Goal: Task Accomplishment & Management: Manage account settings

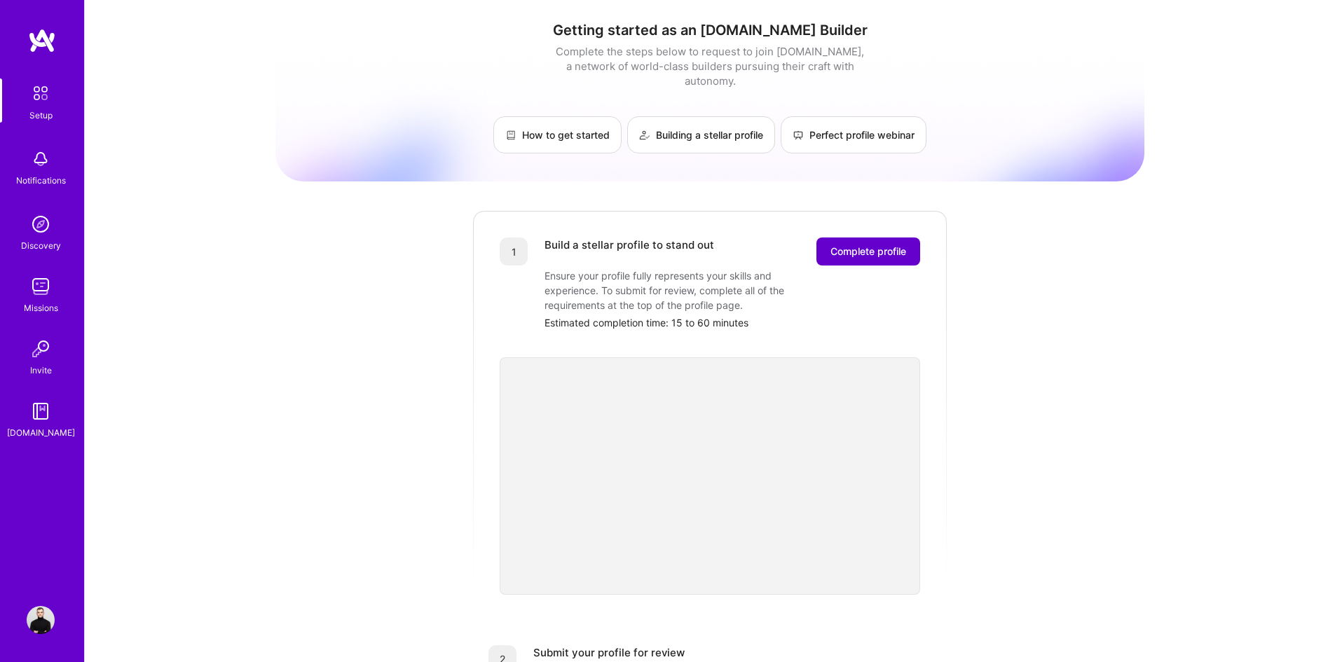
click at [851, 244] on span "Complete profile" at bounding box center [868, 251] width 76 height 14
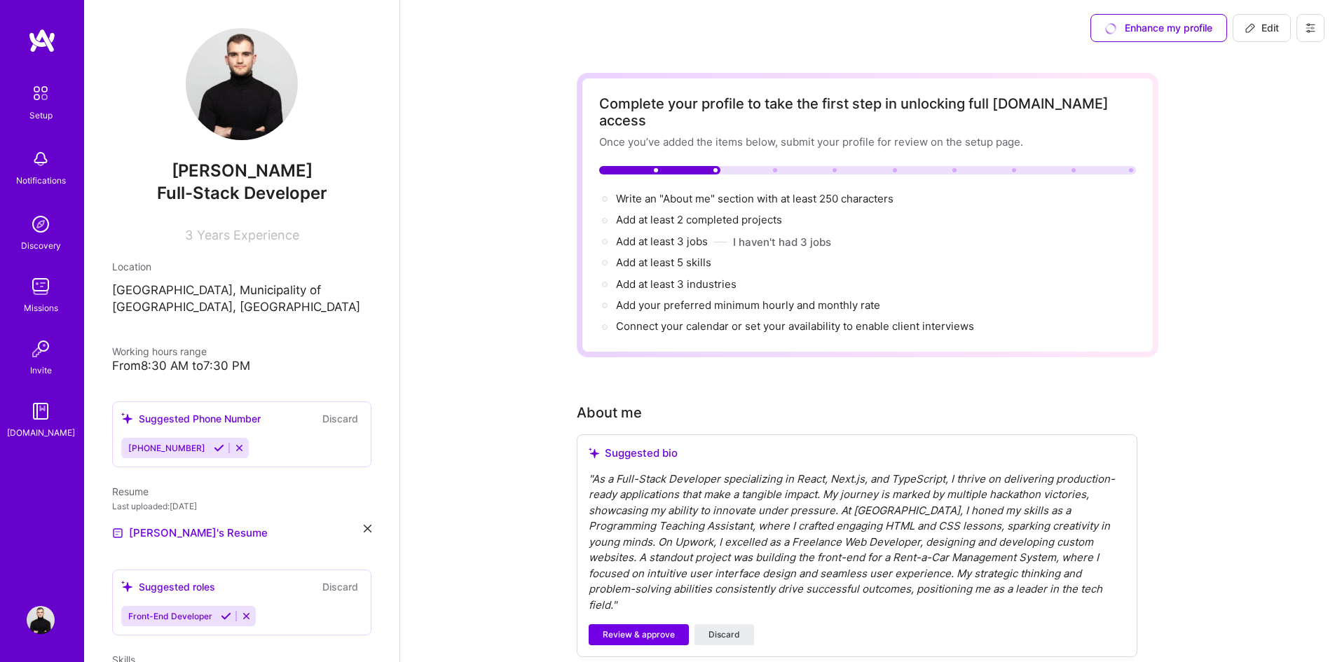
click at [214, 237] on span "Years Experience" at bounding box center [248, 235] width 102 height 15
drag, startPoint x: 151, startPoint y: 230, endPoint x: 192, endPoint y: 233, distance: 40.7
click at [152, 230] on div "3 Years Experience" at bounding box center [241, 232] width 259 height 20
drag, startPoint x: 186, startPoint y: 233, endPoint x: 179, endPoint y: 233, distance: 7.7
click at [179, 233] on div "3 Years Experience" at bounding box center [241, 232] width 259 height 20
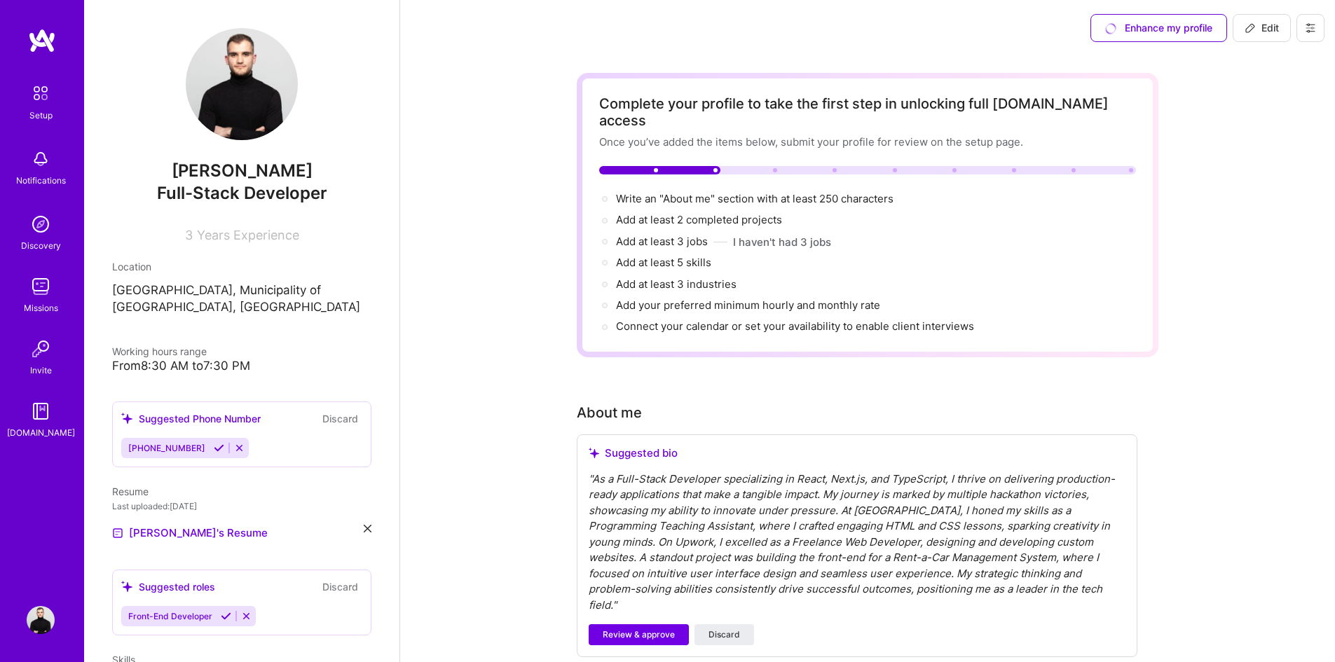
click at [185, 233] on span "3" at bounding box center [189, 235] width 8 height 15
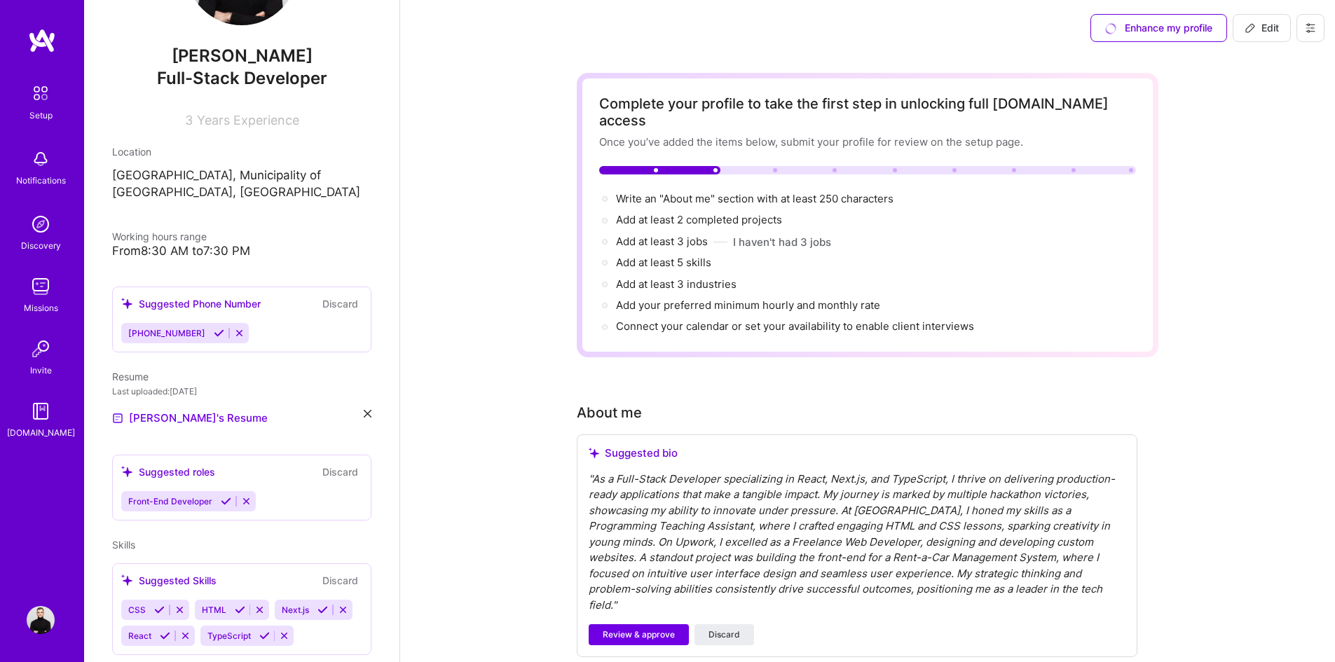
scroll to position [140, 0]
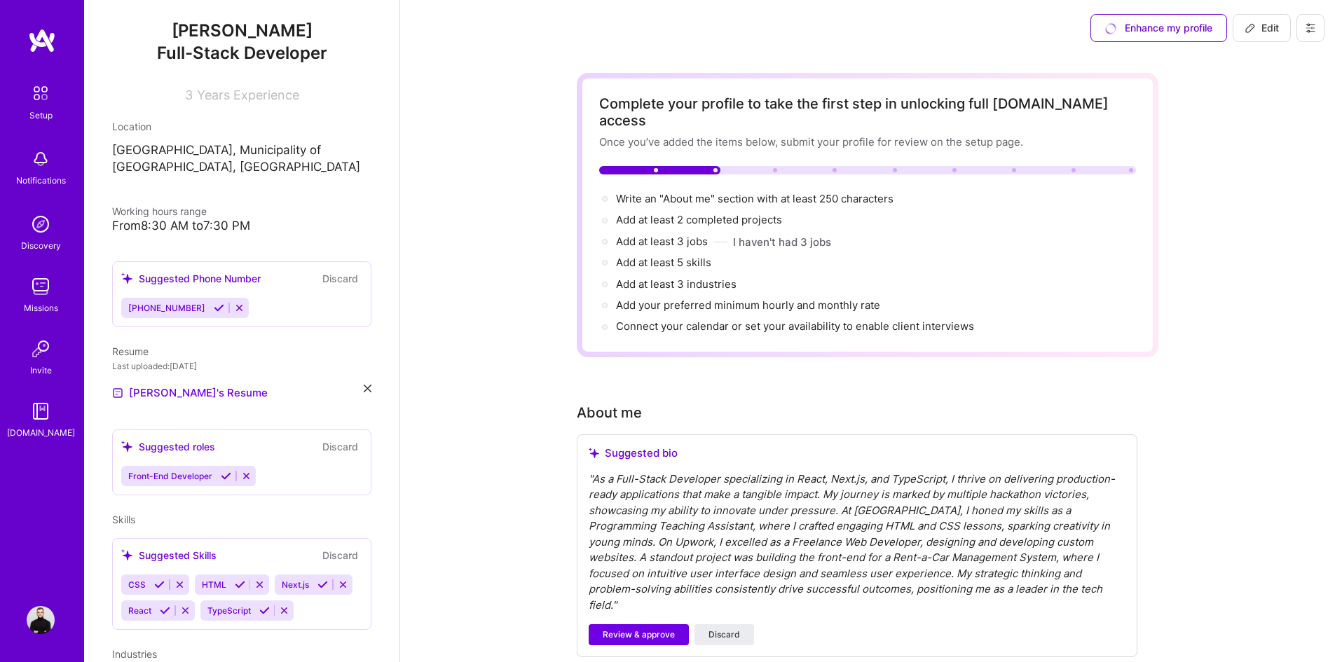
click at [214, 308] on icon at bounding box center [219, 308] width 11 height 11
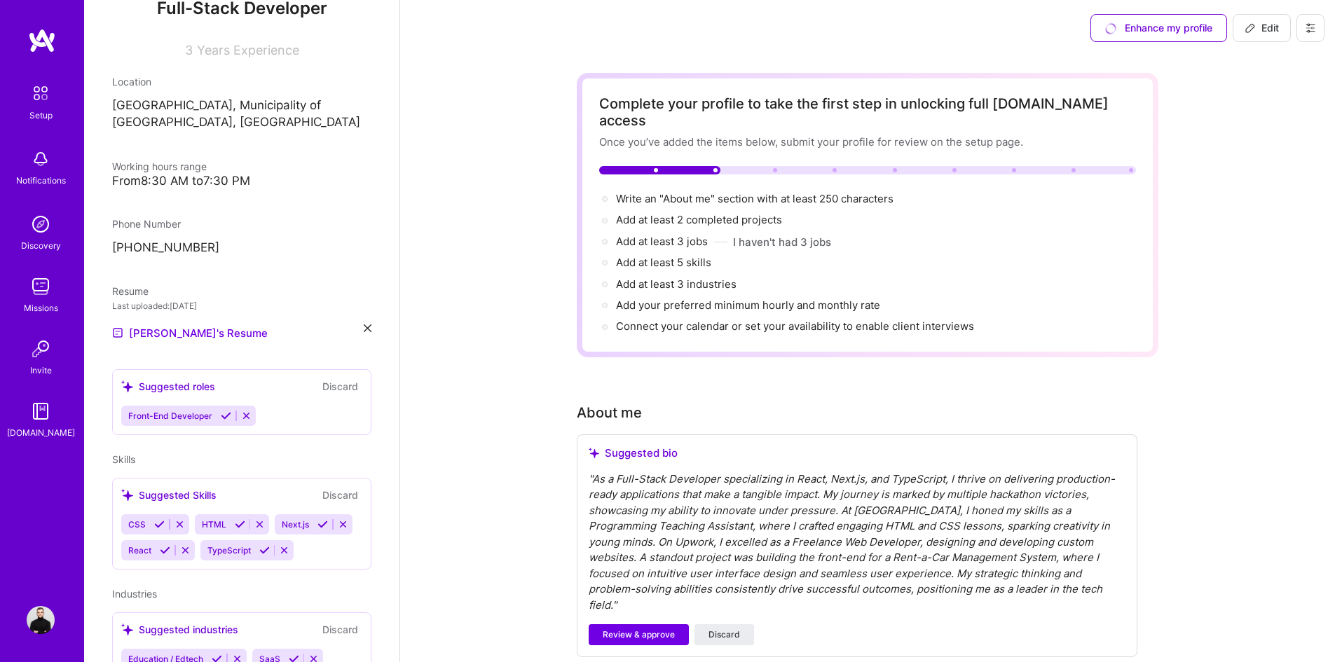
scroll to position [210, 0]
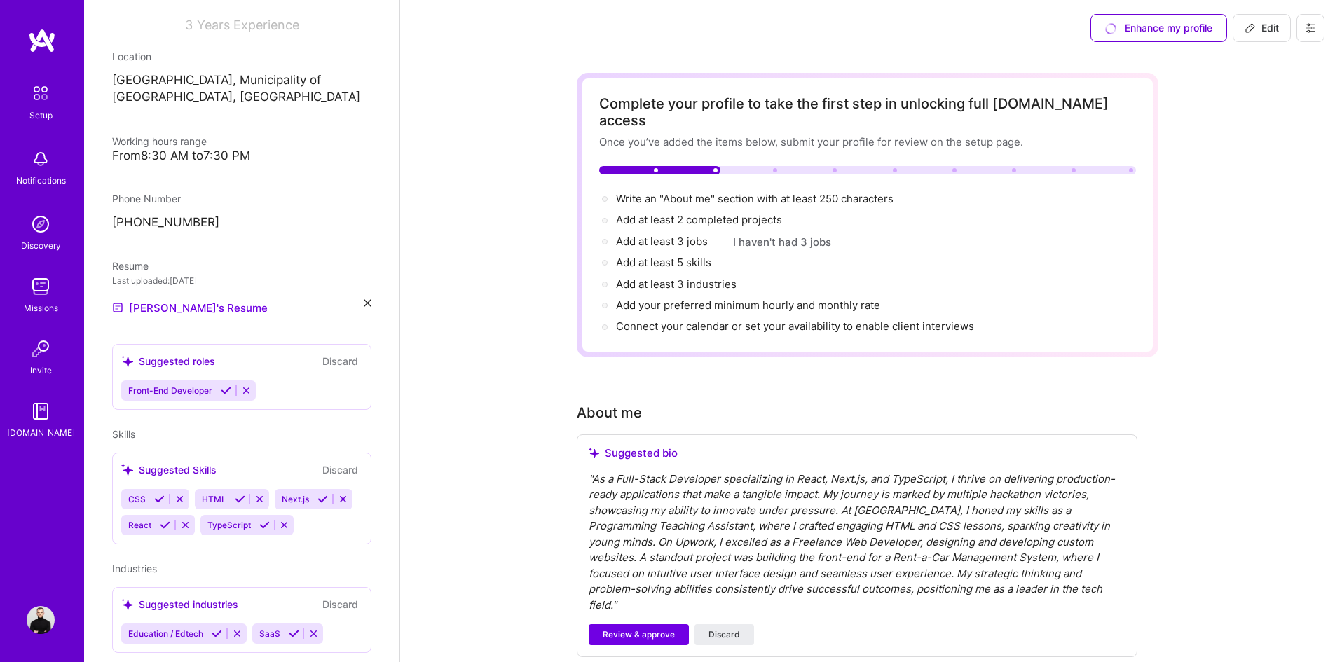
click at [324, 528] on div "CSS HTML Next.js React TypeScript" at bounding box center [241, 512] width 241 height 46
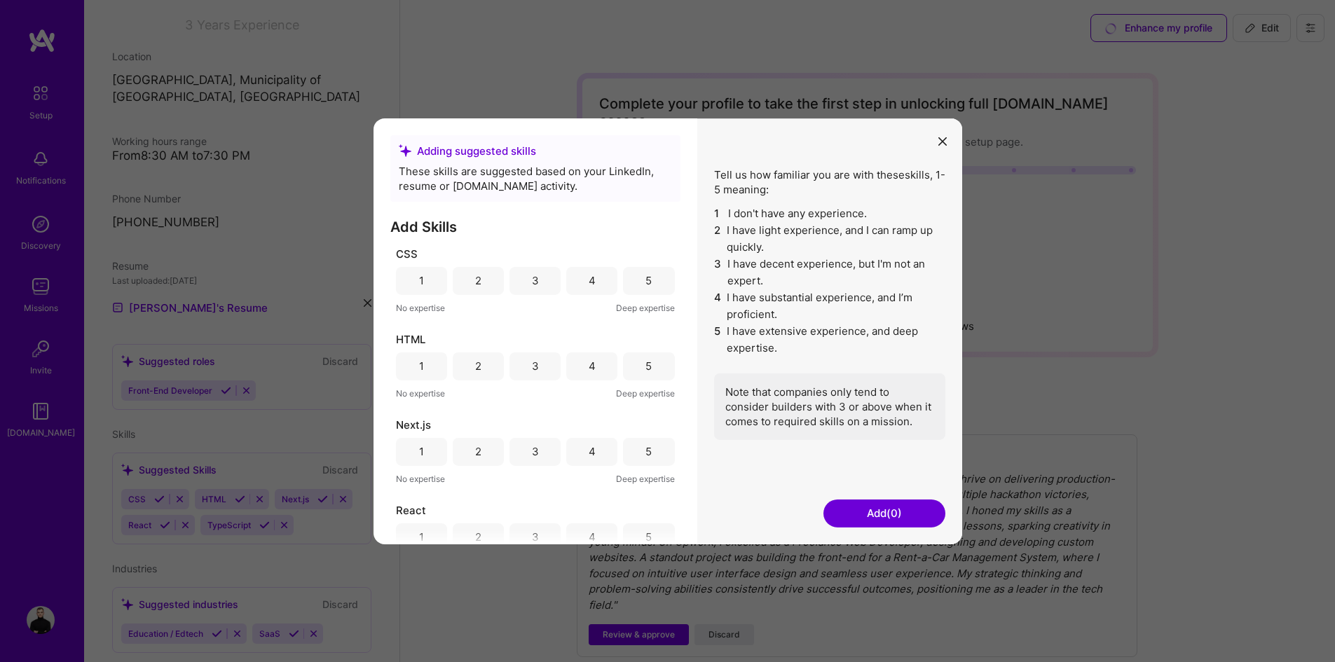
click at [631, 282] on div "5" at bounding box center [648, 280] width 51 height 28
click at [629, 366] on div "5" at bounding box center [648, 366] width 51 height 28
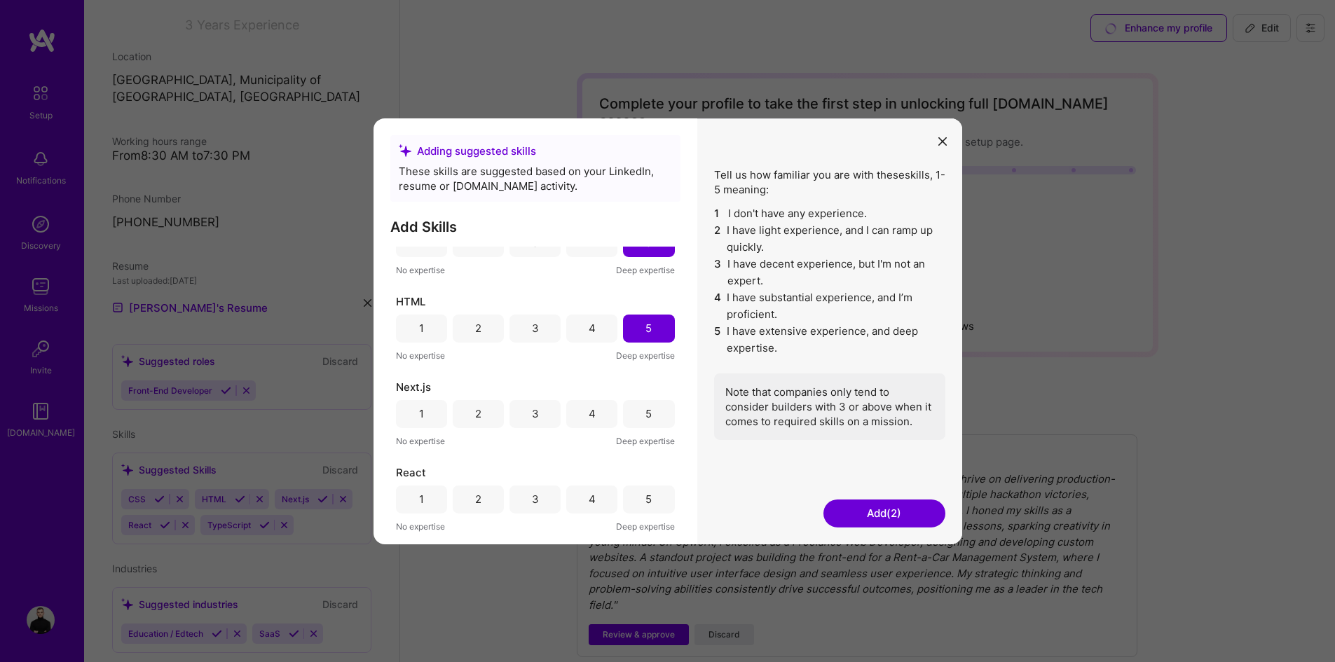
scroll to position [70, 0]
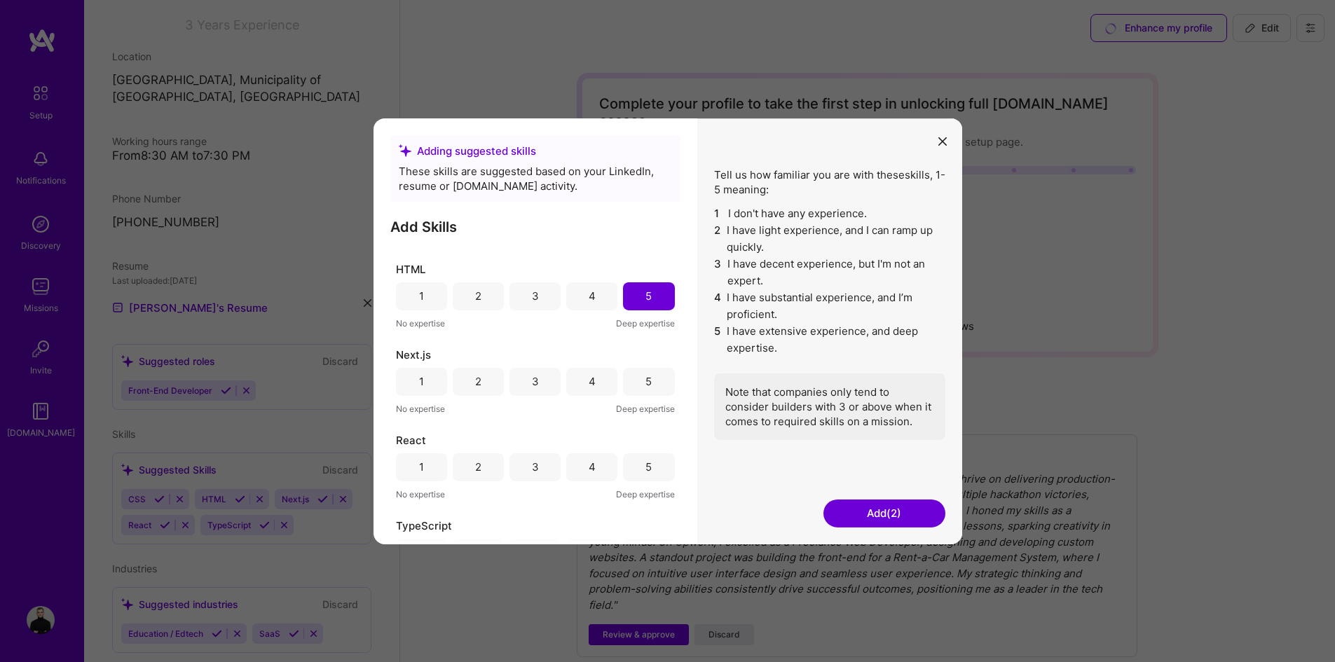
click at [645, 379] on div "5" at bounding box center [648, 381] width 6 height 15
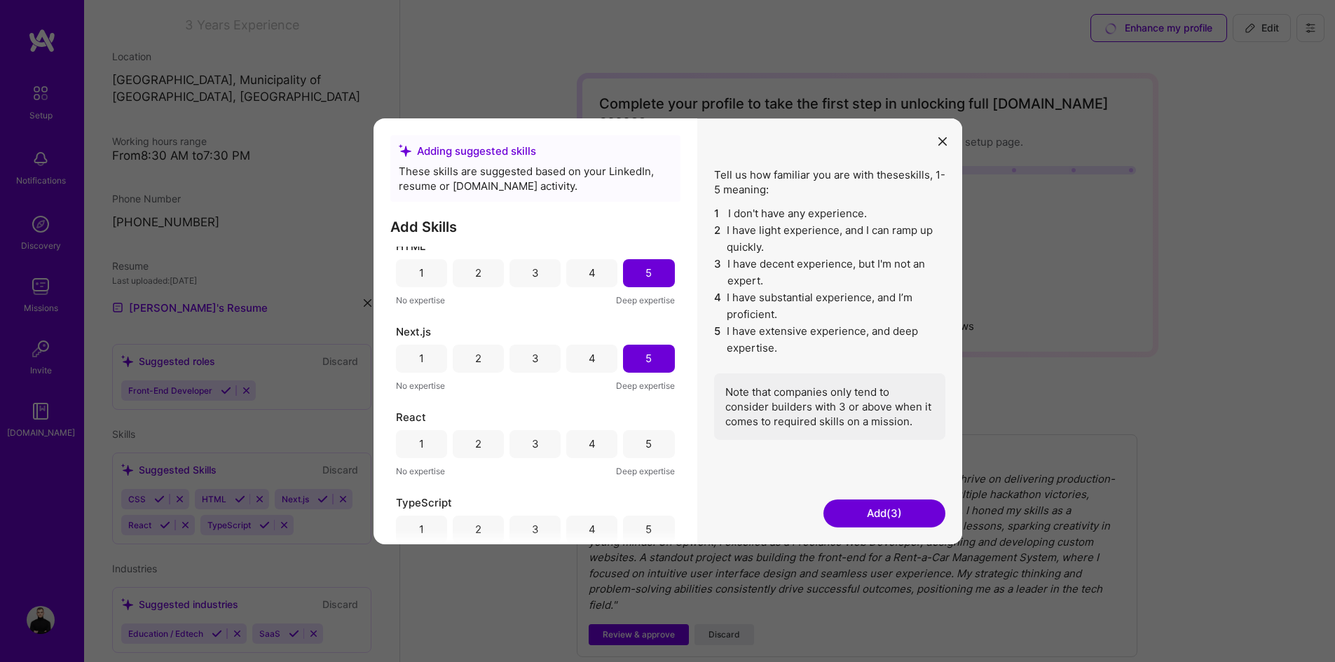
scroll to position [113, 0]
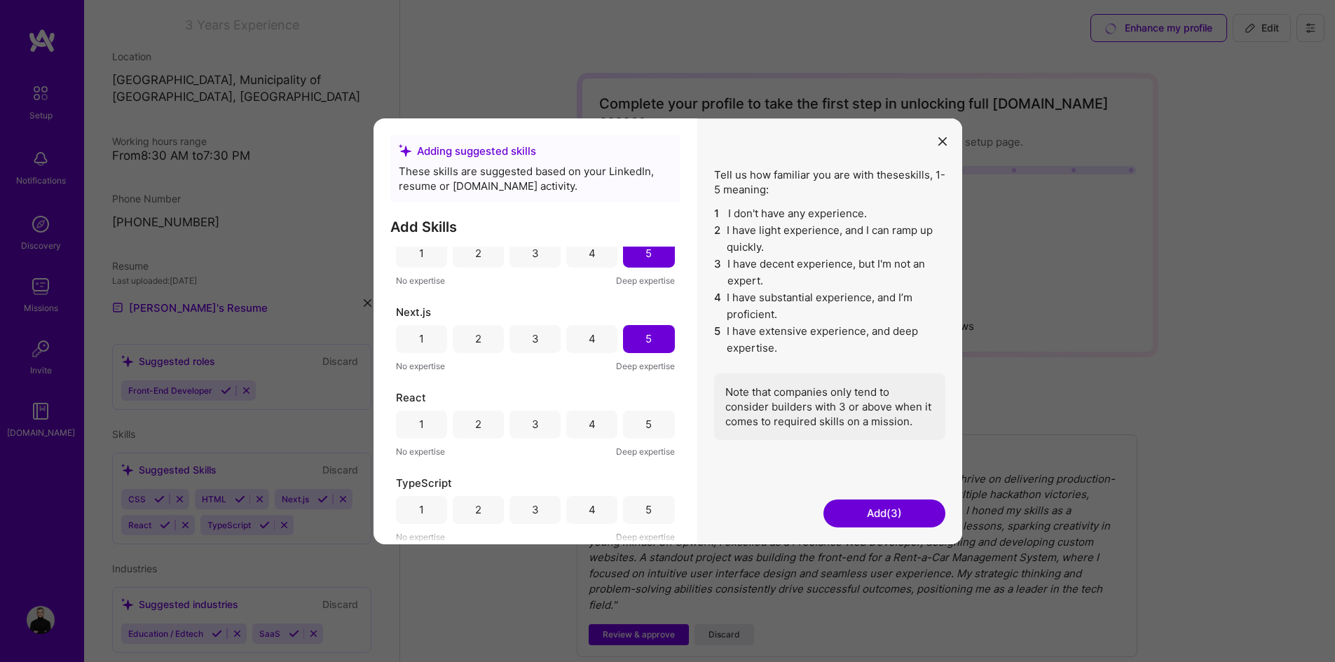
drag, startPoint x: 649, startPoint y: 436, endPoint x: 583, endPoint y: 386, distance: 83.0
click at [648, 436] on div "5" at bounding box center [648, 424] width 51 height 28
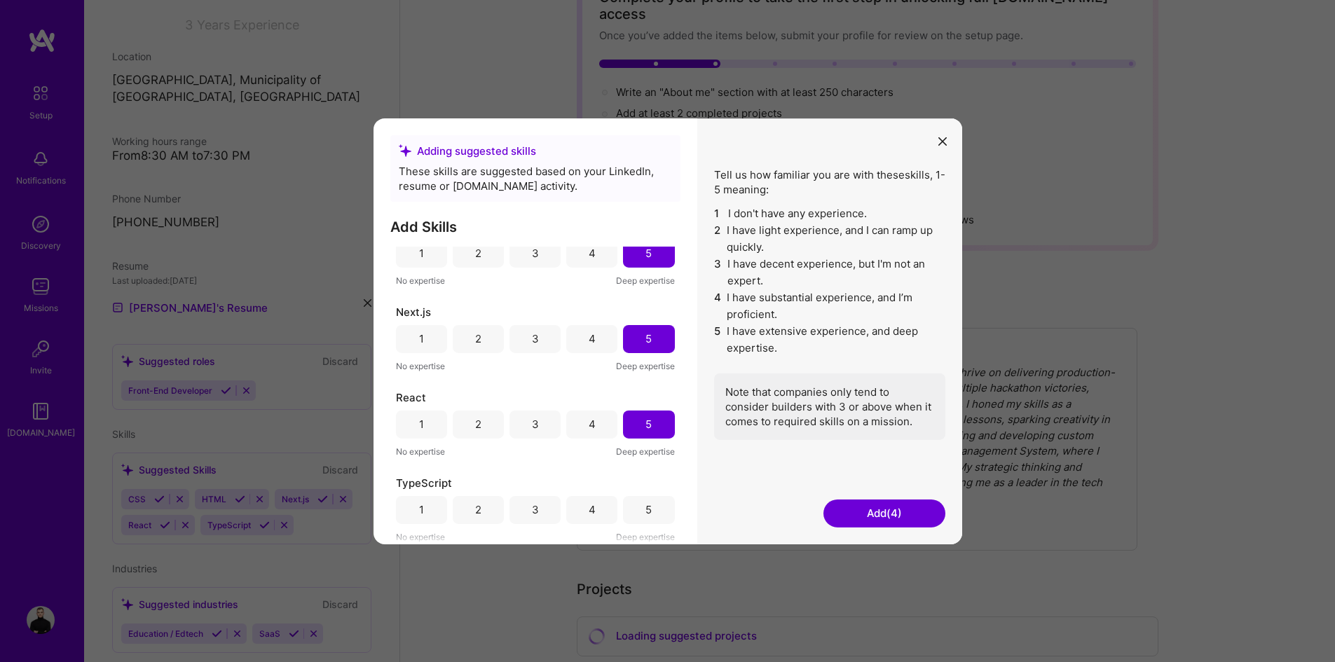
scroll to position [140, 0]
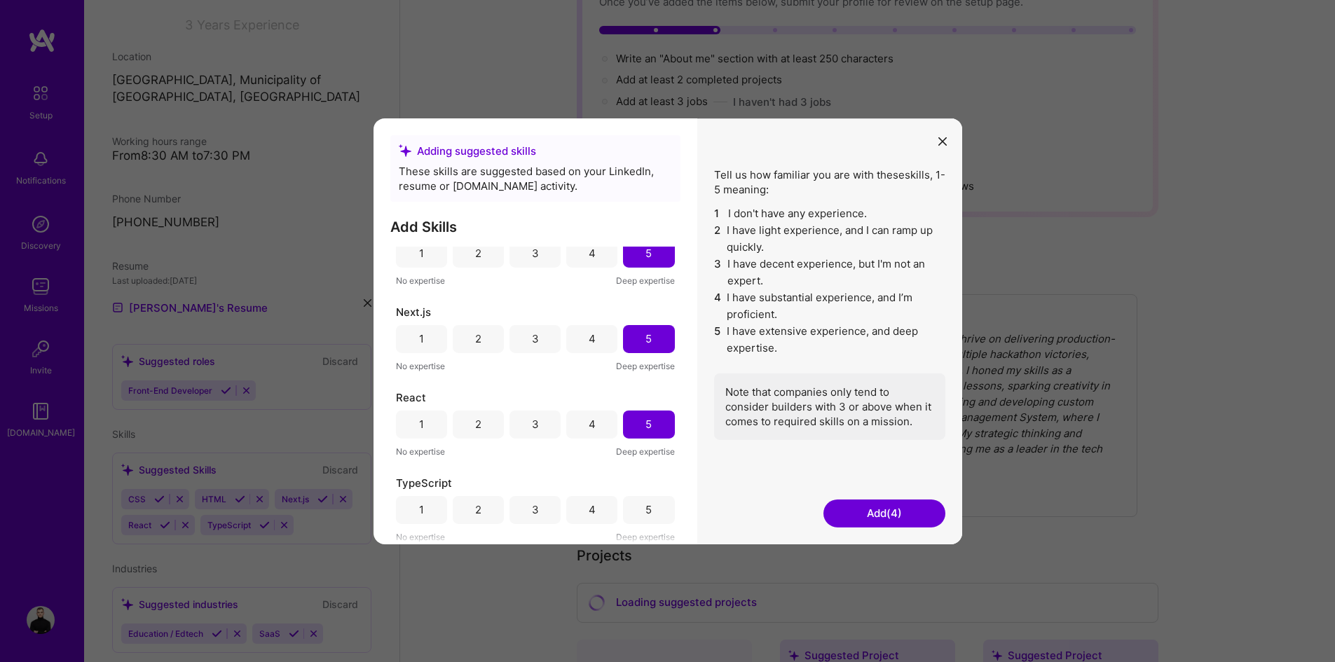
click at [638, 507] on div "5" at bounding box center [648, 509] width 51 height 28
click at [893, 514] on button "Add (5)" at bounding box center [884, 514] width 122 height 28
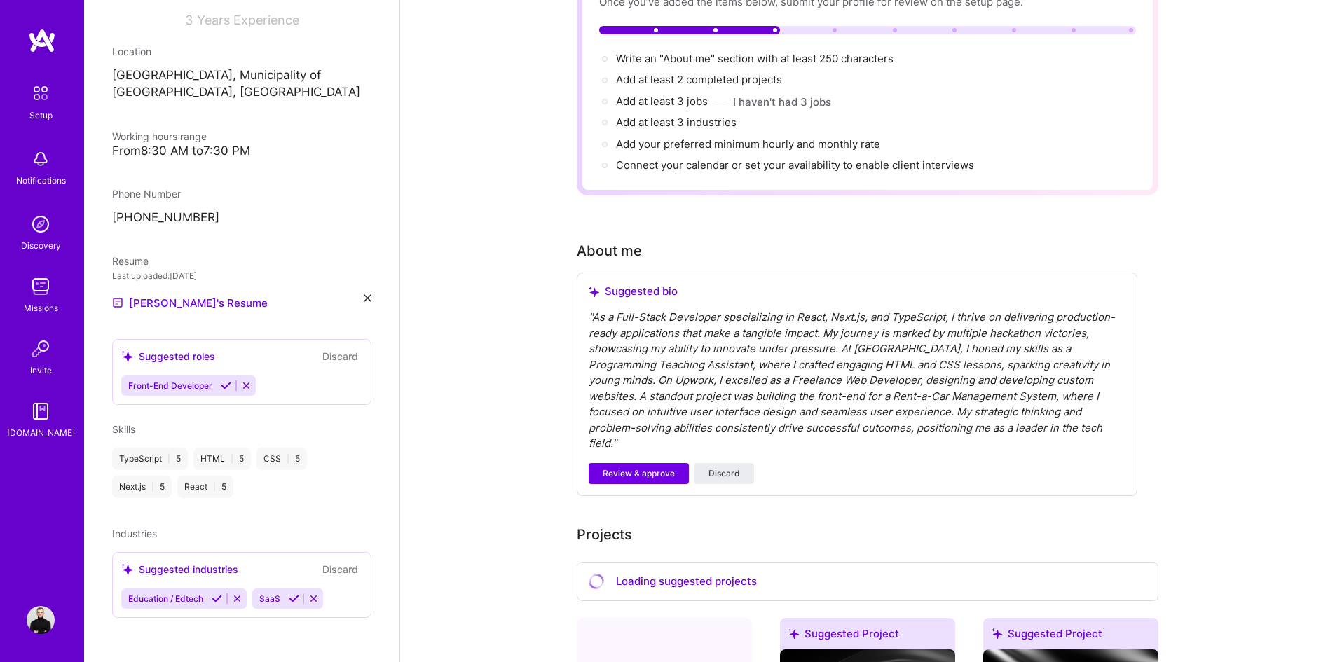
scroll to position [216, 0]
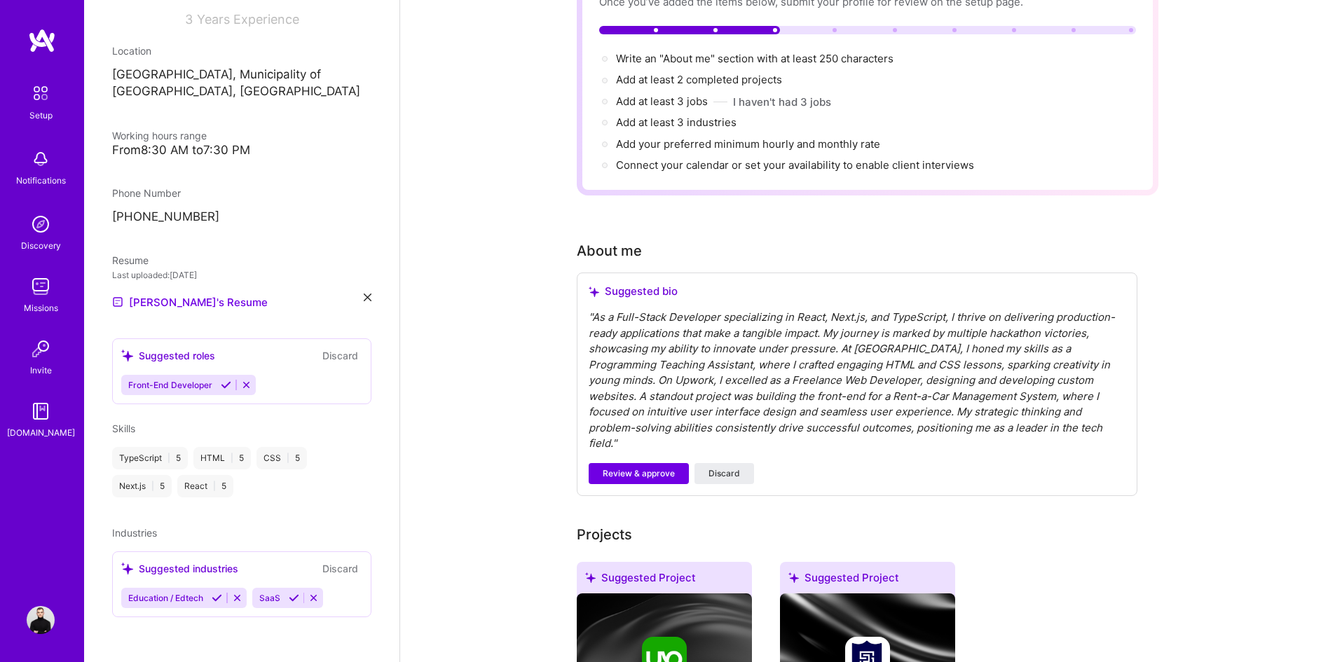
click at [221, 385] on icon at bounding box center [226, 385] width 11 height 11
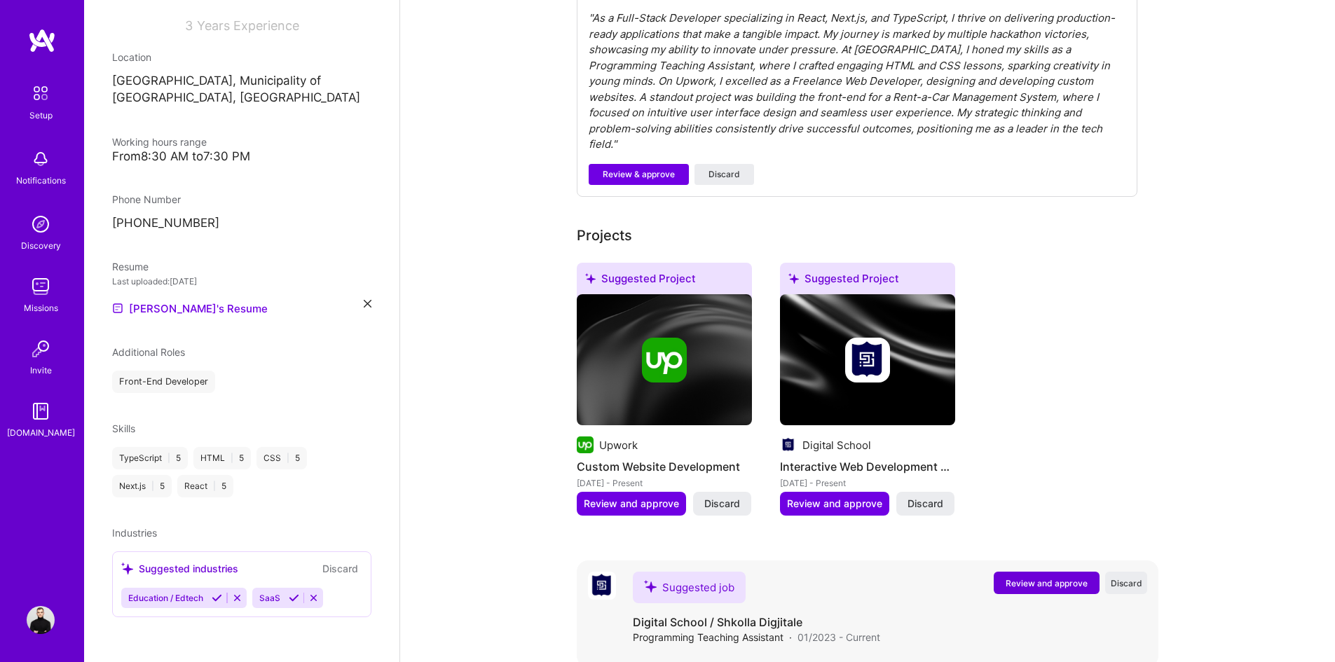
scroll to position [446, 0]
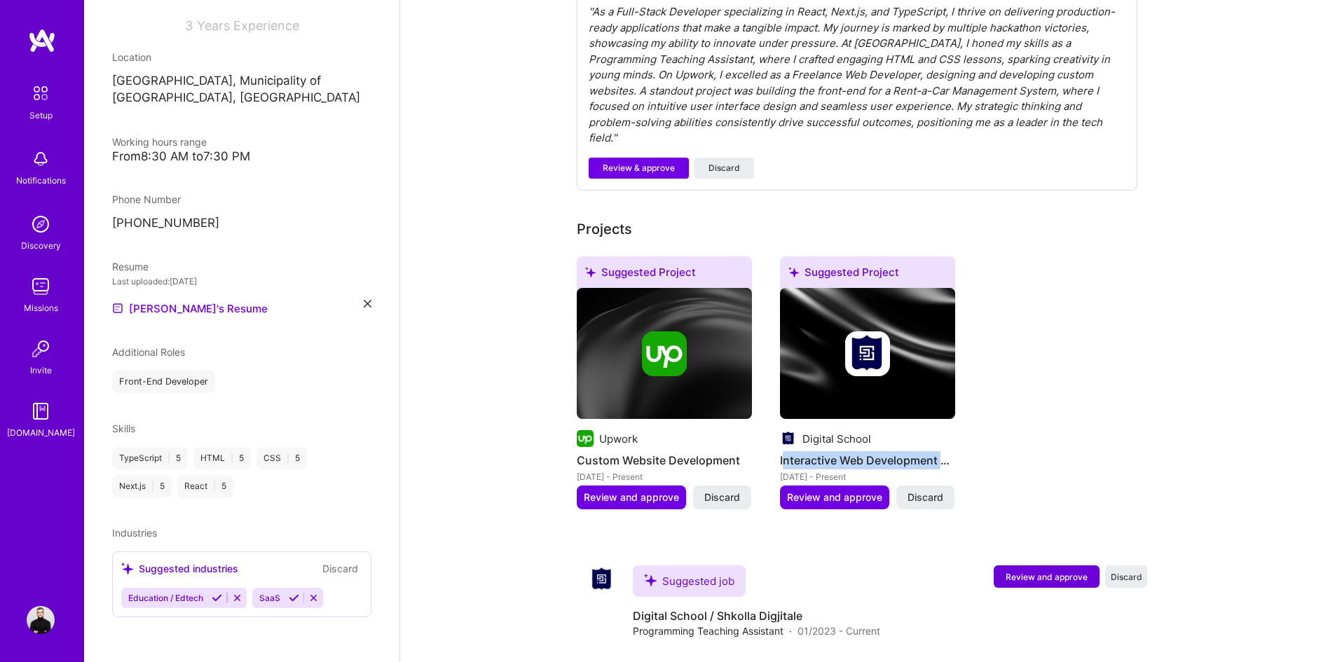
drag, startPoint x: 782, startPoint y: 422, endPoint x: 970, endPoint y: 429, distance: 187.9
click at [970, 429] on div "Suggested Project Upwork Custom Website Development [DATE] - Present Review and…" at bounding box center [867, 391] width 581 height 270
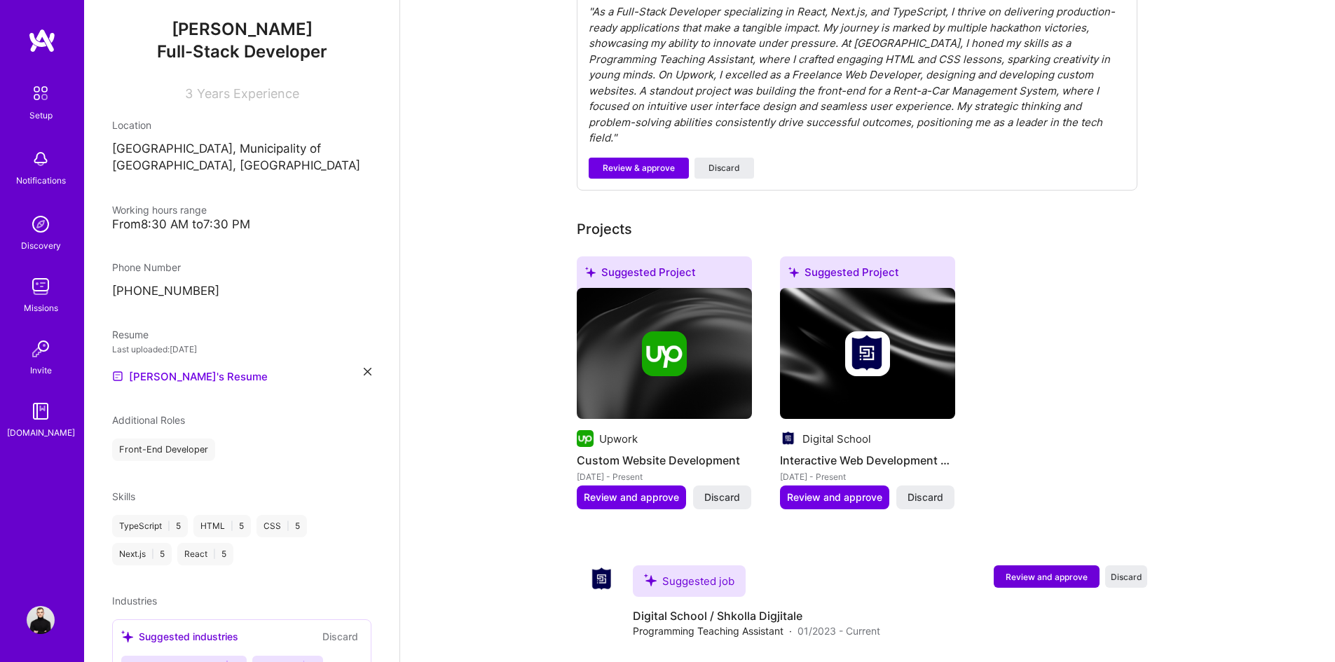
scroll to position [0, 0]
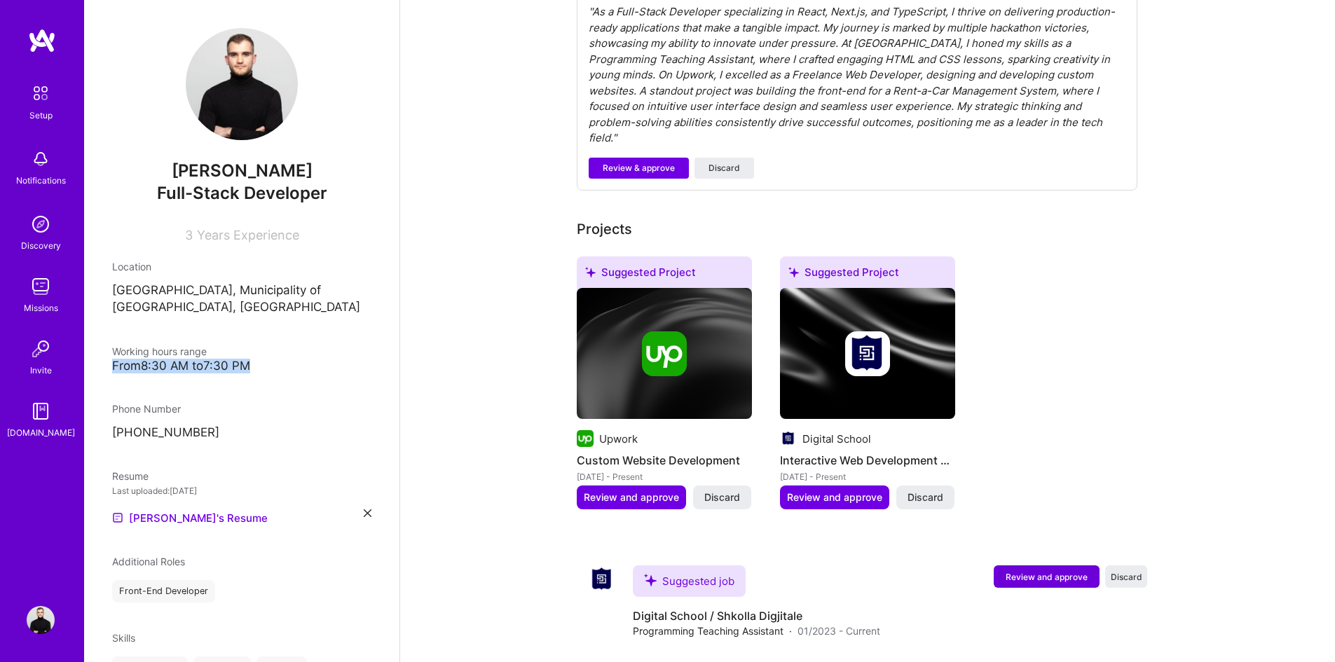
drag, startPoint x: 103, startPoint y: 363, endPoint x: 293, endPoint y: 371, distance: 190.0
click at [291, 371] on div "Dijedon Tahiri Full-Stack Developer 3 Years Experience Location [GEOGRAPHIC_DAT…" at bounding box center [241, 331] width 315 height 662
click at [293, 371] on div "From 8:30 AM to 7:30 PM" at bounding box center [241, 366] width 259 height 15
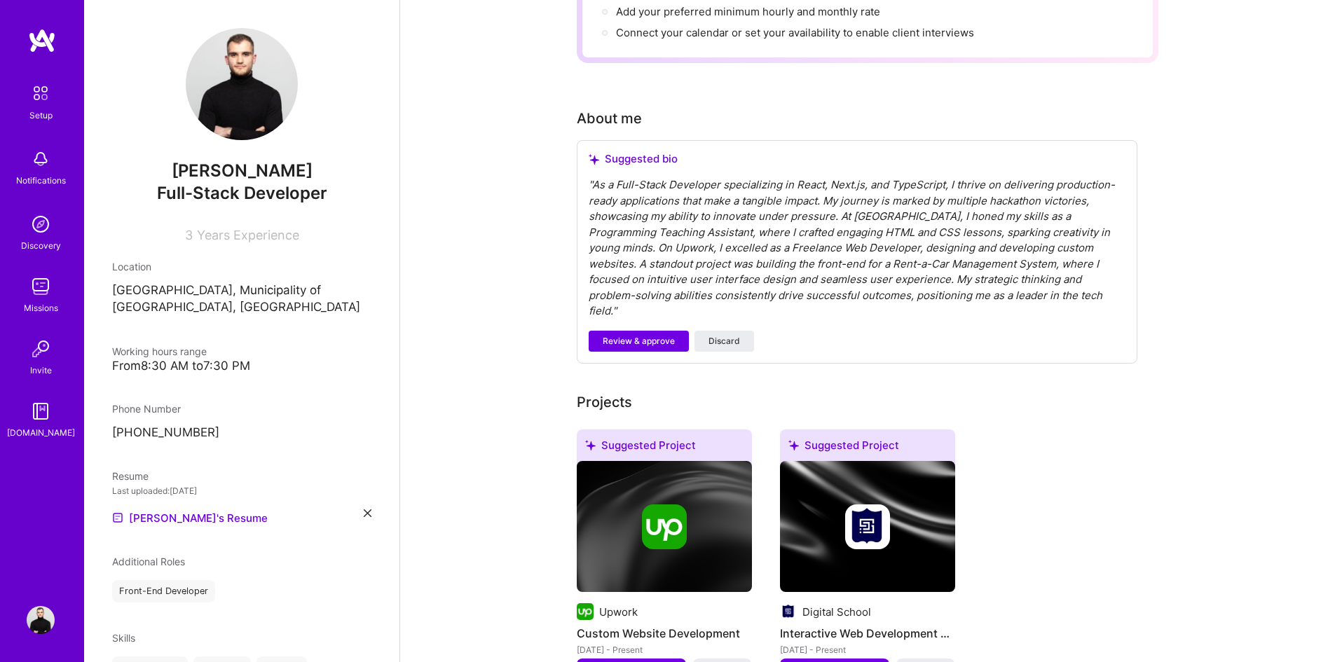
scroll to position [25, 0]
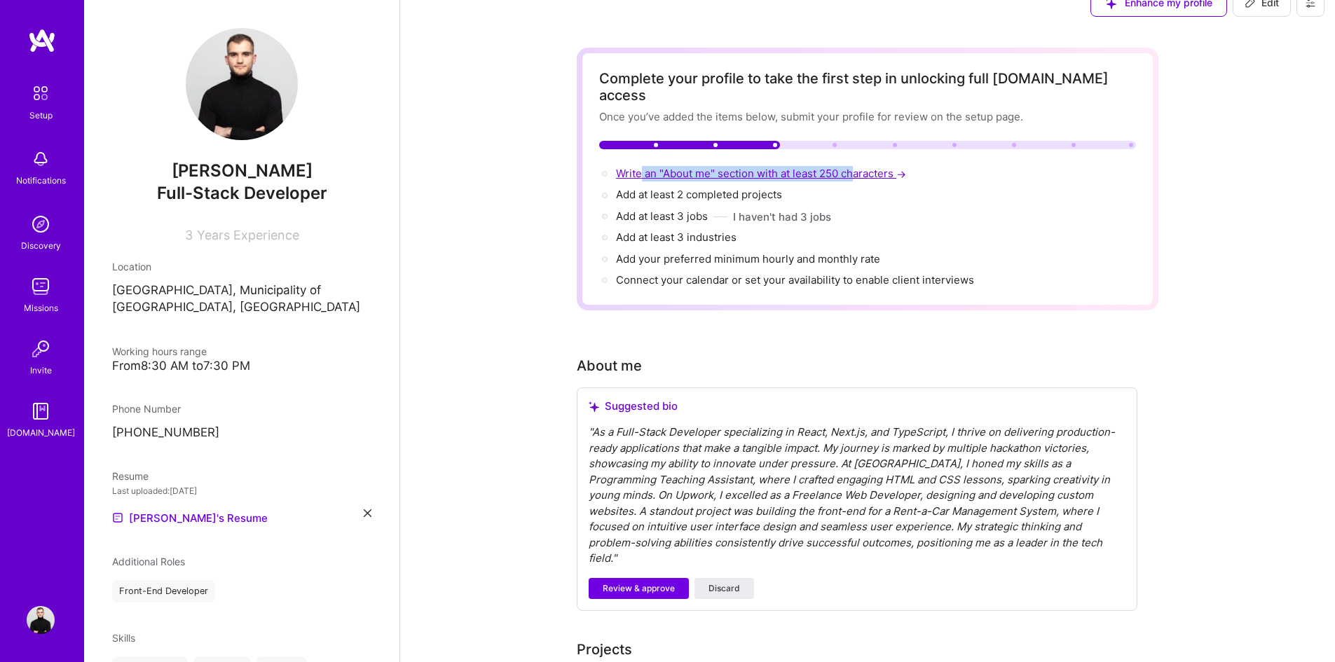
drag, startPoint x: 661, startPoint y: 156, endPoint x: 855, endPoint y: 158, distance: 194.1
click at [856, 167] on span "Write an "About me" section with at least 250 characters →" at bounding box center [762, 173] width 293 height 13
select select "MK"
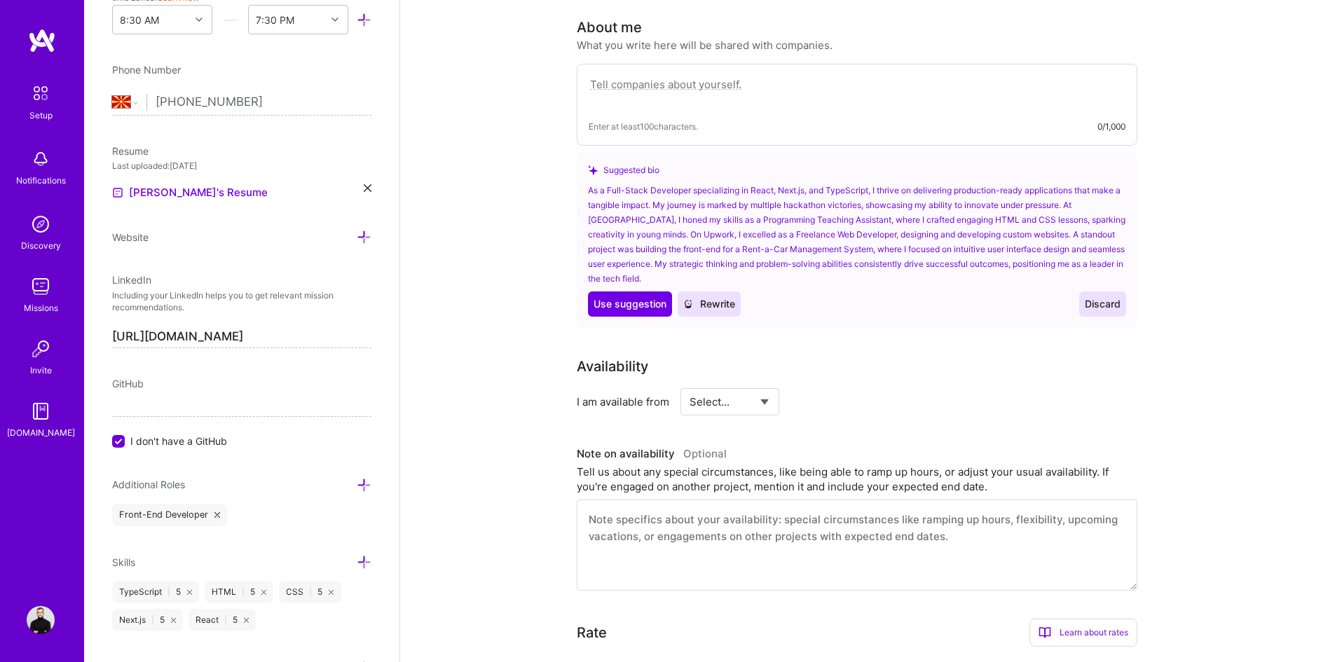
scroll to position [490, 0]
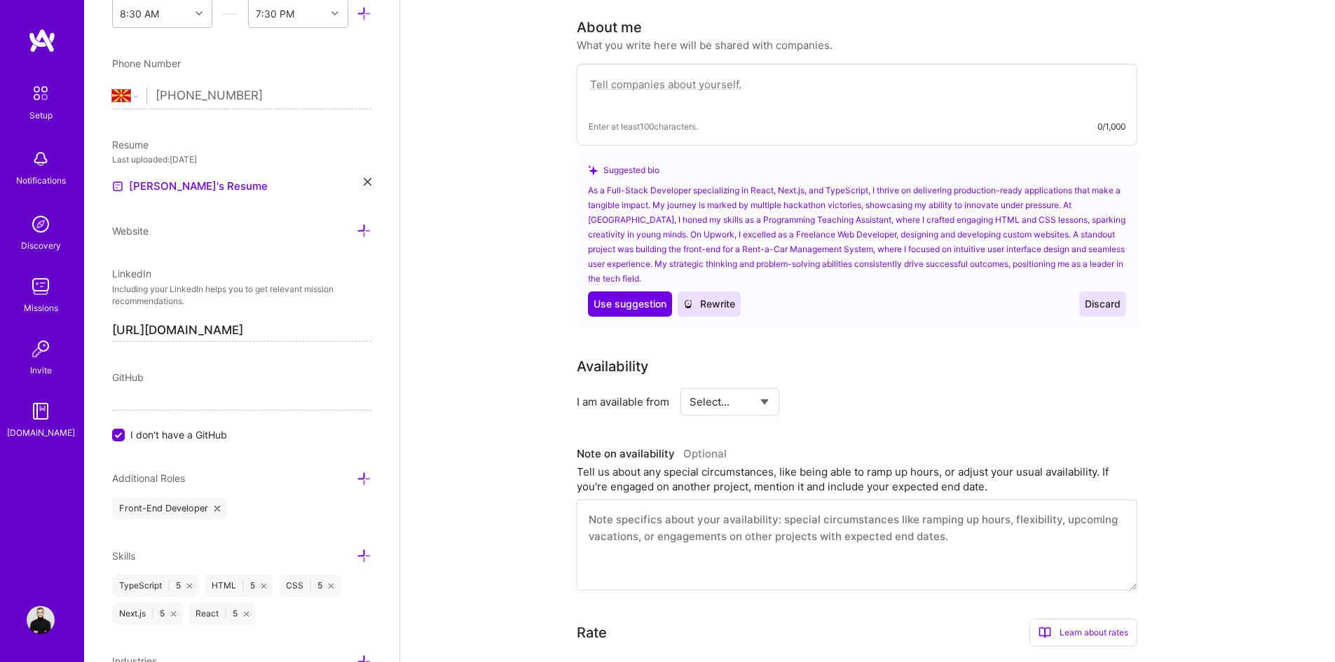
click at [139, 440] on span "I don't have a GitHub" at bounding box center [178, 434] width 97 height 15
click at [126, 440] on input "I don't have a GitHub" at bounding box center [119, 435] width 13 height 13
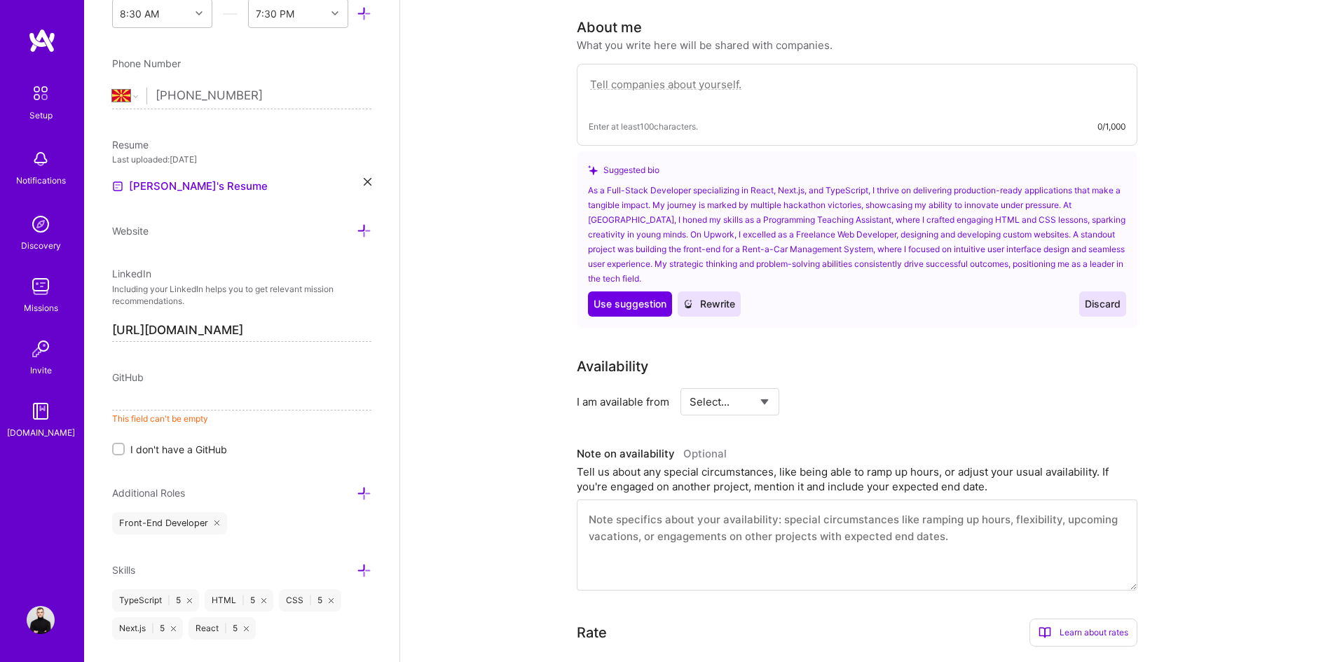
paste input "[URL][DOMAIN_NAME]"
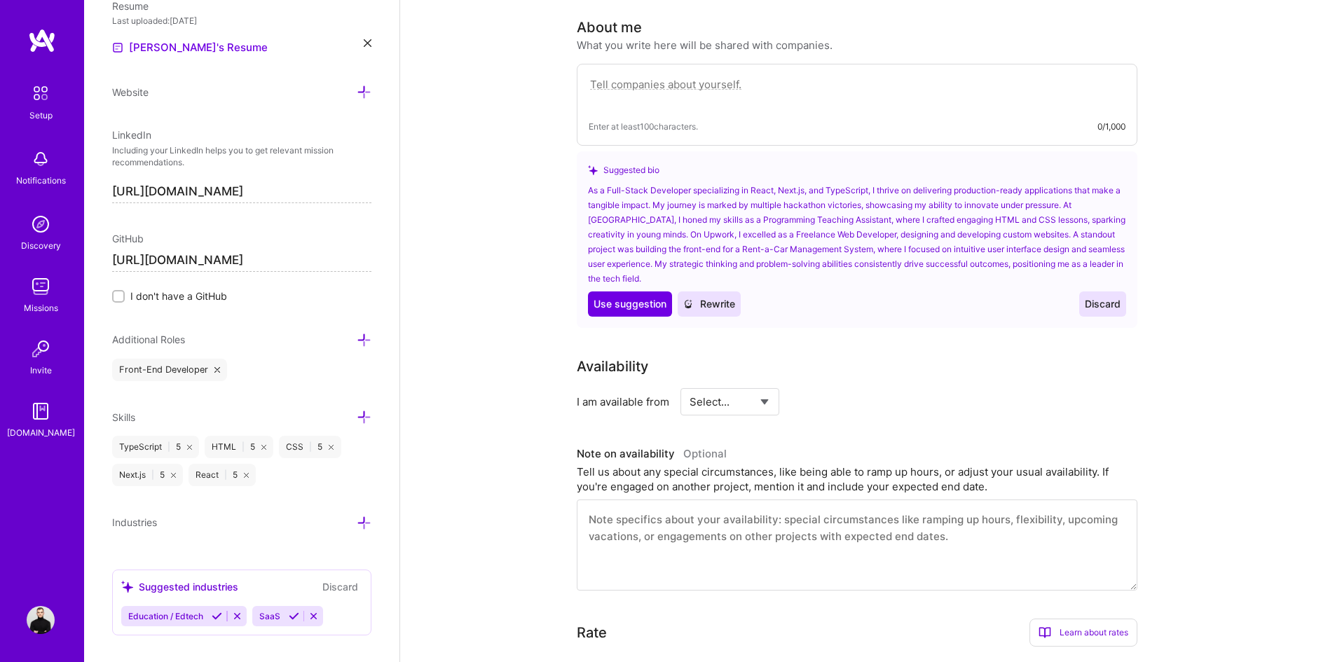
scroll to position [630, 0]
type input "[URL][DOMAIN_NAME]"
click at [357, 418] on icon at bounding box center [364, 415] width 15 height 15
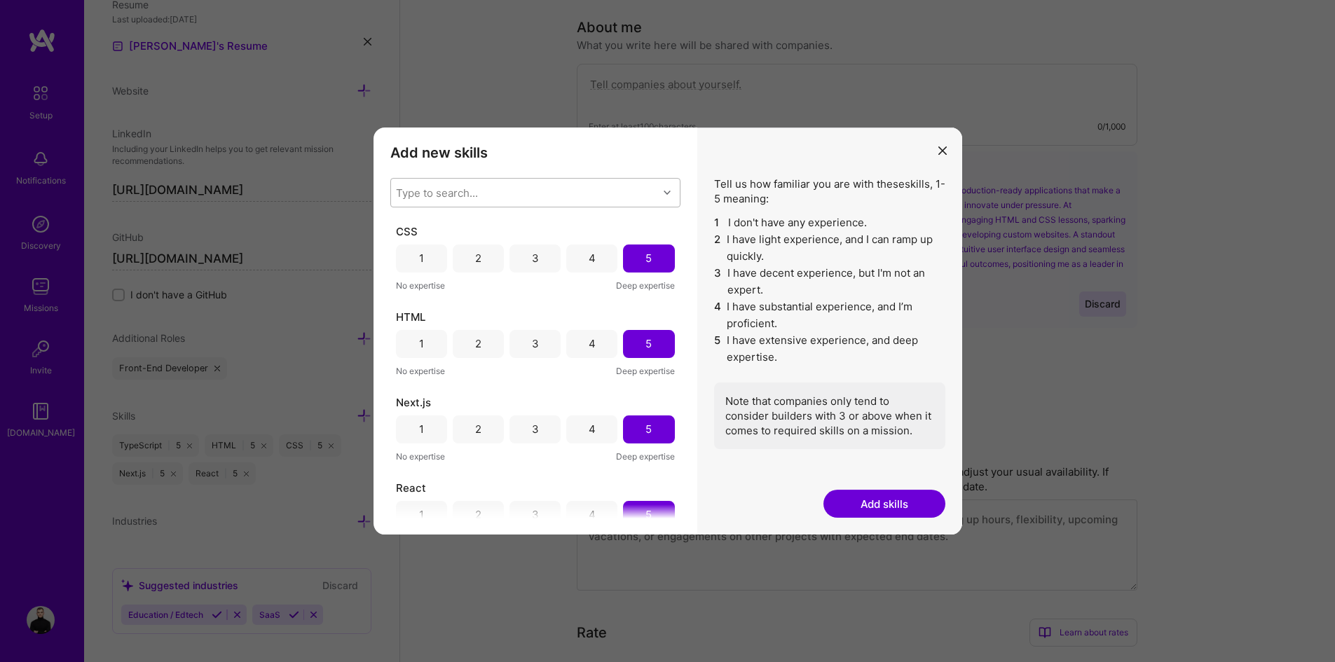
click at [511, 186] on div "Type to search..." at bounding box center [524, 193] width 267 height 28
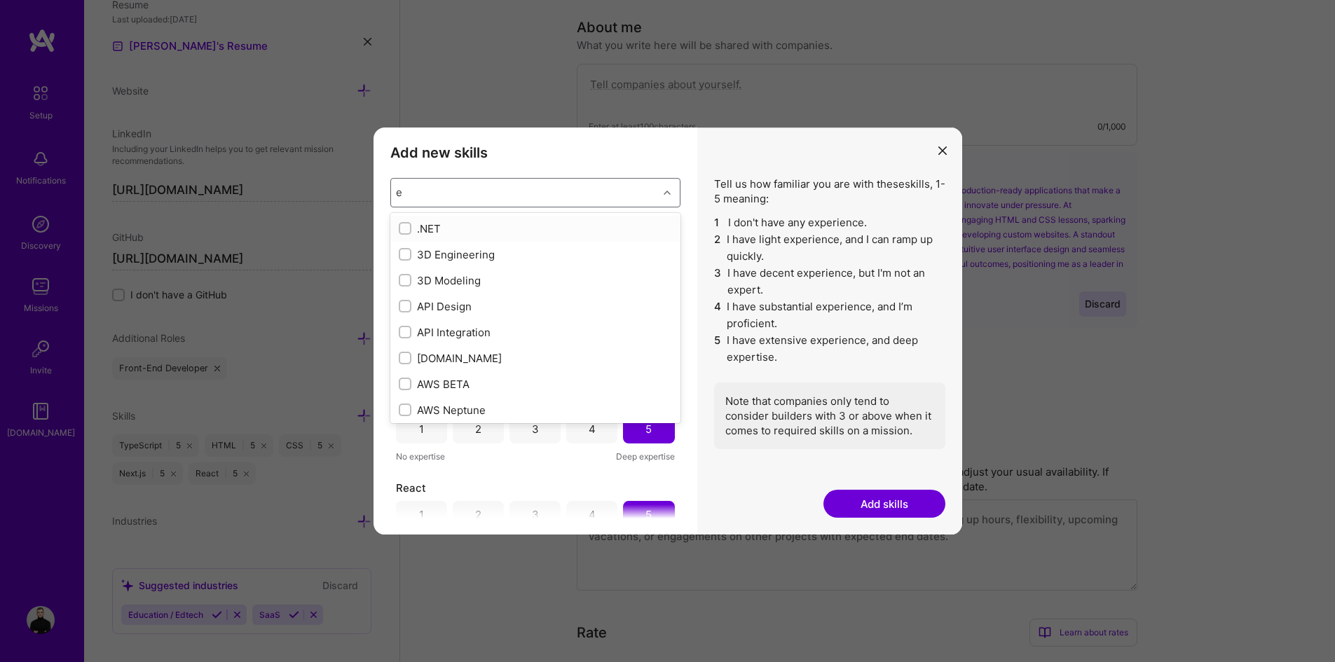
type input "ex"
checkbox input "true"
type input "e"
checkbox input "false"
checkbox input "true"
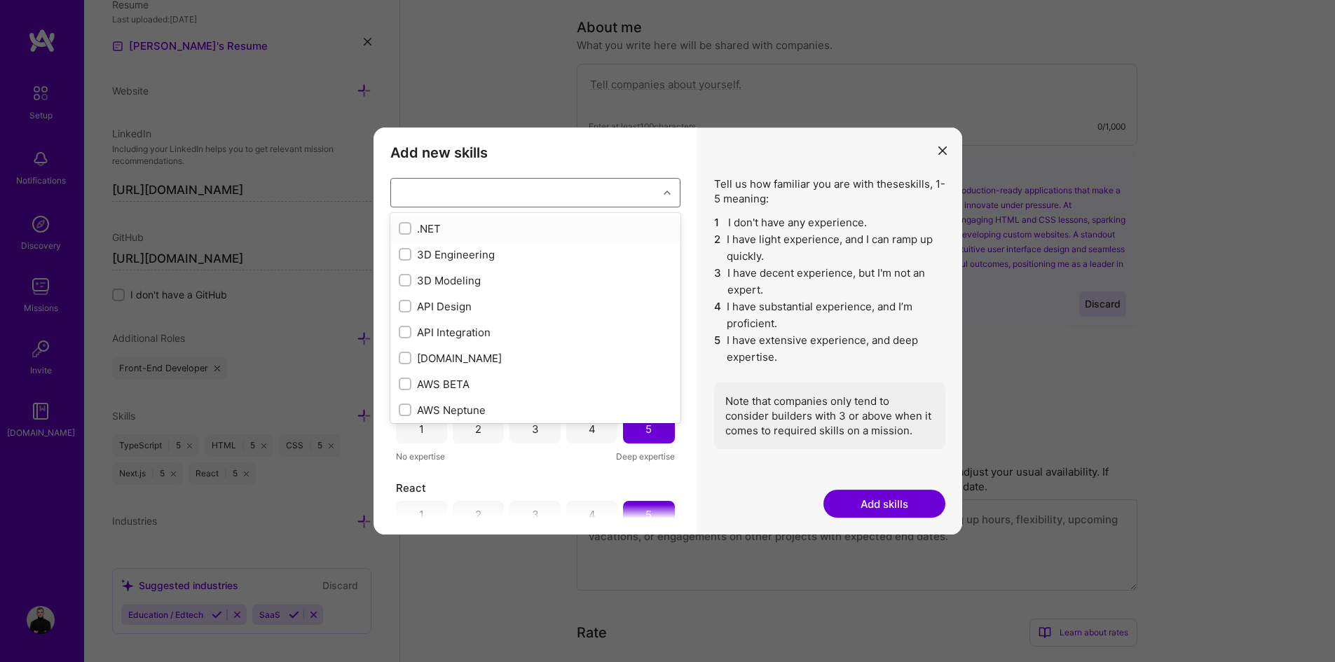
checkbox input "false"
checkbox input "true"
checkbox input "false"
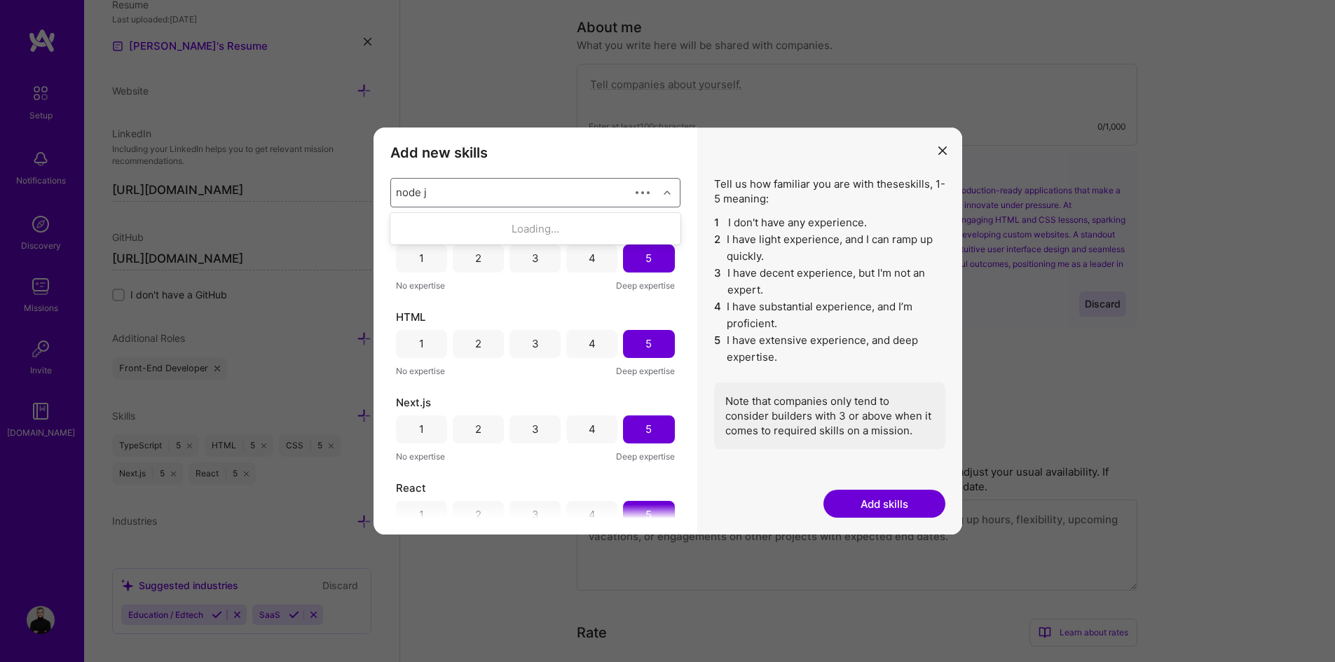
type input "node"
click at [542, 228] on div "Node.js" at bounding box center [535, 228] width 273 height 15
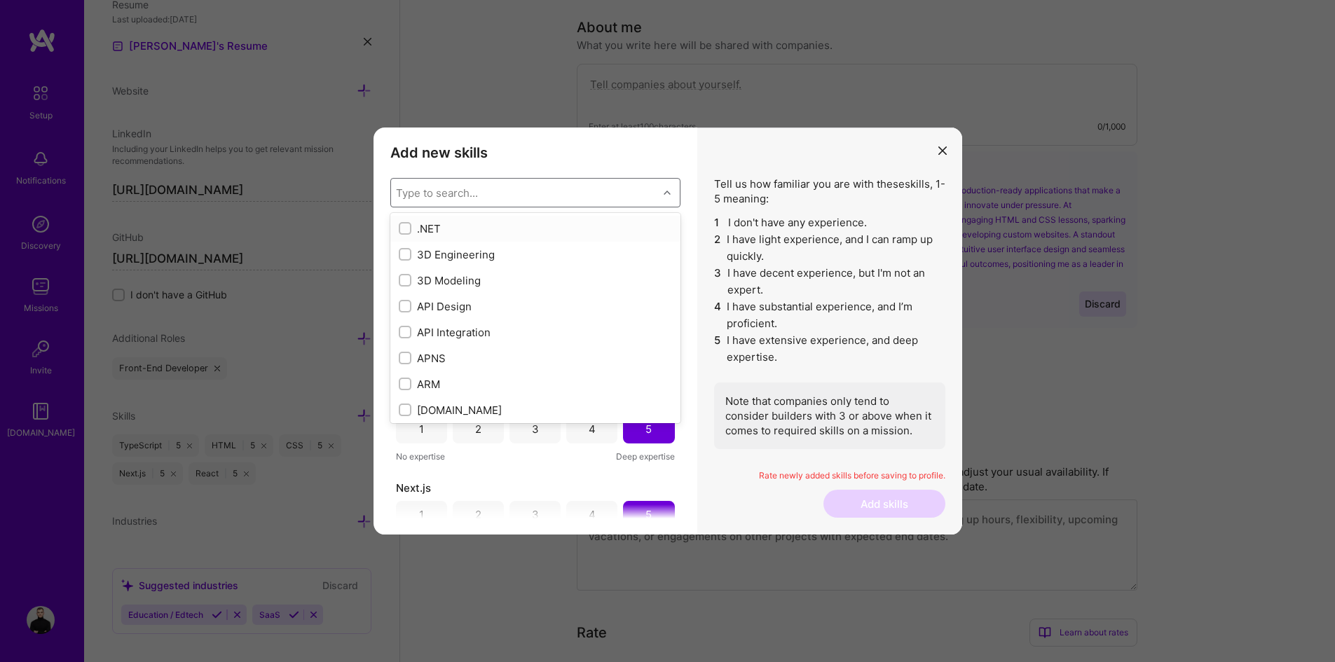
type input "e"
checkbox input "false"
checkbox input "true"
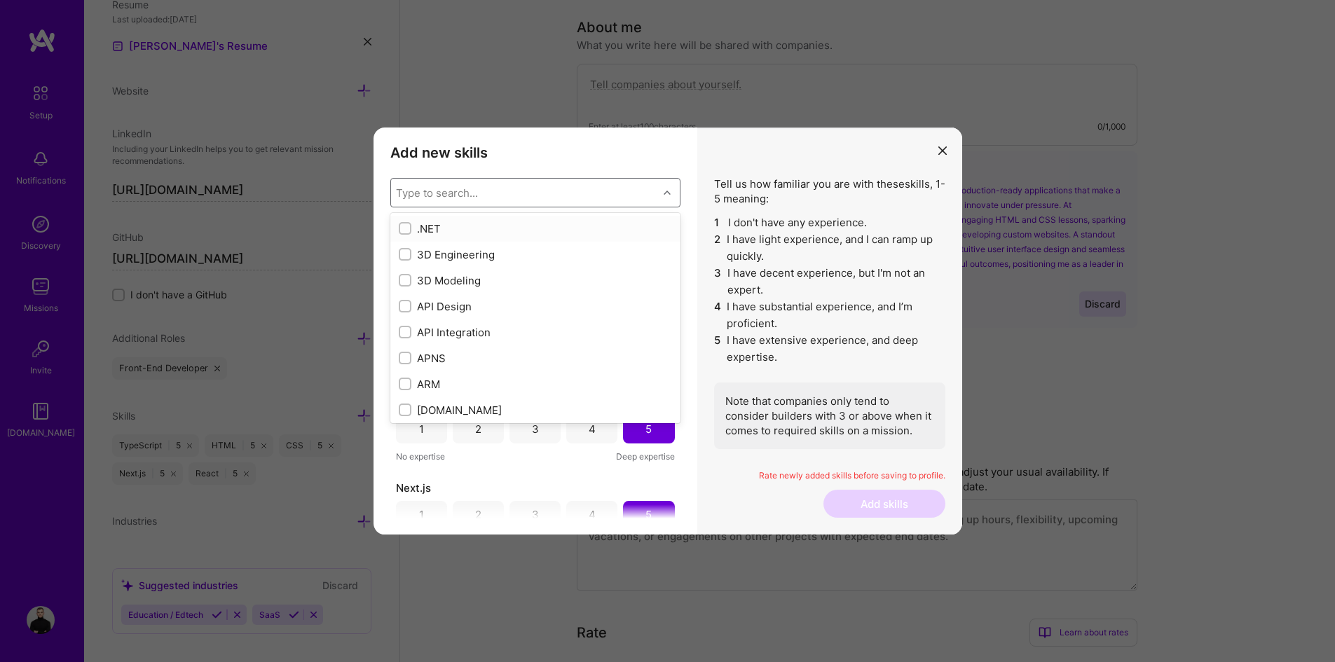
checkbox input "false"
checkbox input "true"
type input "ex"
checkbox input "true"
type input "express"
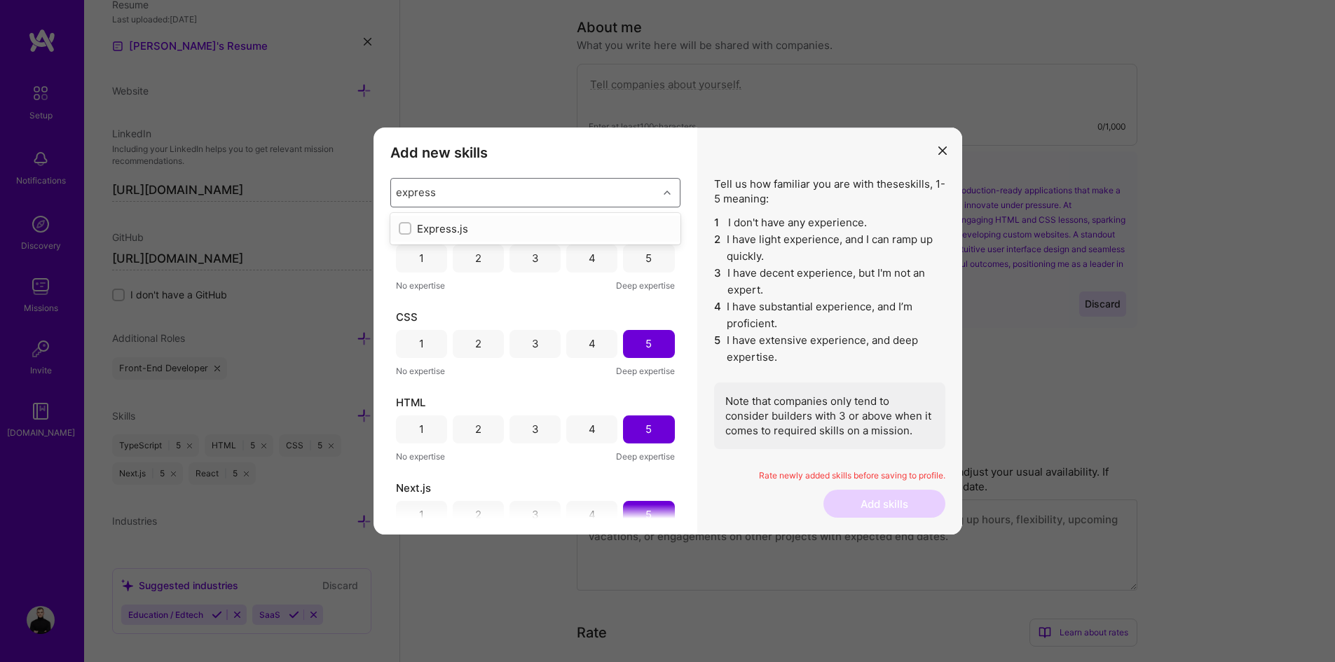
click at [404, 224] on input "modal" at bounding box center [406, 229] width 10 height 10
checkbox input "false"
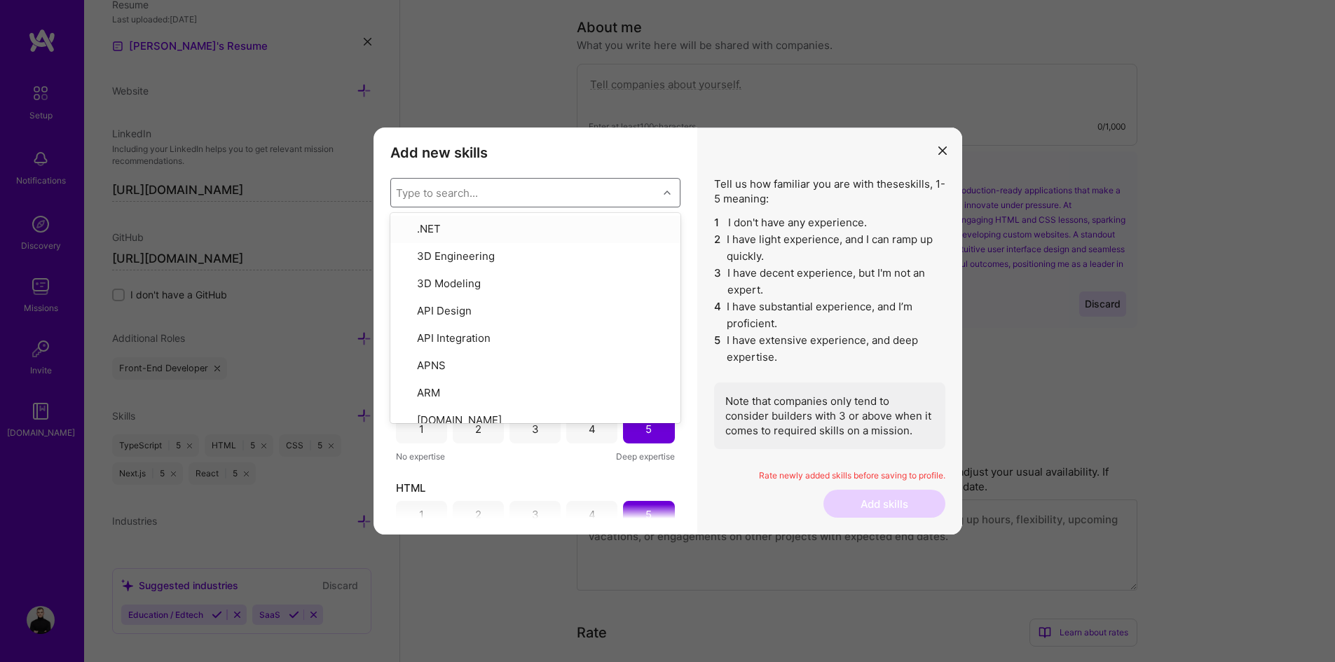
click at [467, 194] on div "Type to search..." at bounding box center [437, 192] width 82 height 15
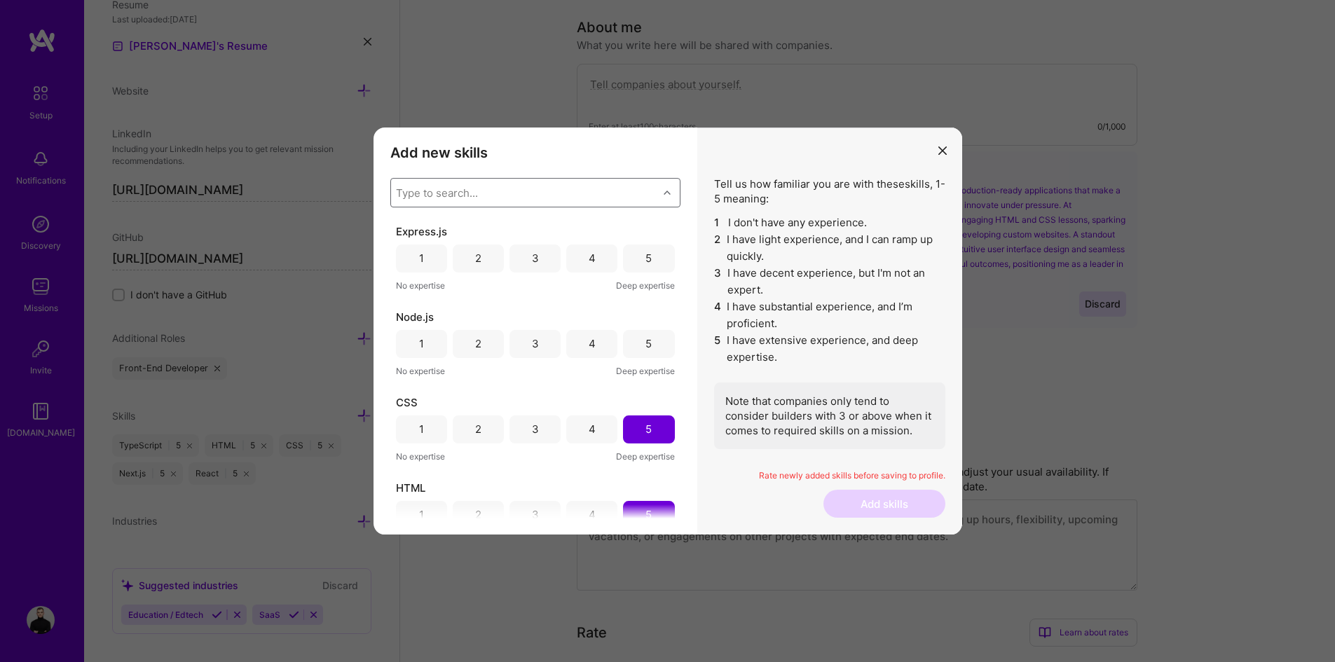
click at [467, 195] on div "Type to search..." at bounding box center [437, 192] width 82 height 15
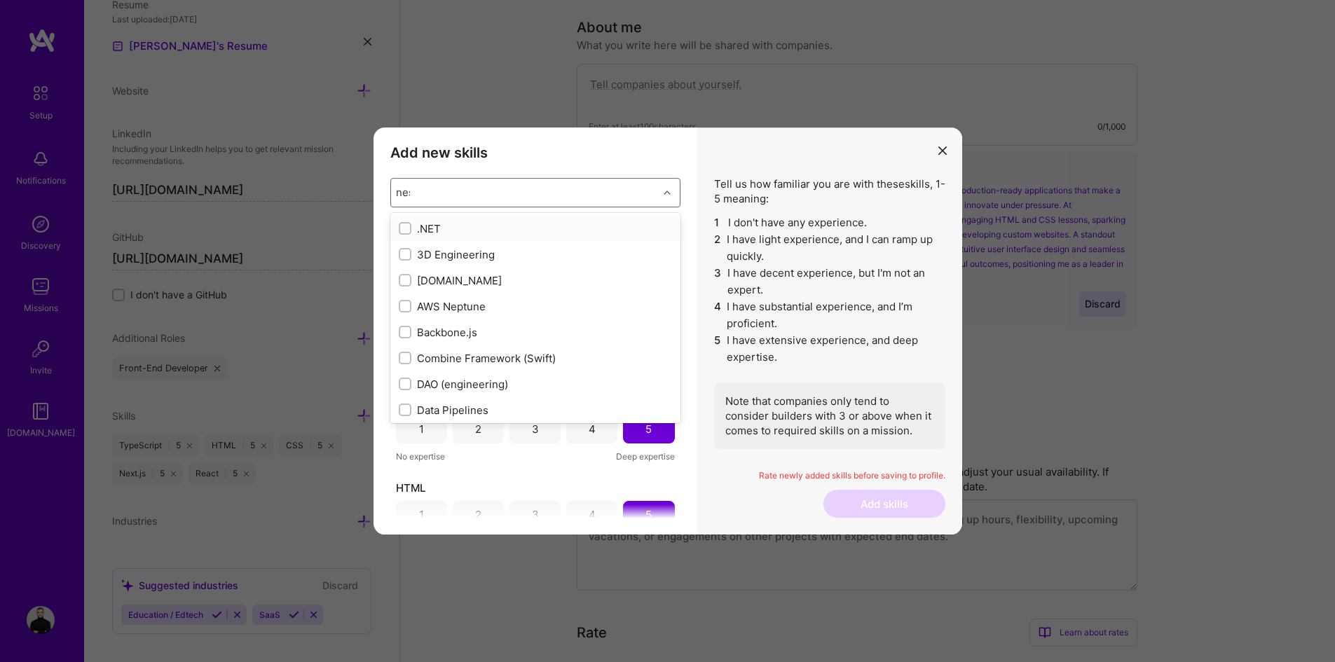
type input "nest"
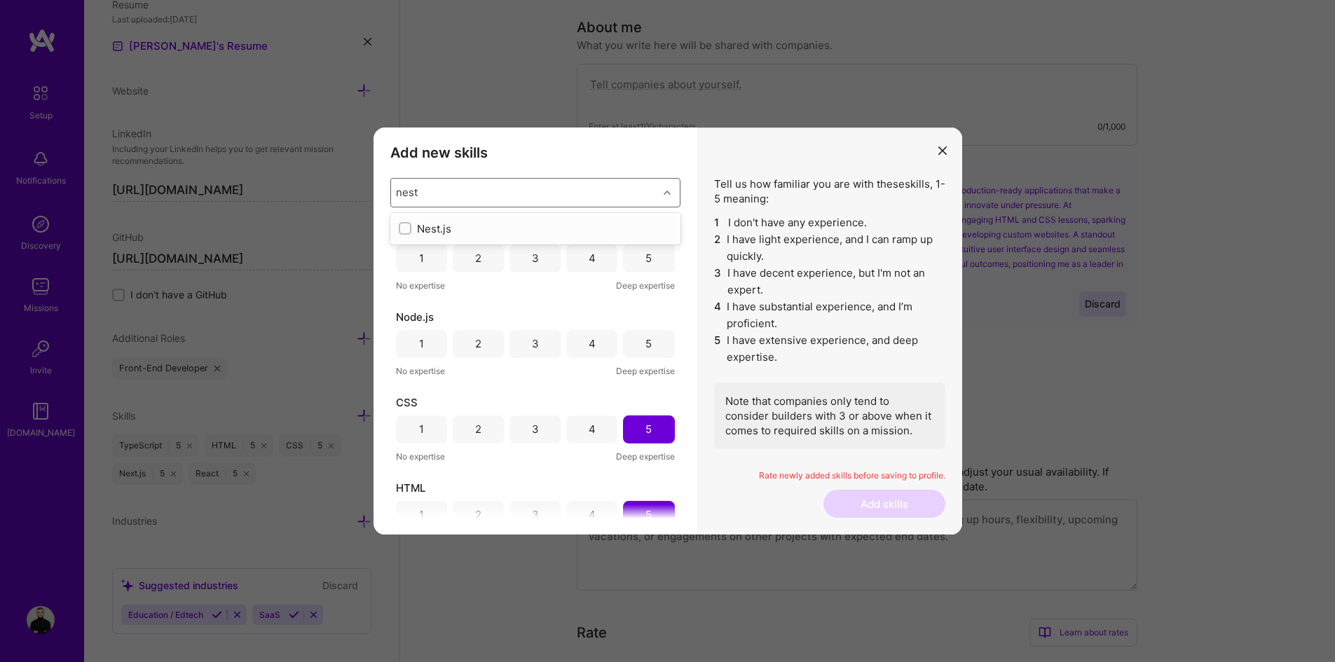
click at [414, 229] on div "Nest.js" at bounding box center [535, 228] width 273 height 15
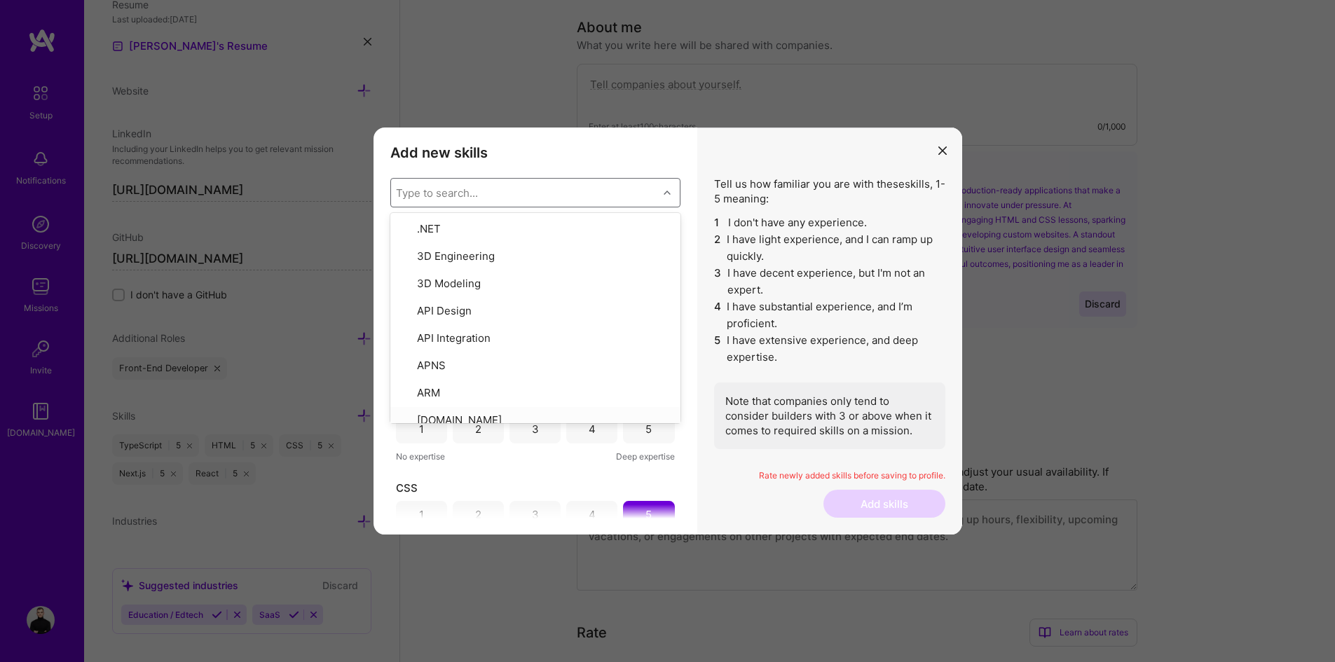
click at [707, 468] on div "Tell us how familiar you are with these skills , 1-5 meaning: 1 I don't have an…" at bounding box center [829, 332] width 265 height 408
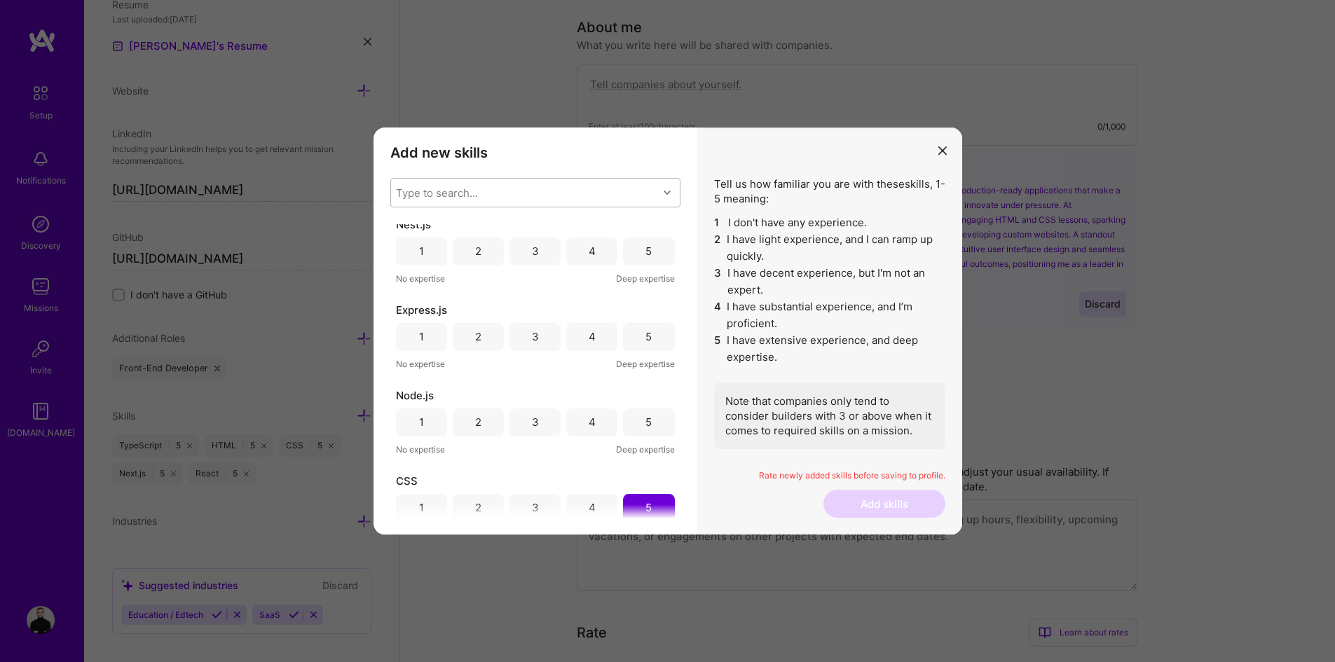
scroll to position [0, 0]
click at [599, 262] on div "4" at bounding box center [591, 258] width 51 height 28
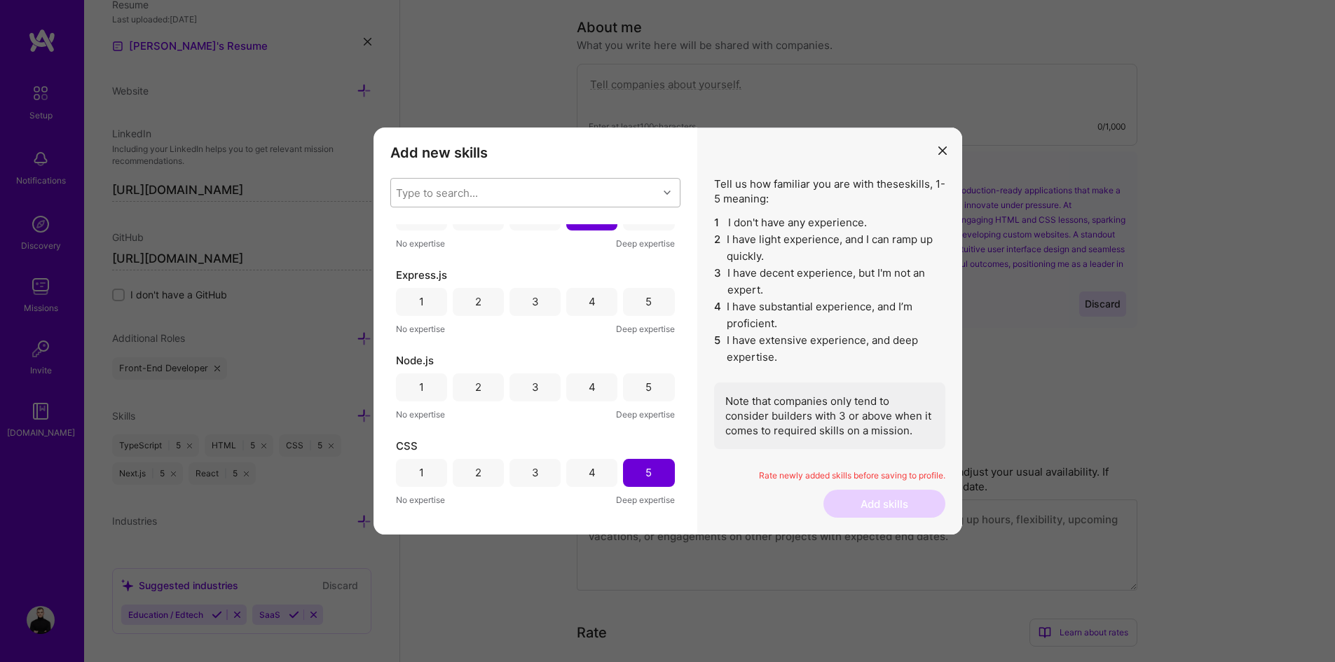
scroll to position [70, 0]
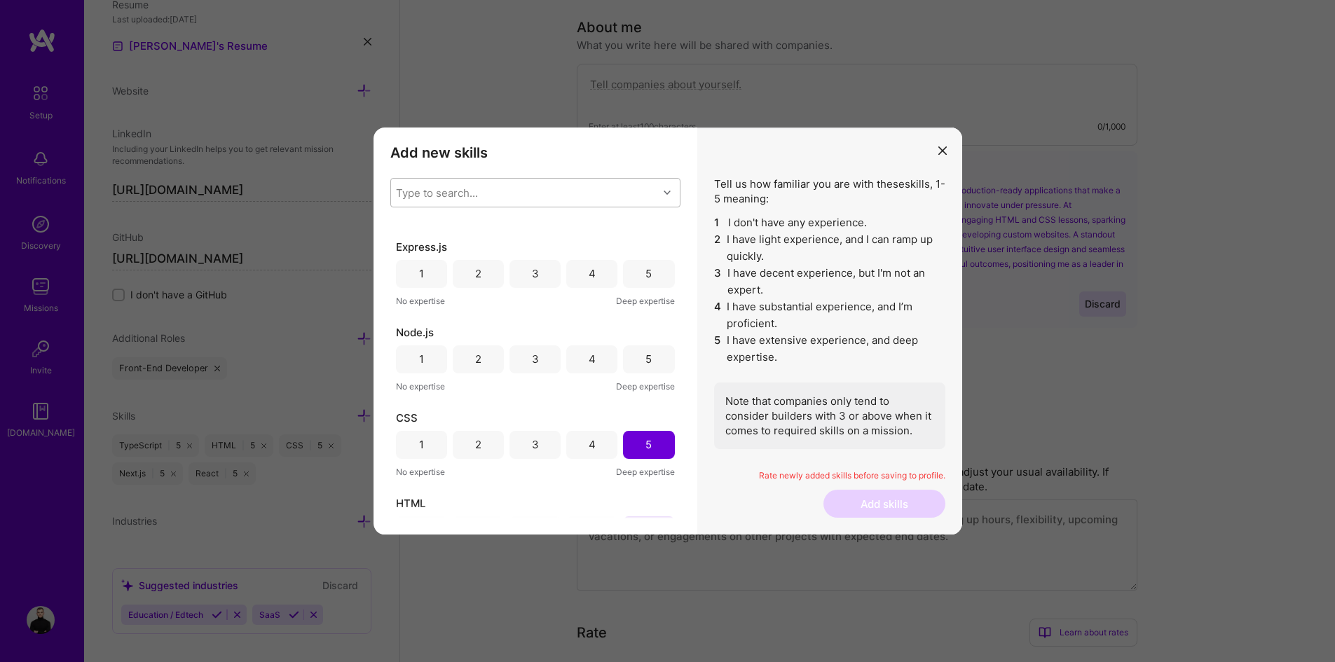
click at [623, 359] on div "5" at bounding box center [648, 359] width 51 height 28
click at [631, 271] on div "5" at bounding box center [648, 274] width 51 height 28
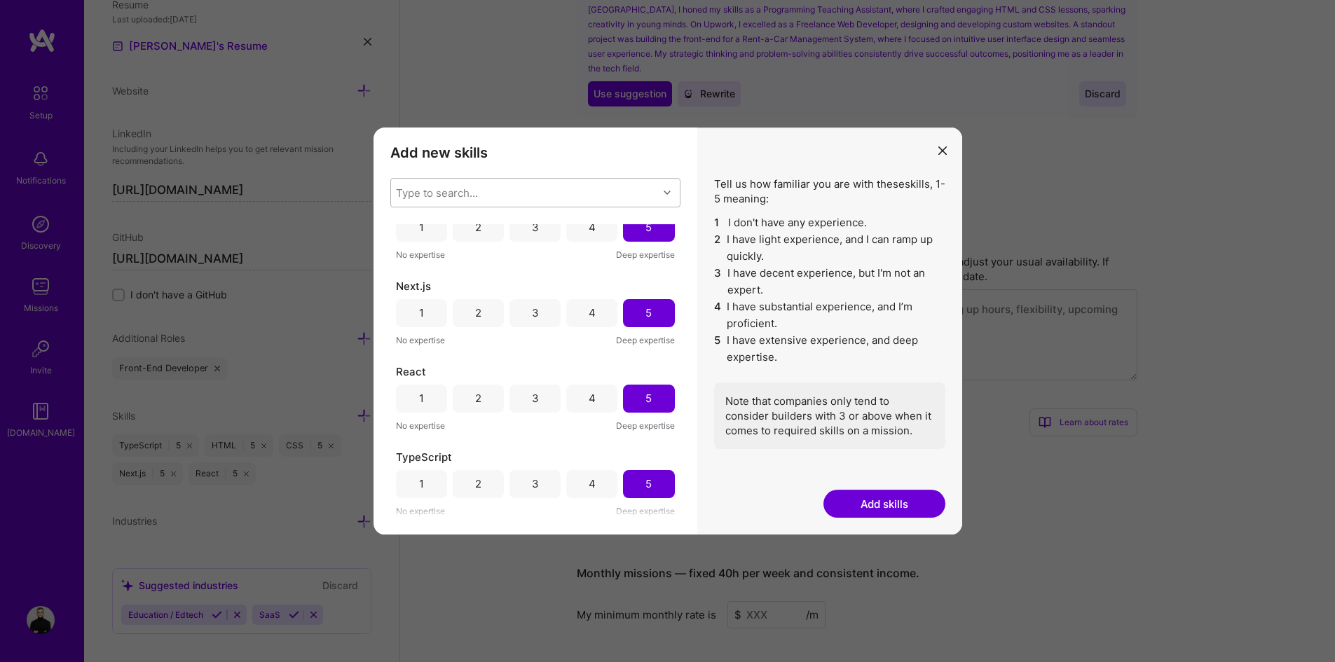
scroll to position [0, 0]
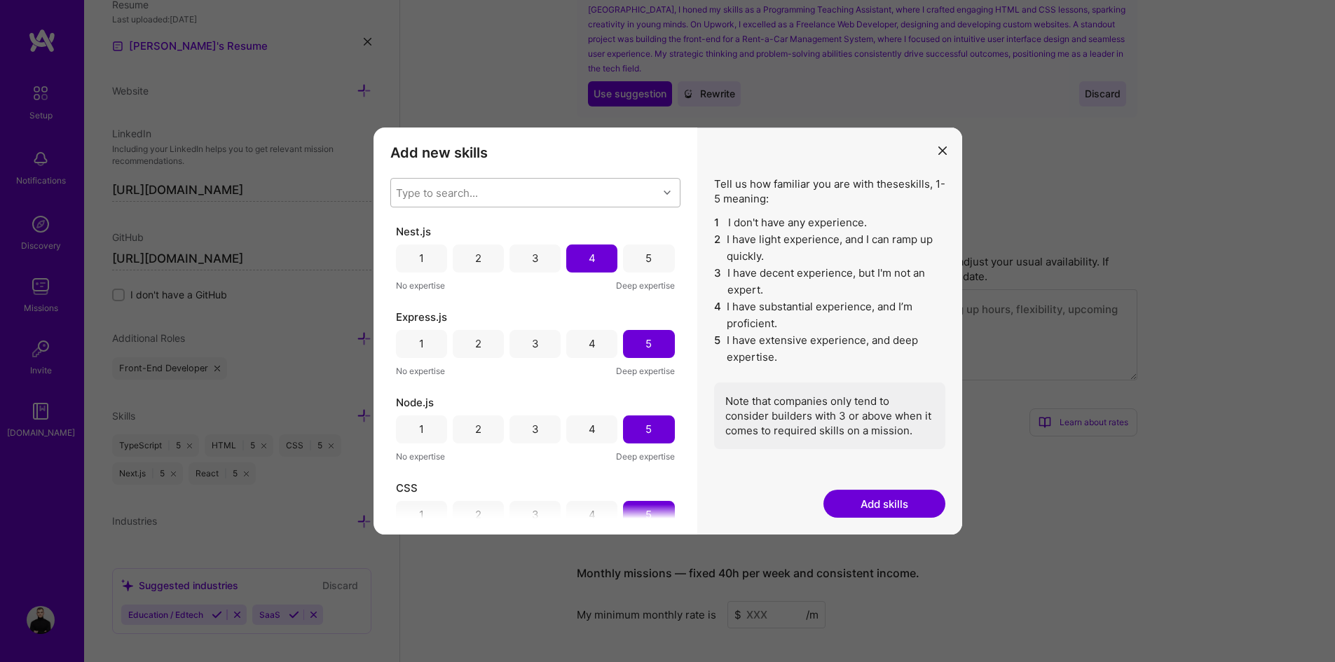
click at [458, 198] on div "Type to search..." at bounding box center [437, 192] width 82 height 15
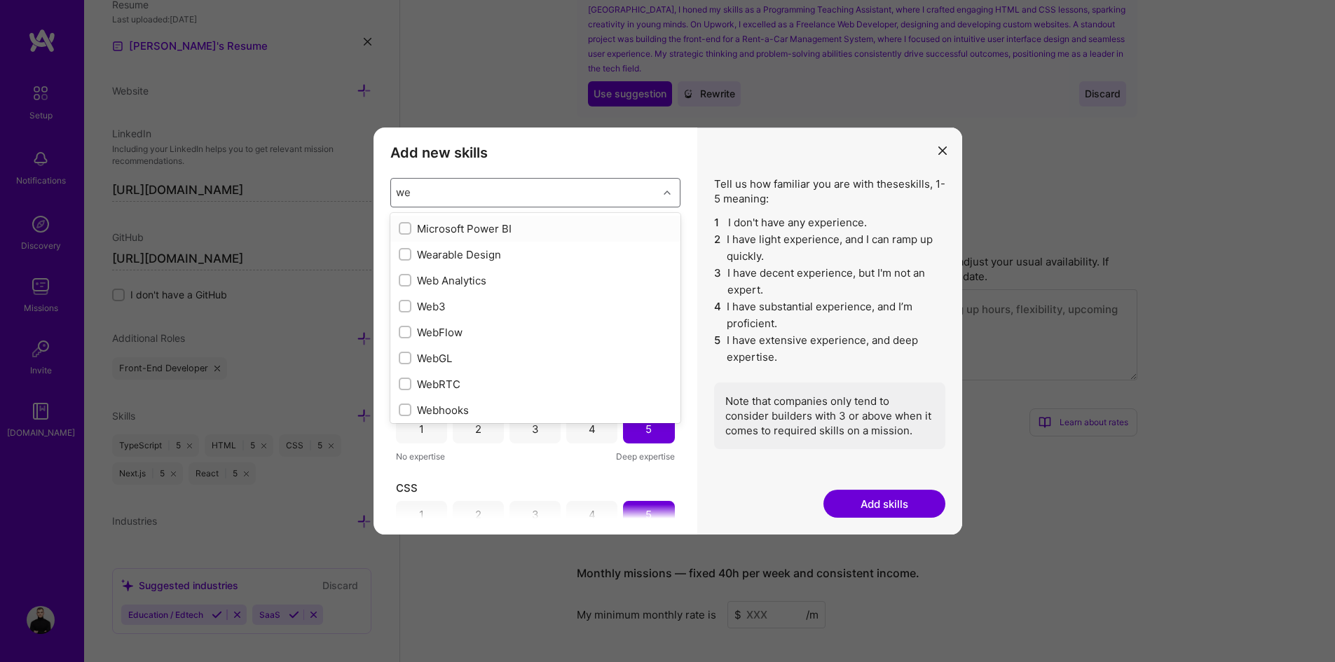
type input "w"
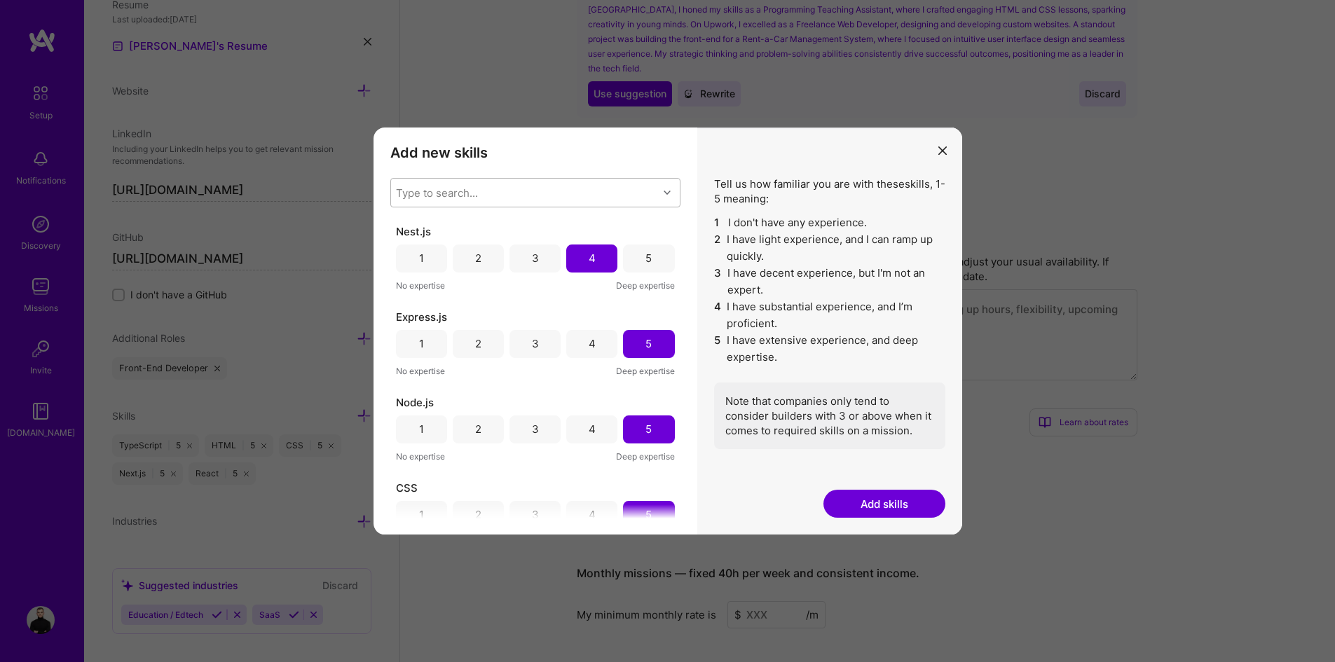
click at [410, 194] on div "Type to search..." at bounding box center [437, 192] width 82 height 15
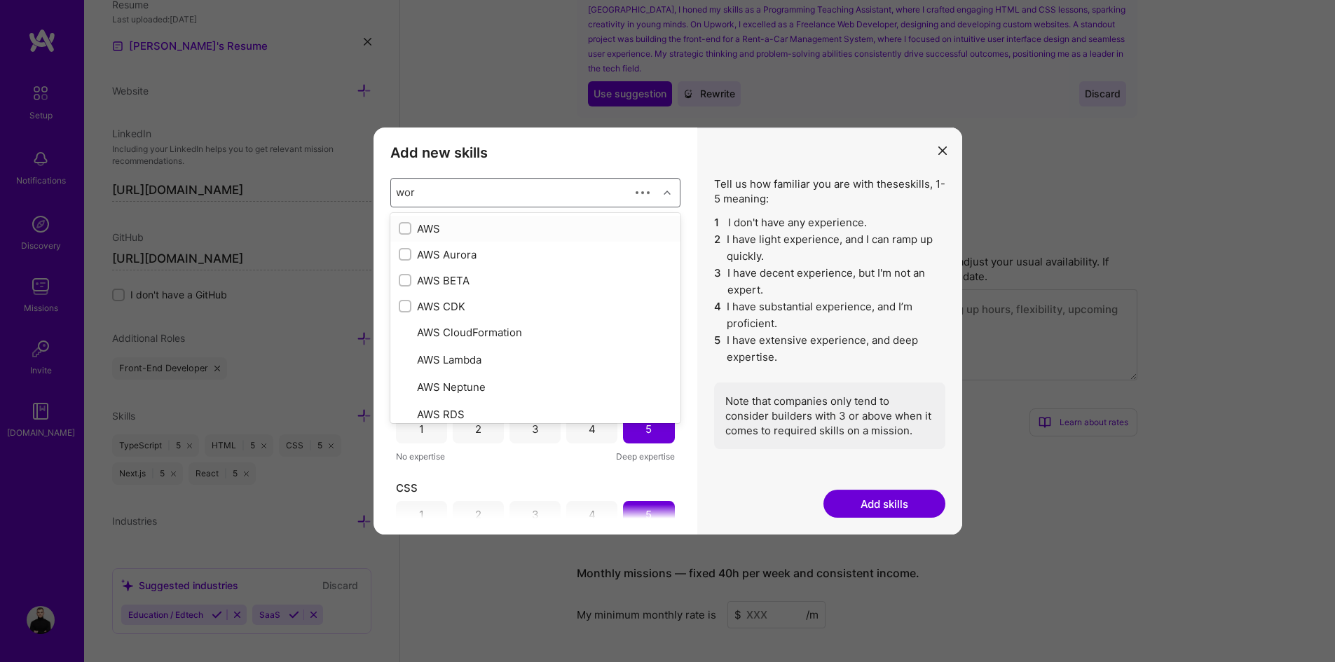
type input "word"
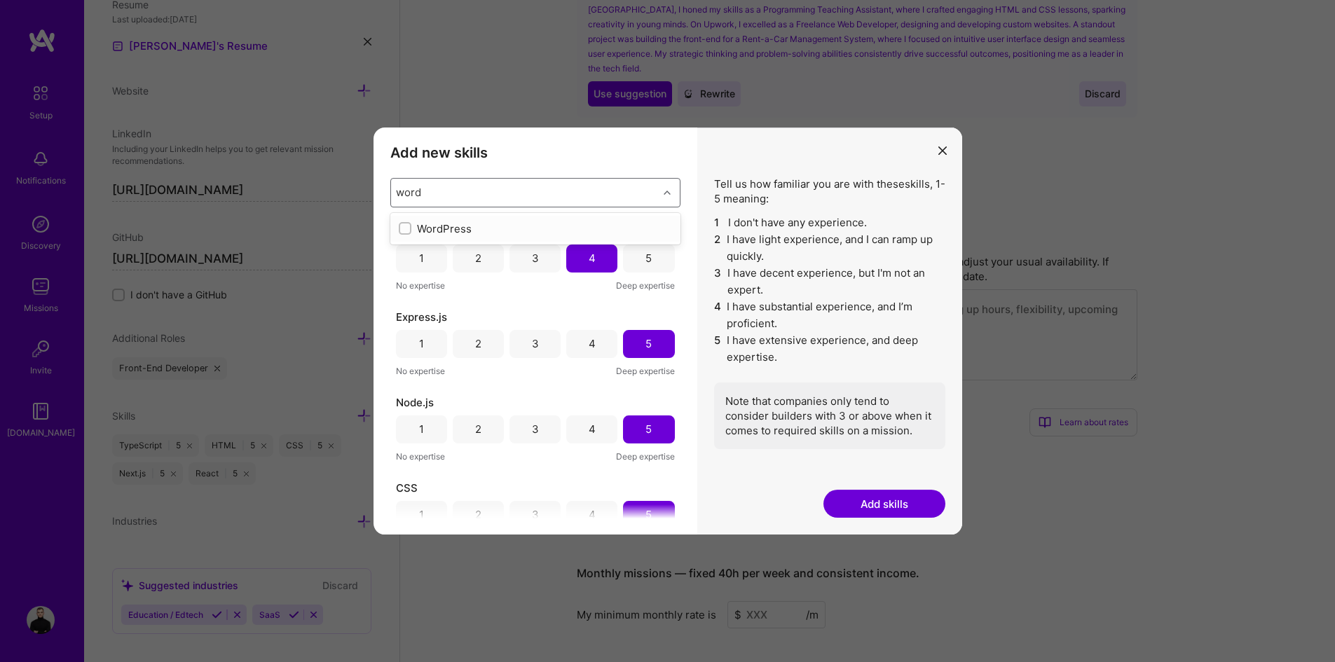
click at [413, 228] on div "WordPress" at bounding box center [535, 228] width 273 height 15
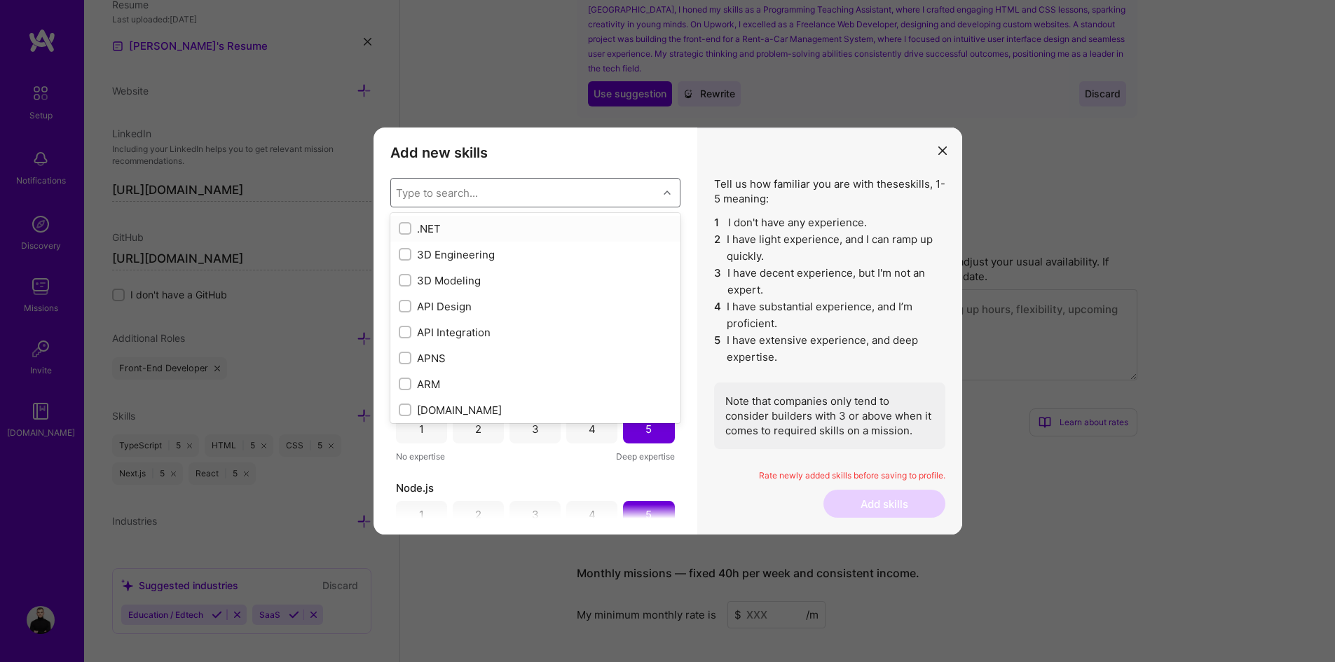
type input "e"
checkbox input "false"
checkbox input "true"
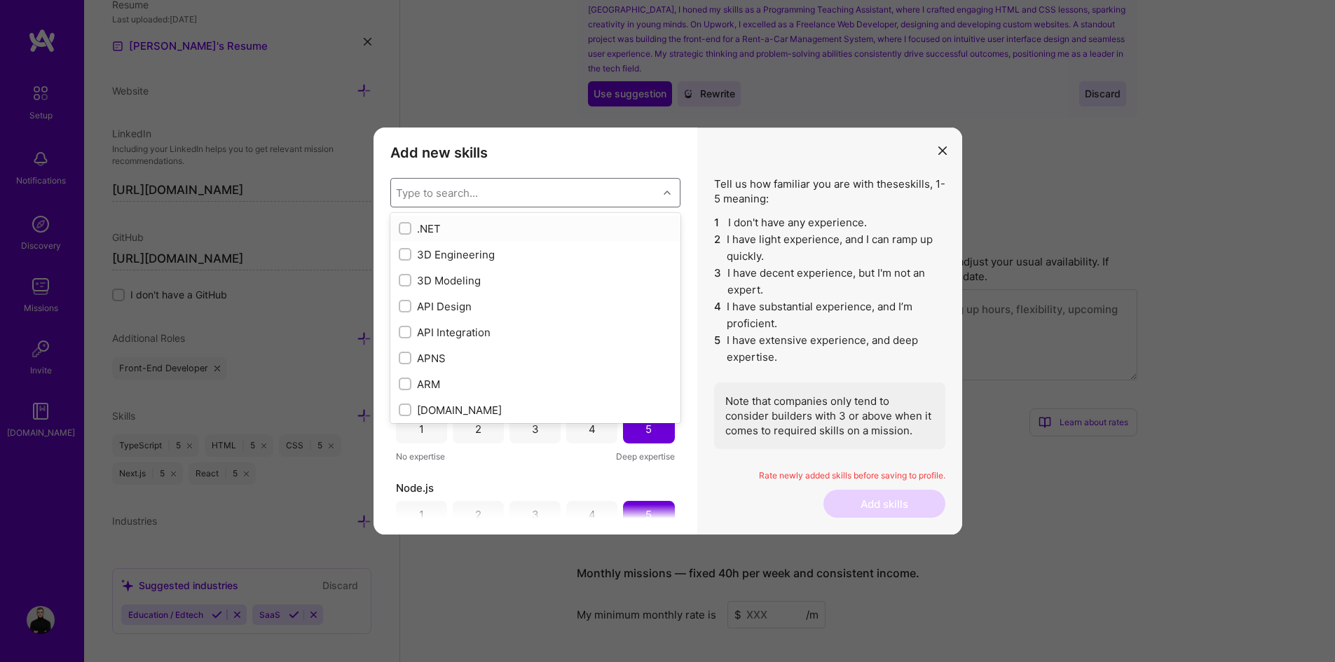
checkbox input "true"
checkbox input "false"
checkbox input "true"
checkbox input "false"
checkbox input "true"
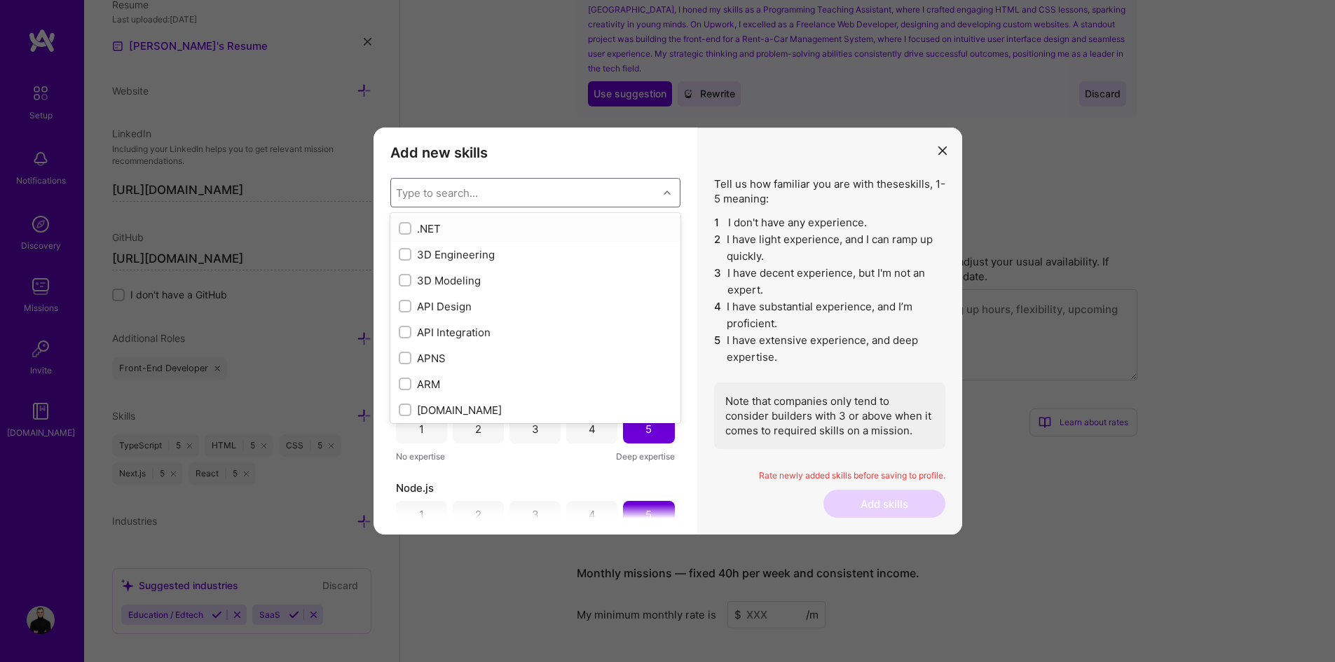
checkbox input "true"
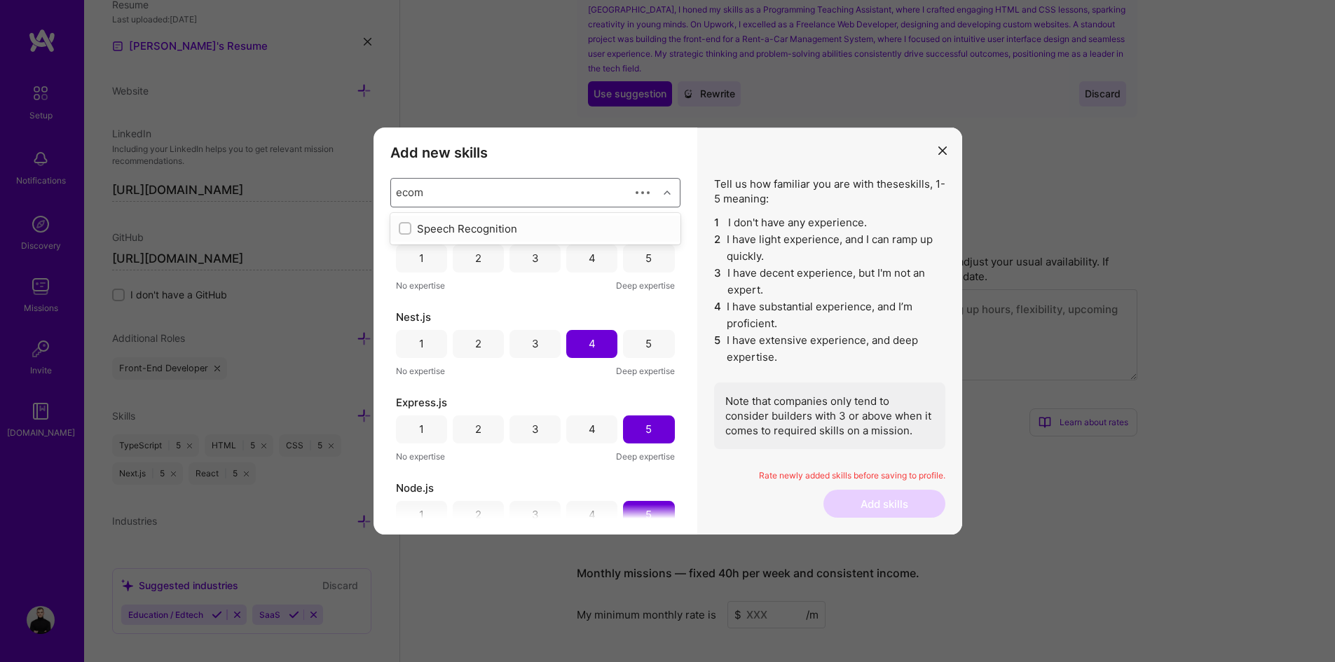
type input "ecomm"
type input "open"
click at [406, 223] on div "modal" at bounding box center [405, 228] width 13 height 13
drag, startPoint x: 645, startPoint y: 259, endPoint x: 603, endPoint y: 265, distance: 42.4
click at [645, 259] on div "5" at bounding box center [648, 258] width 6 height 15
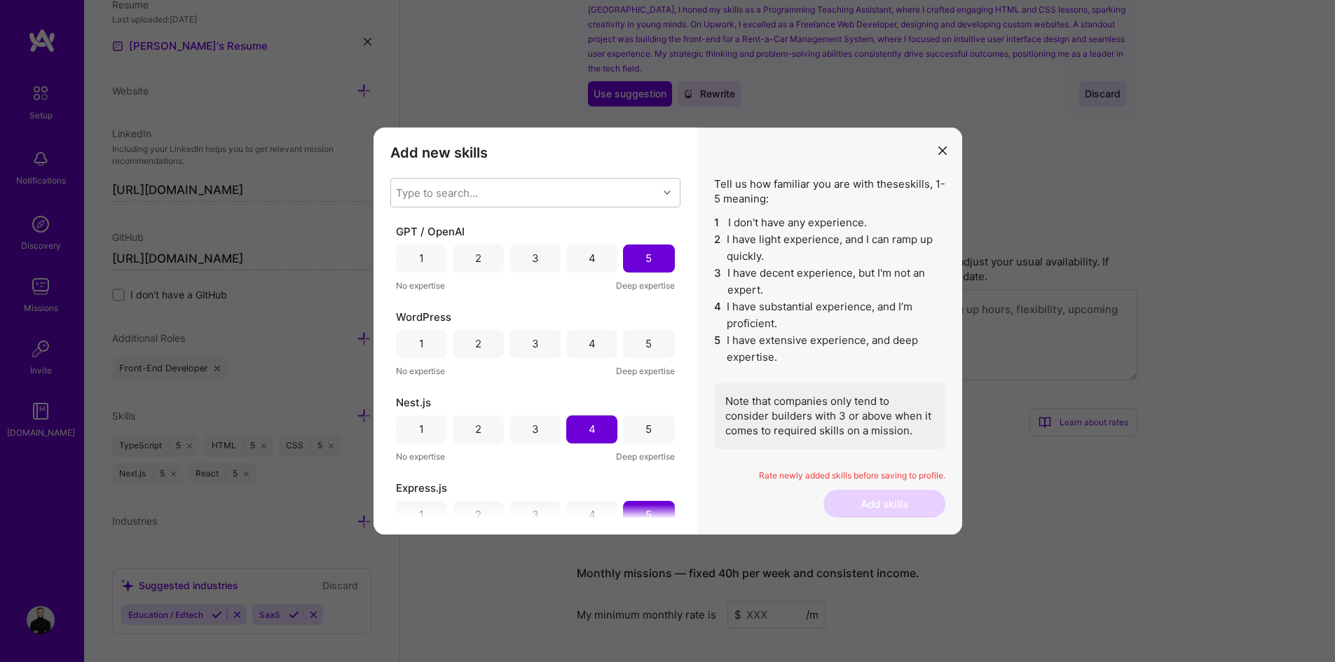
click at [591, 265] on div "4" at bounding box center [591, 258] width 51 height 28
click at [609, 344] on div "4" at bounding box center [591, 344] width 51 height 28
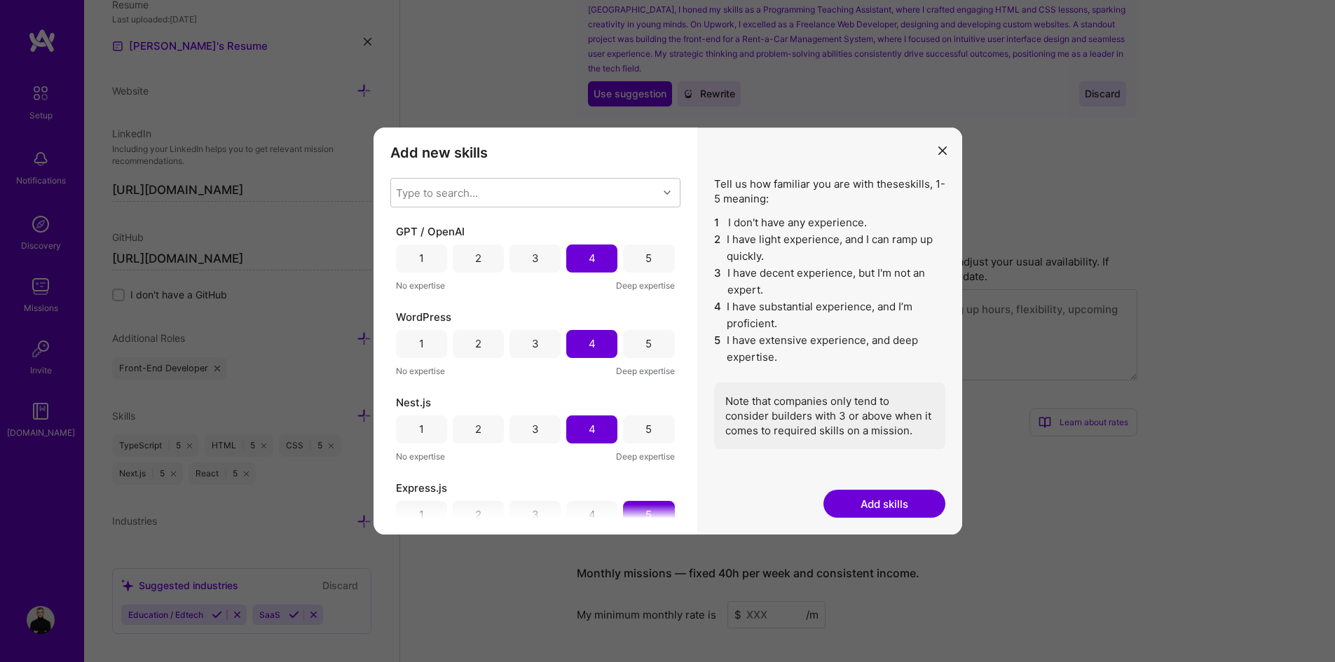
click at [628, 352] on div "5" at bounding box center [648, 344] width 51 height 28
click at [636, 256] on div "5" at bounding box center [648, 258] width 51 height 28
click at [427, 193] on div "Type to search..." at bounding box center [437, 192] width 82 height 15
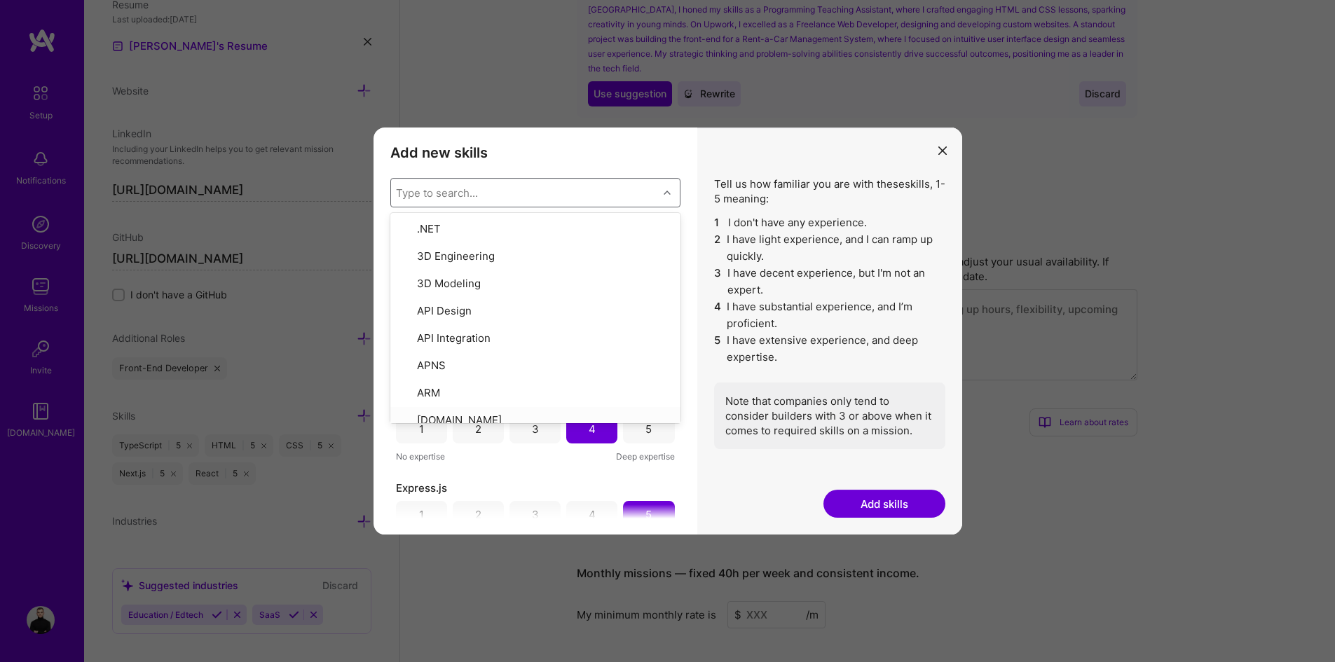
click at [911, 510] on button "Add skills" at bounding box center [884, 504] width 122 height 28
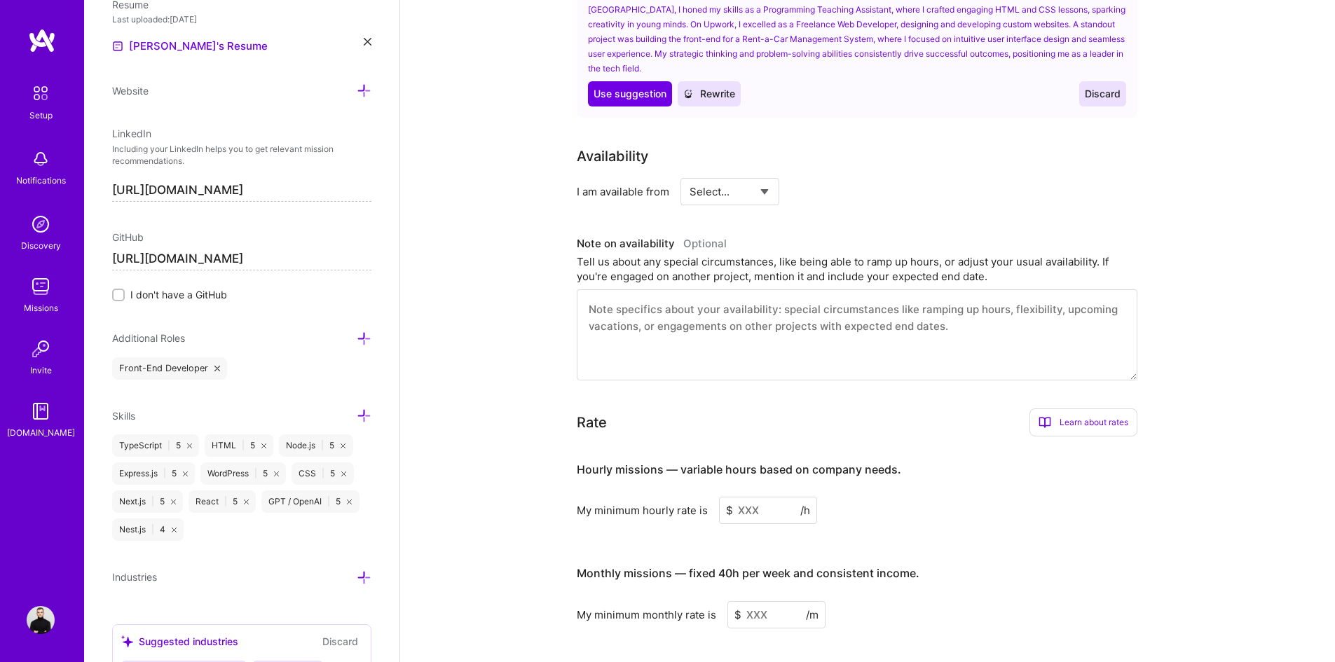
click at [357, 413] on icon at bounding box center [364, 415] width 15 height 15
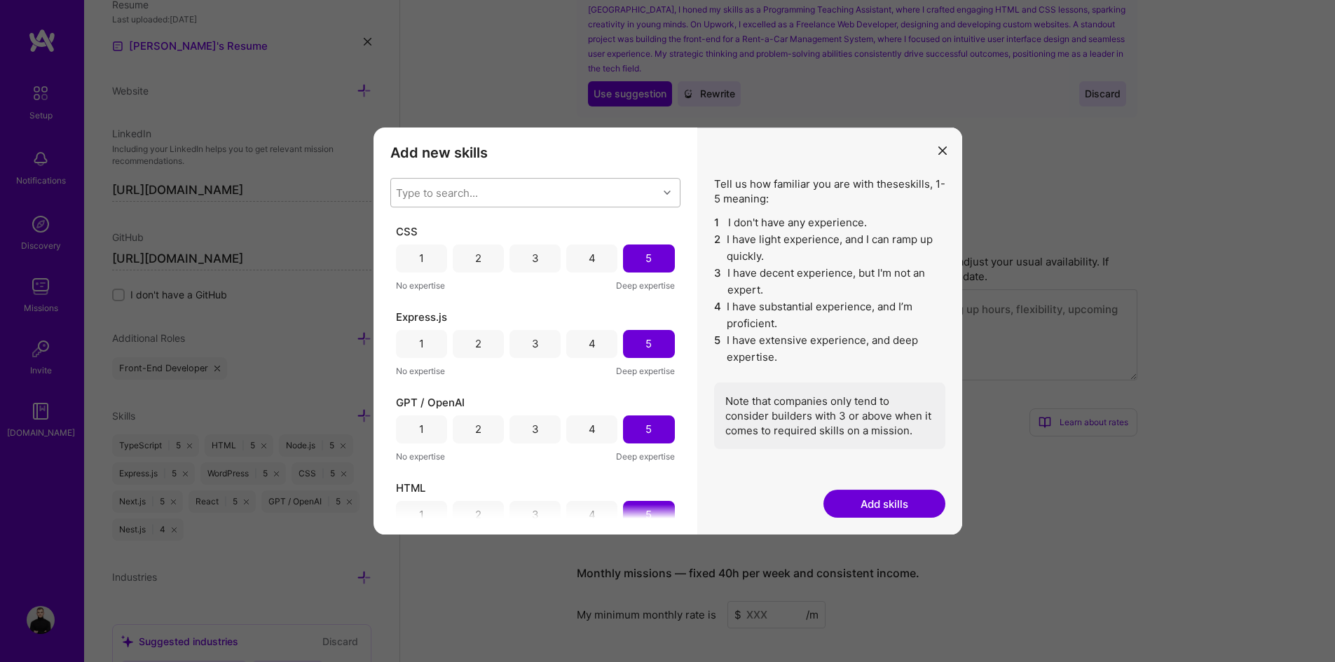
click at [565, 196] on div "Type to search..." at bounding box center [524, 193] width 267 height 28
type input "java"
click at [443, 251] on div "JavaScript" at bounding box center [535, 254] width 273 height 15
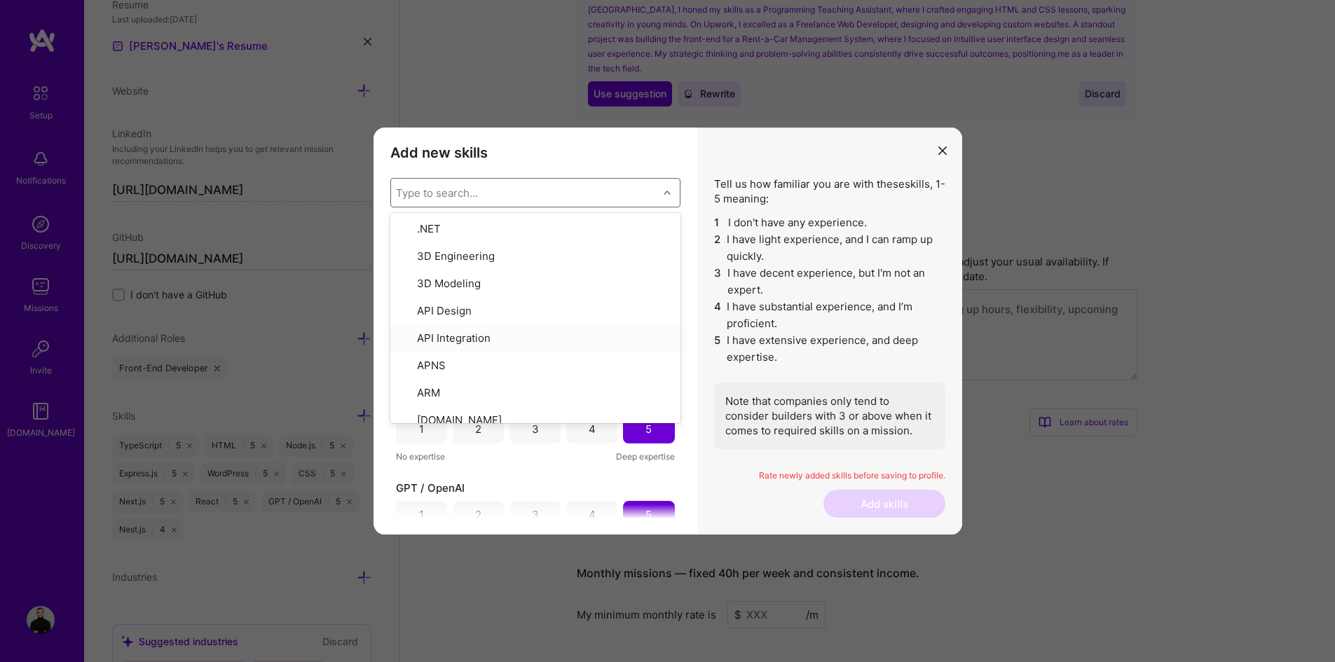
click at [586, 476] on div "JavaScript 1 2 3 4 5 No expertise Deep expertise CSS 1 2 3 4 5 No expertise Dee…" at bounding box center [535, 371] width 290 height 294
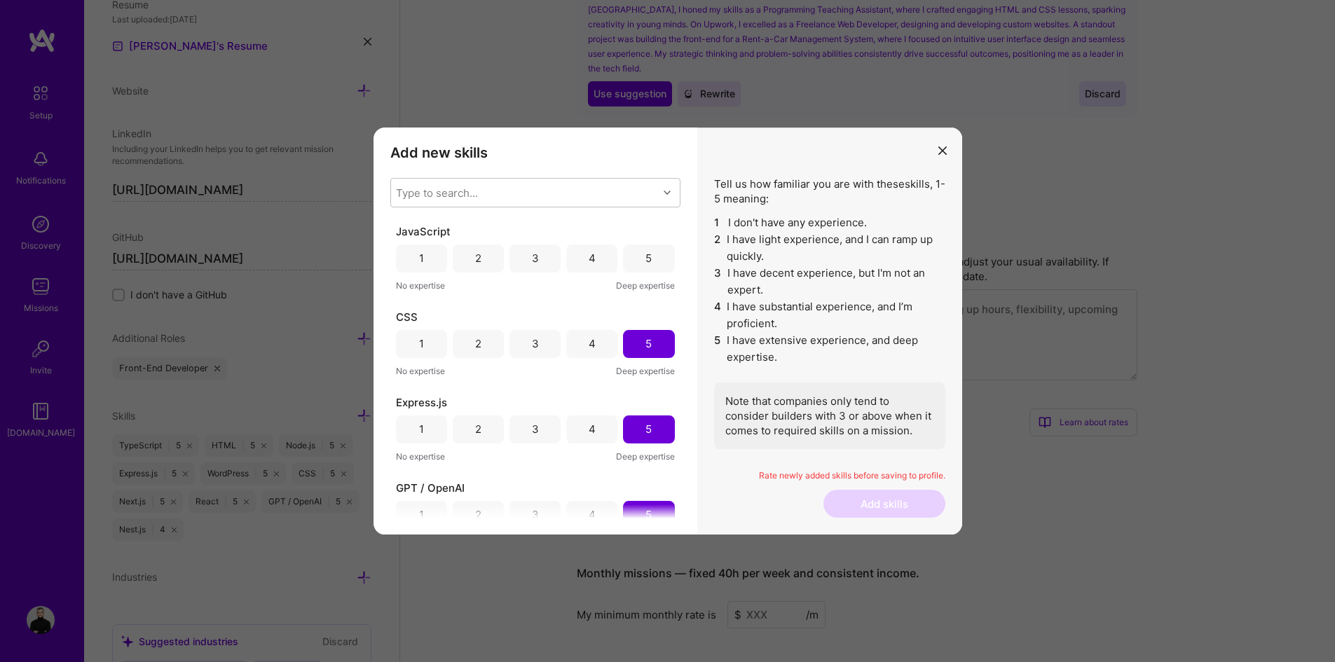
click at [627, 256] on div "5" at bounding box center [648, 258] width 51 height 28
click at [885, 500] on button "Add skills" at bounding box center [884, 504] width 122 height 28
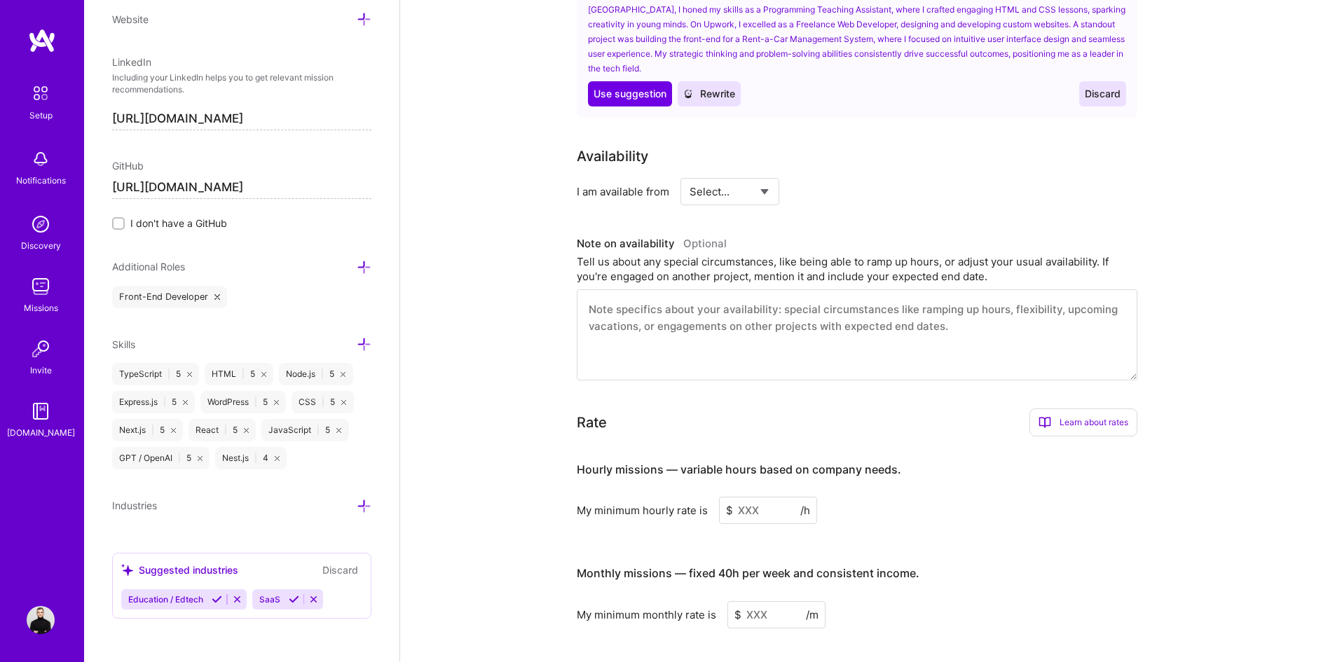
scroll to position [703, 0]
click at [357, 270] on icon at bounding box center [364, 266] width 15 height 15
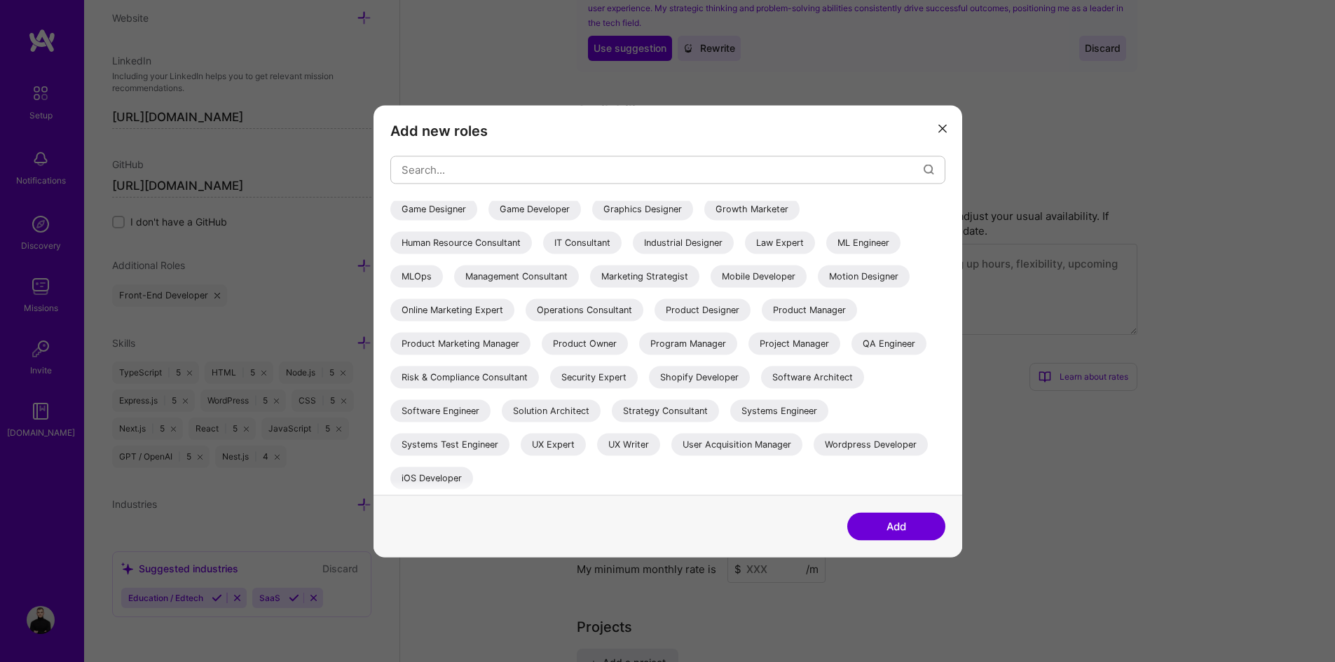
scroll to position [644, 0]
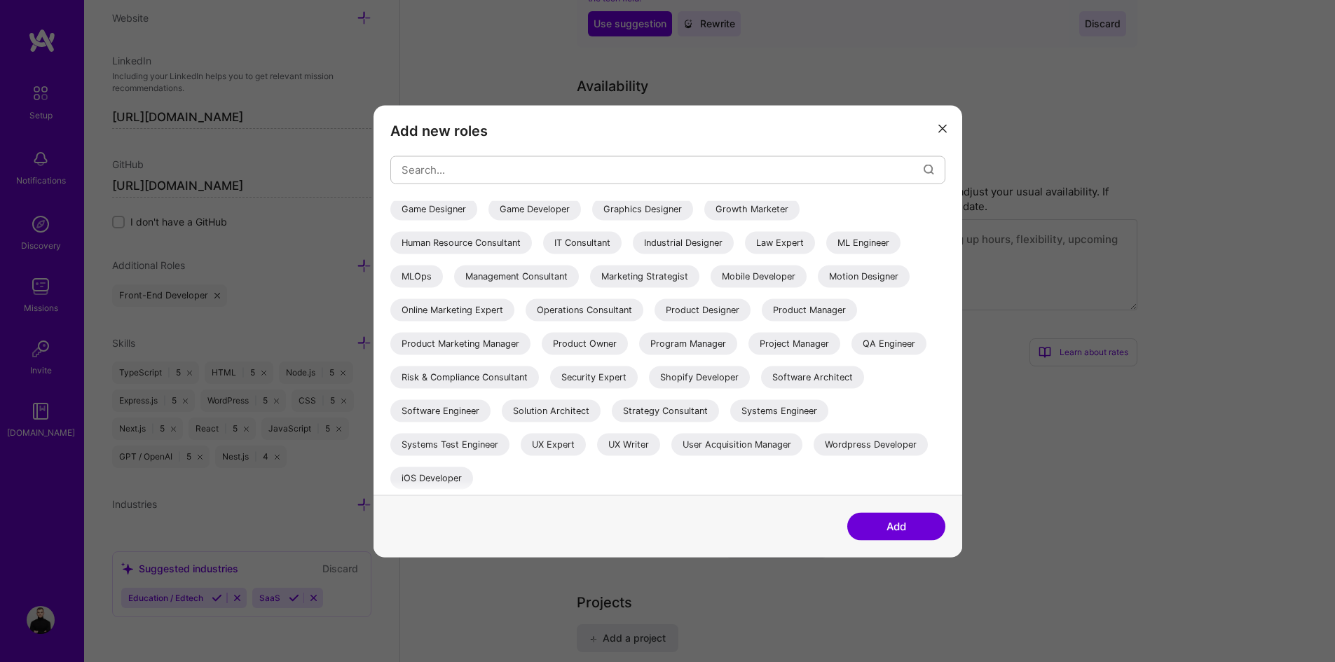
click at [471, 415] on div "Software Engineer" at bounding box center [440, 410] width 100 height 22
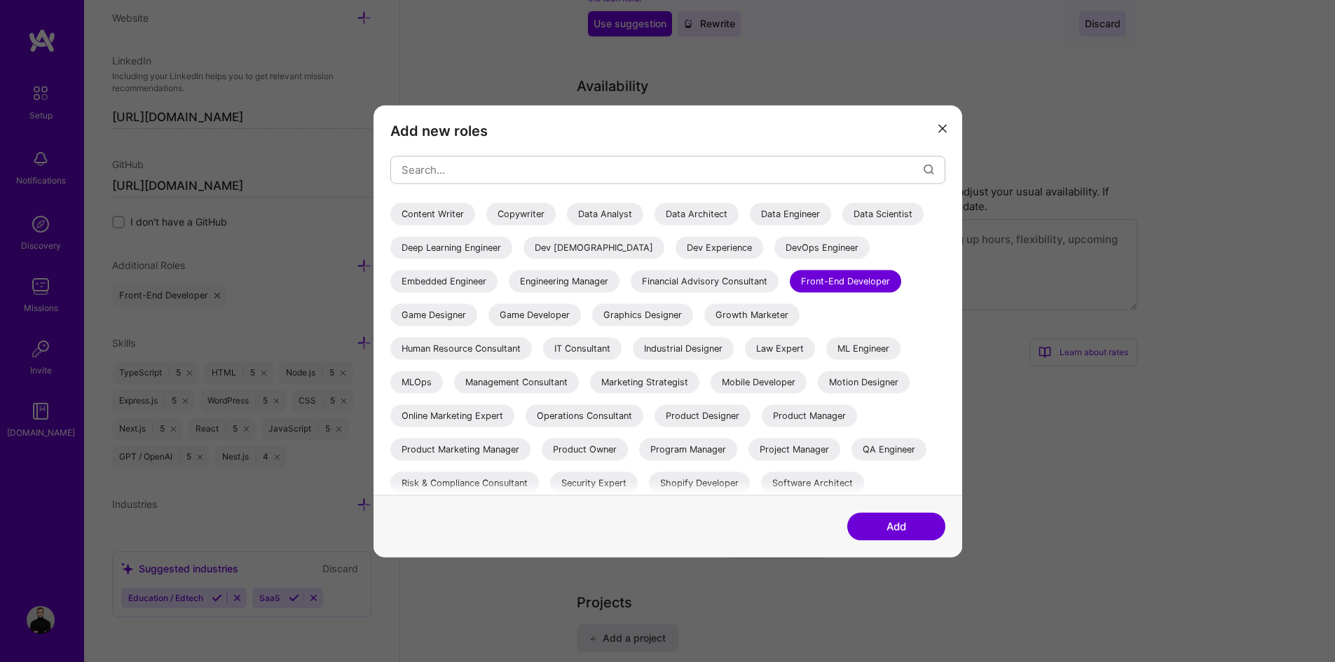
scroll to position [98, 0]
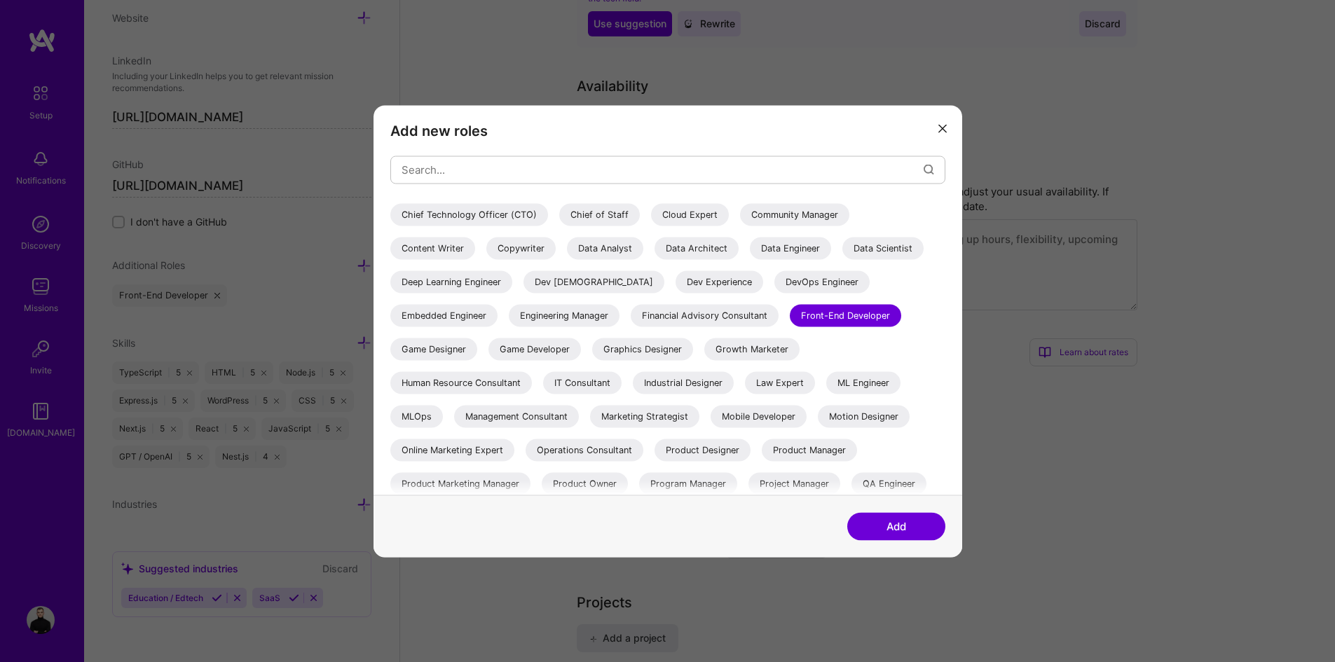
click at [763, 289] on div "Dev Experience" at bounding box center [719, 281] width 88 height 22
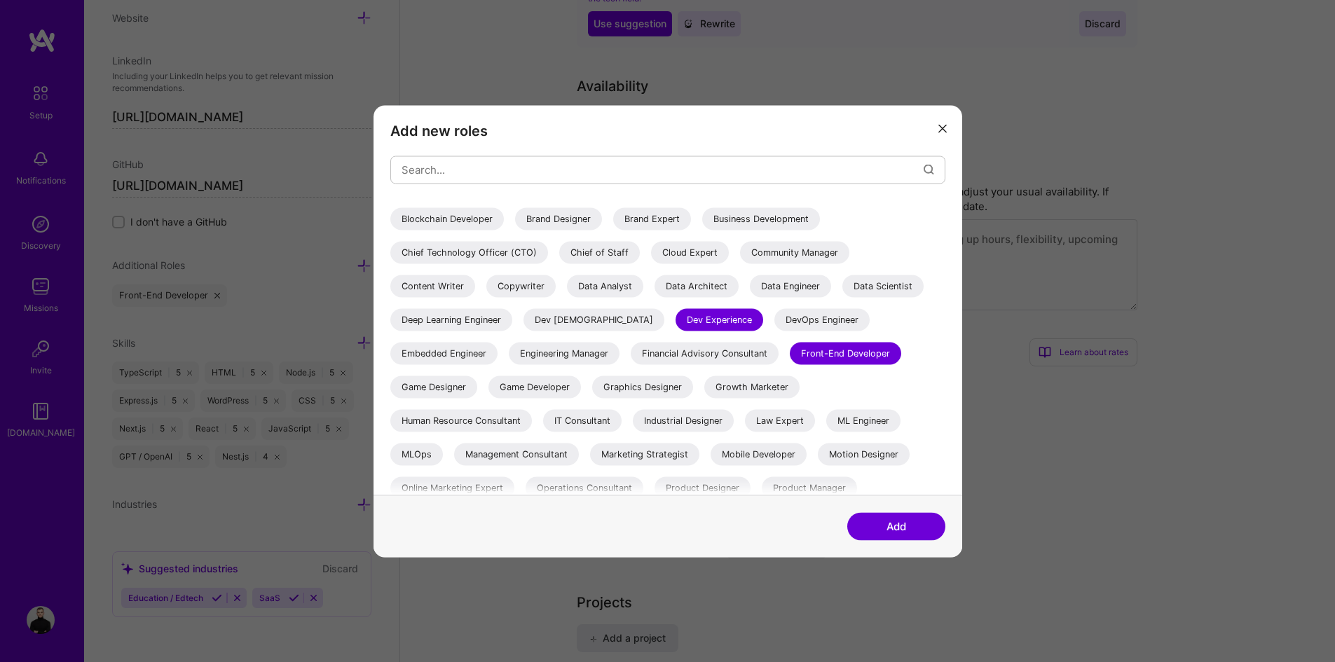
scroll to position [28, 0]
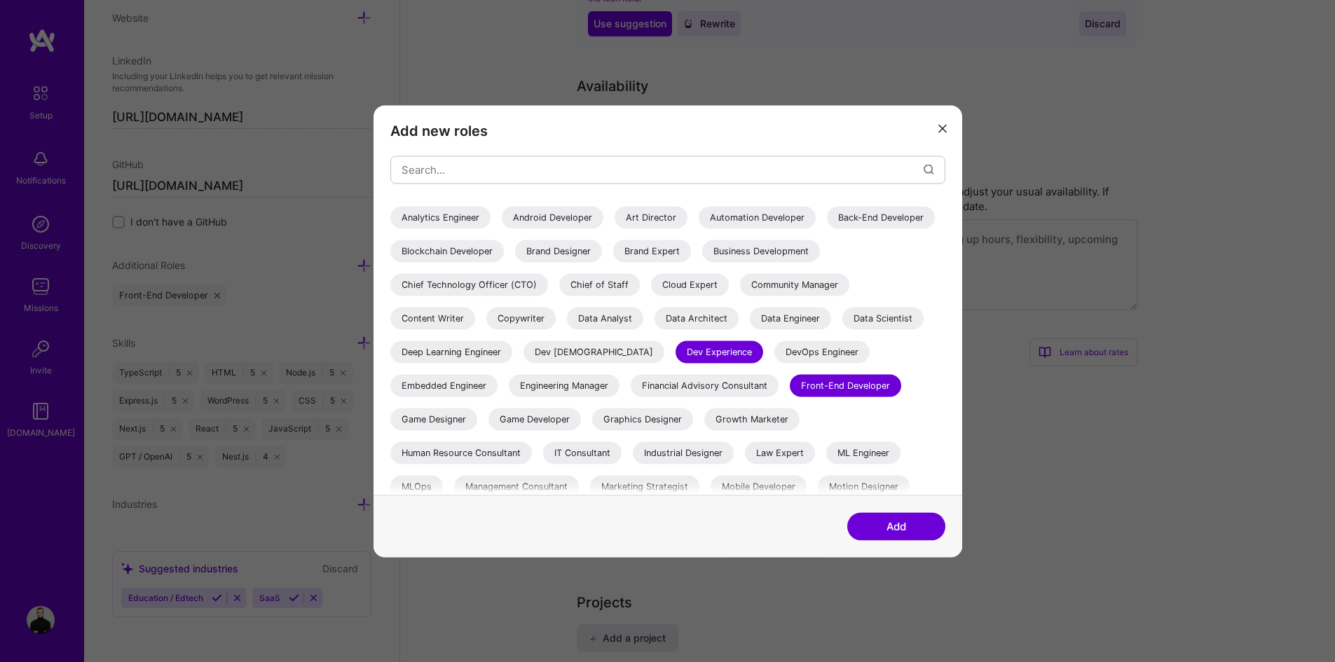
click at [827, 228] on div "Back-End Developer" at bounding box center [881, 217] width 108 height 22
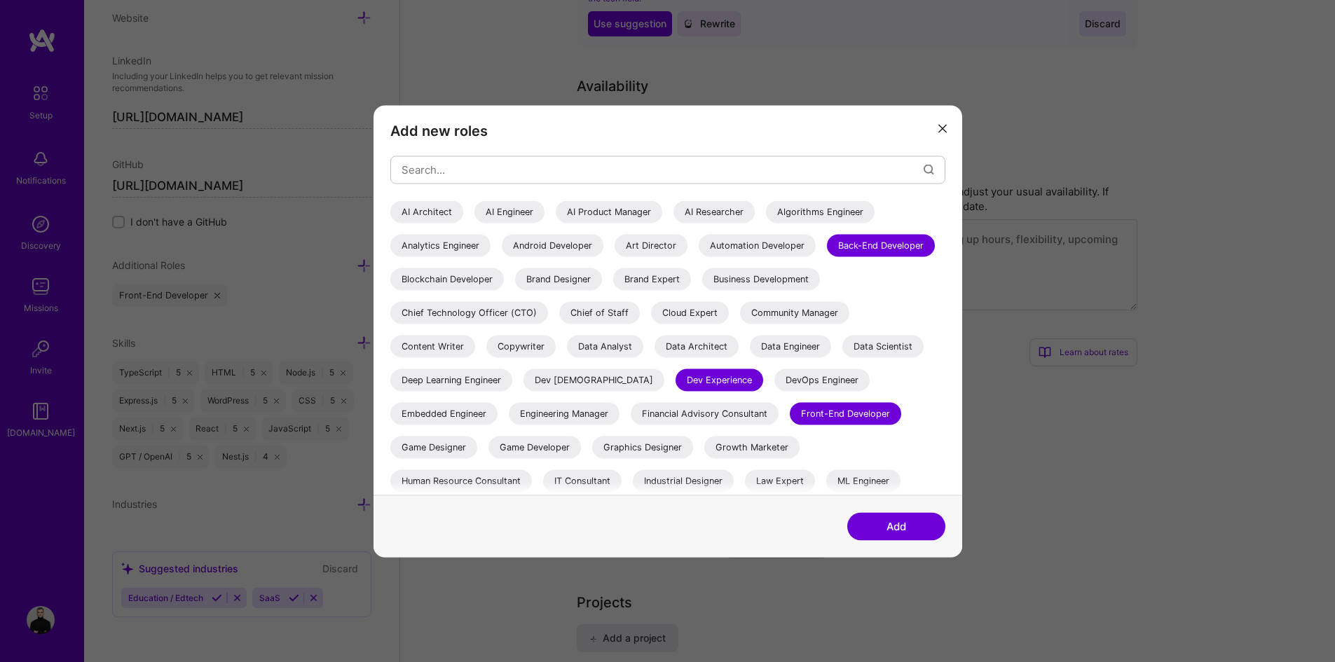
click at [640, 310] on div "Chief of Staff" at bounding box center [599, 312] width 81 height 22
click at [746, 245] on div "Automation Developer" at bounding box center [756, 245] width 117 height 22
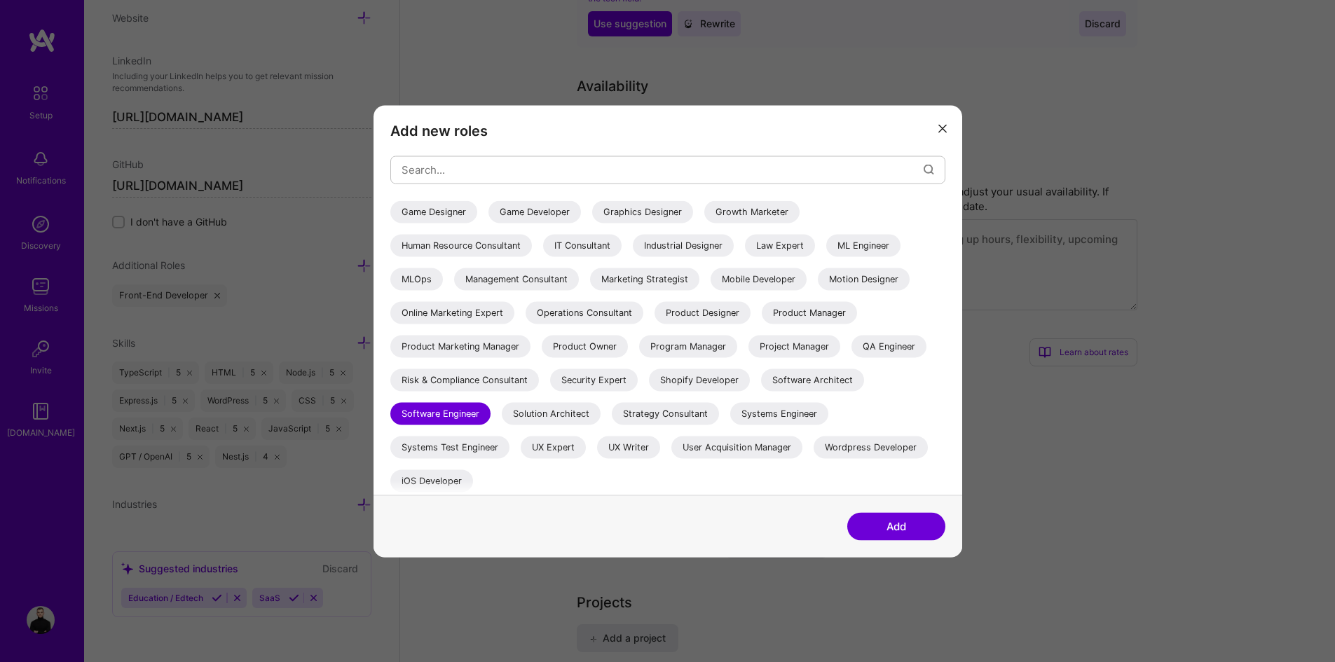
scroll to position [238, 0]
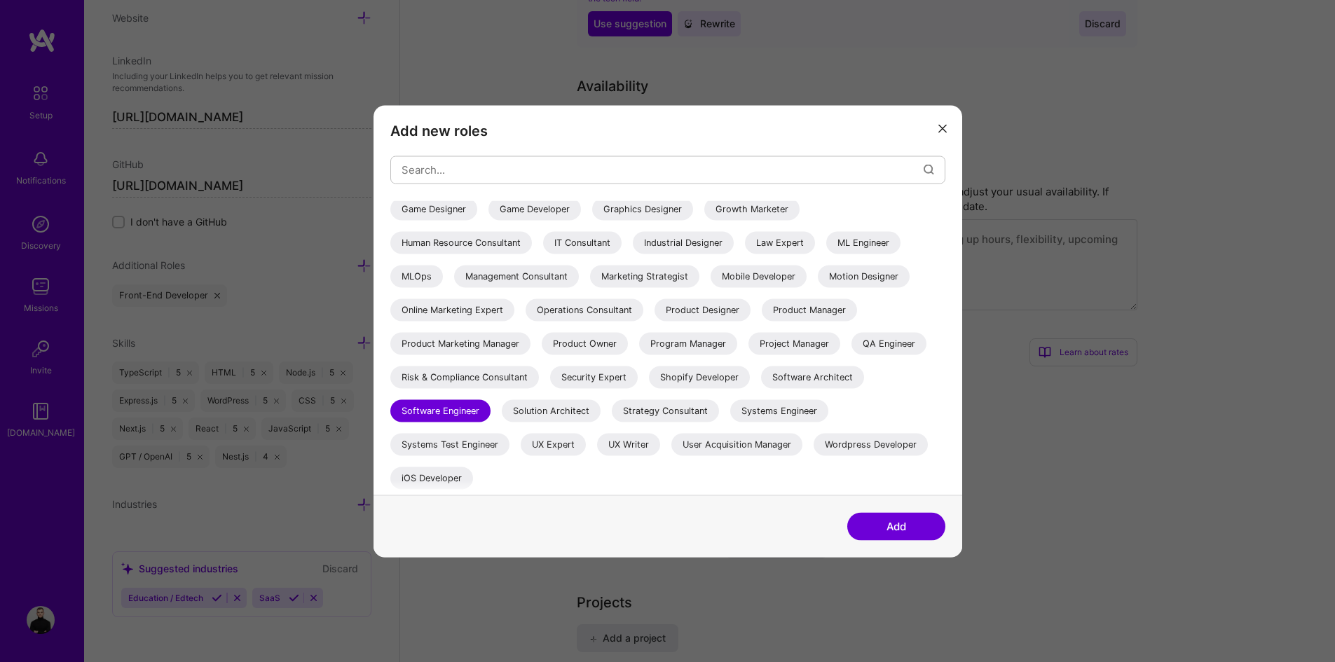
click at [887, 439] on div "Wordpress Developer" at bounding box center [870, 444] width 114 height 22
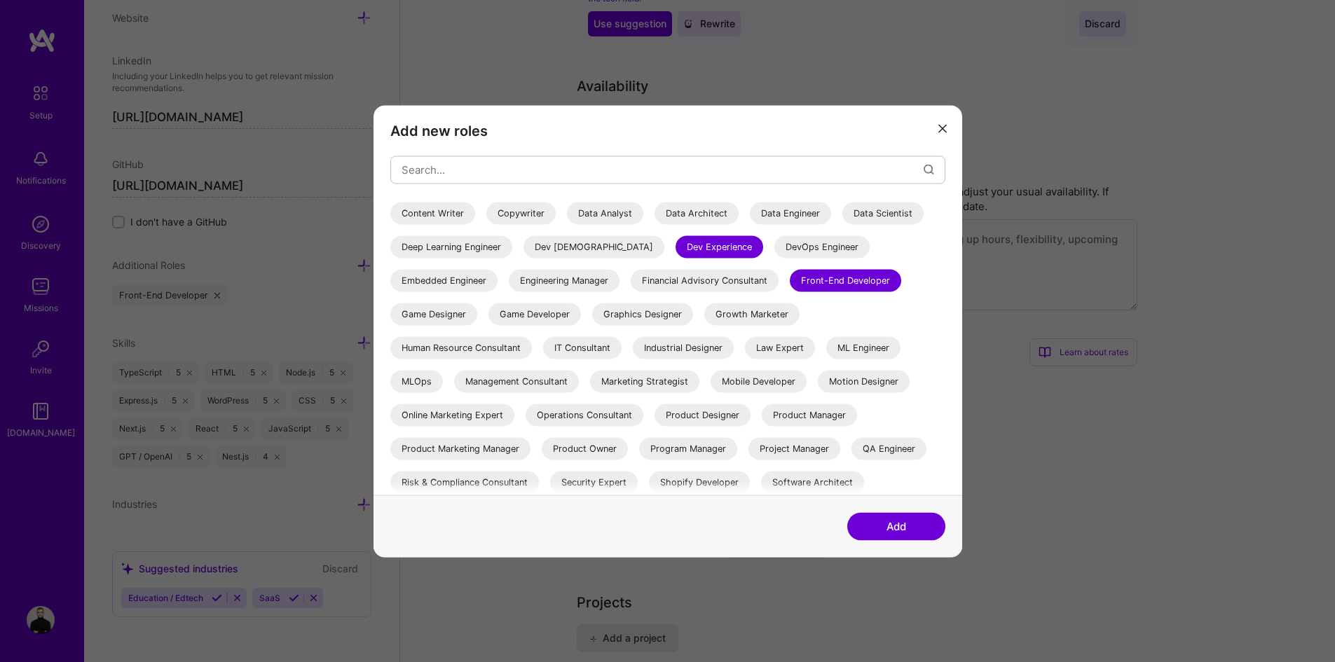
scroll to position [98, 0]
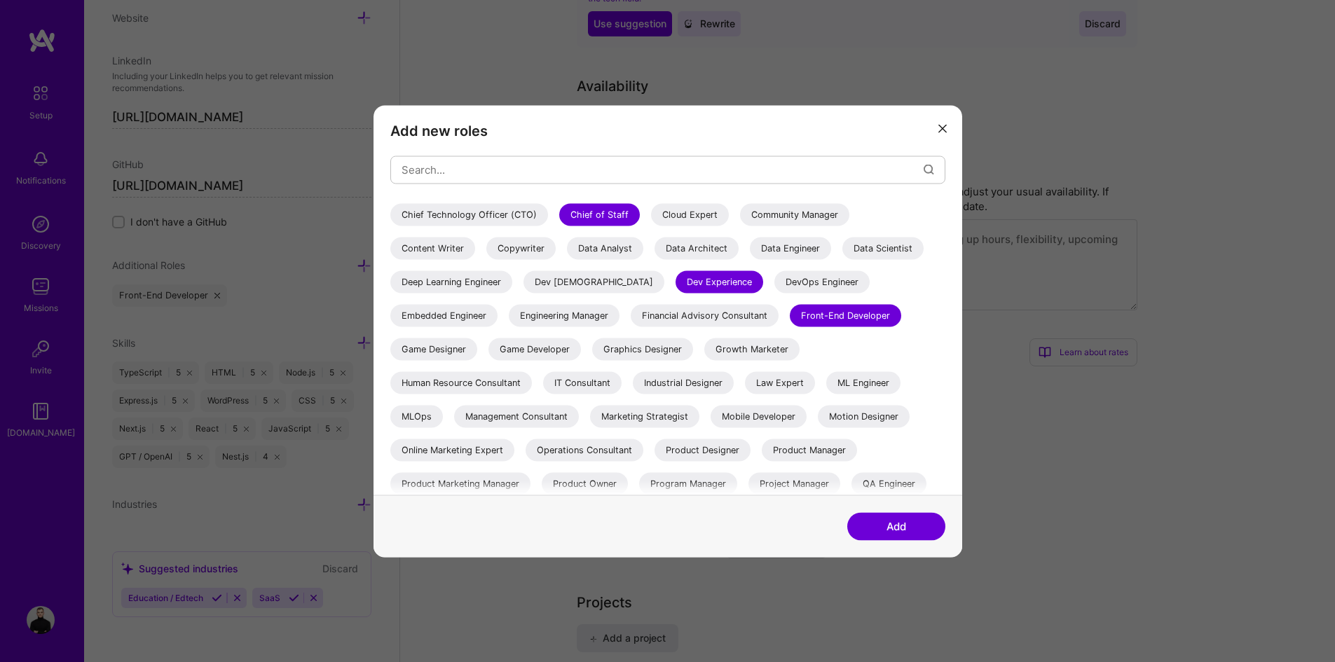
click at [879, 525] on button "Add" at bounding box center [896, 526] width 98 height 28
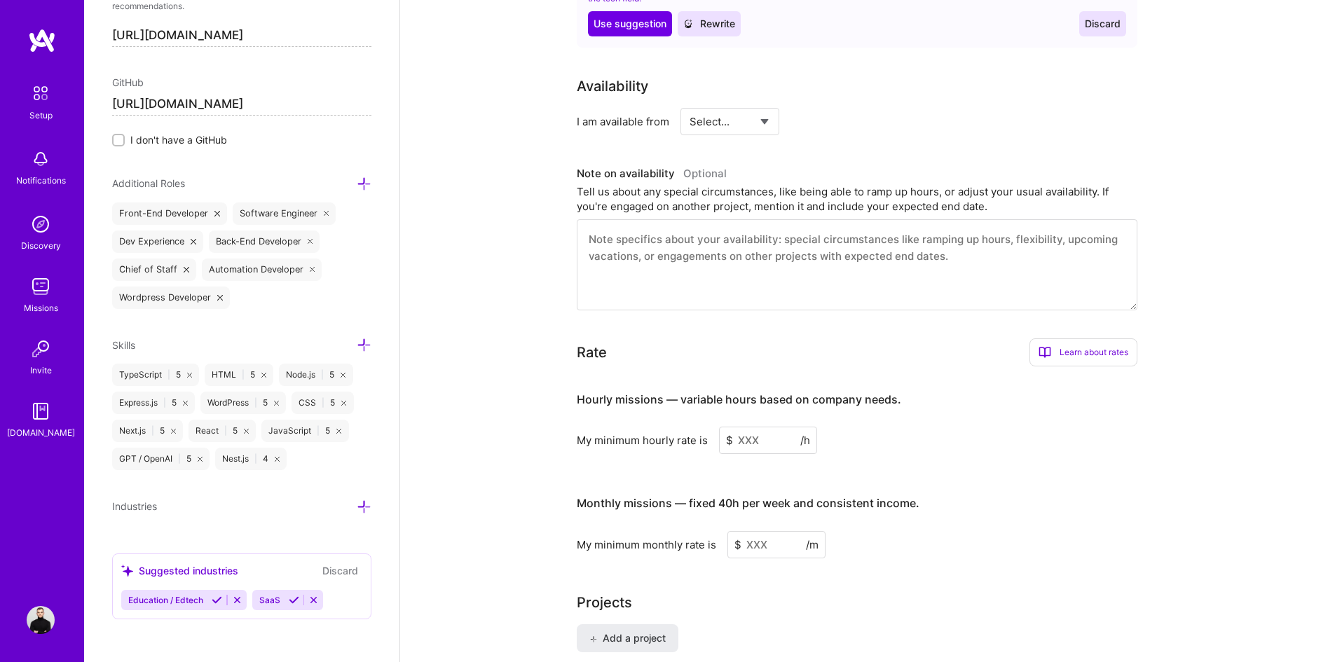
scroll to position [787, 0]
click at [357, 502] on icon at bounding box center [364, 504] width 15 height 15
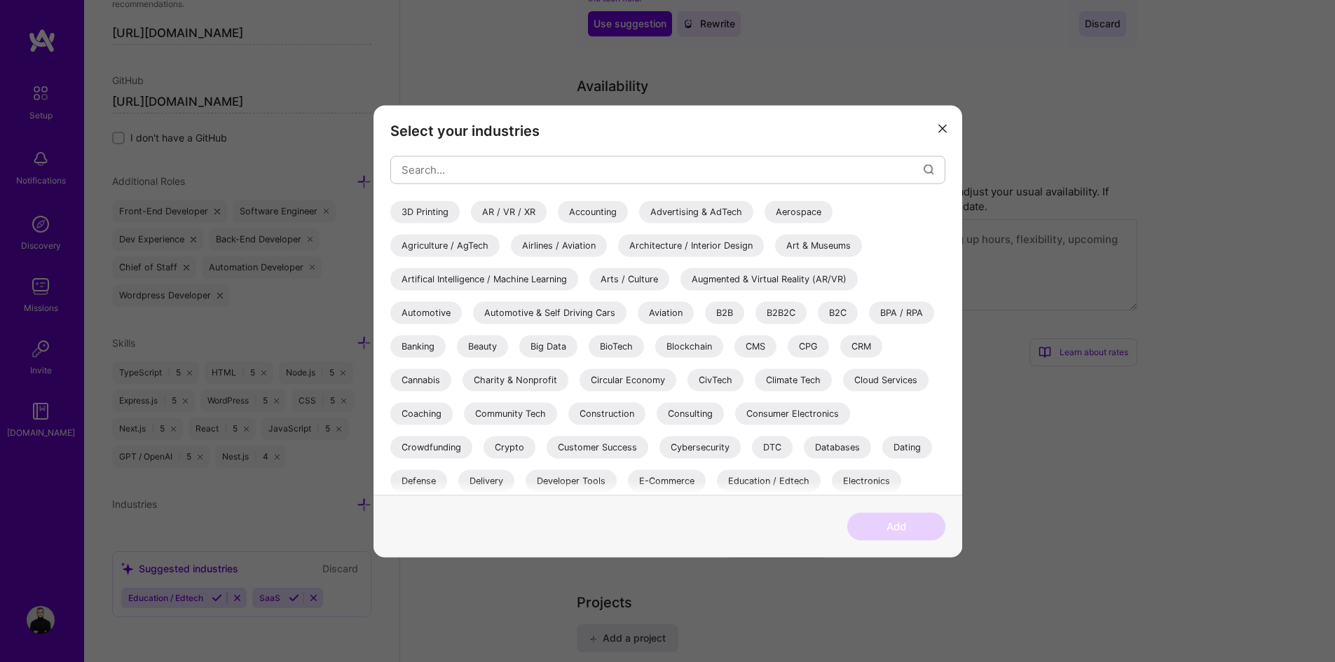
scroll to position [70, 0]
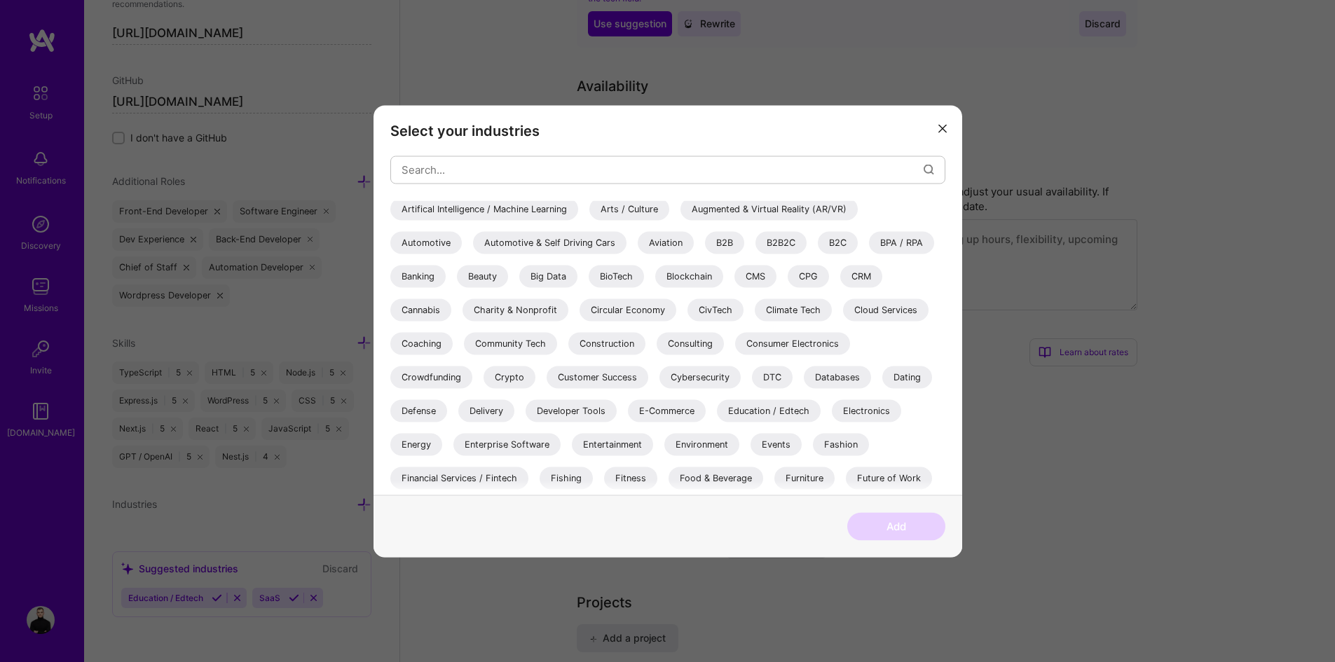
click at [671, 411] on div "E-Commerce" at bounding box center [667, 410] width 78 height 22
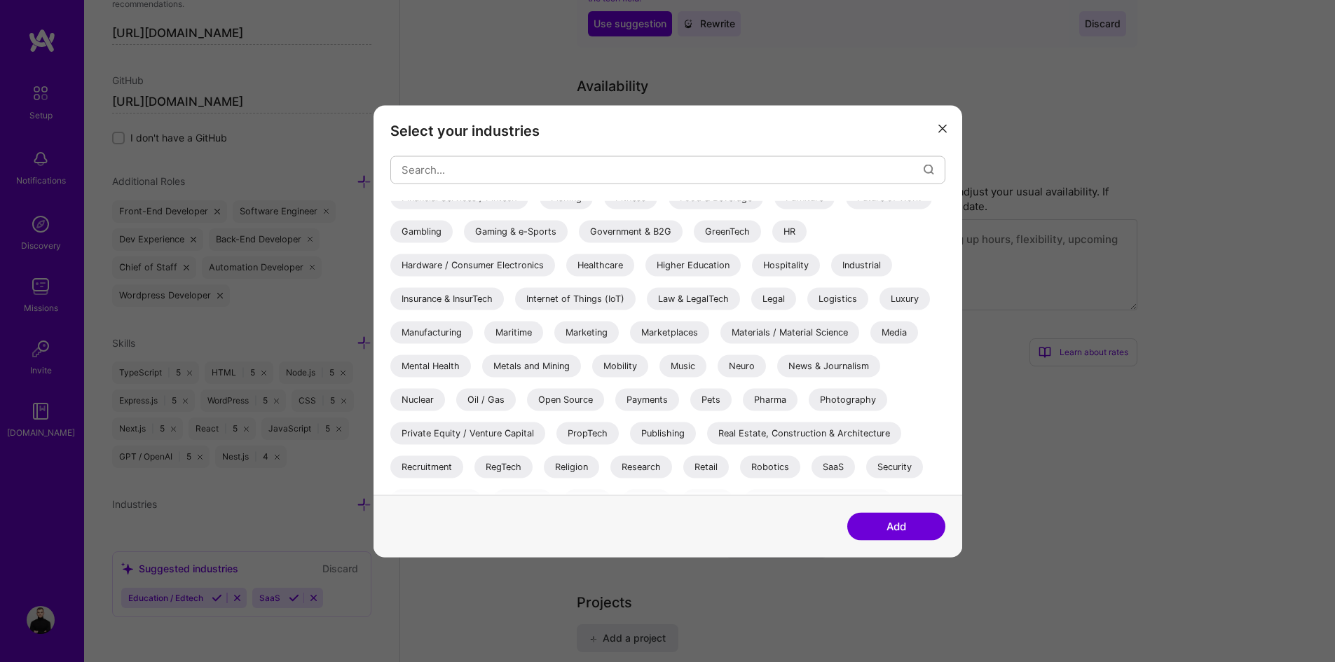
scroll to position [406, 0]
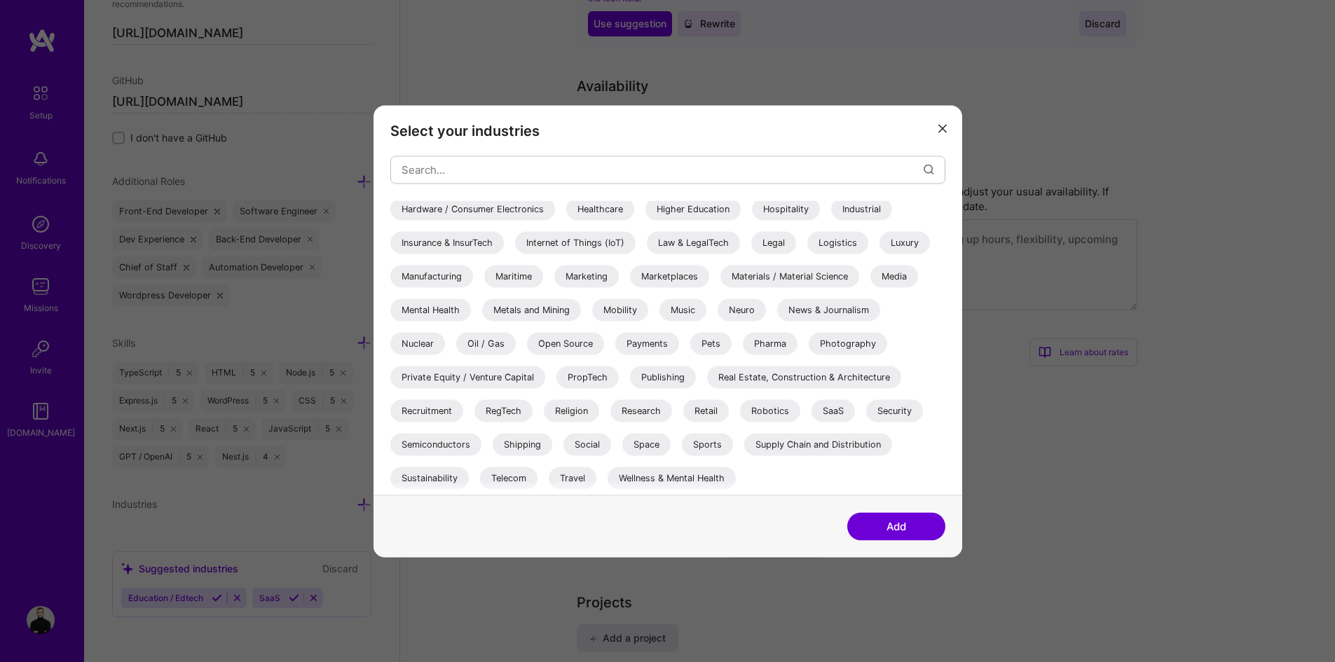
click at [846, 408] on div "SaaS" at bounding box center [832, 410] width 43 height 22
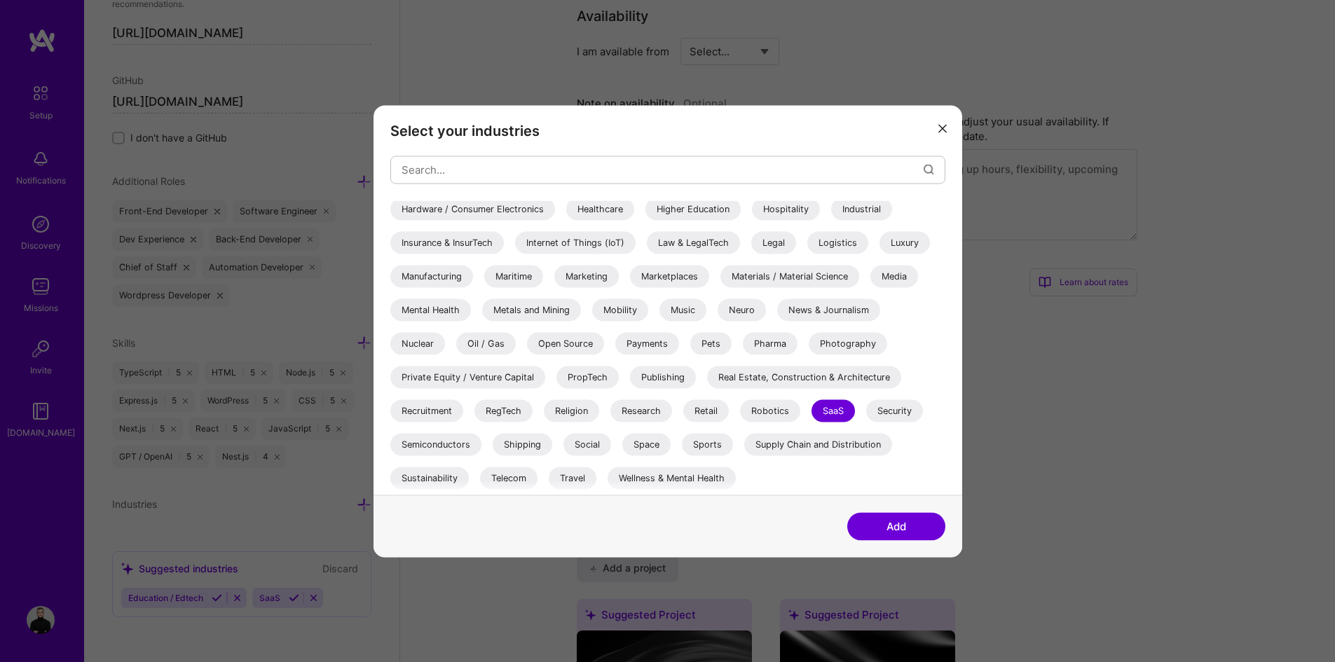
scroll to position [336, 0]
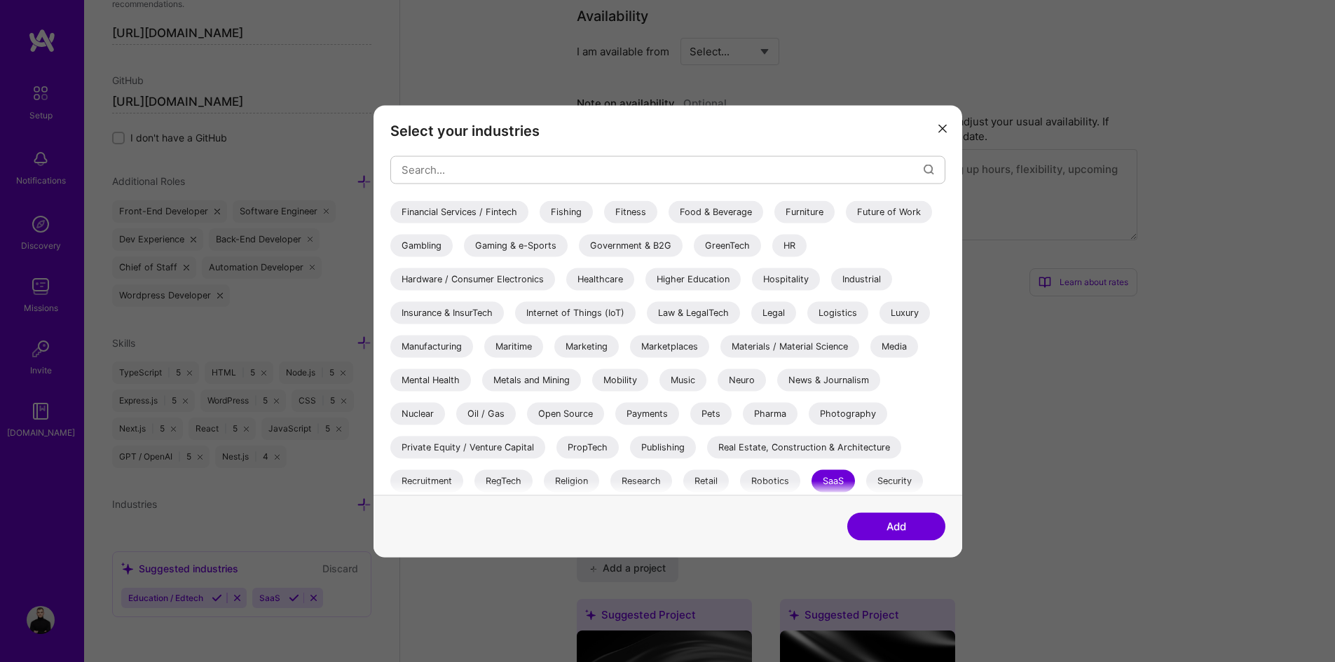
click at [900, 346] on div "Media" at bounding box center [894, 346] width 48 height 22
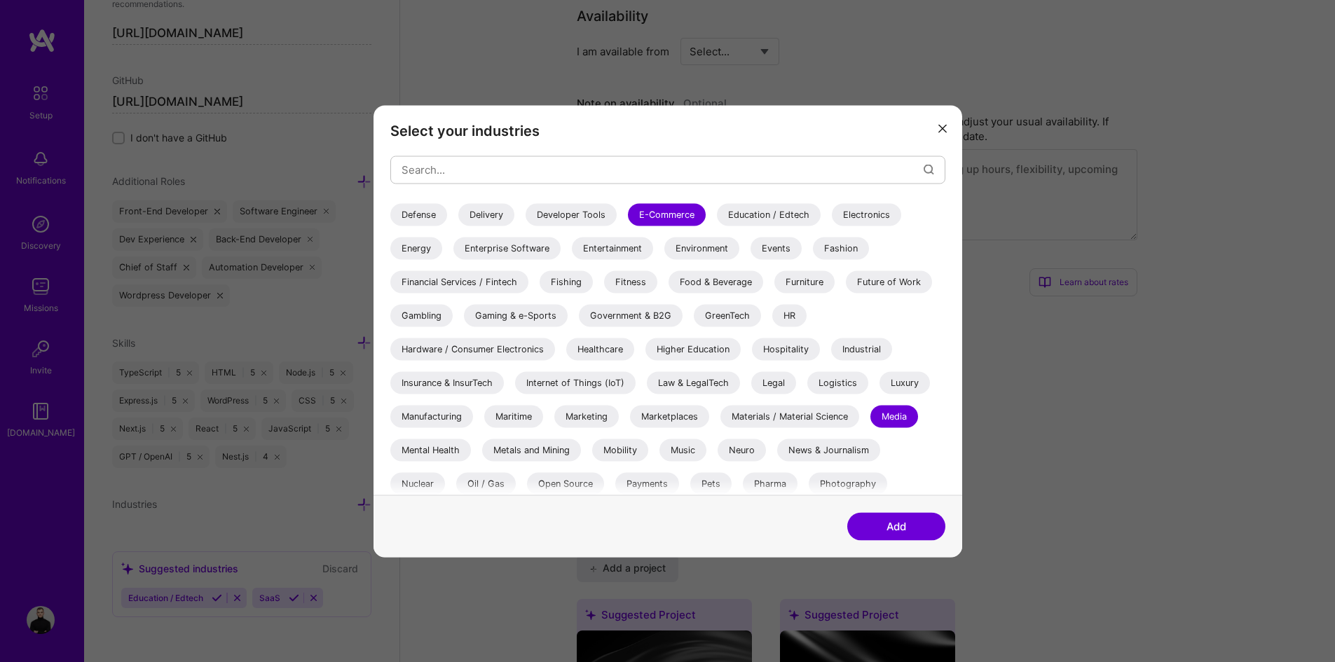
click at [608, 319] on div "Government & B2G" at bounding box center [631, 315] width 104 height 22
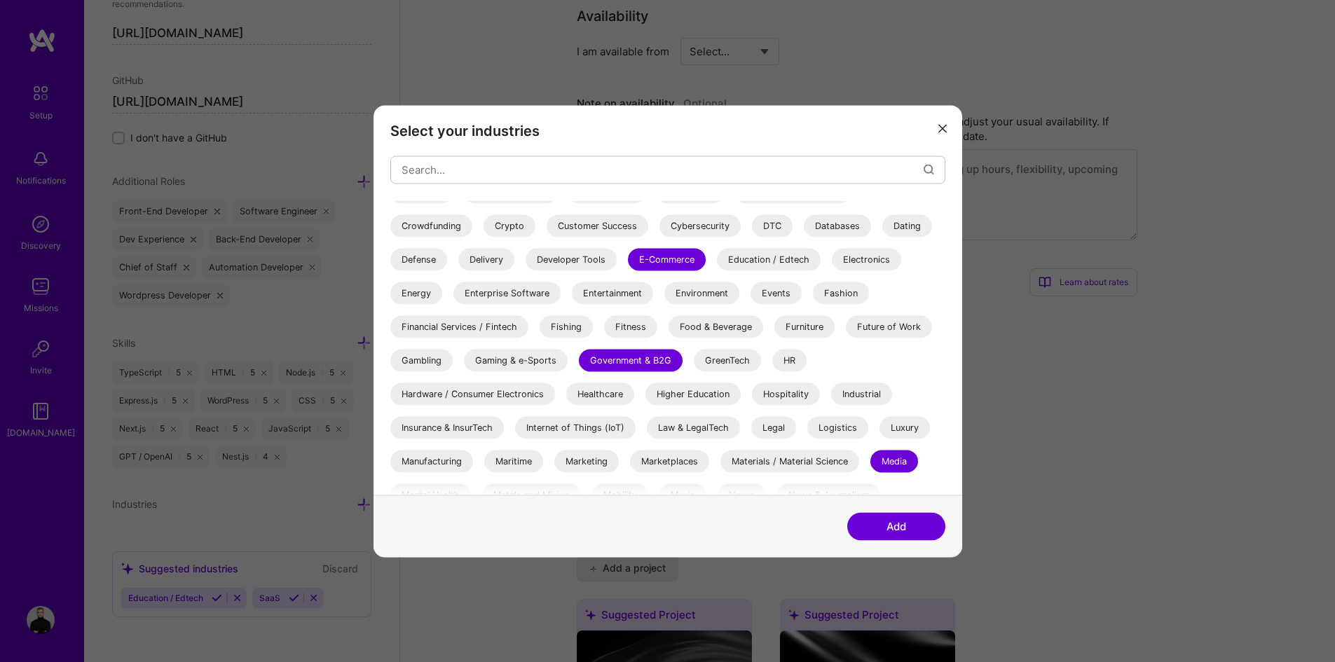
scroll to position [196, 0]
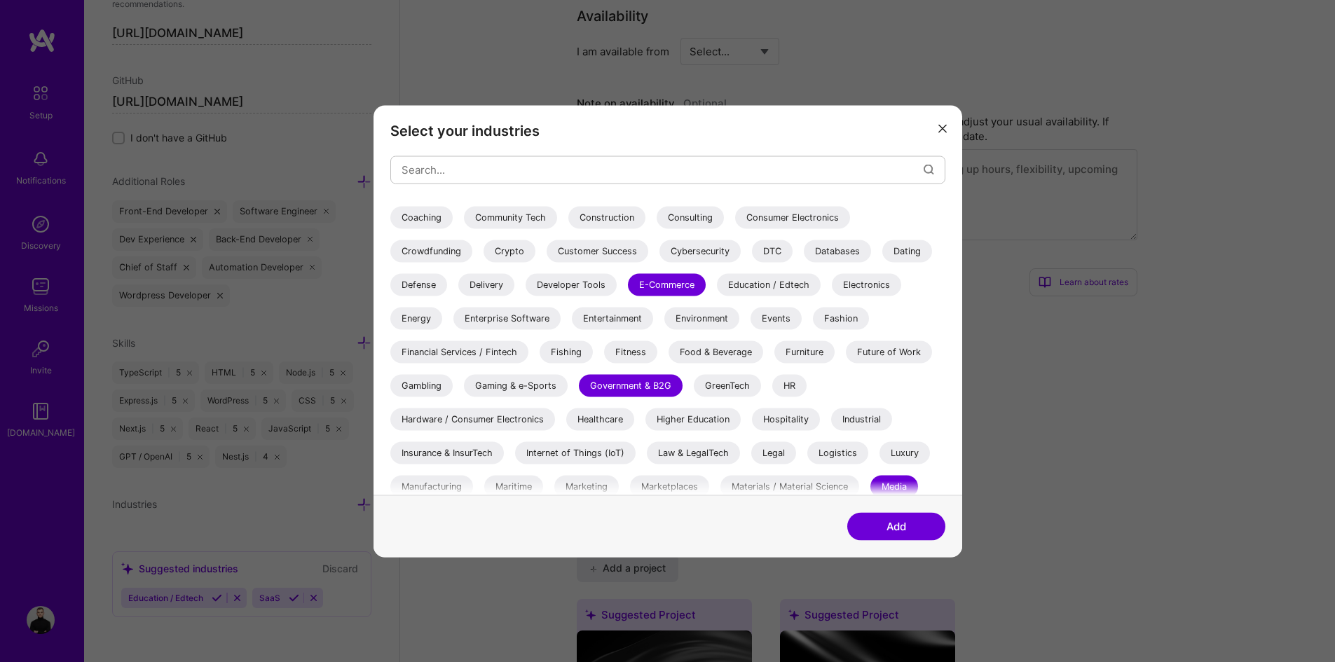
click at [576, 290] on div "Developer Tools" at bounding box center [570, 284] width 91 height 22
click at [562, 288] on div "Developer Tools" at bounding box center [570, 284] width 91 height 22
click at [843, 253] on div "Databases" at bounding box center [837, 251] width 67 height 22
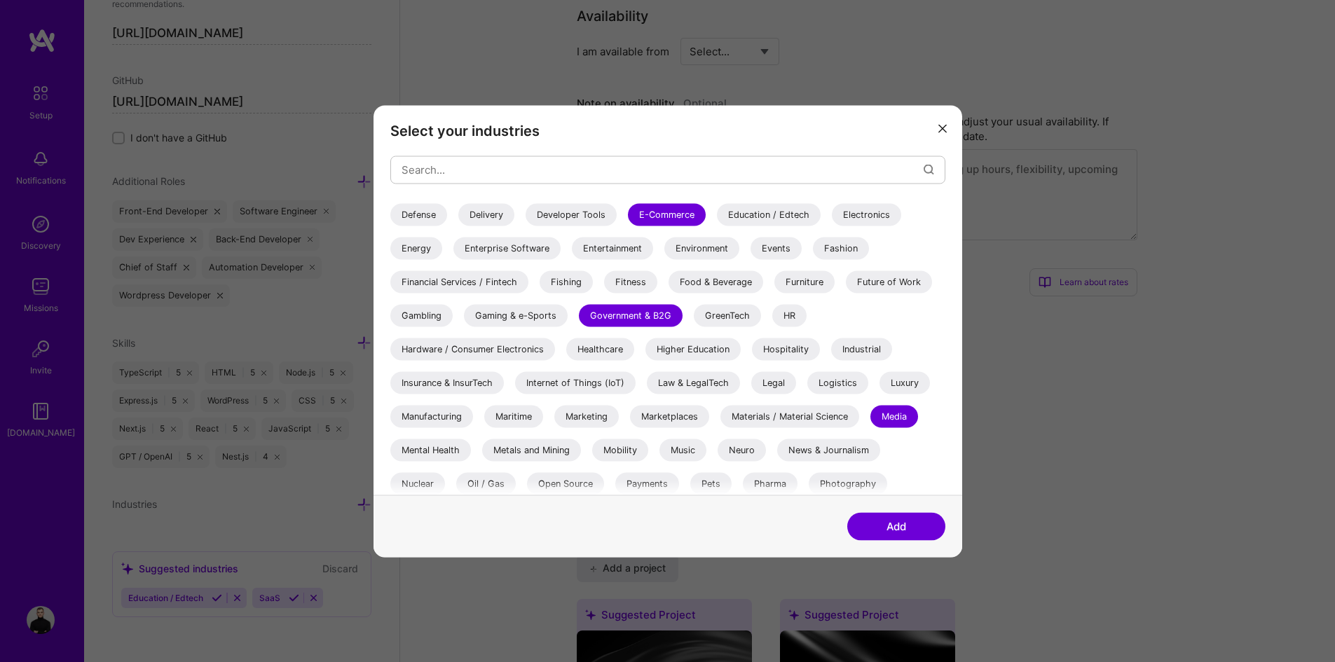
click at [593, 422] on div "Marketing" at bounding box center [586, 416] width 64 height 22
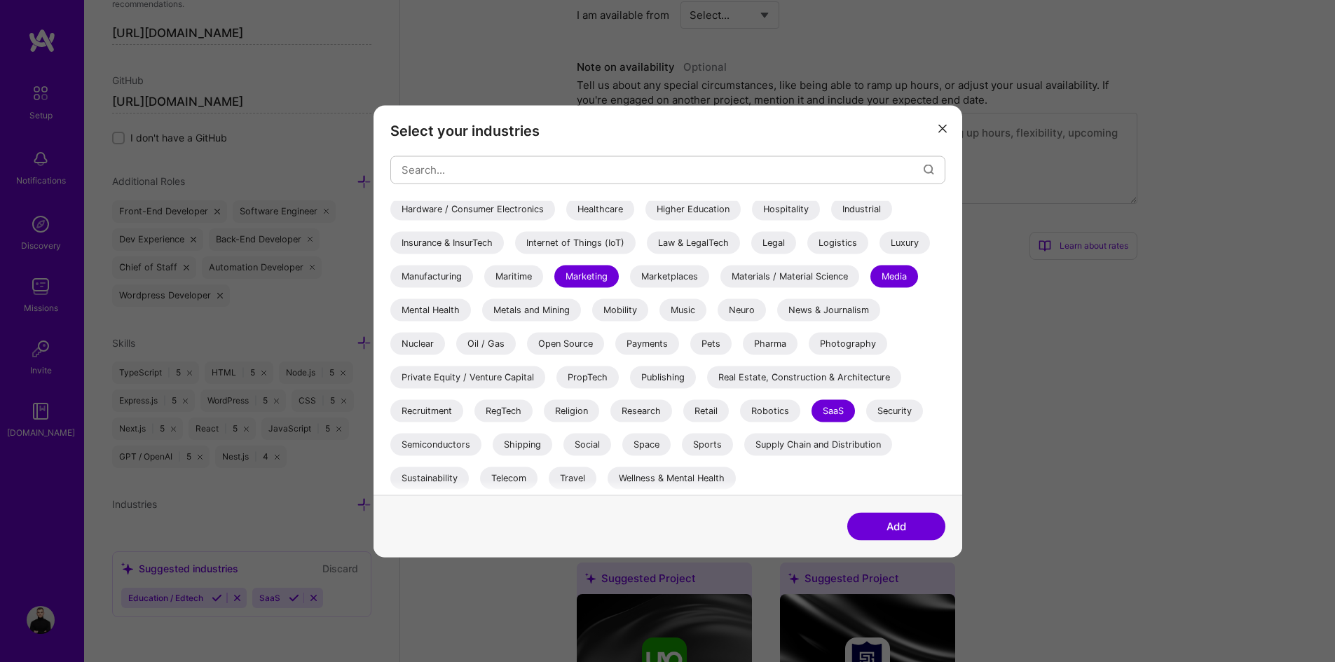
scroll to position [784, 0]
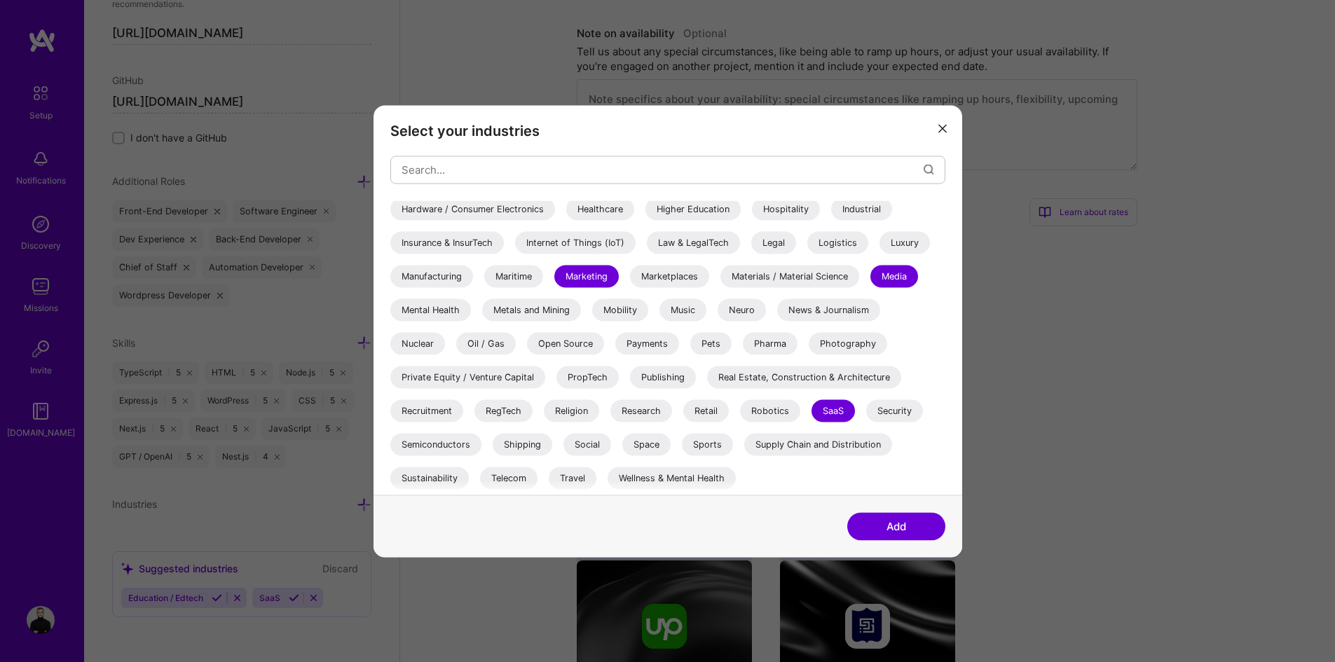
click at [436, 407] on div "Recruitment" at bounding box center [426, 410] width 73 height 22
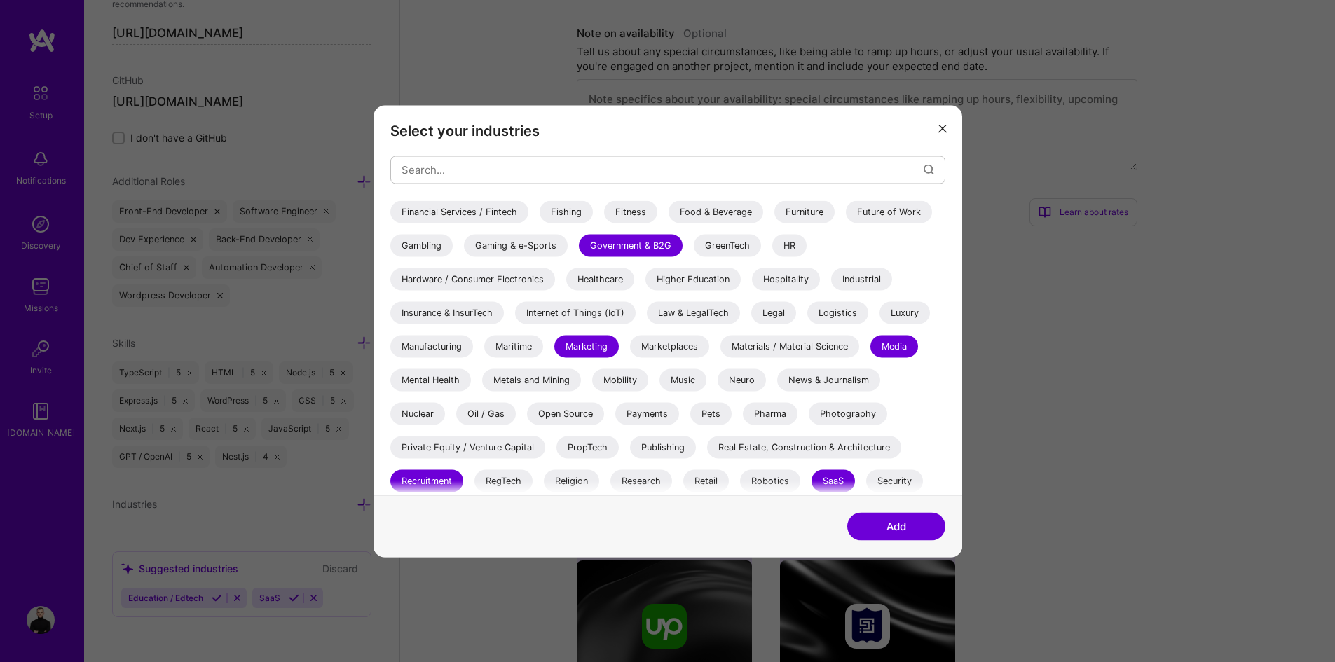
click at [645, 421] on div "Payments" at bounding box center [647, 413] width 64 height 22
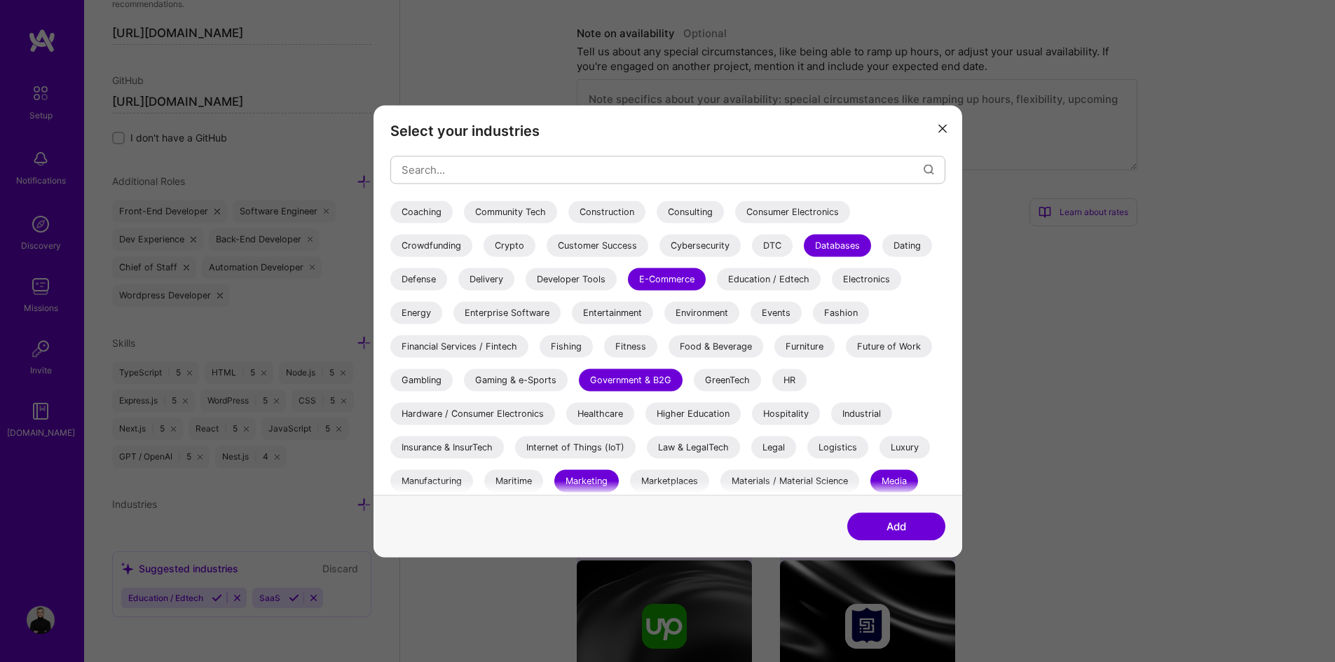
scroll to position [196, 0]
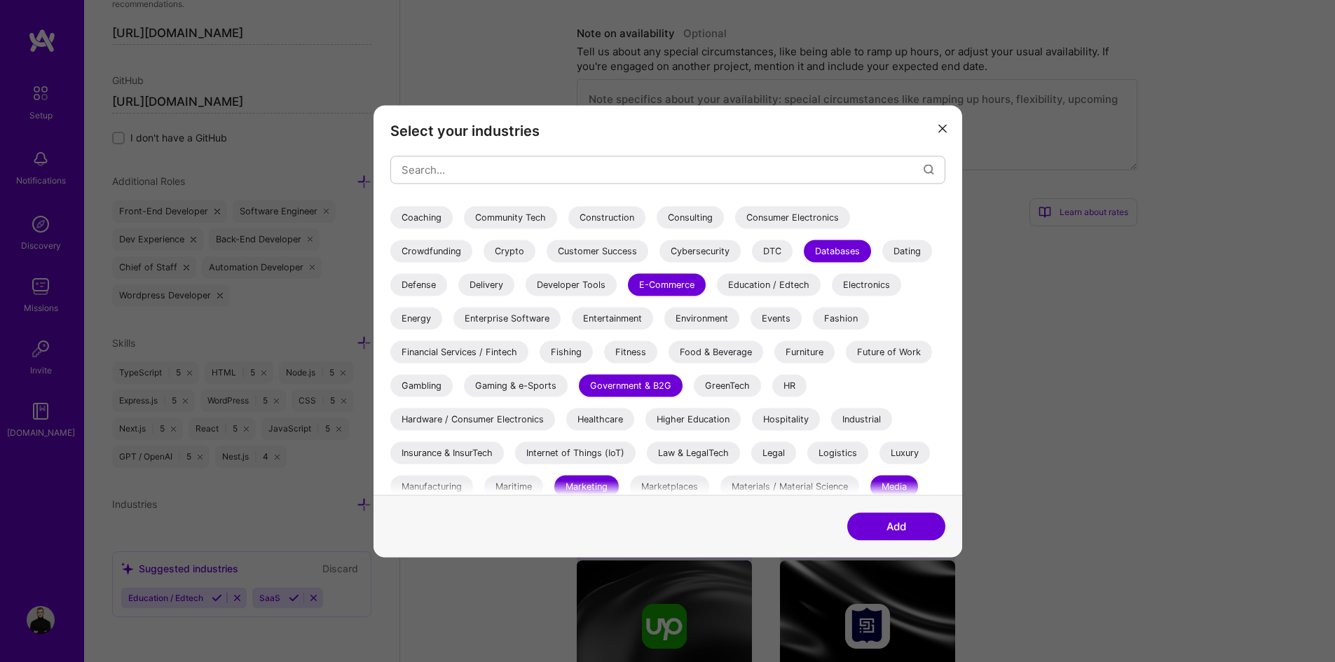
click at [790, 318] on div "Events" at bounding box center [775, 318] width 51 height 22
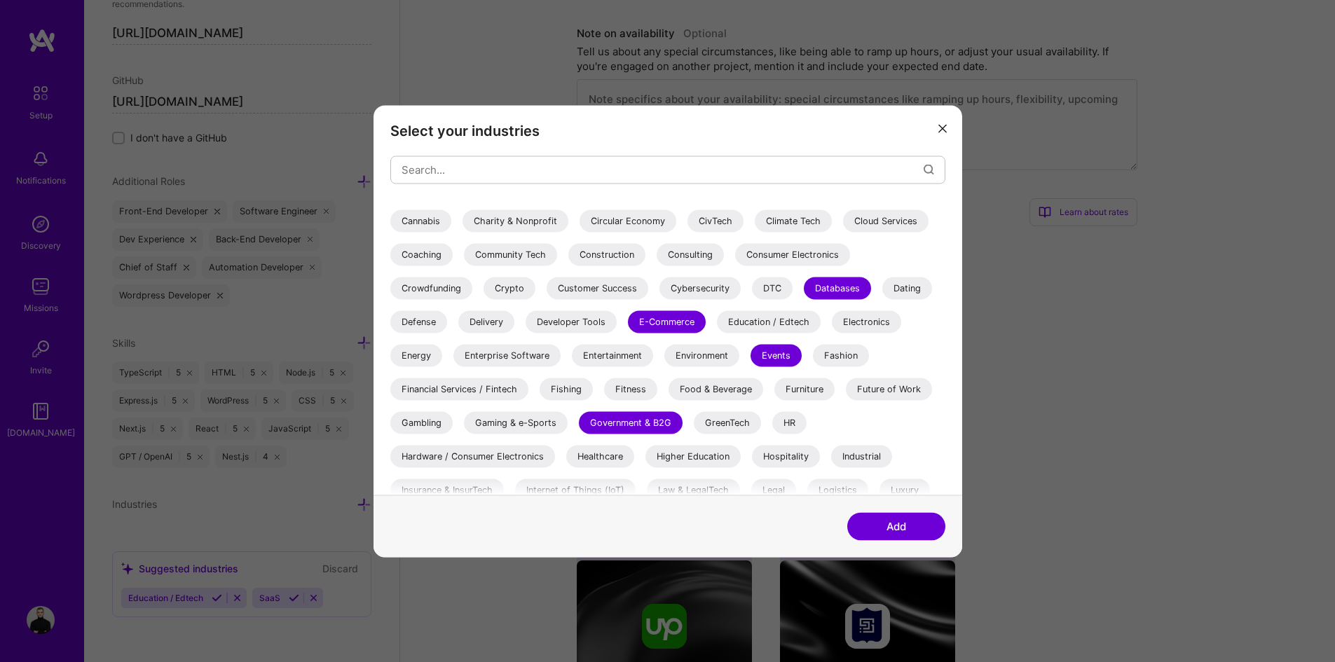
scroll to position [126, 0]
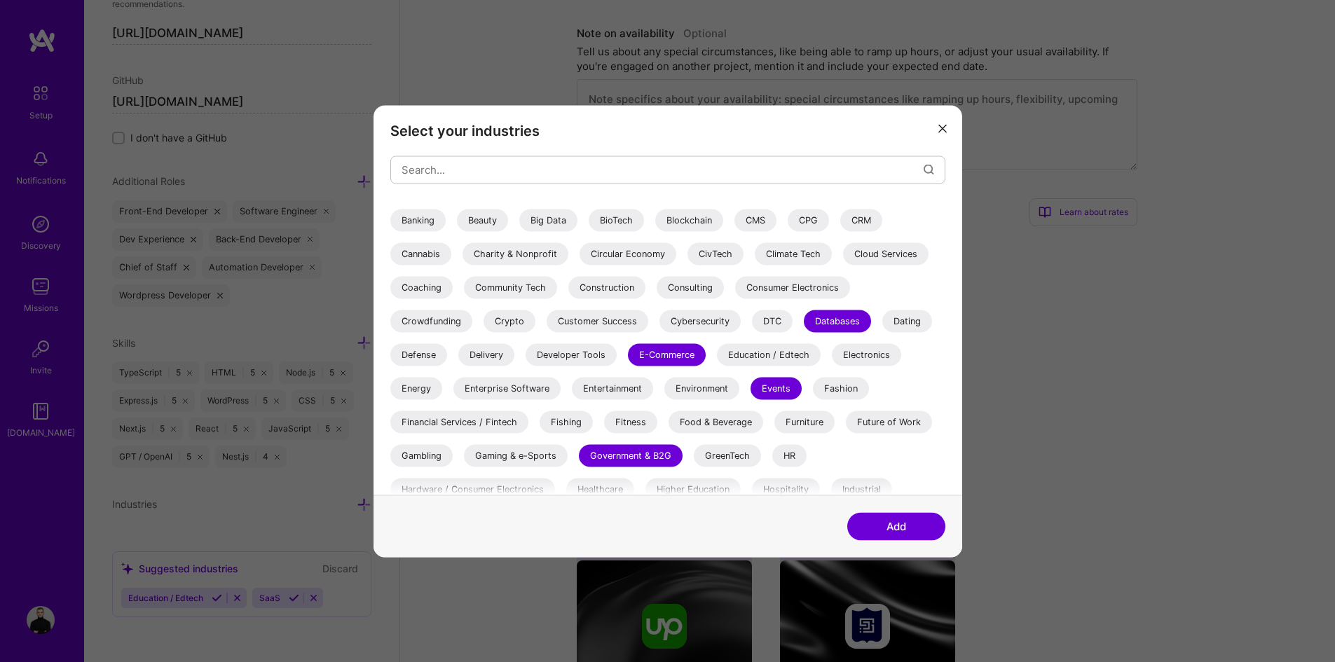
drag, startPoint x: 488, startPoint y: 389, endPoint x: 563, endPoint y: 398, distance: 74.8
click at [489, 389] on div "Enterprise Software" at bounding box center [506, 388] width 107 height 22
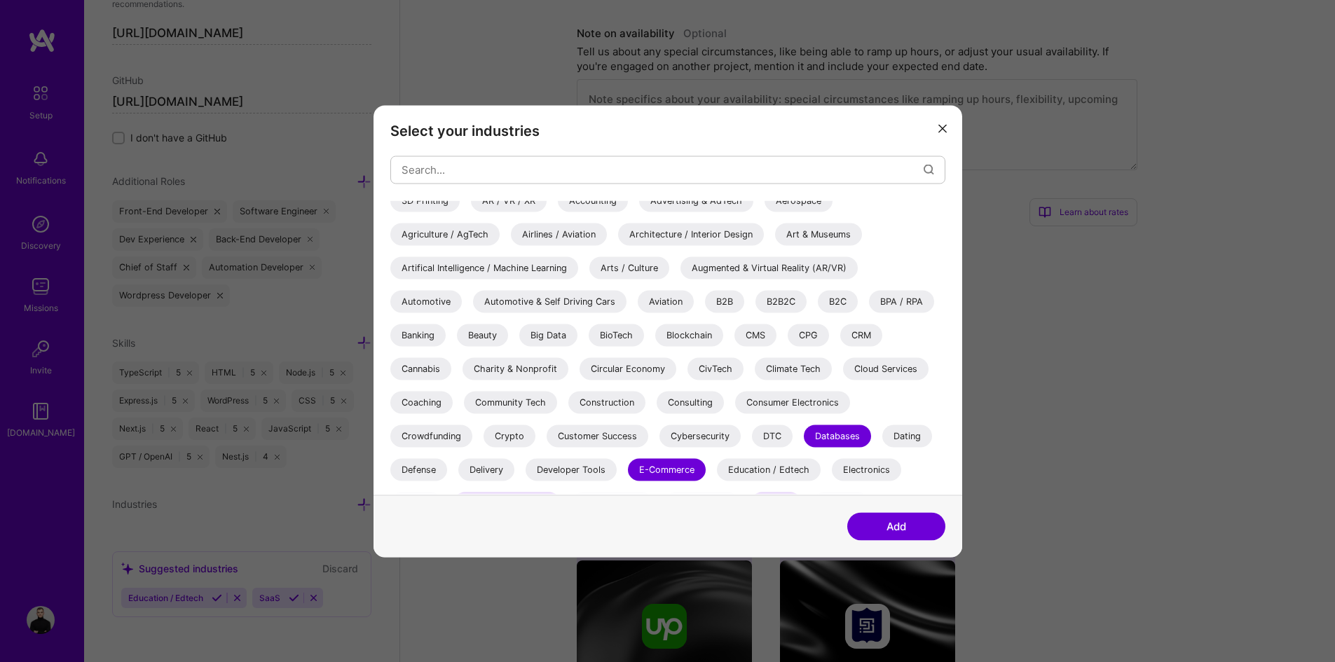
scroll to position [0, 0]
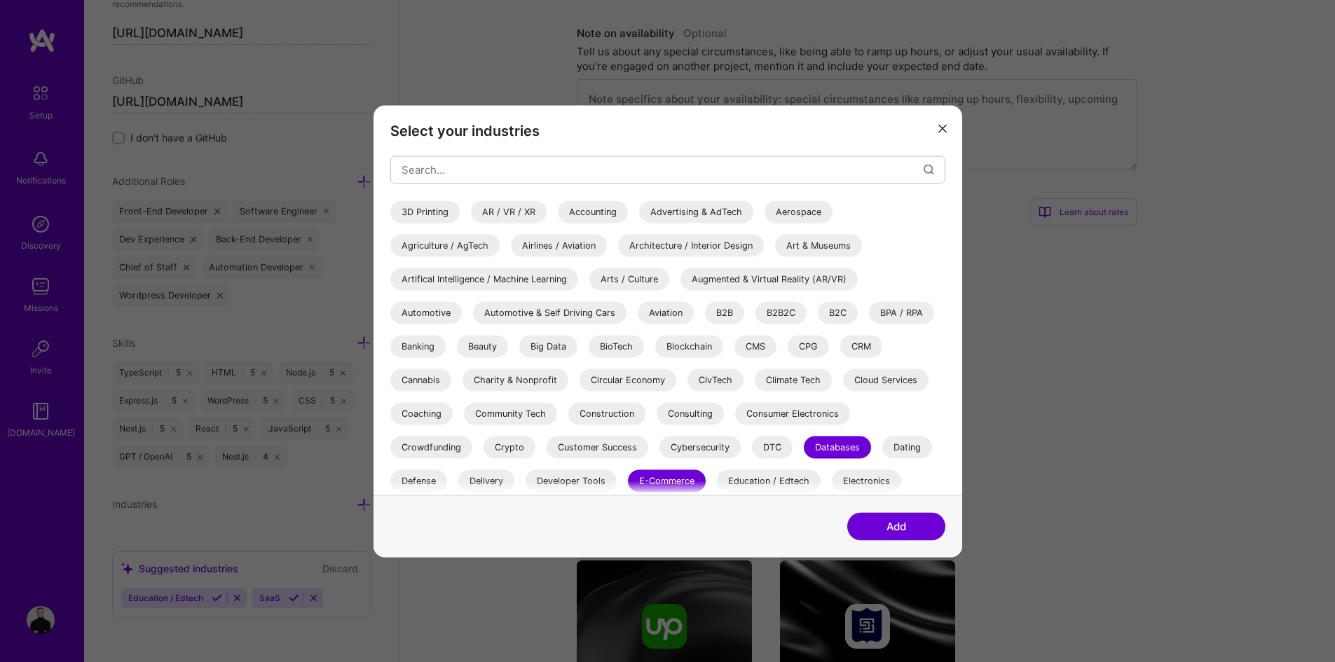
click at [726, 315] on div "B2B" at bounding box center [724, 312] width 39 height 22
click at [766, 319] on div "B2B2C" at bounding box center [780, 312] width 51 height 22
click at [846, 317] on div "B2C" at bounding box center [838, 312] width 40 height 22
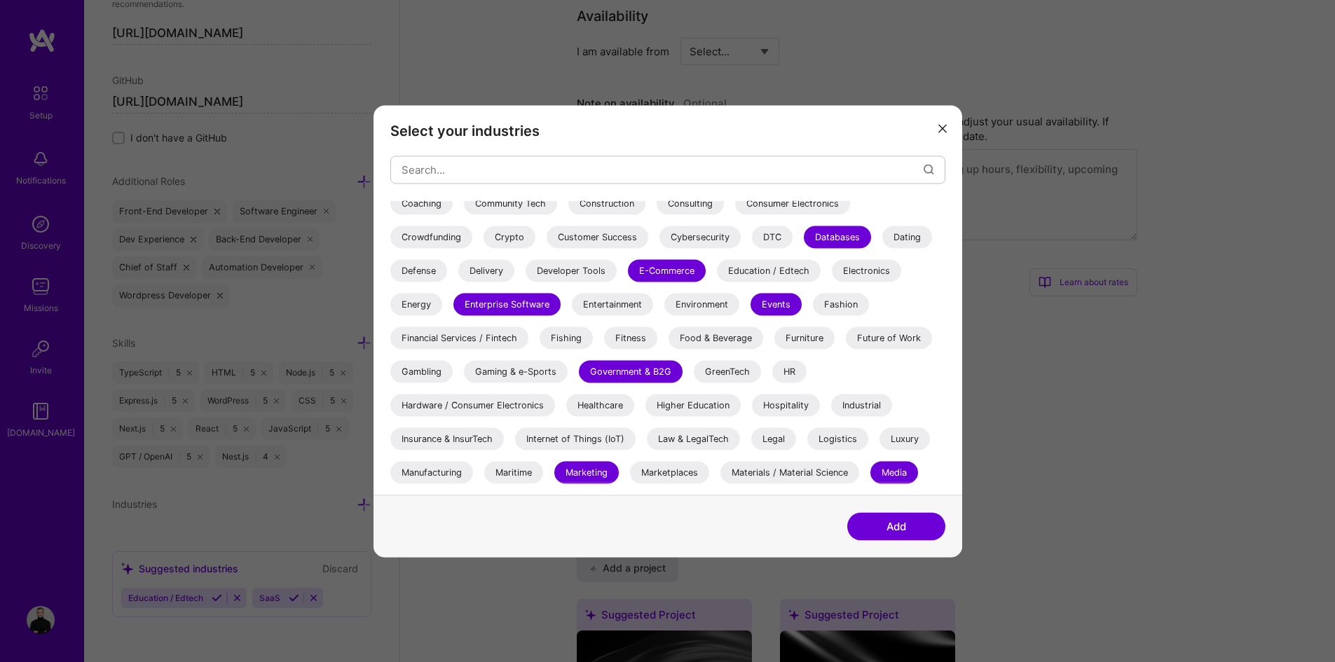
scroll to position [280, 0]
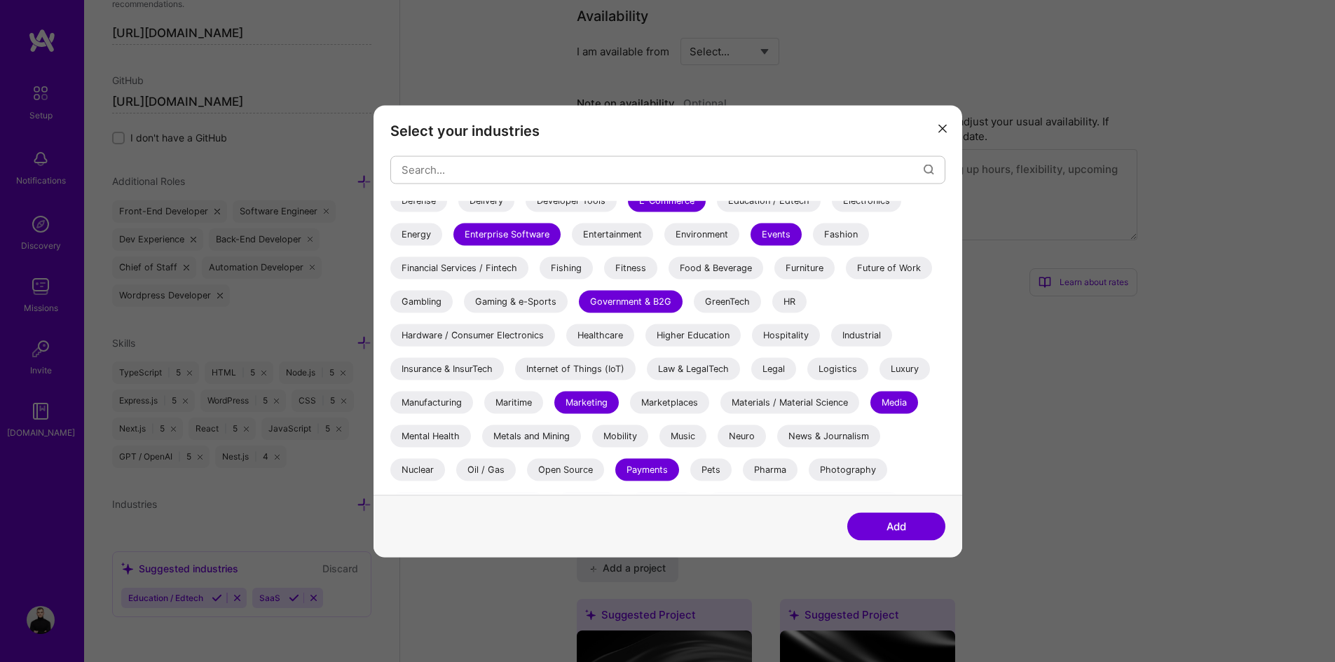
click at [853, 367] on div "Logistics" at bounding box center [837, 368] width 61 height 22
click at [579, 365] on div "Internet of Things (IoT)" at bounding box center [575, 368] width 120 height 22
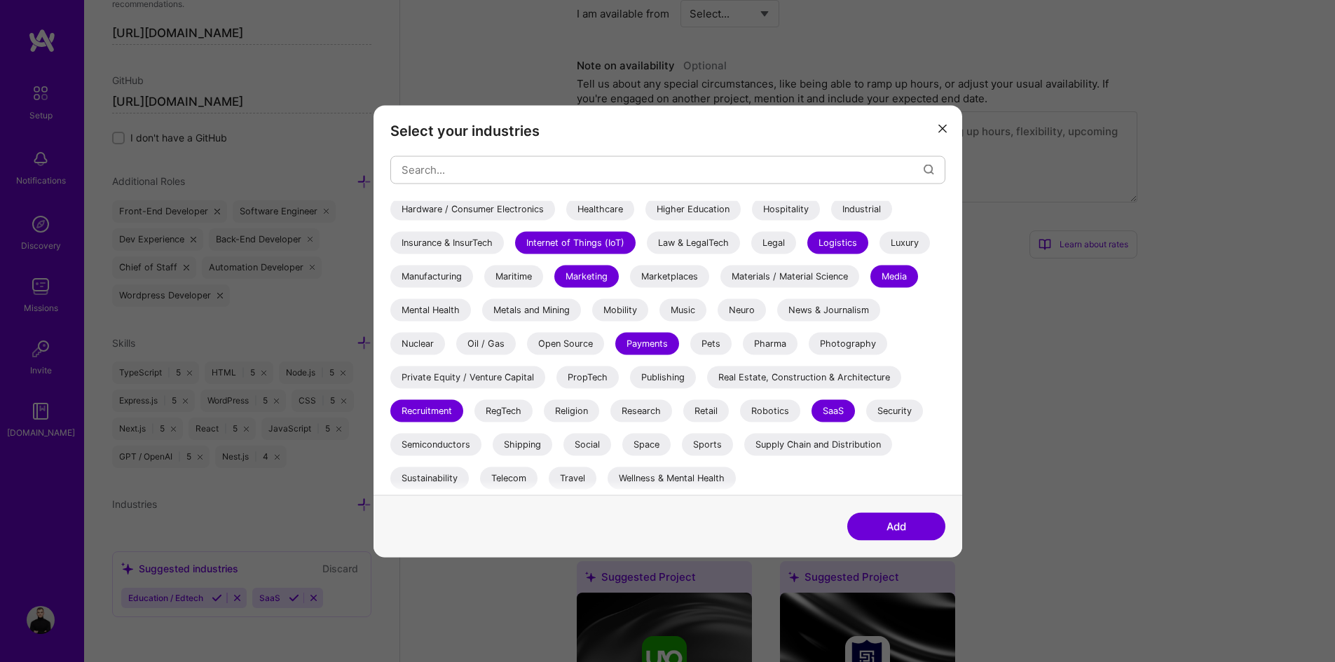
scroll to position [784, 0]
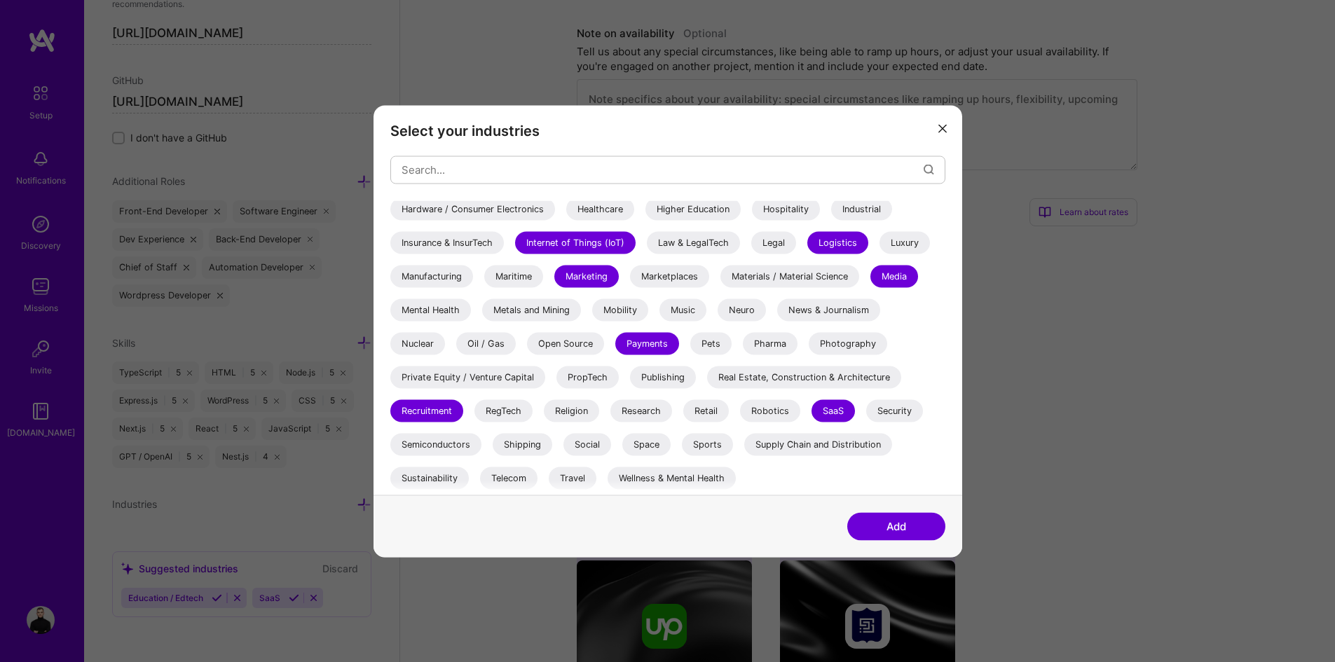
click at [570, 338] on div "Open Source" at bounding box center [565, 343] width 77 height 22
click at [632, 398] on div "3D Printing AR / VR / XR Accounting Advertising & AdTech Aerospace Agriculture …" at bounding box center [667, 144] width 555 height 701
click at [636, 412] on div "Research" at bounding box center [641, 410] width 62 height 22
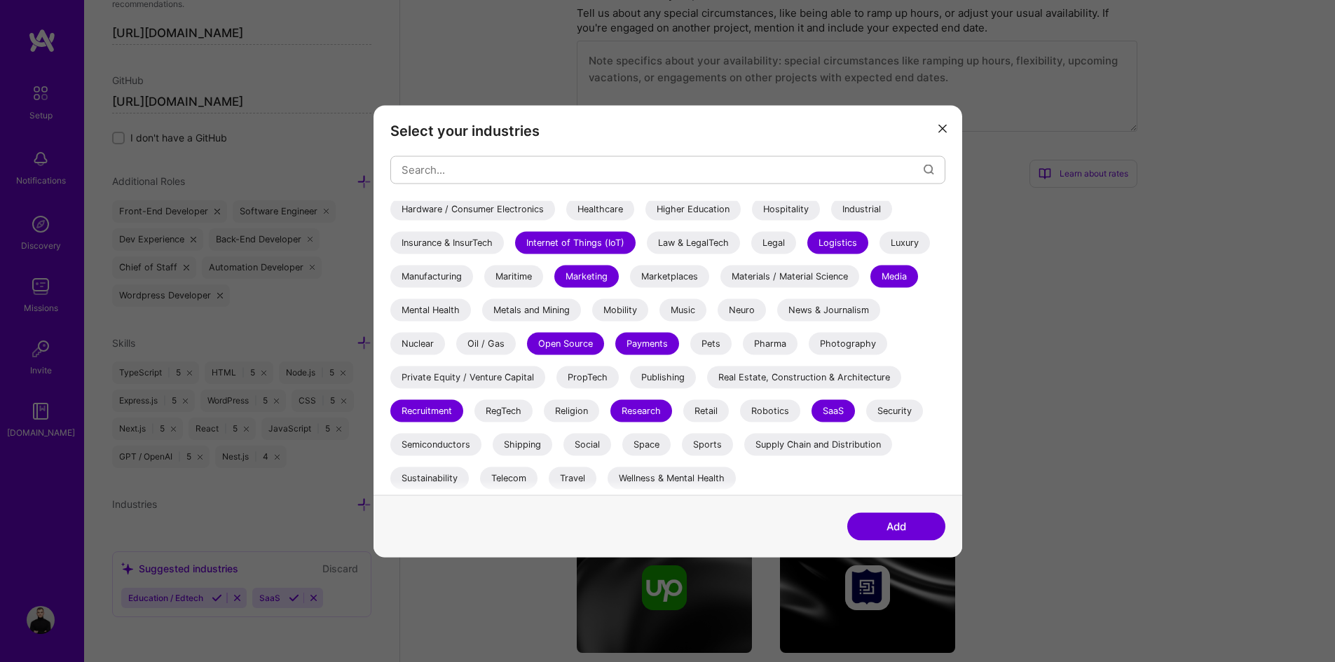
scroll to position [854, 0]
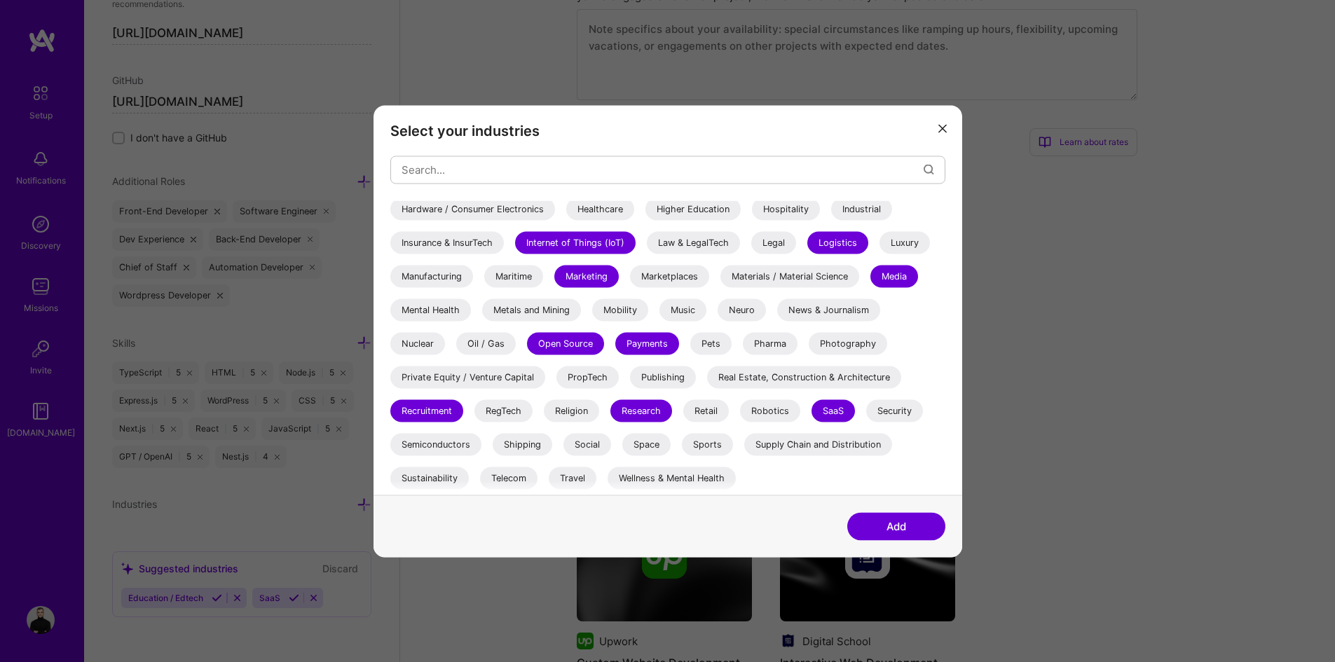
click at [884, 534] on button "Add" at bounding box center [896, 526] width 98 height 28
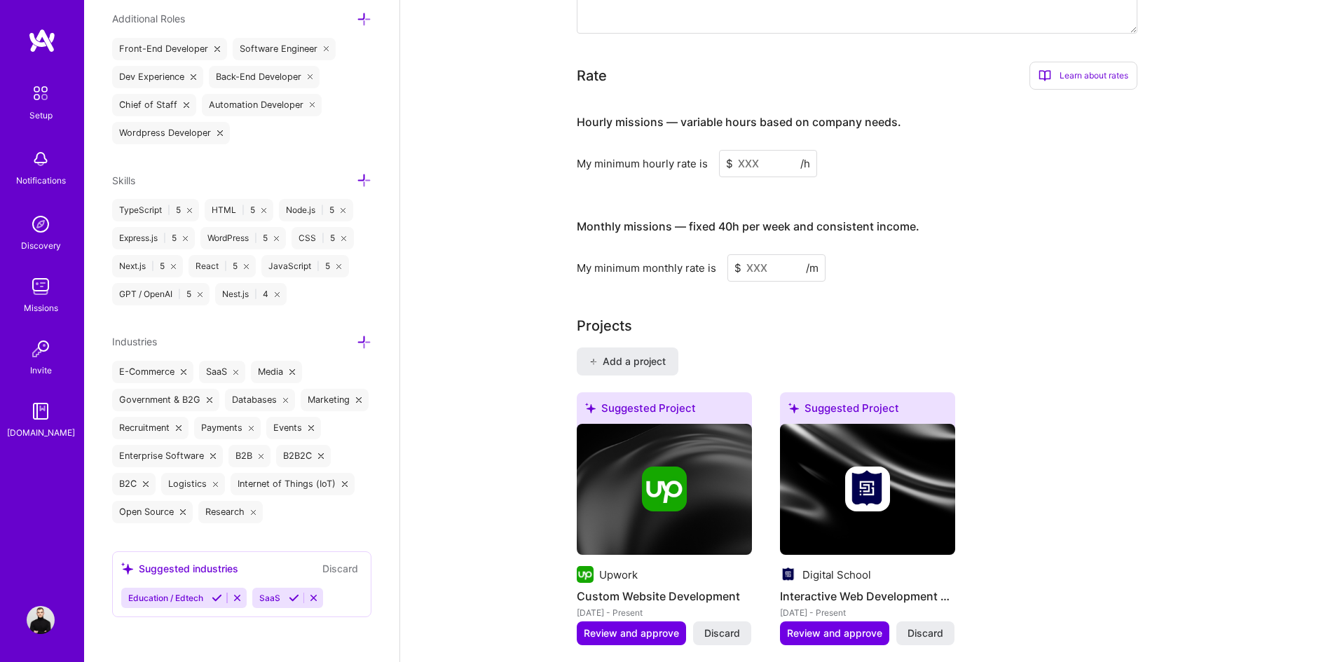
scroll to position [924, 0]
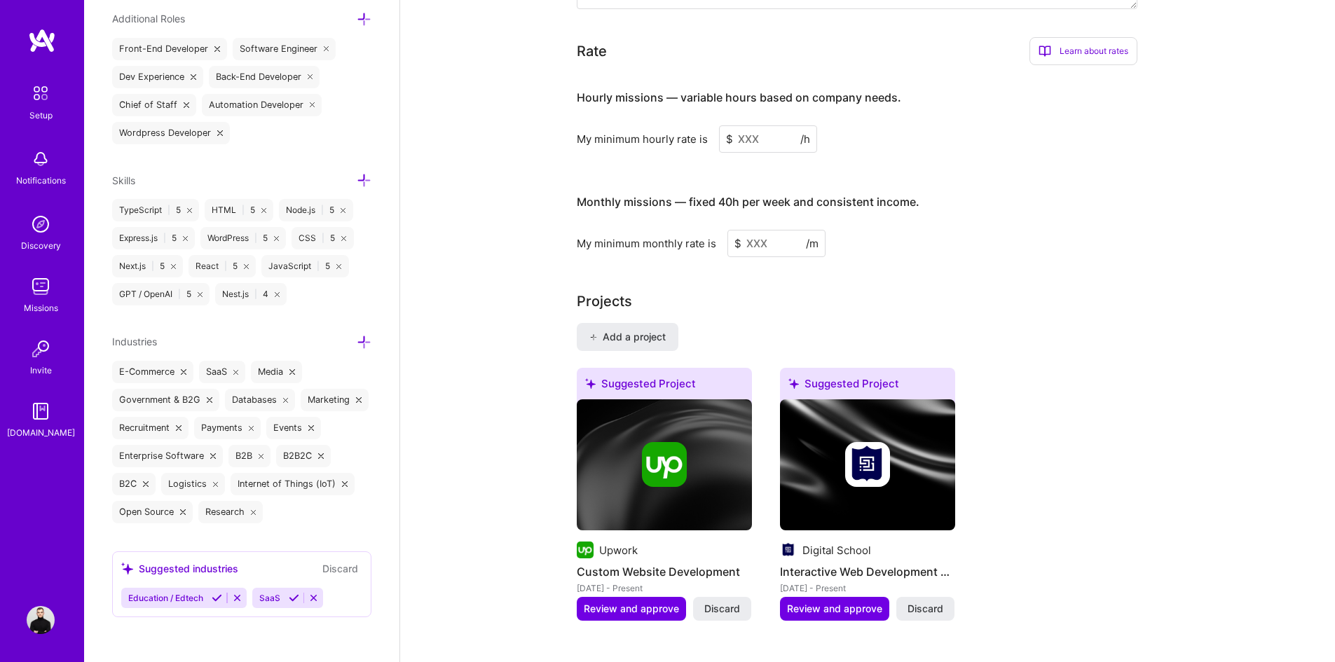
click at [293, 597] on icon at bounding box center [294, 598] width 11 height 11
click at [221, 599] on icon at bounding box center [217, 598] width 11 height 11
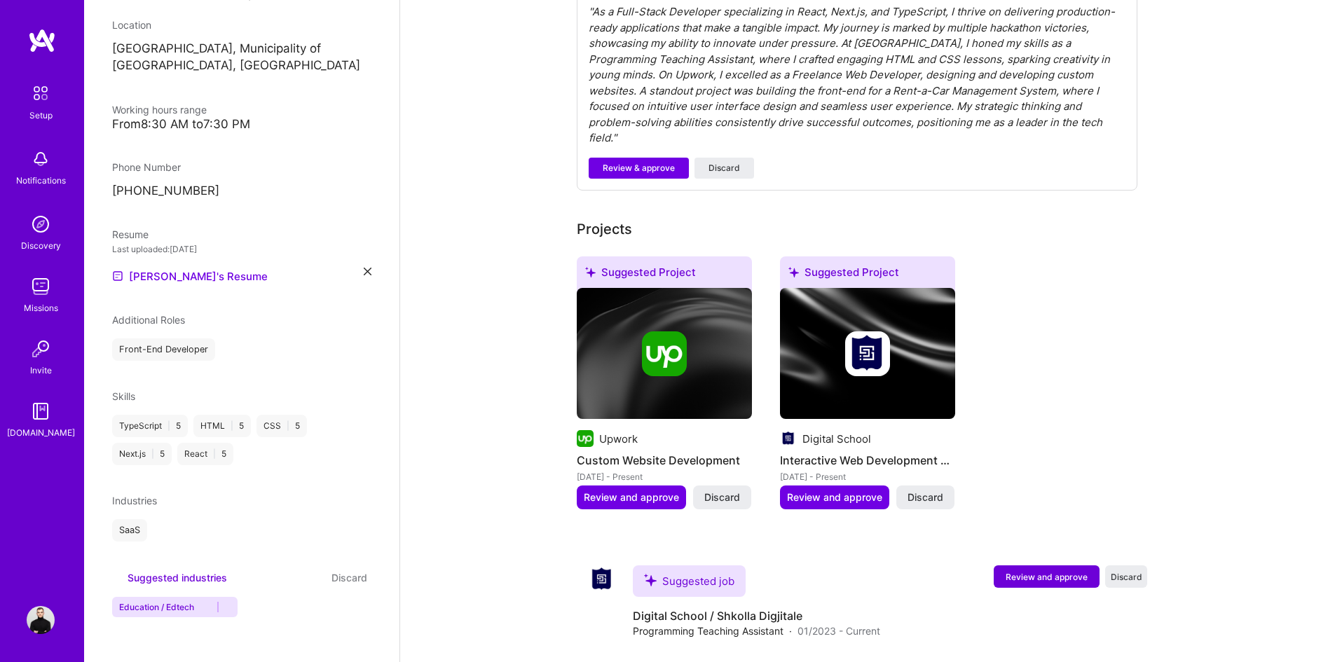
scroll to position [177, 0]
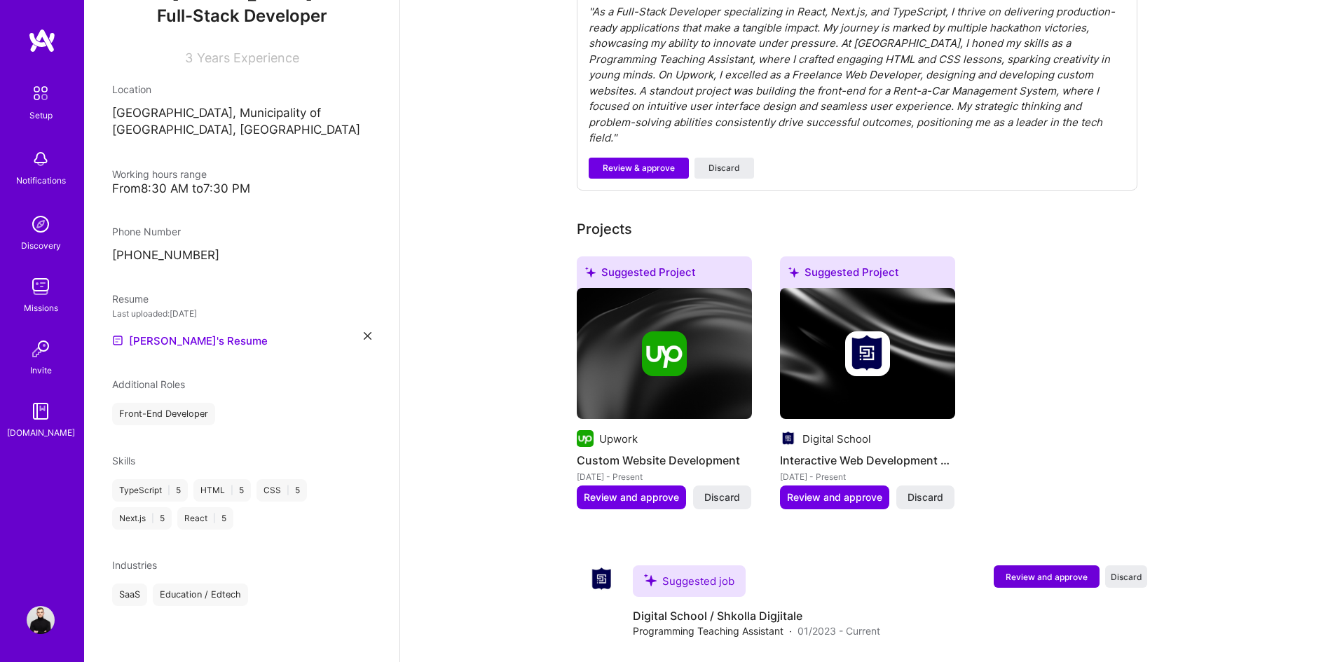
click at [296, 601] on div "SaaS Education / Edtech" at bounding box center [241, 595] width 259 height 22
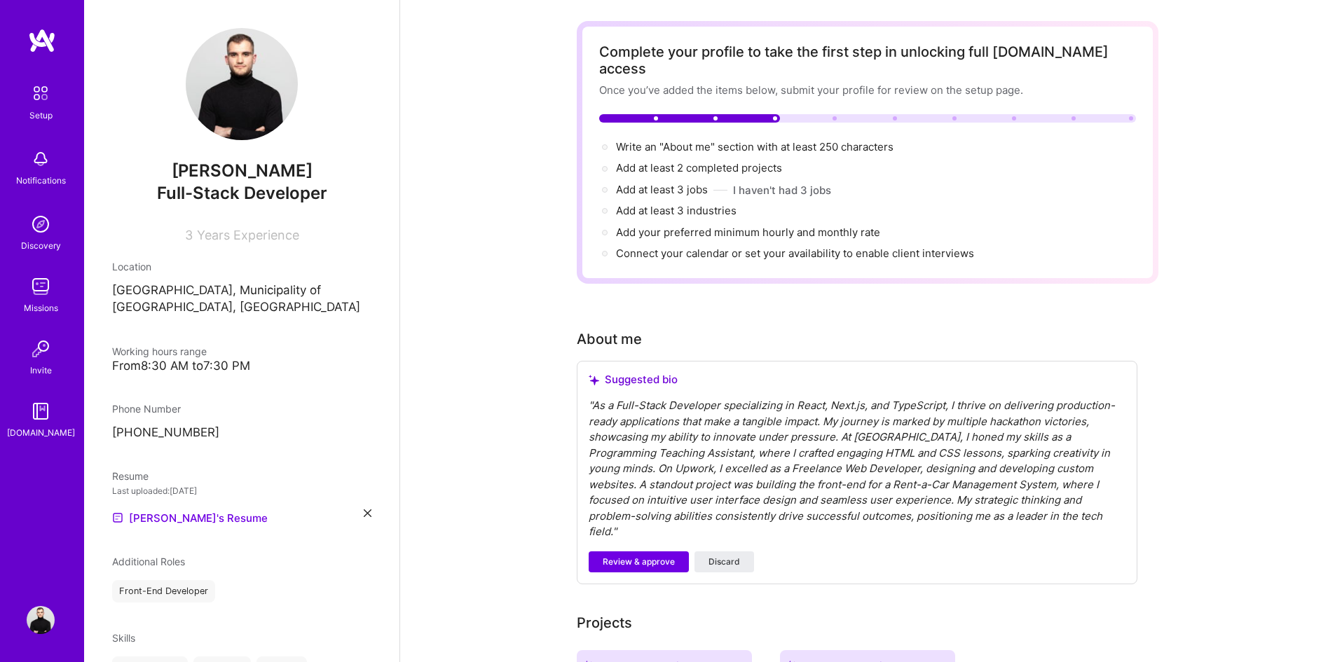
scroll to position [0, 0]
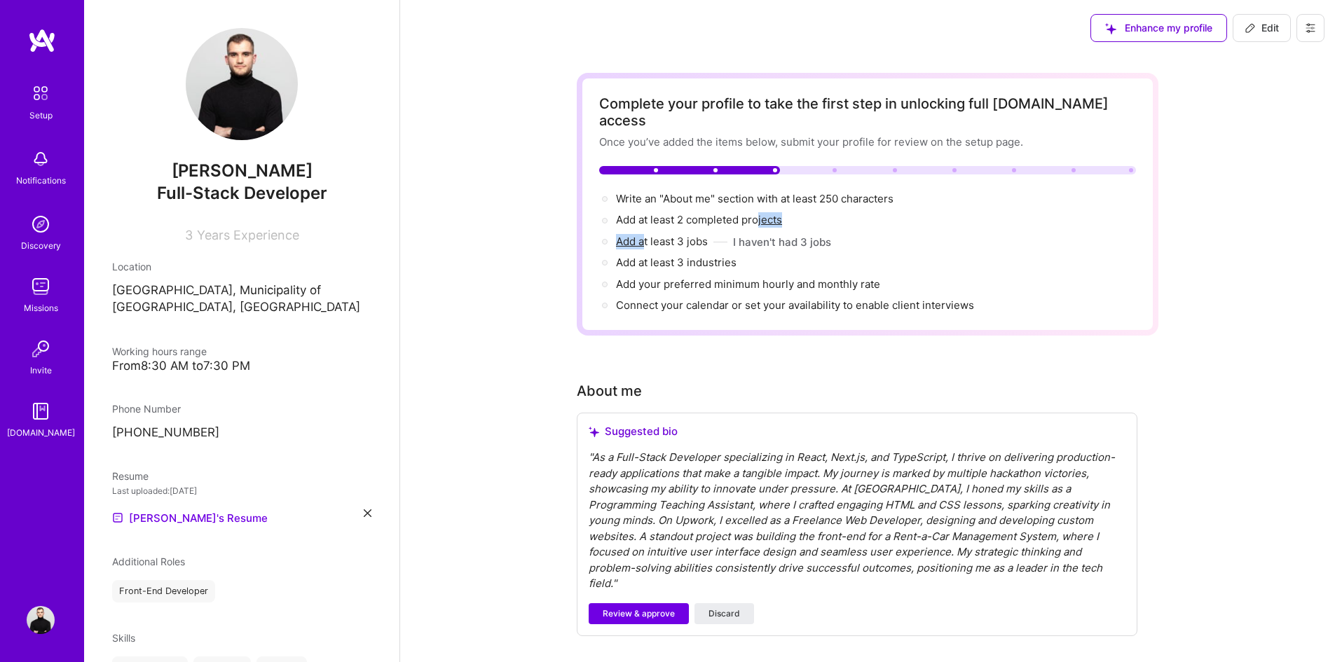
click at [766, 213] on div "Write an "About me" section with at least 250 characters → Add at least 2 compl…" at bounding box center [867, 252] width 537 height 122
click at [769, 212] on div "Write an "About me" section with at least 250 characters → Add at least 2 compl…" at bounding box center [867, 252] width 537 height 122
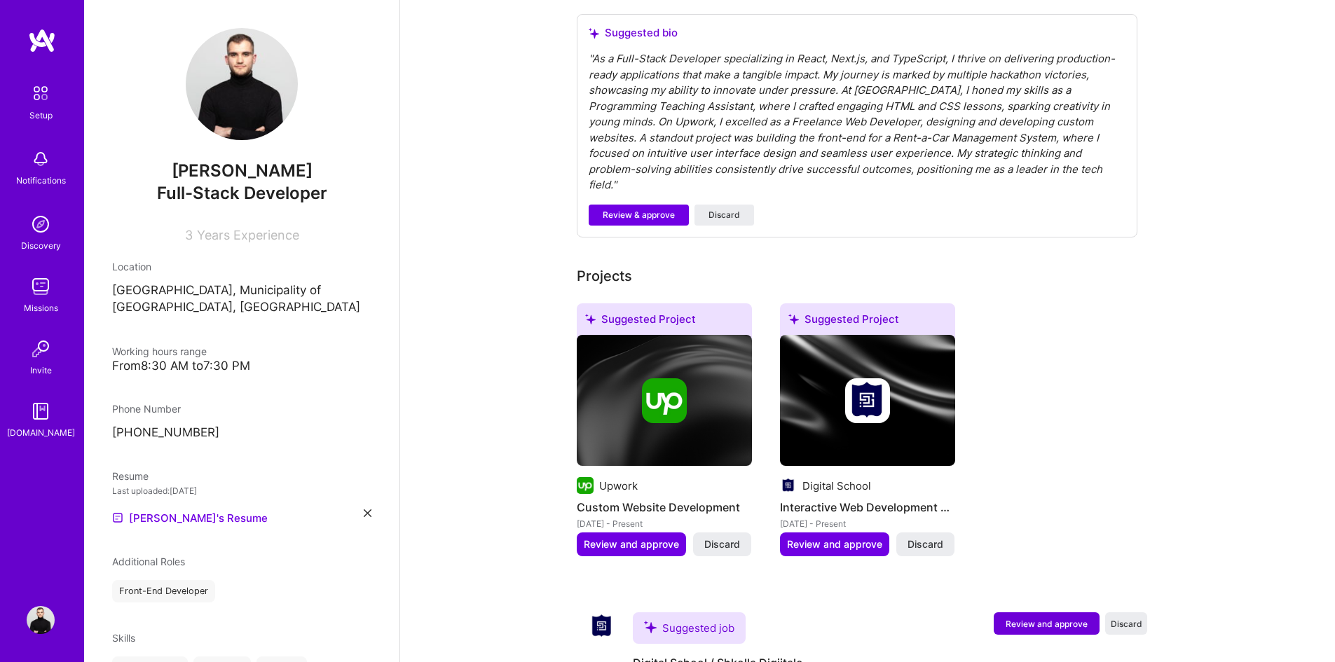
scroll to position [420, 0]
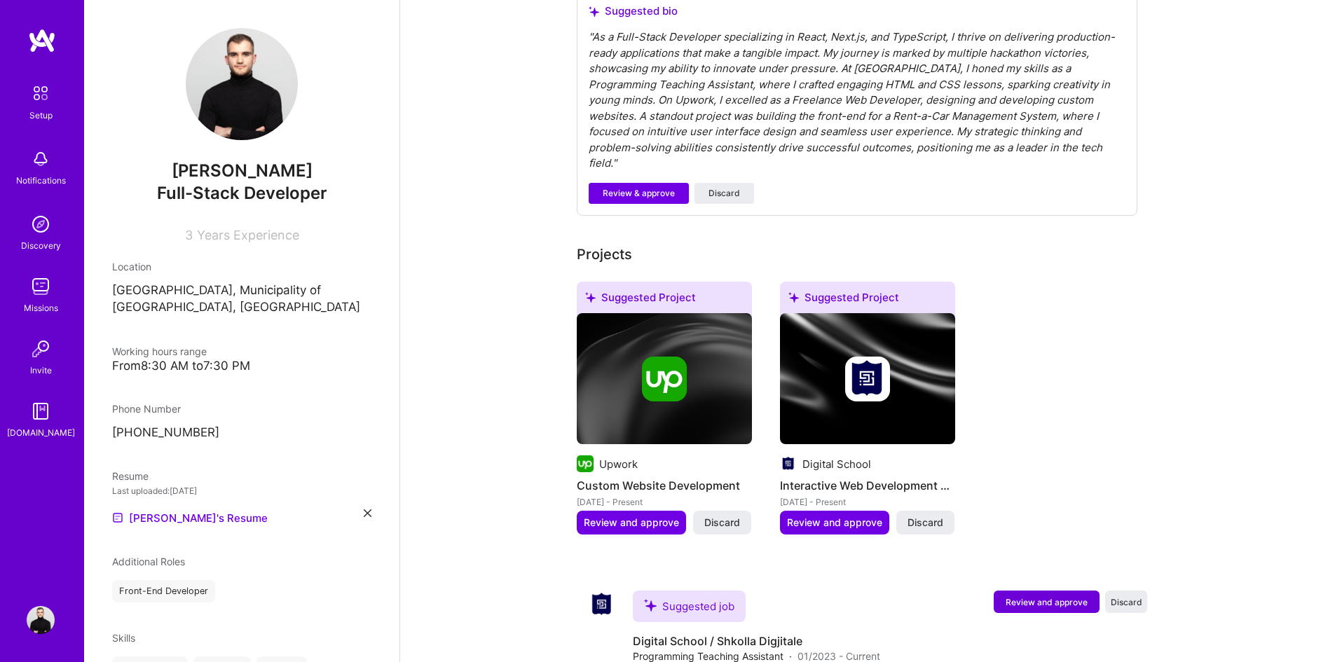
click at [50, 237] on img at bounding box center [41, 224] width 28 height 28
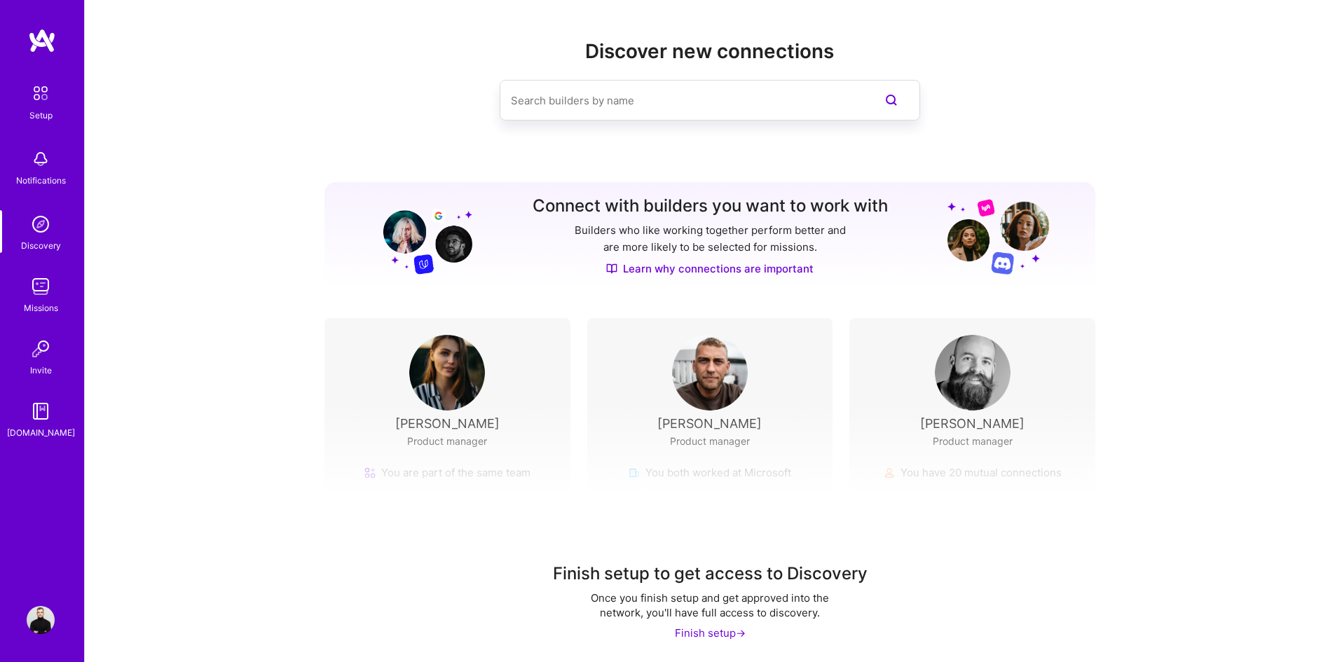
scroll to position [8, 0]
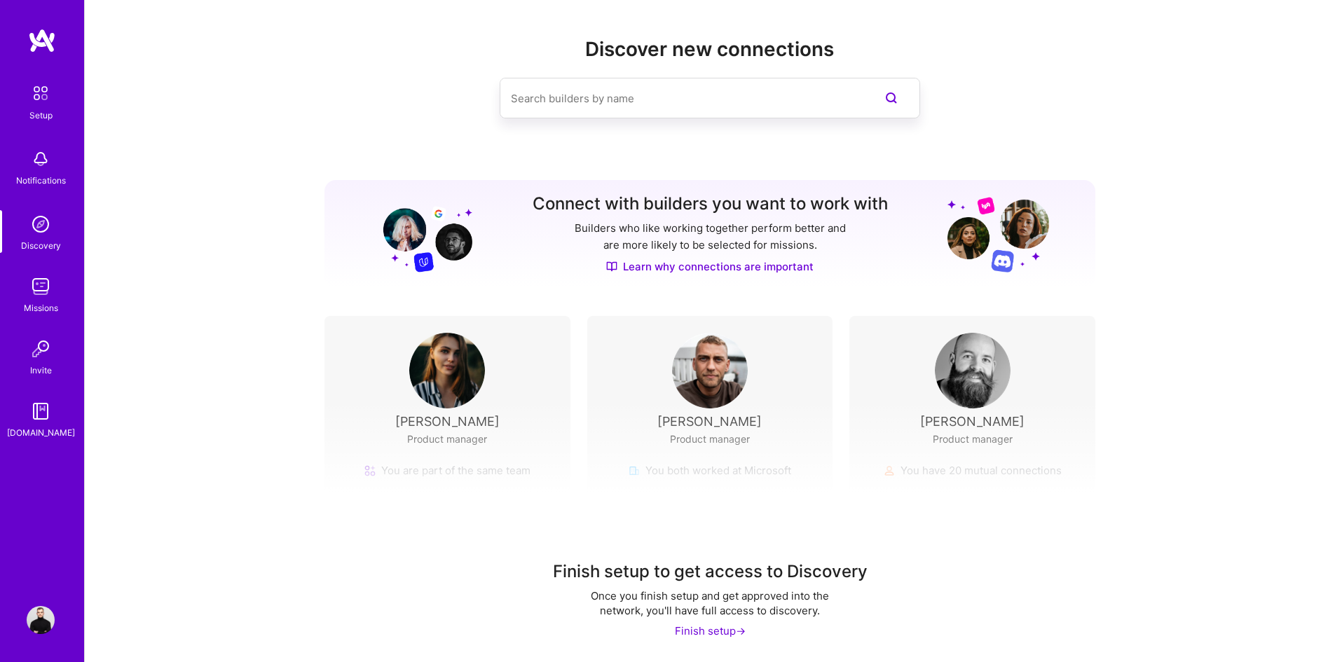
click at [50, 106] on img at bounding box center [40, 92] width 29 height 29
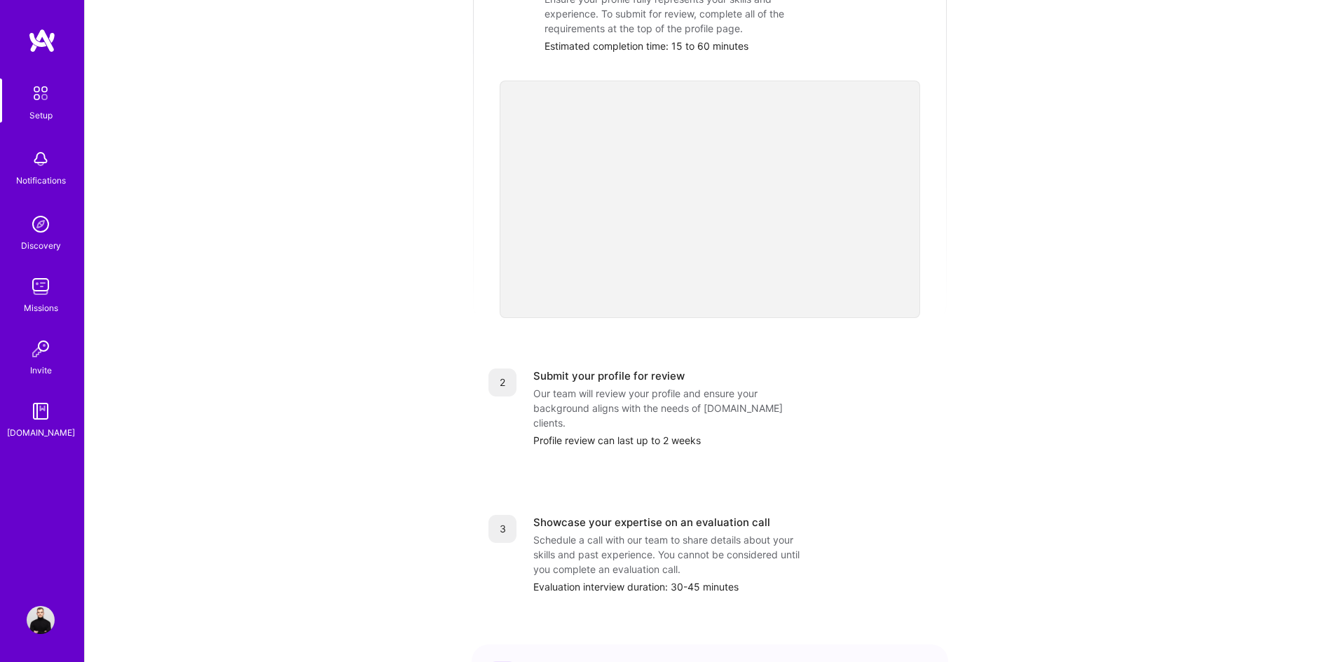
scroll to position [403, 0]
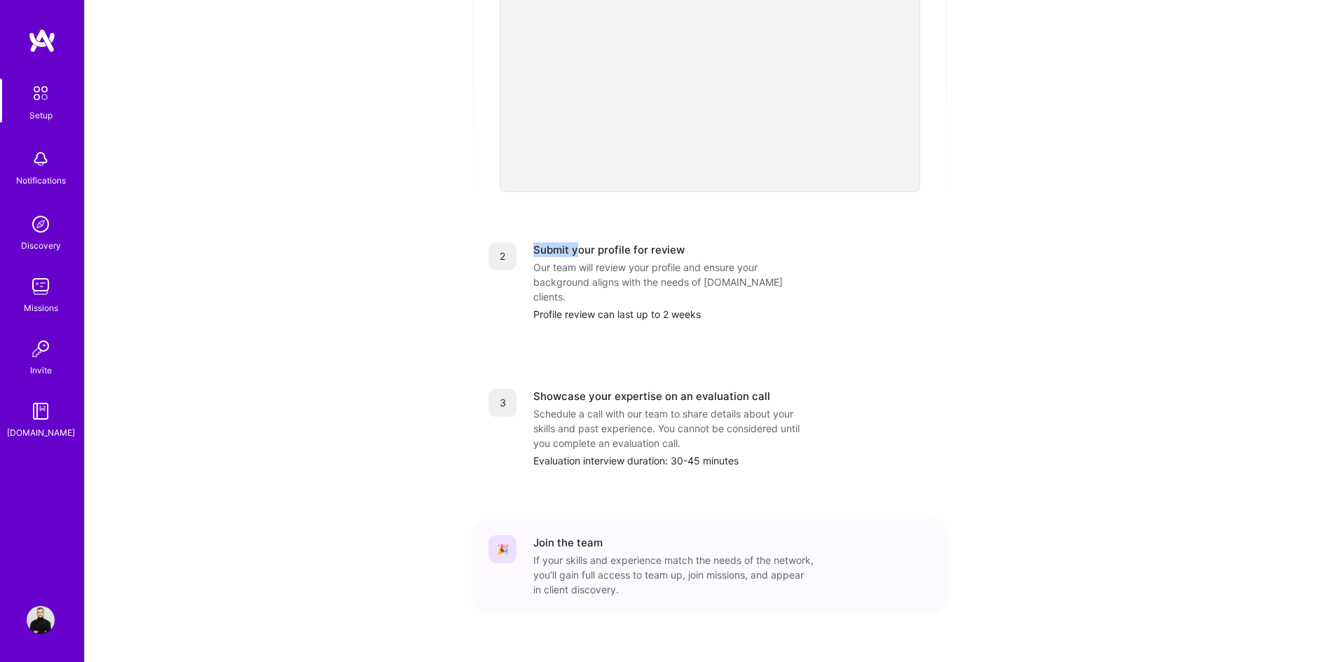
drag, startPoint x: 520, startPoint y: 235, endPoint x: 717, endPoint y: 230, distance: 196.9
click at [698, 242] on div "2 Submit your profile for review Our team will review your profile and ensure y…" at bounding box center [709, 281] width 443 height 79
click at [726, 242] on div "Submit your profile for review" at bounding box center [732, 249] width 398 height 15
drag, startPoint x: 539, startPoint y: 252, endPoint x: 787, endPoint y: 249, distance: 247.3
click at [673, 260] on div "Our team will review your profile and ensure your background aligns with the ne…" at bounding box center [673, 282] width 280 height 44
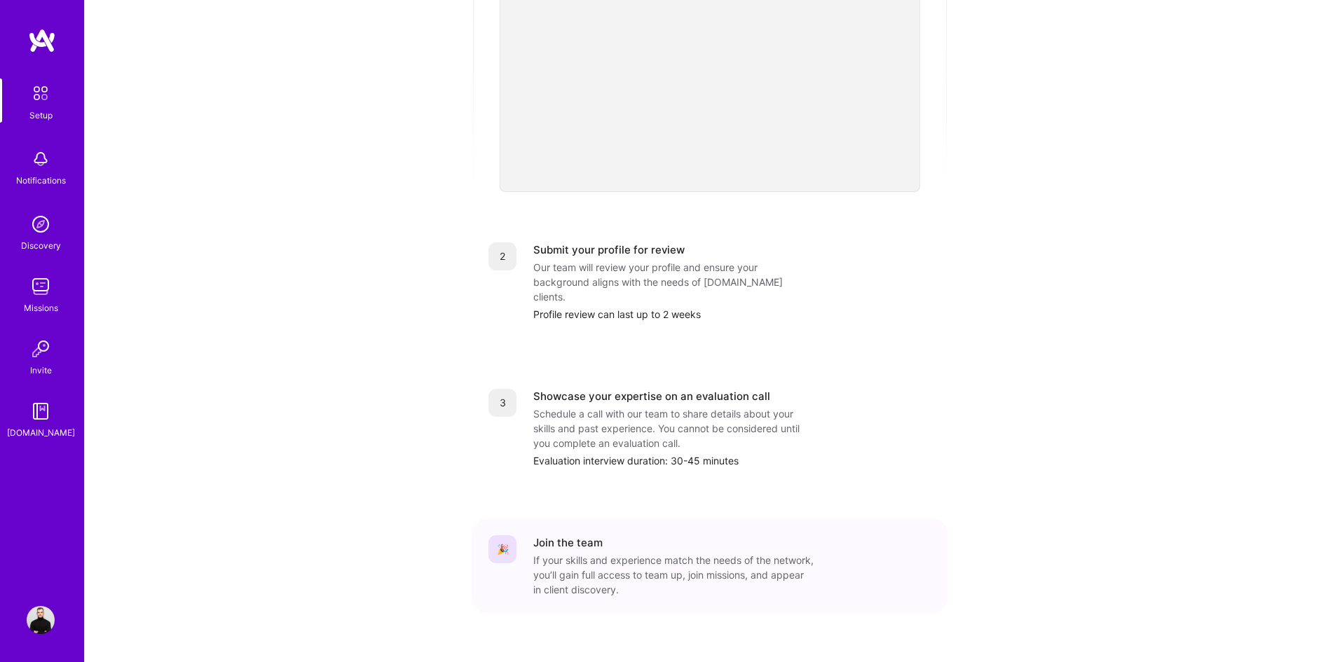
drag, startPoint x: 787, startPoint y: 249, endPoint x: 884, endPoint y: 252, distance: 97.4
click at [798, 260] on div "Our team will review your profile and ensure your background aligns with the ne…" at bounding box center [673, 282] width 280 height 44
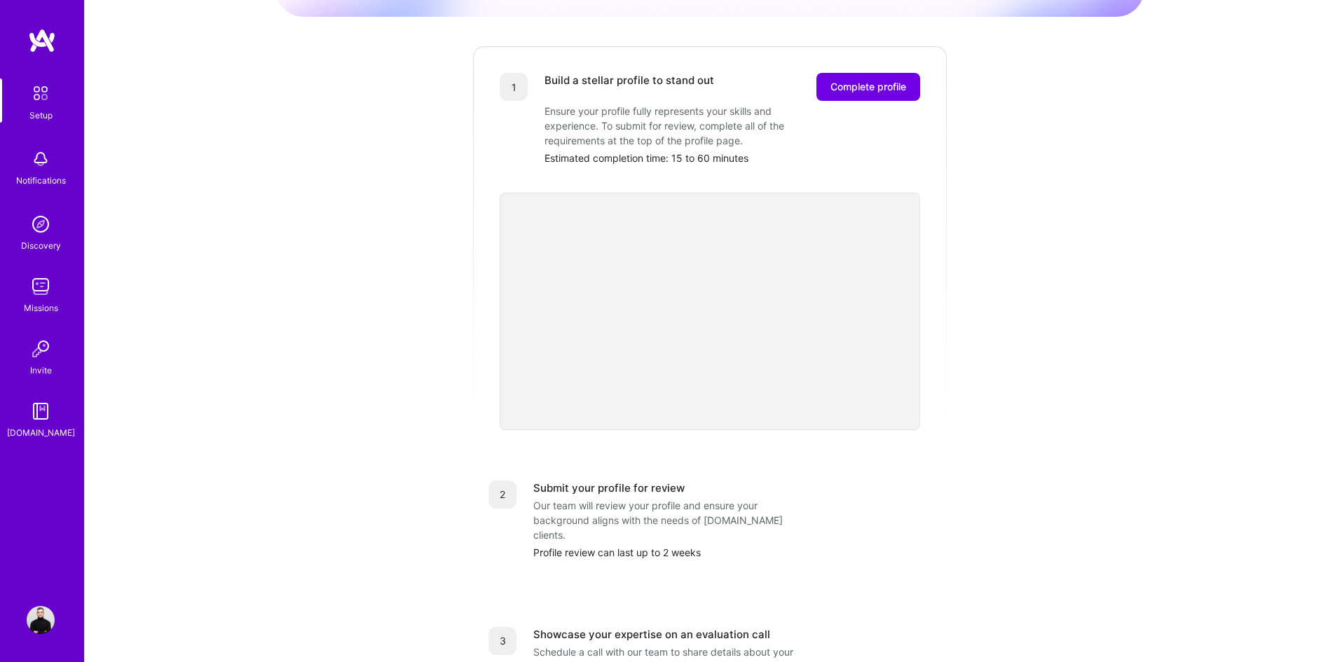
scroll to position [0, 0]
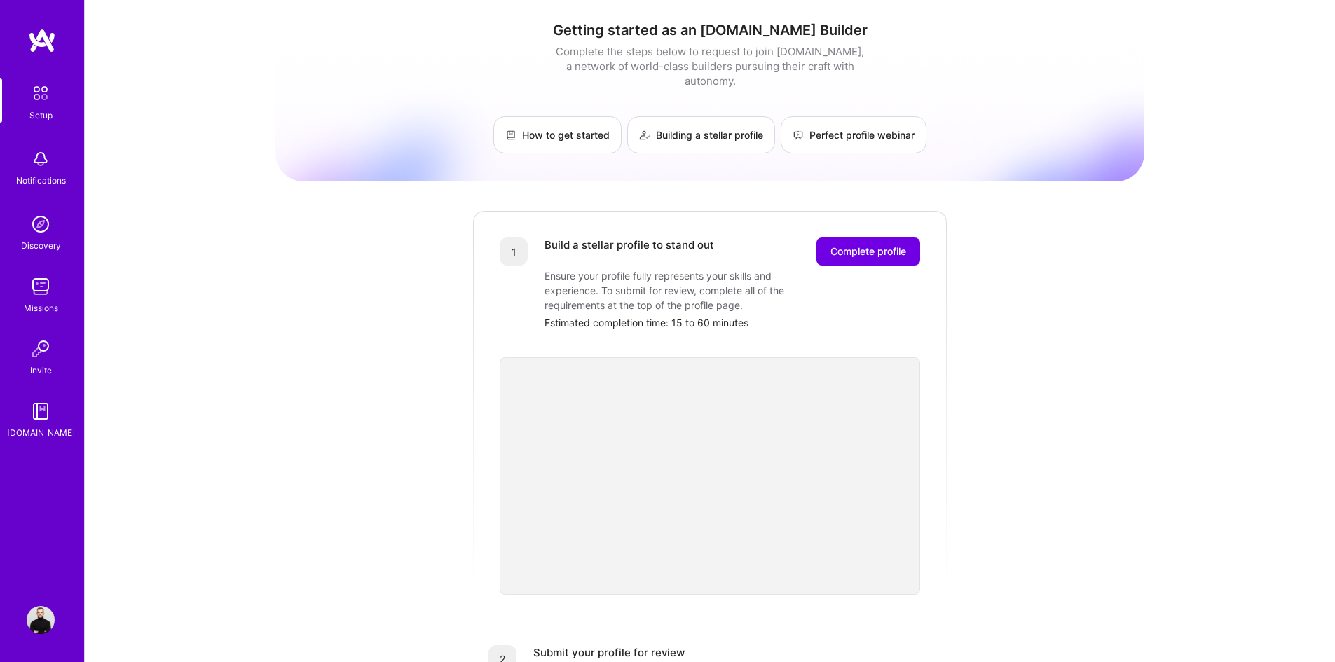
click at [55, 114] on link "Setup" at bounding box center [40, 100] width 87 height 44
click at [56, 61] on div "Setup Notifications Discovery Missions Invite [DOMAIN_NAME]" at bounding box center [42, 307] width 84 height 558
click at [52, 32] on img at bounding box center [42, 40] width 28 height 25
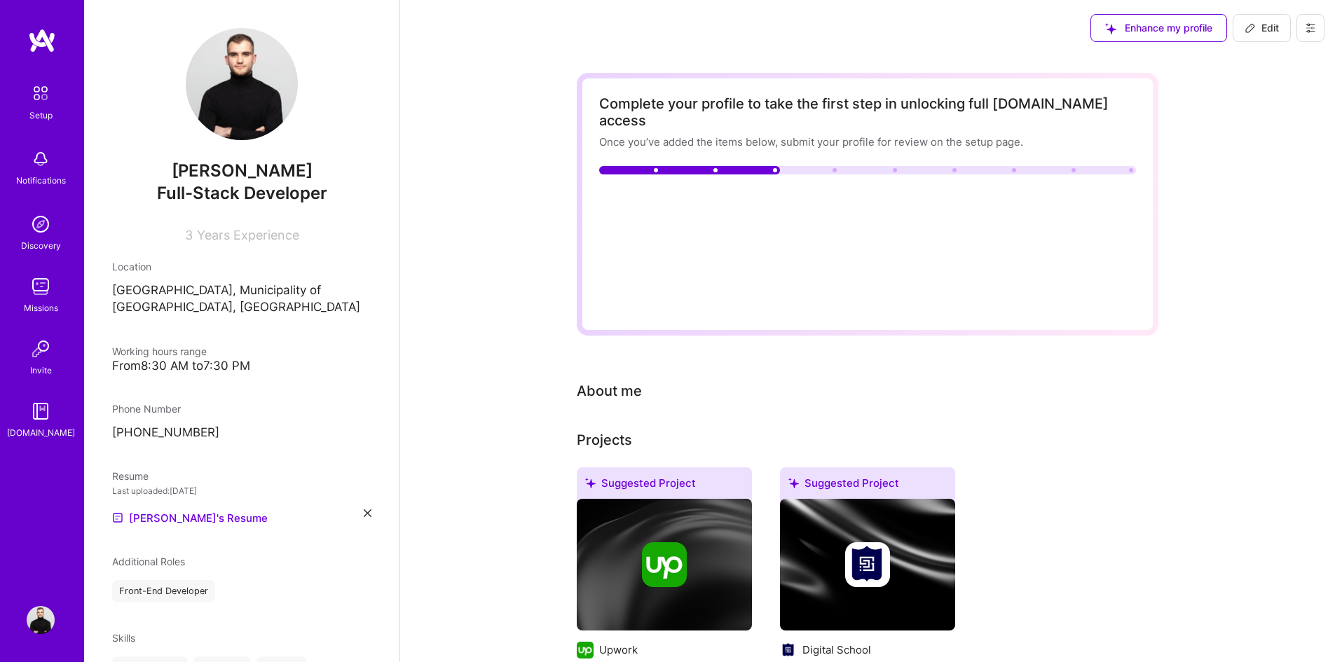
click at [254, 247] on div "Dijedon Tahiri Full-Stack Developer 3 Years Experience Location [GEOGRAPHIC_DAT…" at bounding box center [241, 331] width 315 height 662
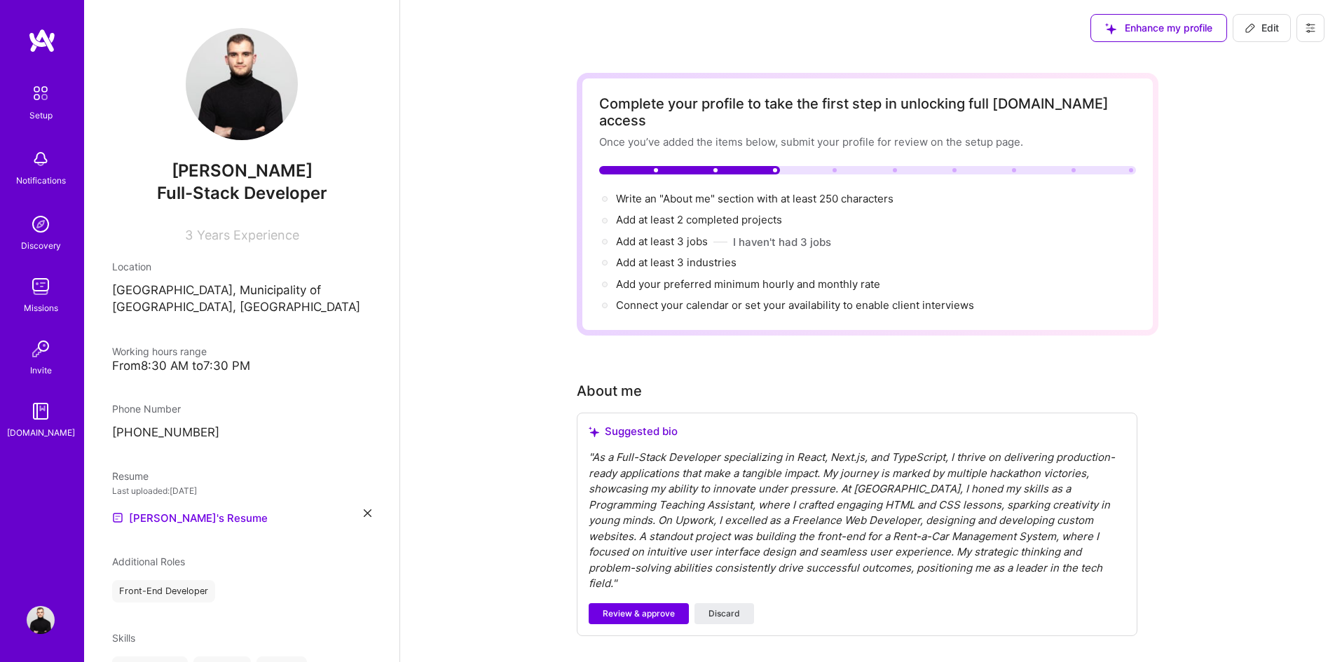
click at [252, 247] on div "Dijedon Tahiri Full-Stack Developer 3 Years Experience Location [GEOGRAPHIC_DAT…" at bounding box center [241, 331] width 315 height 662
click at [237, 240] on span "Years Experience" at bounding box center [248, 235] width 102 height 15
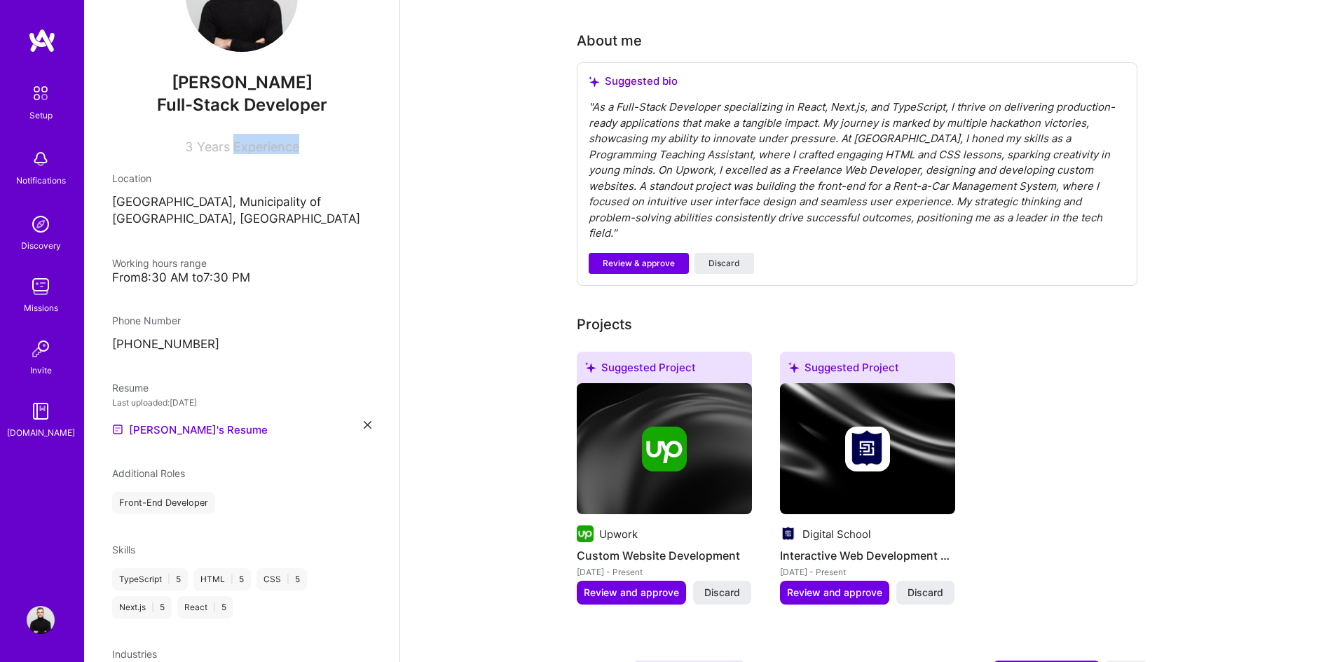
scroll to position [177, 0]
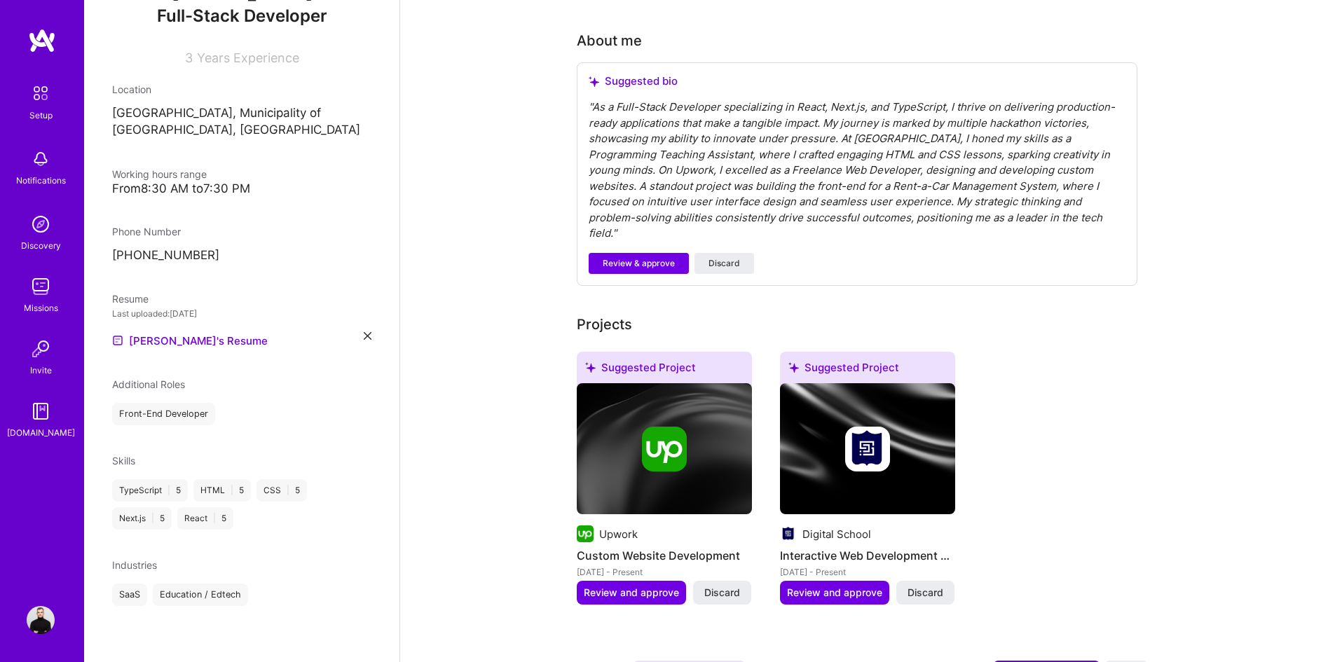
click at [349, 333] on div "[PERSON_NAME]'s Resume" at bounding box center [241, 340] width 259 height 17
click at [364, 334] on icon at bounding box center [368, 336] width 8 height 8
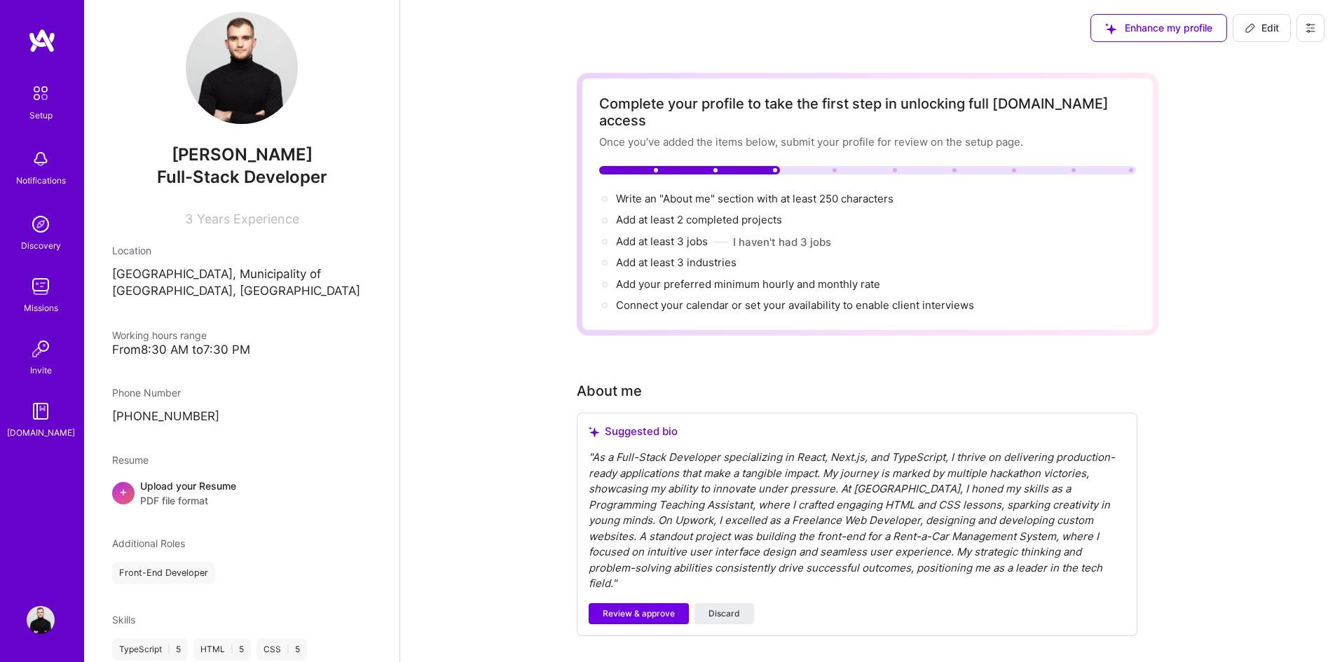
scroll to position [0, 0]
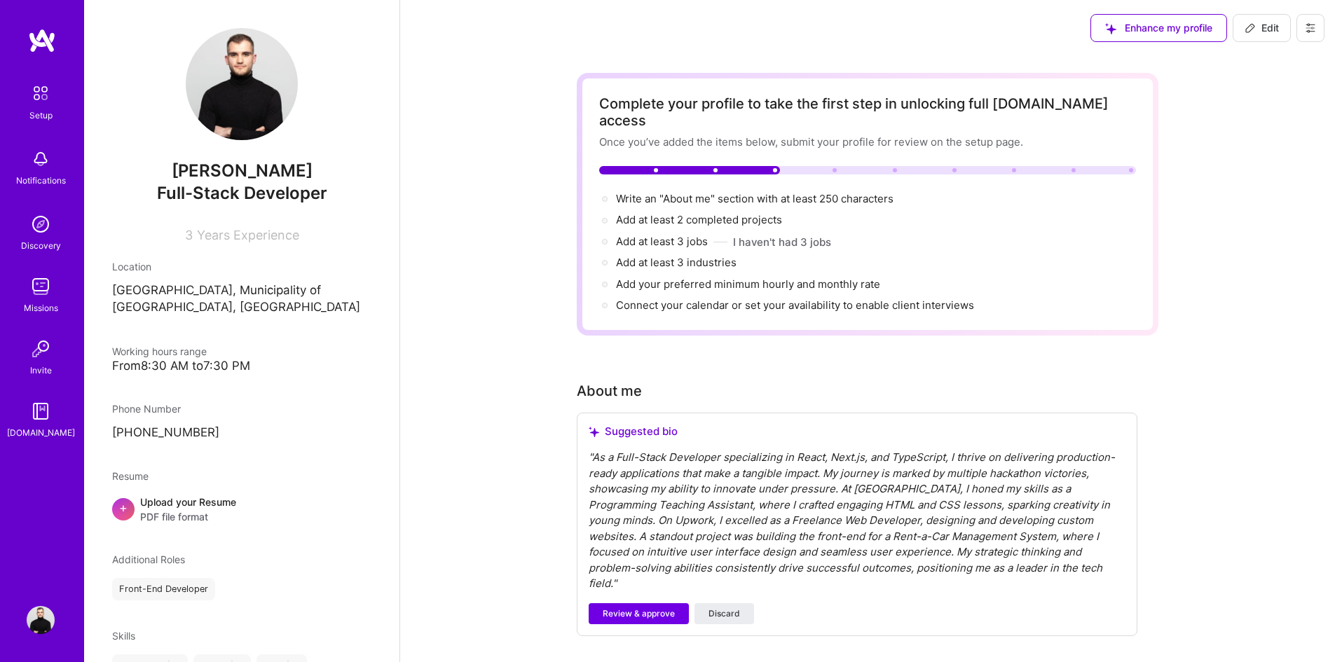
click at [159, 531] on div "Dijedon Tahiri Full-Stack Developer 3 Years Experience Location [GEOGRAPHIC_DAT…" at bounding box center [241, 331] width 315 height 662
click at [156, 516] on span "PDF file format" at bounding box center [188, 516] width 96 height 15
click at [1134, 32] on div "Enhance my profile" at bounding box center [1158, 28] width 137 height 28
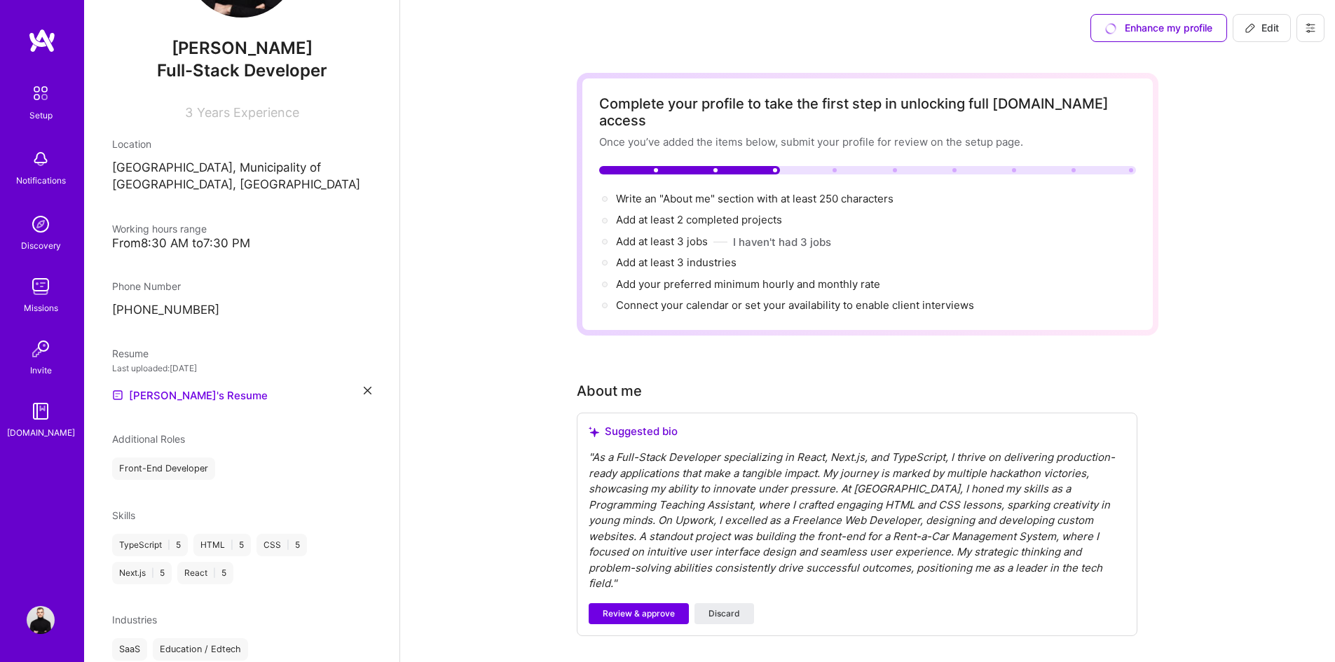
scroll to position [177, 0]
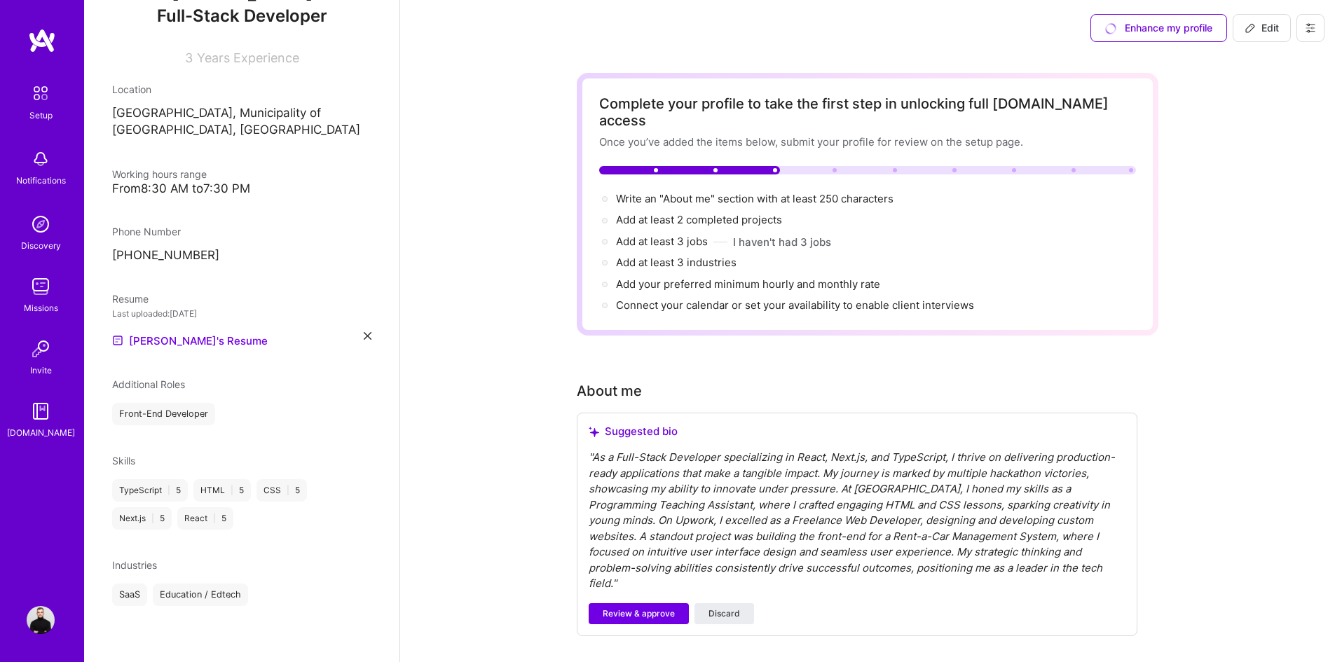
click at [174, 419] on div "Front-End Developer" at bounding box center [163, 414] width 103 height 22
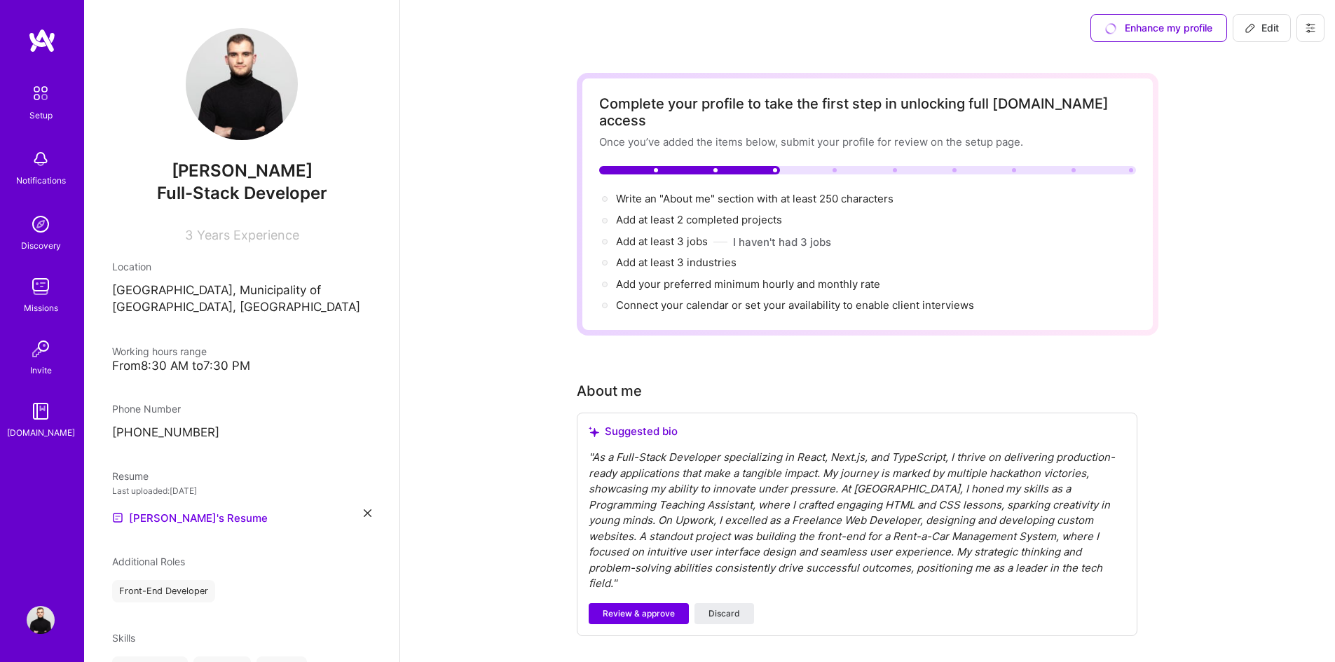
click at [1254, 29] on icon at bounding box center [1249, 27] width 11 height 11
select select "MK"
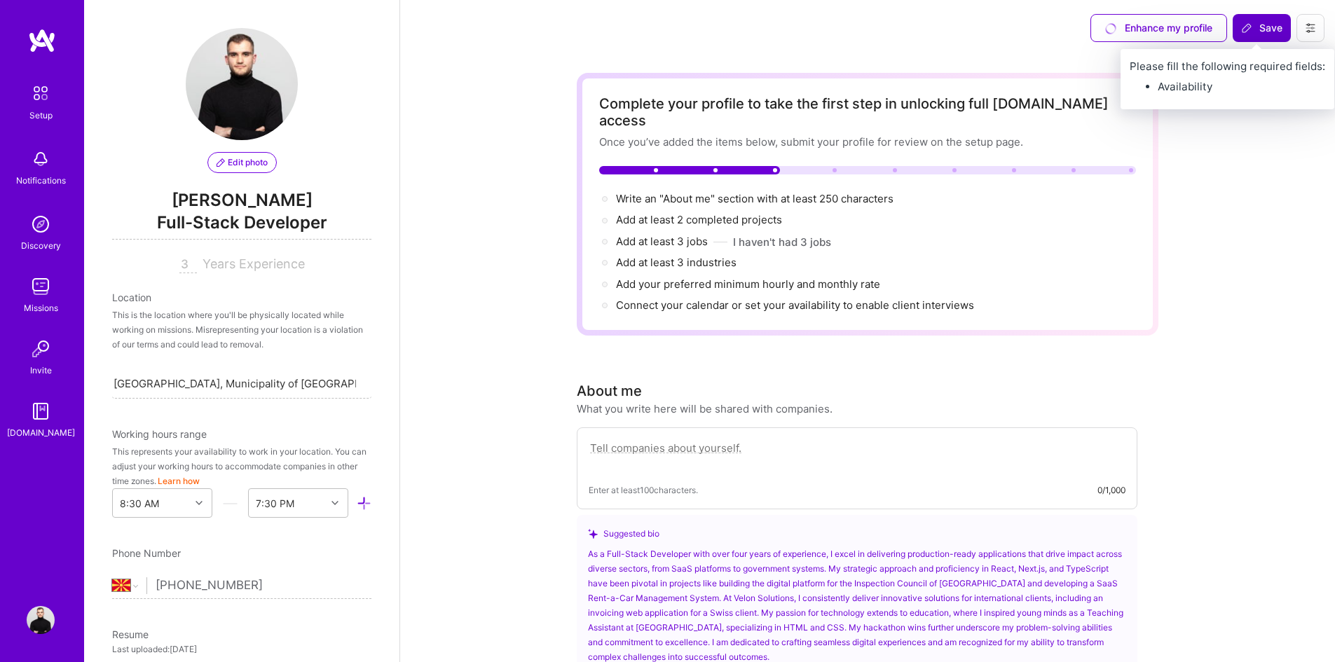
click at [179, 269] on input "3" at bounding box center [188, 264] width 18 height 17
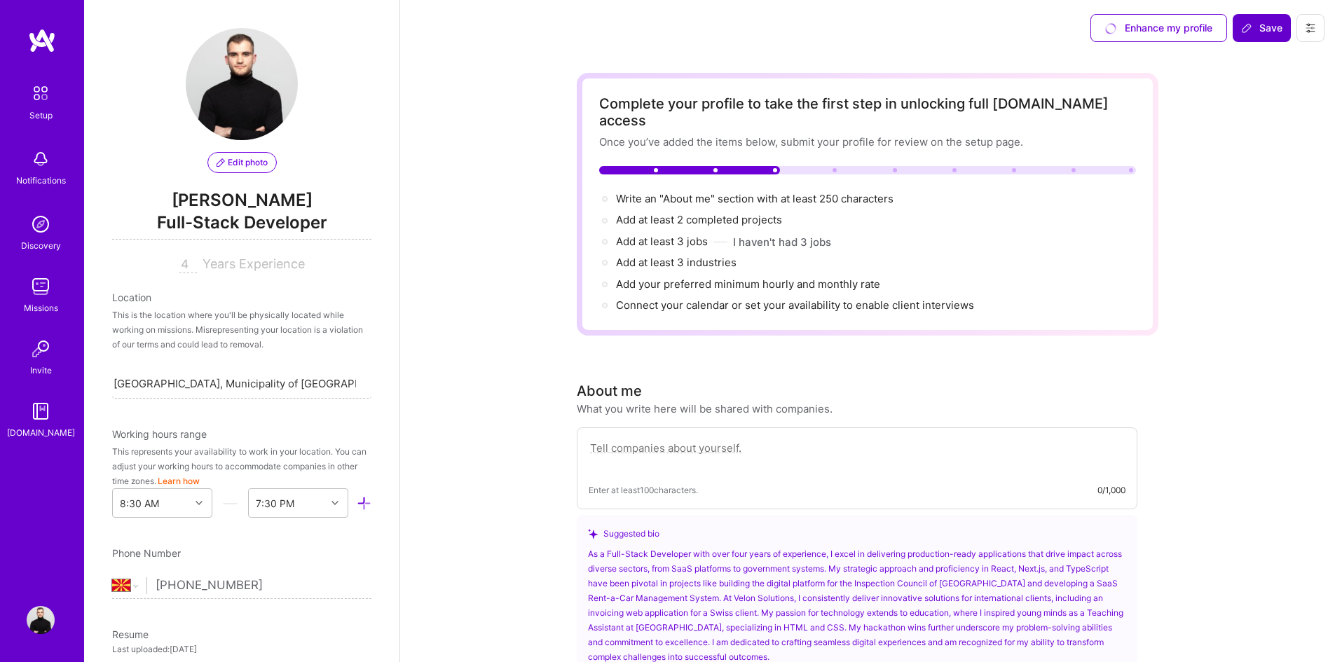
type input "4"
click at [232, 284] on div "Edit photo Dijedon Tahiri Full-Stack Developer 4 Years Experience Location This…" at bounding box center [241, 331] width 315 height 662
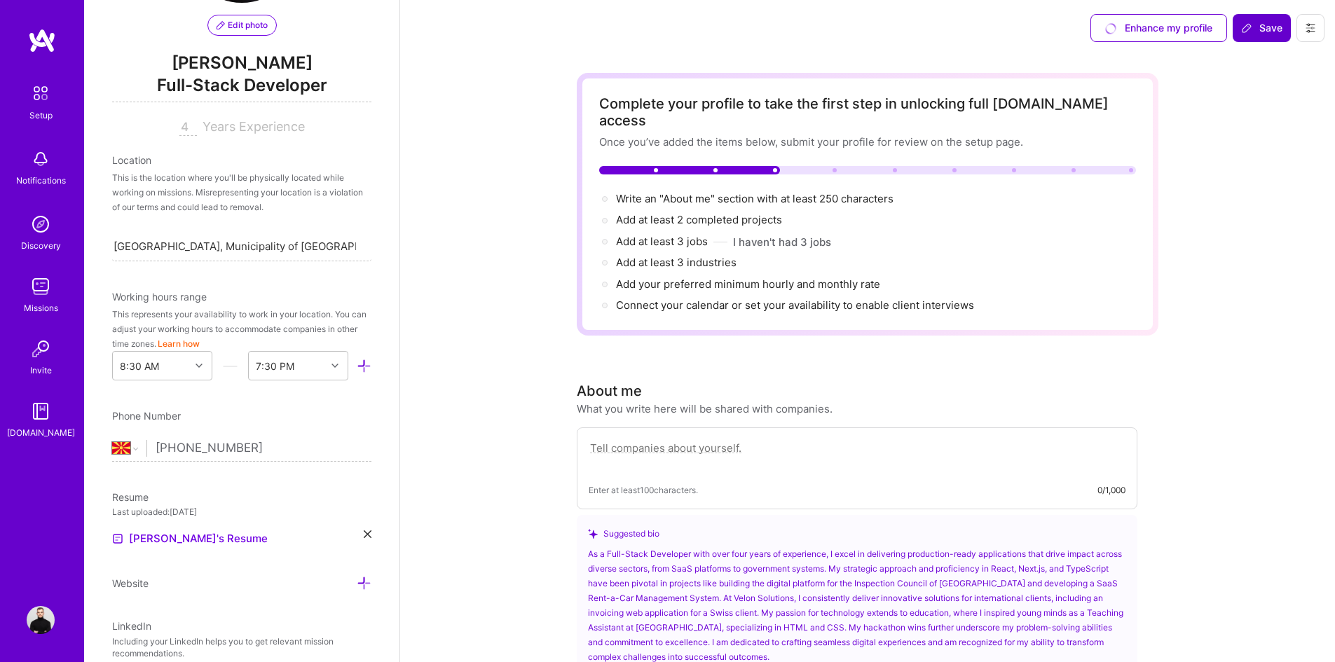
scroll to position [140, 0]
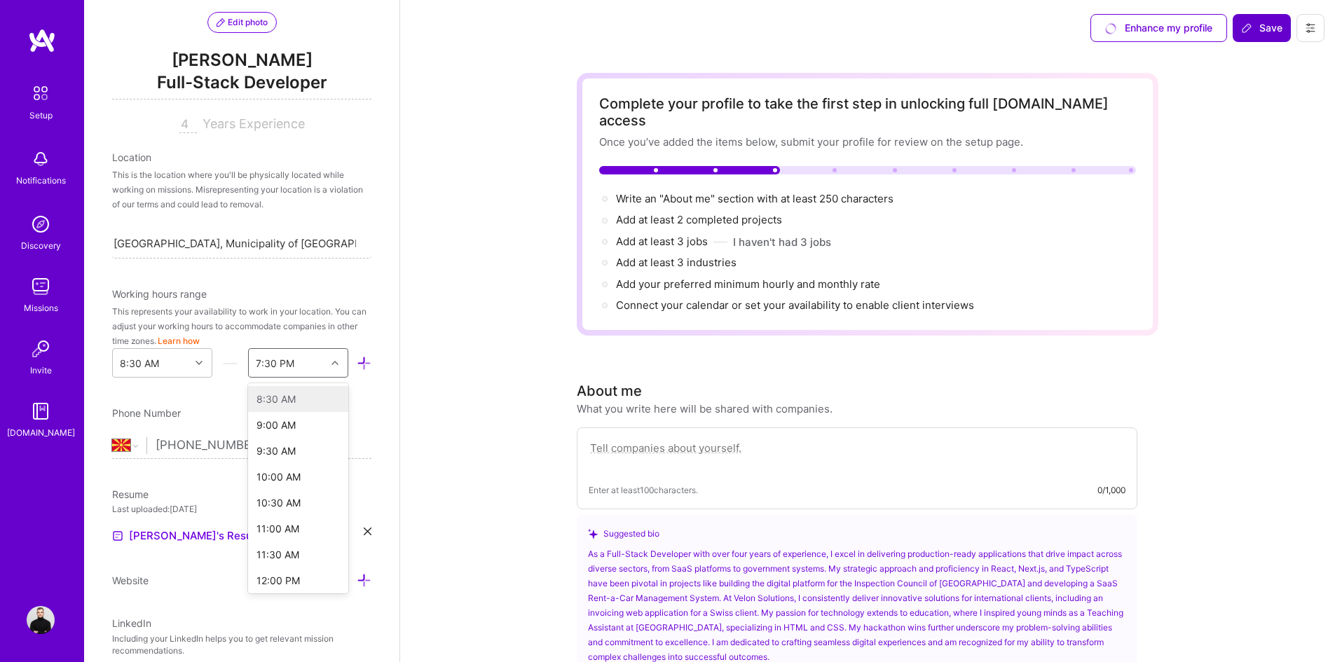
click at [287, 364] on div "7:30 PM" at bounding box center [275, 363] width 39 height 15
click at [256, 359] on div "7:30 PM" at bounding box center [275, 363] width 39 height 15
click at [195, 408] on div "Phone Number" at bounding box center [241, 413] width 259 height 15
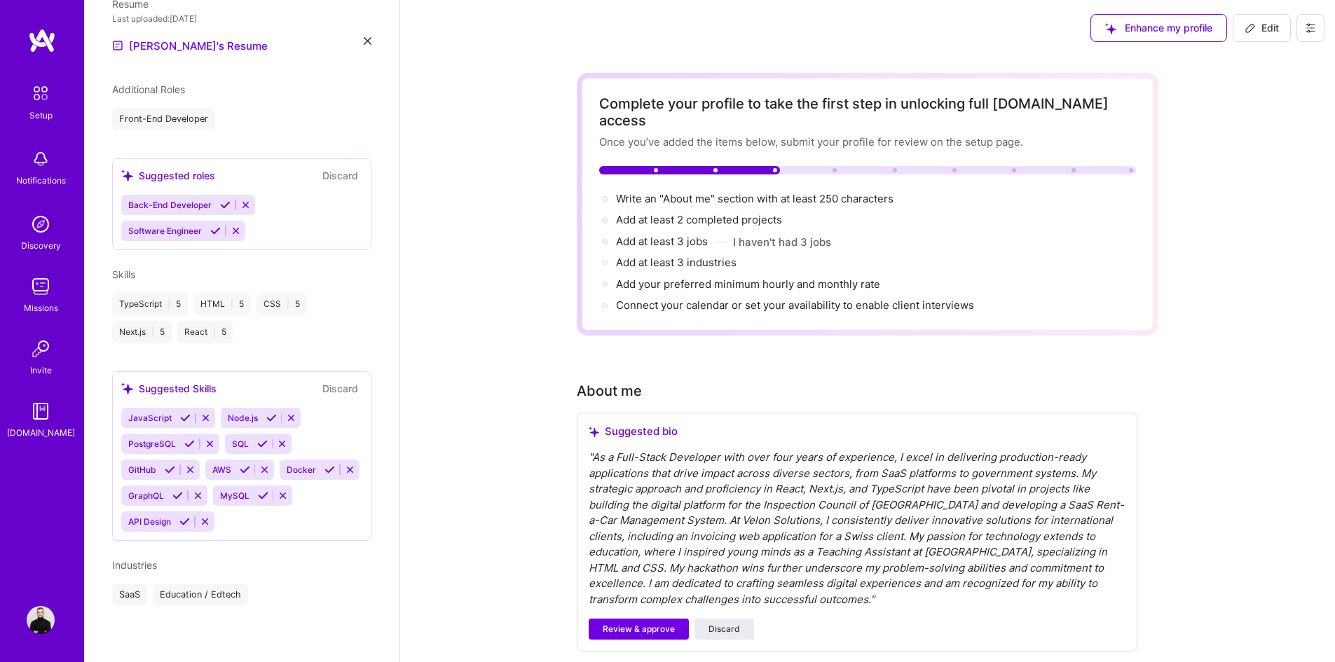
scroll to position [0, 0]
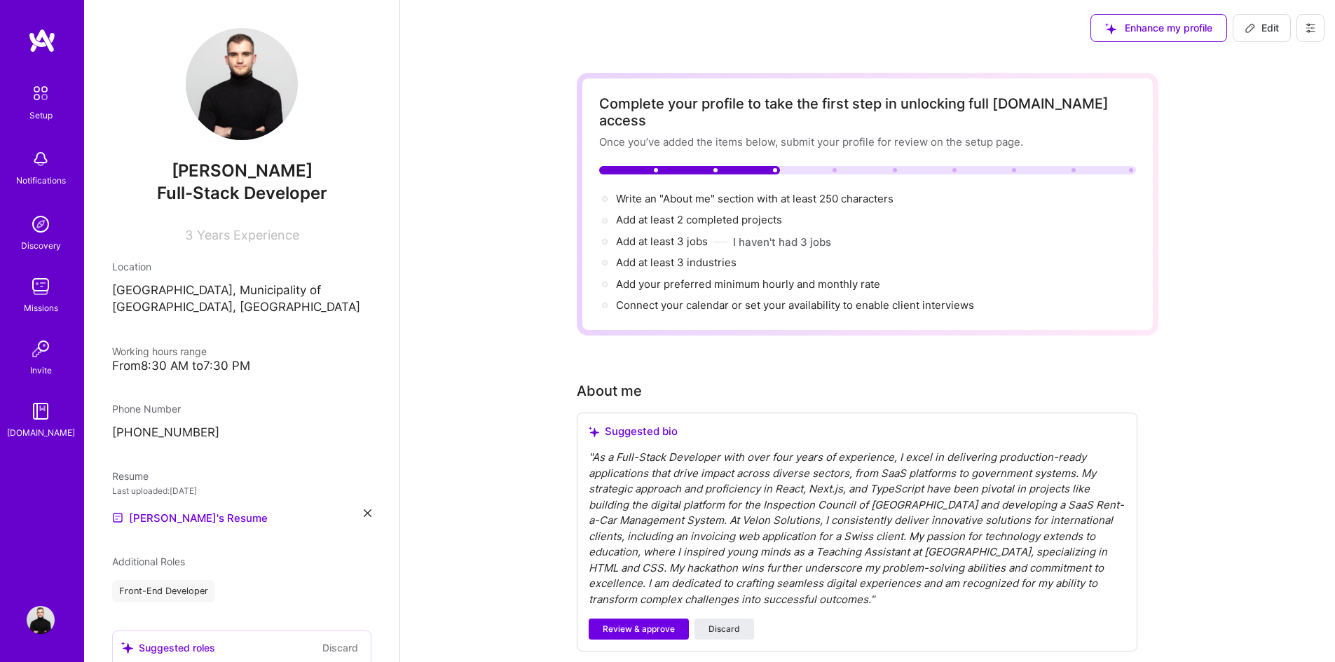
drag, startPoint x: 1251, startPoint y: 25, endPoint x: 1208, endPoint y: 36, distance: 44.4
click at [1251, 25] on icon at bounding box center [1249, 27] width 11 height 11
select select "MK"
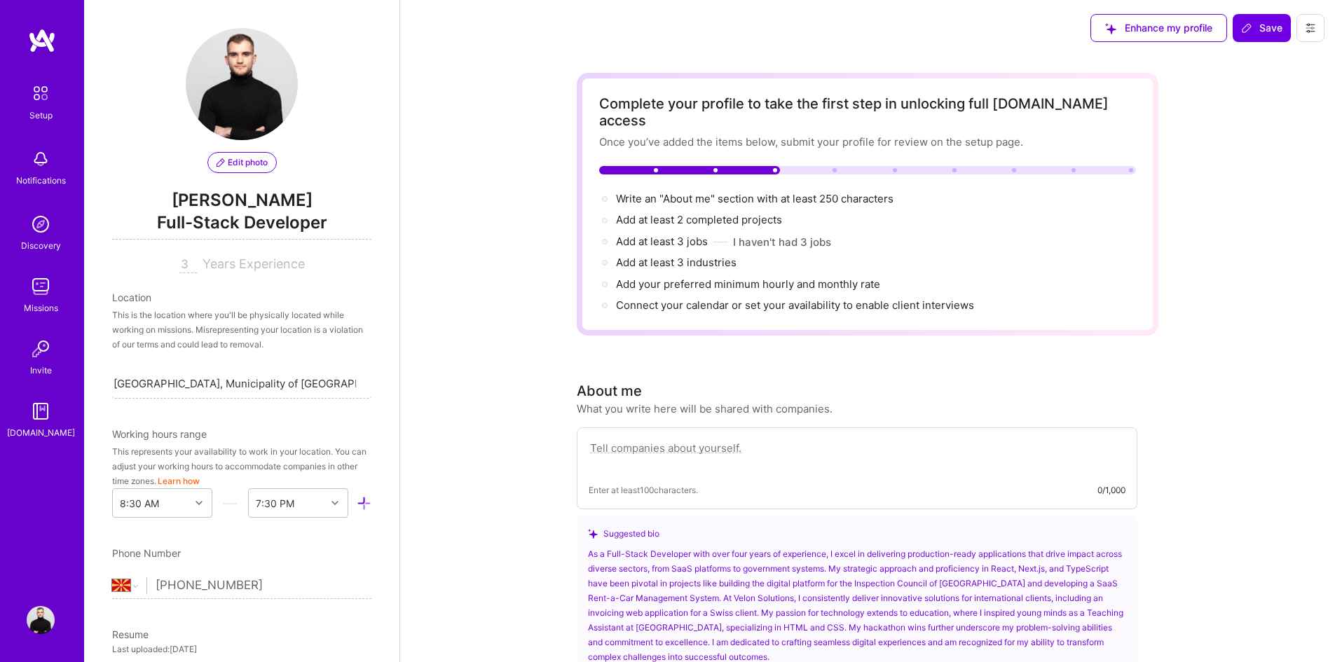
click at [182, 262] on input "3" at bounding box center [188, 264] width 18 height 17
type input "4"
click at [205, 322] on div "This is the location where you'll be physically located while working on missio…" at bounding box center [241, 330] width 259 height 44
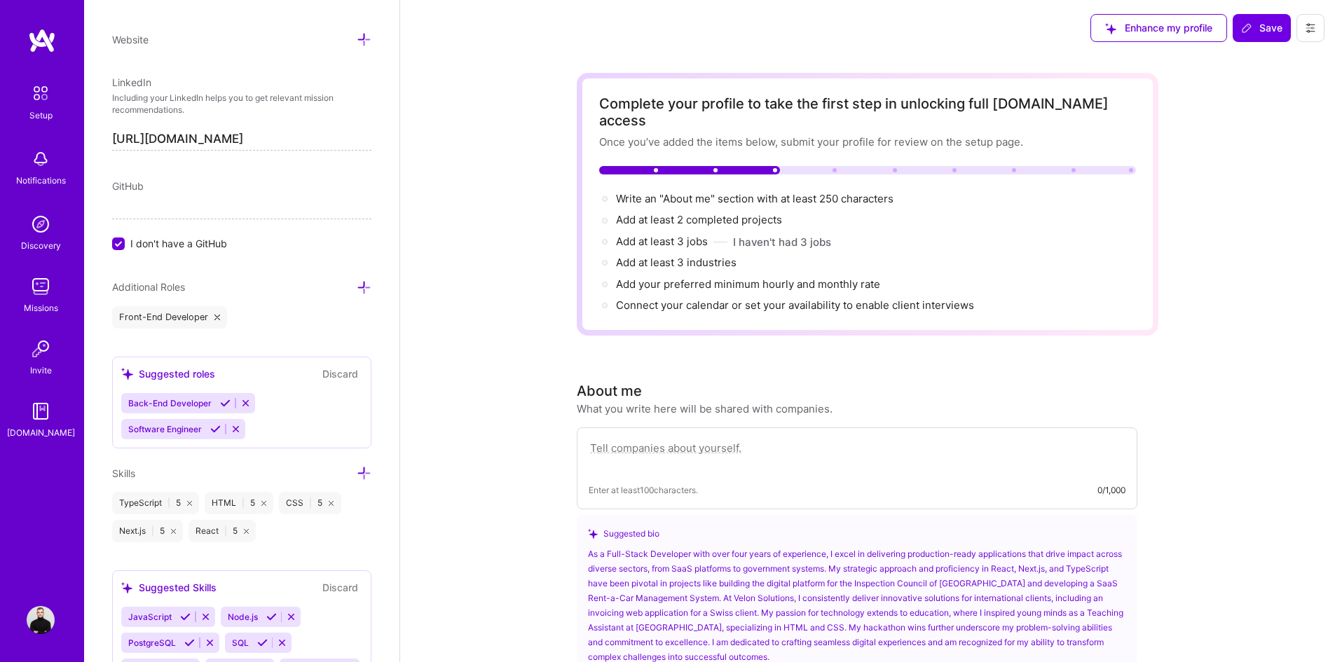
scroll to position [701, 0]
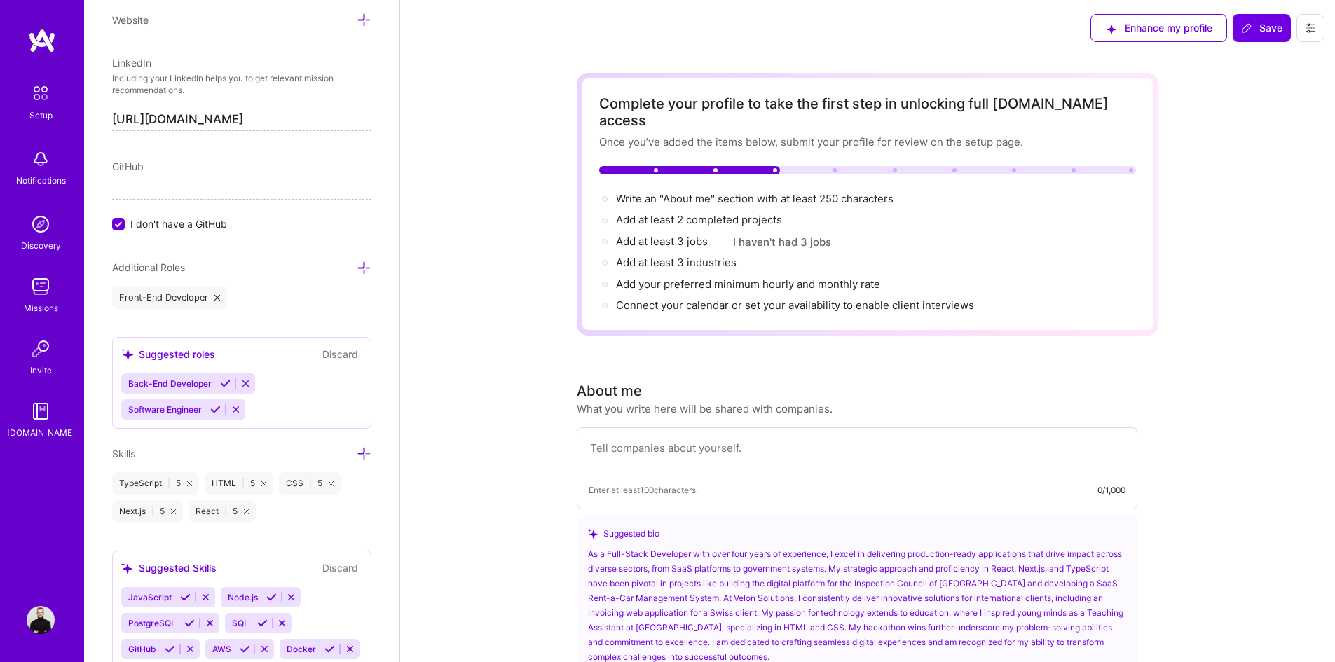
click at [221, 381] on icon at bounding box center [225, 383] width 11 height 11
click at [212, 411] on icon at bounding box center [215, 409] width 11 height 11
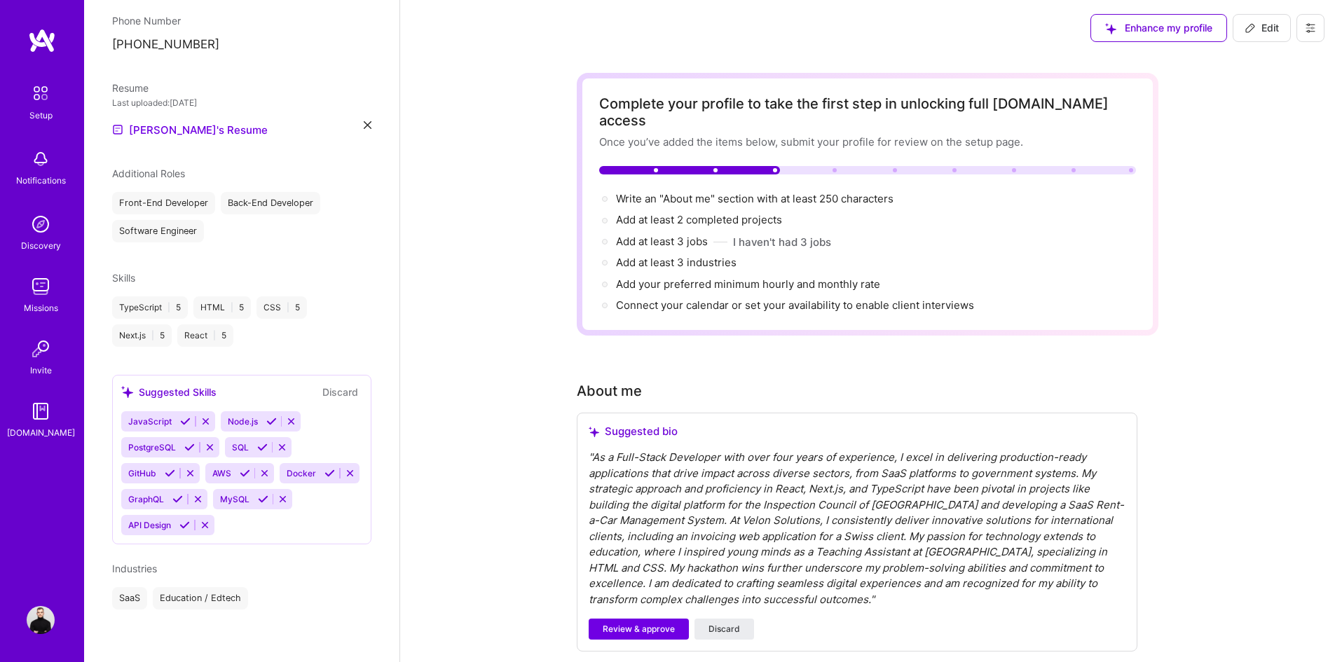
scroll to position [392, 0]
click at [268, 418] on icon at bounding box center [271, 418] width 11 height 11
click at [270, 419] on icon at bounding box center [271, 418] width 11 height 11
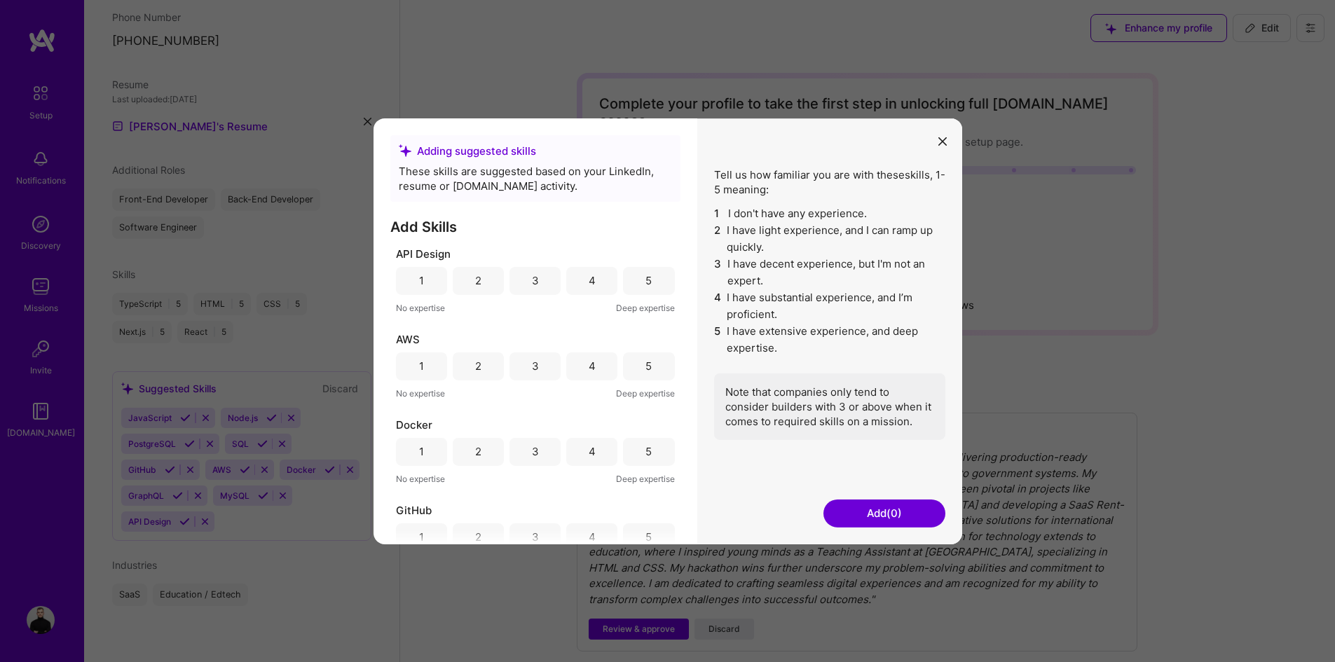
drag, startPoint x: 534, startPoint y: 283, endPoint x: 567, endPoint y: 288, distance: 34.0
click at [535, 283] on div "3" at bounding box center [535, 280] width 7 height 15
click at [581, 286] on div "4" at bounding box center [591, 280] width 51 height 28
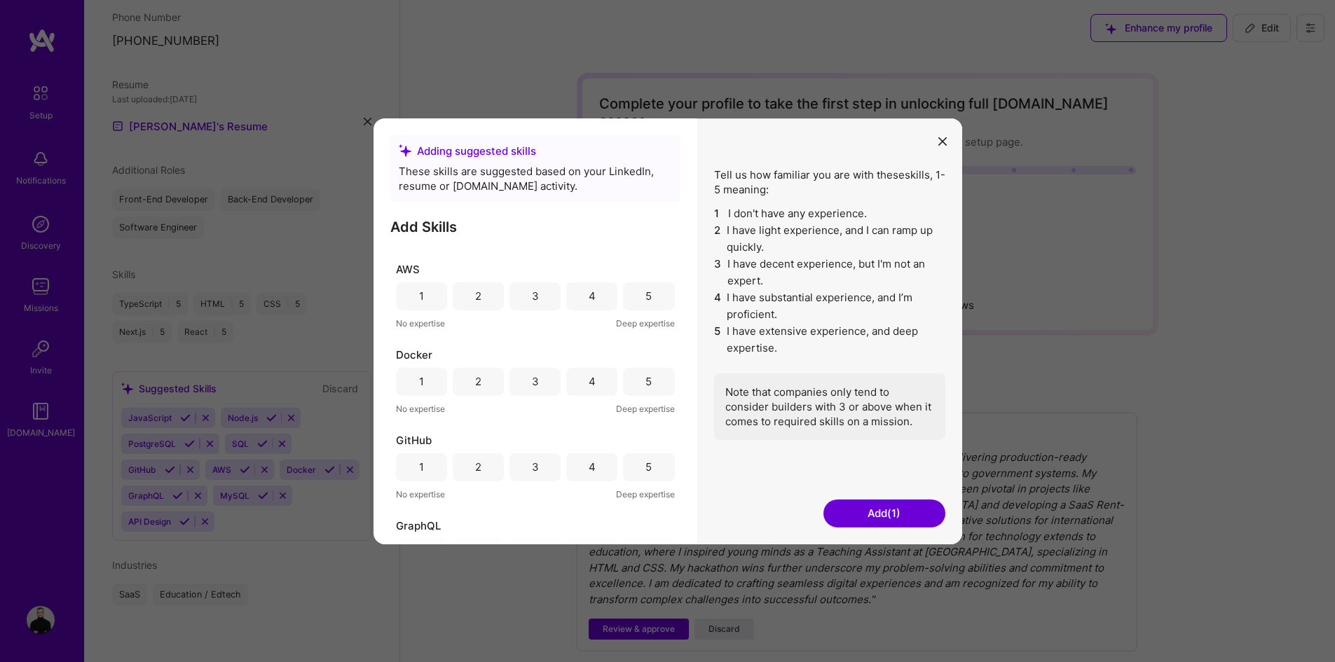
click at [574, 294] on div "4" at bounding box center [591, 296] width 51 height 28
click at [523, 298] on div "3" at bounding box center [534, 296] width 51 height 28
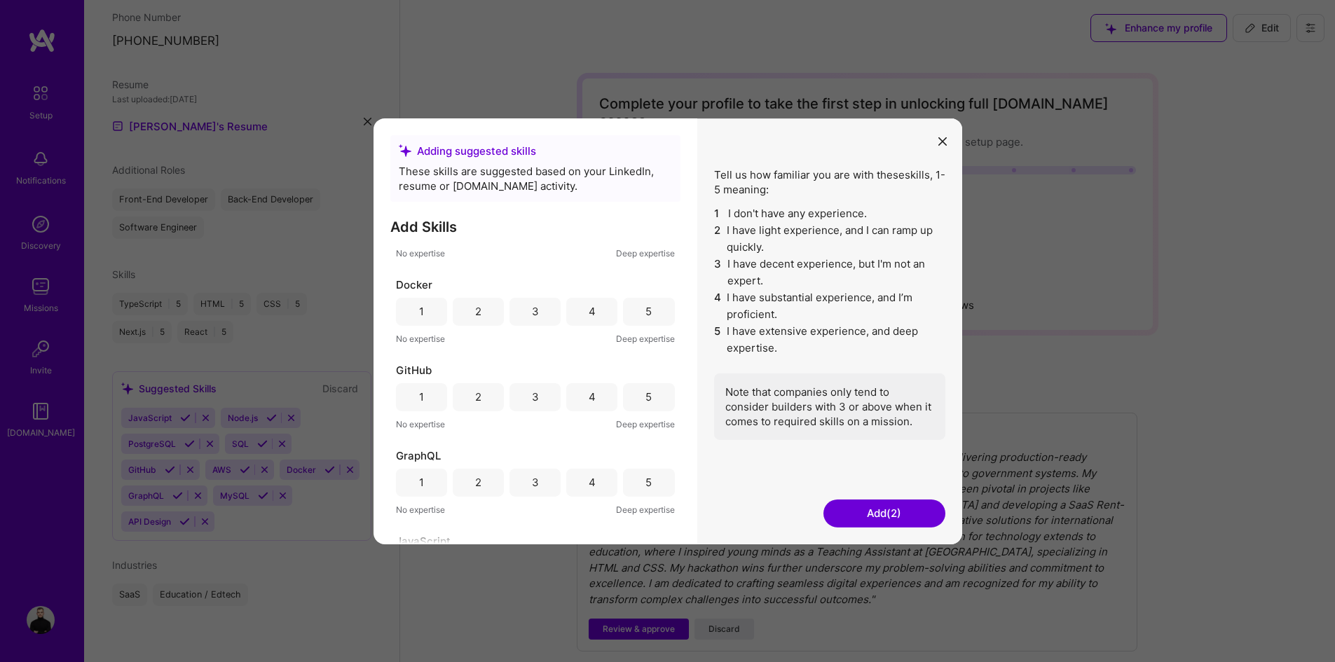
click at [588, 310] on div "4" at bounding box center [591, 311] width 7 height 15
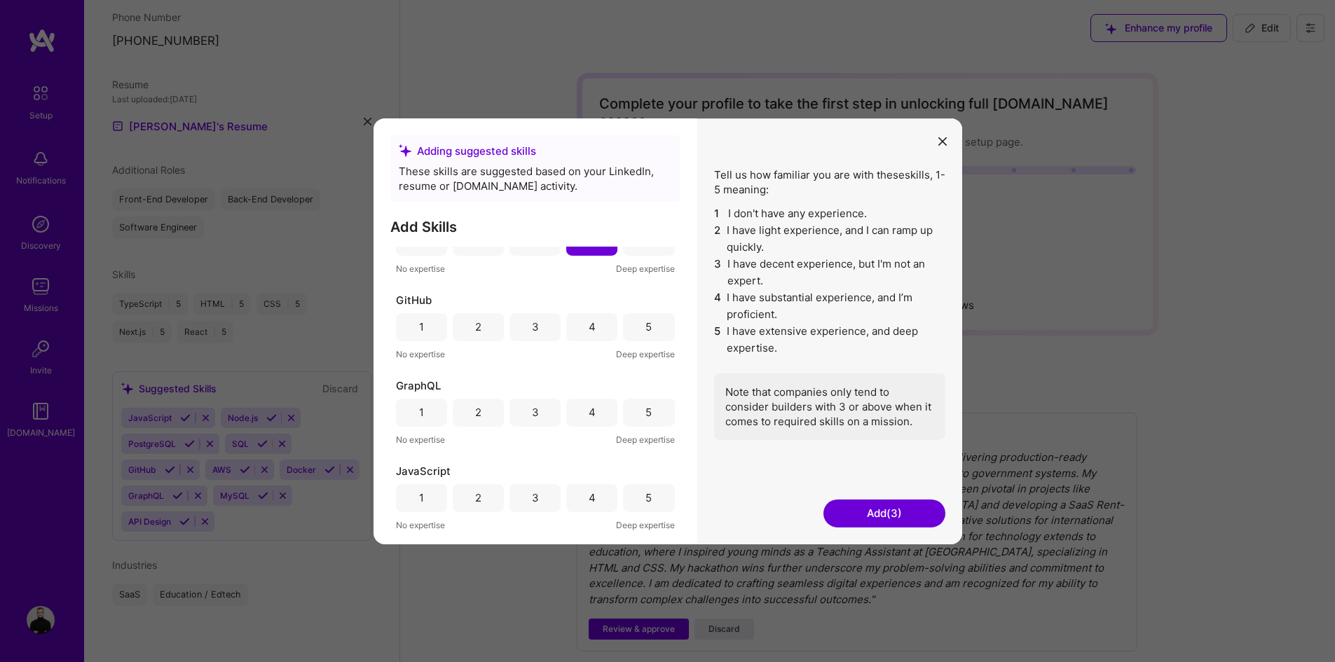
click at [628, 323] on div "5" at bounding box center [648, 326] width 51 height 28
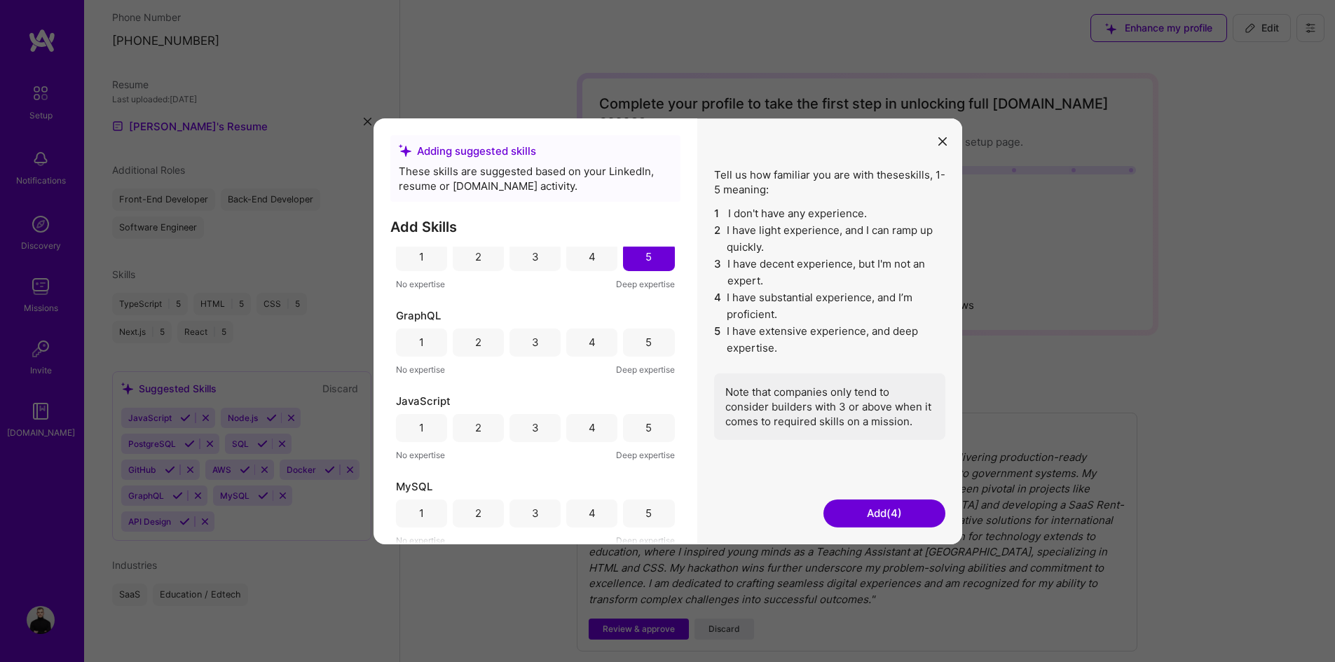
click at [632, 338] on div "5" at bounding box center [648, 342] width 51 height 28
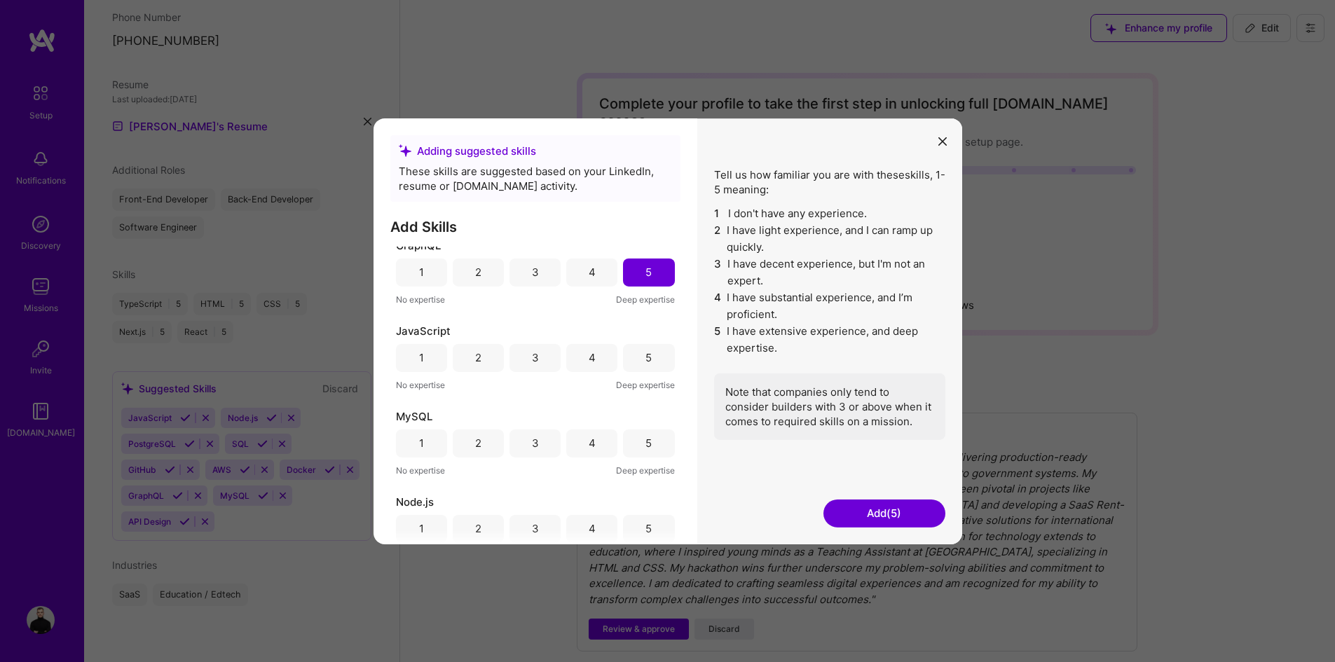
click at [633, 359] on div "5" at bounding box center [648, 357] width 51 height 28
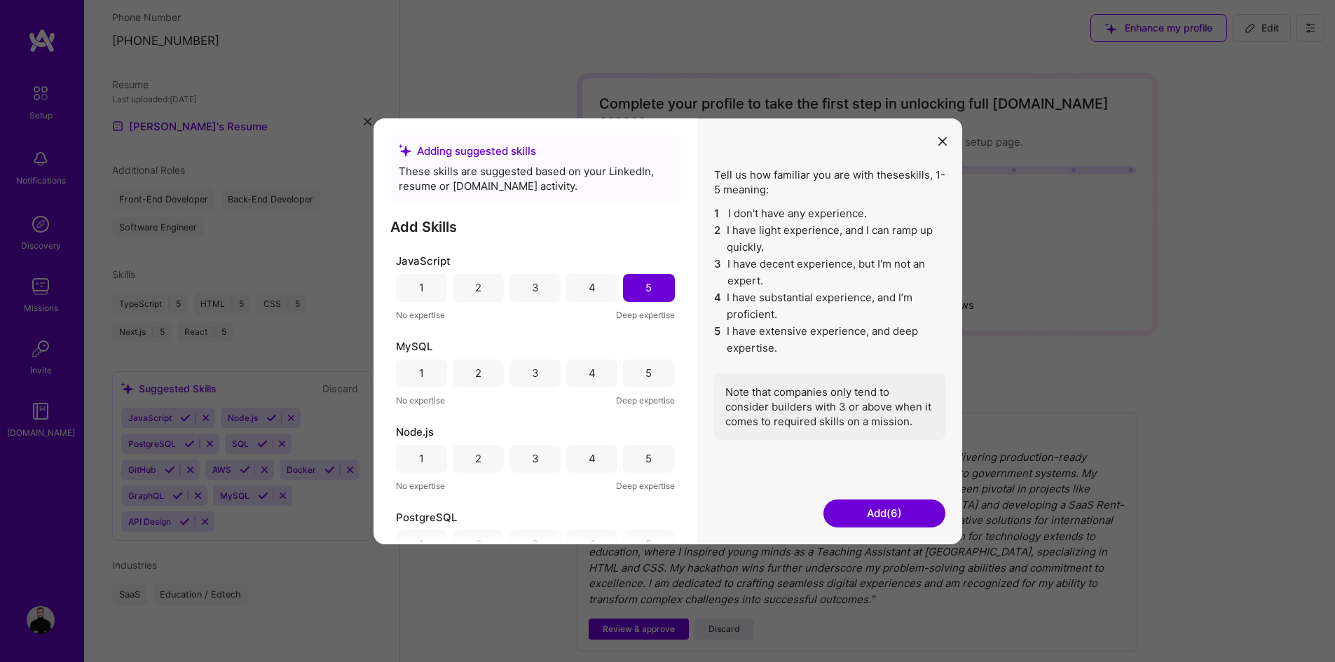
click at [640, 362] on div "5" at bounding box center [648, 373] width 51 height 28
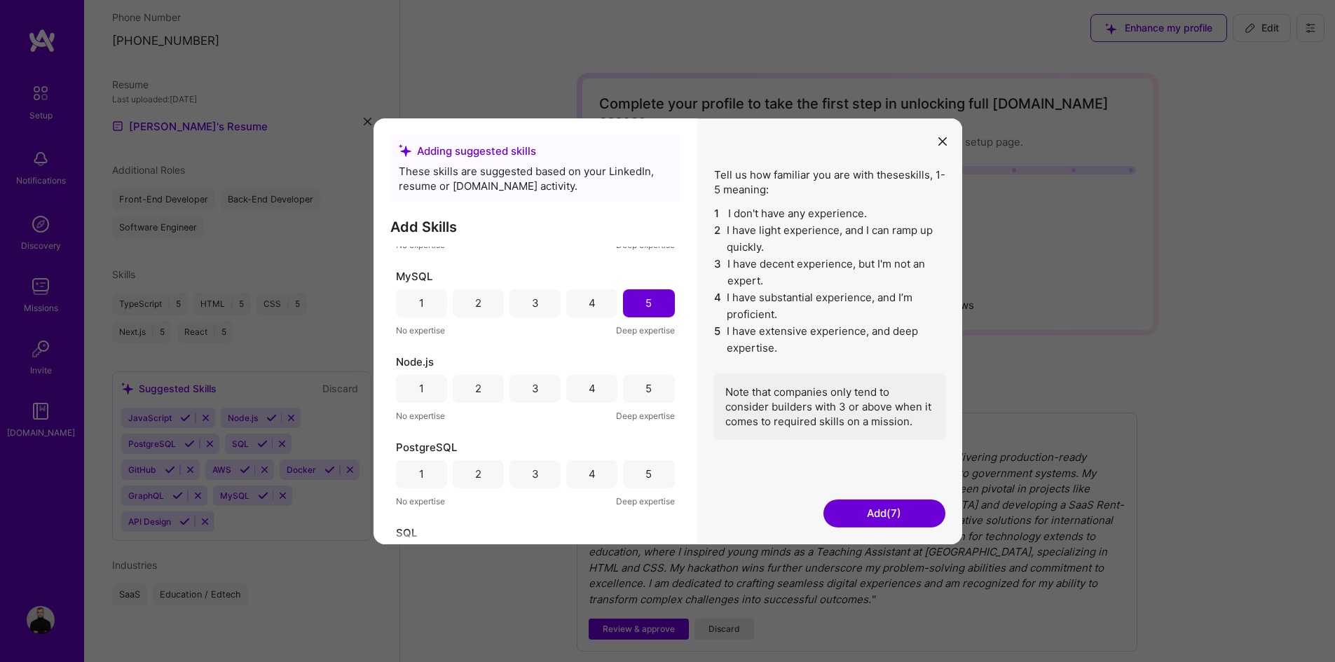
click at [625, 383] on div "5" at bounding box center [648, 388] width 51 height 28
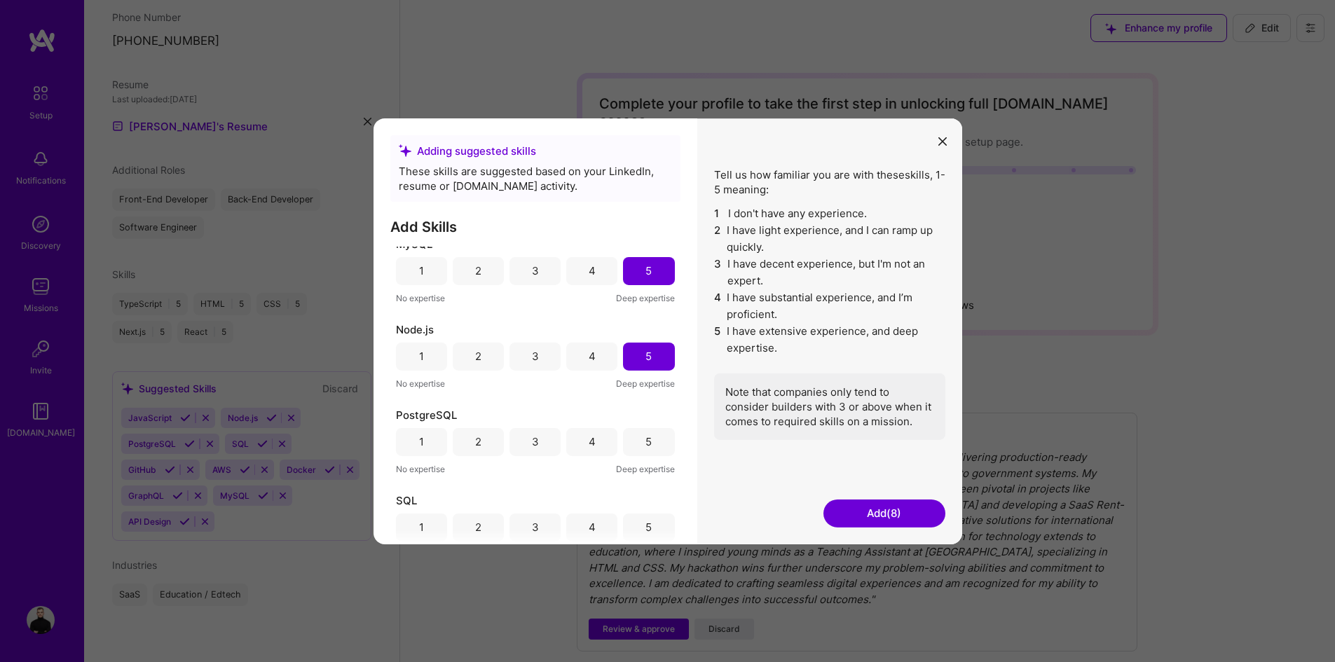
scroll to position [540, 0]
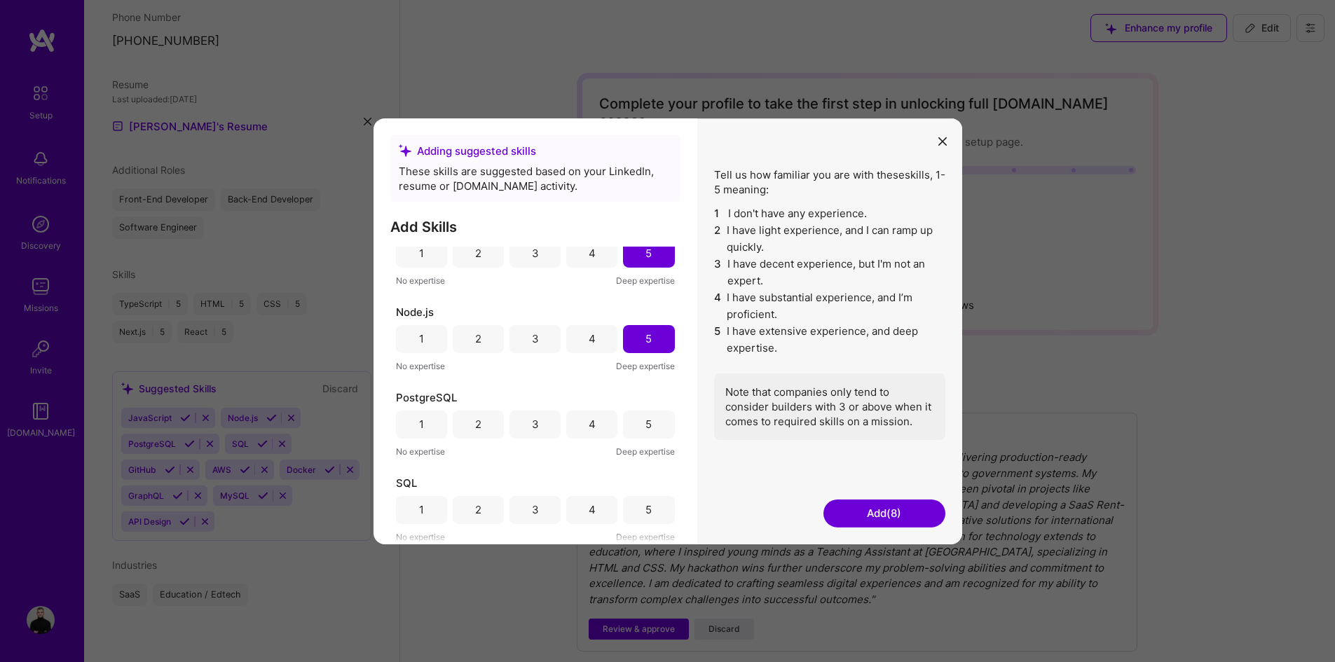
click at [594, 428] on div "4" at bounding box center [591, 424] width 51 height 28
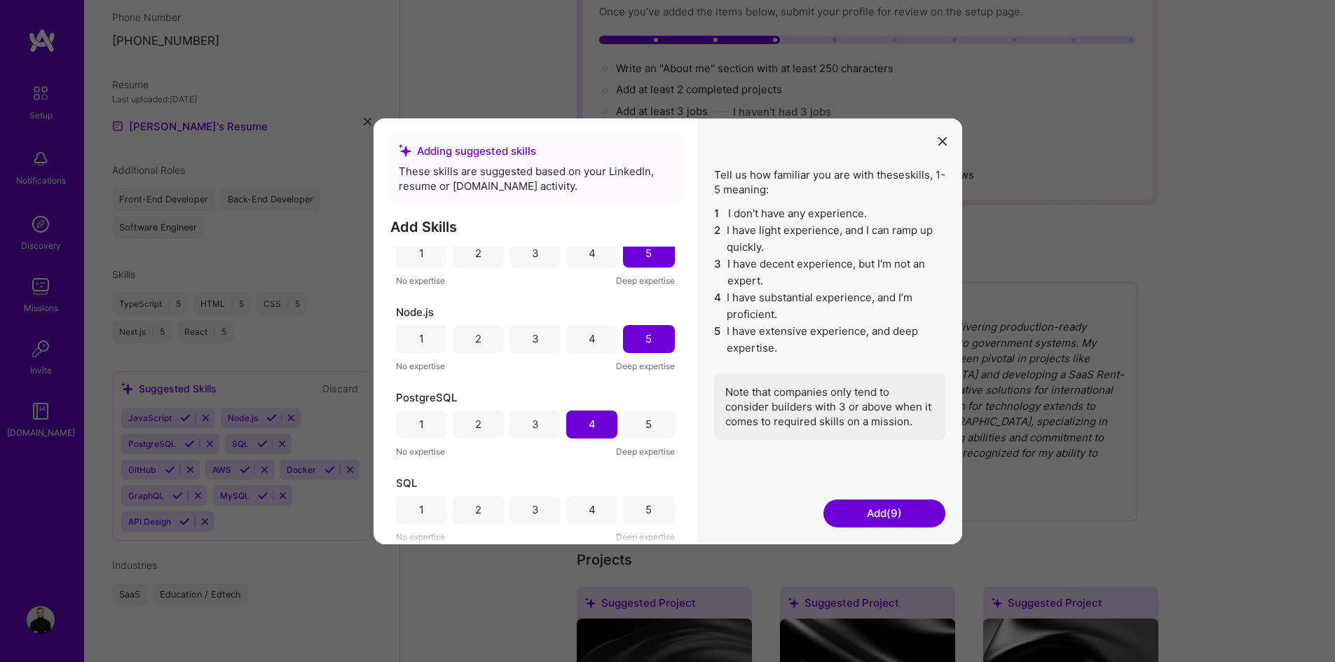
scroll to position [140, 0]
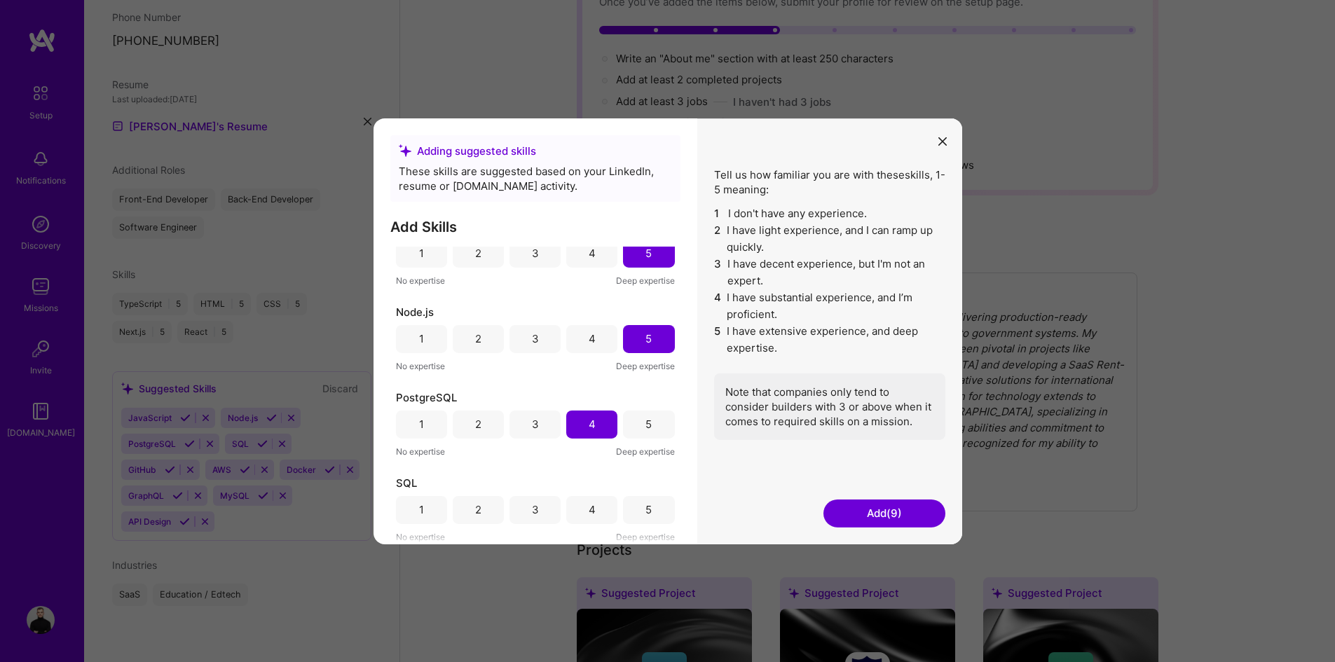
click at [633, 514] on div "5" at bounding box center [648, 509] width 51 height 28
click at [876, 518] on button "Add (10)" at bounding box center [884, 514] width 122 height 28
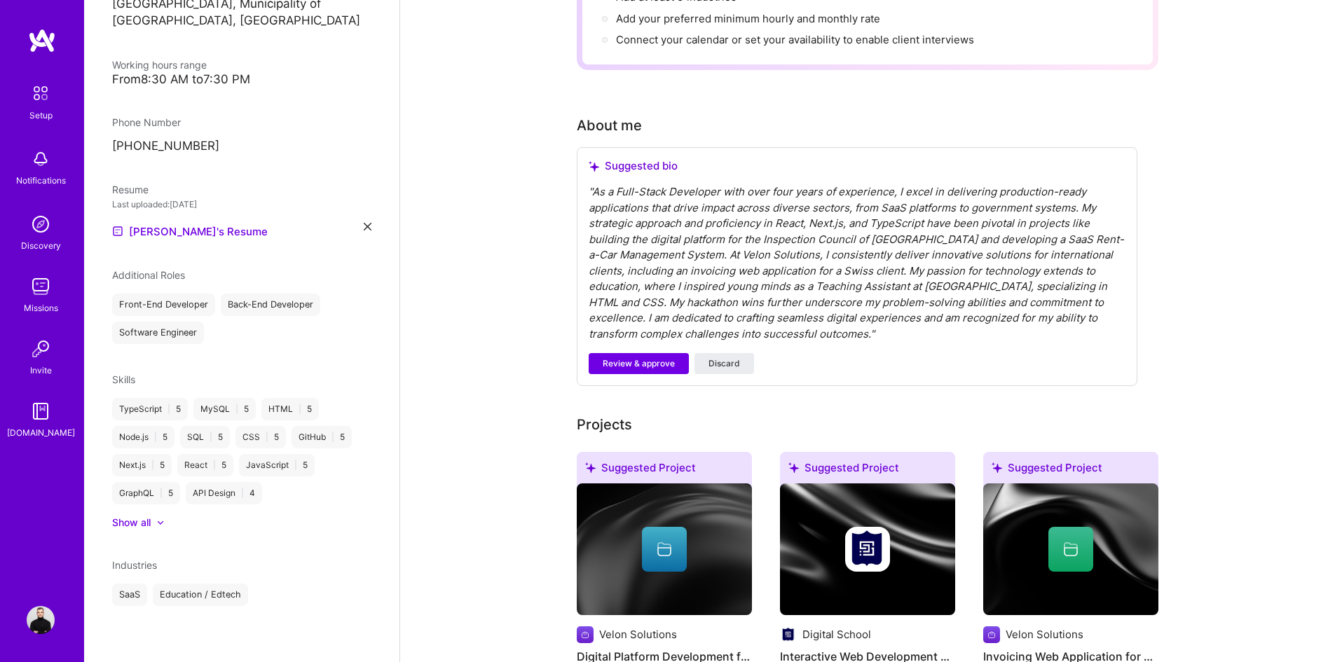
scroll to position [280, 0]
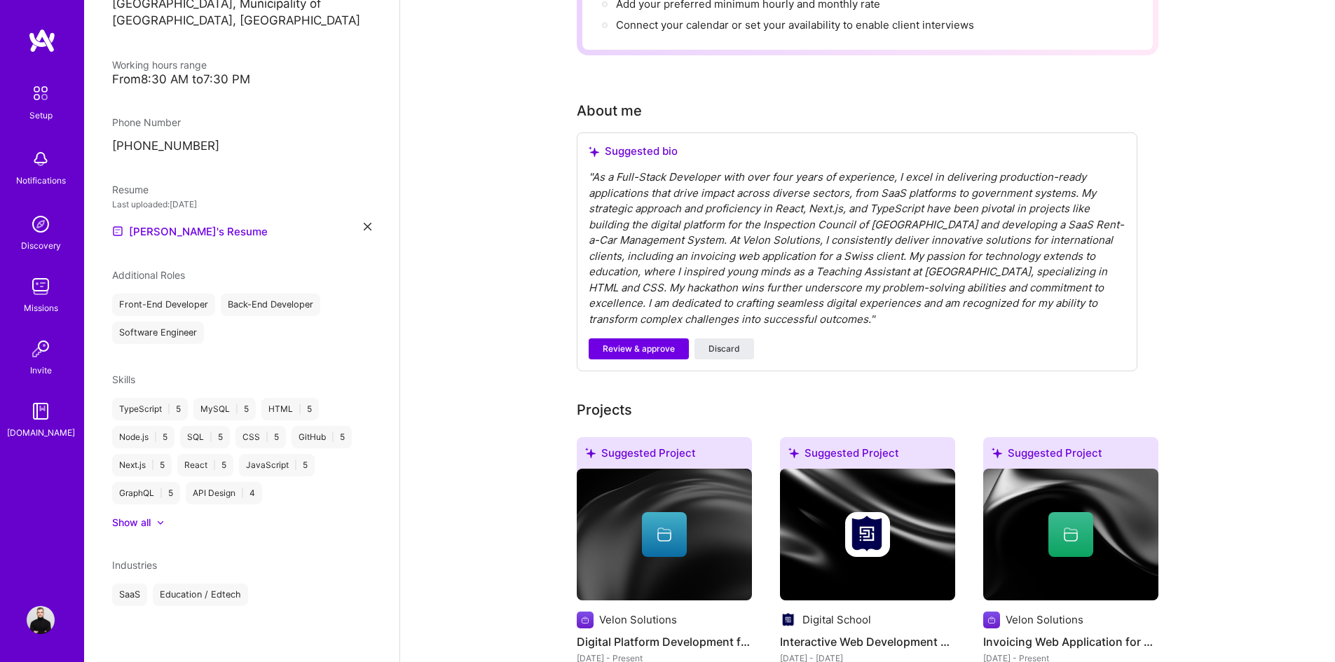
click at [144, 523] on div "Show all" at bounding box center [131, 523] width 39 height 14
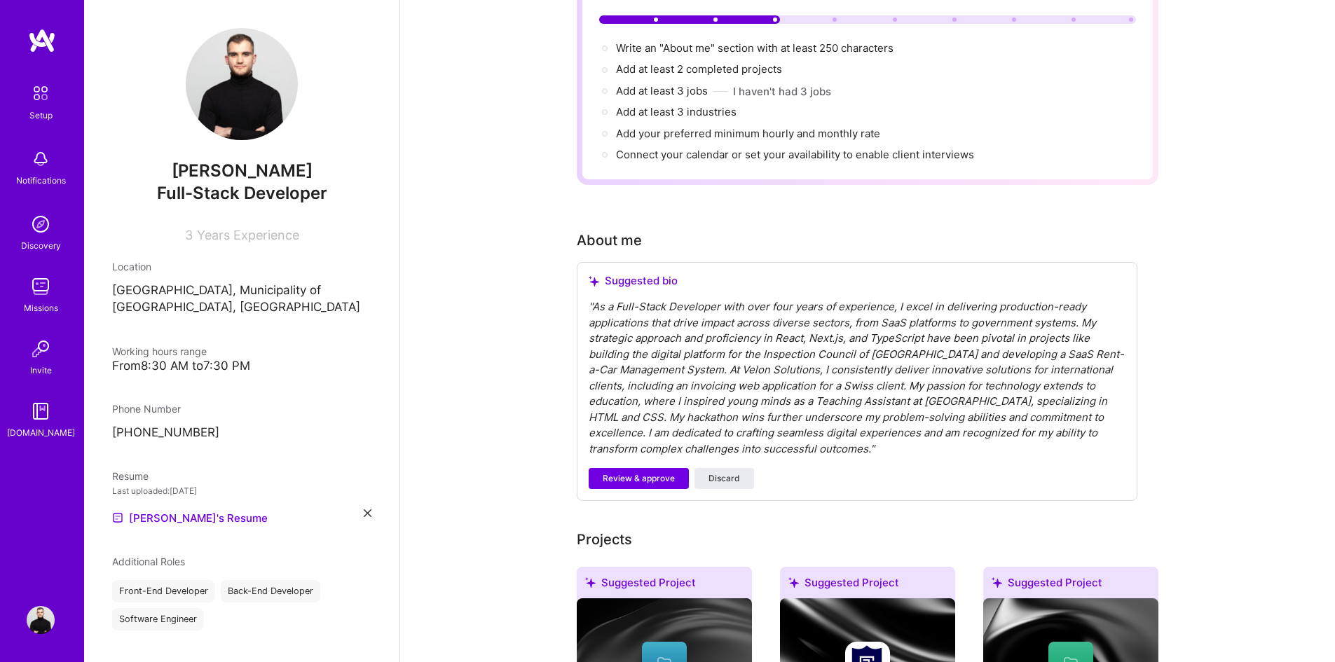
scroll to position [0, 0]
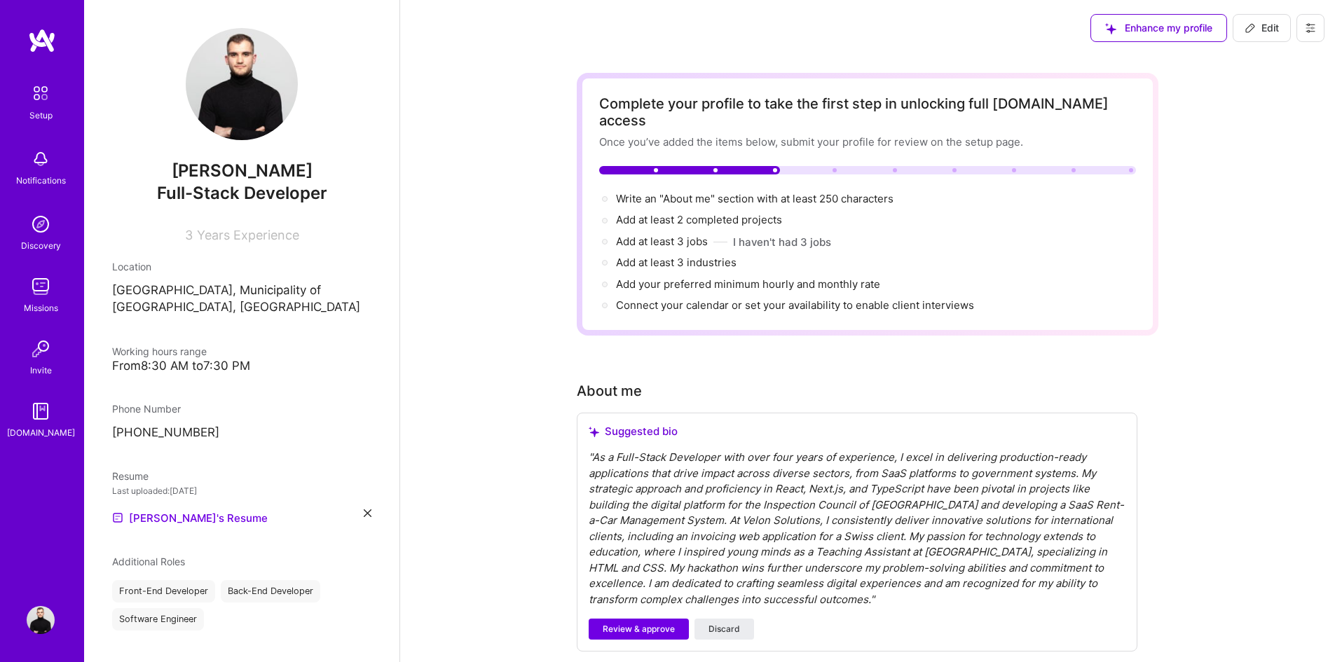
click at [1248, 36] on button "Edit" at bounding box center [1261, 28] width 58 height 28
select select "MK"
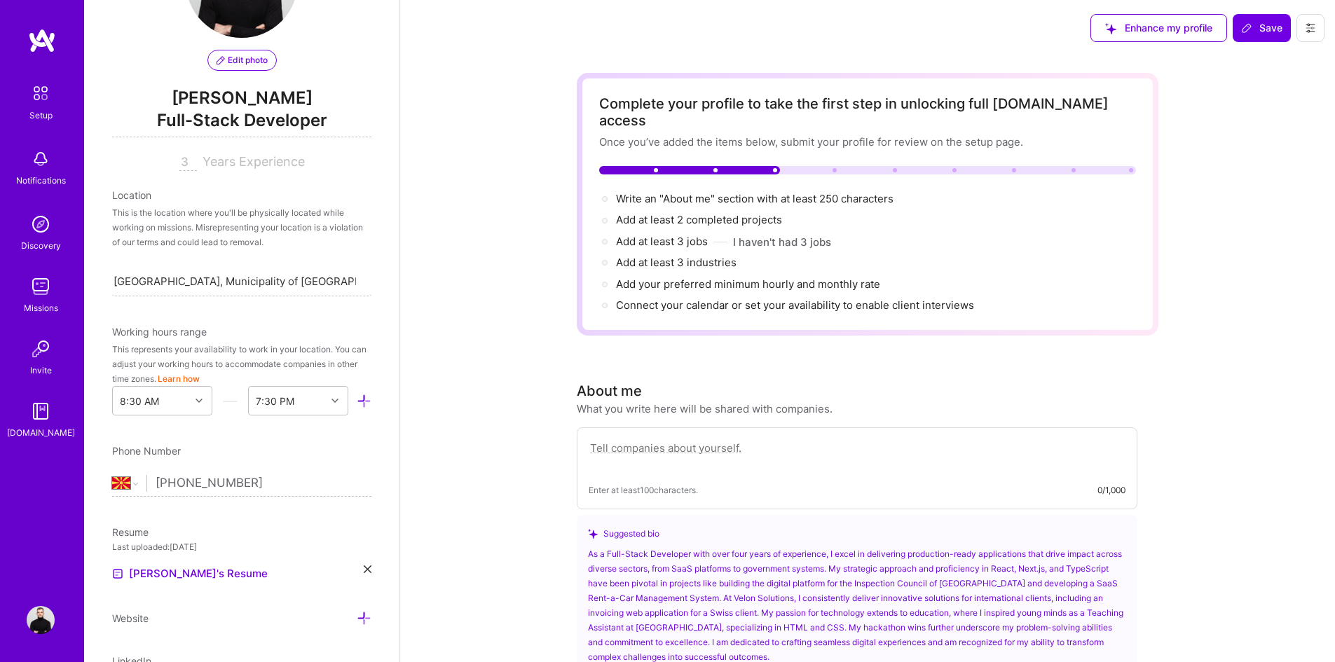
scroll to position [69, 0]
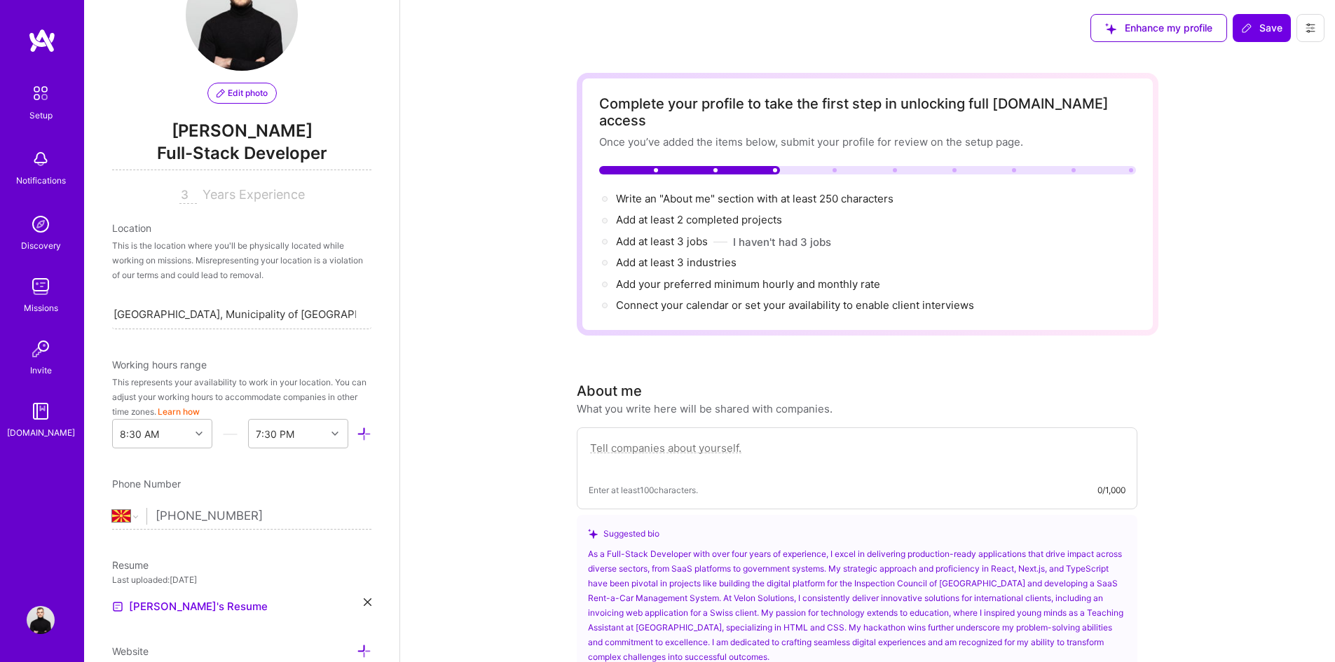
click at [185, 193] on input "3" at bounding box center [188, 195] width 18 height 17
type input "4"
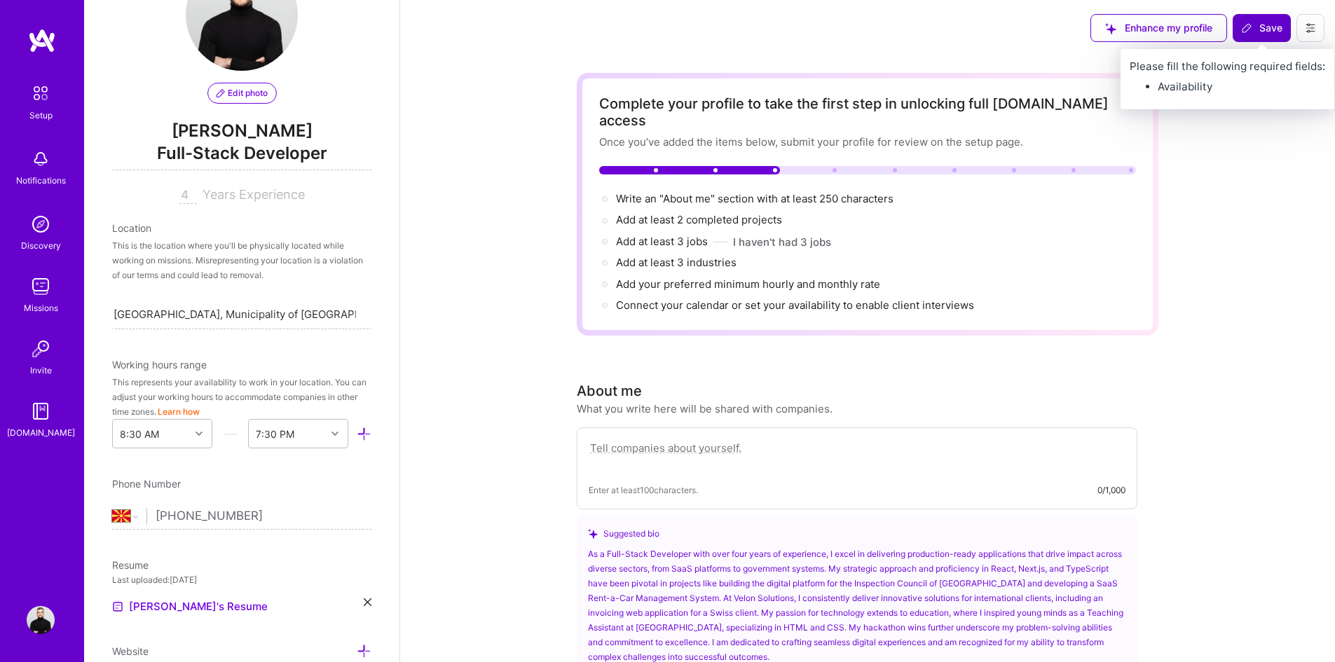
click at [1254, 16] on button "Save" at bounding box center [1261, 28] width 58 height 28
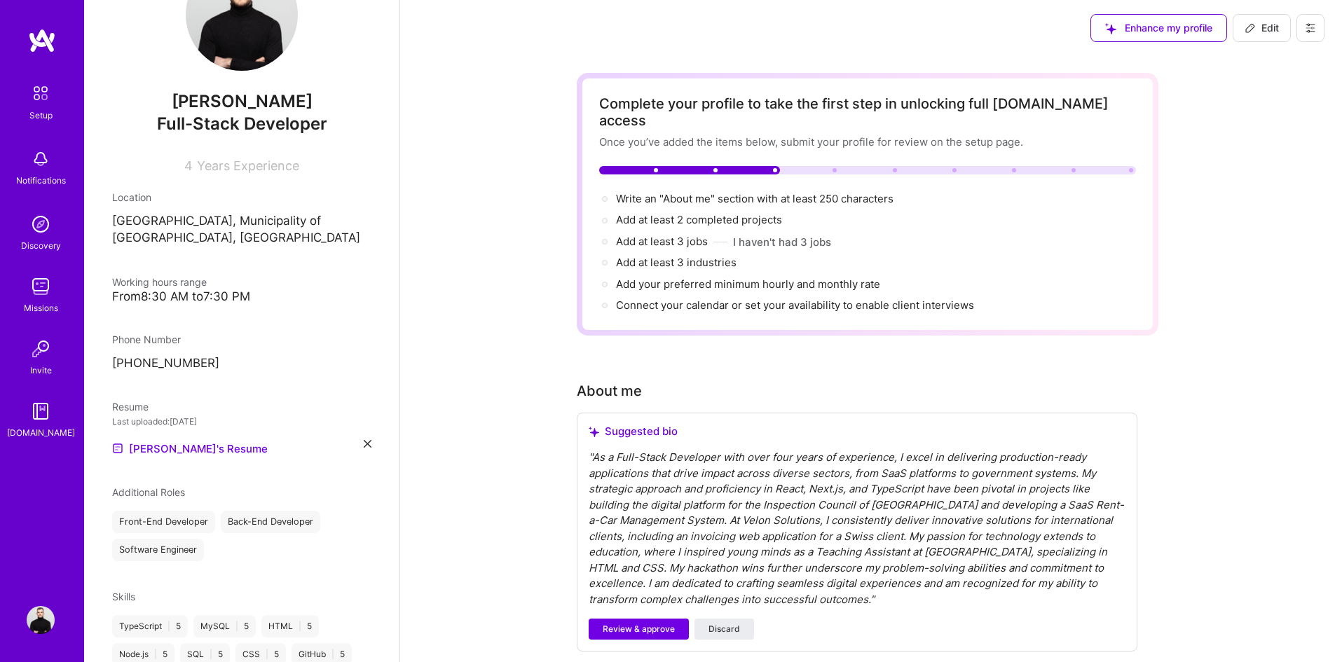
click at [1245, 31] on icon at bounding box center [1249, 27] width 11 height 11
select select "MK"
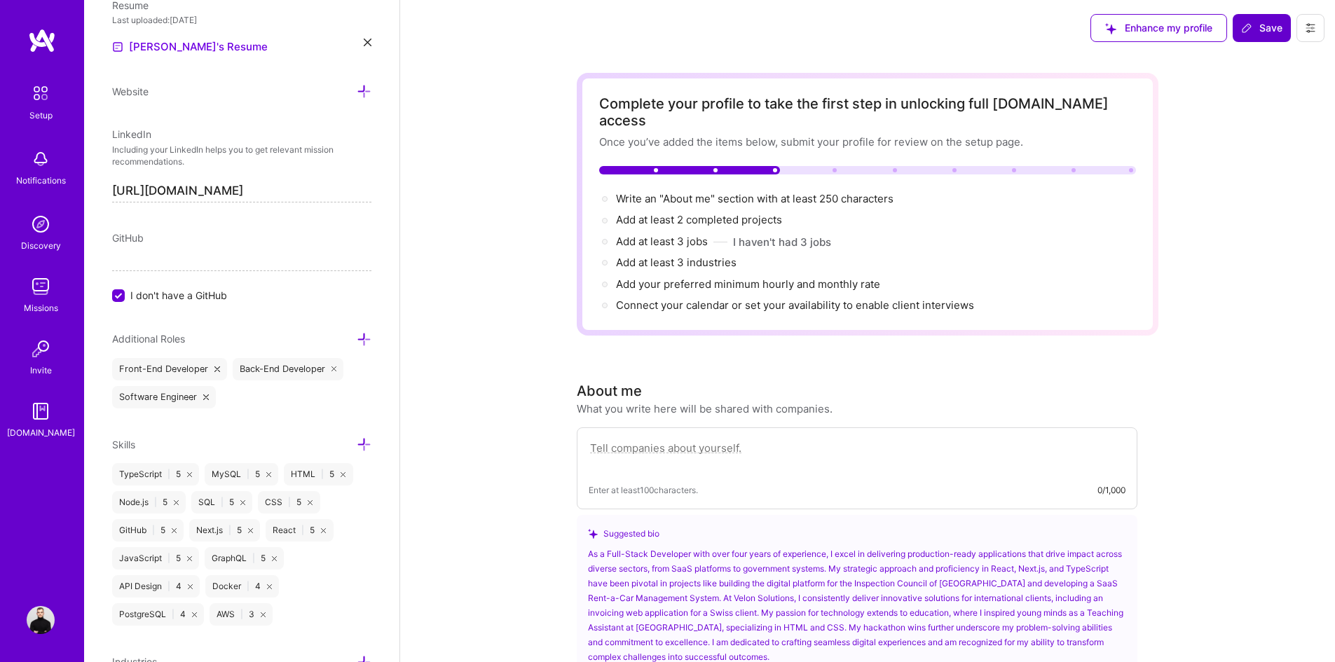
scroll to position [630, 0]
click at [357, 340] on icon at bounding box center [364, 338] width 15 height 15
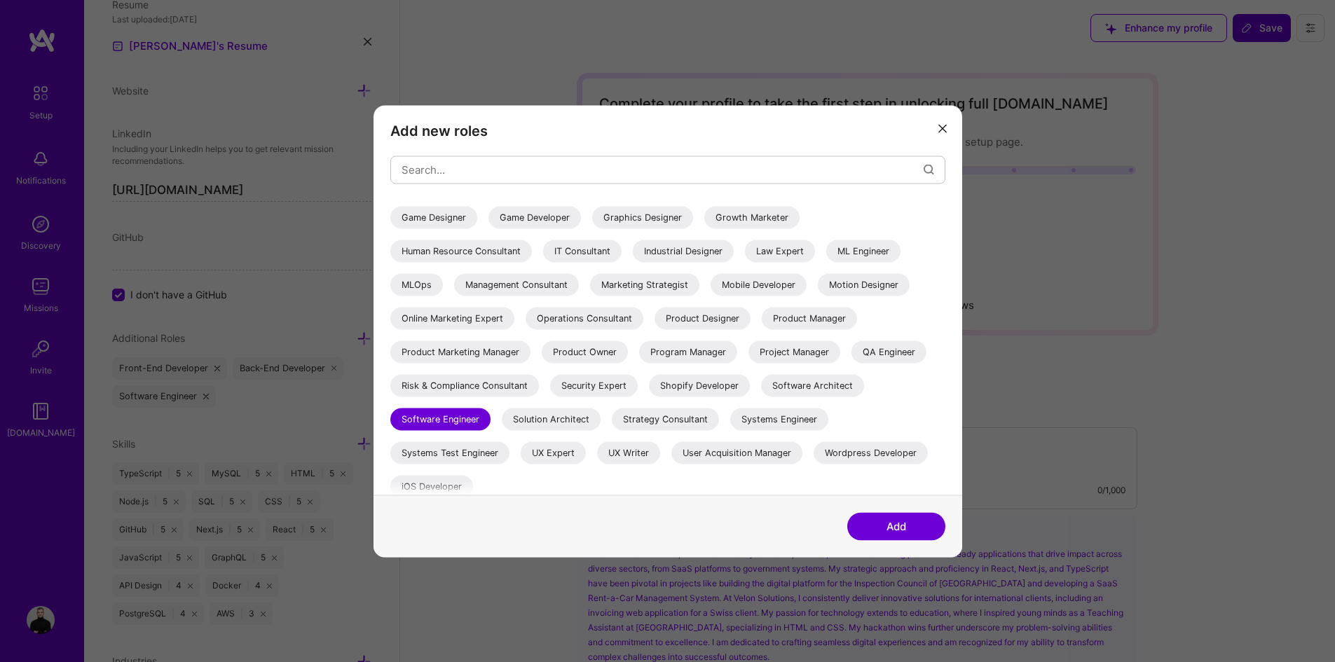
scroll to position [238, 0]
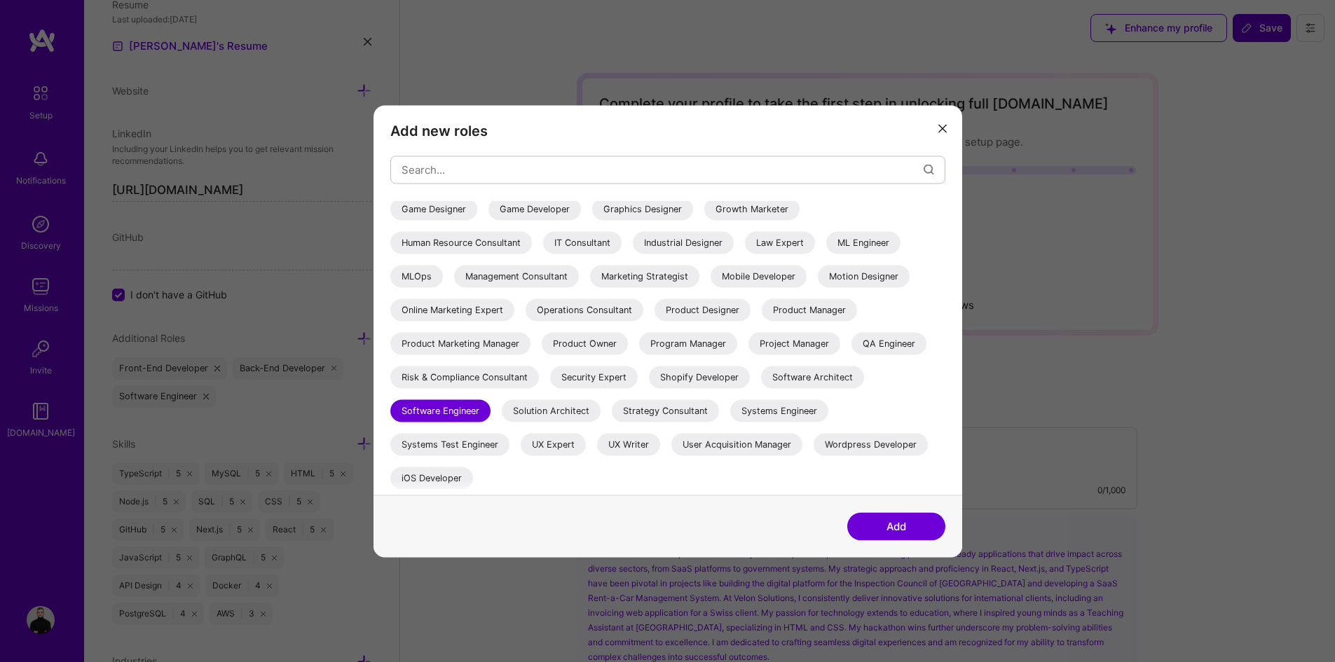
click at [845, 441] on div "Wordpress Developer" at bounding box center [870, 444] width 114 height 22
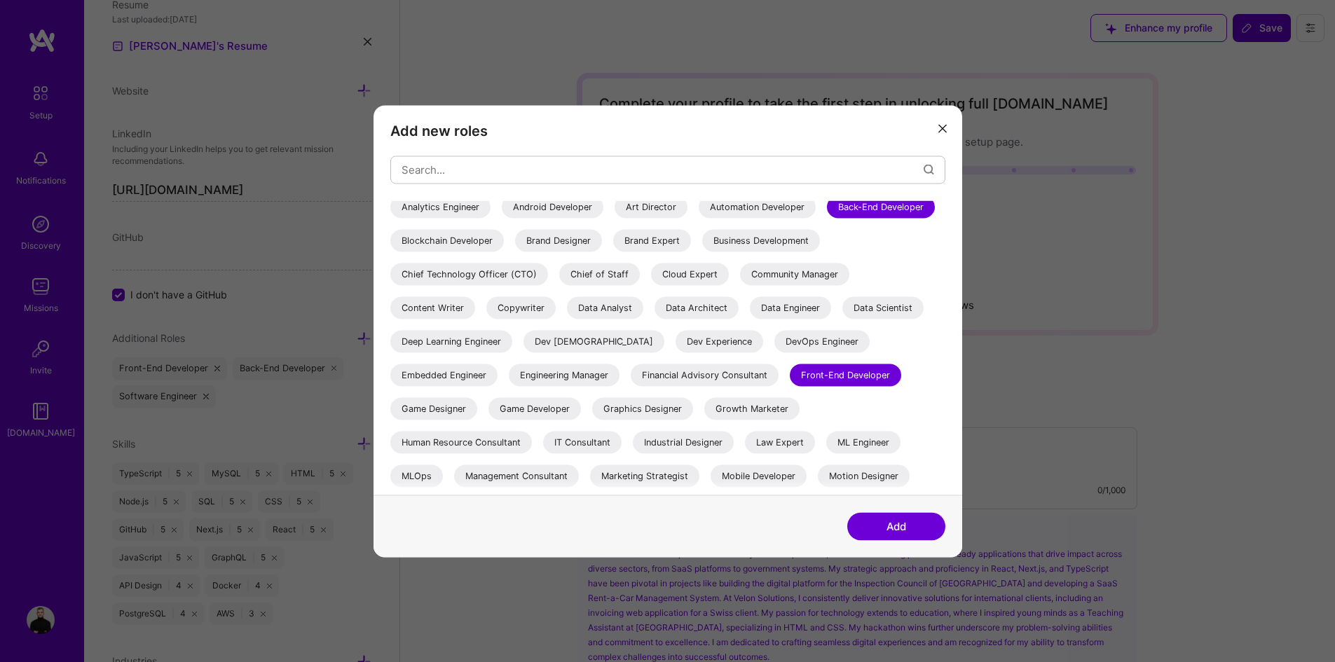
scroll to position [28, 0]
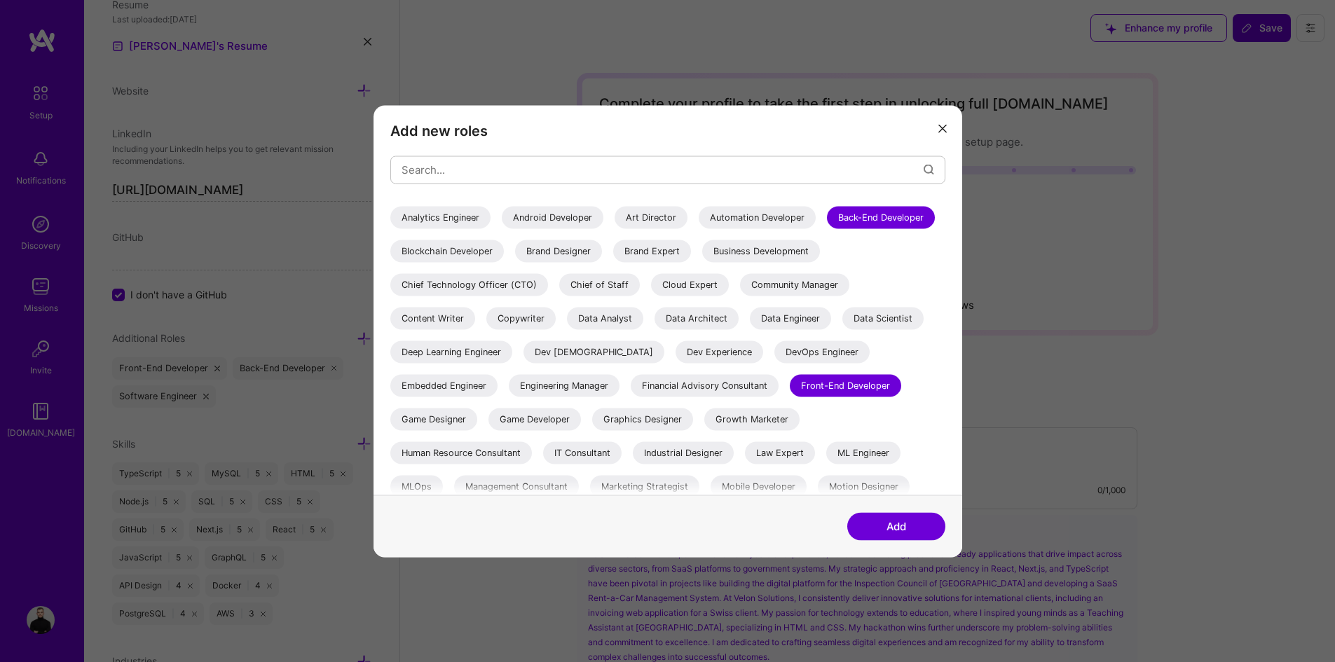
click at [897, 522] on button "Add" at bounding box center [896, 526] width 98 height 28
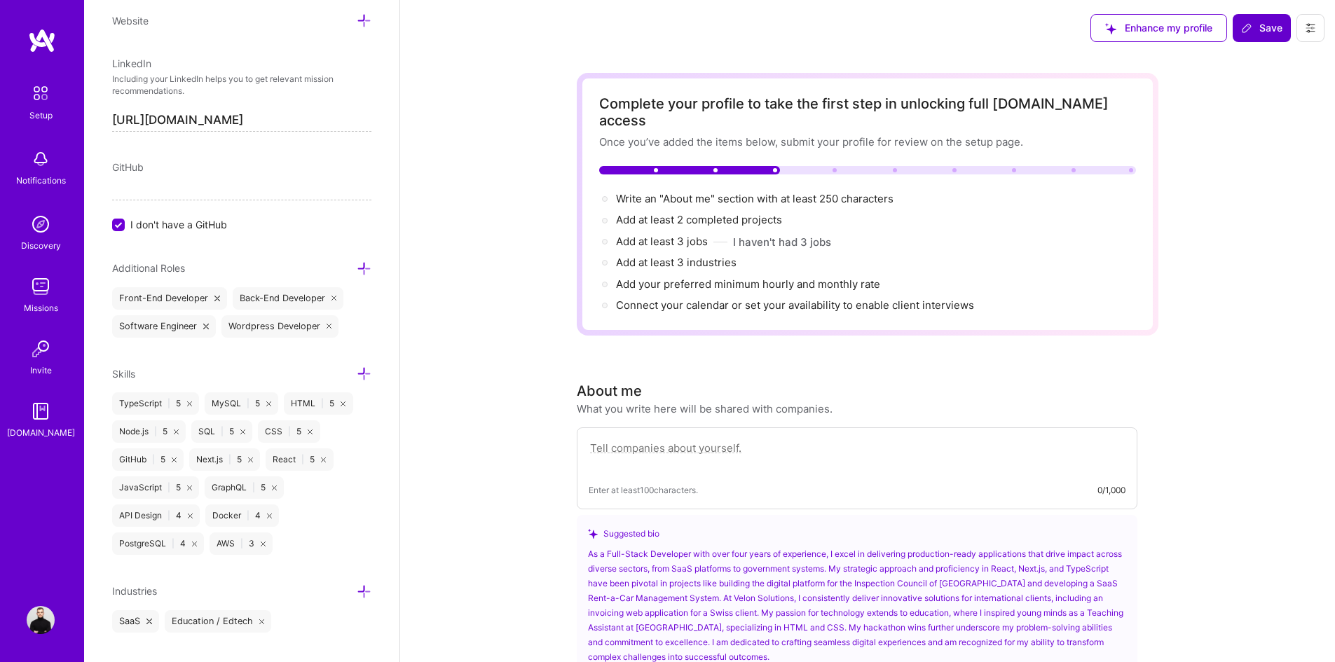
scroll to position [726, 0]
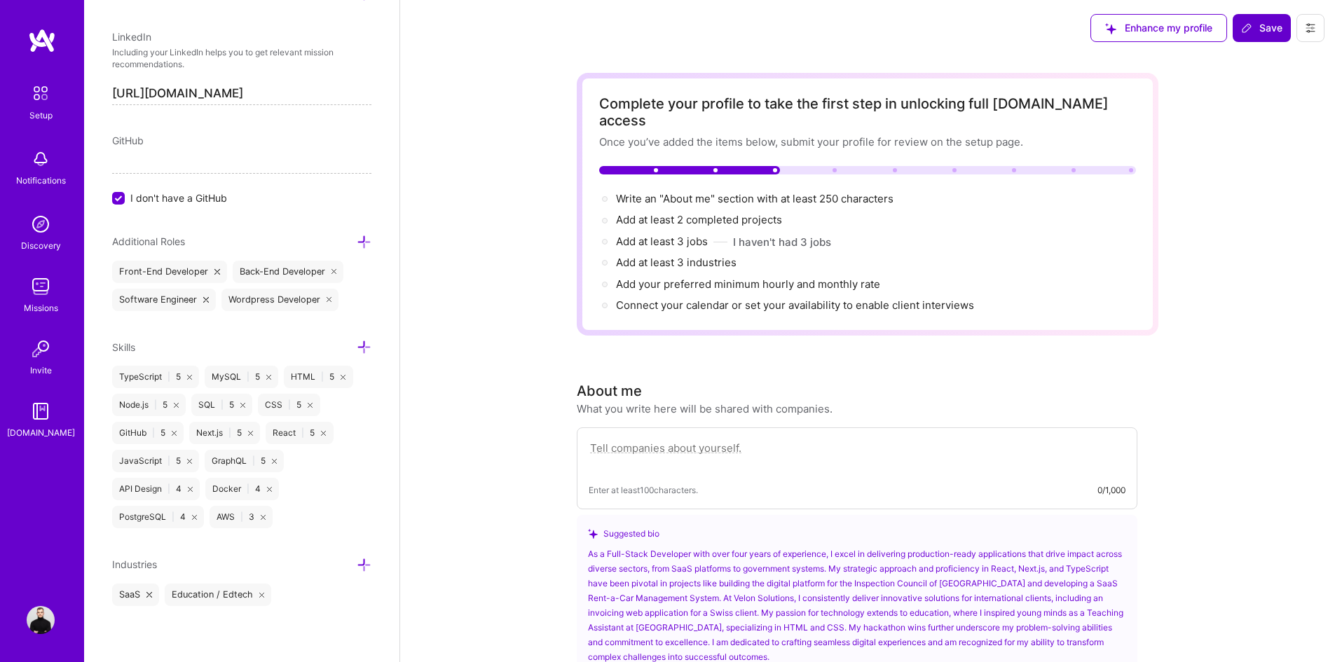
click at [357, 567] on icon at bounding box center [364, 565] width 15 height 15
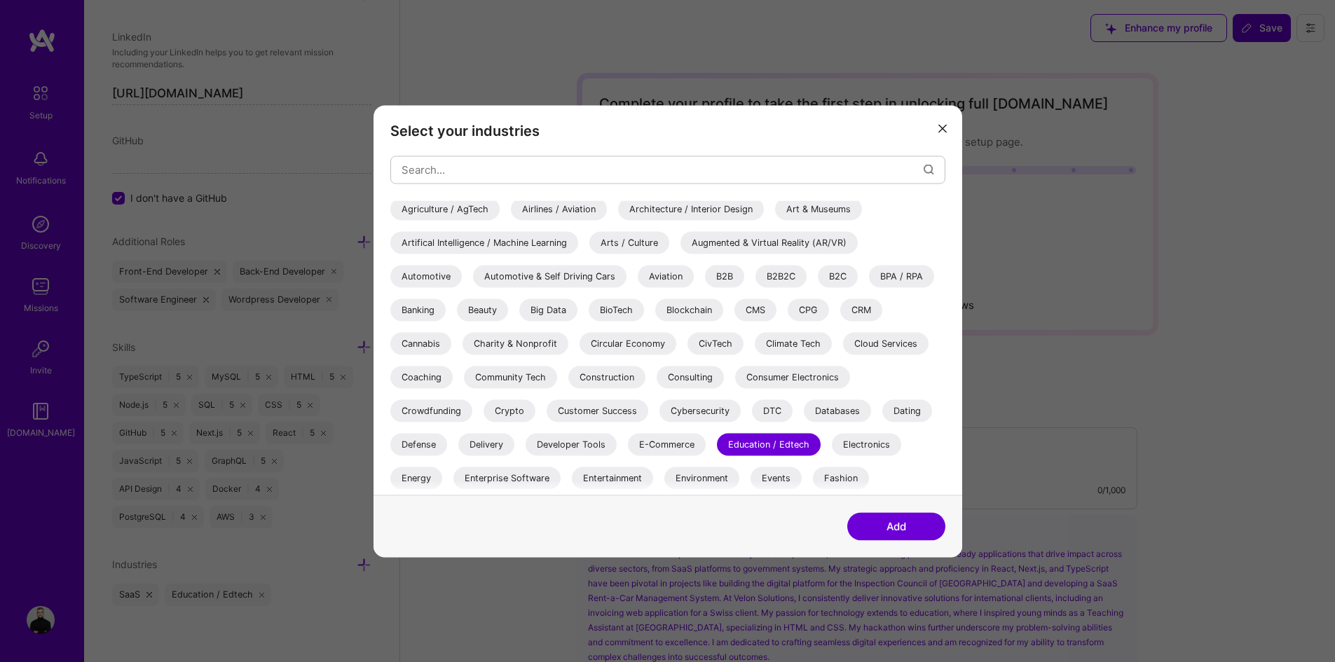
scroll to position [70, 0]
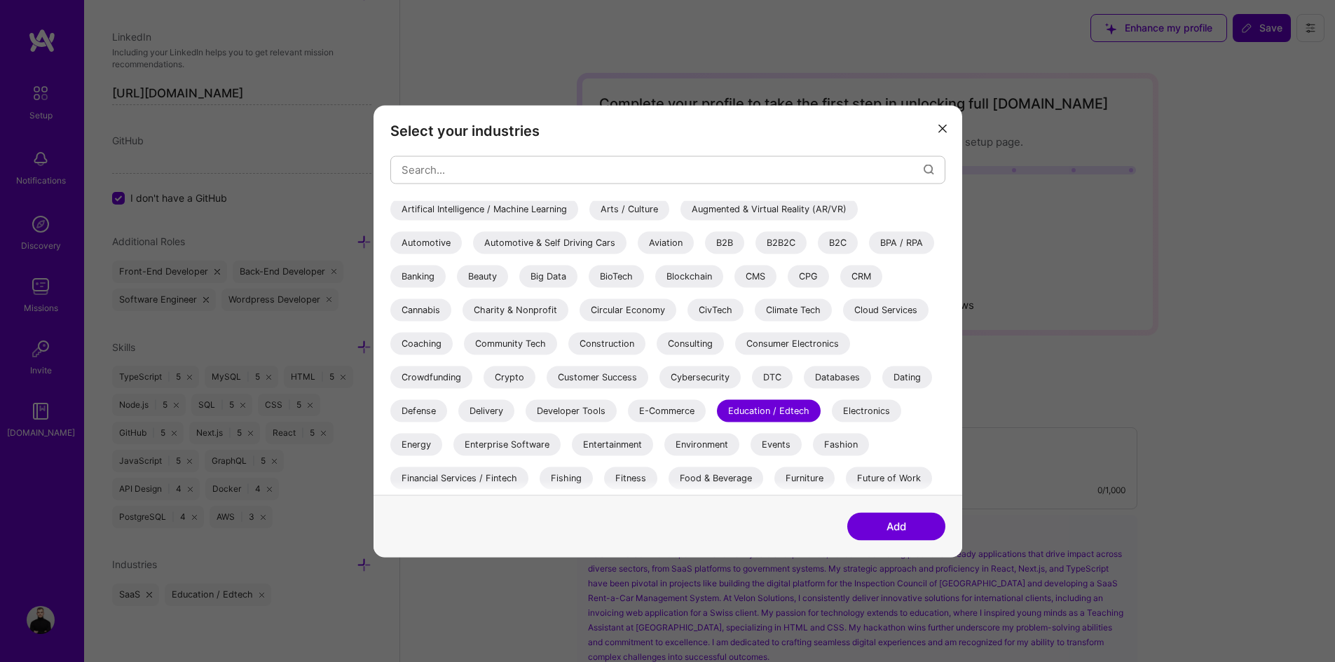
click at [757, 279] on div "CMS" at bounding box center [755, 276] width 42 height 22
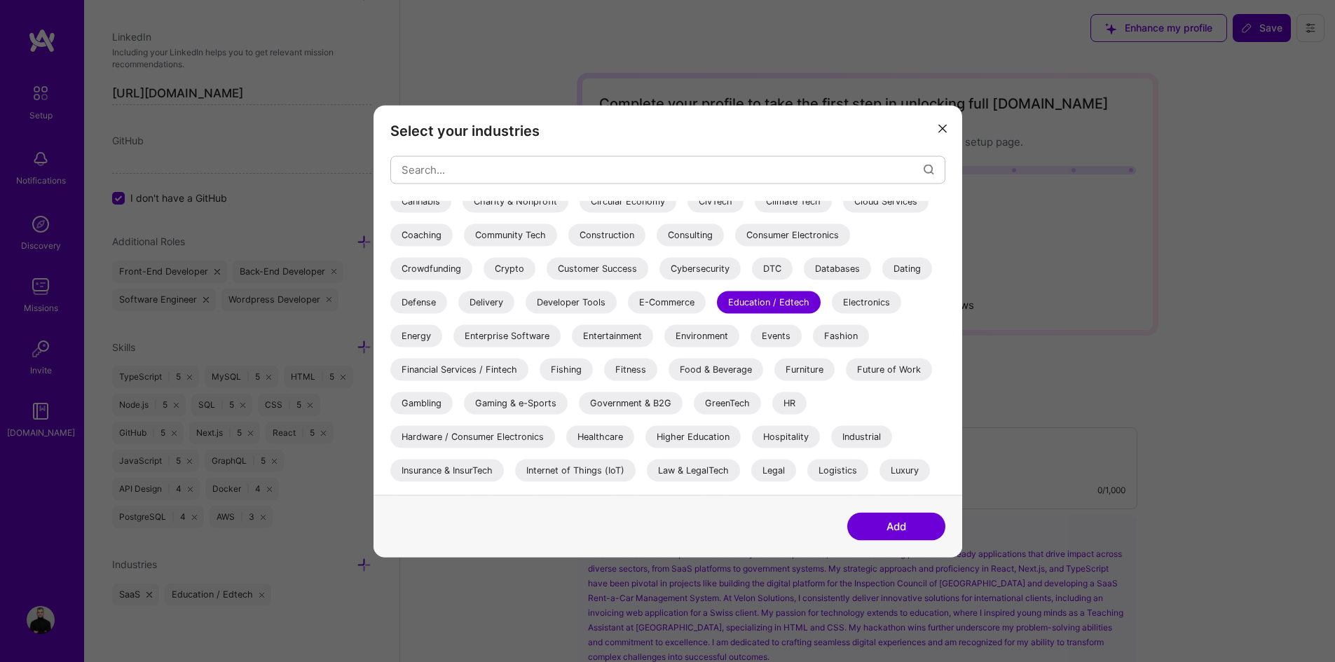
scroll to position [210, 0]
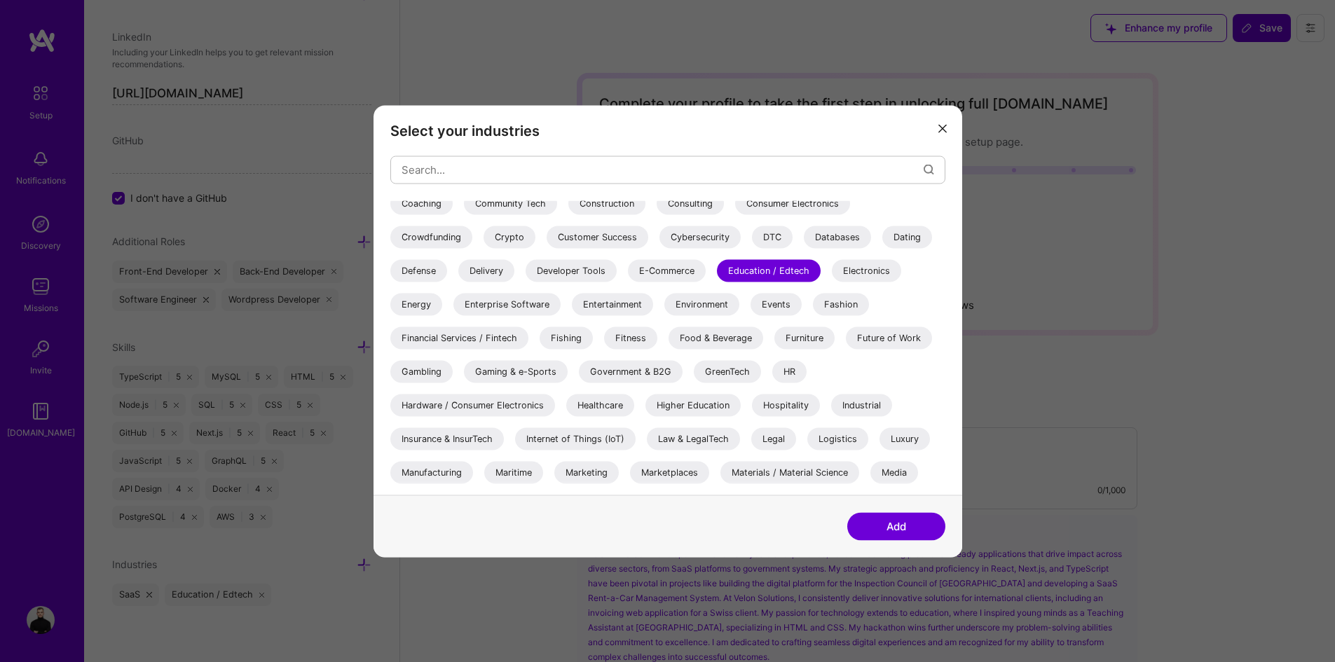
click at [908, 473] on div "Media" at bounding box center [894, 472] width 48 height 22
click at [602, 366] on div "Government & B2G" at bounding box center [631, 371] width 104 height 22
click at [612, 336] on div "Fitness" at bounding box center [630, 337] width 53 height 22
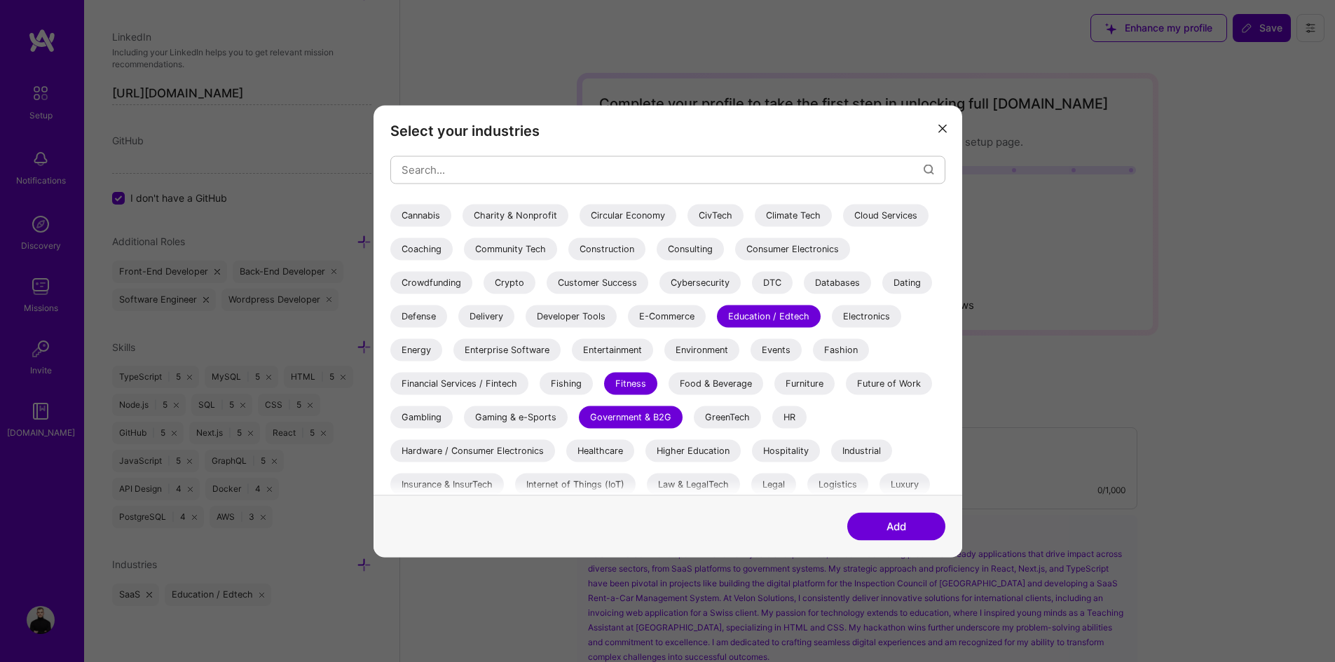
scroll to position [140, 0]
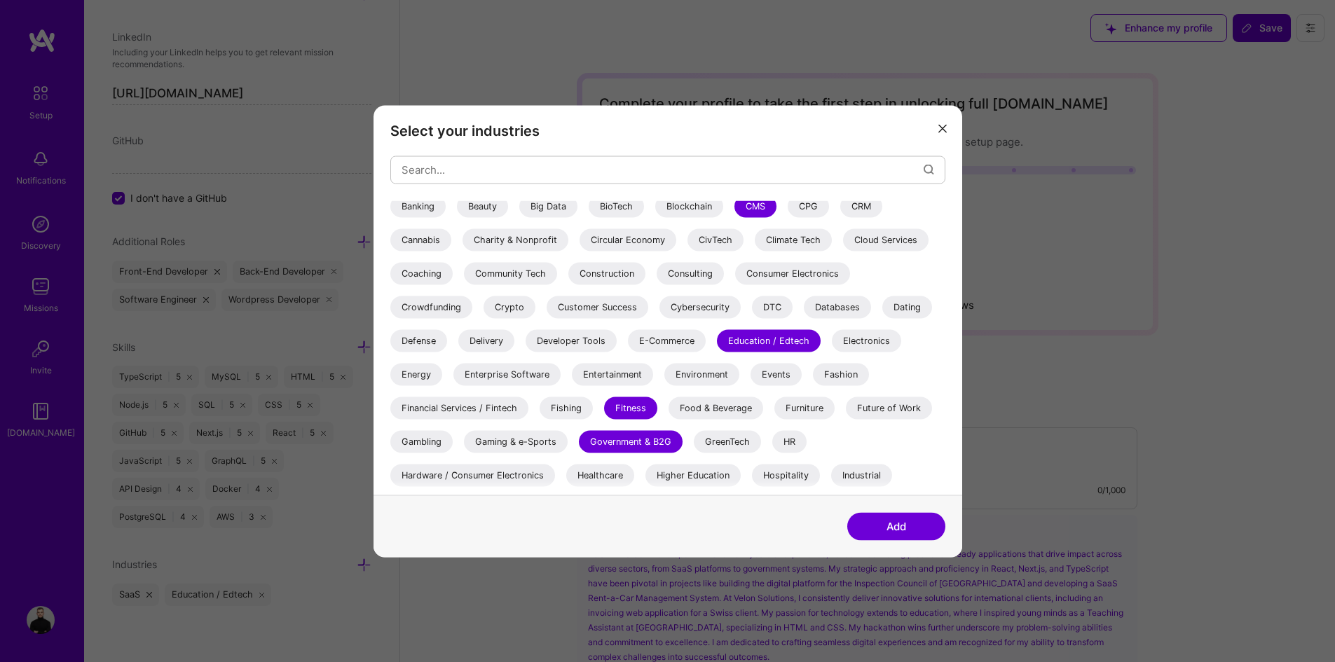
click at [469, 380] on div "Enterprise Software" at bounding box center [506, 374] width 107 height 22
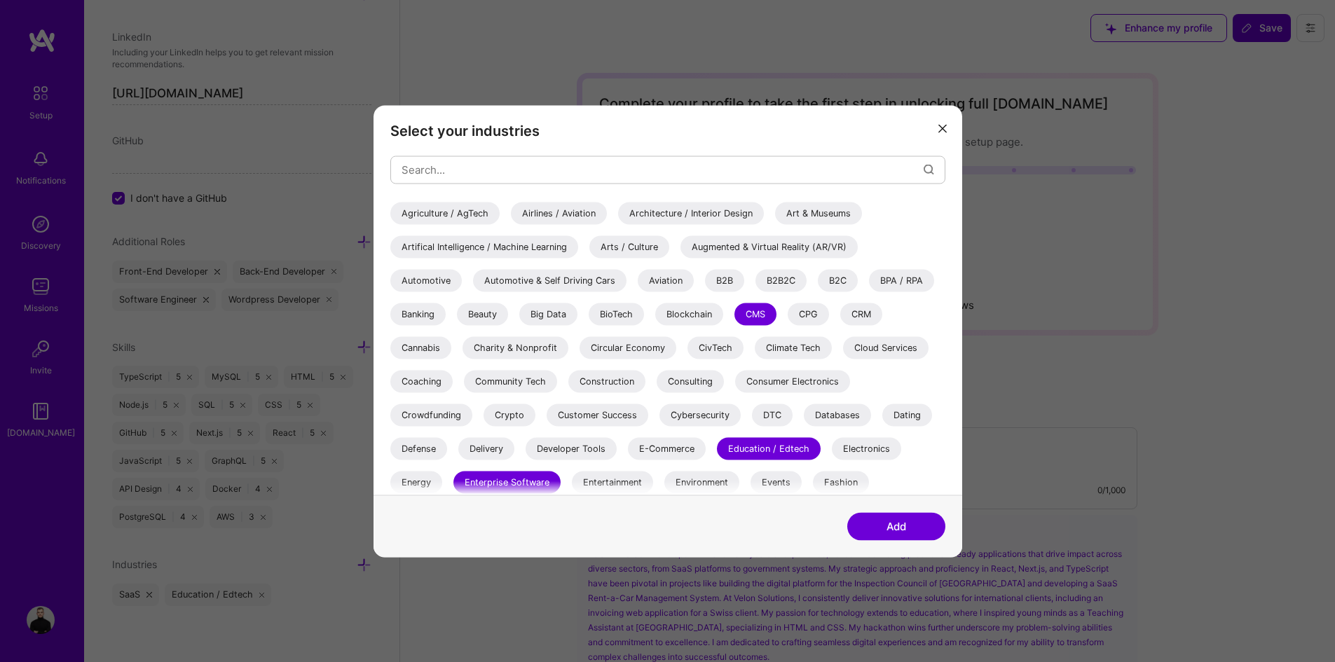
scroll to position [0, 0]
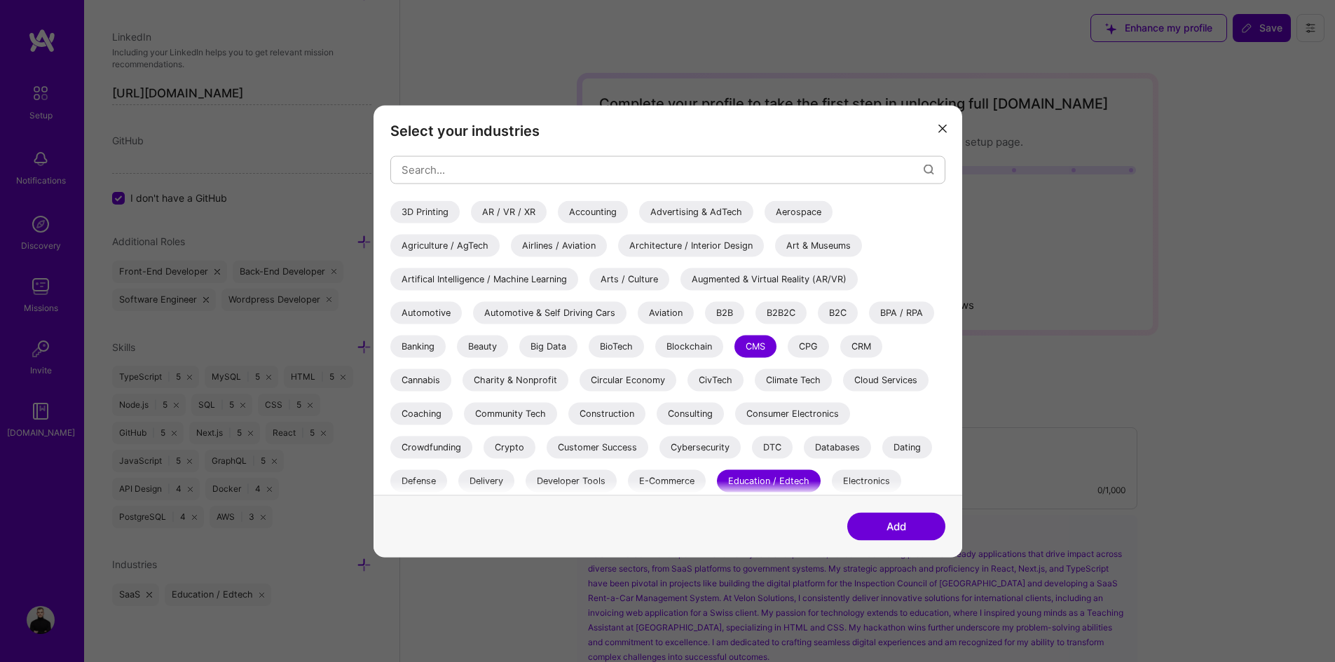
click at [717, 315] on div "B2B" at bounding box center [724, 312] width 39 height 22
click at [804, 313] on div "B2B2C" at bounding box center [780, 312] width 51 height 22
click at [834, 310] on div "B2C" at bounding box center [838, 312] width 40 height 22
click at [419, 282] on div "Artifical Intelligence / Machine Learning" at bounding box center [484, 279] width 188 height 22
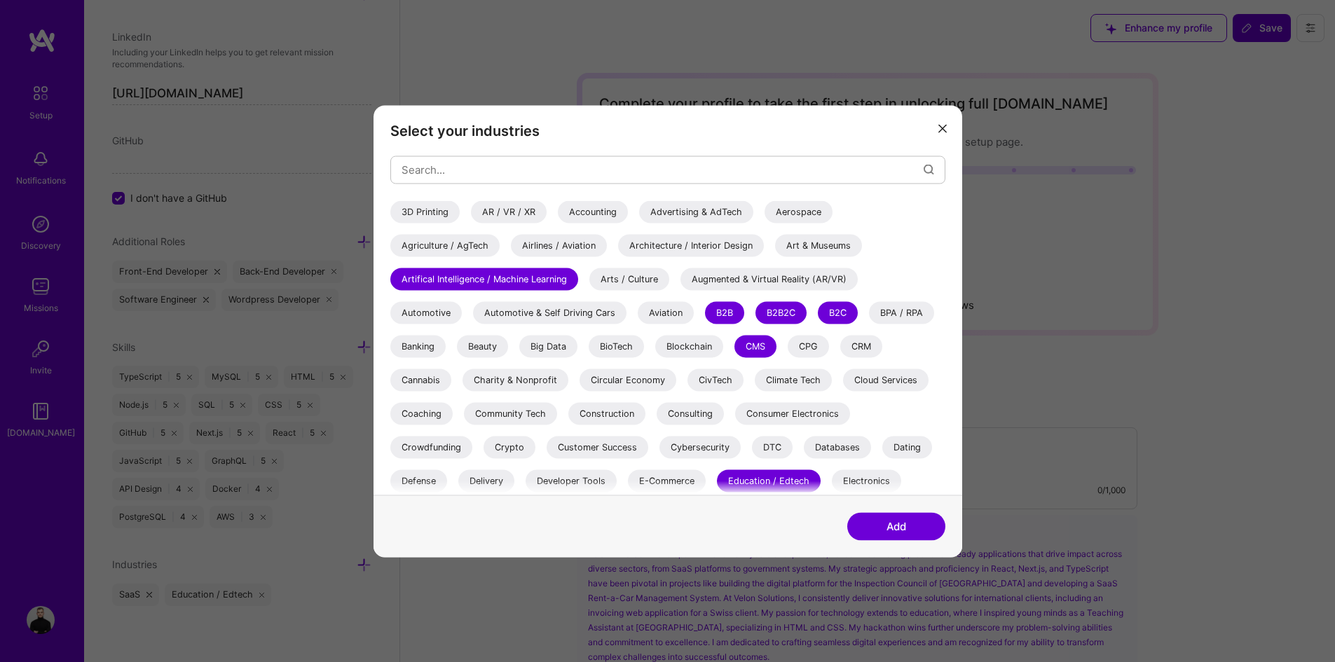
click at [862, 448] on div "Databases" at bounding box center [837, 447] width 67 height 22
click at [640, 481] on div "E-Commerce" at bounding box center [667, 480] width 78 height 22
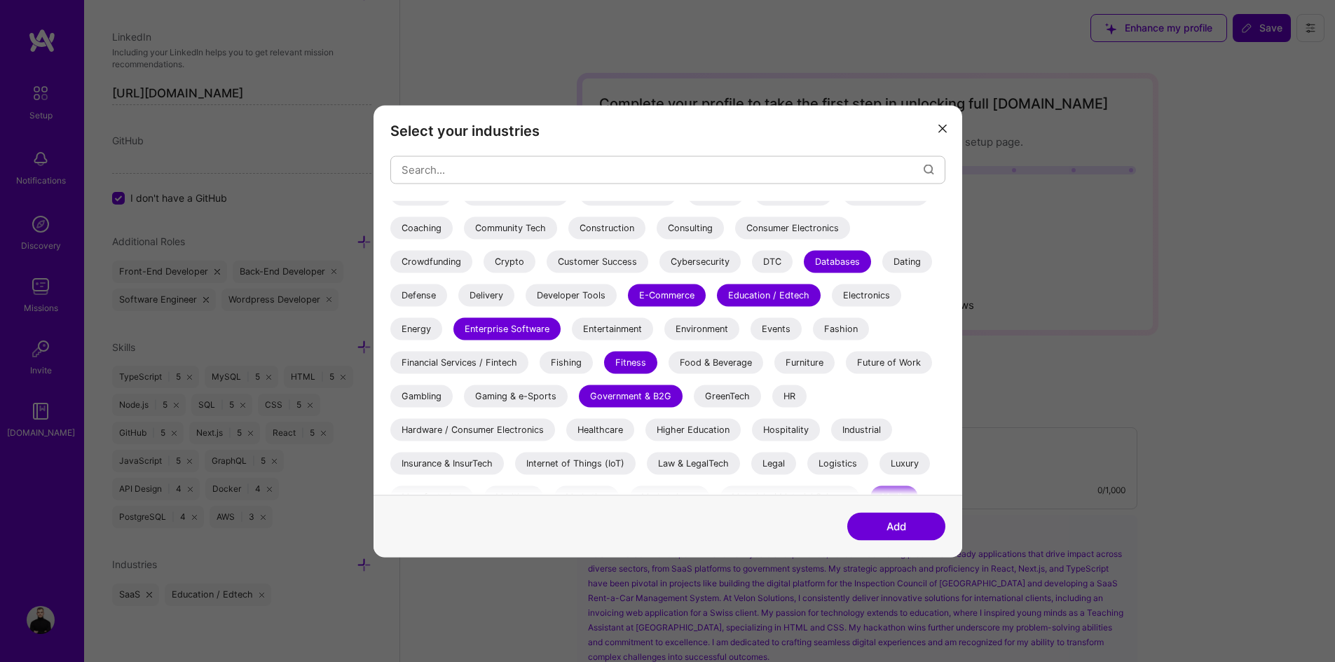
scroll to position [210, 0]
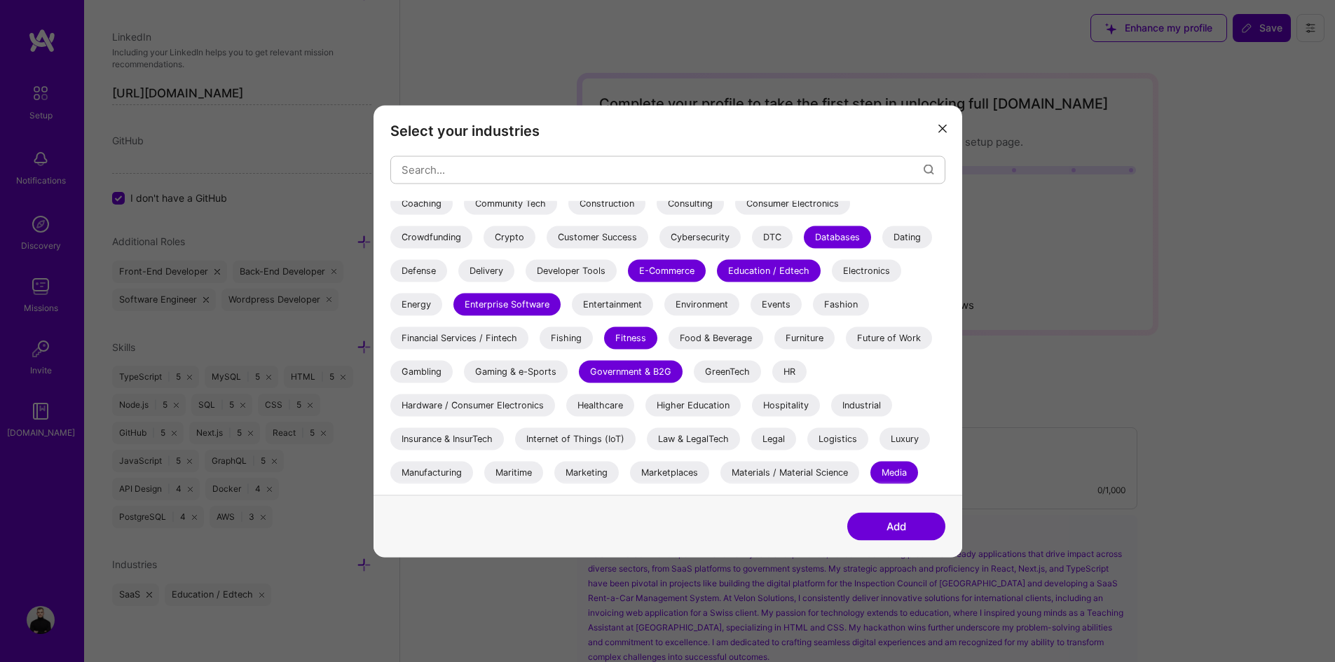
click at [792, 370] on div "HR" at bounding box center [789, 371] width 34 height 22
click at [792, 373] on div "HR" at bounding box center [789, 371] width 34 height 22
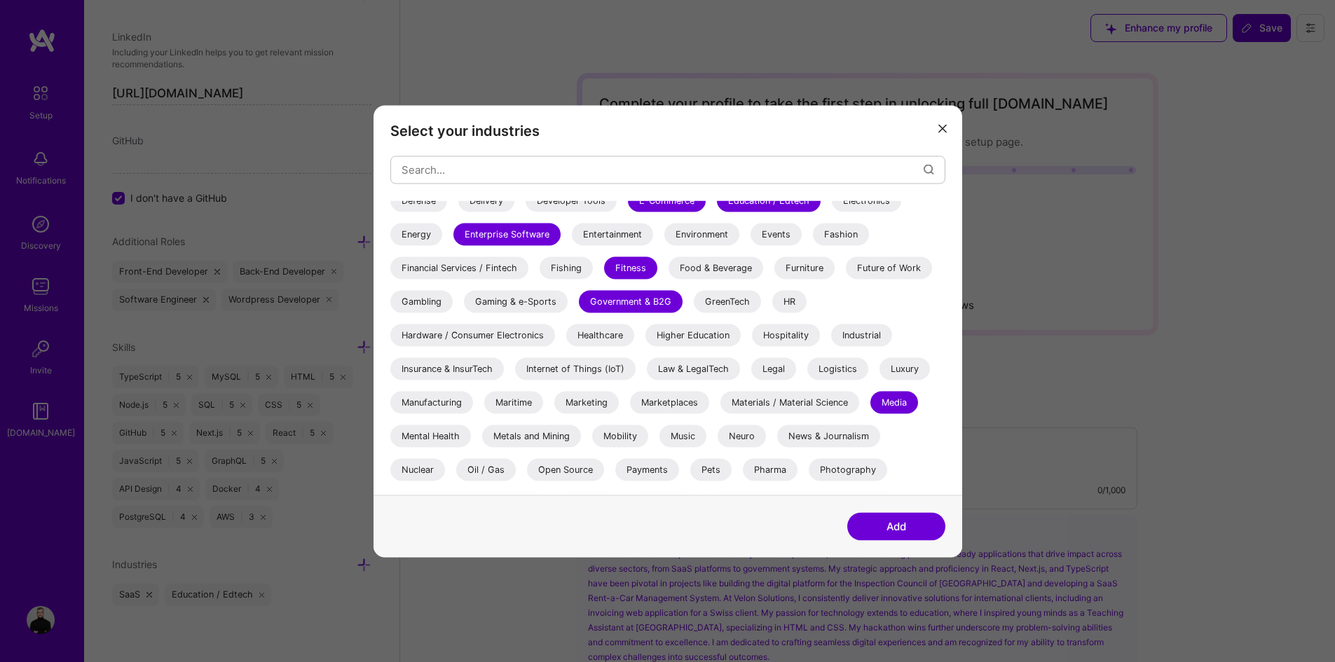
click at [563, 360] on div "Internet of Things (IoT)" at bounding box center [575, 368] width 120 height 22
click at [601, 367] on div "Internet of Things (IoT)" at bounding box center [575, 368] width 120 height 22
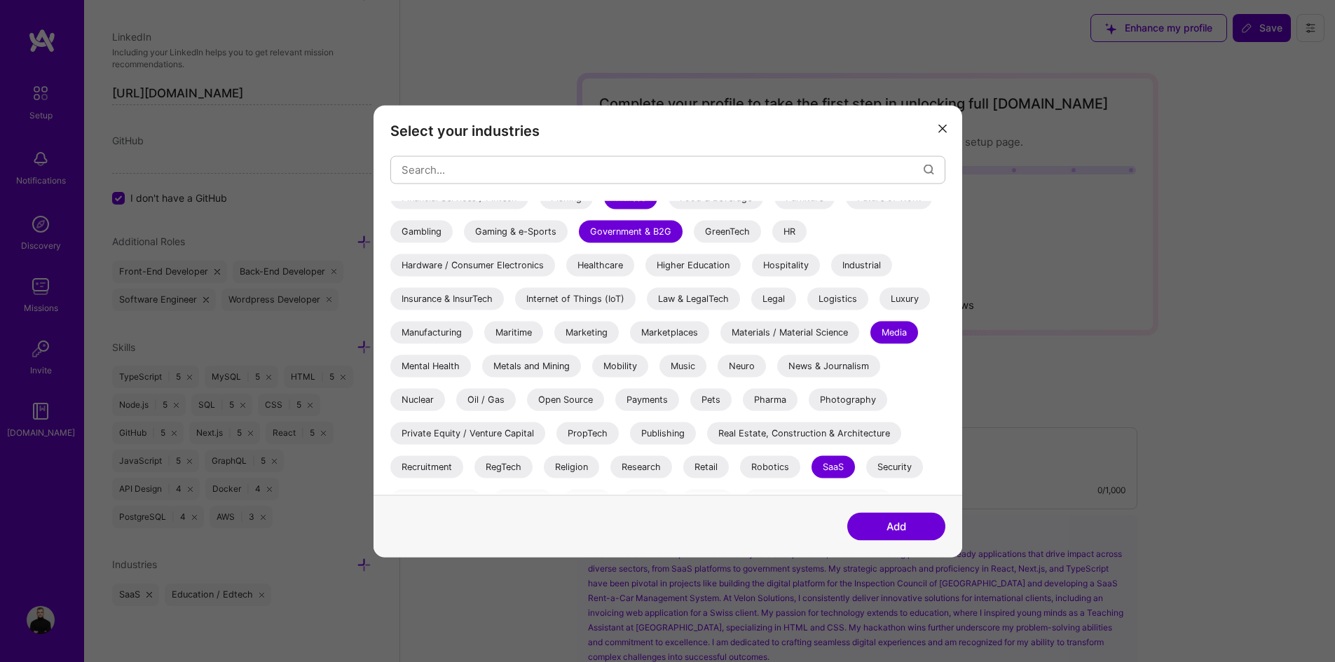
scroll to position [406, 0]
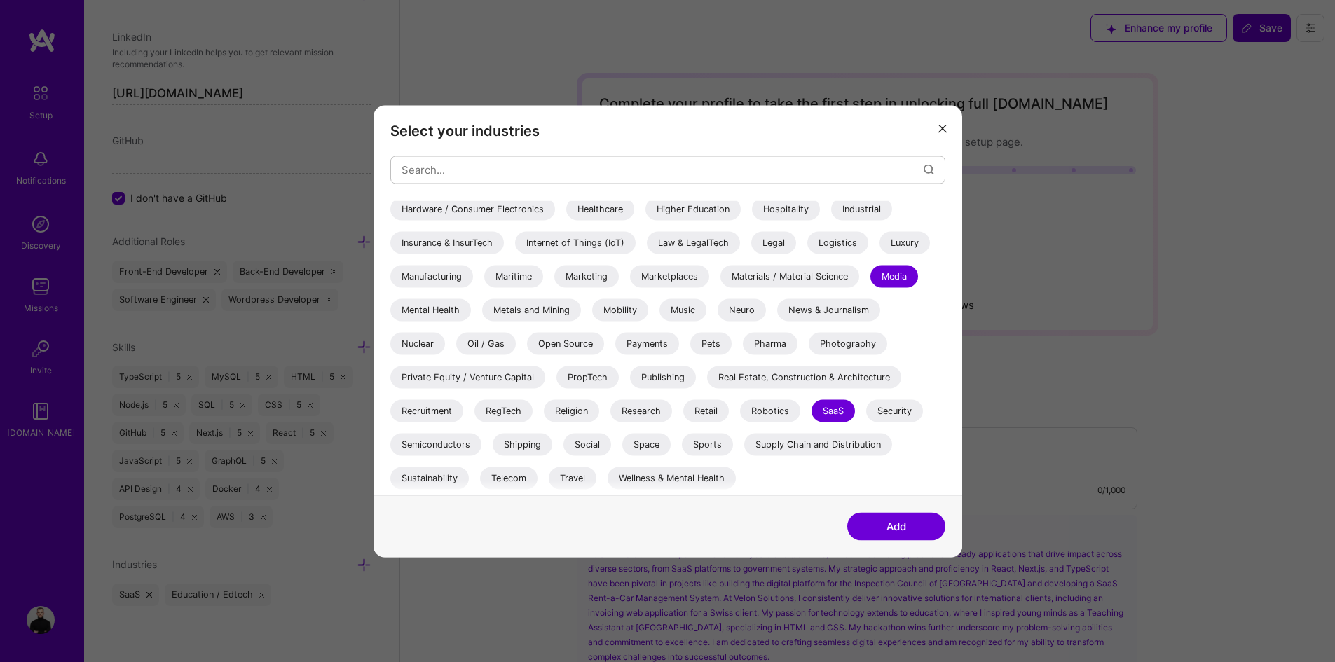
click at [722, 411] on div "Retail" at bounding box center [706, 410] width 46 height 22
click at [592, 439] on div "Social" at bounding box center [587, 444] width 48 height 22
click at [656, 342] on div "Payments" at bounding box center [647, 343] width 64 height 22
click at [882, 527] on button "Add" at bounding box center [896, 526] width 98 height 28
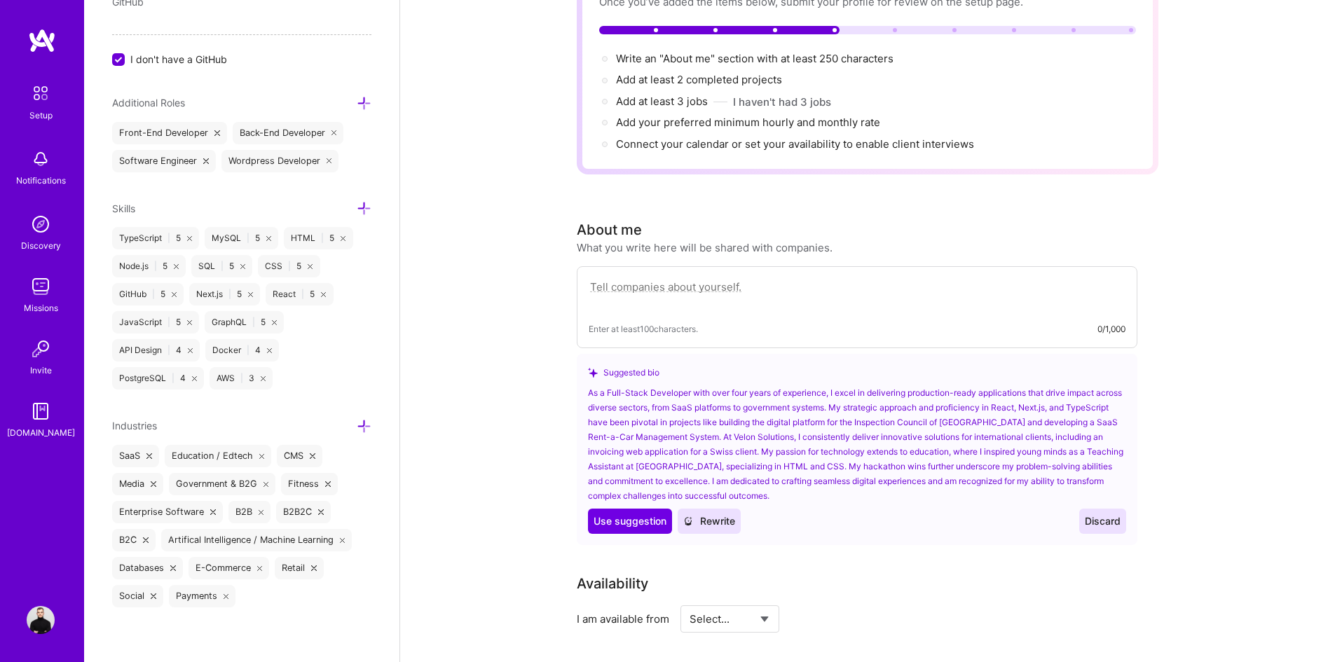
scroll to position [867, 0]
click at [357, 206] on icon at bounding box center [364, 207] width 15 height 15
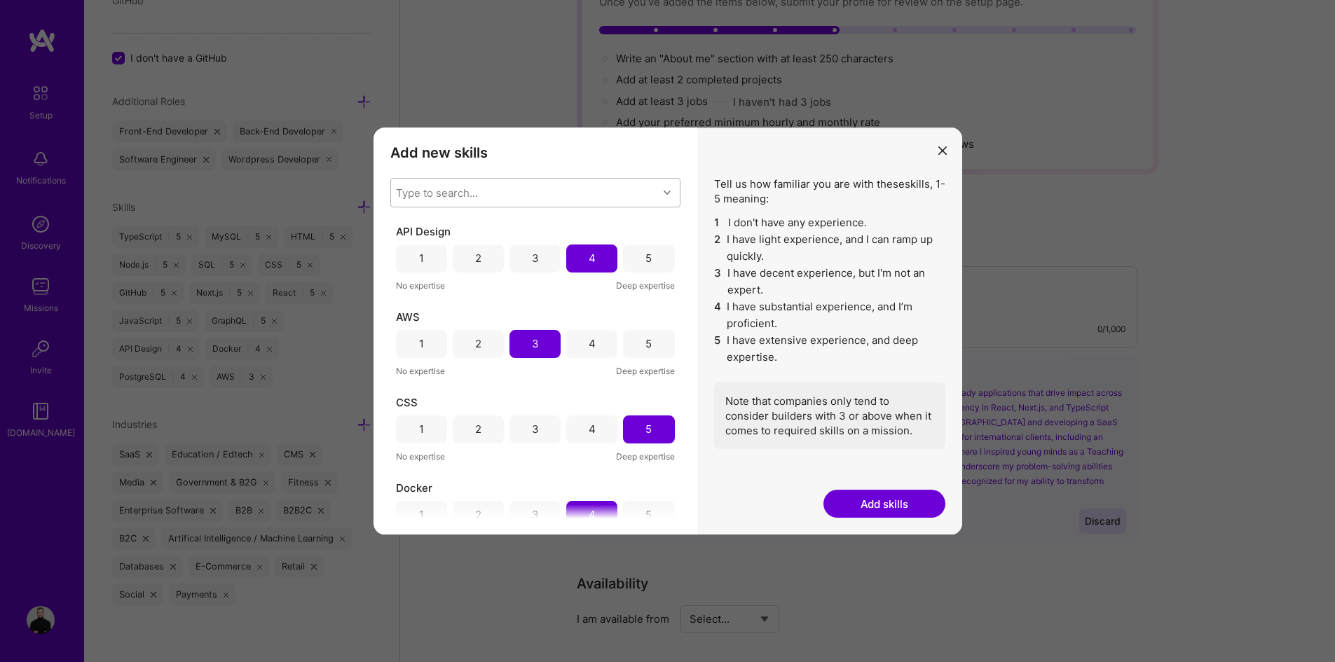
click at [495, 189] on div "Type to search..." at bounding box center [524, 193] width 267 height 28
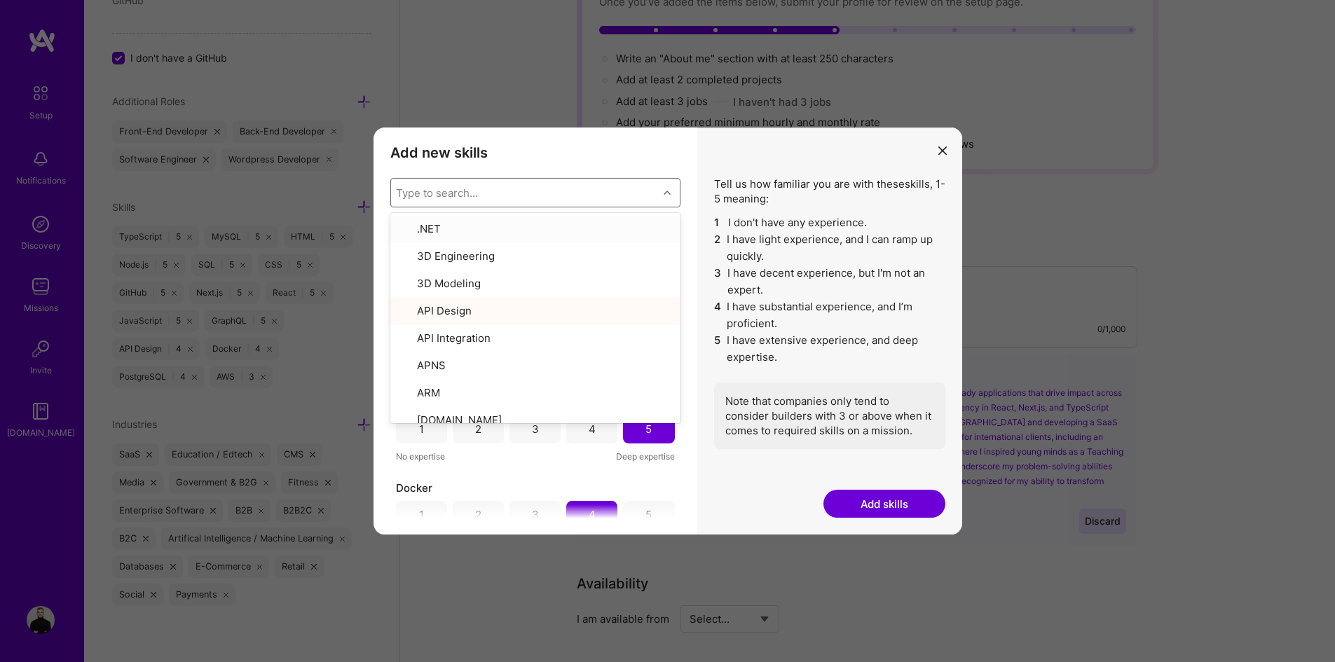
type input "n"
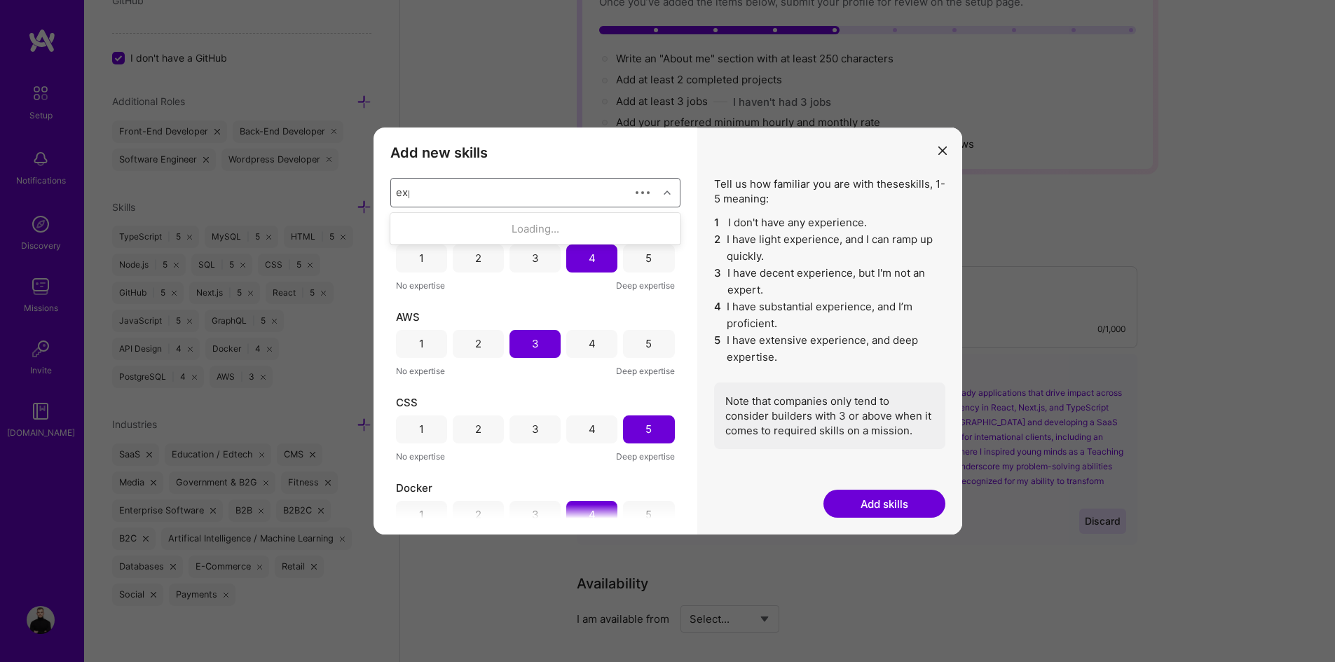
type input "expre"
click at [438, 226] on div "Express.js" at bounding box center [535, 228] width 273 height 15
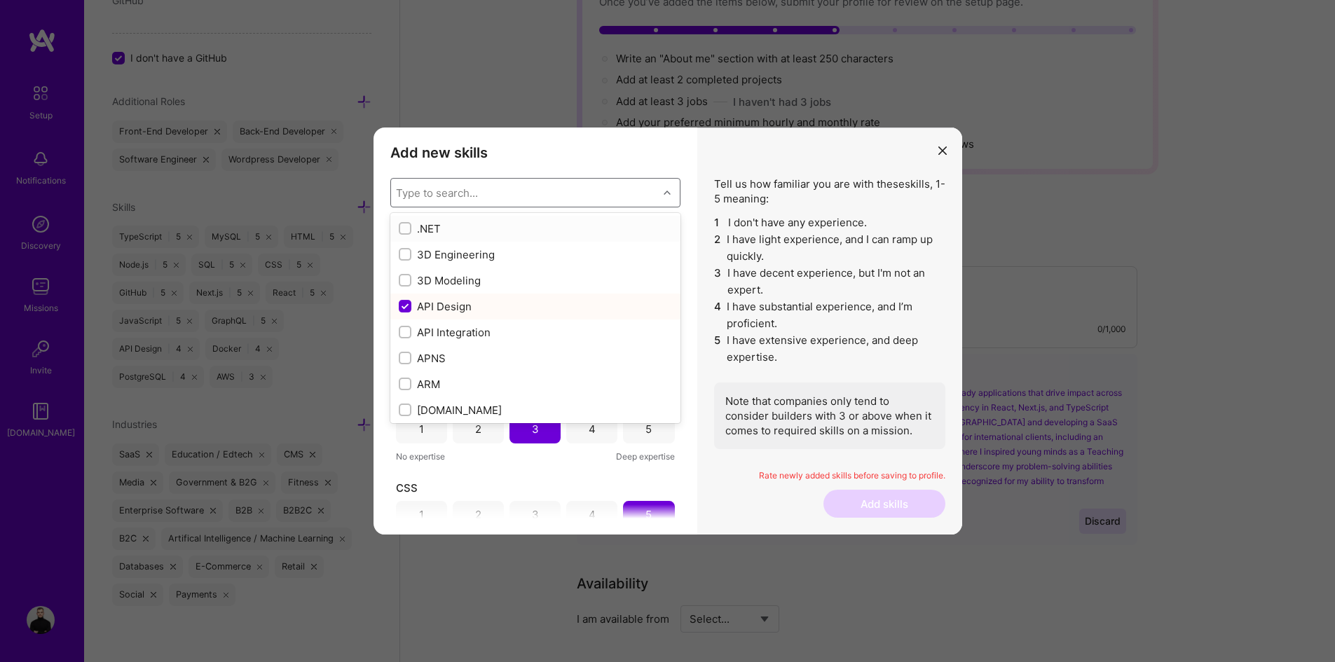
type input "n"
checkbox input "false"
checkbox input "true"
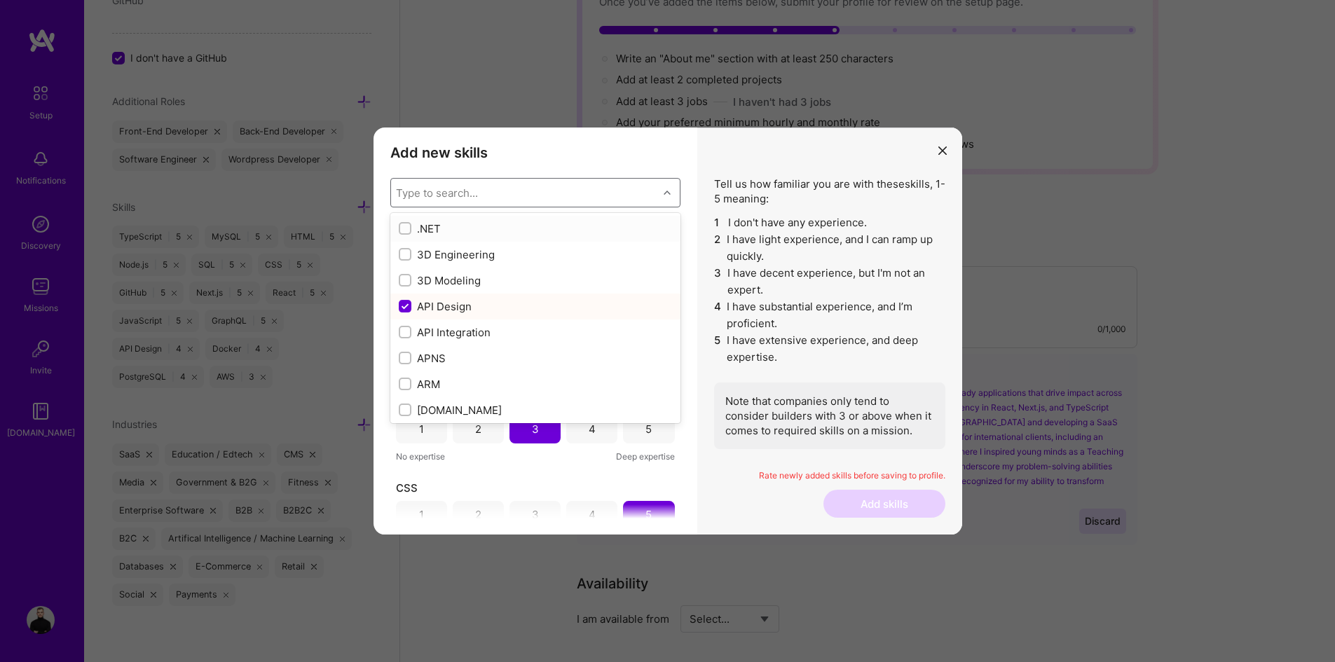
checkbox input "false"
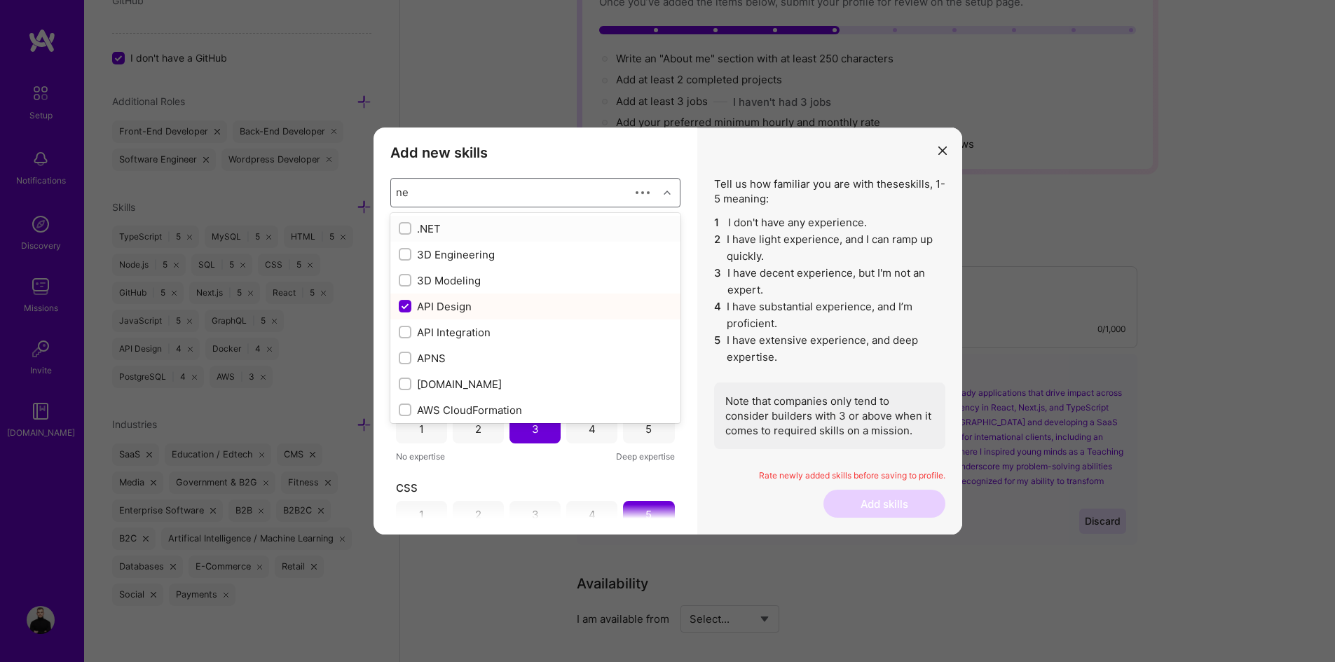
type input "nes"
checkbox input "false"
checkbox input "true"
type input "nest js"
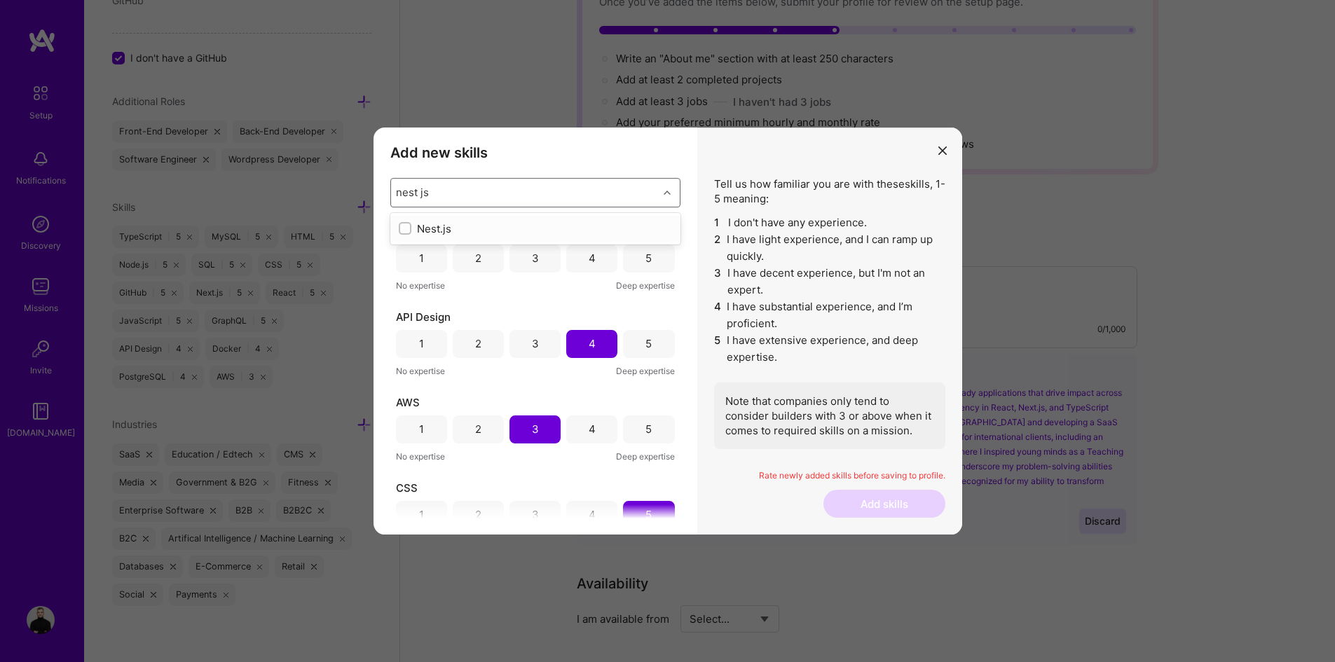
click at [439, 224] on div "Nest.js" at bounding box center [535, 228] width 273 height 15
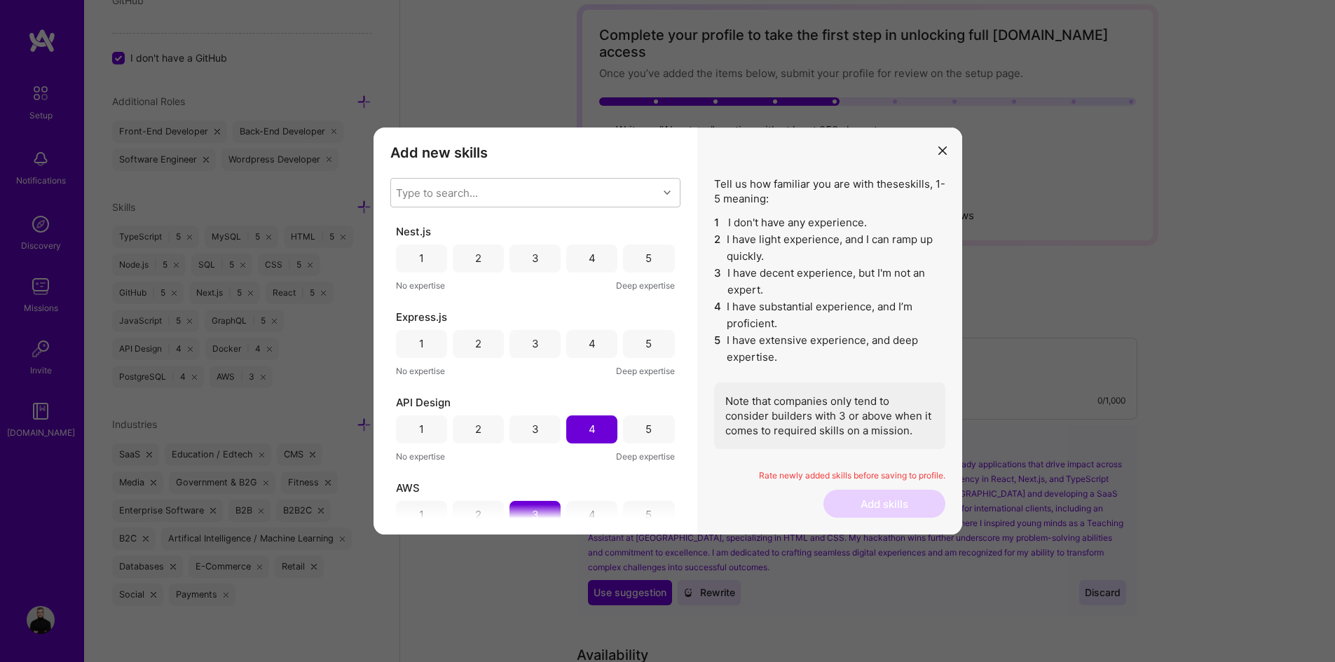
scroll to position [0, 0]
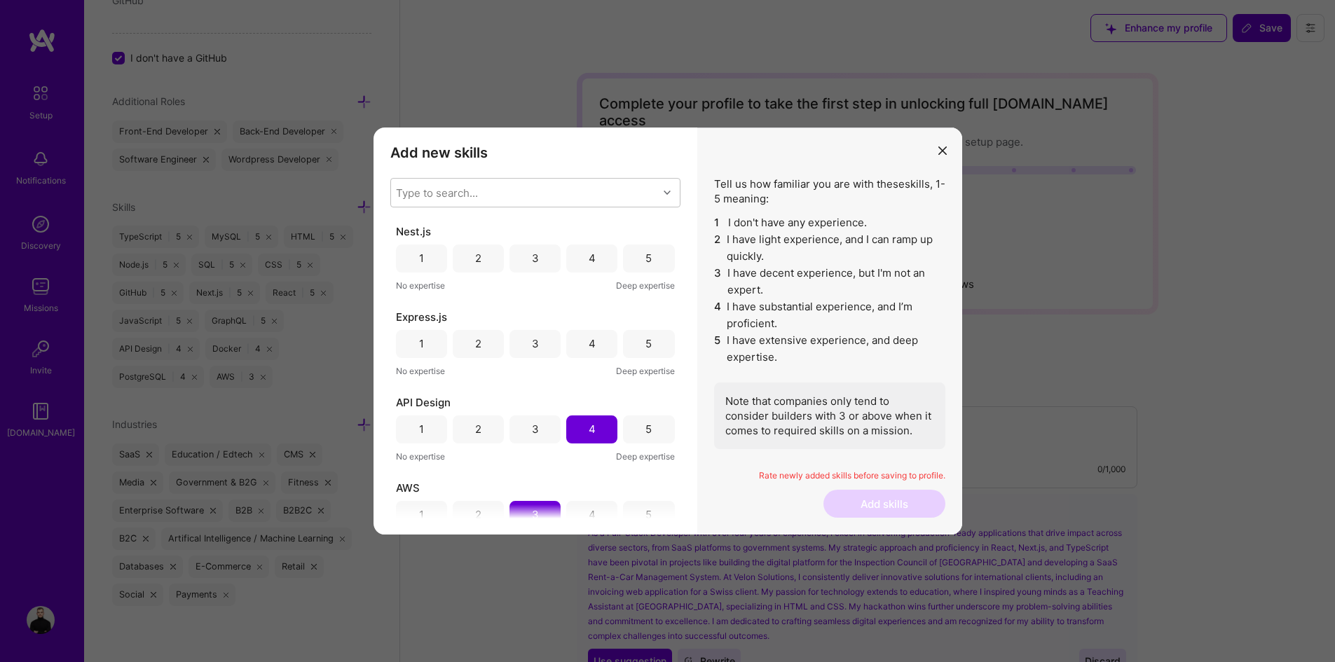
click at [657, 337] on div "5" at bounding box center [648, 344] width 51 height 28
click at [635, 254] on div "5" at bounding box center [648, 258] width 51 height 28
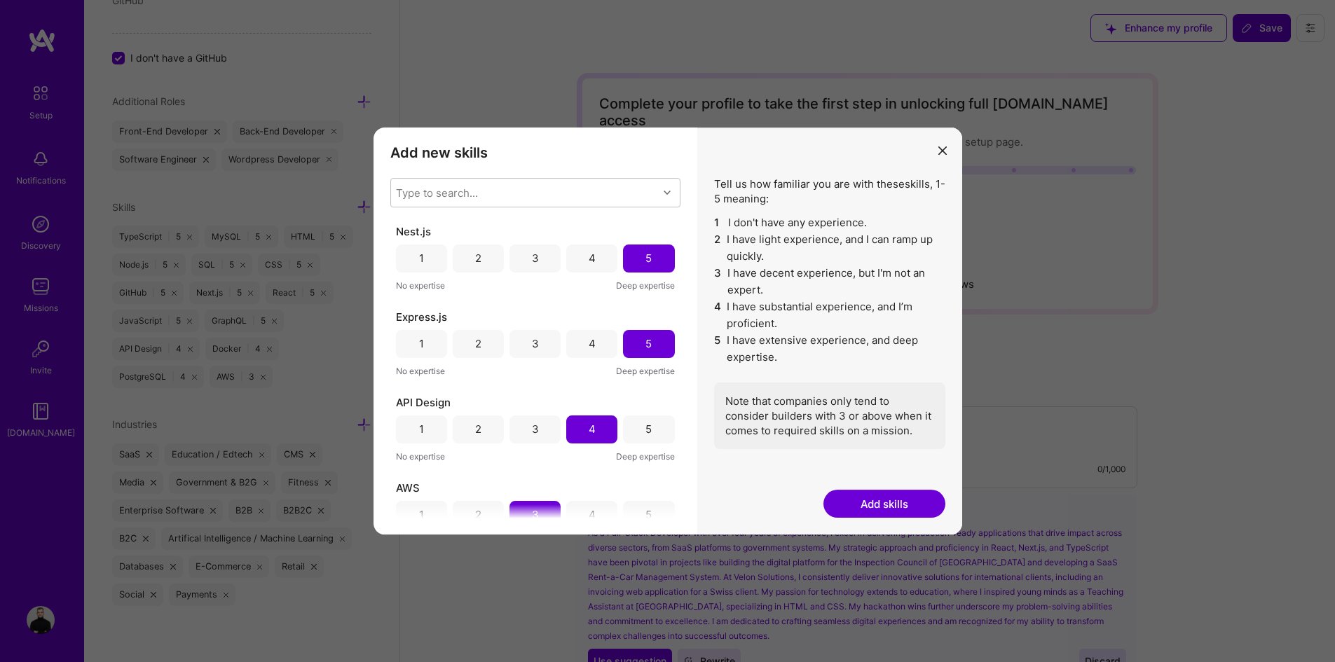
click at [599, 254] on div "4" at bounding box center [591, 258] width 51 height 28
click at [895, 511] on button "Add skills" at bounding box center [884, 504] width 122 height 28
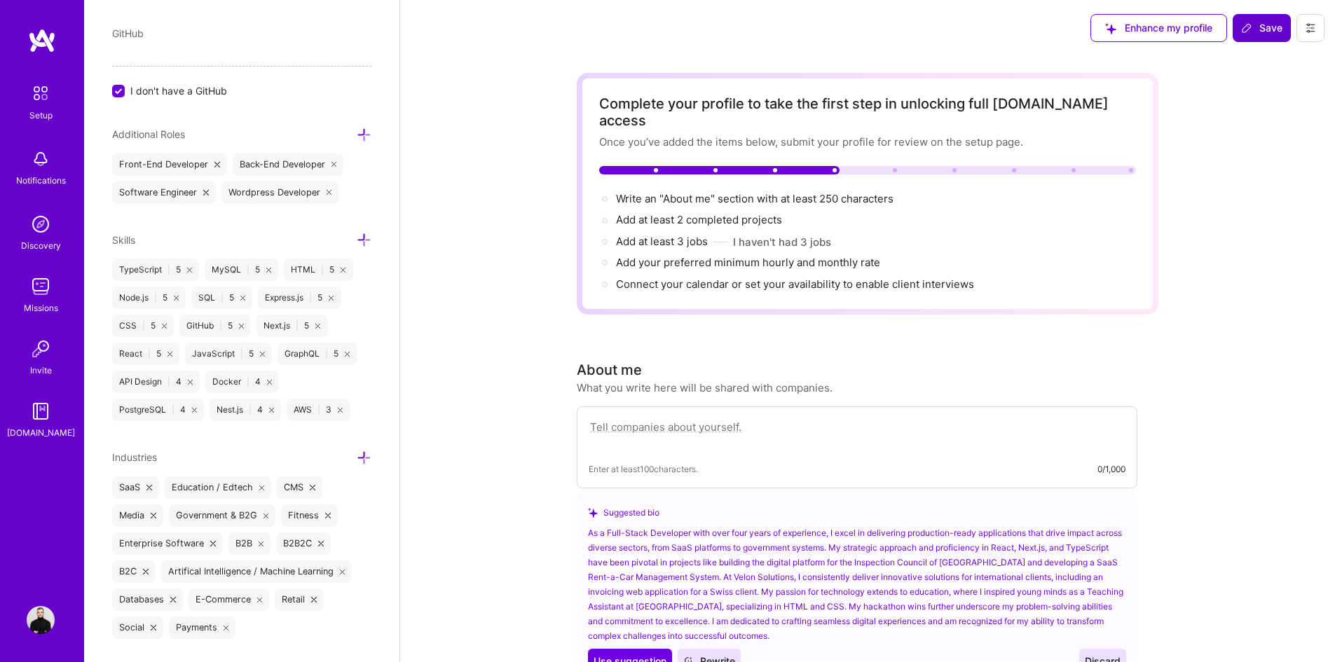
scroll to position [867, 0]
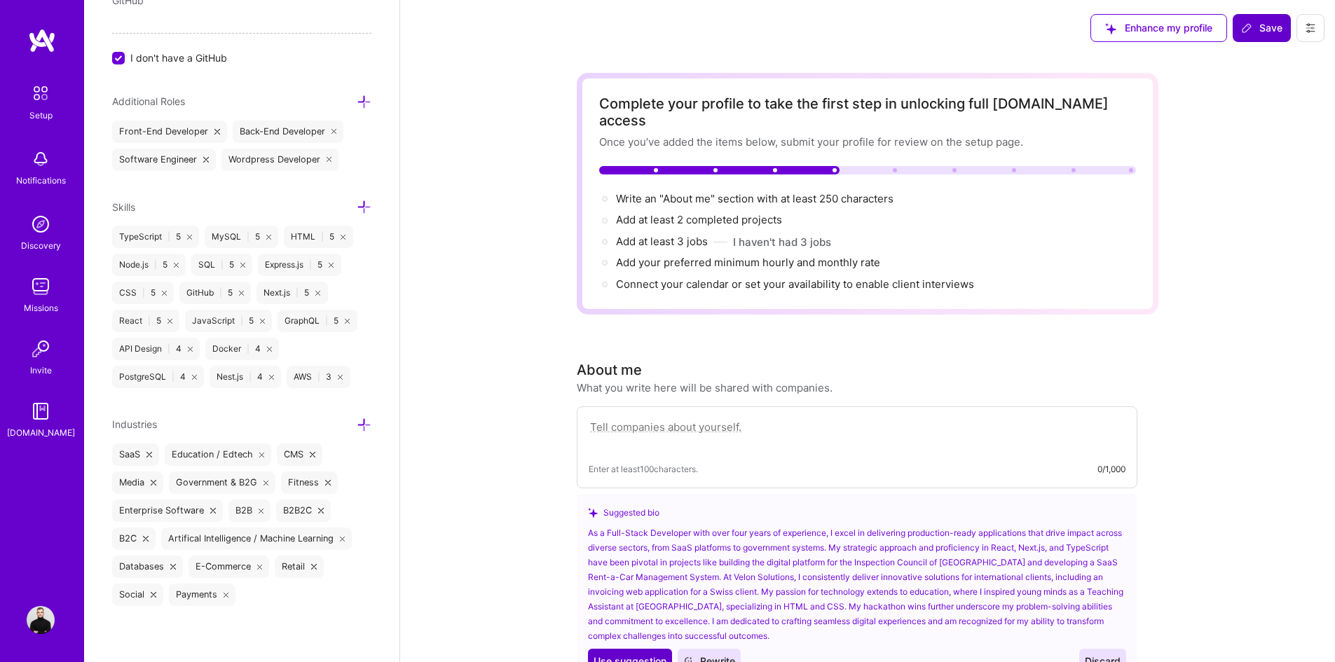
click at [642, 654] on span "Use suggestion" at bounding box center [629, 661] width 73 height 14
type textarea "As a Full-Stack Developer with over four years of experience, I excel in delive…"
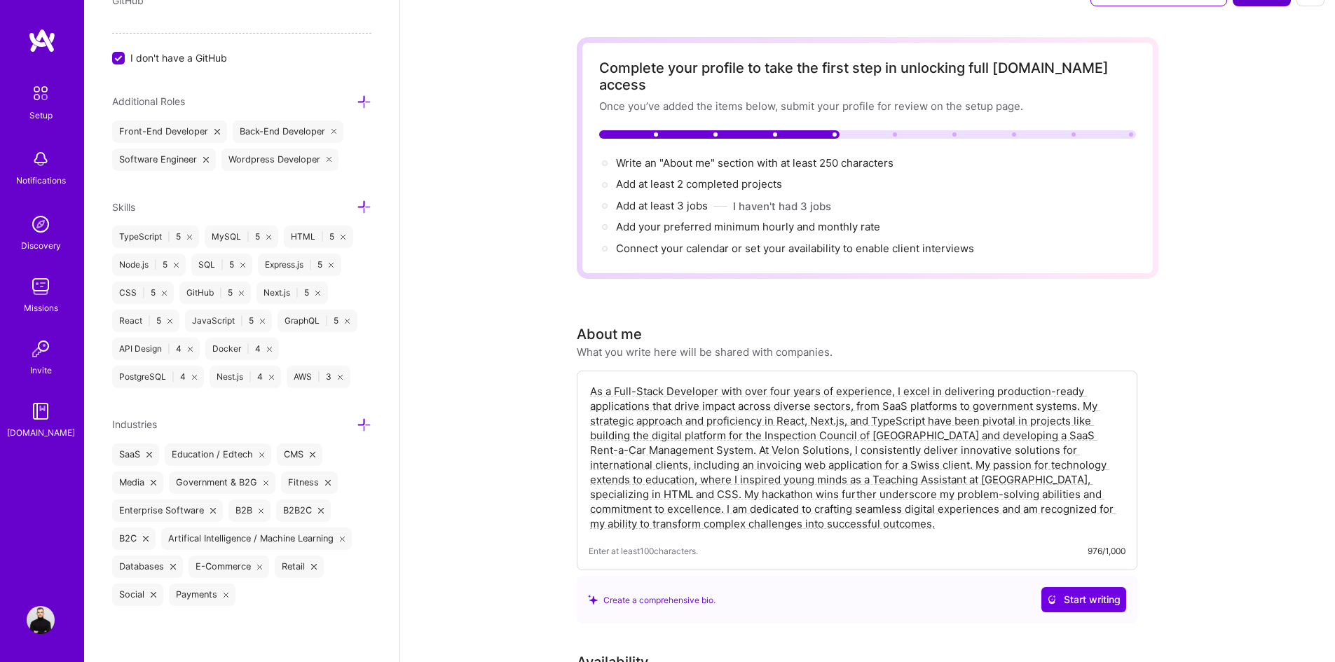
scroll to position [70, 0]
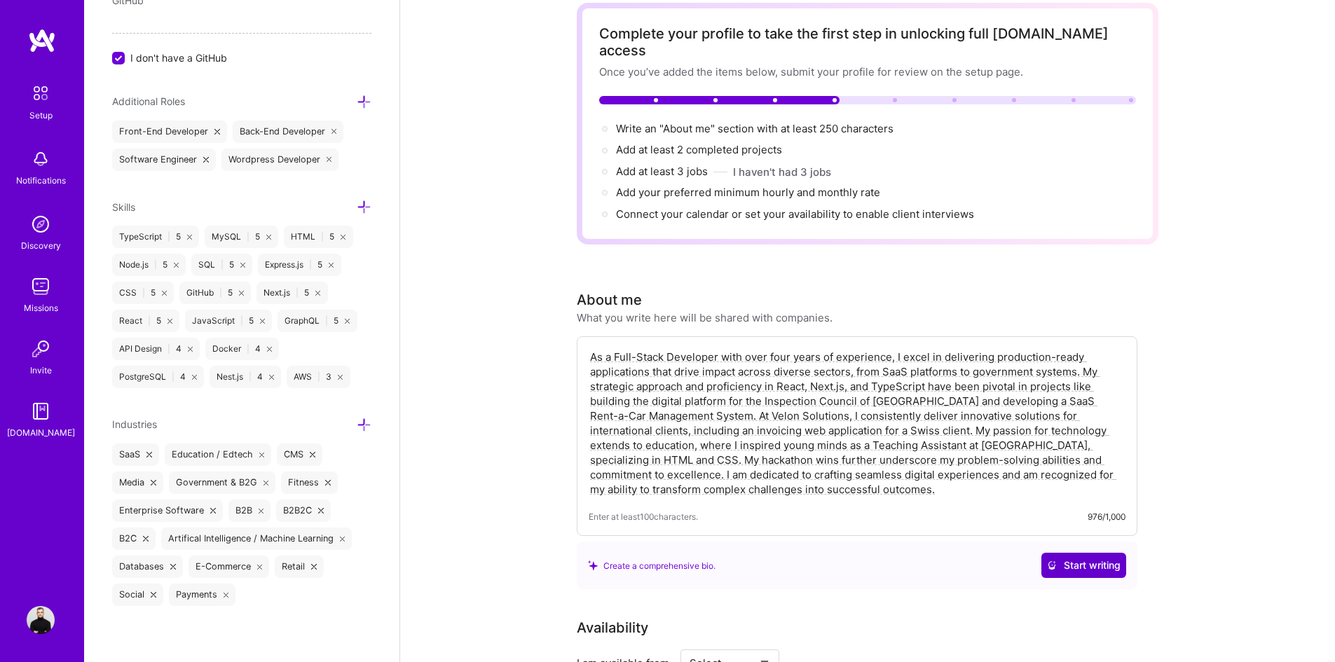
click at [1060, 558] on span "Start writing" at bounding box center [1084, 565] width 74 height 14
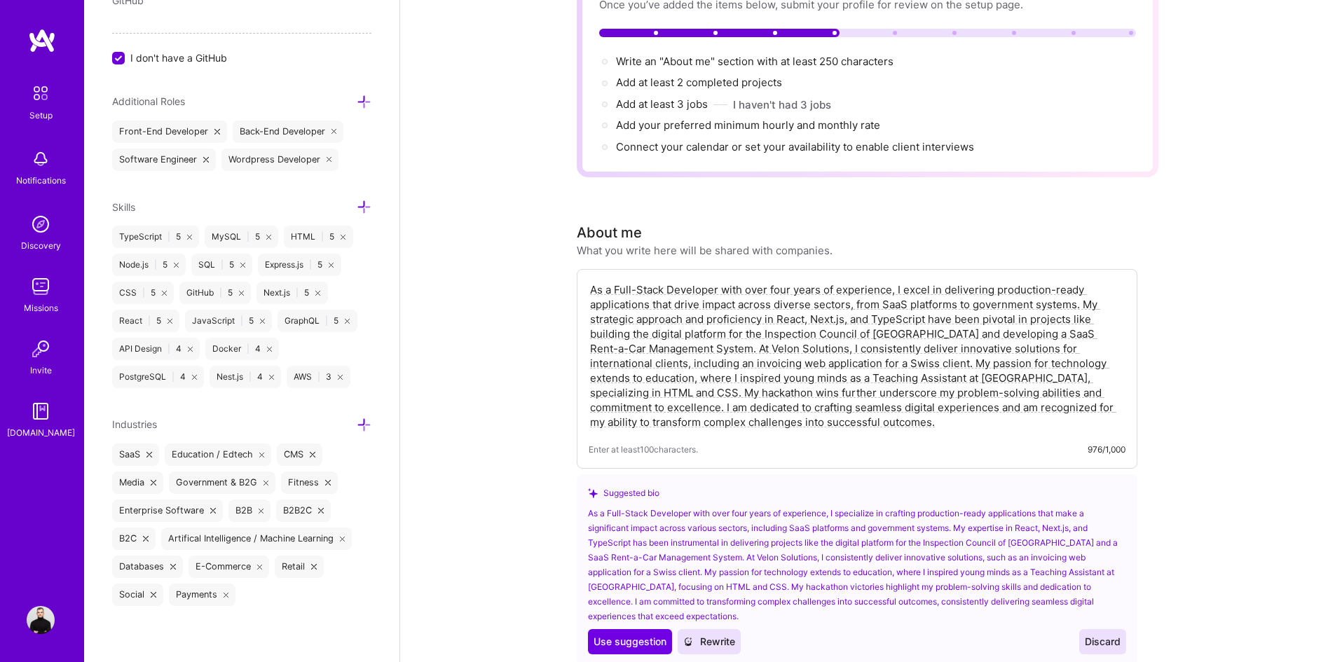
scroll to position [140, 0]
click at [1099, 632] on span "Discard" at bounding box center [1102, 639] width 36 height 14
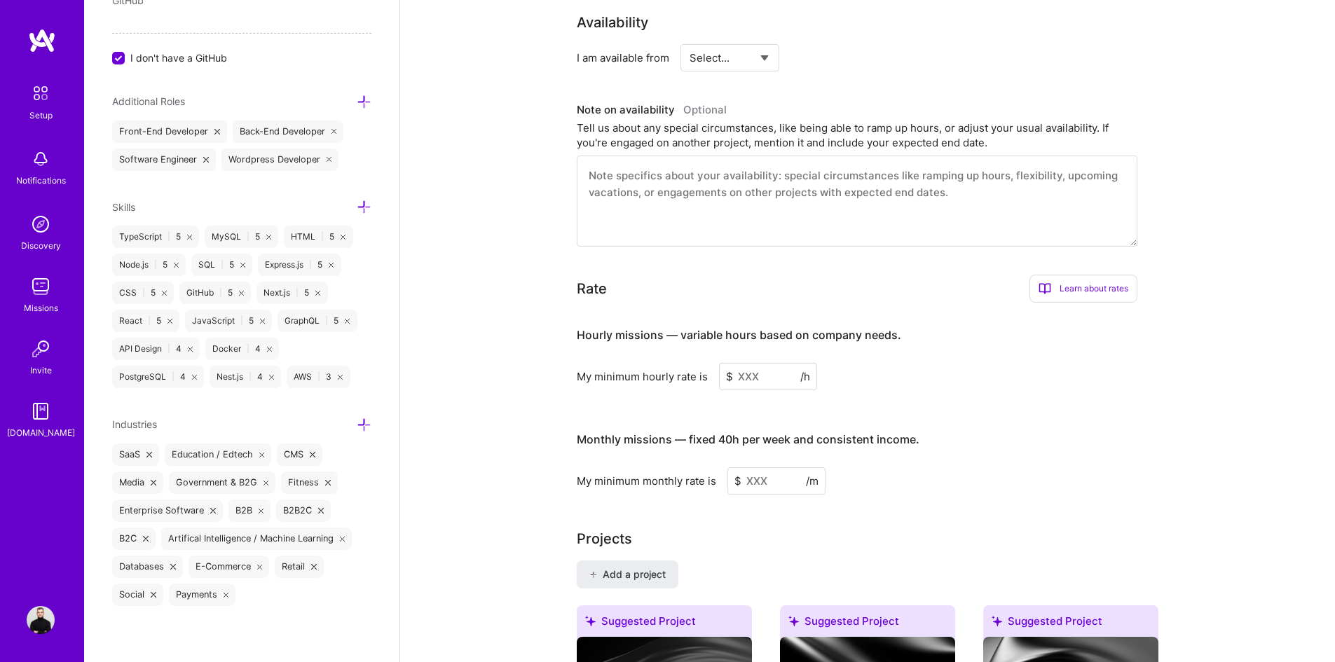
scroll to position [701, 0]
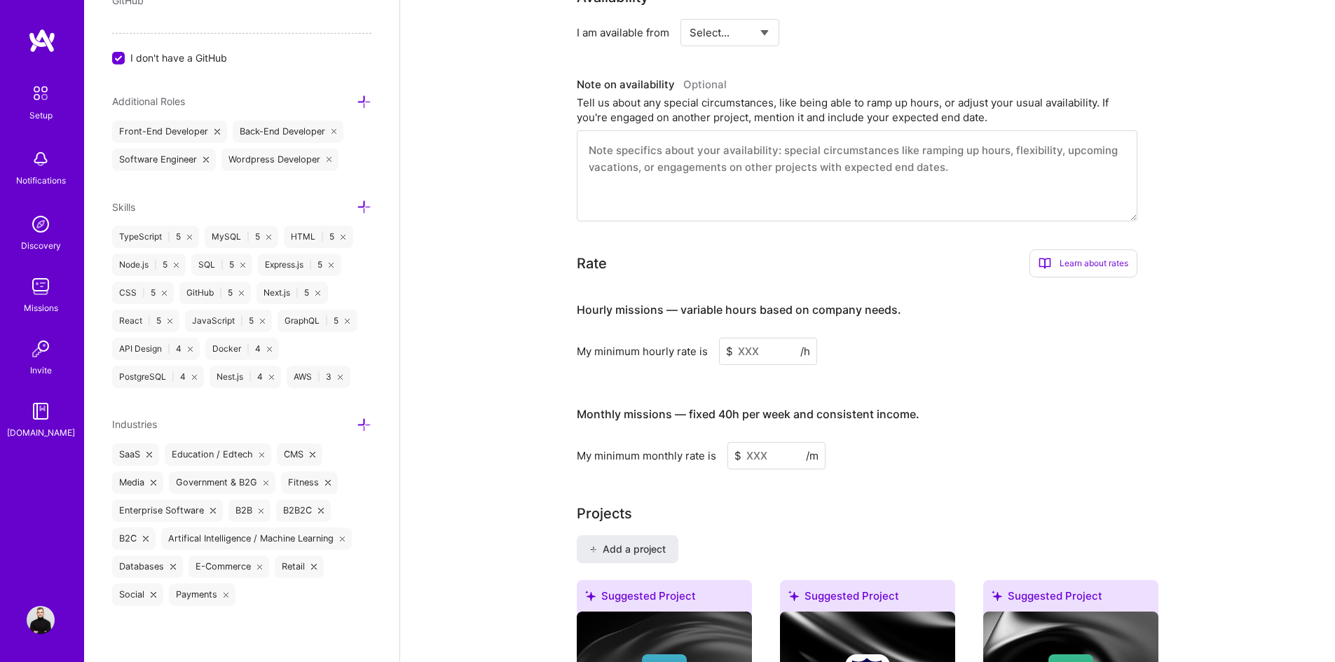
click at [752, 340] on input at bounding box center [768, 351] width 98 height 27
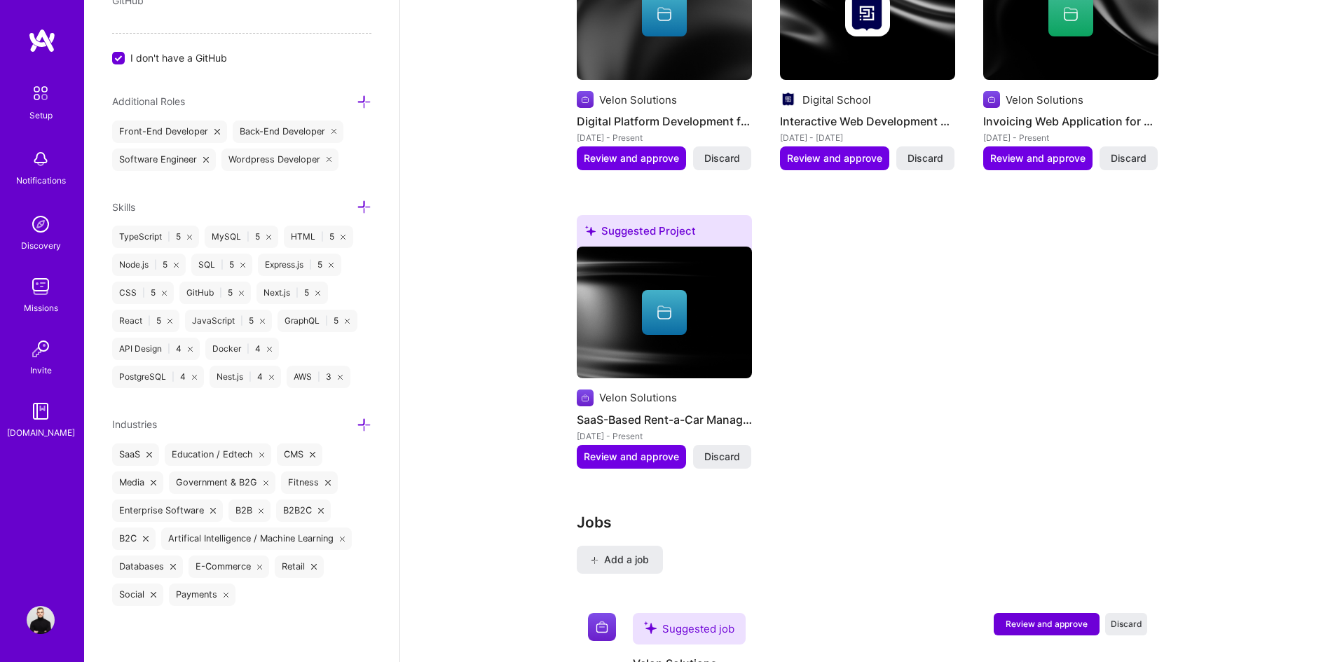
scroll to position [1426, 0]
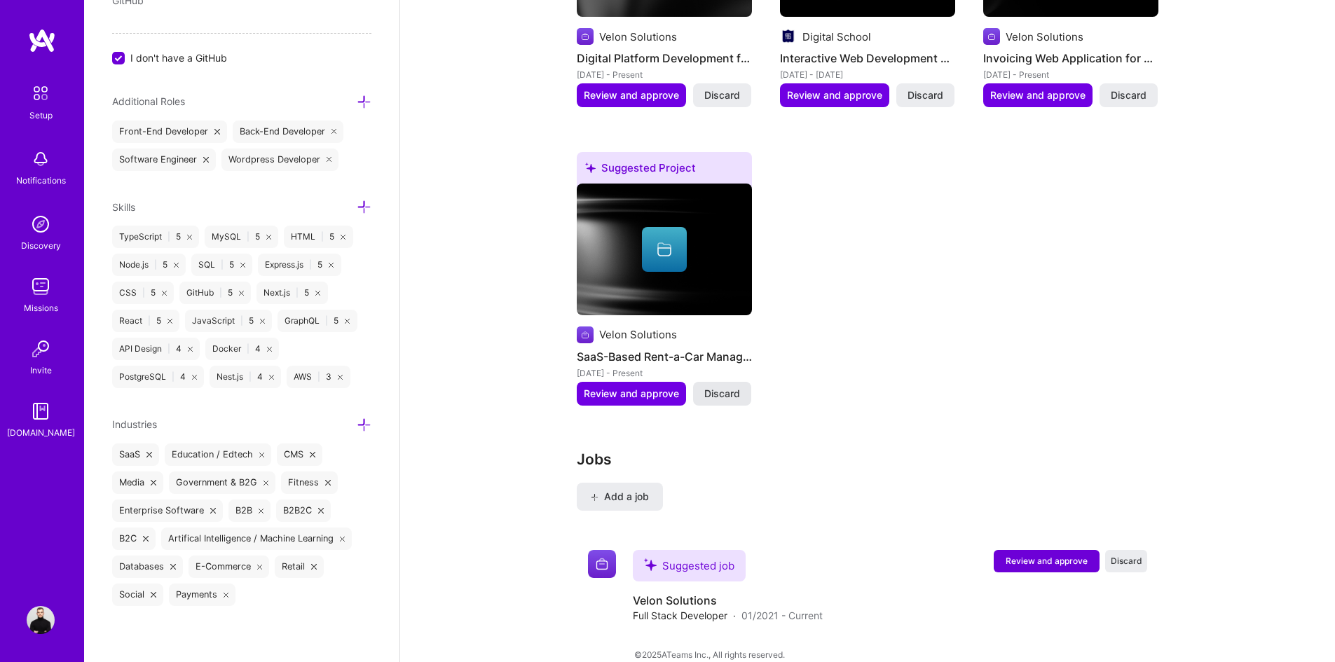
click at [722, 387] on span "Discard" at bounding box center [722, 394] width 36 height 14
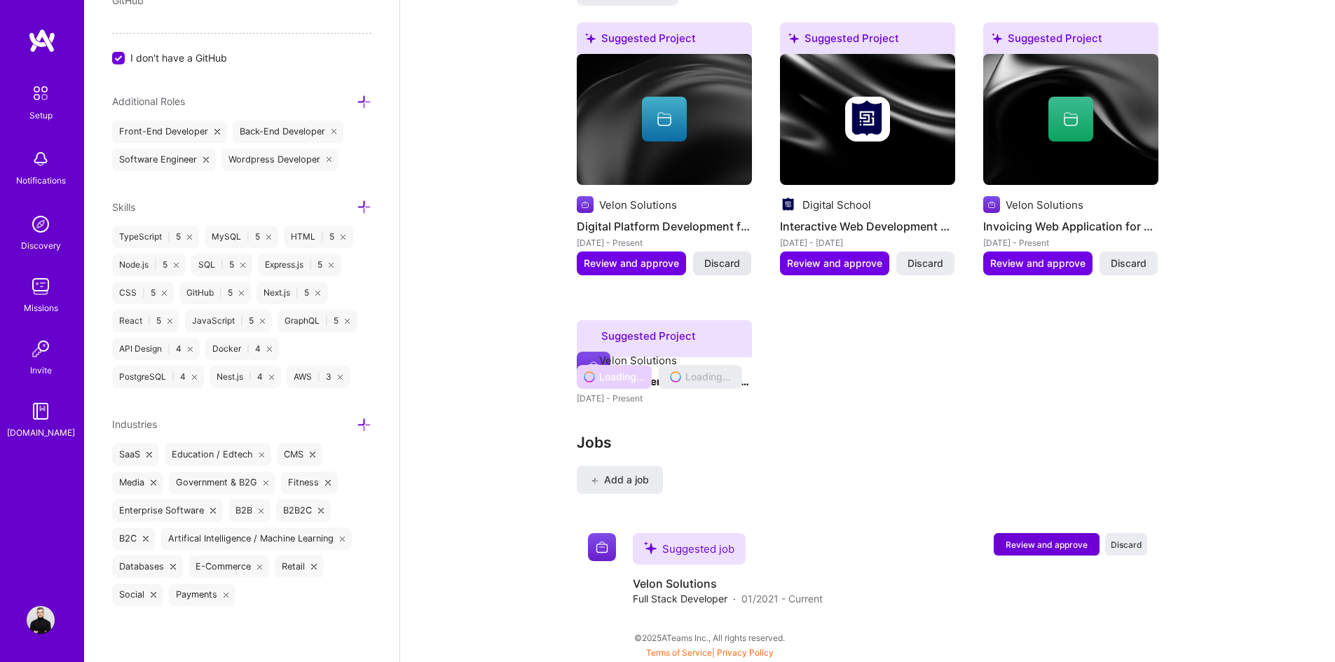
scroll to position [1128, 0]
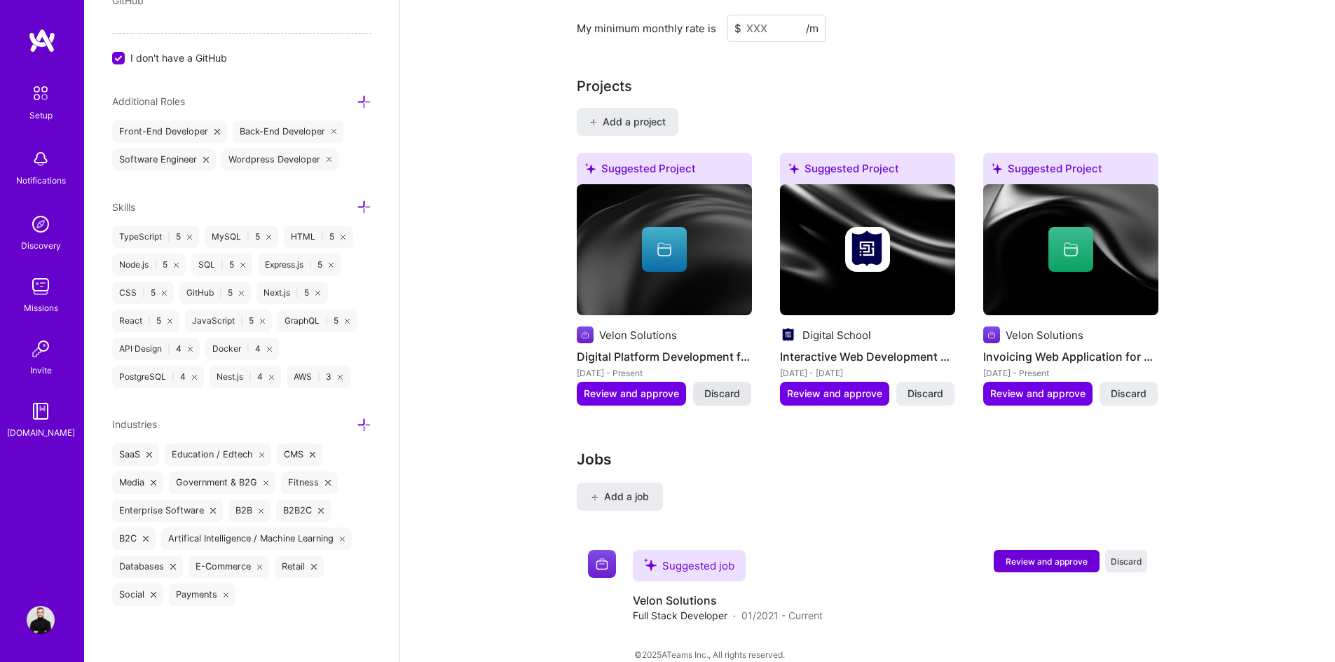
click at [713, 387] on span "Discard" at bounding box center [722, 394] width 36 height 14
click at [934, 387] on span "Discard" at bounding box center [925, 394] width 36 height 14
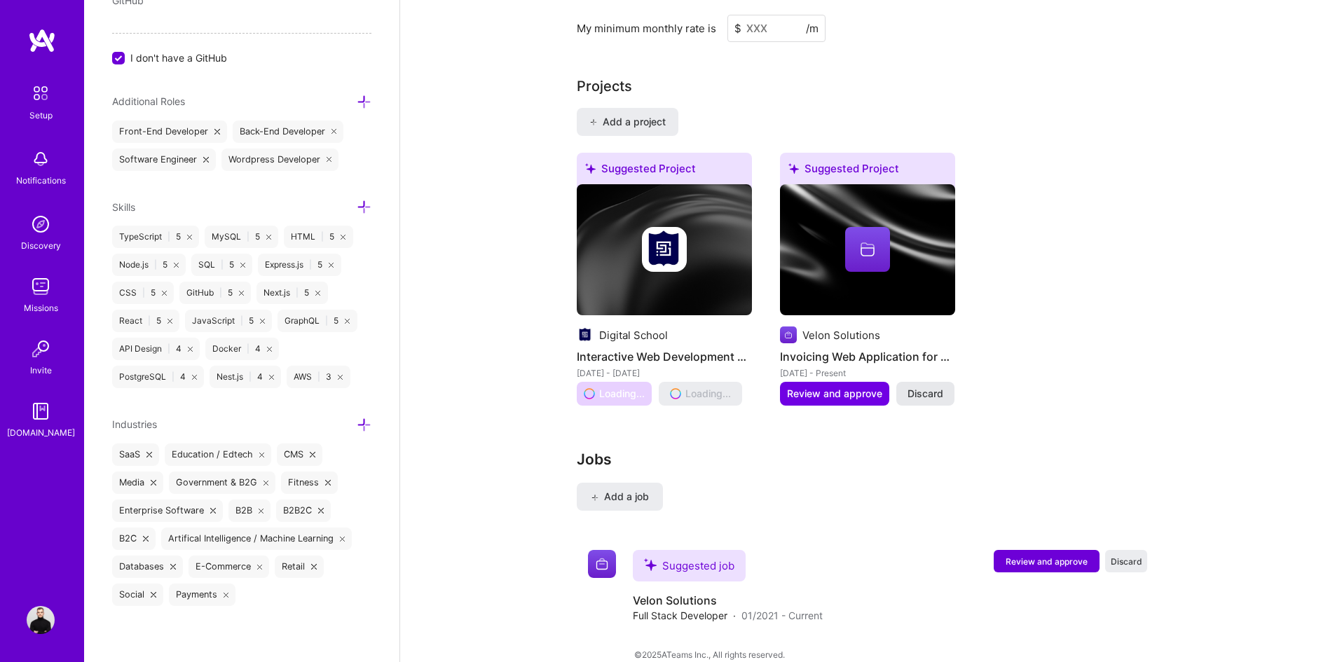
click at [924, 387] on span "Discard" at bounding box center [925, 394] width 36 height 14
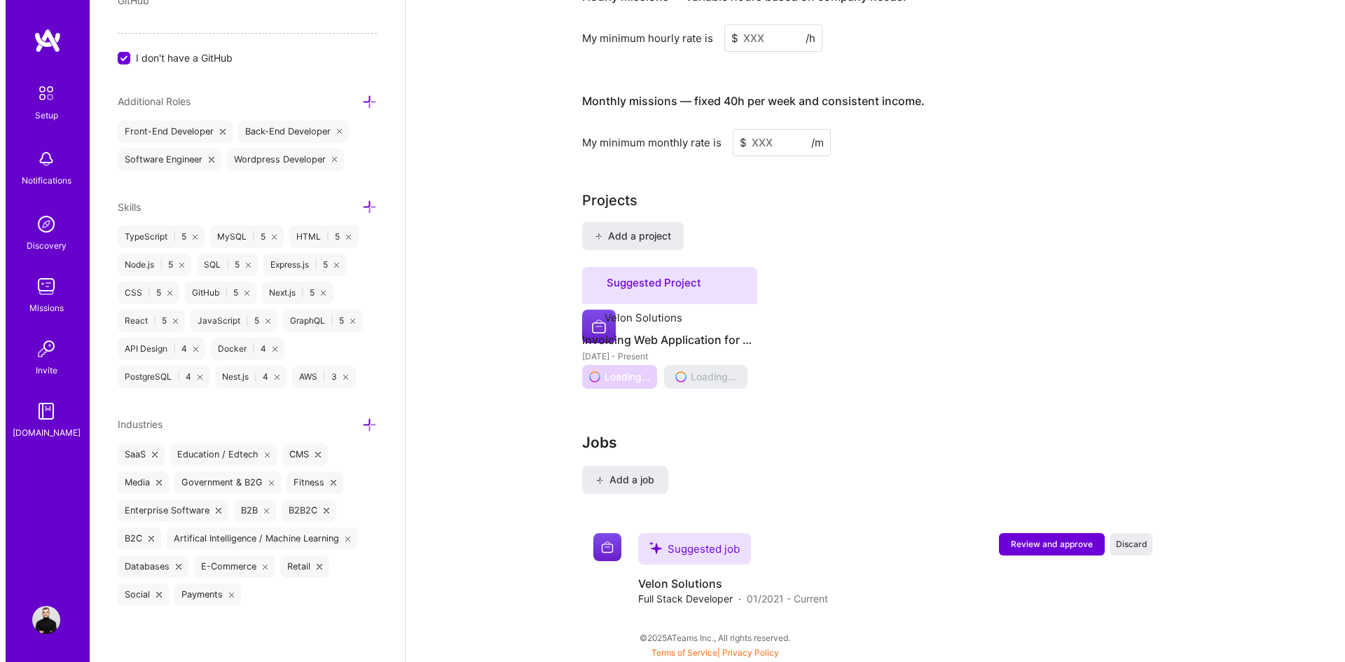
scroll to position [858, 0]
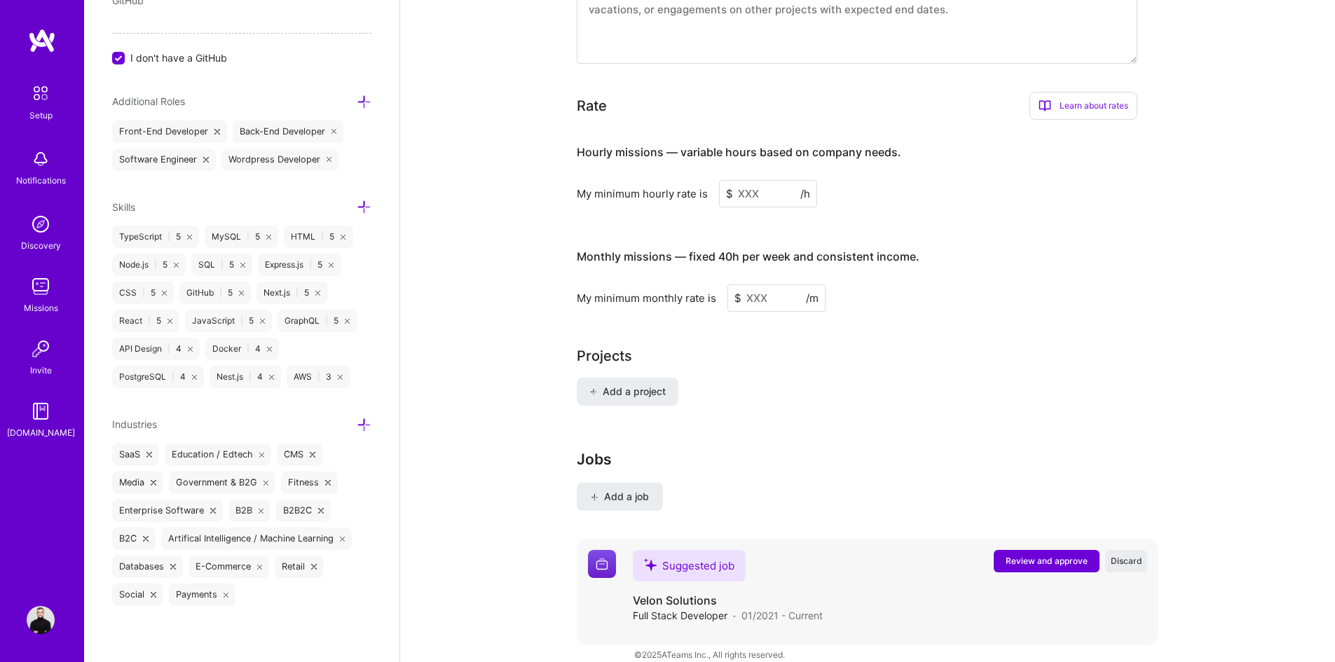
click at [1027, 555] on span "Review and approve" at bounding box center [1046, 561] width 82 height 12
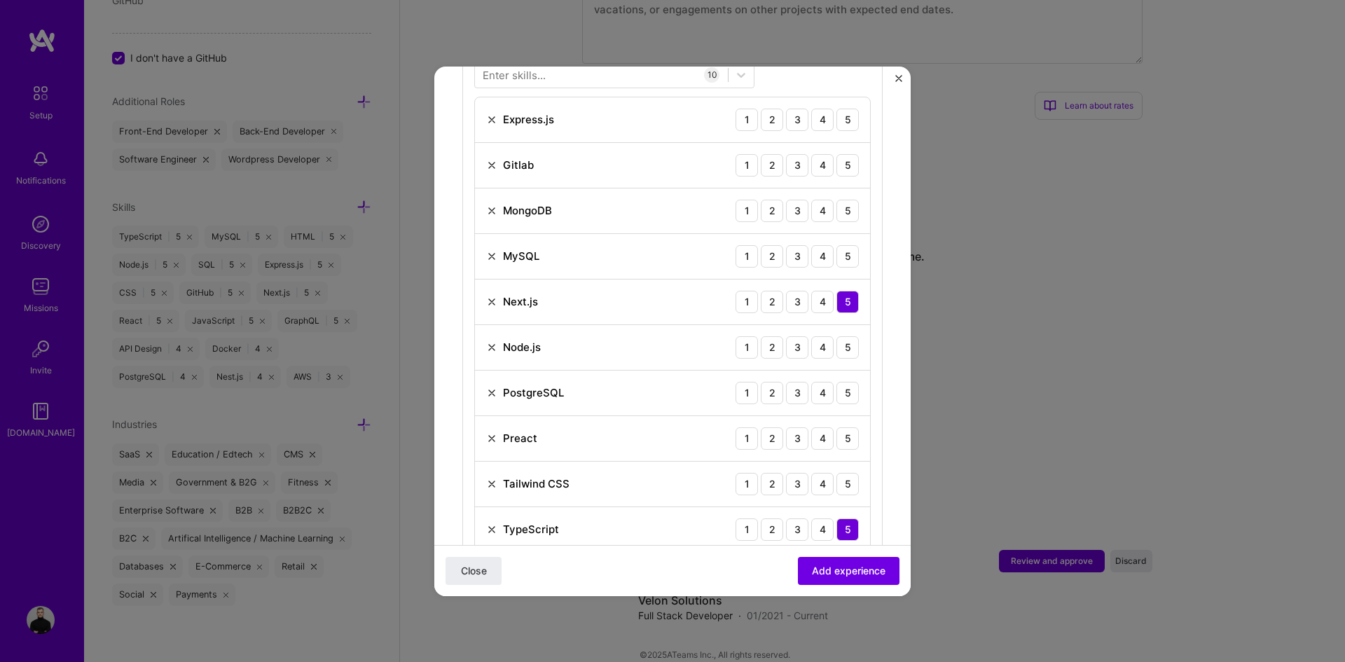
scroll to position [631, 0]
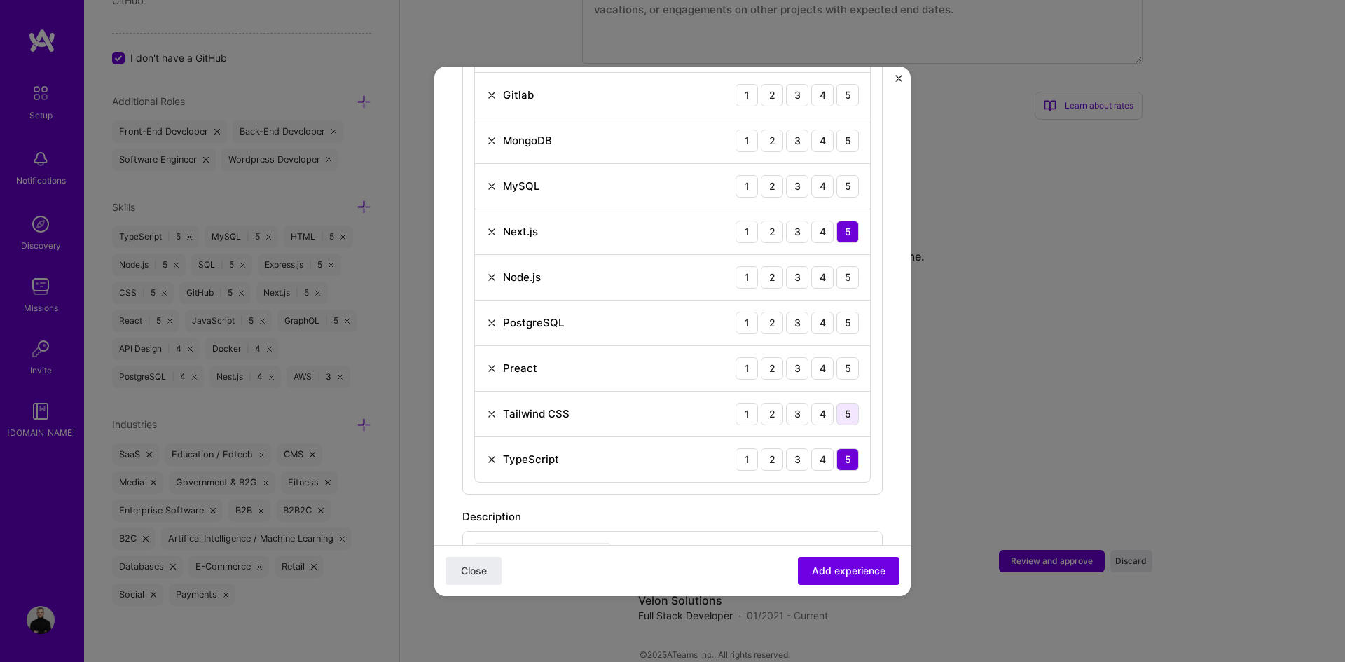
click at [836, 403] on div "5" at bounding box center [847, 414] width 22 height 22
click at [490, 363] on img at bounding box center [491, 368] width 11 height 11
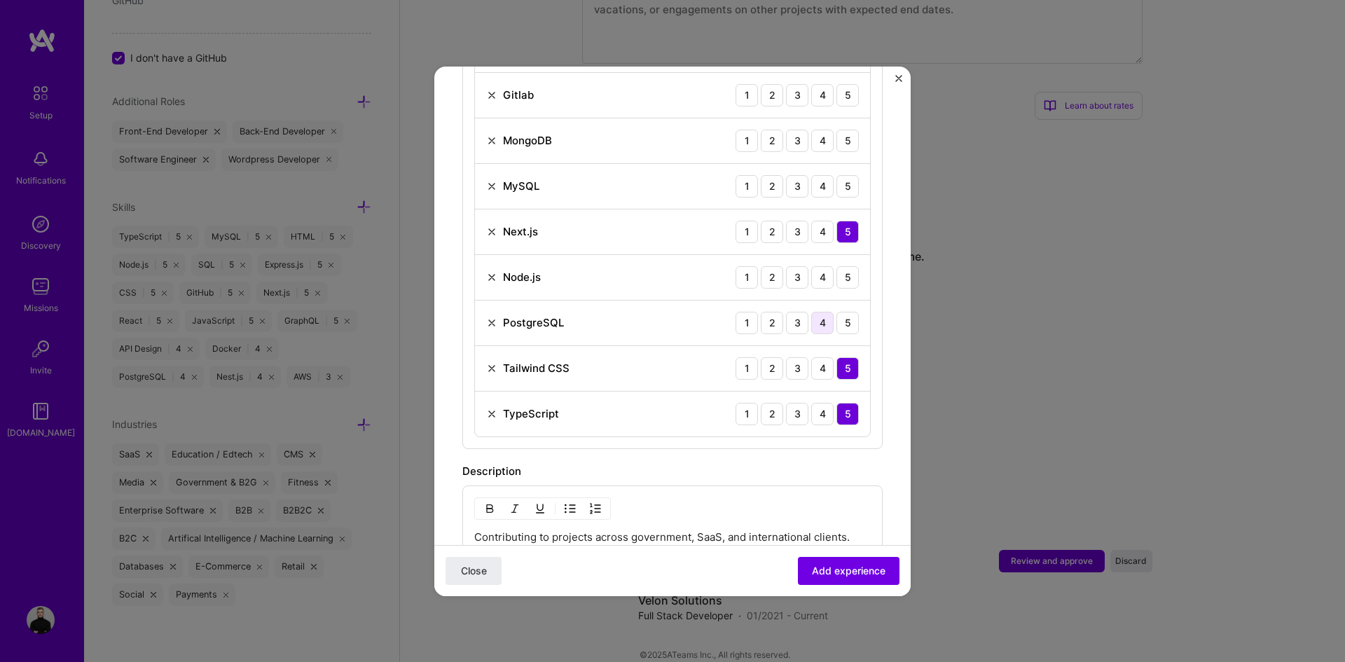
click at [811, 312] on div "4" at bounding box center [822, 323] width 22 height 22
click at [836, 266] on div "5" at bounding box center [847, 277] width 22 height 22
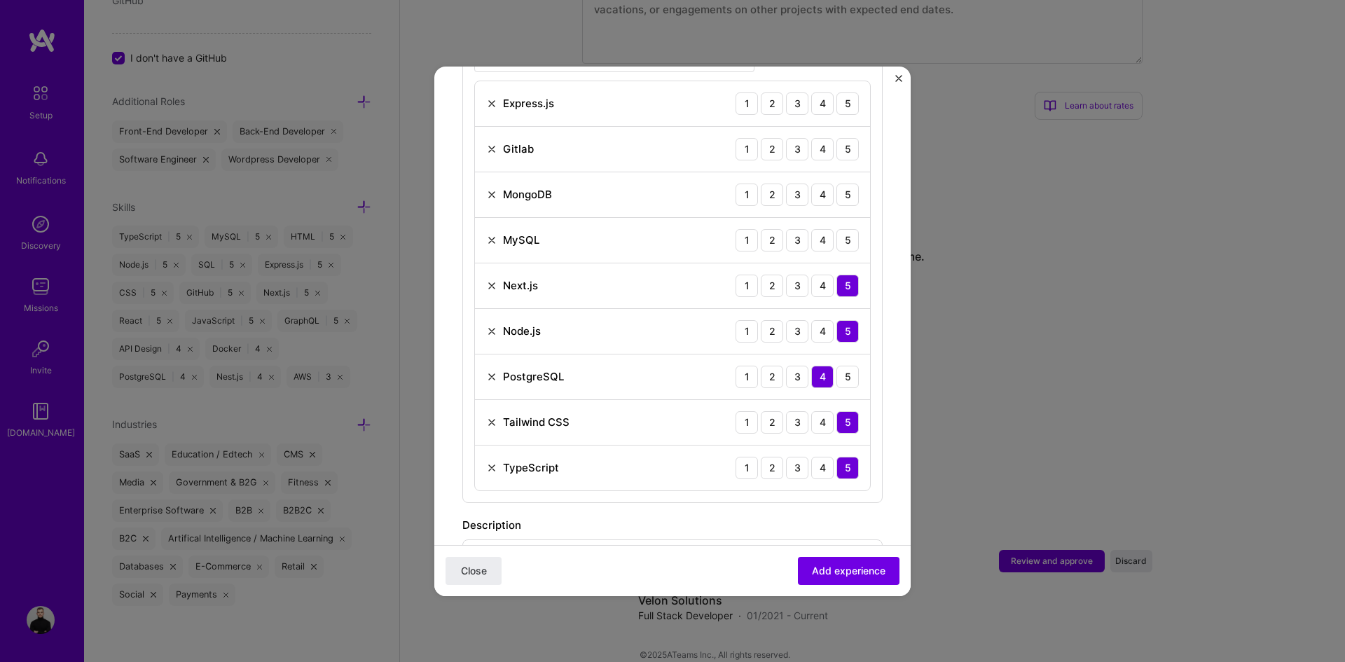
scroll to position [560, 0]
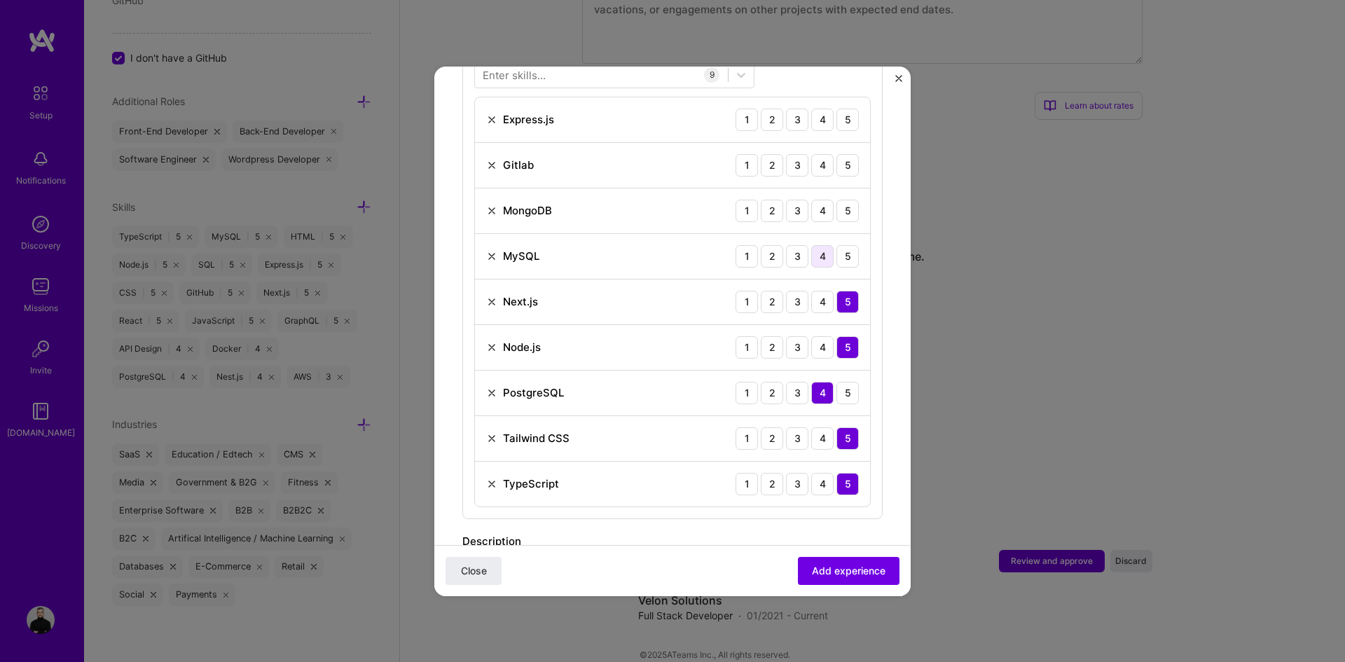
click at [811, 249] on div "4" at bounding box center [822, 256] width 22 height 22
click at [836, 245] on div "5" at bounding box center [847, 256] width 22 height 22
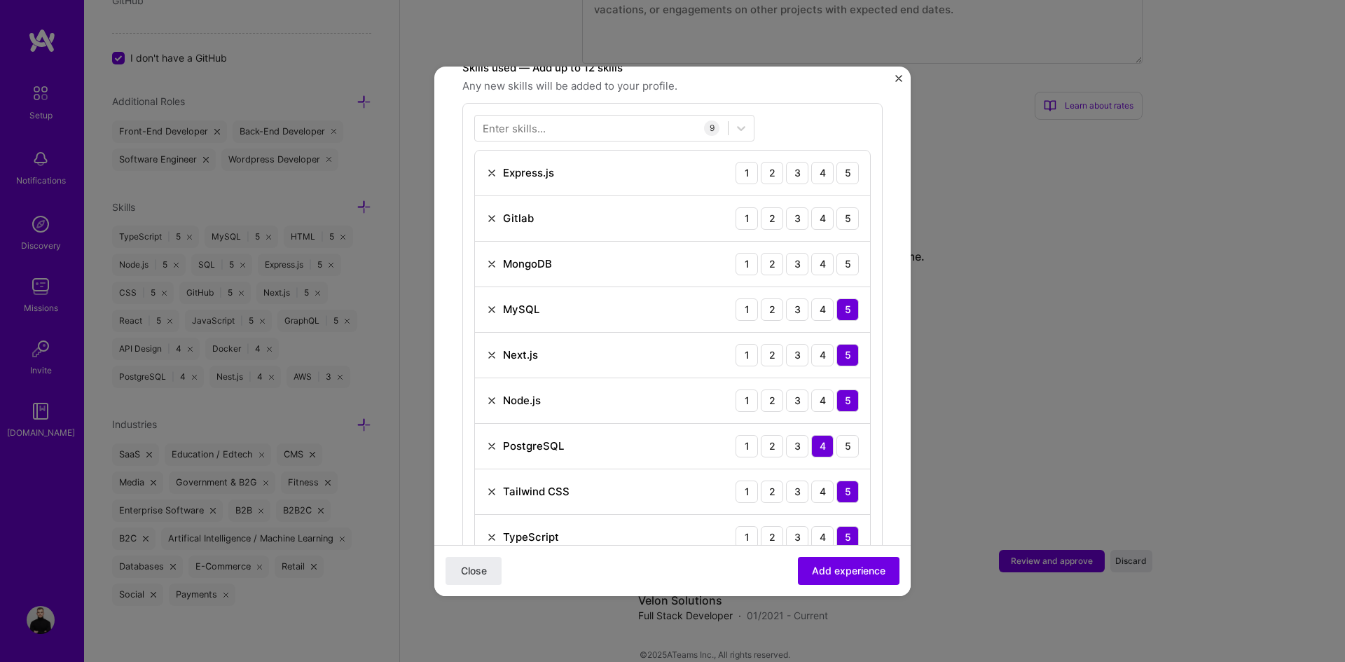
scroll to position [420, 0]
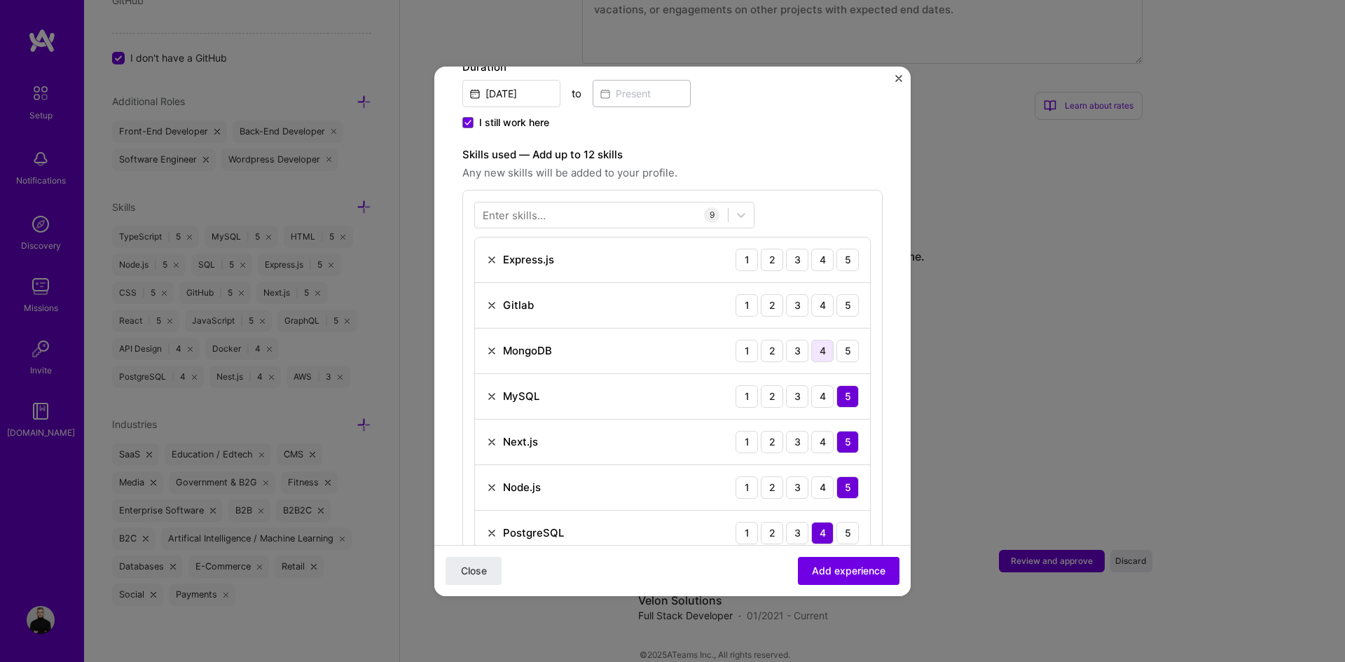
click at [812, 340] on div "4" at bounding box center [822, 351] width 22 height 22
click at [487, 345] on img at bounding box center [491, 350] width 11 height 11
click at [811, 294] on div "4" at bounding box center [822, 305] width 22 height 22
click at [836, 249] on div "5" at bounding box center [847, 260] width 22 height 22
click at [562, 203] on div at bounding box center [601, 214] width 253 height 23
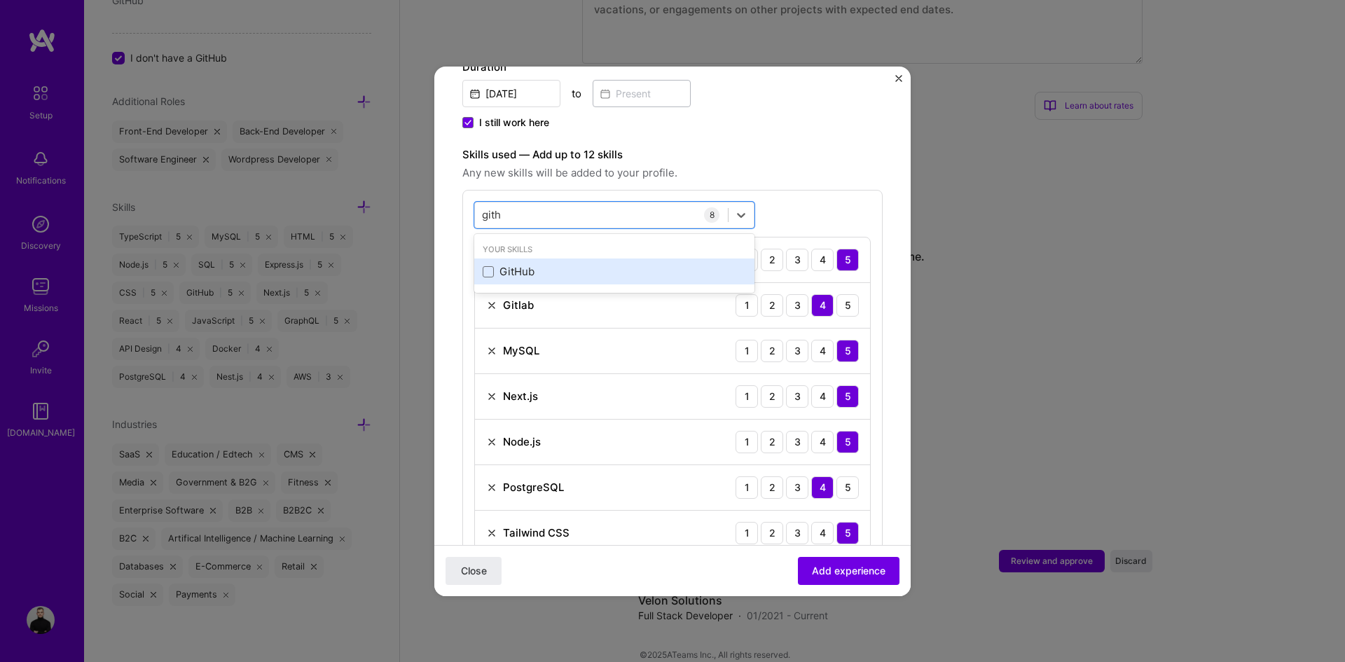
click at [539, 264] on div "GitHub" at bounding box center [614, 271] width 263 height 15
drag, startPoint x: 743, startPoint y: 198, endPoint x: 723, endPoint y: 197, distance: 20.3
click at [743, 208] on icon at bounding box center [741, 215] width 14 height 14
drag, startPoint x: 610, startPoint y: 203, endPoint x: 441, endPoint y: 223, distance: 170.7
click at [441, 223] on form "Adding suggested job This job is suggested based on your LinkedIn, resume or [D…" at bounding box center [672, 412] width 476 height 1476
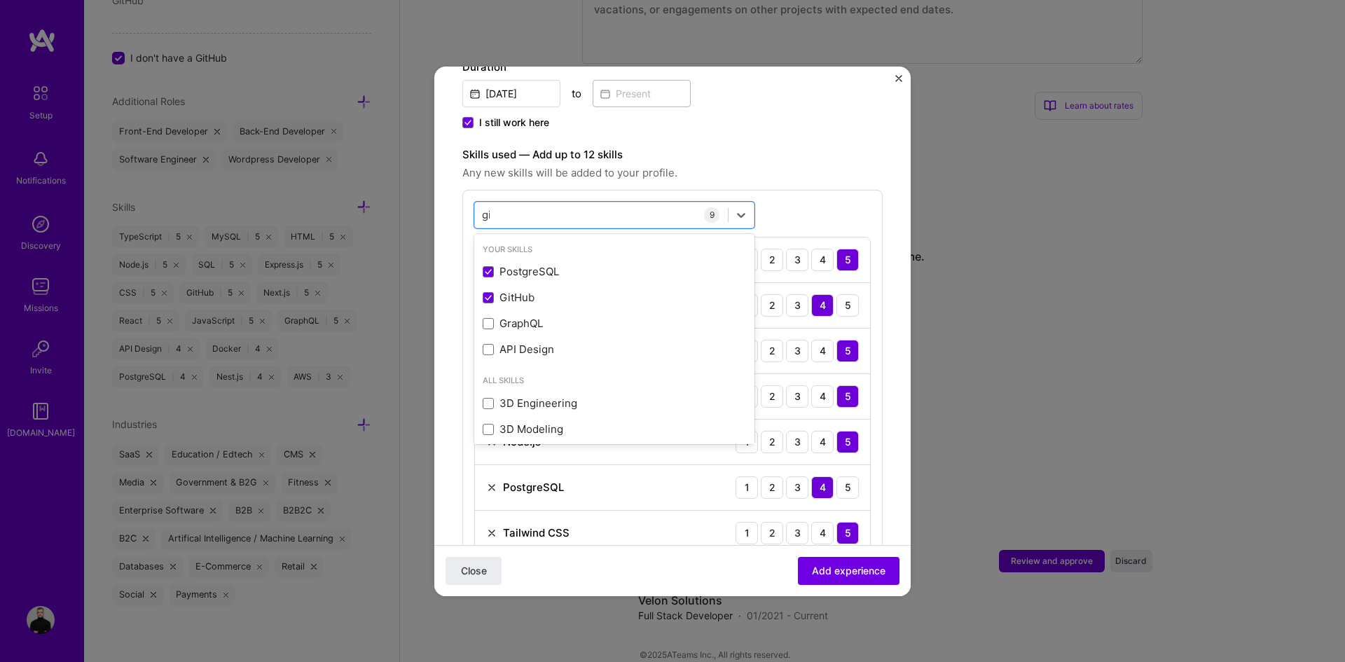
type input "g"
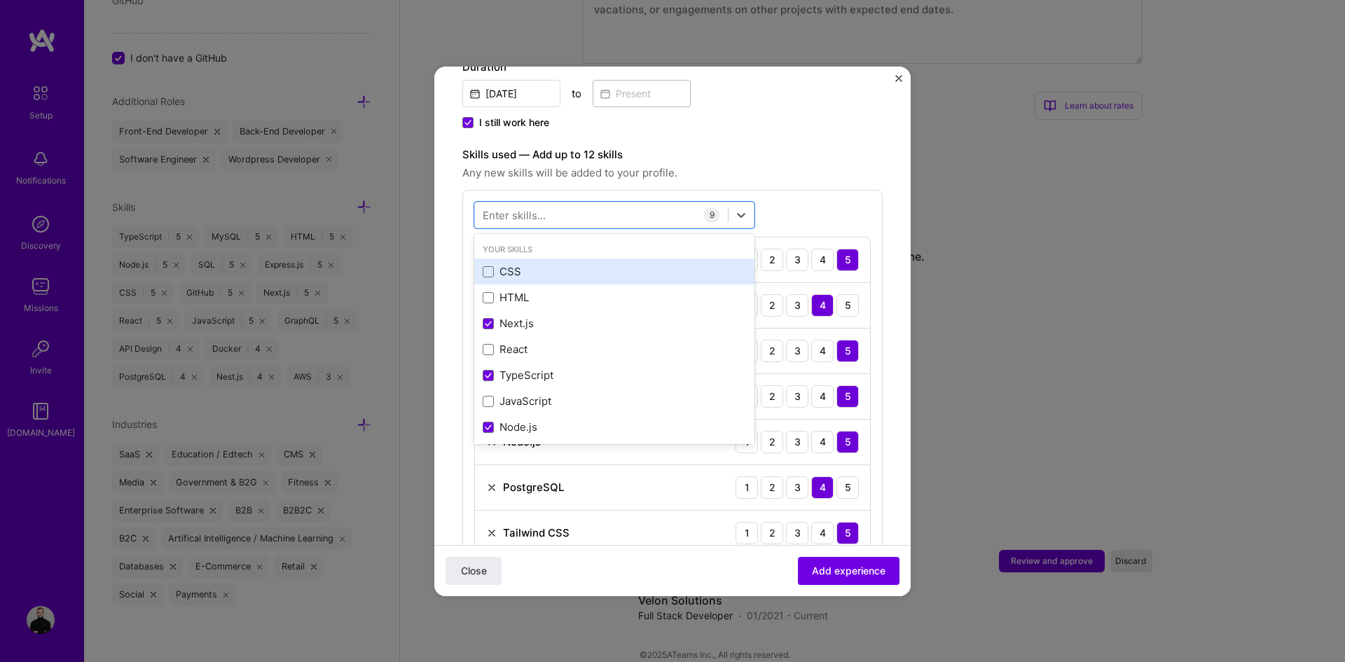
click at [506, 264] on div "CSS" at bounding box center [614, 271] width 263 height 15
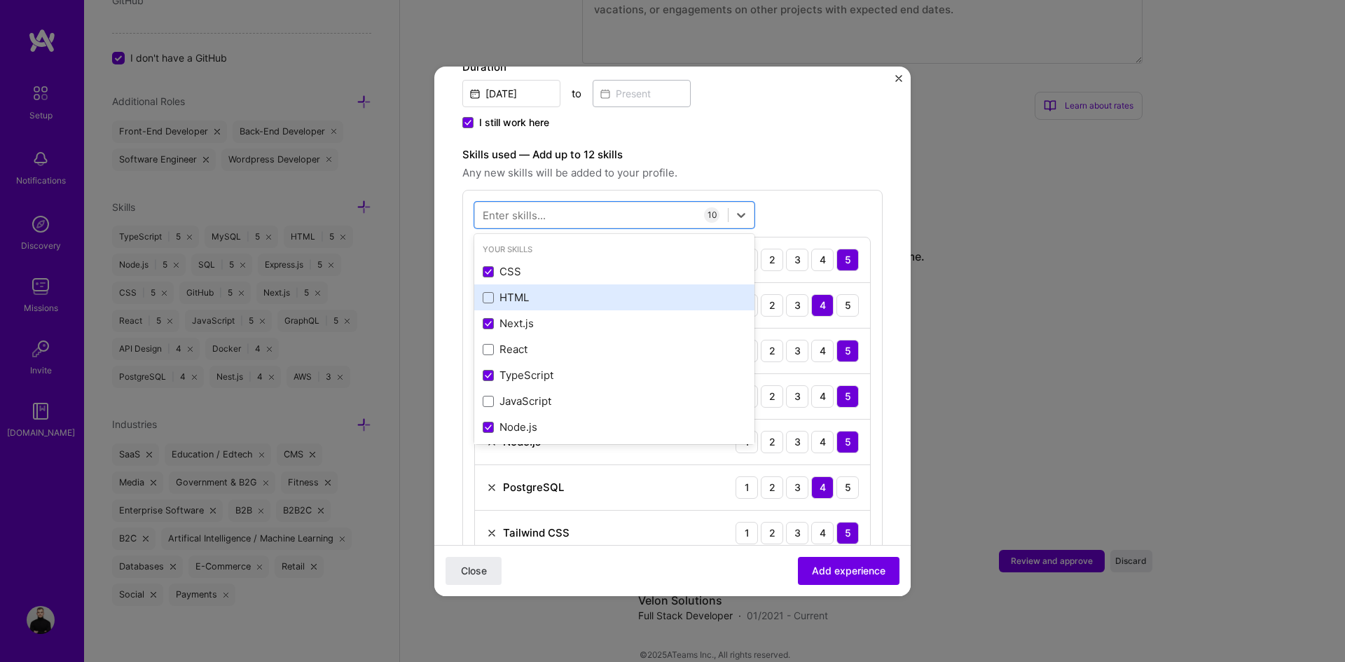
click at [506, 290] on div "HTML" at bounding box center [614, 297] width 263 height 15
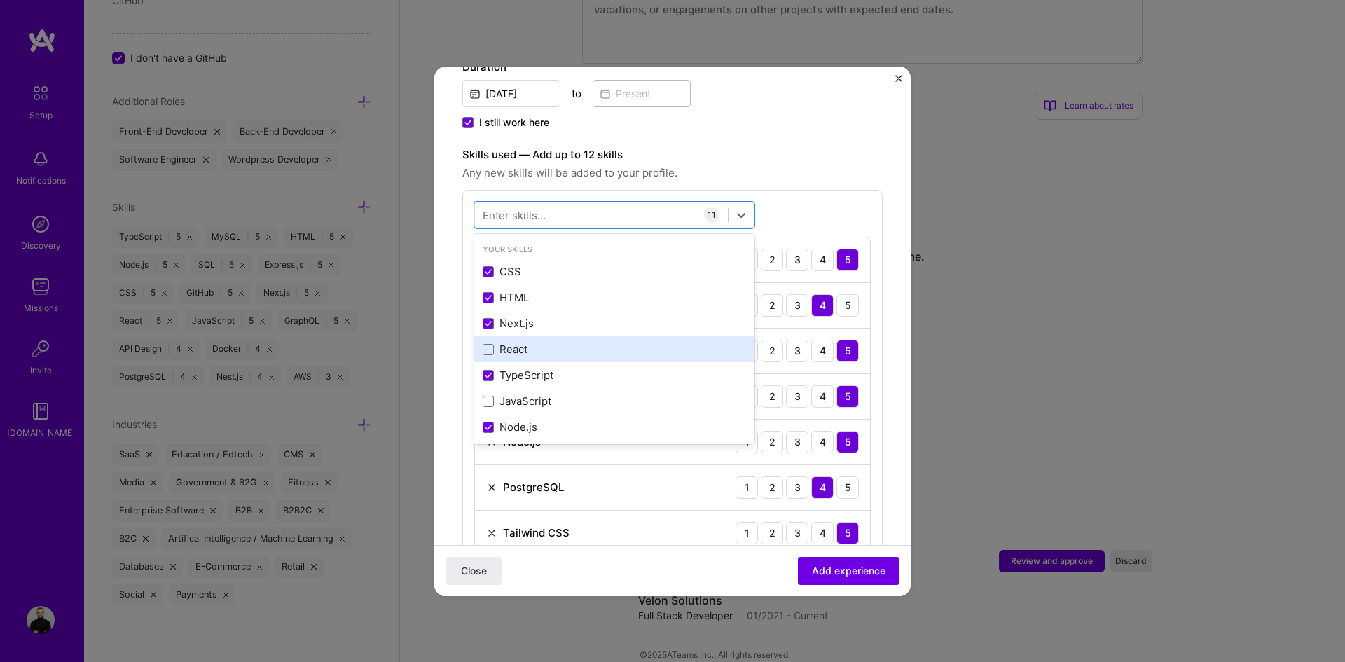
click at [514, 342] on div "React" at bounding box center [614, 349] width 263 height 15
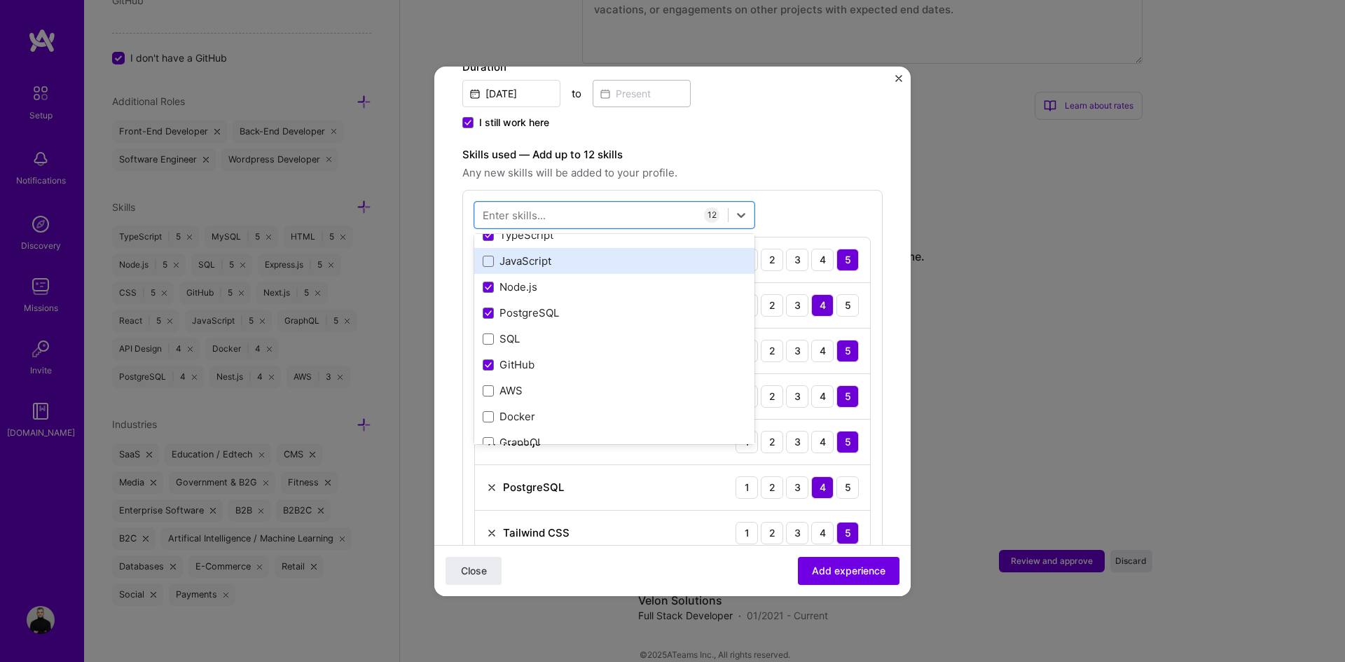
click at [535, 254] on div "JavaScript" at bounding box center [614, 261] width 263 height 15
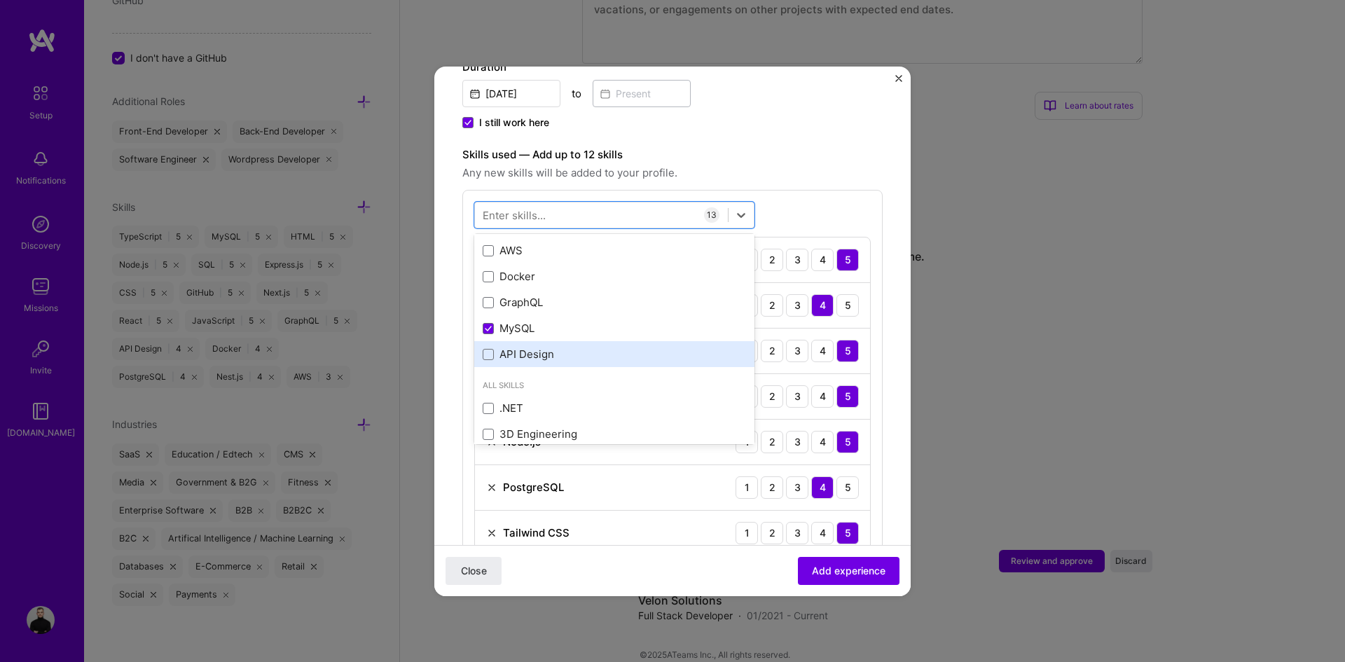
scroll to position [350, 0]
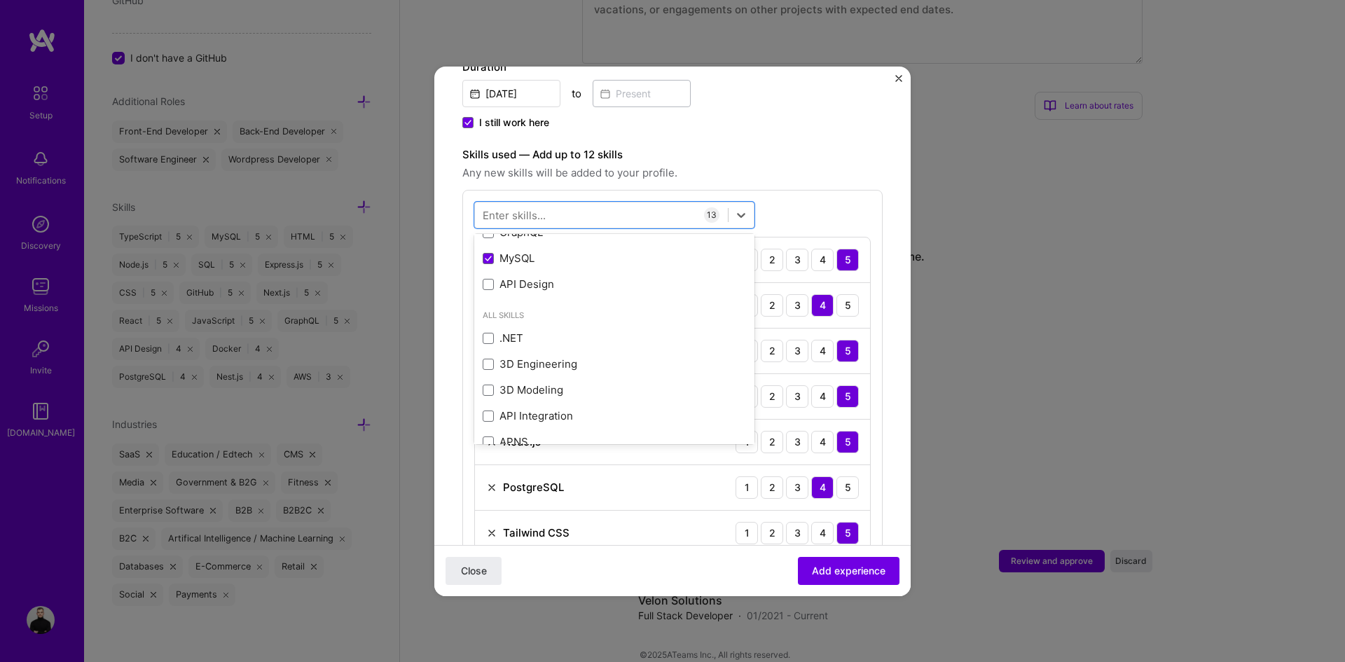
click at [846, 190] on div "option JavaScript, selected. option 3D Engineering focused, 0 of 2. 378 results…" at bounding box center [672, 516] width 420 height 652
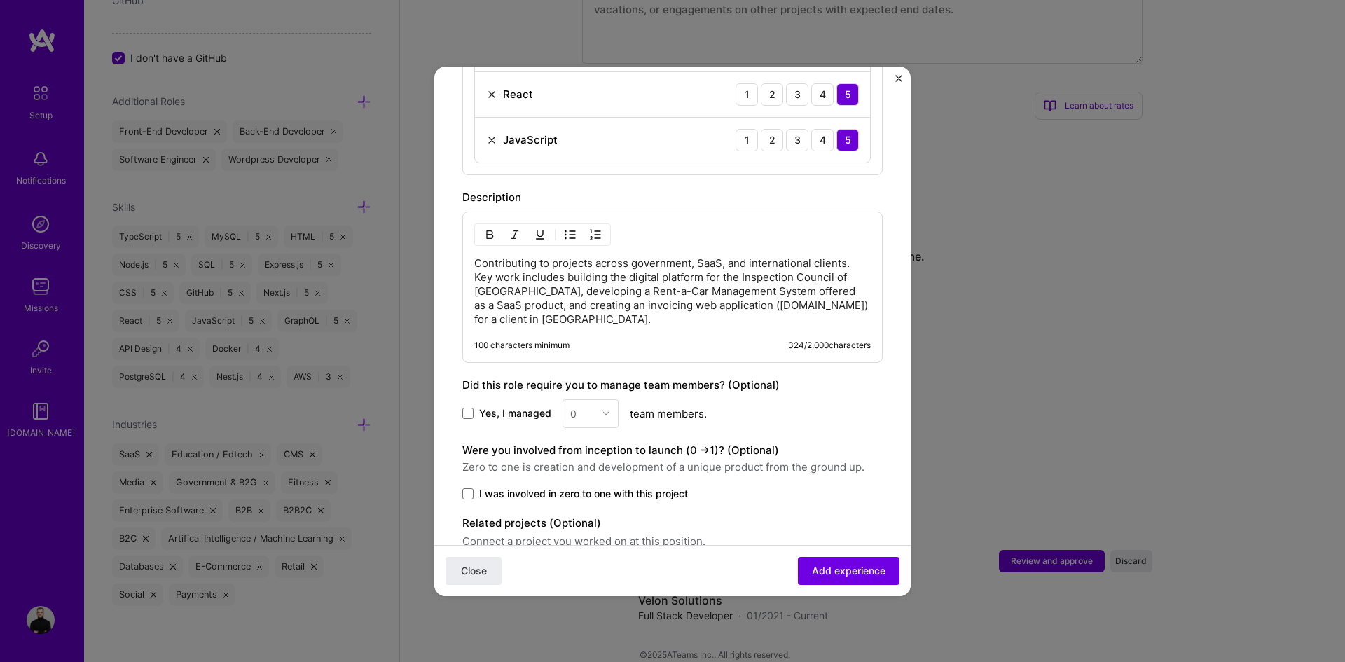
scroll to position [1121, 0]
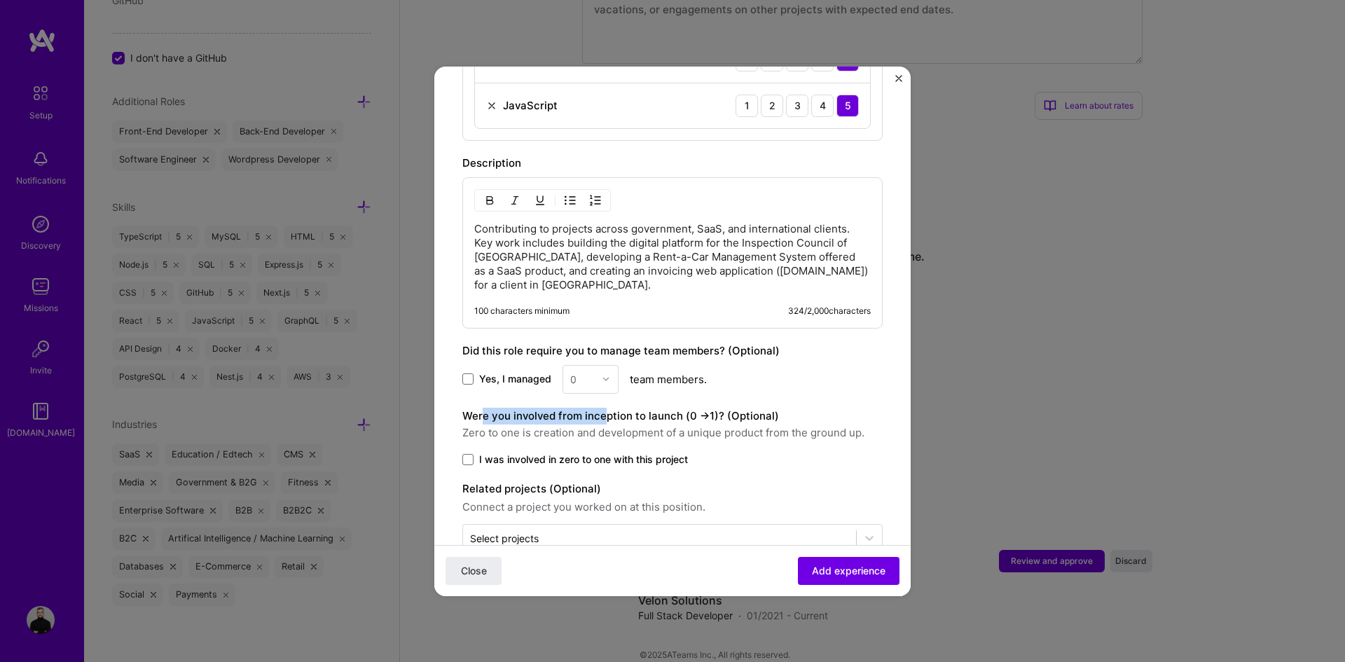
drag, startPoint x: 518, startPoint y: 403, endPoint x: 602, endPoint y: 401, distance: 83.4
click at [602, 409] on label "Were you involved from inception to launch (0 - > 1)? (Optional)" at bounding box center [620, 415] width 317 height 13
click at [483, 453] on span "I was involved in zero to one with this project" at bounding box center [583, 460] width 209 height 14
click at [0, 0] on input "I was involved in zero to one with this project" at bounding box center [0, 0] width 0 height 0
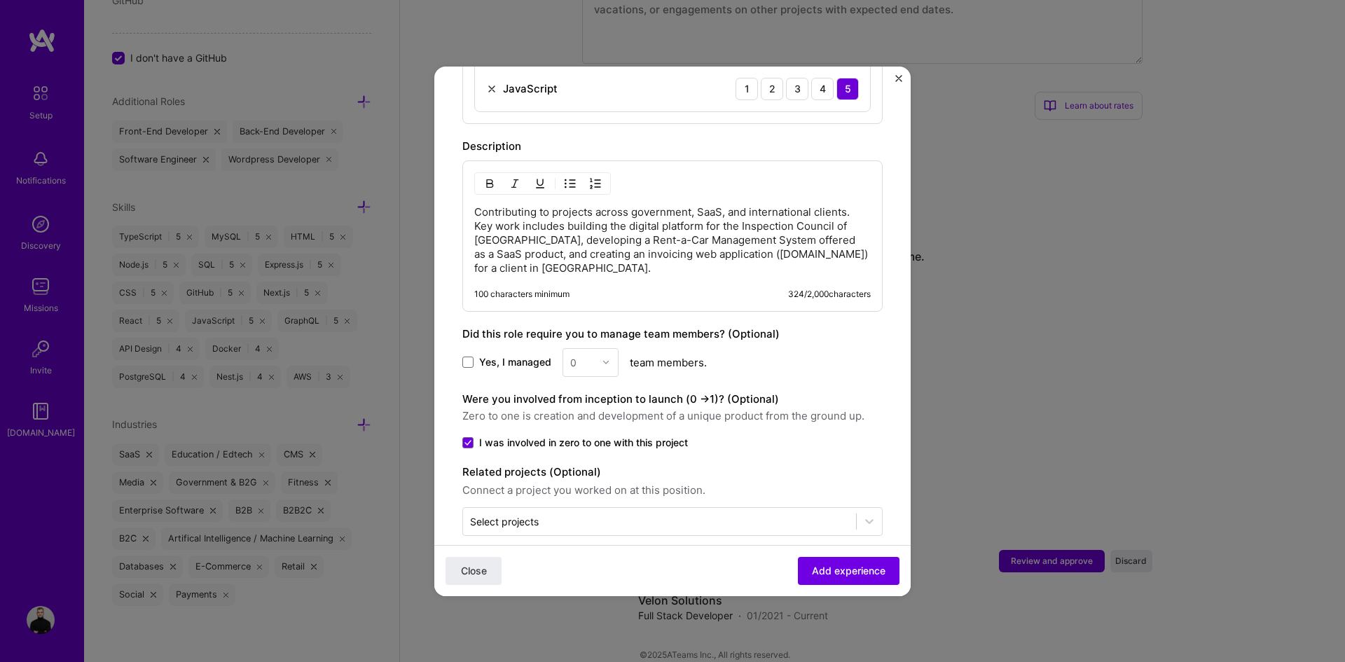
scroll to position [1142, 0]
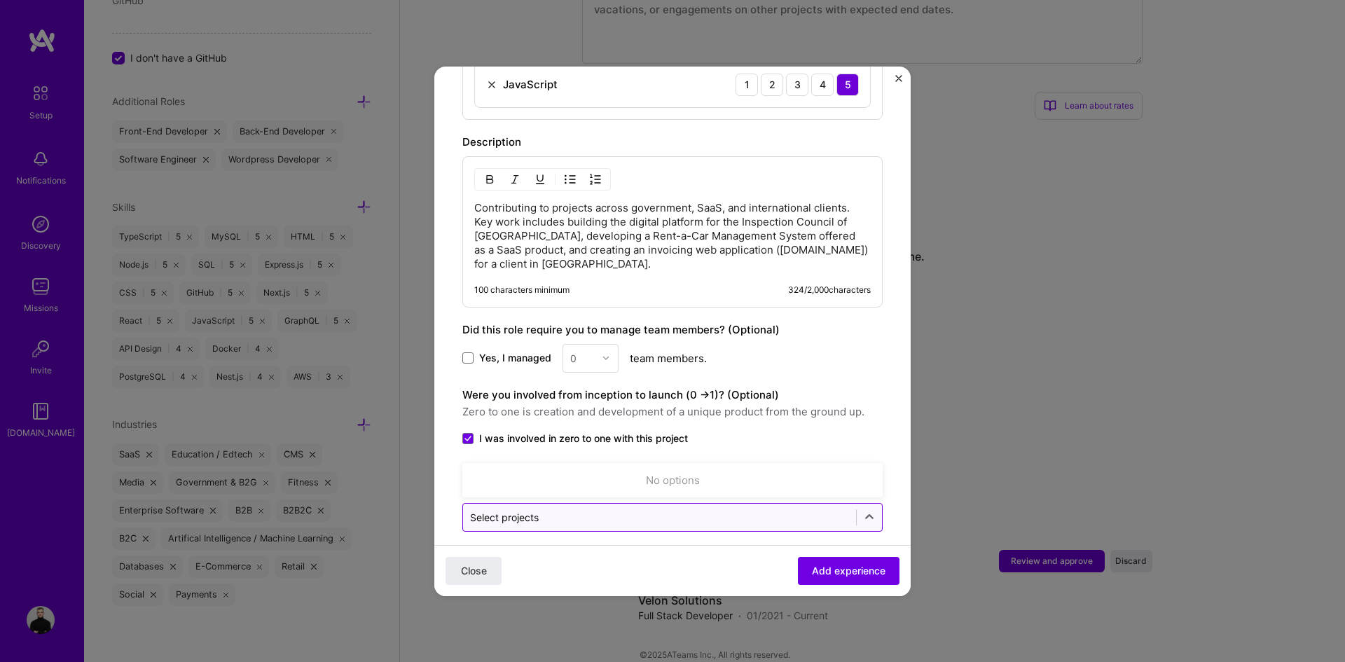
click at [577, 510] on input "text" at bounding box center [659, 517] width 379 height 15
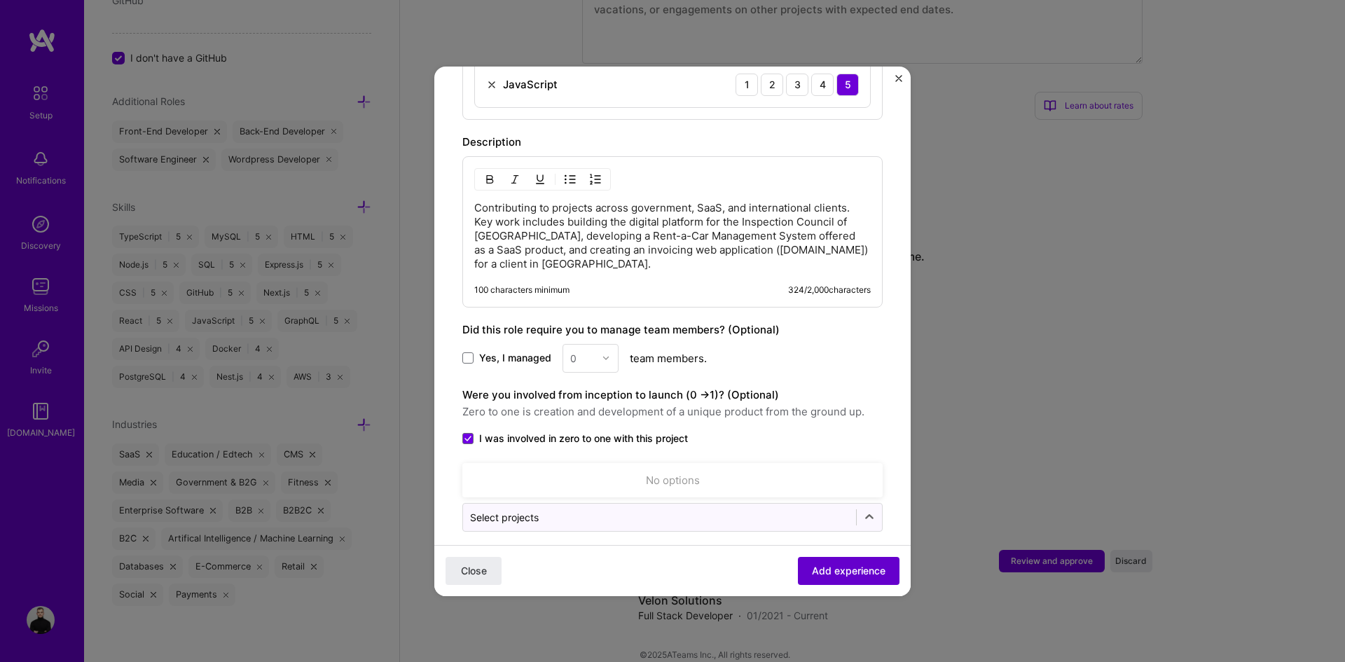
click at [819, 570] on span "Add experience" at bounding box center [849, 570] width 74 height 14
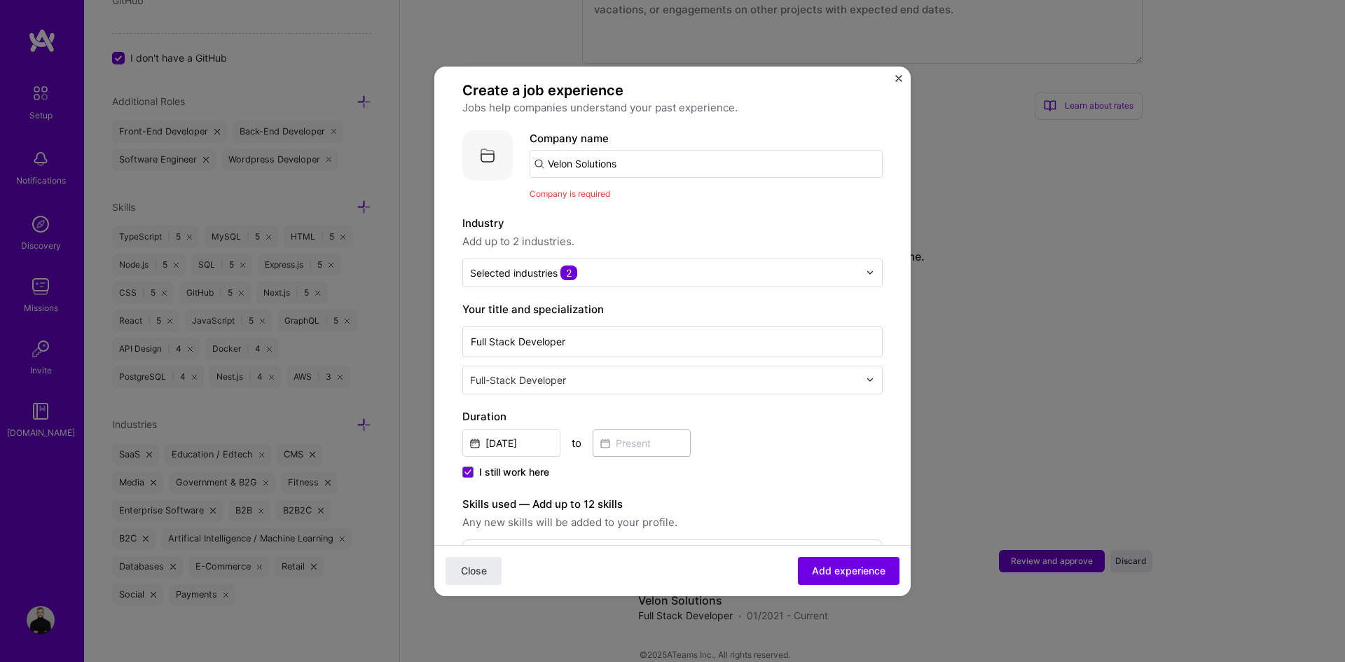
scroll to position [0, 0]
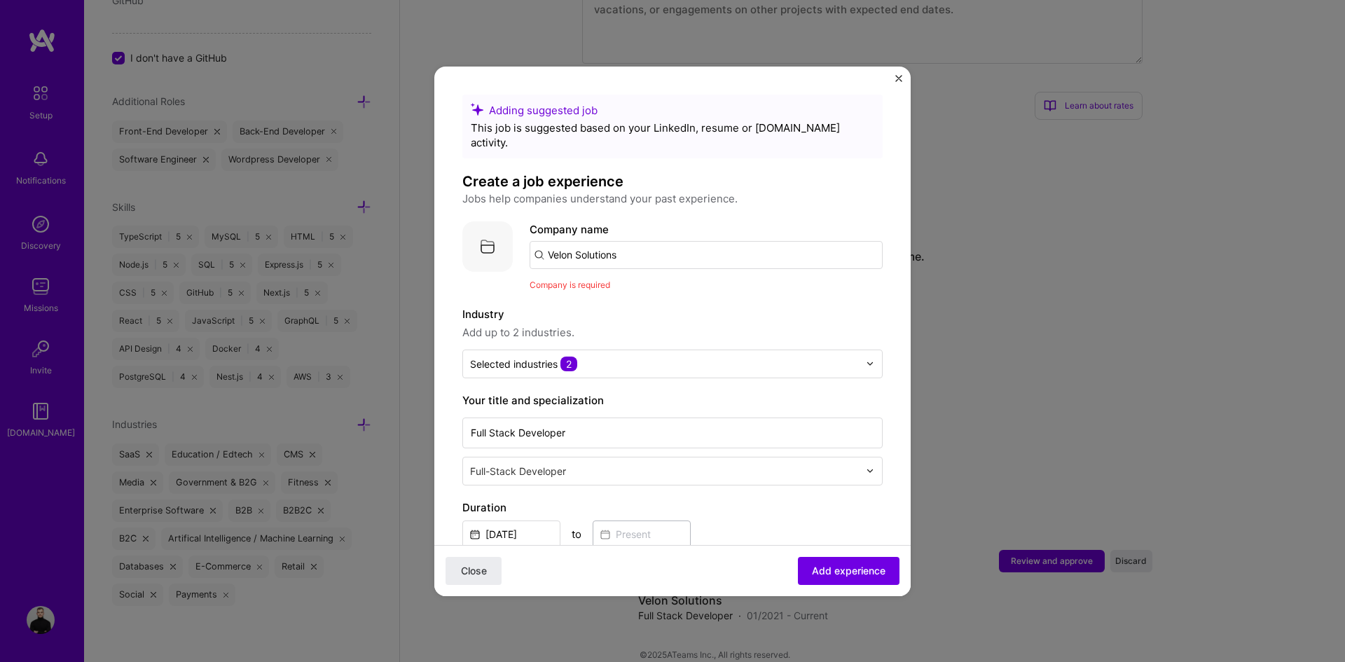
click at [616, 246] on input "Velon Solutions" at bounding box center [706, 255] width 353 height 28
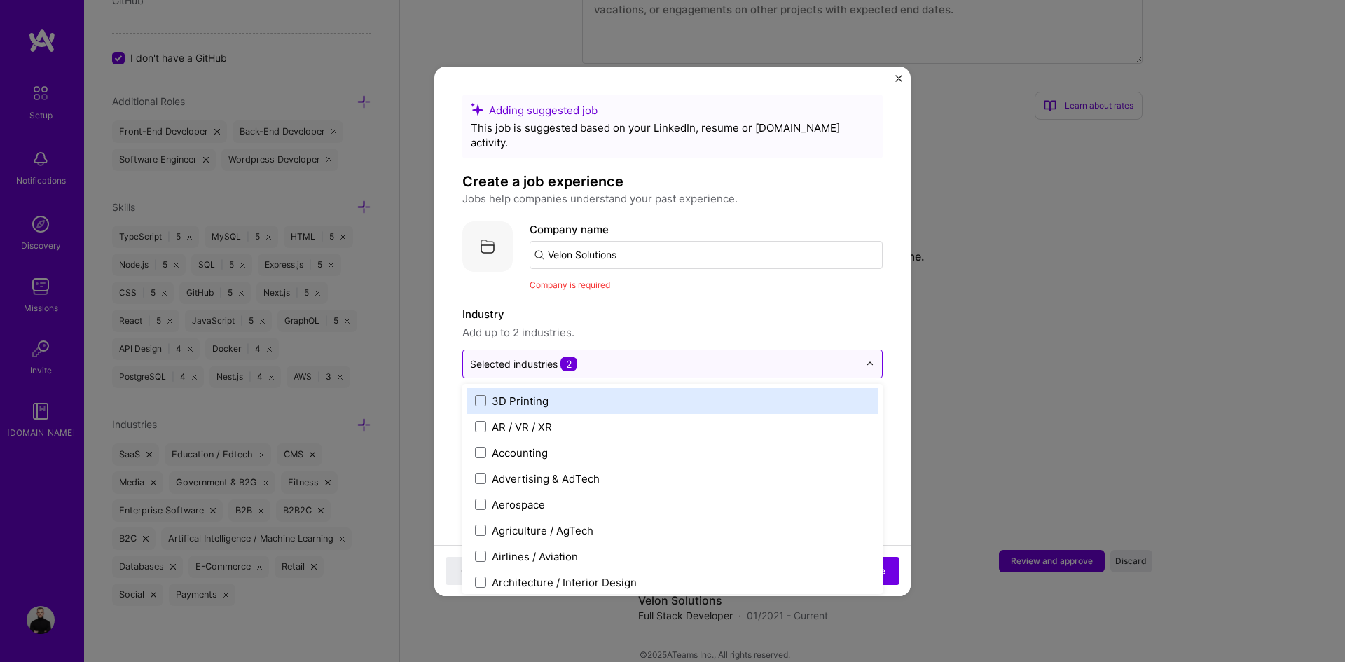
click at [568, 357] on span "2" at bounding box center [568, 364] width 17 height 15
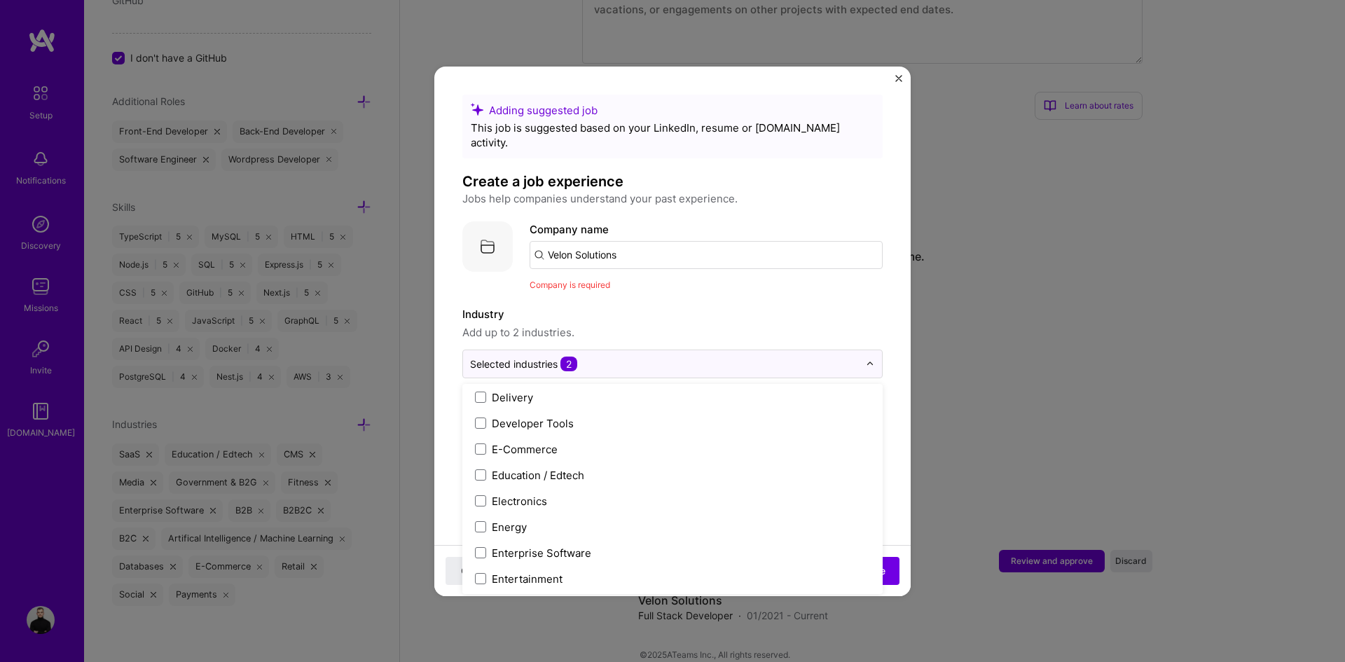
scroll to position [1261, 0]
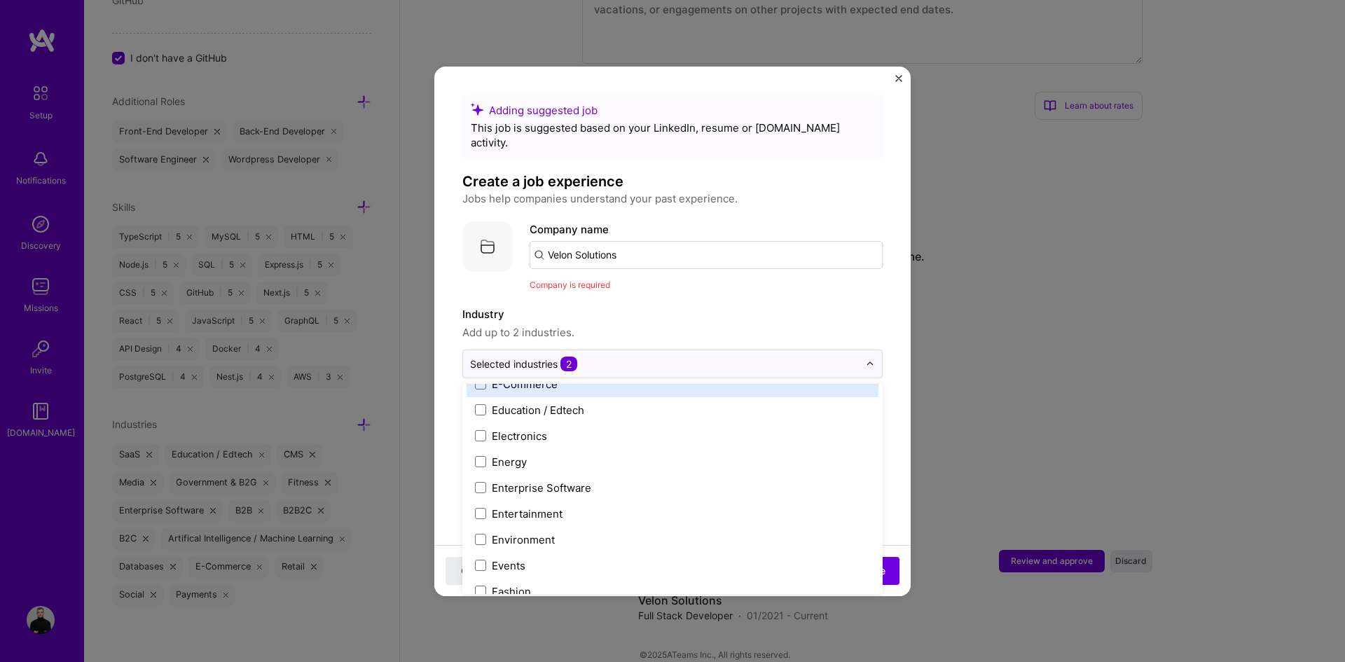
click at [555, 378] on div "E-Commerce" at bounding box center [673, 384] width 412 height 26
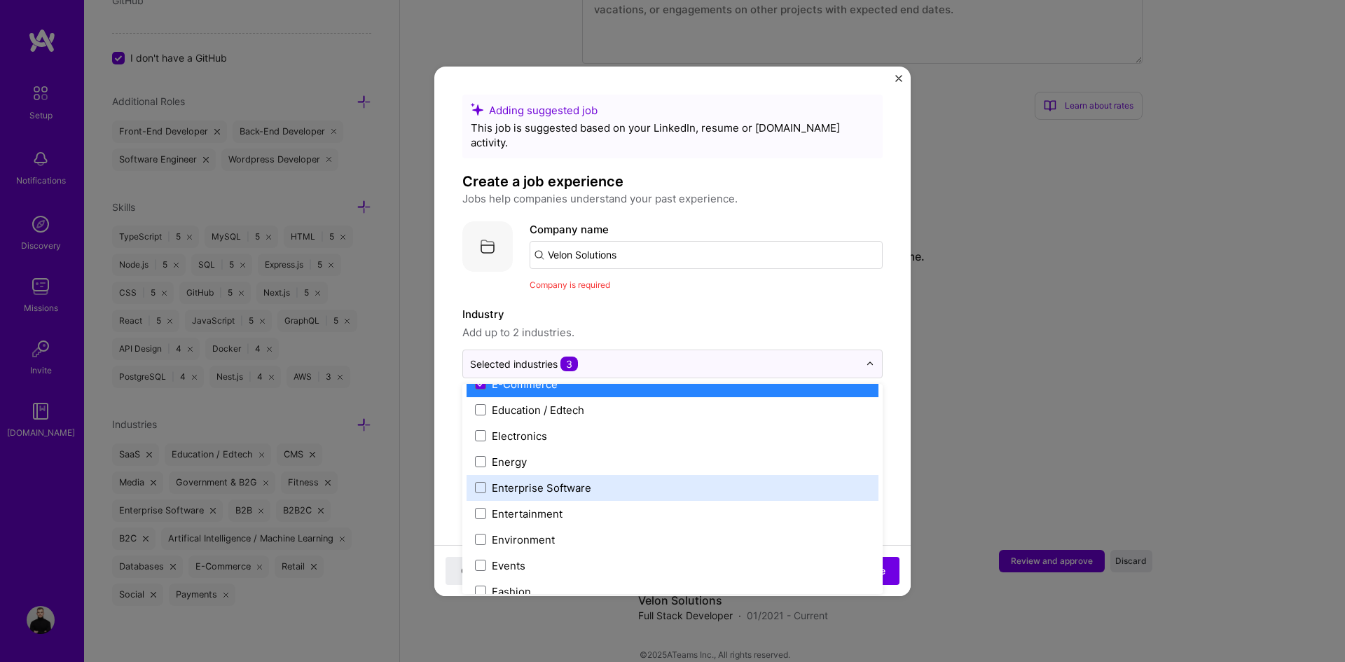
click at [546, 481] on div "Enterprise Software" at bounding box center [541, 488] width 99 height 15
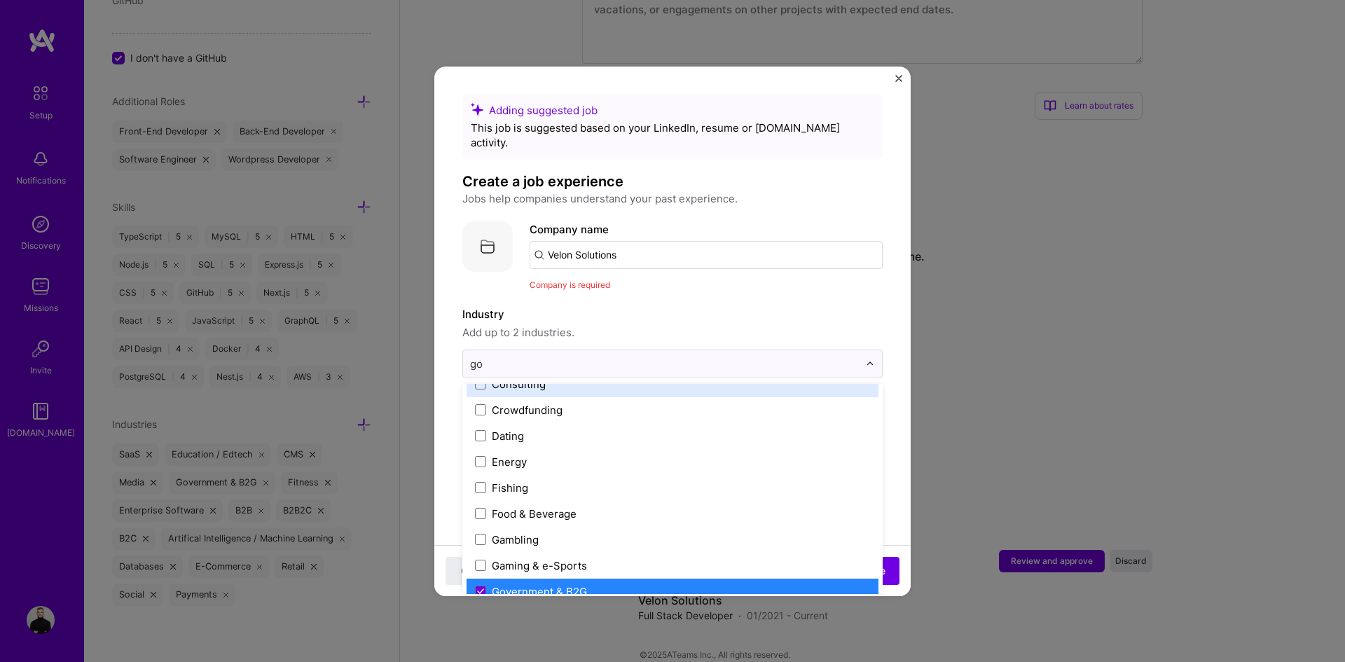
scroll to position [0, 0]
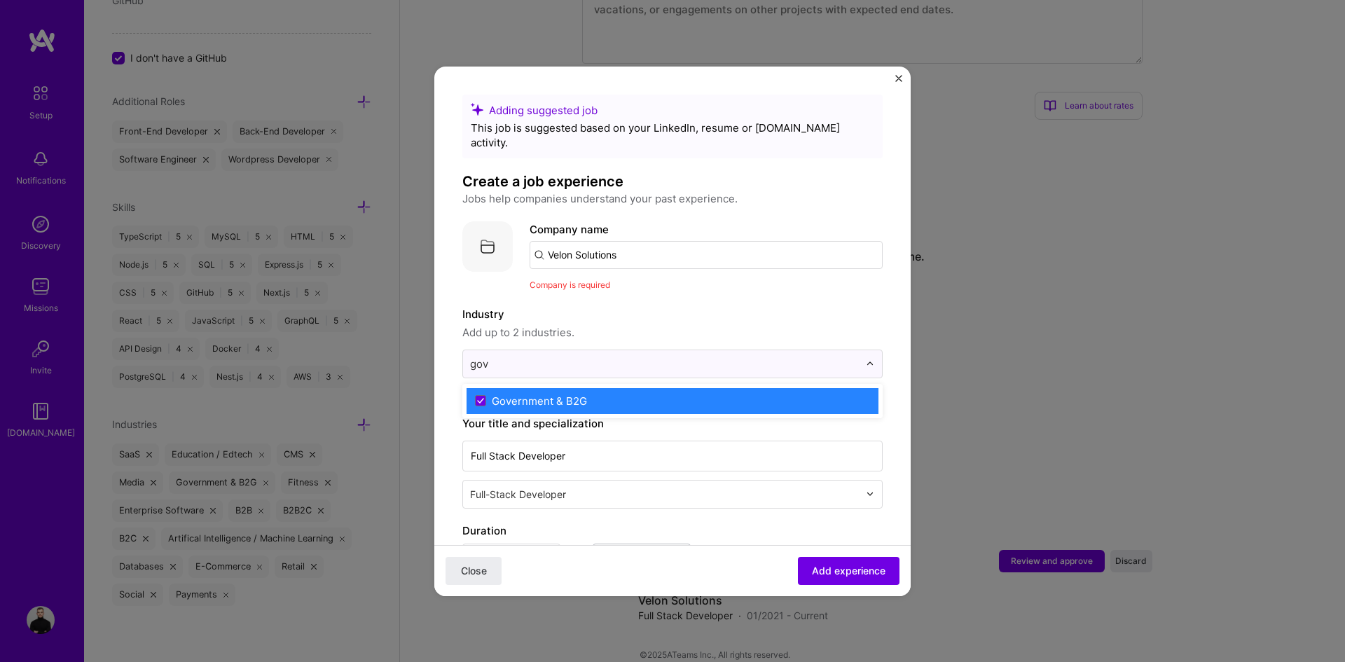
type input "gov"
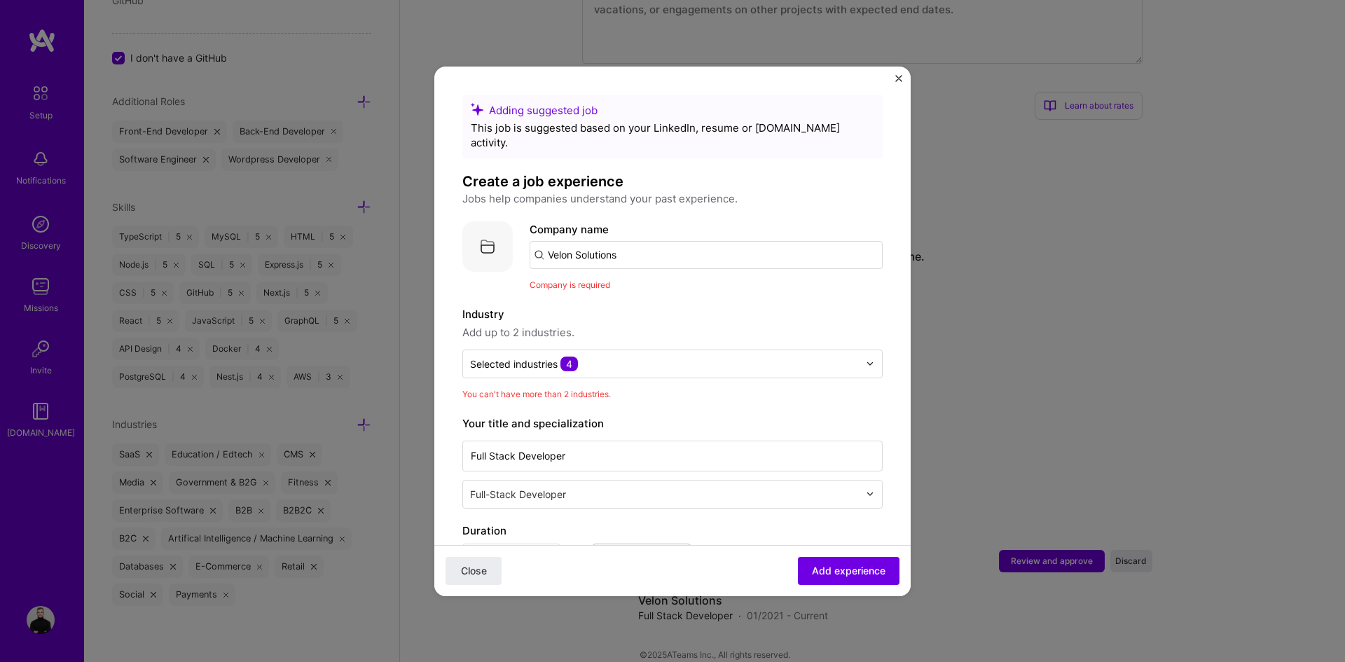
click at [612, 415] on label "Your title and specialization" at bounding box center [672, 423] width 420 height 17
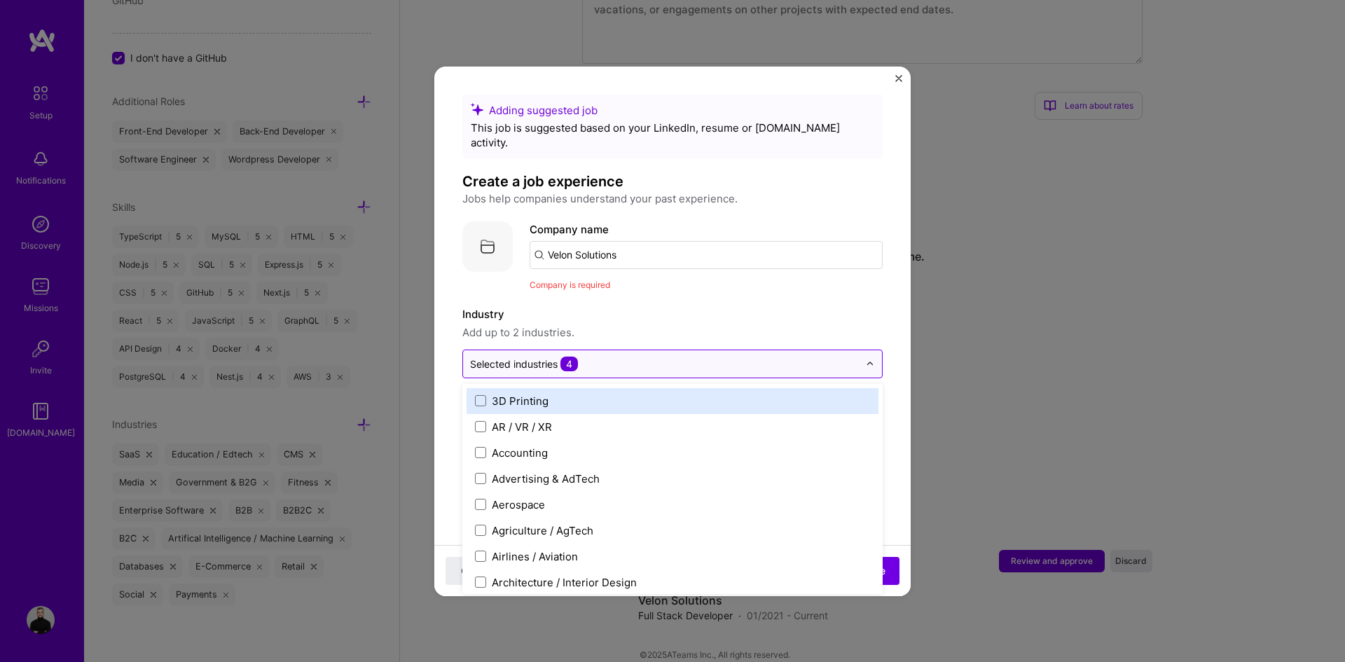
click at [667, 357] on div at bounding box center [664, 364] width 389 height 18
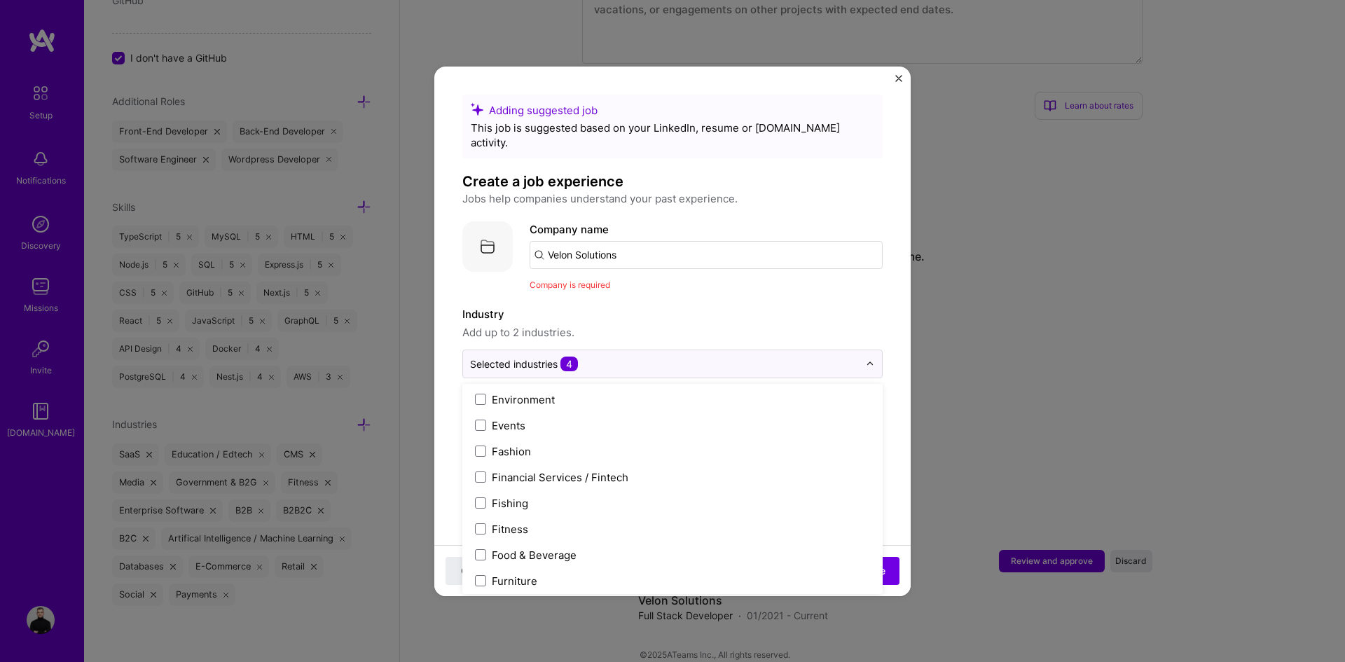
scroll to position [1331, 0]
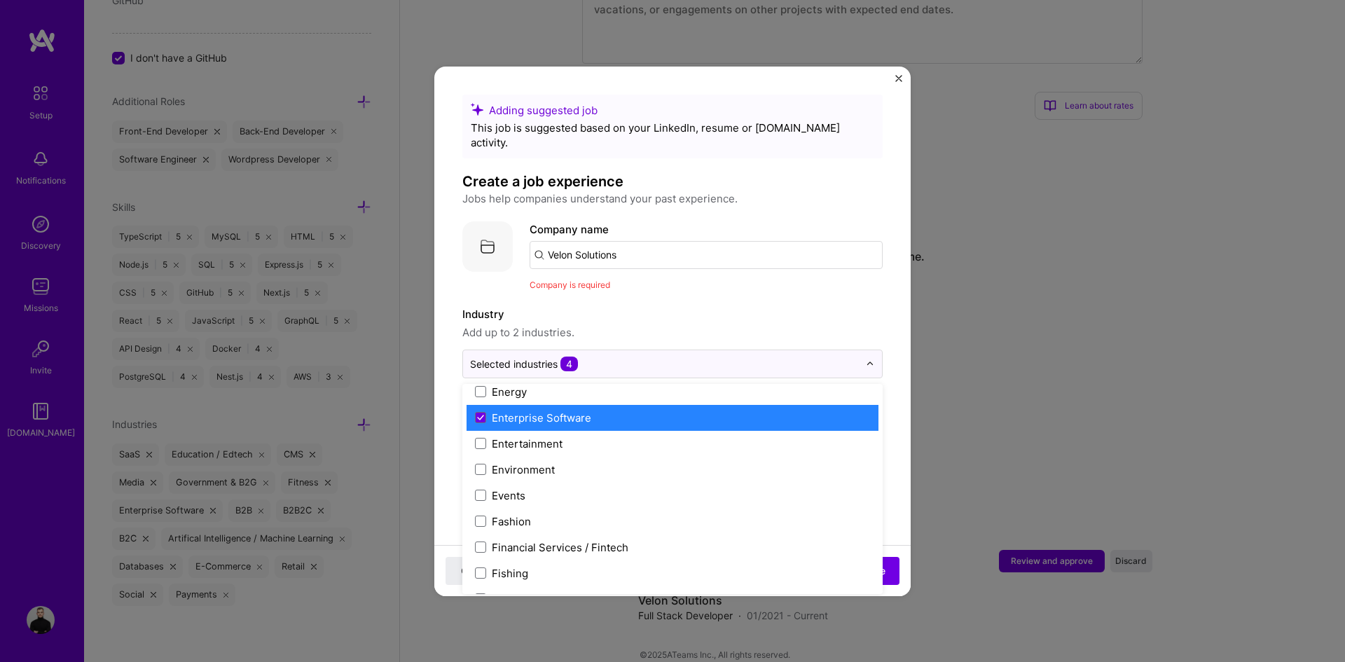
click at [500, 411] on div "Enterprise Software" at bounding box center [541, 418] width 99 height 15
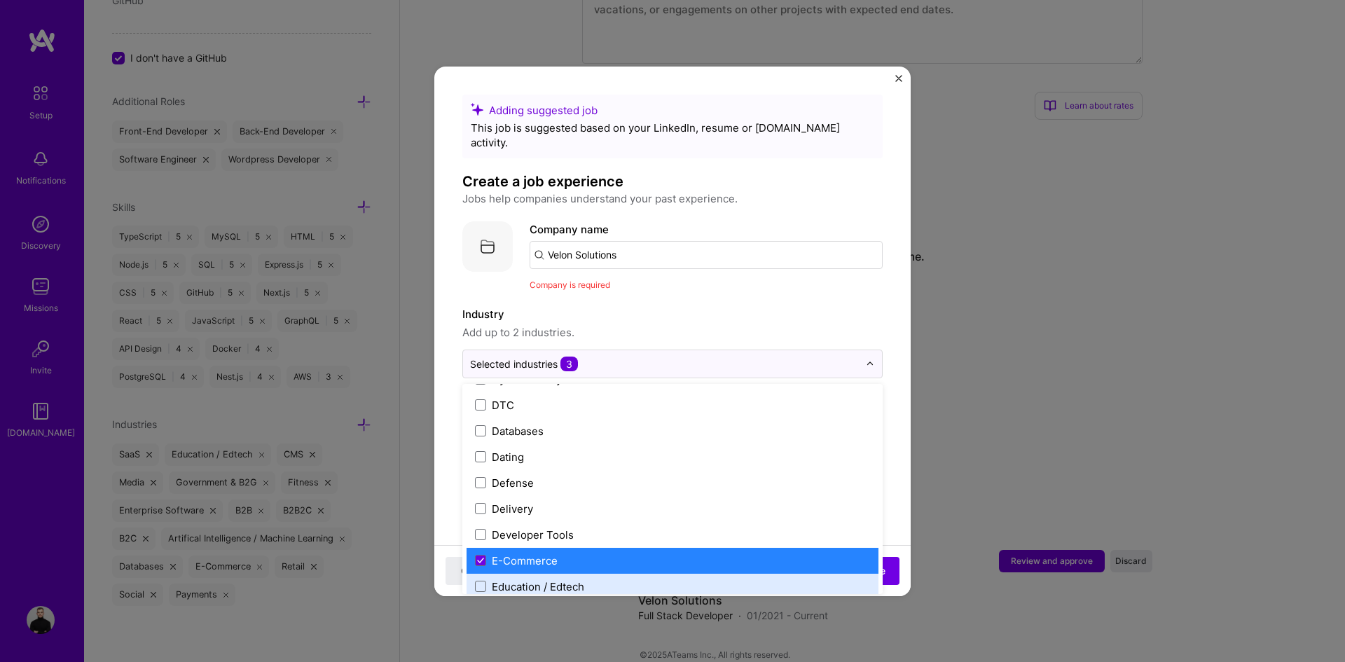
scroll to position [1157, 0]
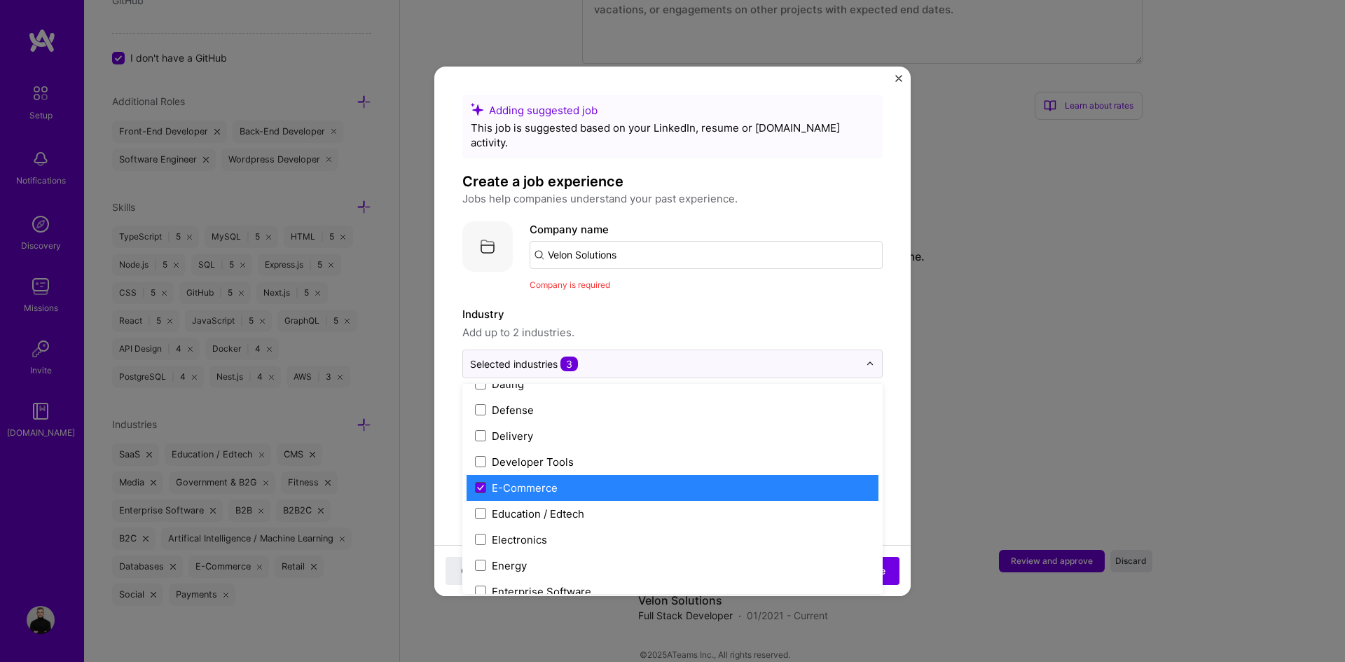
click at [482, 485] on icon at bounding box center [480, 488] width 7 height 6
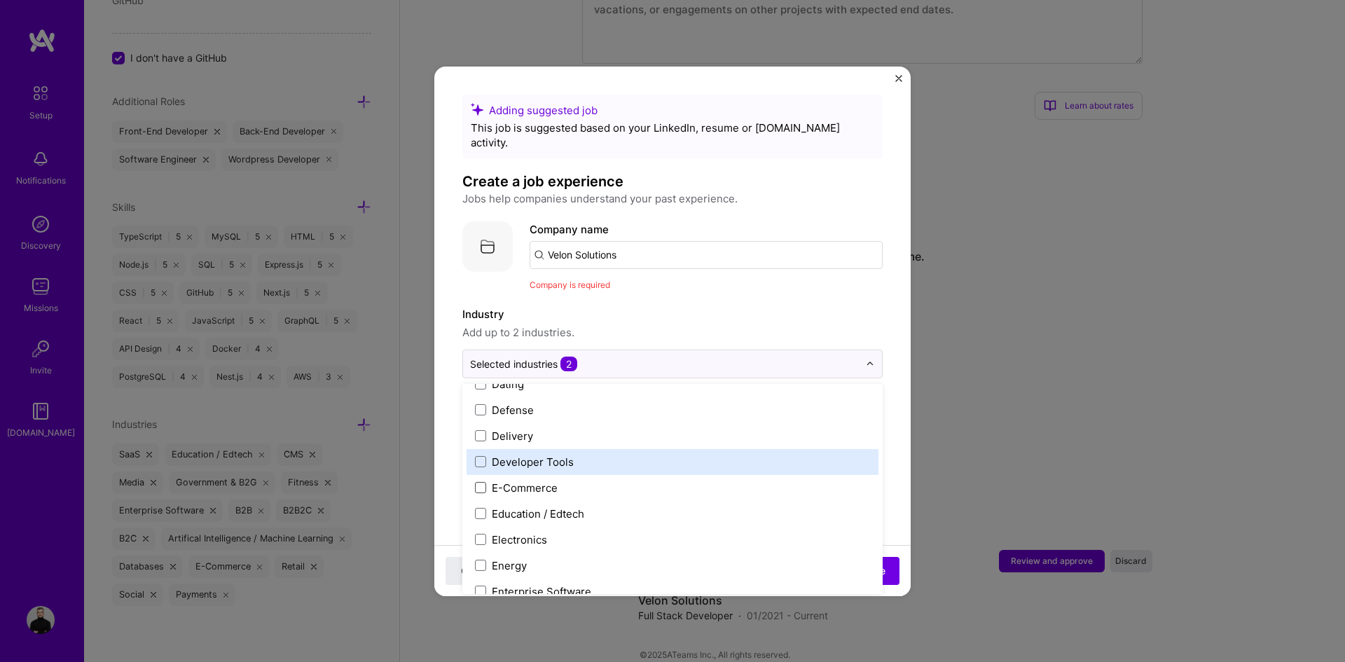
drag, startPoint x: 548, startPoint y: 284, endPoint x: 572, endPoint y: 267, distance: 29.7
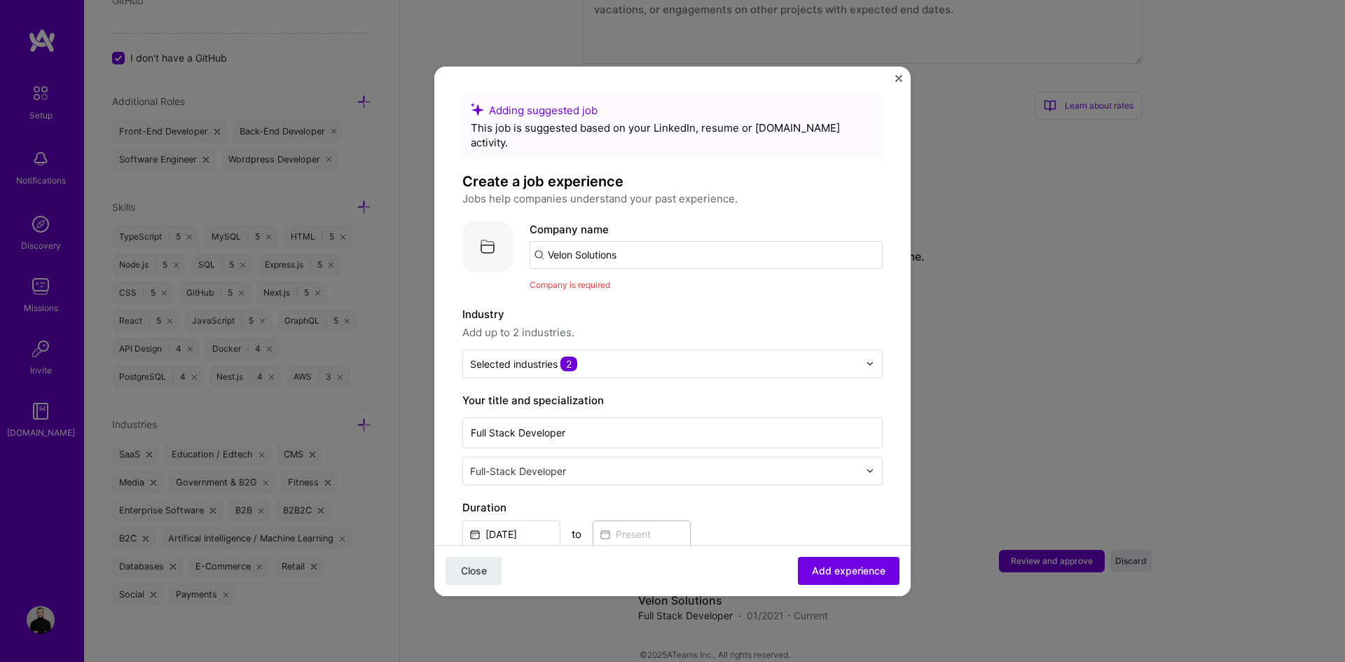
click at [662, 222] on div "Company name Velon Solutions" at bounding box center [706, 245] width 353 height 48
click at [646, 241] on input "Velon Solutions" at bounding box center [706, 255] width 353 height 28
click at [832, 581] on button "Add experience" at bounding box center [849, 570] width 102 height 28
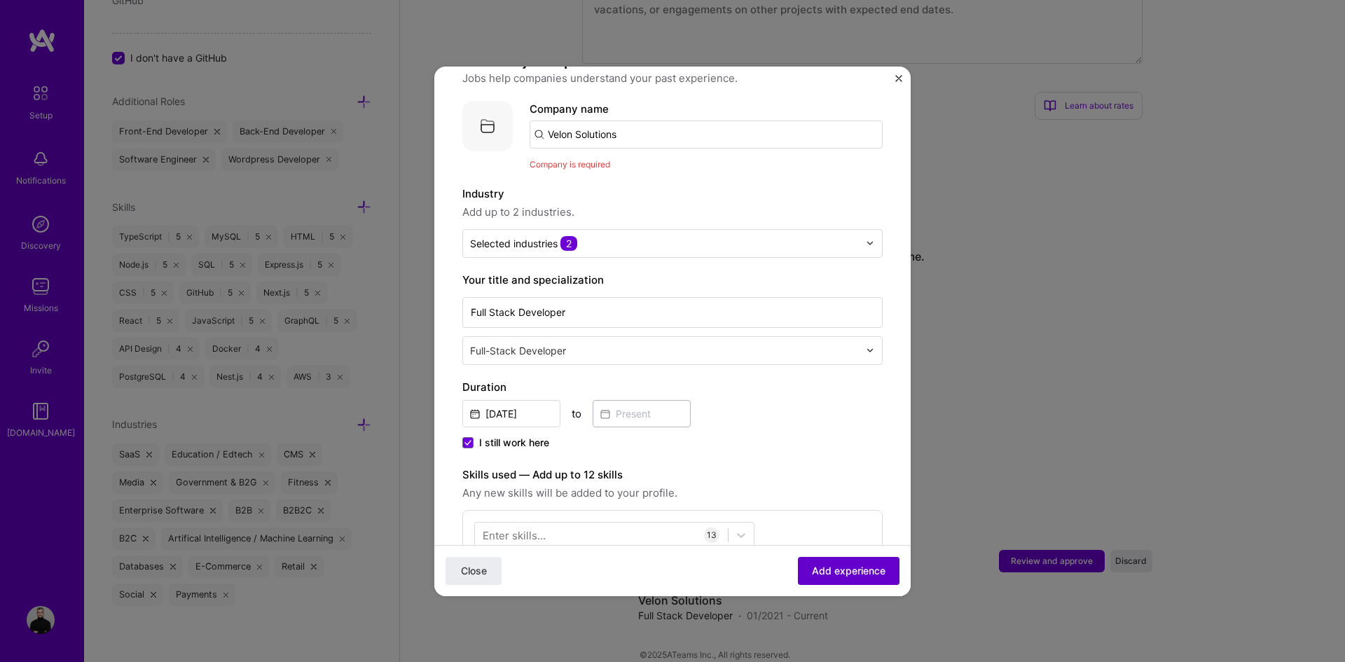
scroll to position [140, 0]
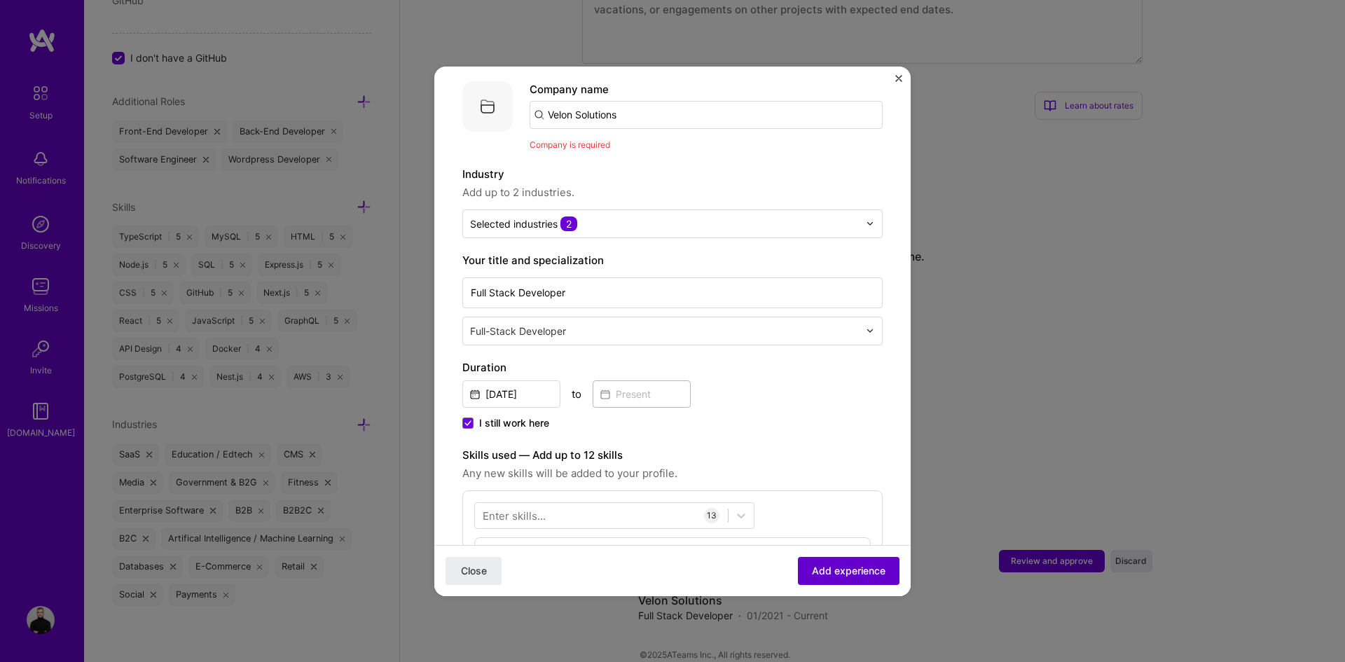
click at [828, 581] on button "Add experience" at bounding box center [849, 570] width 102 height 28
click at [828, 580] on button "Add experience" at bounding box center [849, 570] width 102 height 28
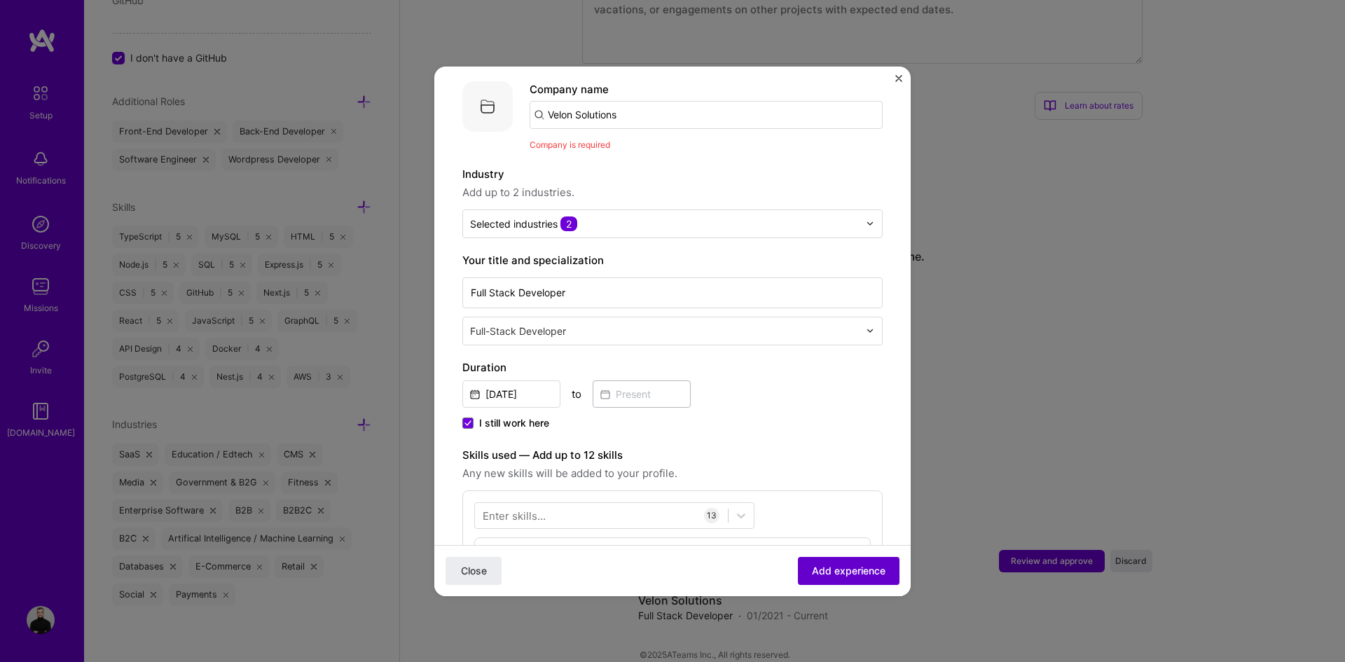
click at [826, 572] on span "Add experience" at bounding box center [849, 570] width 74 height 14
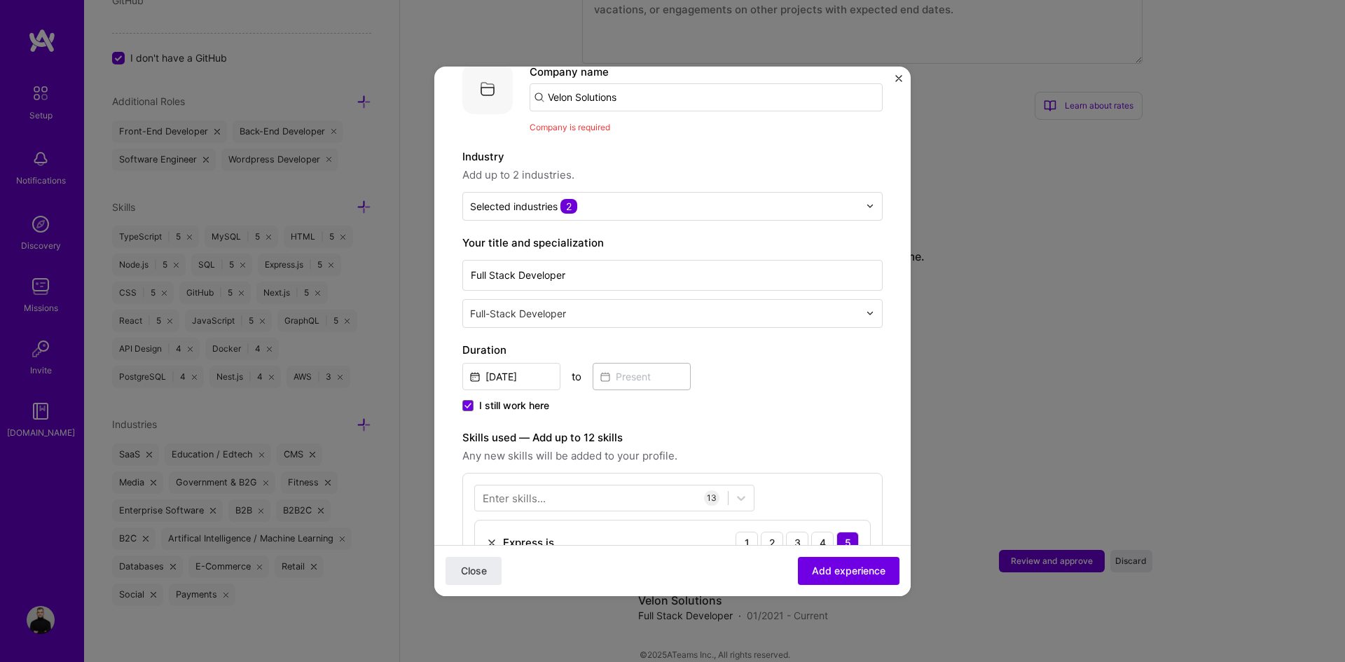
scroll to position [0, 0]
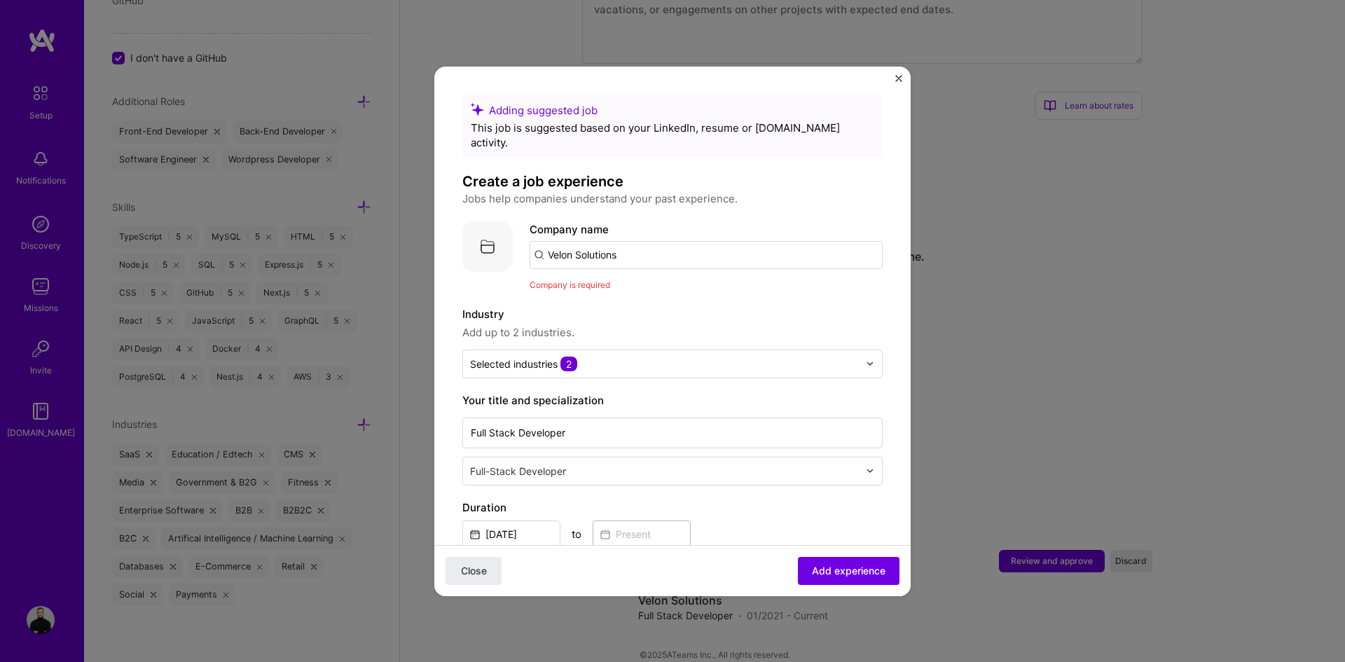
click at [652, 252] on input "Velon Solutions" at bounding box center [706, 255] width 353 height 28
drag, startPoint x: 641, startPoint y: 248, endPoint x: 511, endPoint y: 268, distance: 131.2
click at [511, 268] on div "Company logo Company name Velon Solutions Company is required" at bounding box center [672, 256] width 420 height 71
type input "Velon Solutions"
click at [563, 287] on span "Add company" at bounding box center [568, 294] width 67 height 15
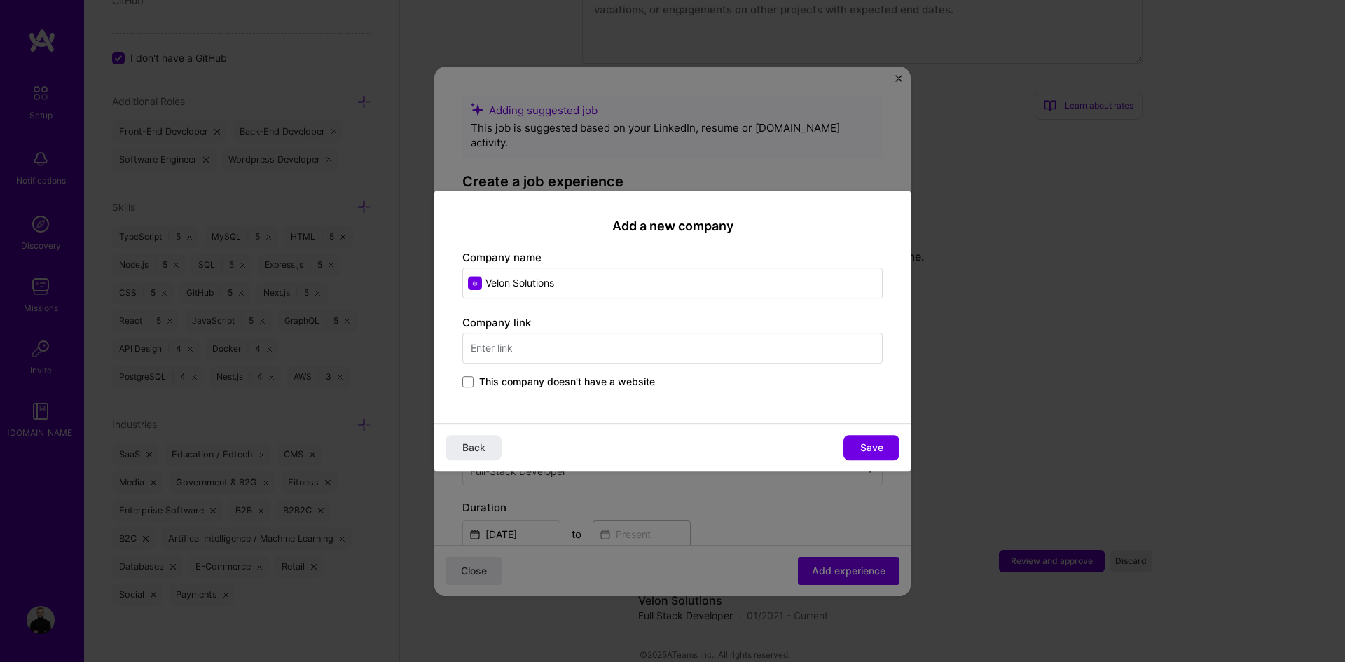
click at [622, 386] on span "This company doesn't have a website" at bounding box center [567, 382] width 176 height 14
click at [0, 0] on input "This company doesn't have a website" at bounding box center [0, 0] width 0 height 0
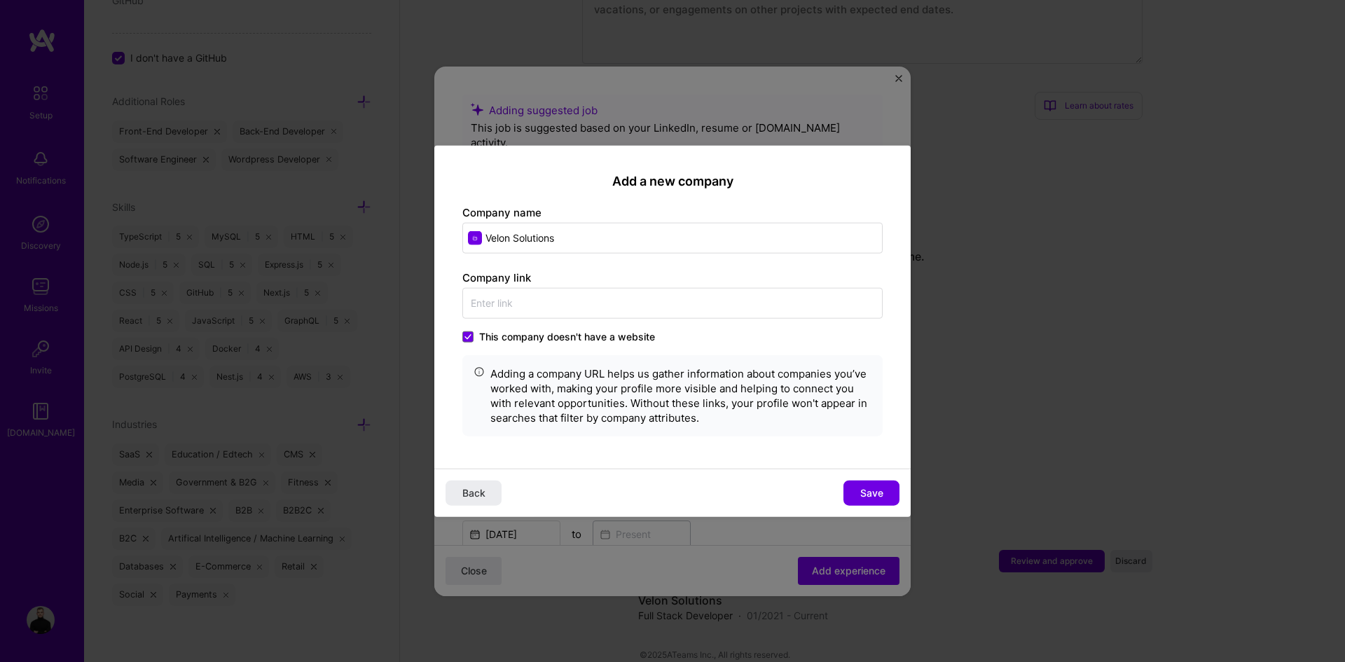
click at [870, 495] on span "Save" at bounding box center [871, 493] width 23 height 14
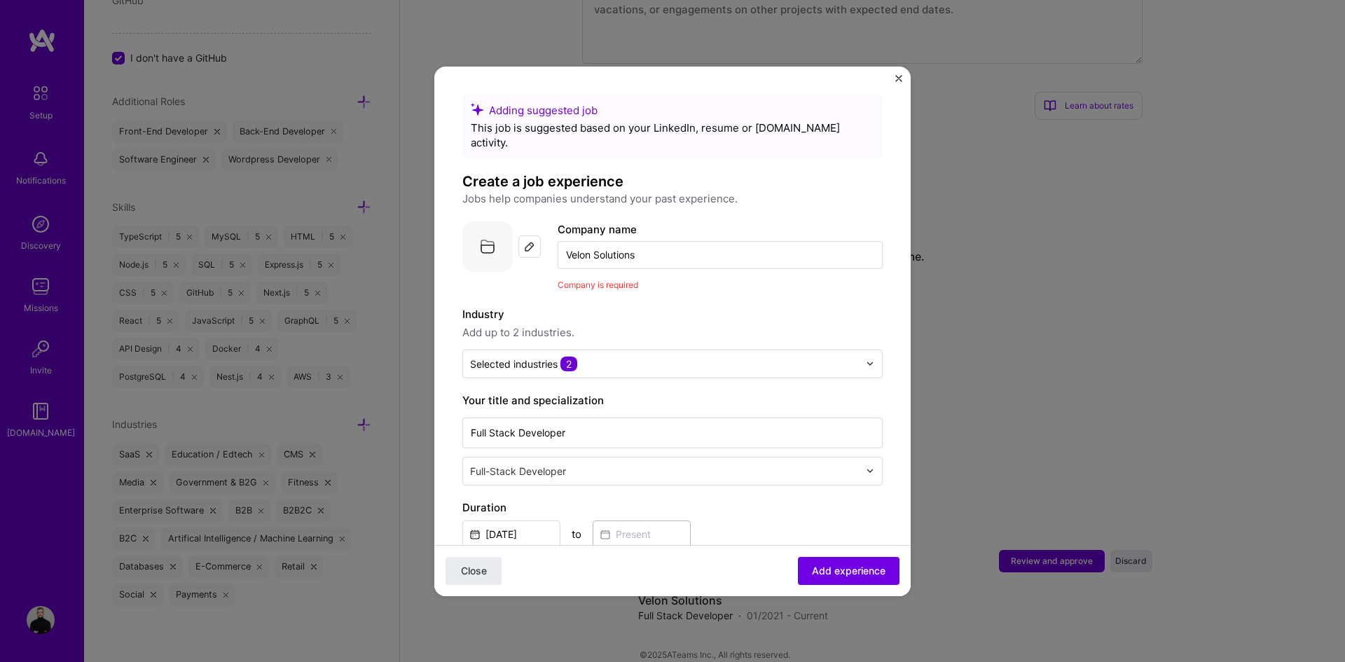
click at [530, 241] on img at bounding box center [529, 246] width 11 height 11
click at [536, 235] on div at bounding box center [529, 246] width 22 height 22
click at [846, 577] on span "Add experience" at bounding box center [849, 570] width 74 height 14
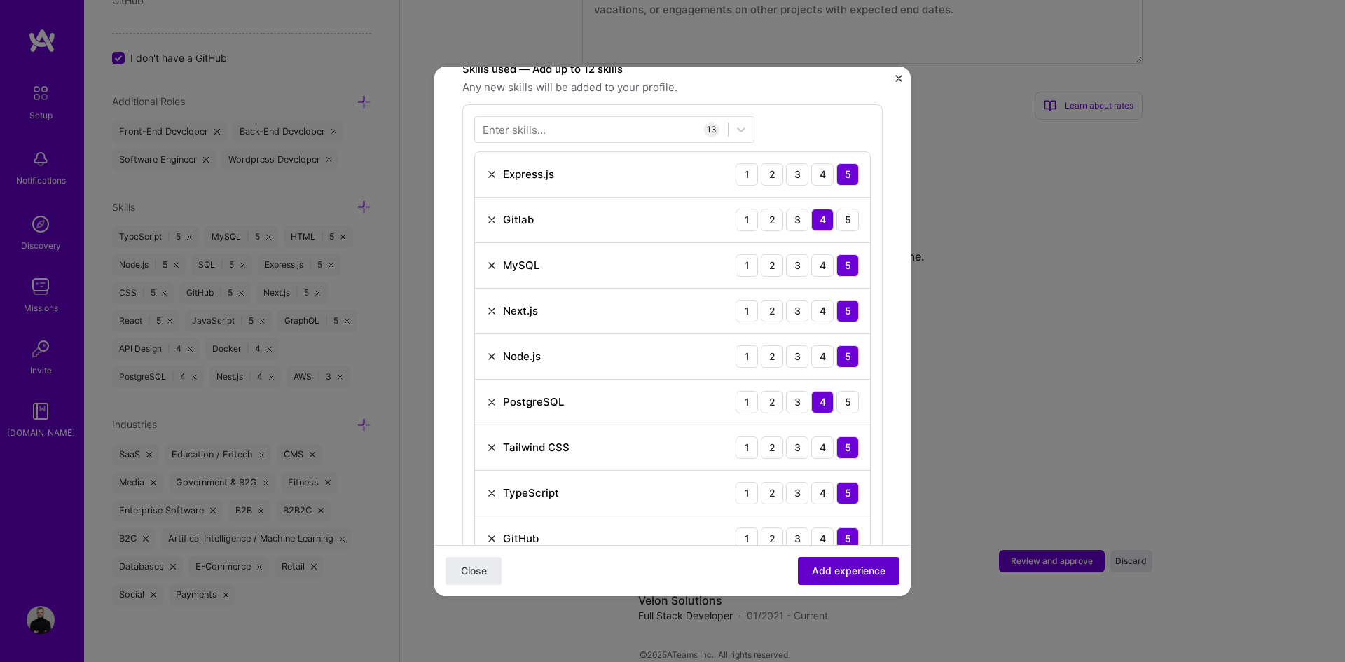
click at [844, 572] on span "Add experience" at bounding box center [849, 570] width 74 height 14
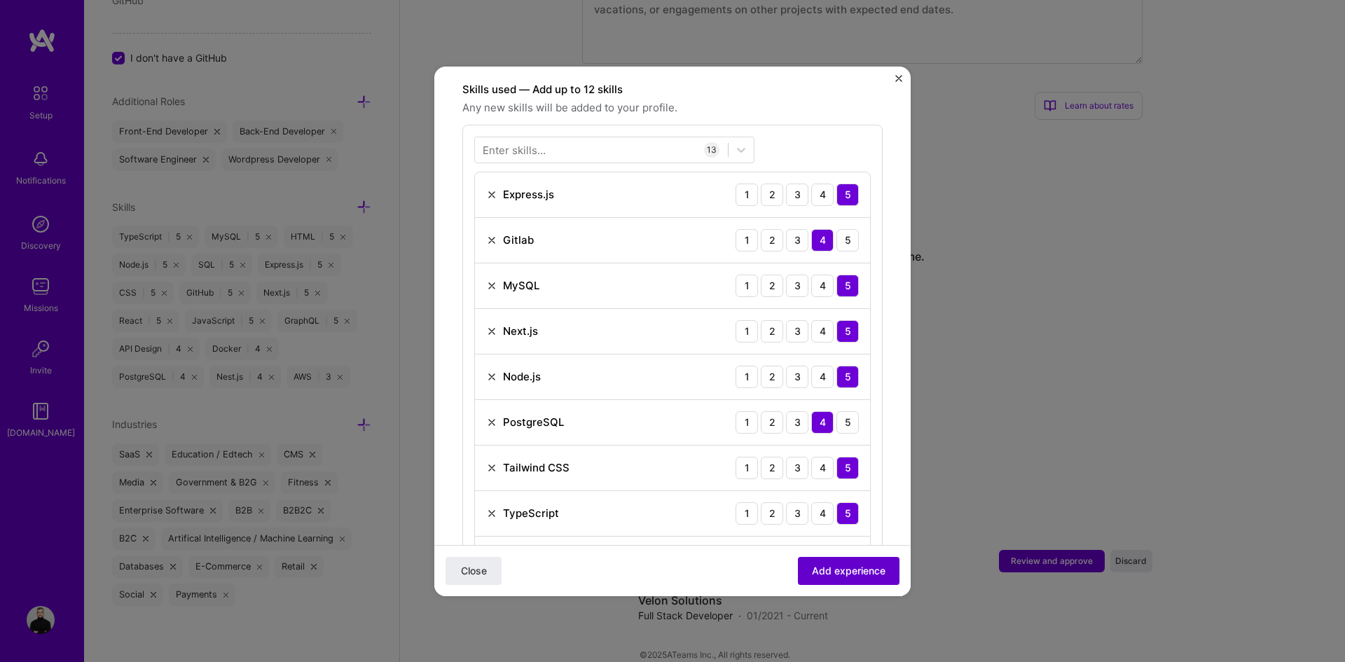
click at [843, 572] on span "Add experience" at bounding box center [849, 570] width 74 height 14
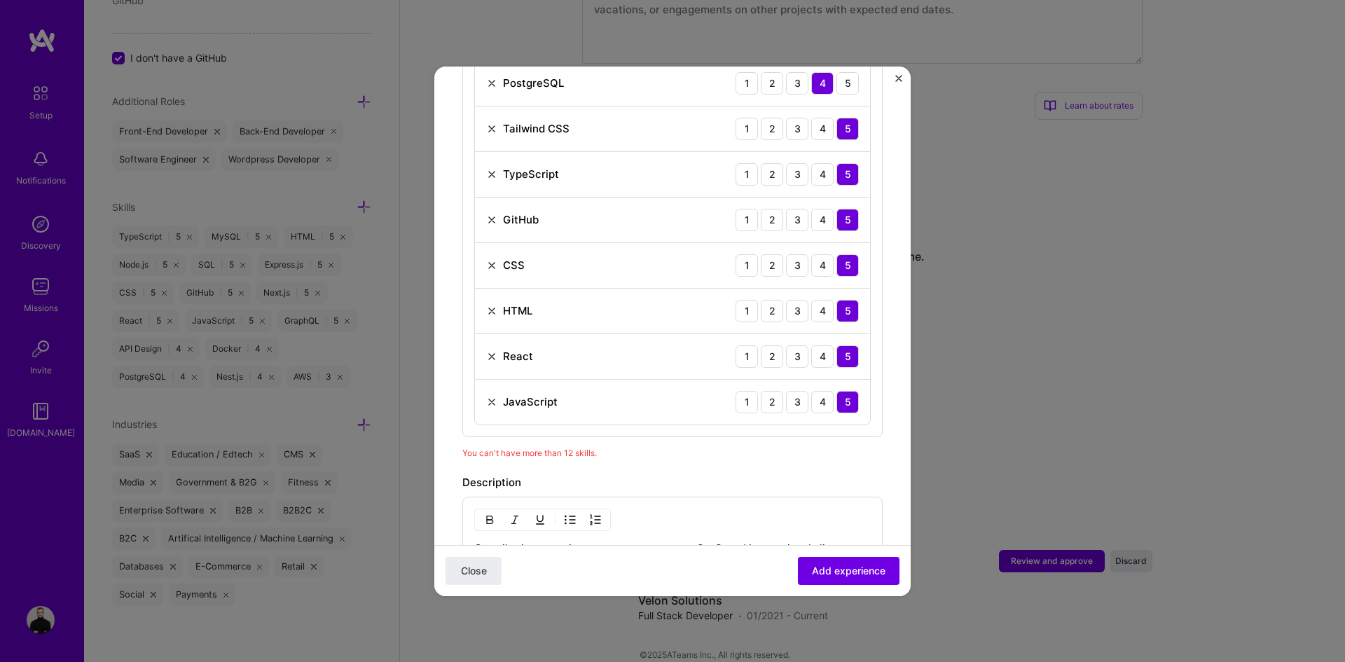
scroll to position [745, 0]
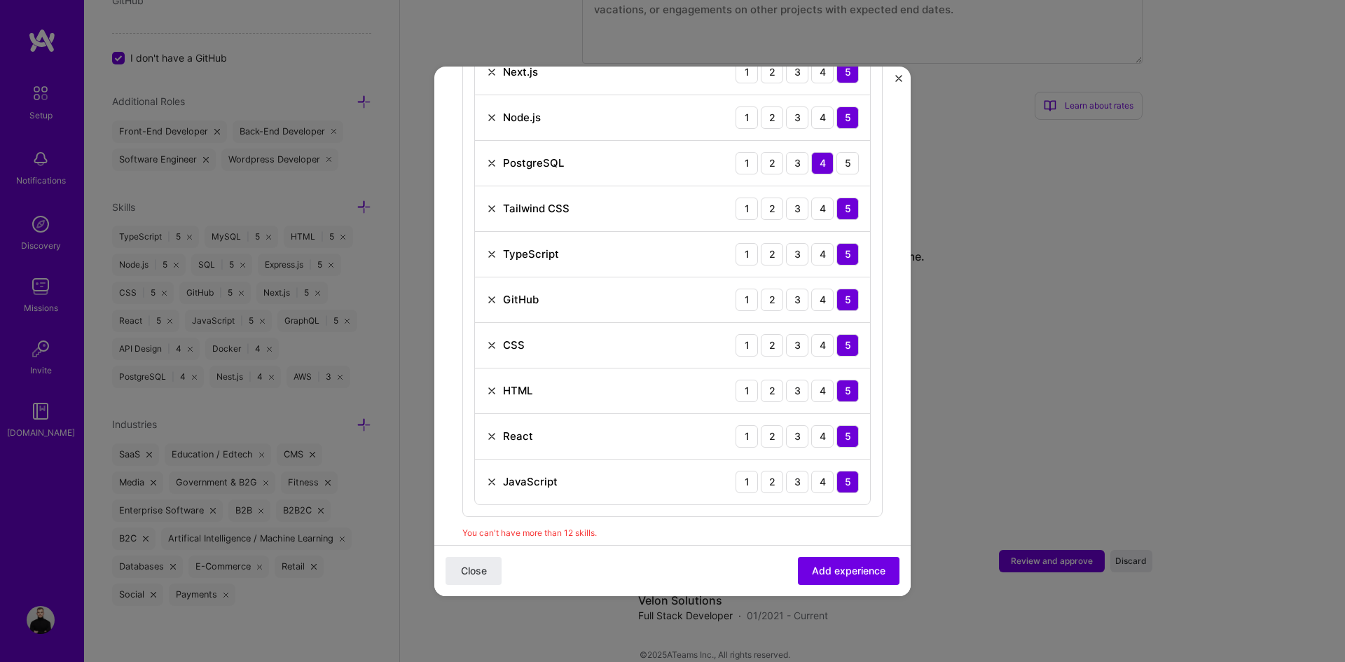
click at [496, 340] on img at bounding box center [491, 345] width 11 height 11
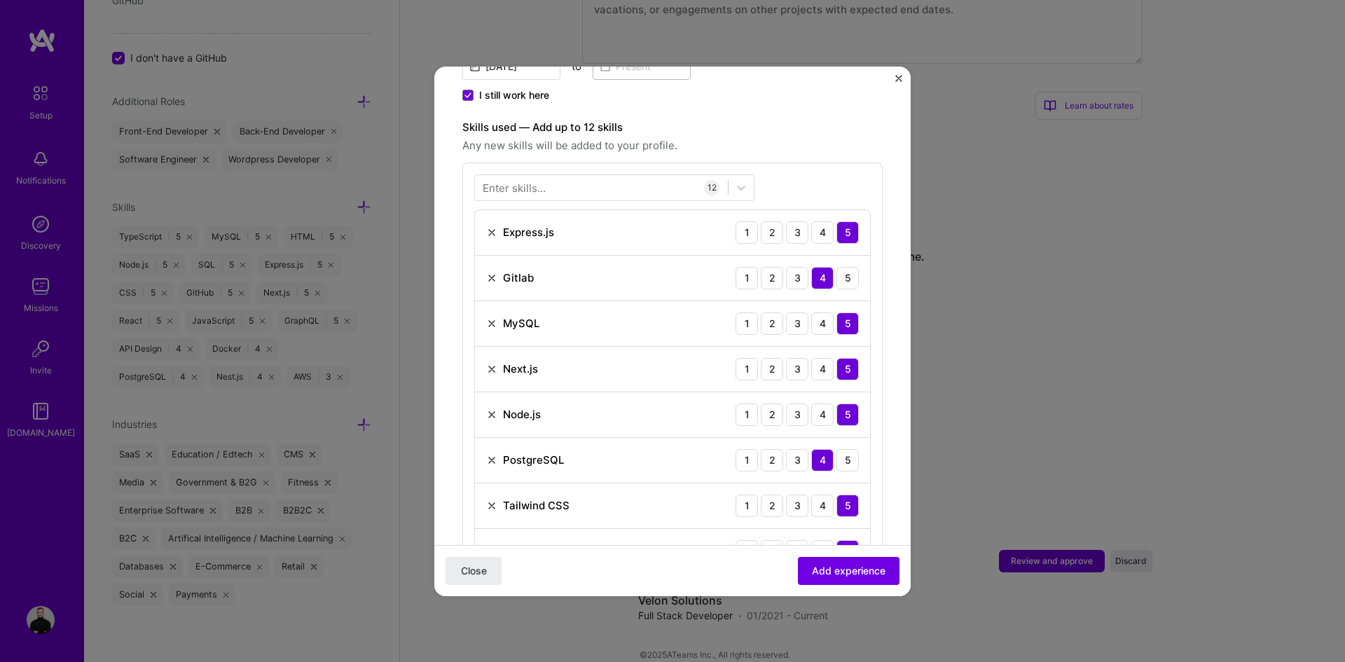
scroll to position [605, 0]
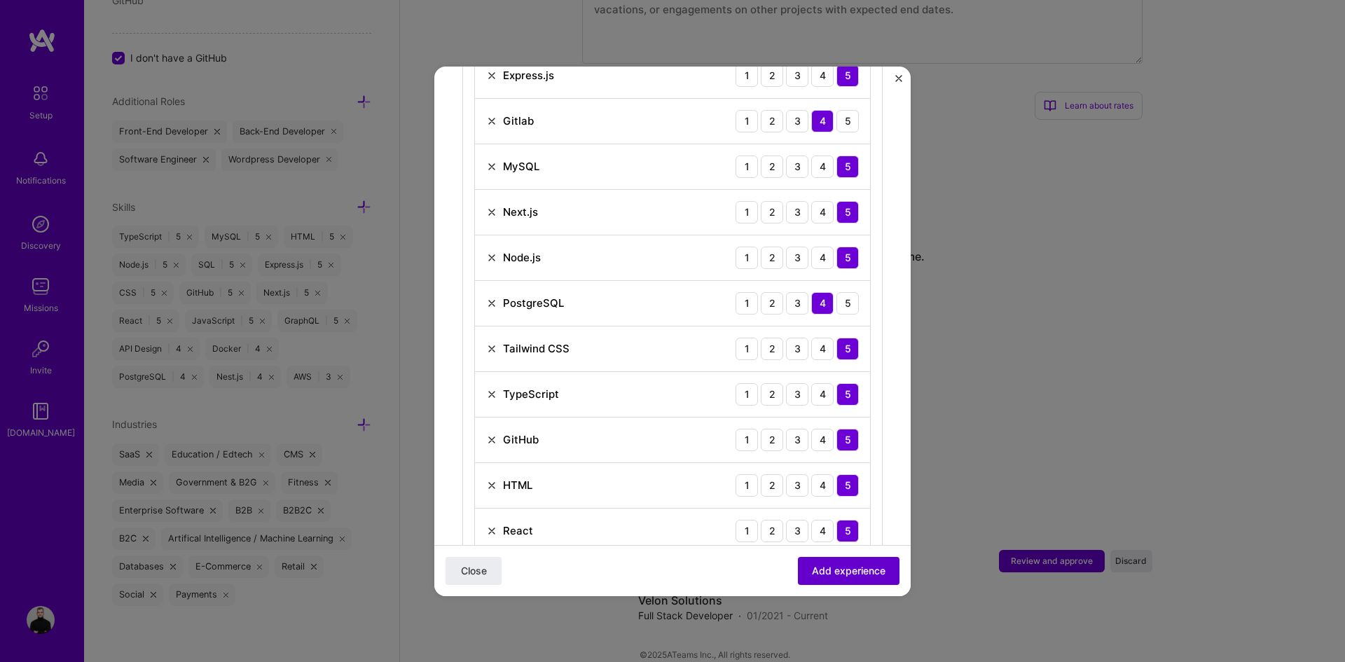
click at [837, 572] on span "Add experience" at bounding box center [849, 570] width 74 height 14
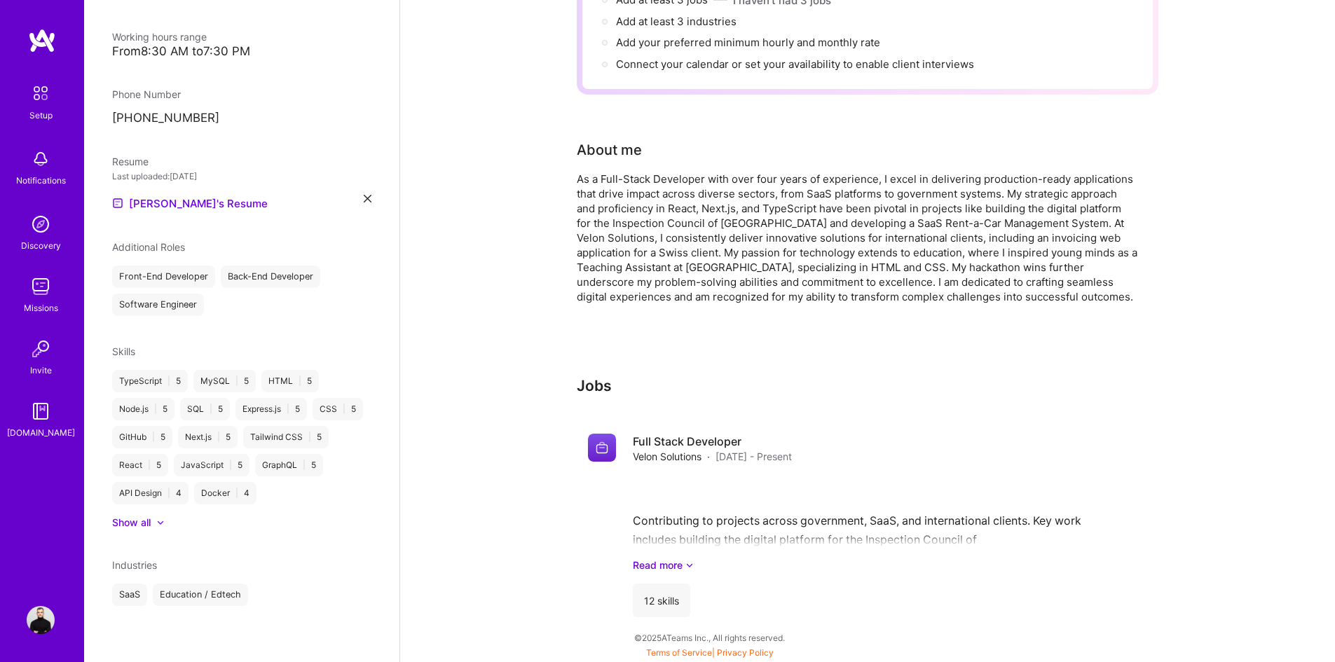
scroll to position [203, 0]
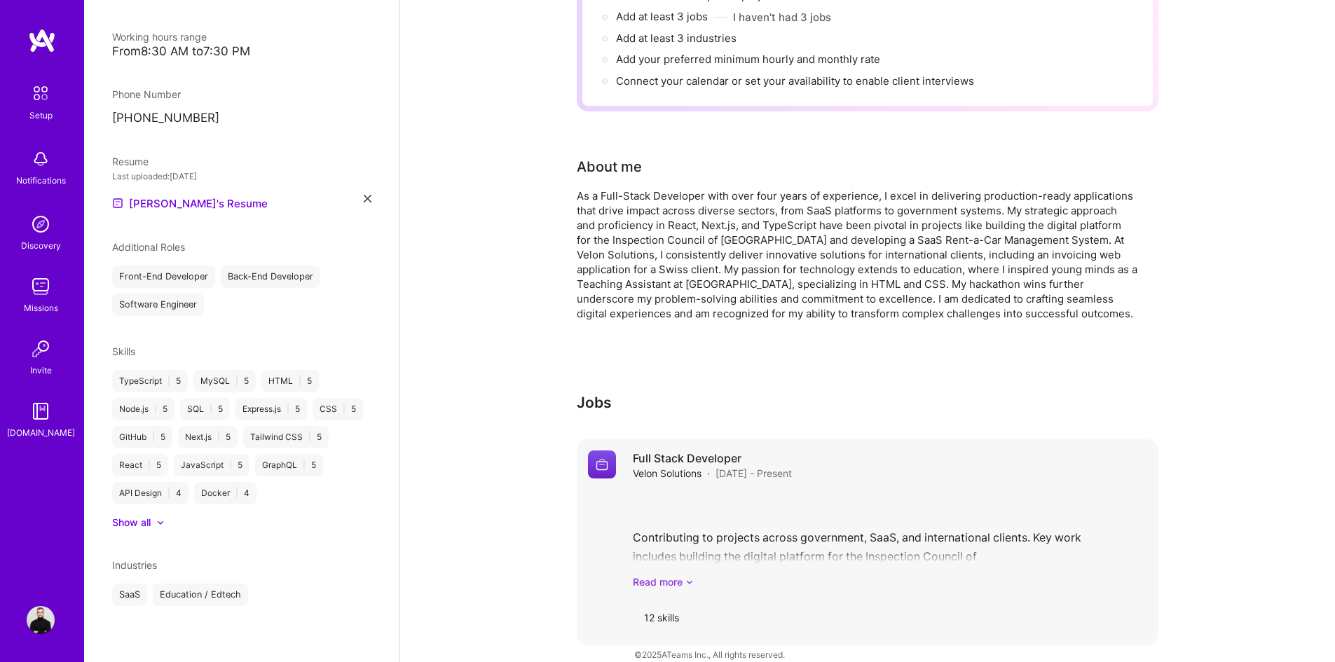
click at [676, 574] on link "Read more" at bounding box center [890, 581] width 514 height 15
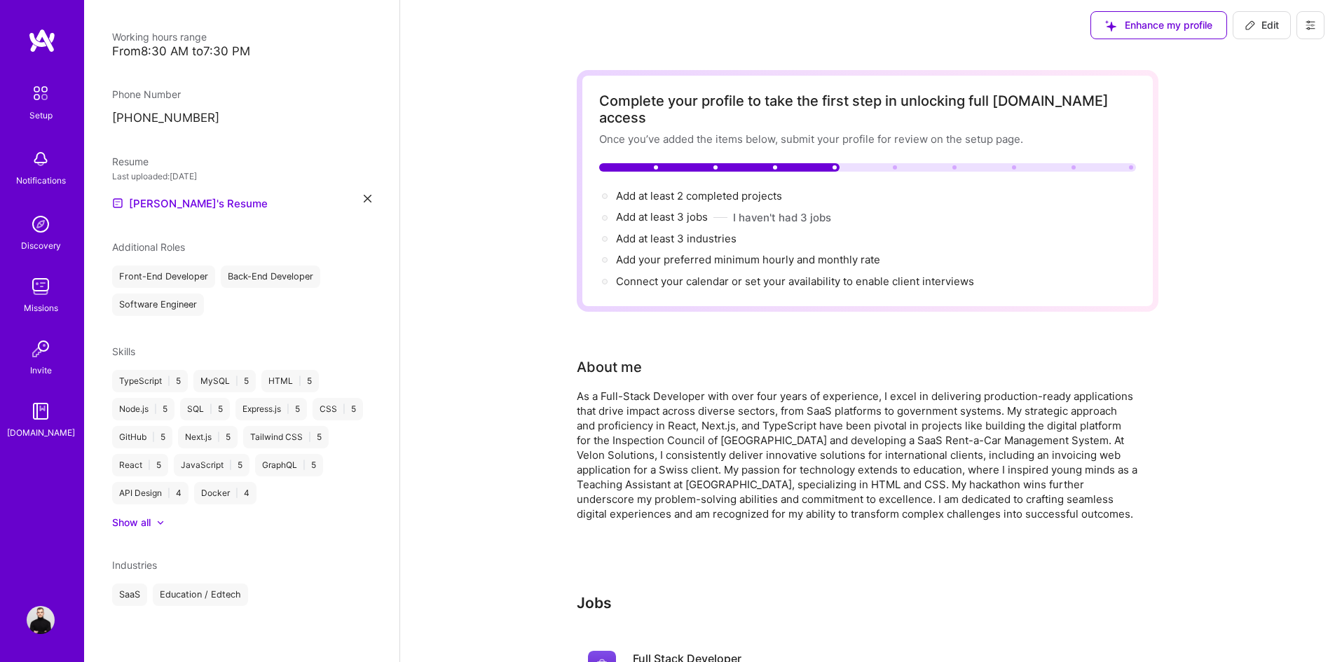
scroll to position [0, 0]
click at [1250, 32] on icon at bounding box center [1249, 27] width 11 height 11
select select "MK"
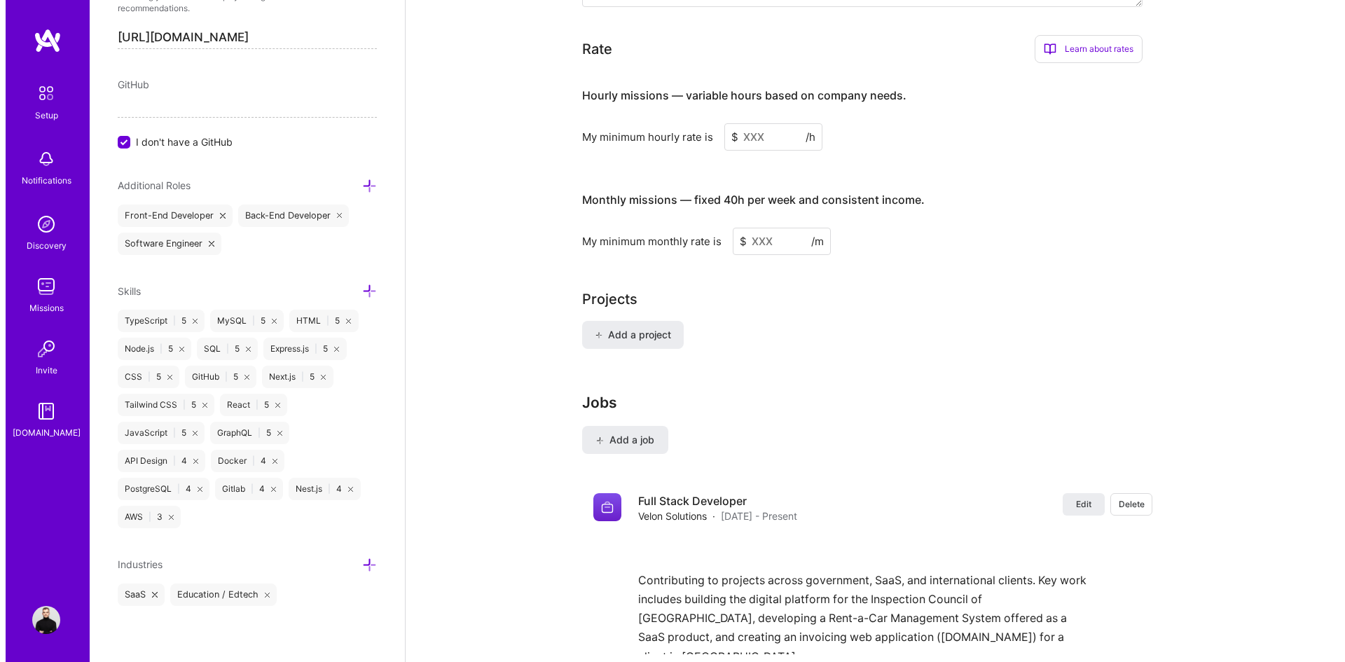
scroll to position [1000, 0]
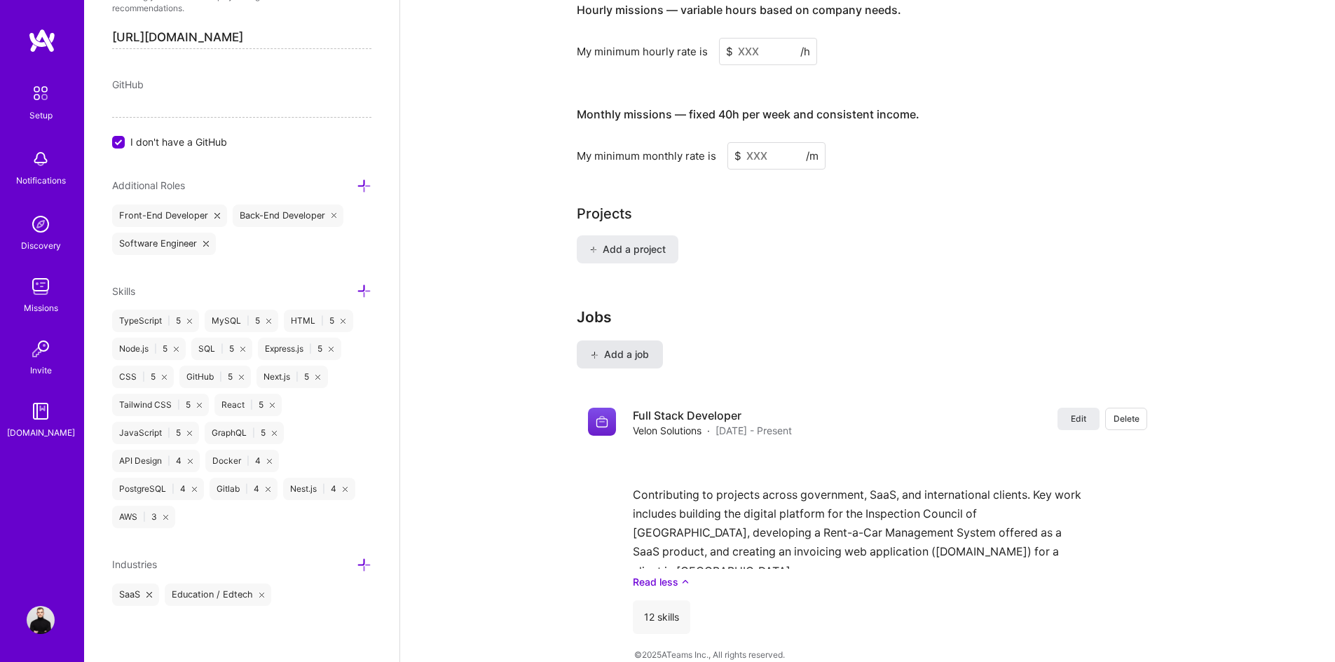
click at [621, 347] on span "Add a job" at bounding box center [620, 354] width 58 height 14
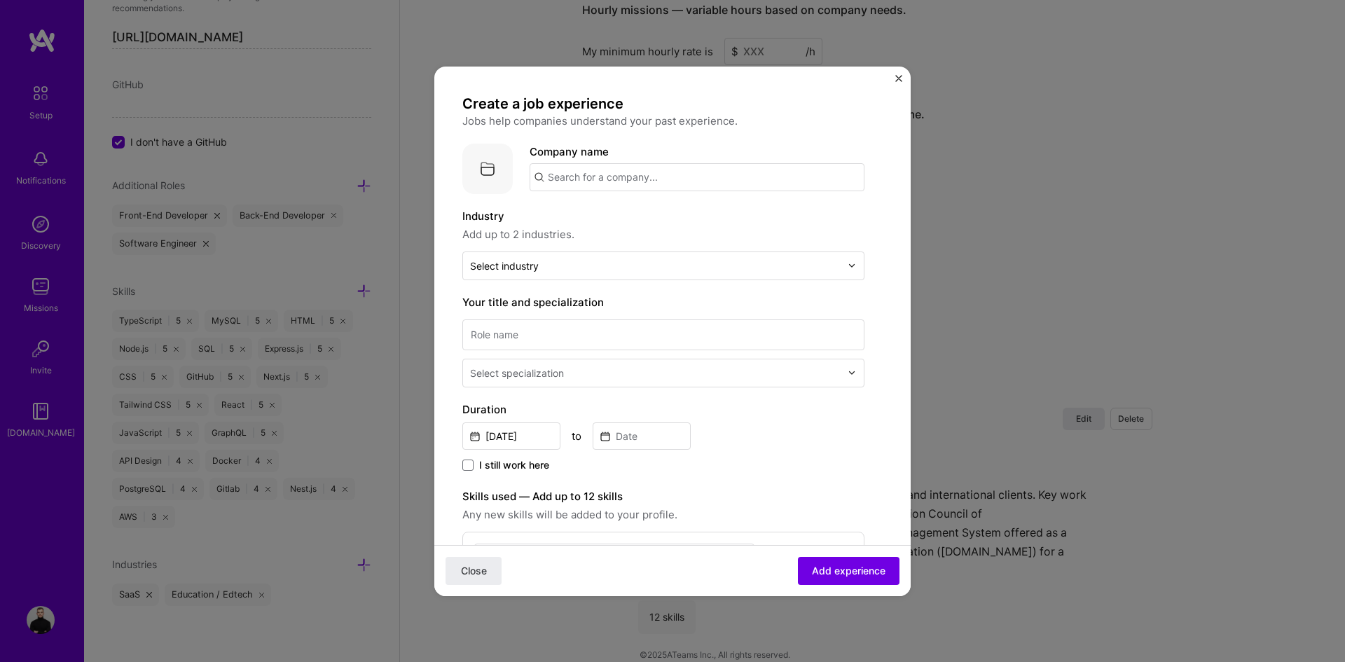
click at [598, 170] on input "text" at bounding box center [697, 177] width 335 height 28
click at [614, 227] on span "[DOMAIN_NAME]" at bounding box center [606, 224] width 68 height 11
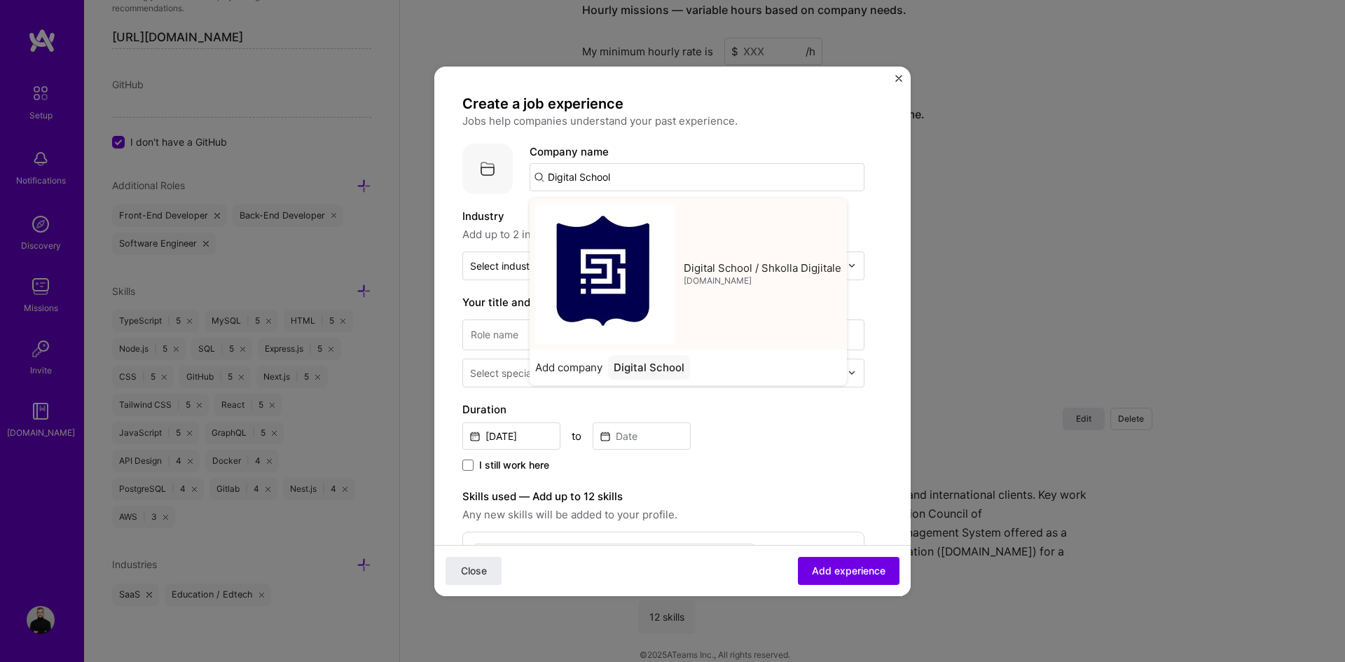
type input "Digital School / Shkolla Digjitale"
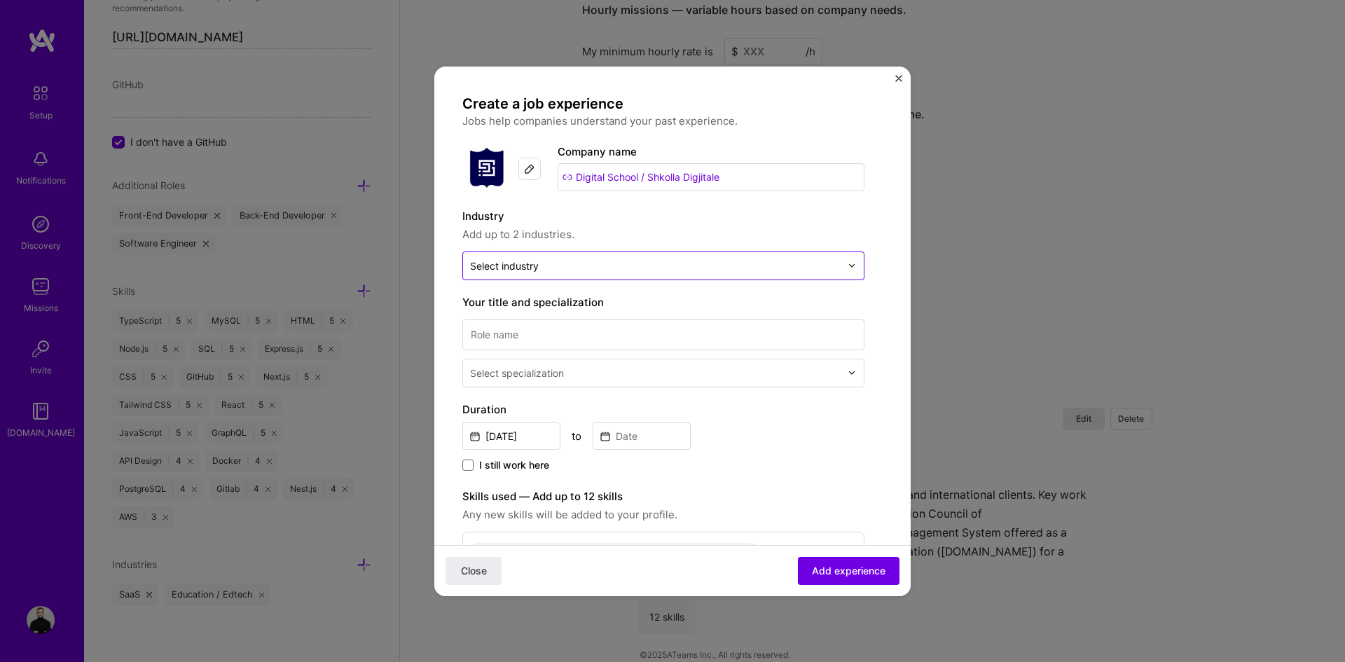
click at [503, 274] on div at bounding box center [655, 266] width 371 height 18
type input "teac"
type input "lerin"
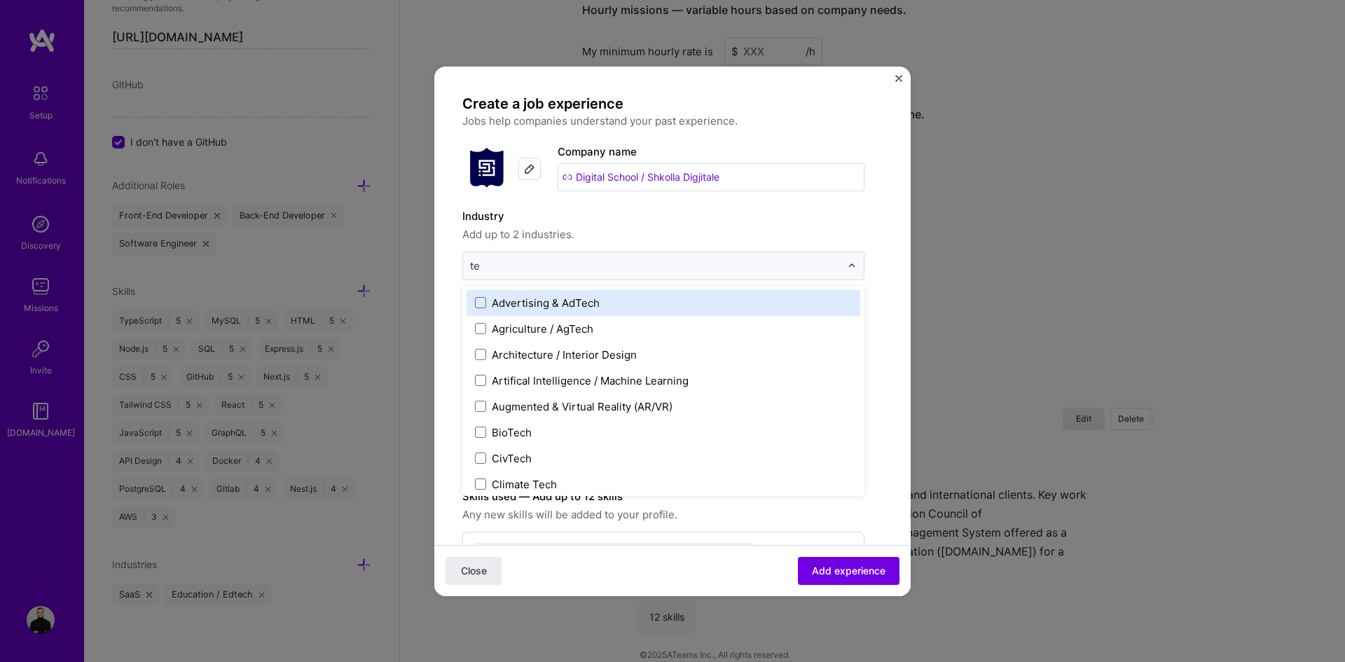
type input "t"
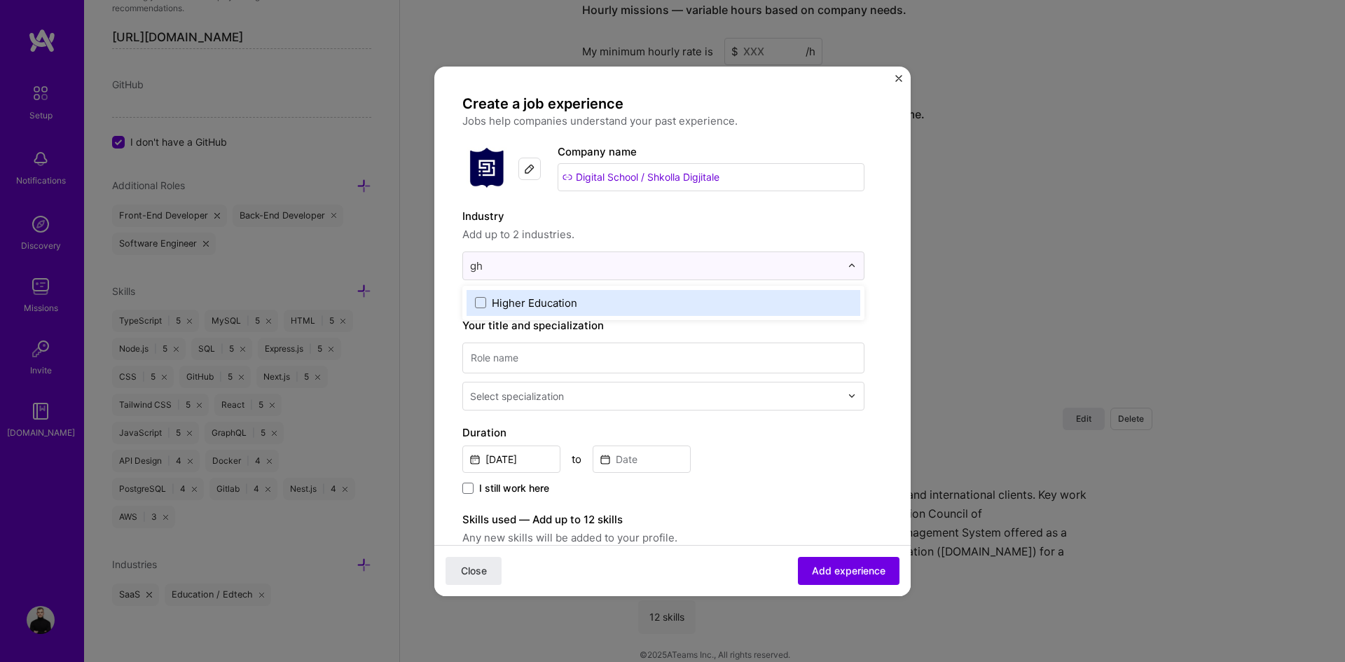
type input "g"
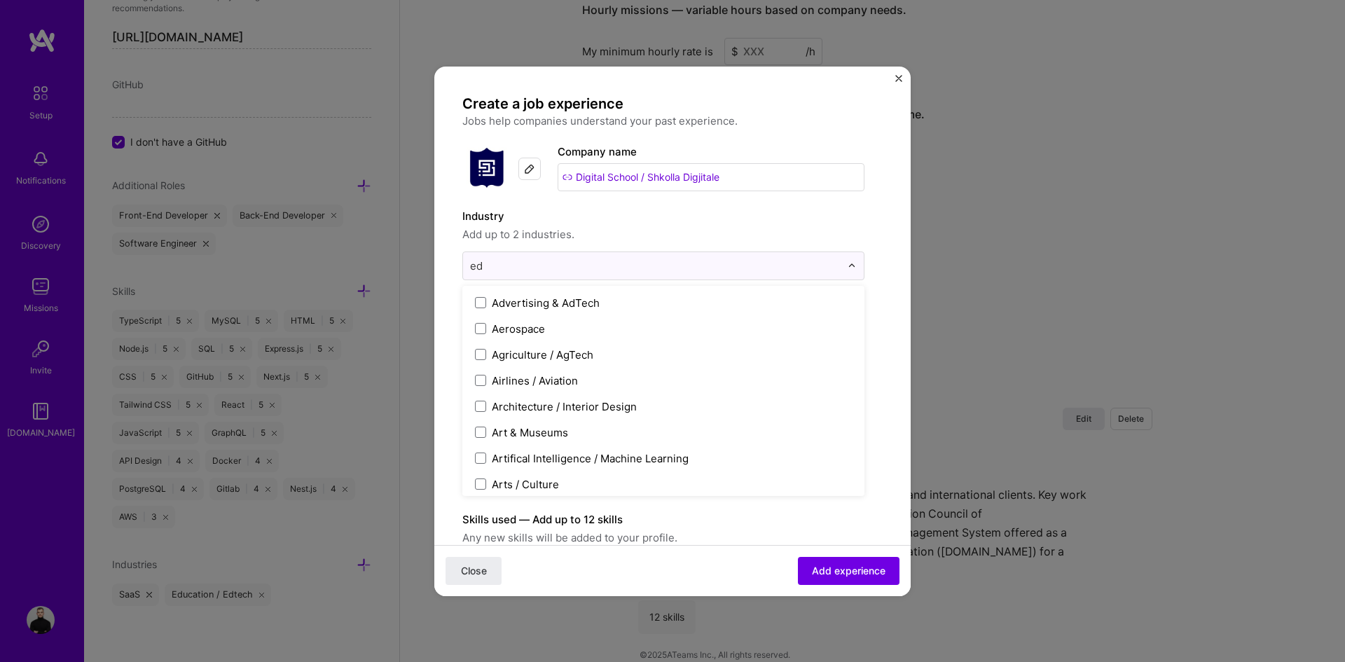
type input "edu"
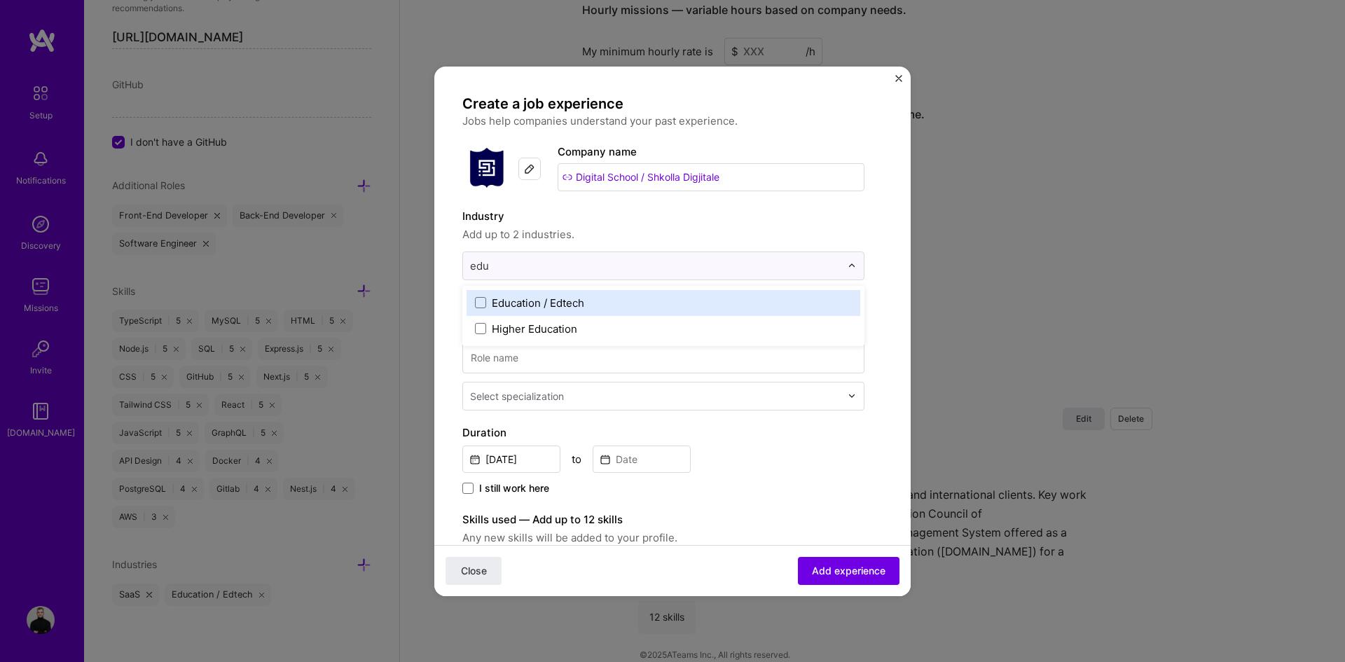
click at [561, 310] on div "Education / Edtech" at bounding box center [664, 303] width 394 height 26
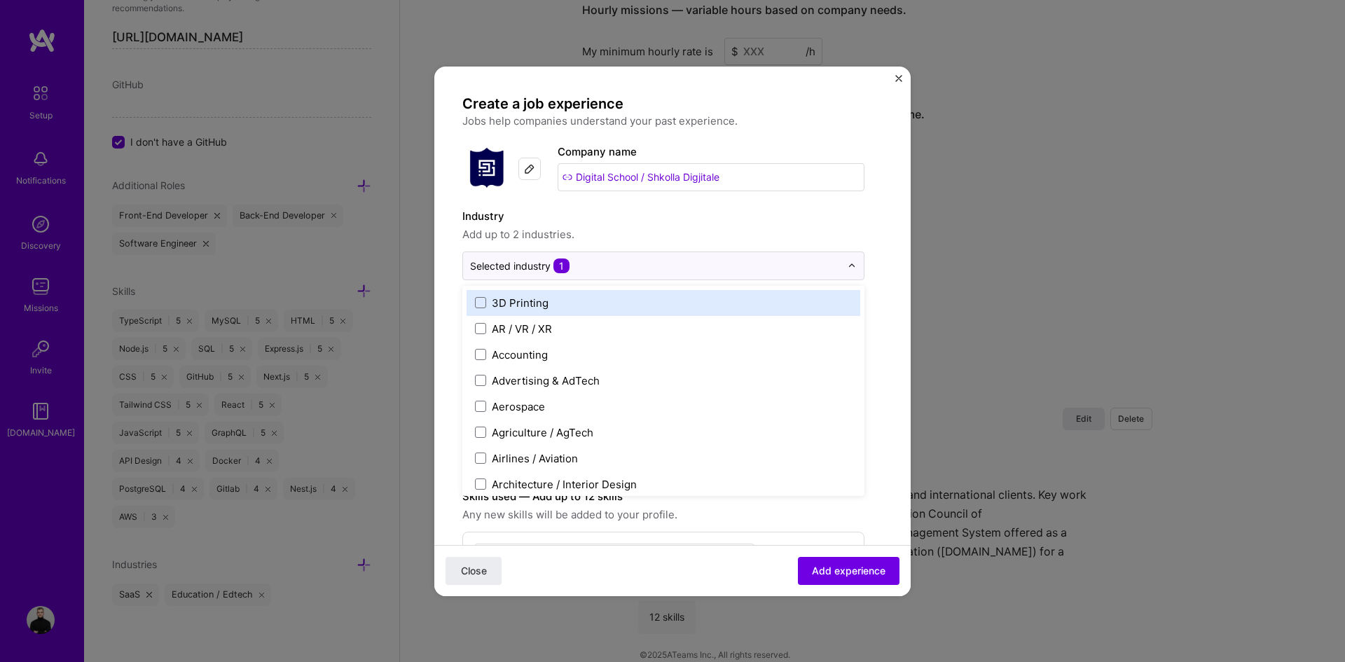
click at [600, 239] on span "Add up to 2 industries." at bounding box center [663, 234] width 402 height 17
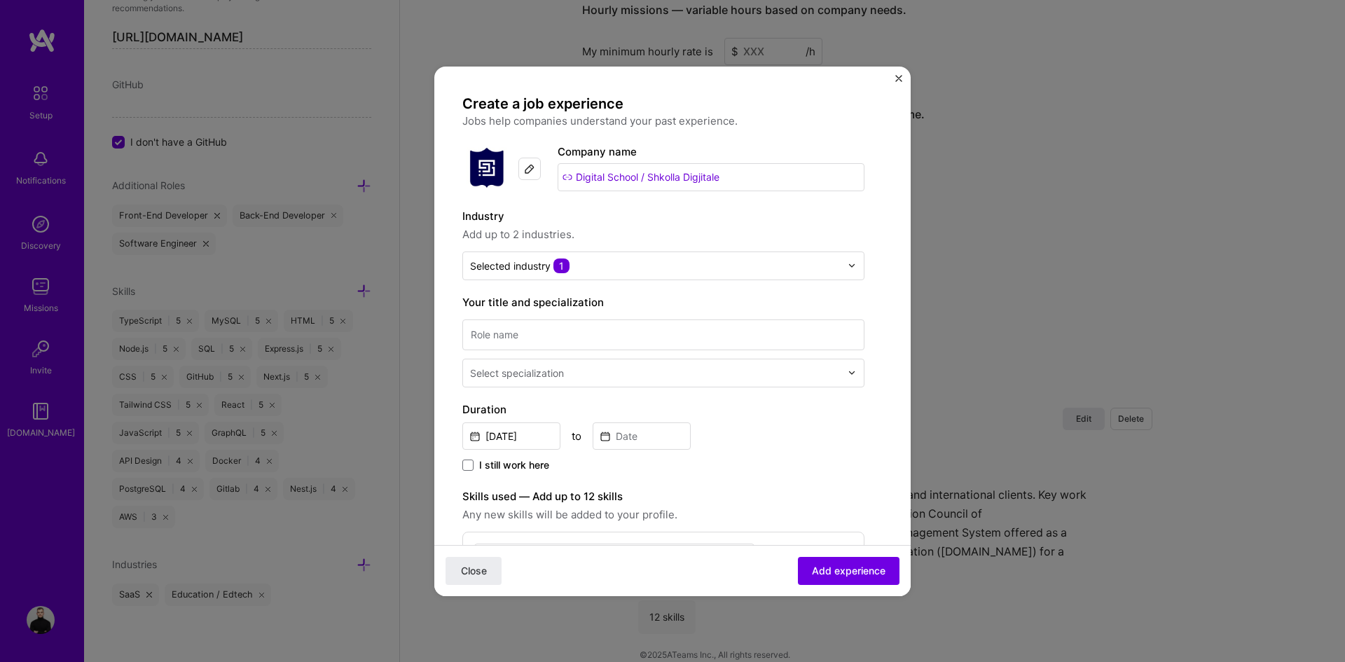
scroll to position [70, 0]
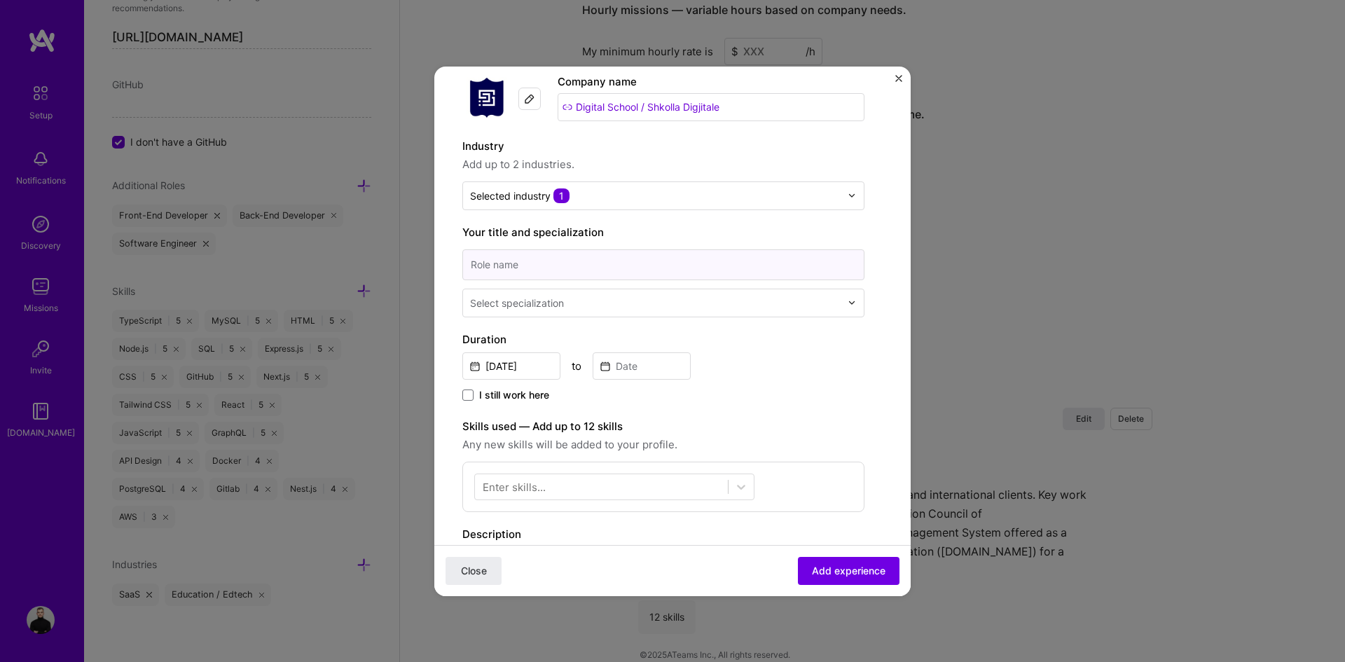
click at [525, 263] on input at bounding box center [663, 264] width 402 height 31
click at [522, 254] on input at bounding box center [663, 264] width 402 height 31
paste input "Teaching Assistant"
type input "Teaching Assistant"
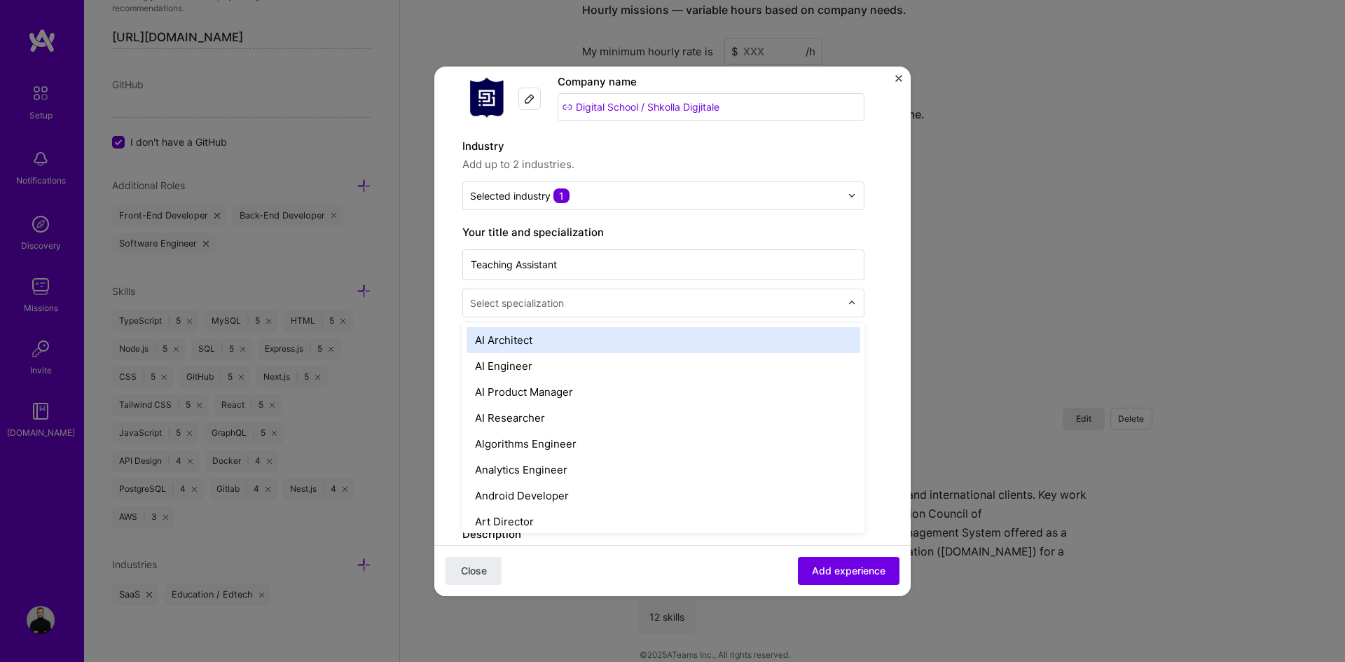
click at [512, 312] on div "Select specialization" at bounding box center [655, 302] width 385 height 27
type input "ed"
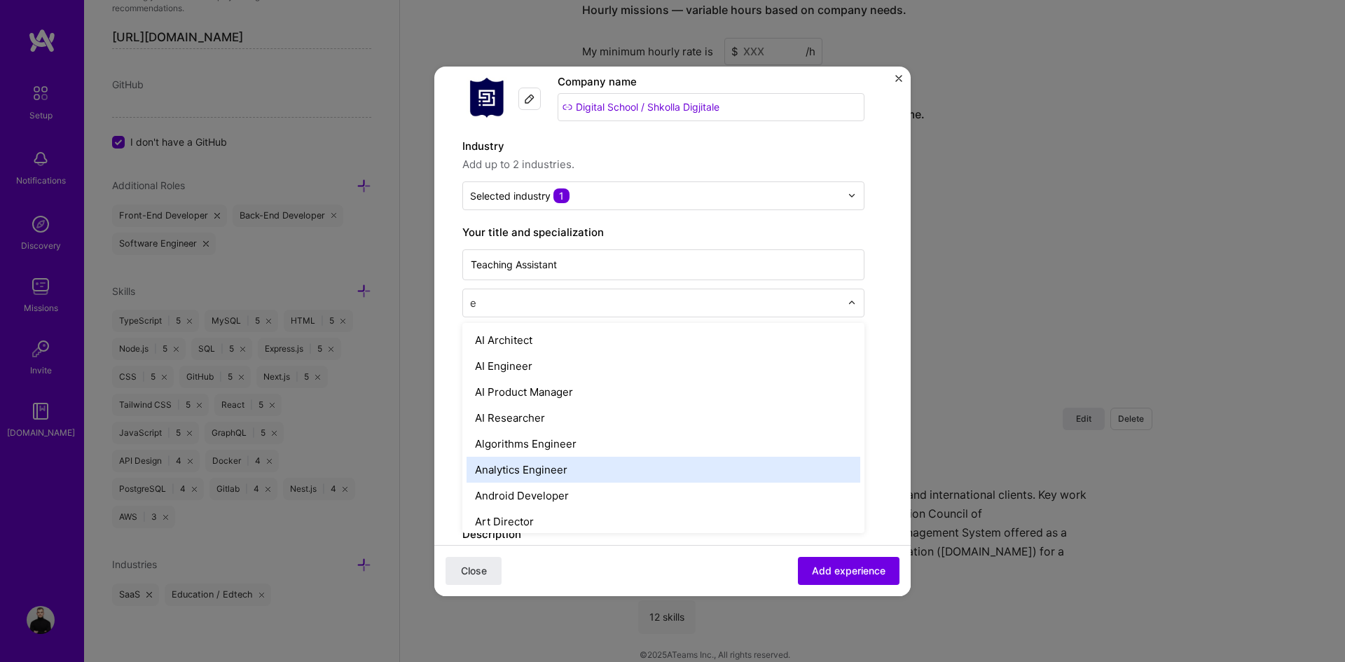
type input "ed"
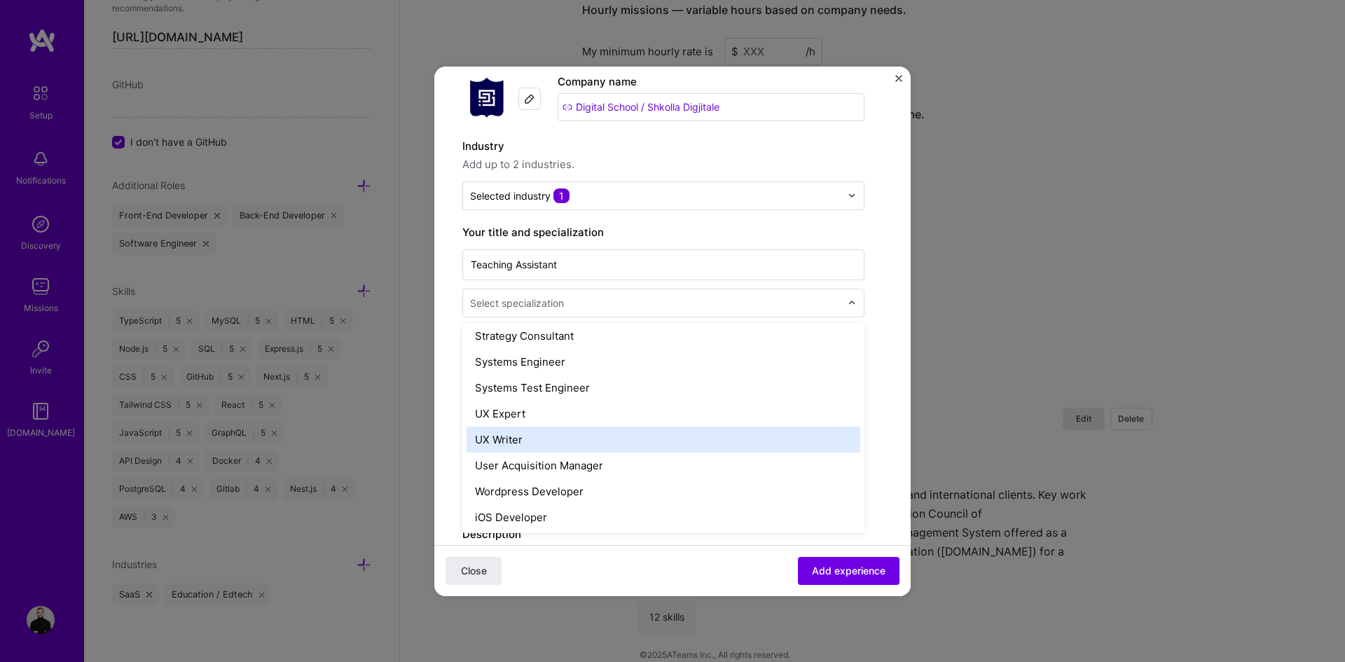
scroll to position [1613, 0]
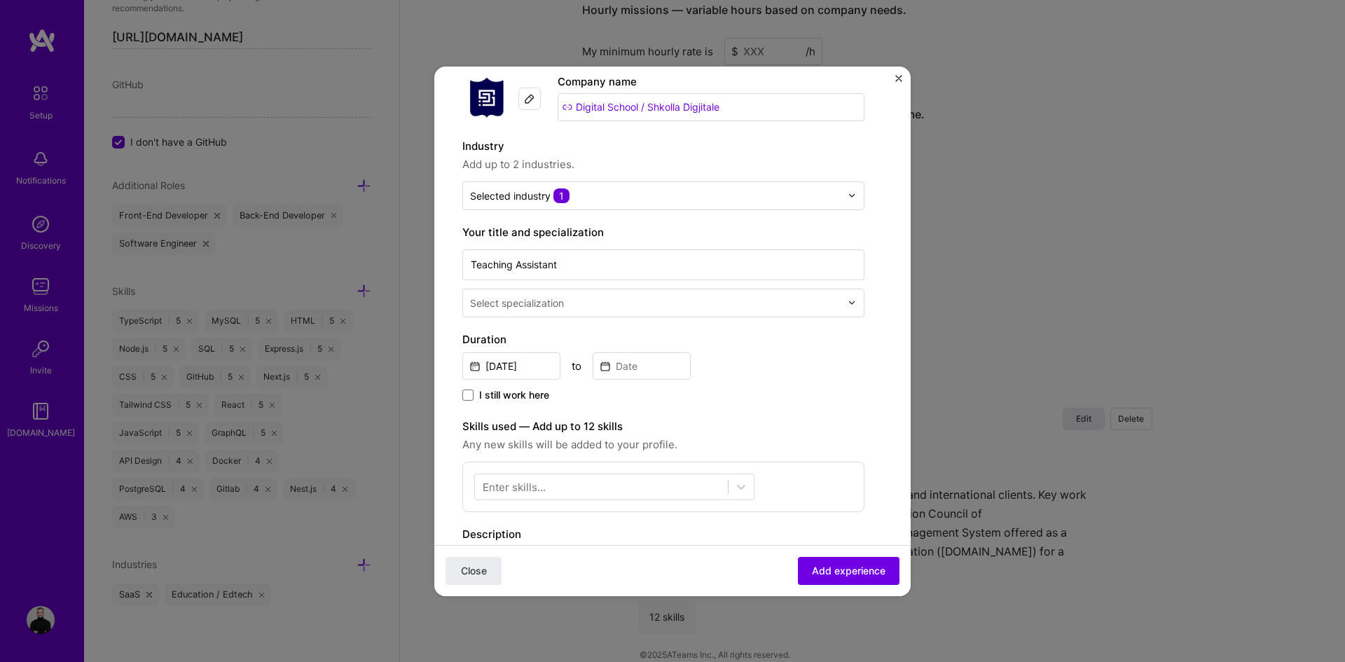
click at [740, 235] on label "Your title and specialization" at bounding box center [663, 232] width 402 height 17
click at [625, 372] on input at bounding box center [642, 365] width 98 height 27
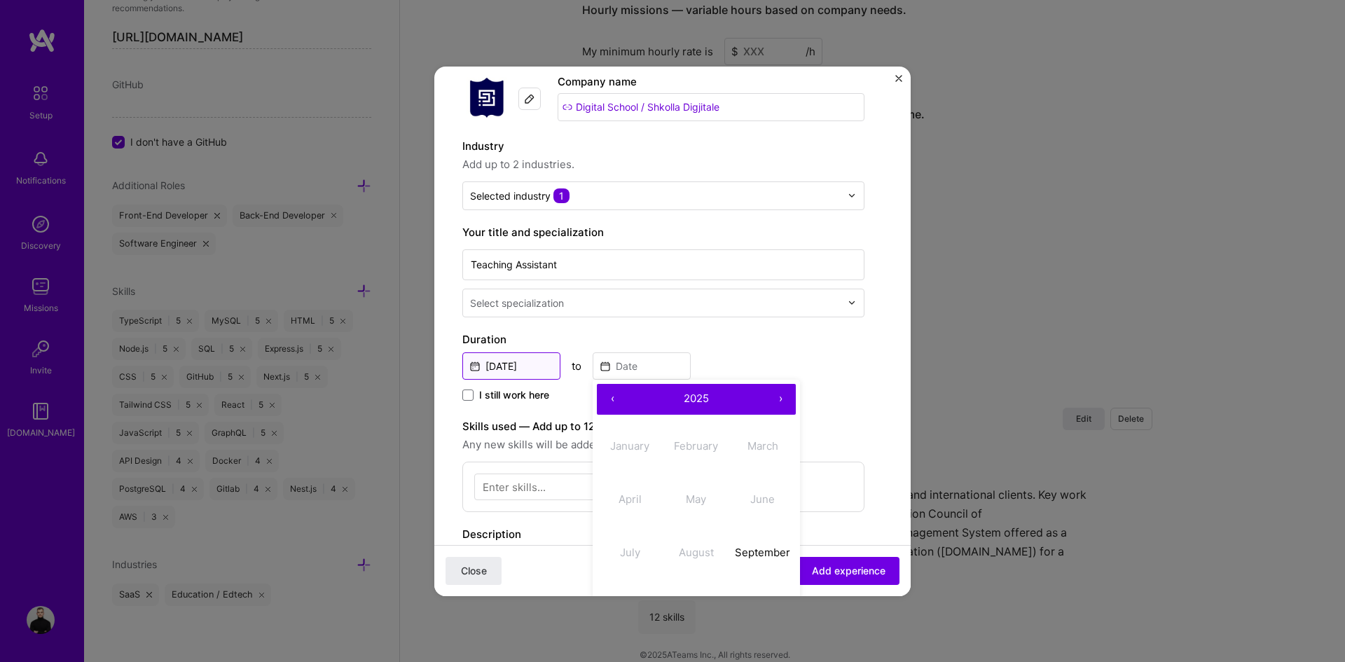
click at [520, 360] on input "[DATE]" at bounding box center [511, 365] width 98 height 27
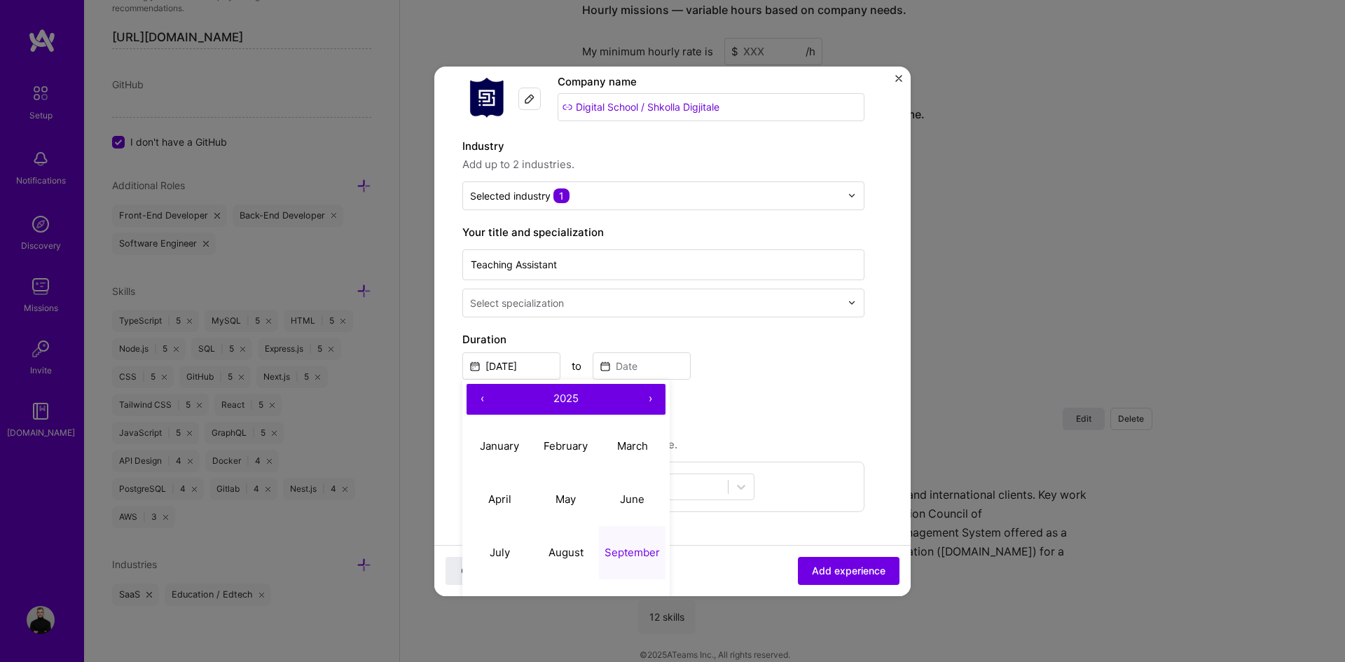
click at [474, 399] on button "‹" at bounding box center [482, 399] width 31 height 31
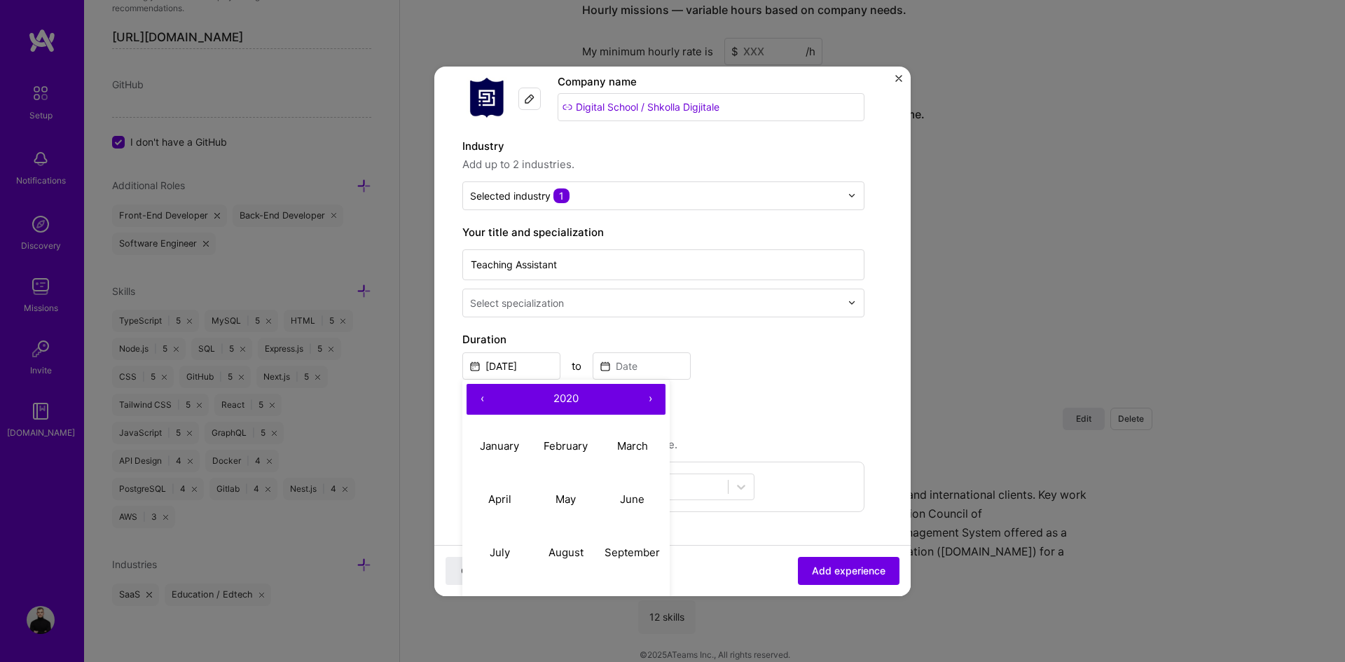
click at [474, 399] on button "‹" at bounding box center [482, 399] width 31 height 31
drag, startPoint x: 521, startPoint y: 362, endPoint x: 537, endPoint y: 360, distance: 16.2
click at [523, 361] on input "[DATE]" at bounding box center [511, 365] width 98 height 27
click at [538, 360] on input "[DATE]" at bounding box center [511, 365] width 98 height 27
click at [472, 404] on button "‹" at bounding box center [482, 399] width 31 height 31
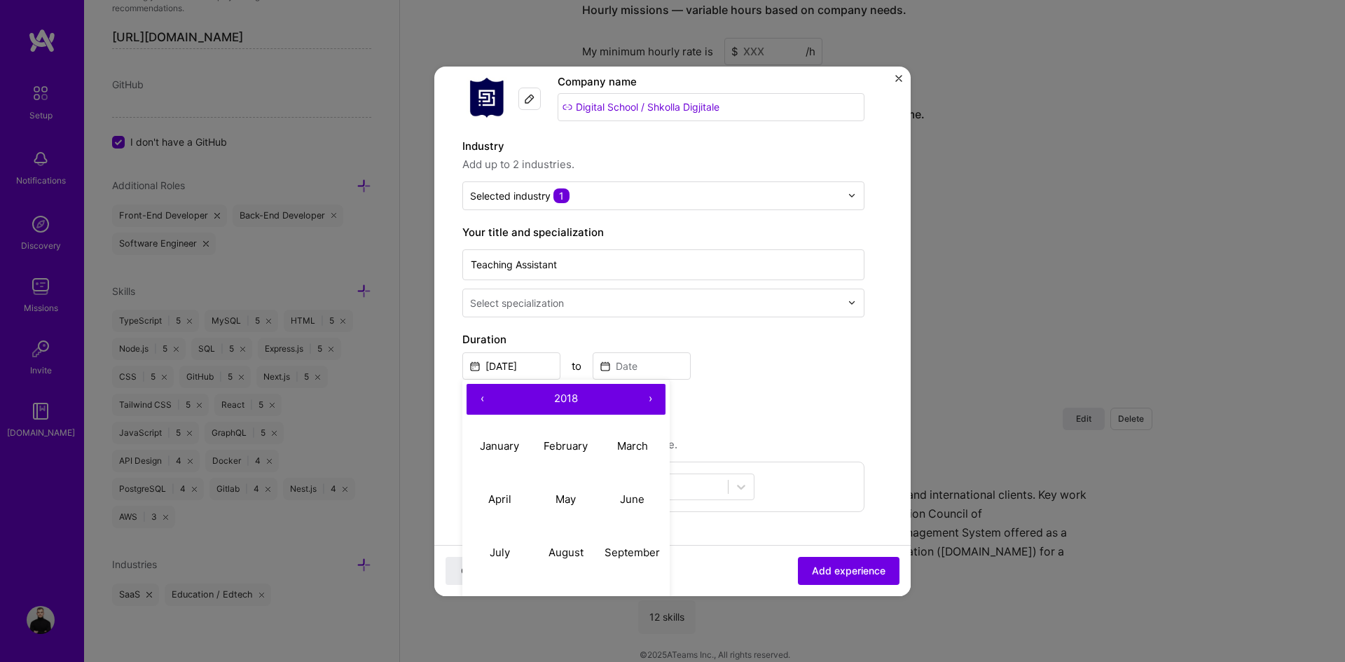
click at [472, 403] on button "‹" at bounding box center [482, 399] width 31 height 31
click at [663, 404] on button "›" at bounding box center [650, 399] width 31 height 31
click at [654, 401] on button "›" at bounding box center [650, 399] width 31 height 31
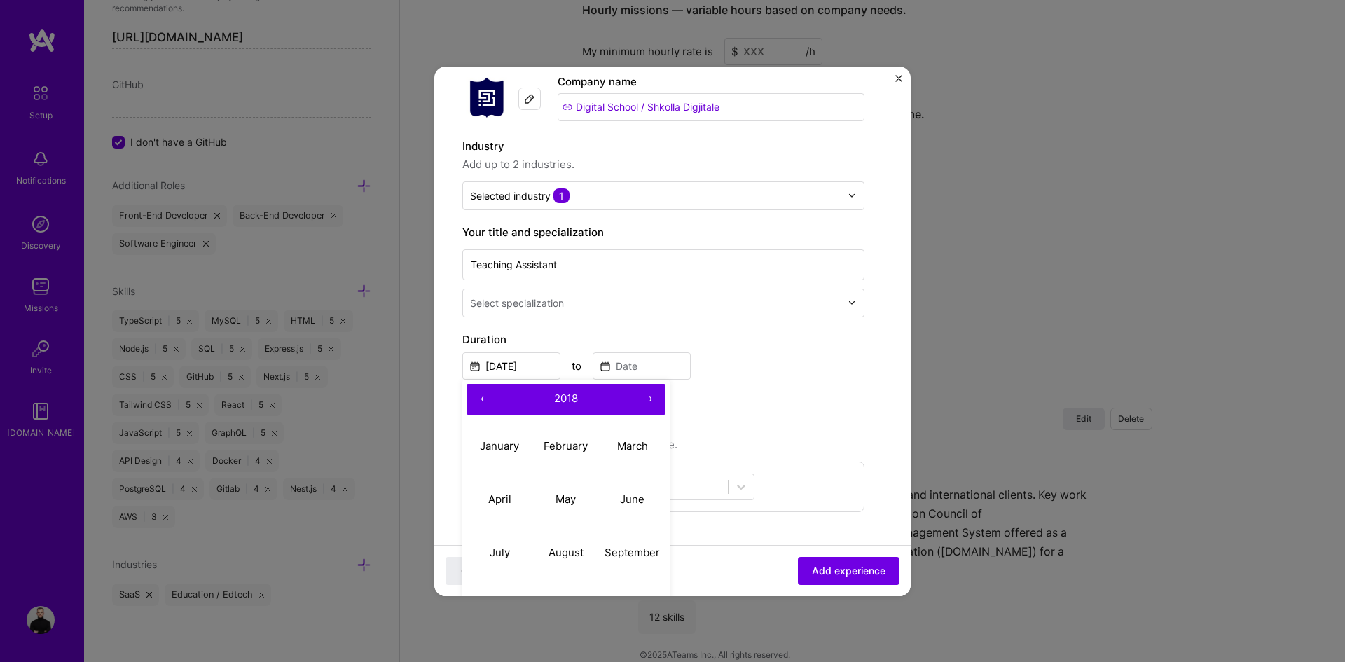
click at [654, 401] on button "›" at bounding box center [650, 399] width 31 height 31
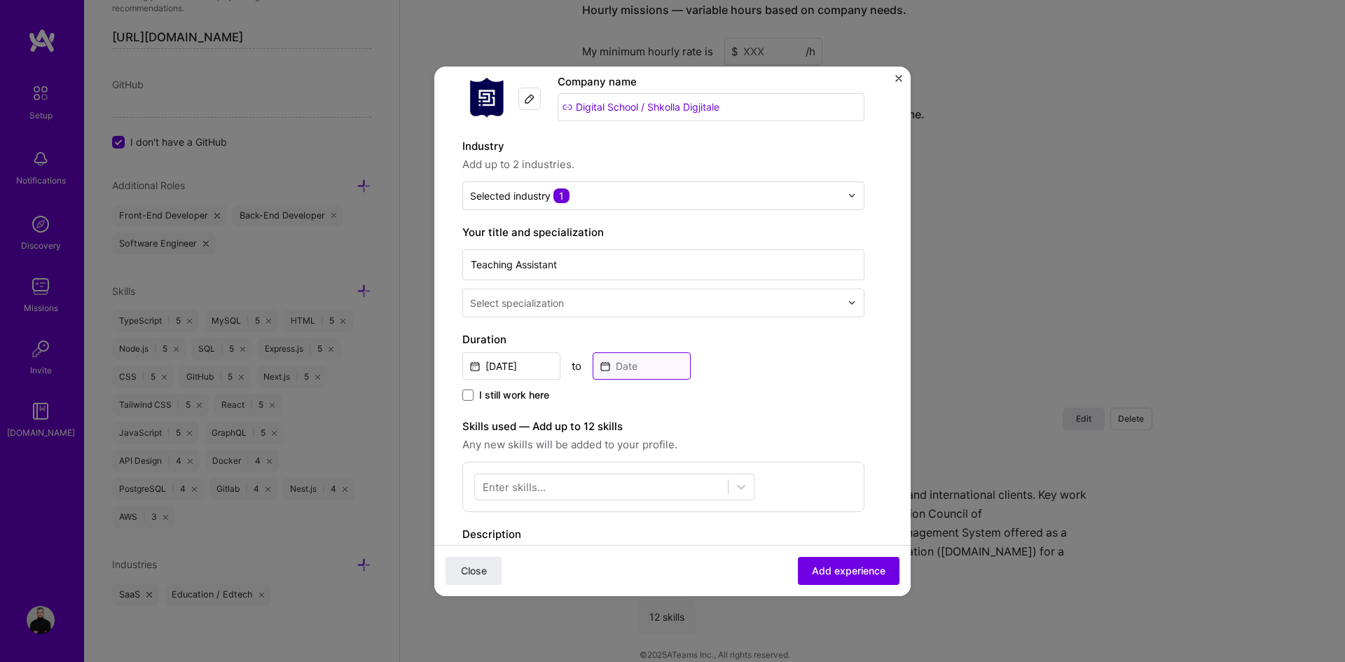
click at [680, 362] on input at bounding box center [642, 365] width 98 height 27
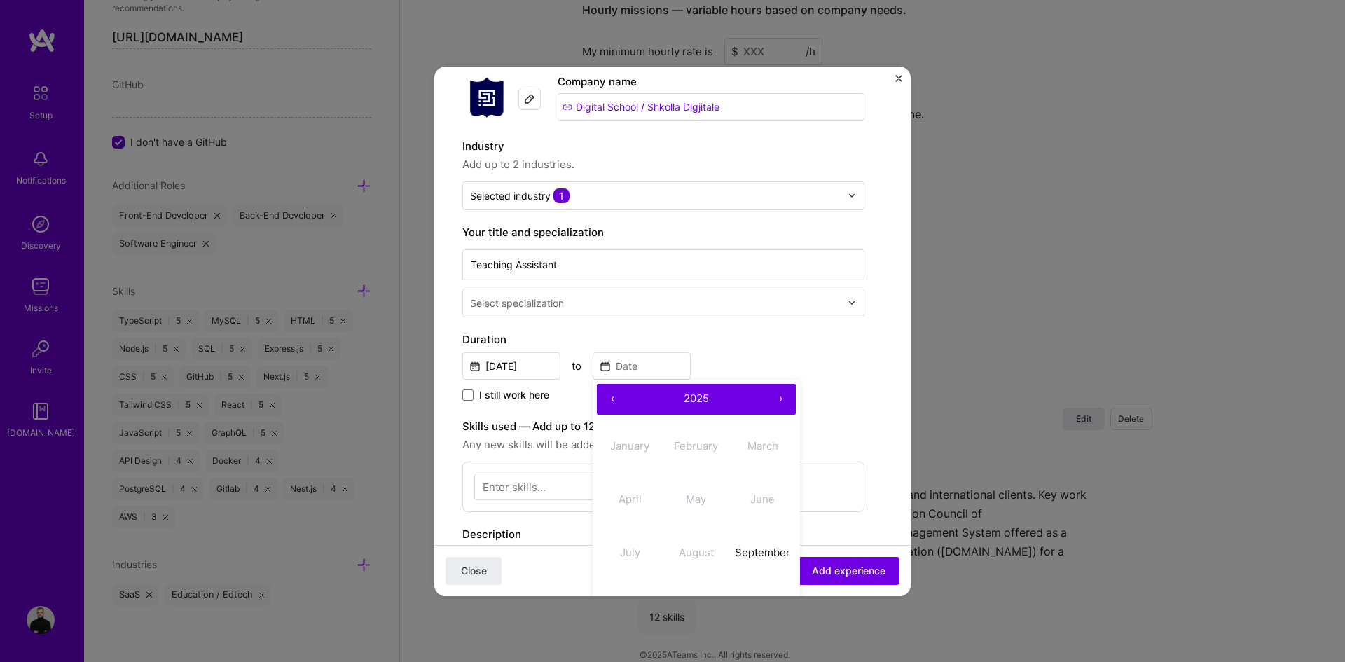
click at [790, 403] on button "›" at bounding box center [780, 399] width 31 height 31
click at [600, 411] on button "‹" at bounding box center [612, 399] width 31 height 31
click at [717, 392] on button "2025" at bounding box center [696, 399] width 137 height 31
click at [492, 366] on input "[DATE]" at bounding box center [511, 365] width 98 height 27
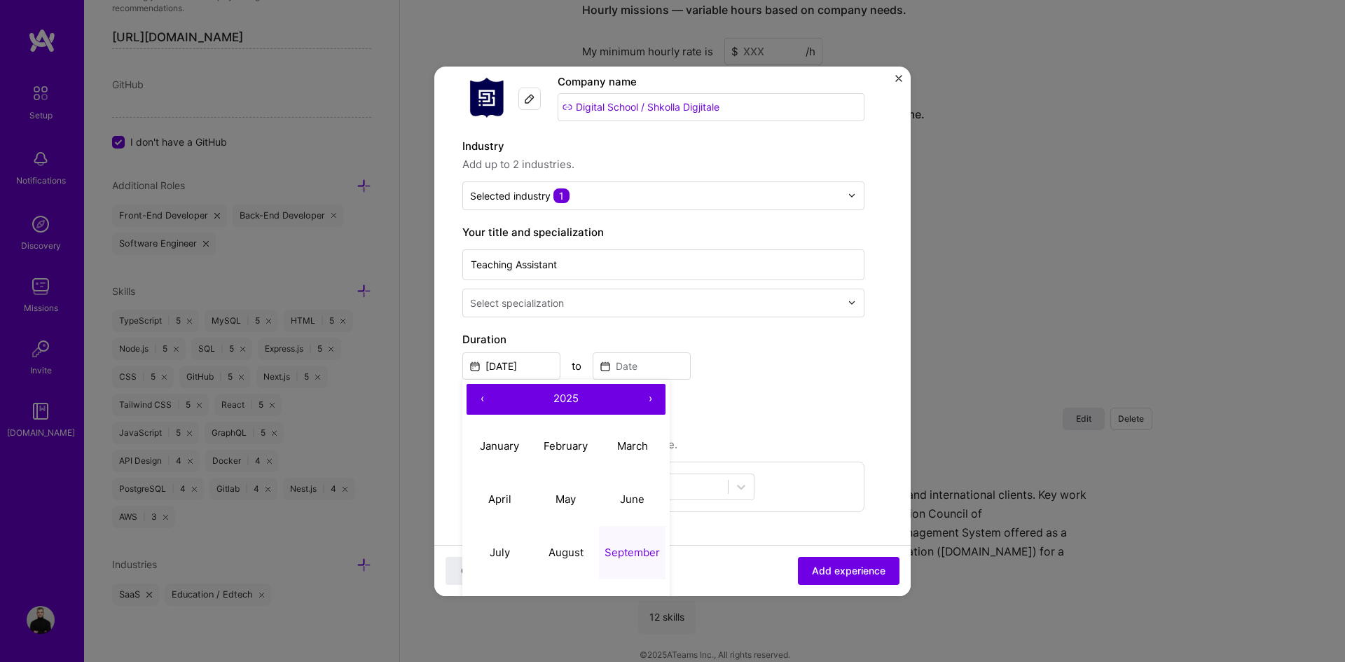
click at [581, 398] on button "2025" at bounding box center [565, 399] width 137 height 31
click at [480, 397] on button "‹" at bounding box center [482, 399] width 31 height 31
click at [659, 399] on button "›" at bounding box center [650, 399] width 31 height 31
click at [475, 397] on button "‹" at bounding box center [482, 399] width 31 height 31
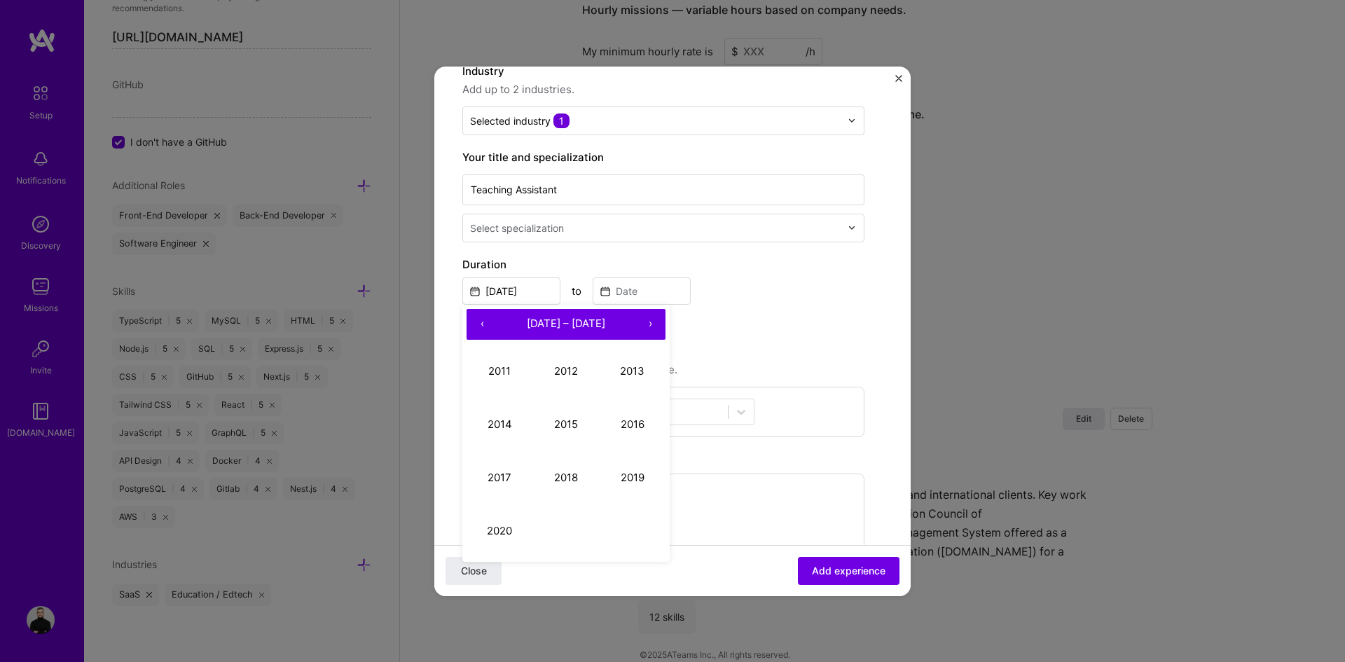
scroll to position [350, 0]
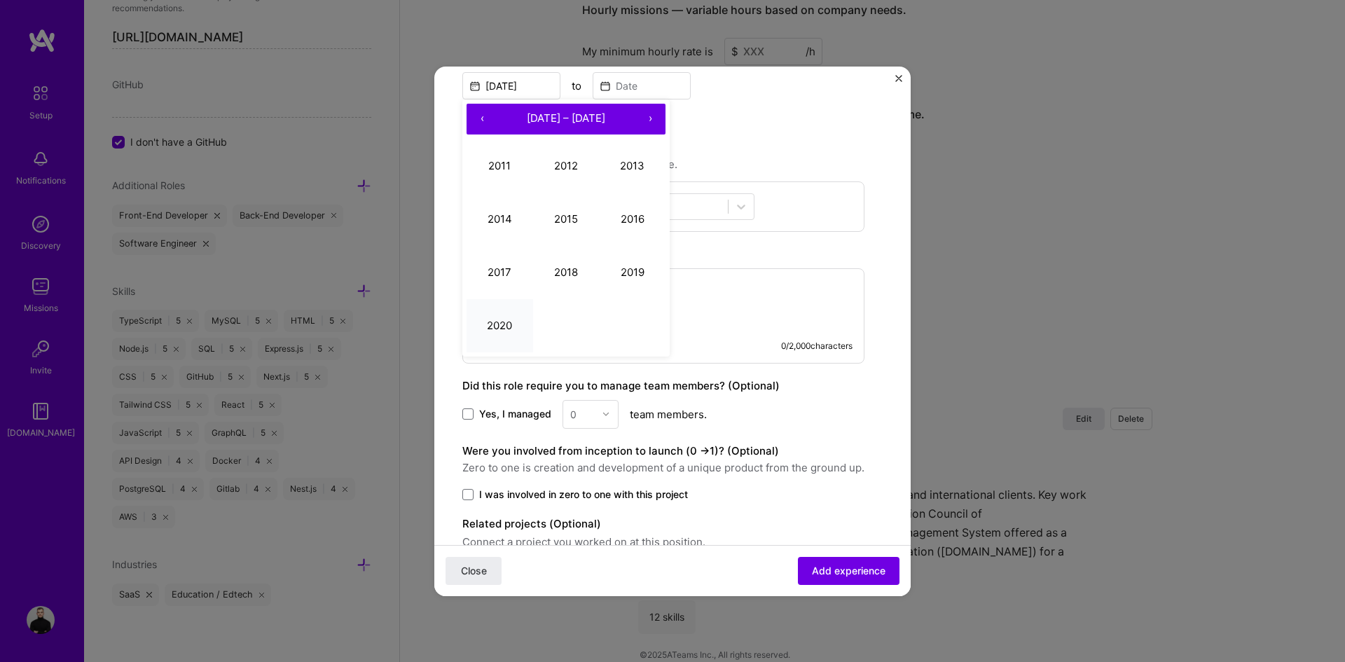
click at [487, 314] on button "2020" at bounding box center [500, 325] width 67 height 53
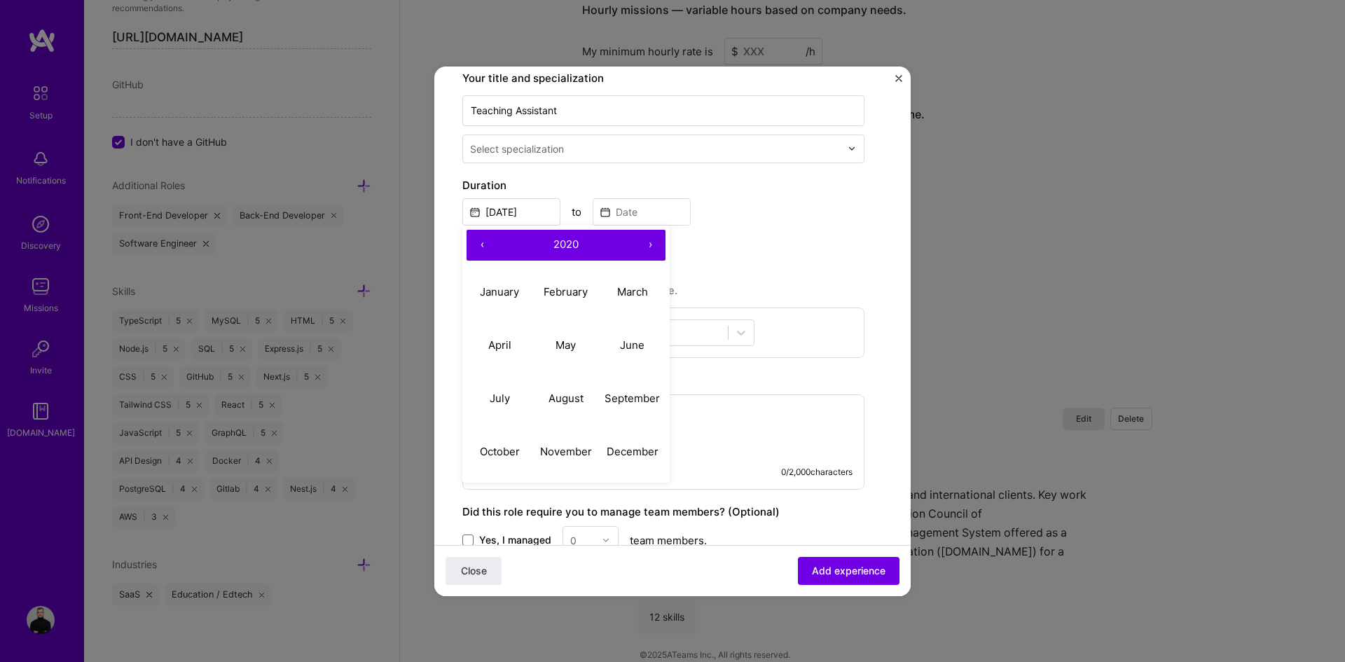
scroll to position [210, 0]
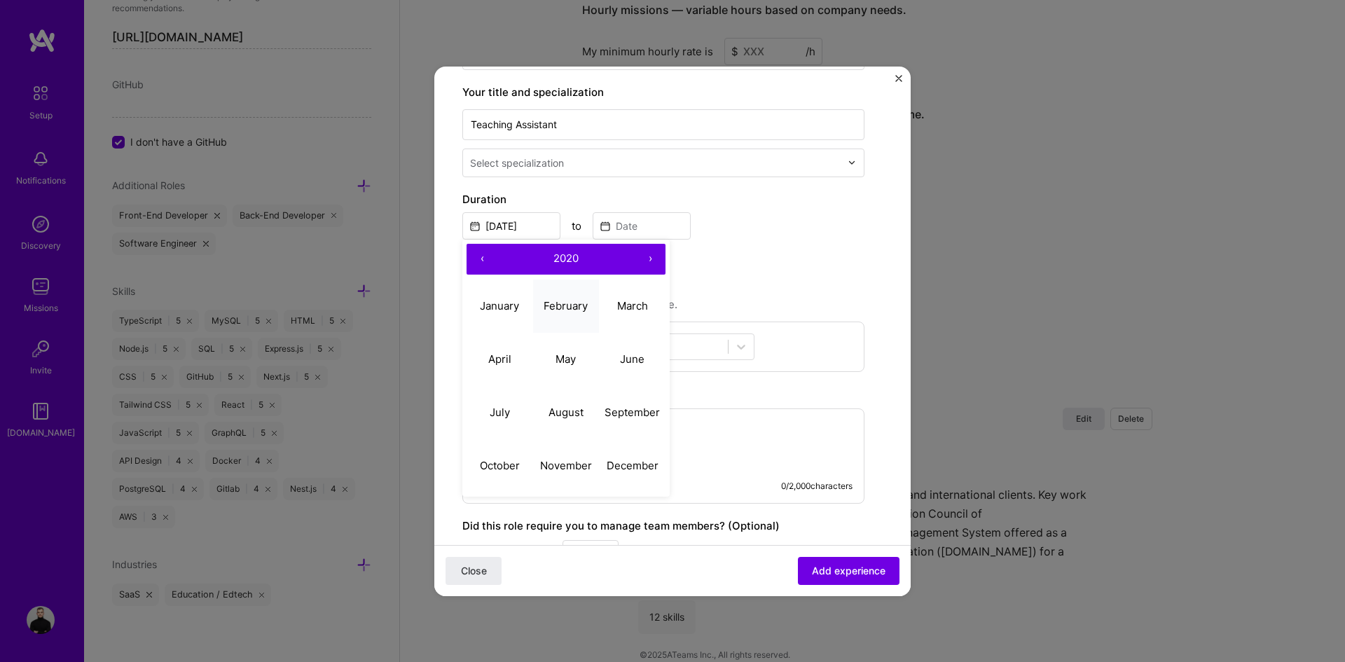
click at [547, 310] on abbr "February" at bounding box center [566, 305] width 44 height 13
type input "[DATE]"
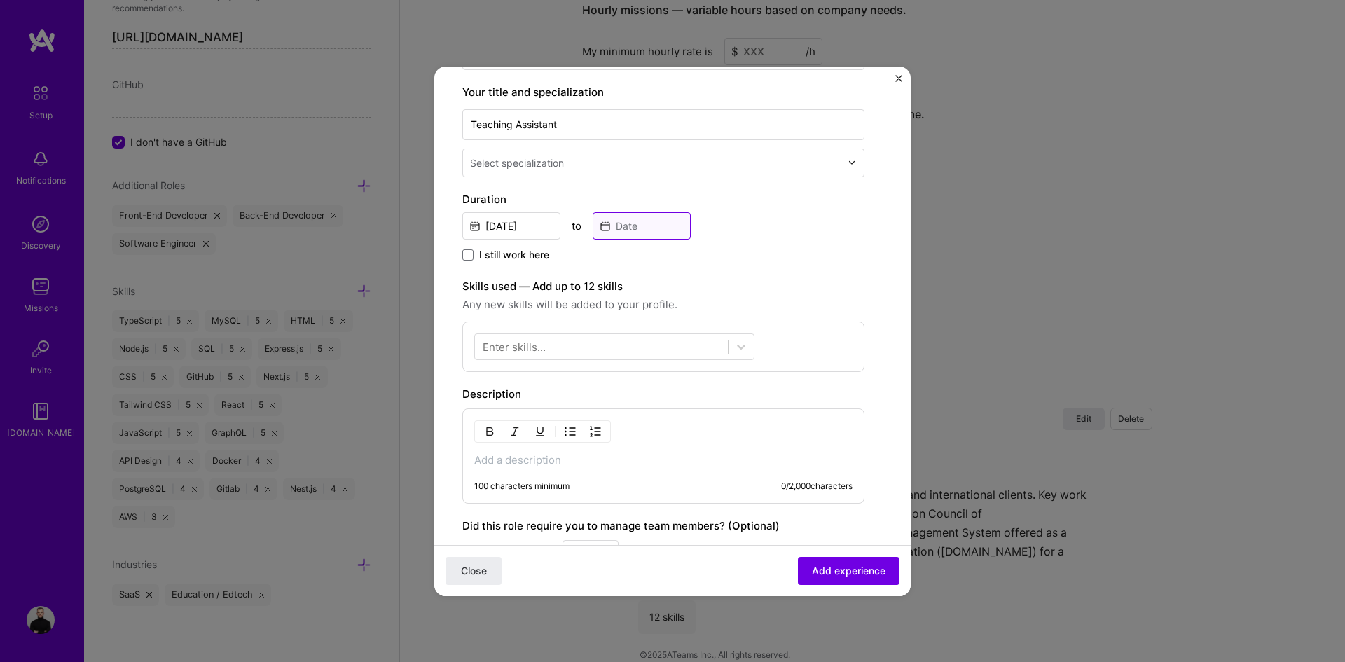
click at [612, 230] on input at bounding box center [642, 225] width 98 height 27
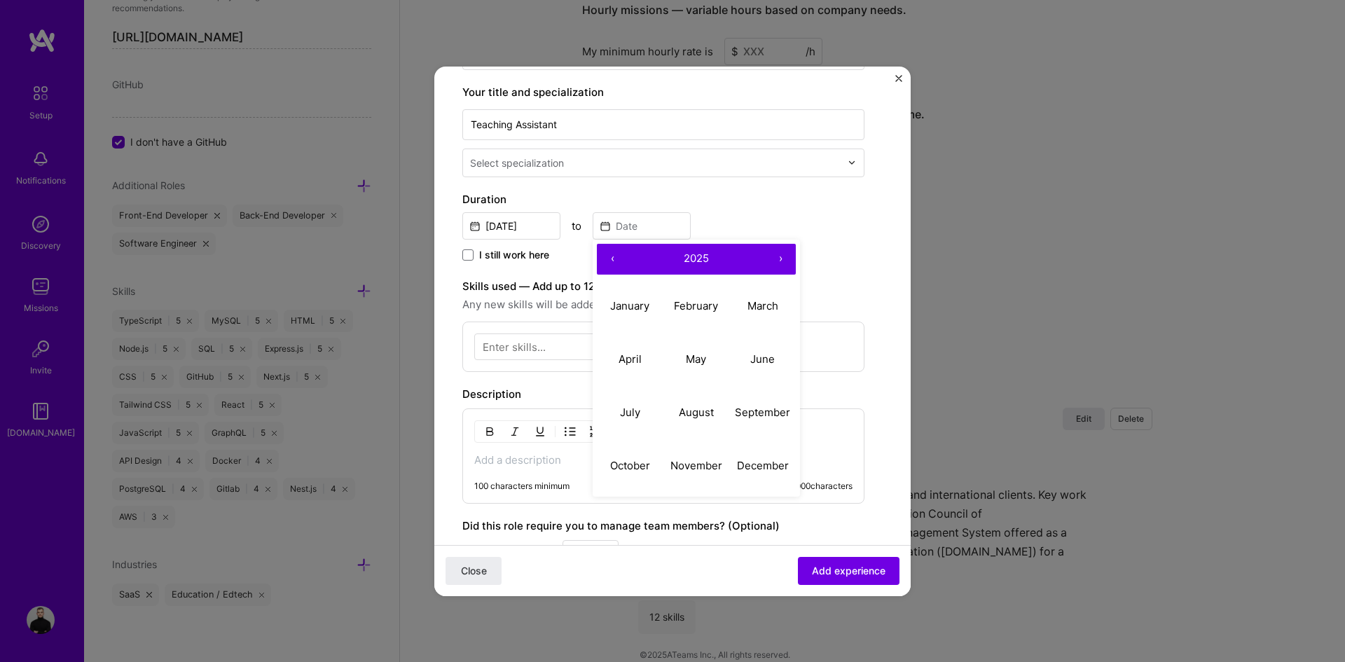
click at [607, 265] on button "‹" at bounding box center [612, 259] width 31 height 31
click at [638, 356] on abbr "April" at bounding box center [630, 358] width 23 height 13
type input "[DATE]"
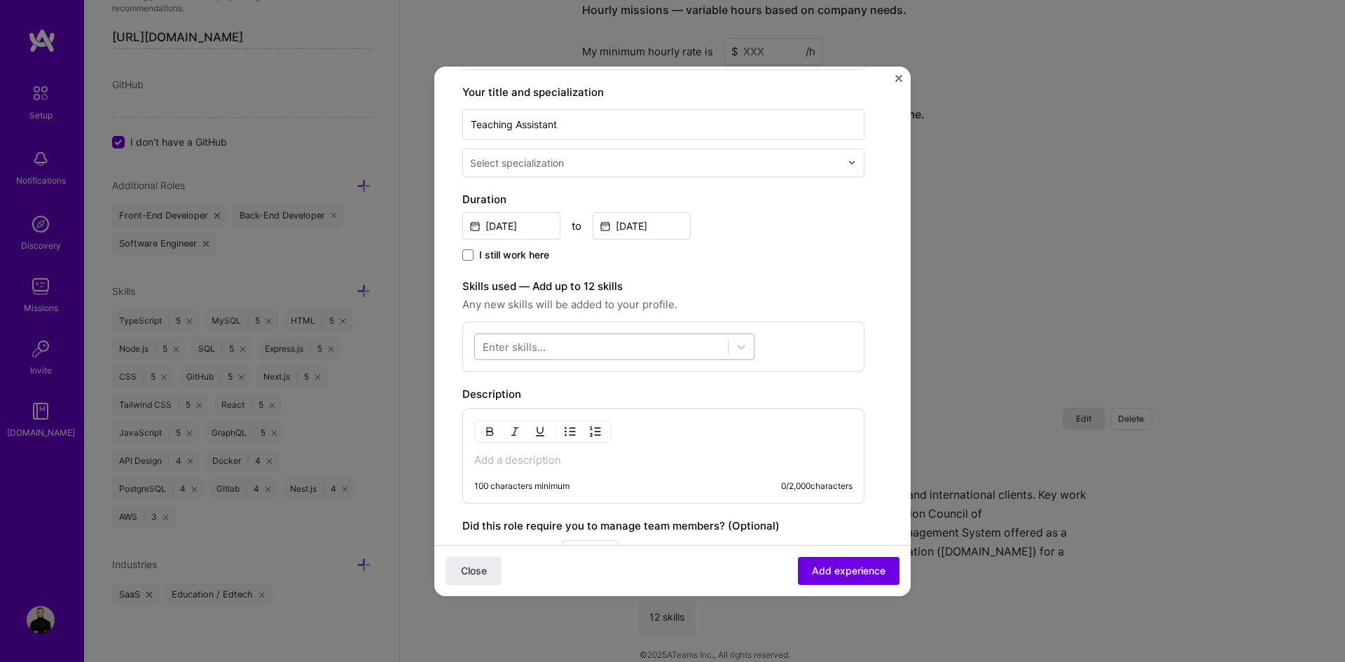
click at [546, 349] on div at bounding box center [601, 346] width 253 height 23
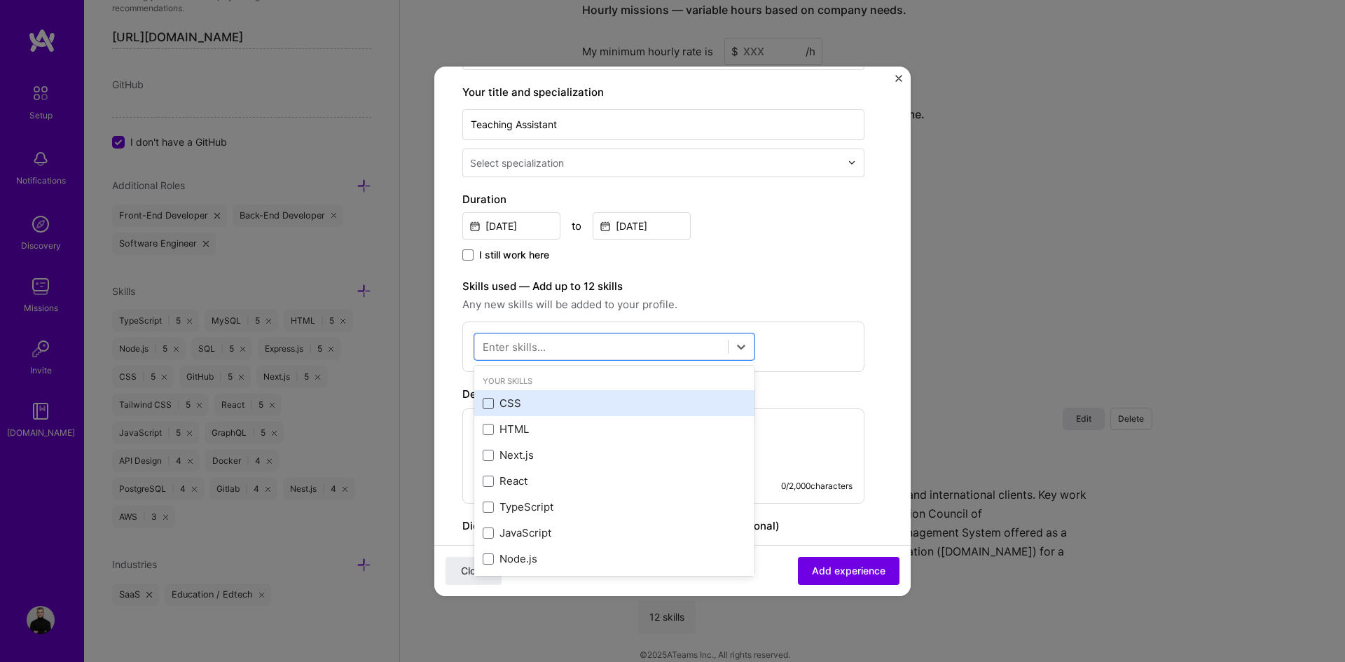
click at [490, 404] on span at bounding box center [488, 403] width 11 height 11
click at [0, 0] on input "checkbox" at bounding box center [0, 0] width 0 height 0
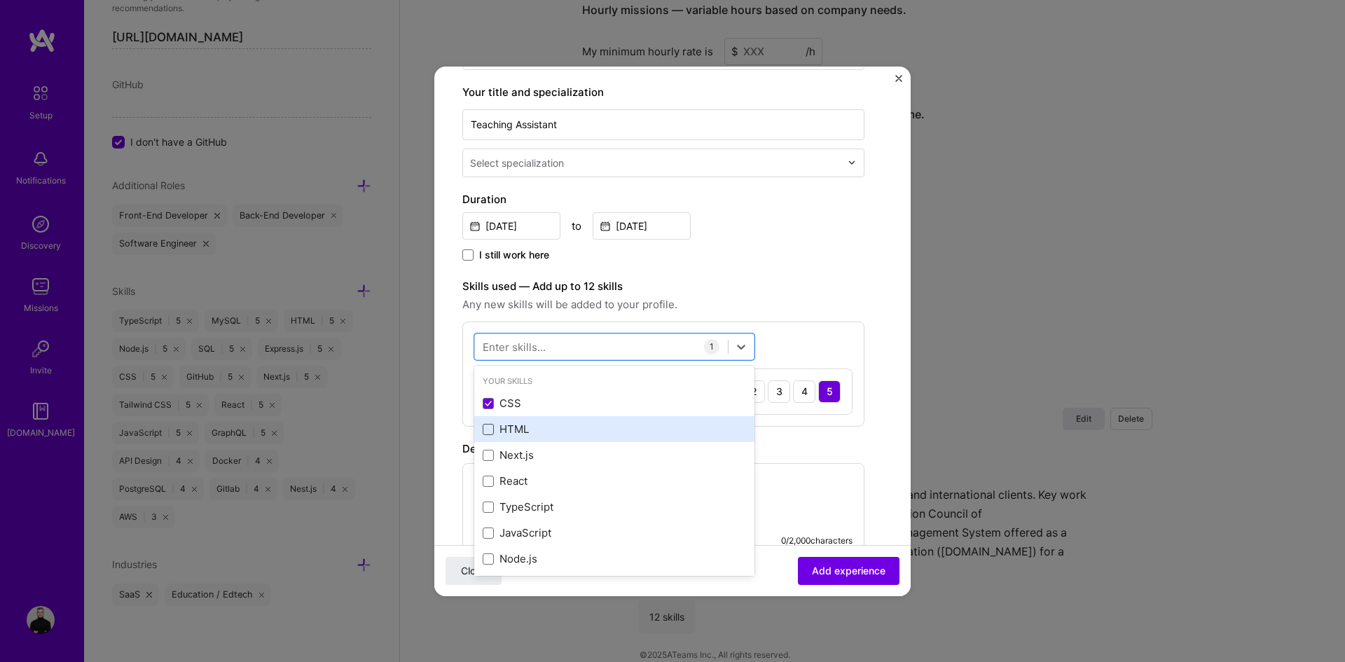
click at [486, 425] on span at bounding box center [488, 429] width 11 height 11
click at [0, 0] on input "checkbox" at bounding box center [0, 0] width 0 height 0
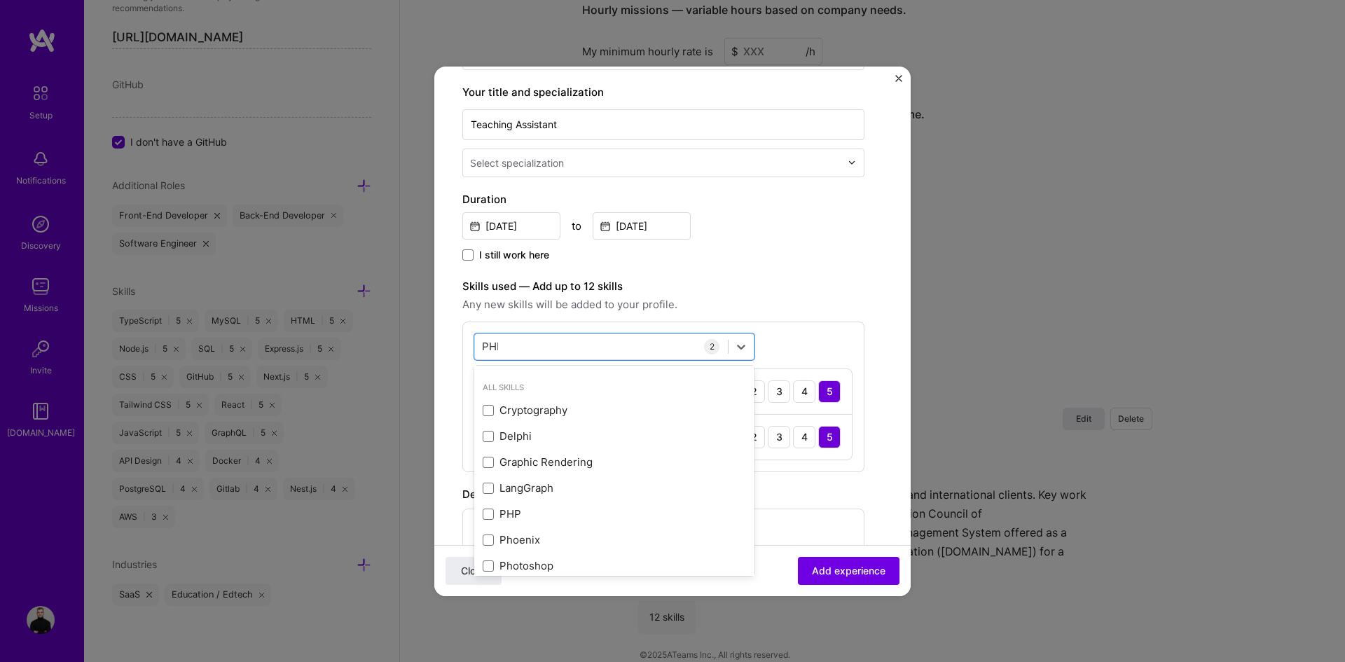
scroll to position [0, 0]
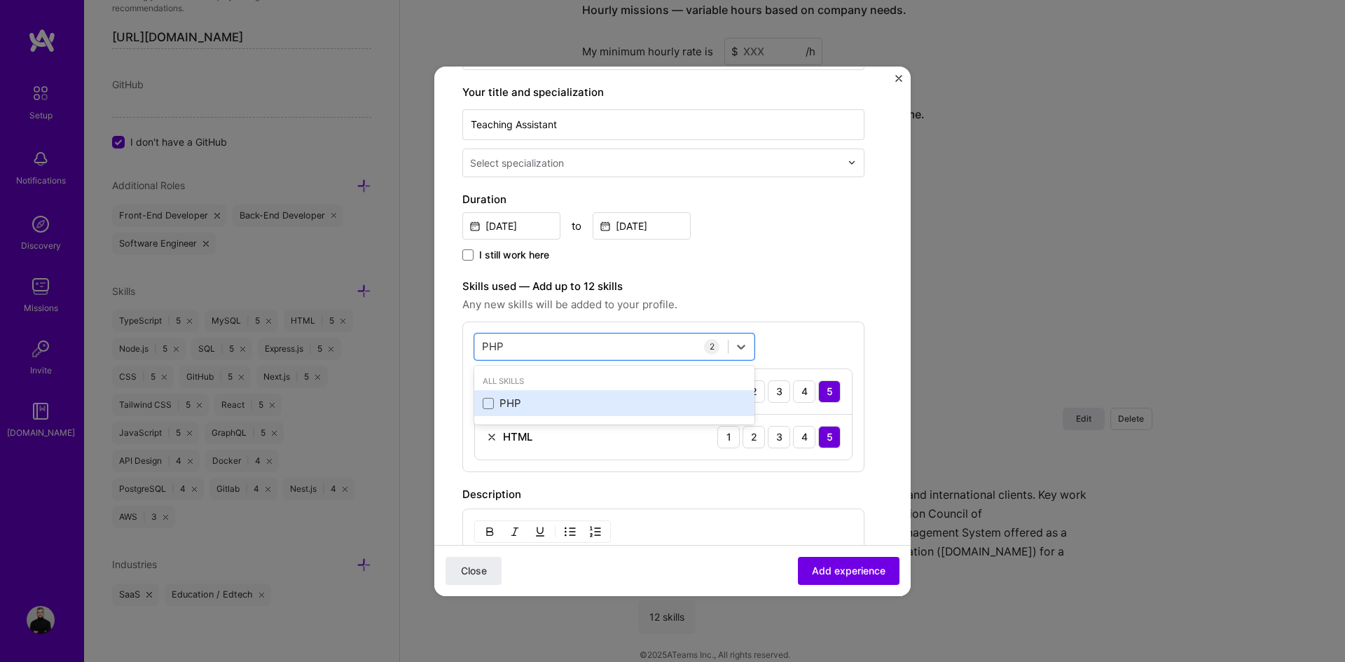
click at [517, 399] on div "PHP" at bounding box center [614, 403] width 263 height 15
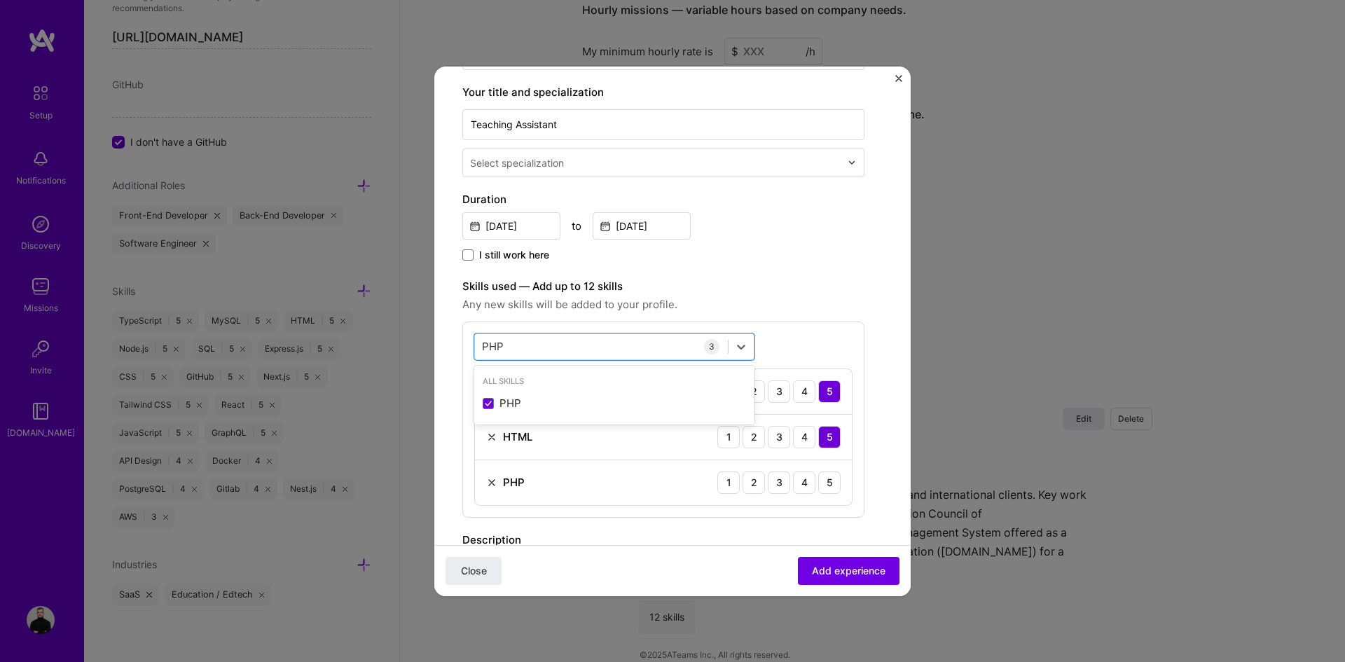
type input "PHP"
click at [829, 303] on span "Any new skills will be added to your profile." at bounding box center [663, 304] width 402 height 17
drag, startPoint x: 825, startPoint y: 481, endPoint x: 813, endPoint y: 467, distance: 18.4
click at [825, 481] on div "5" at bounding box center [829, 482] width 22 height 22
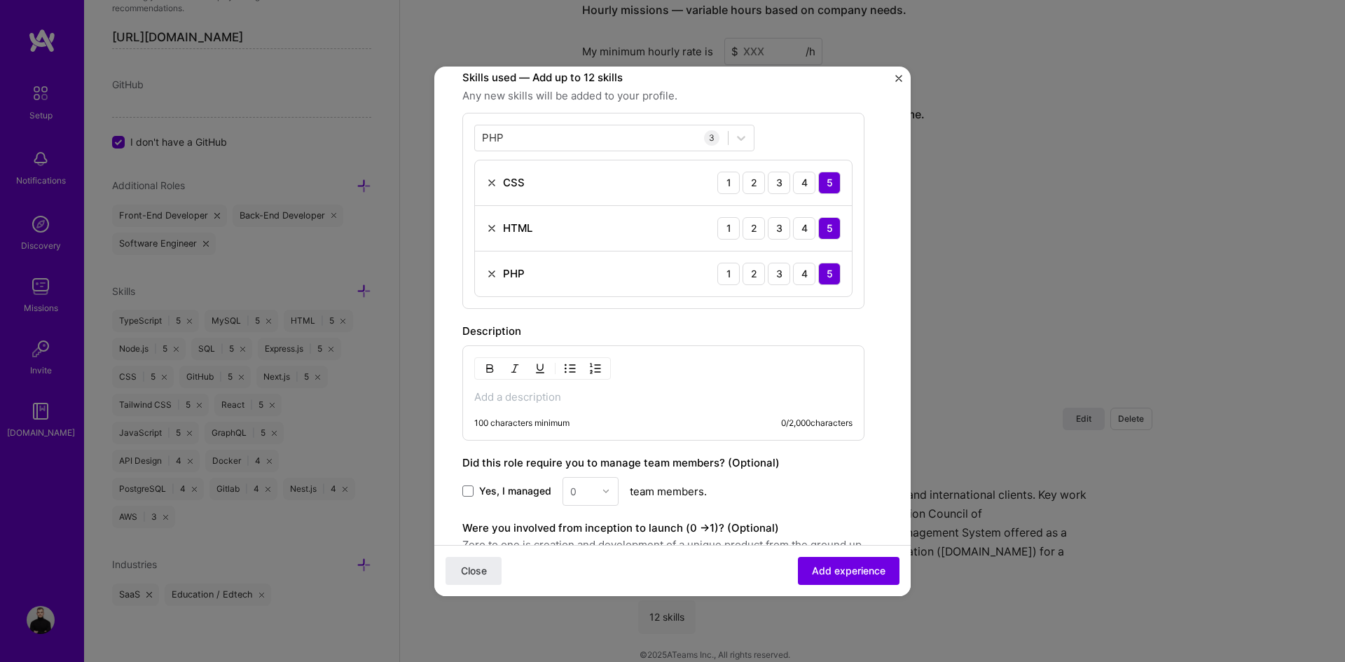
scroll to position [420, 0]
click at [591, 399] on p at bounding box center [663, 396] width 378 height 14
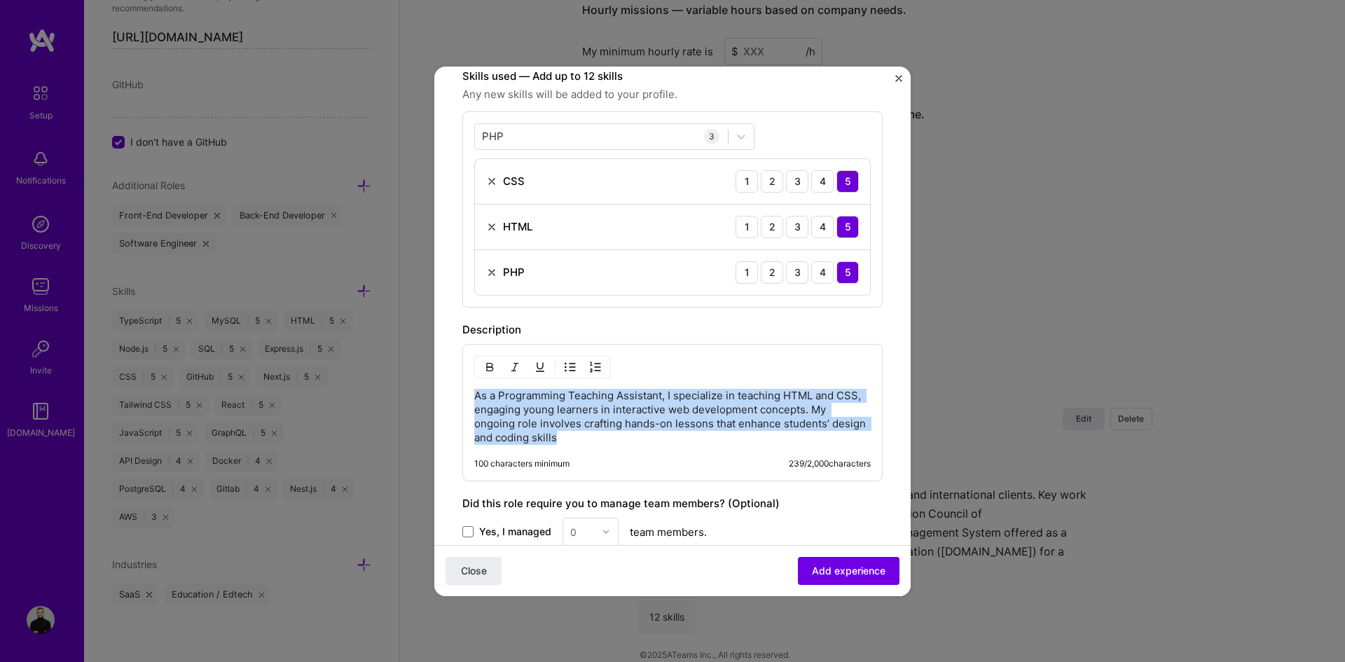
drag, startPoint x: 622, startPoint y: 441, endPoint x: 464, endPoint y: 392, distance: 165.7
click at [464, 392] on div "As a Programming Teaching Assistant, I specialize in teaching HTML and CSS, eng…" at bounding box center [672, 412] width 420 height 137
copy p "As a Programming Teaching Assistant, I specialize in teaching HTML and CSS, eng…"
click at [616, 420] on p "As a Programming Teaching Assistant, I specialize in teaching HTML and CSS, eng…" at bounding box center [672, 417] width 397 height 56
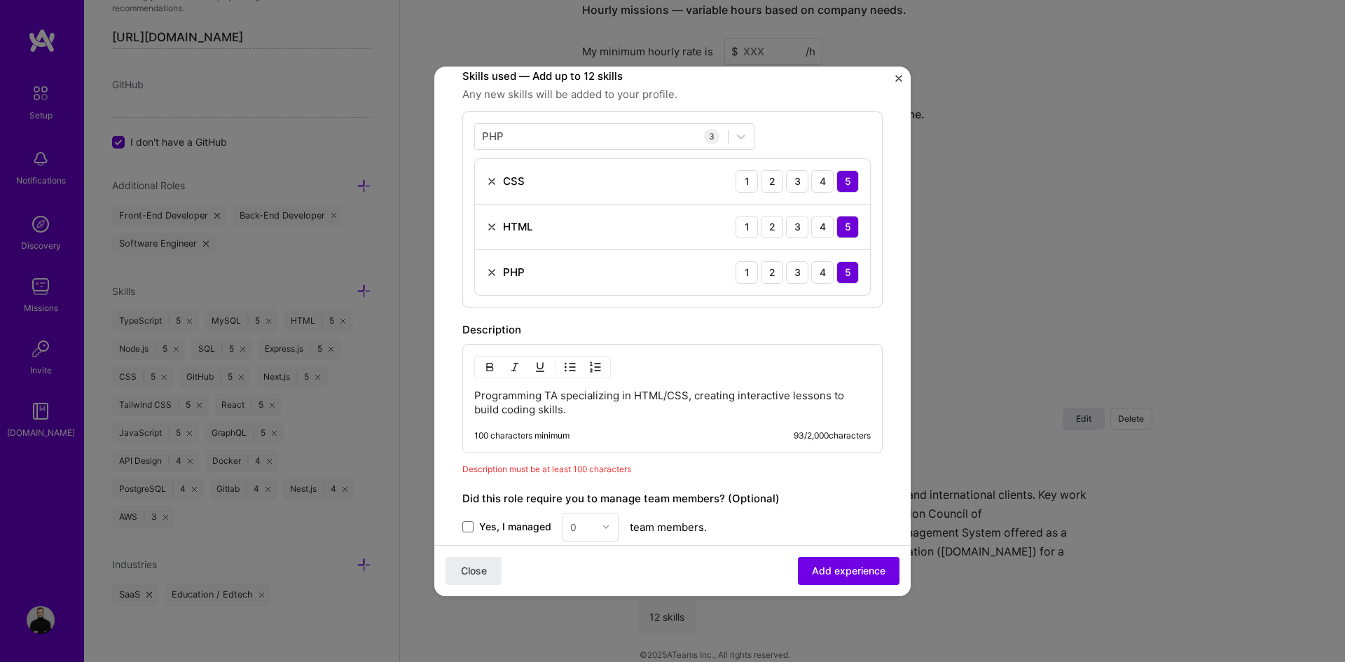
drag, startPoint x: 576, startPoint y: 427, endPoint x: 558, endPoint y: 410, distance: 24.8
click at [574, 427] on div "Programming TA specializing in HTML/CSS, creating interactive lessons to build …" at bounding box center [672, 398] width 420 height 109
click at [558, 410] on p "Programming TA specializing in HTML/CSS, creating interactive lessons to build …" at bounding box center [672, 403] width 397 height 28
click at [537, 421] on div "Programming TA specializing in HTML/CSS, creating interactive lessons to build …" at bounding box center [672, 398] width 420 height 109
click at [536, 415] on p "Programming TA specializing in HTML/CSS, creating interactive lessons to build …" at bounding box center [672, 403] width 397 height 28
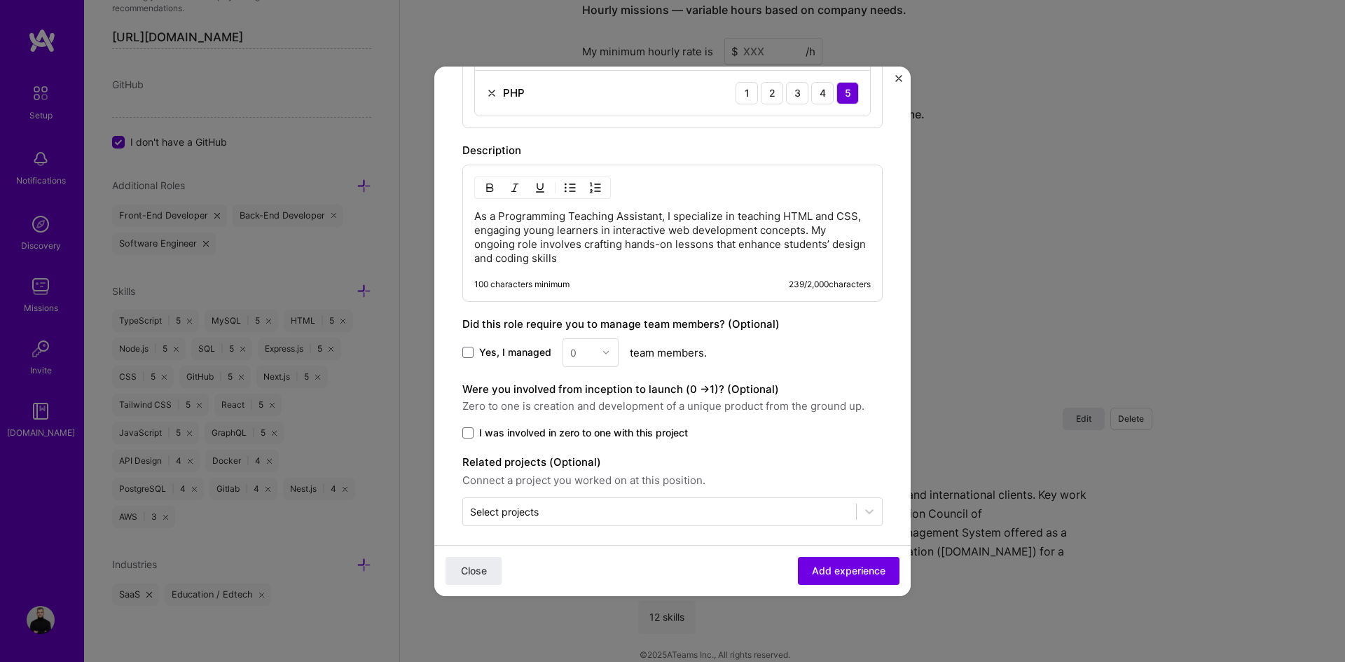
scroll to position [609, 0]
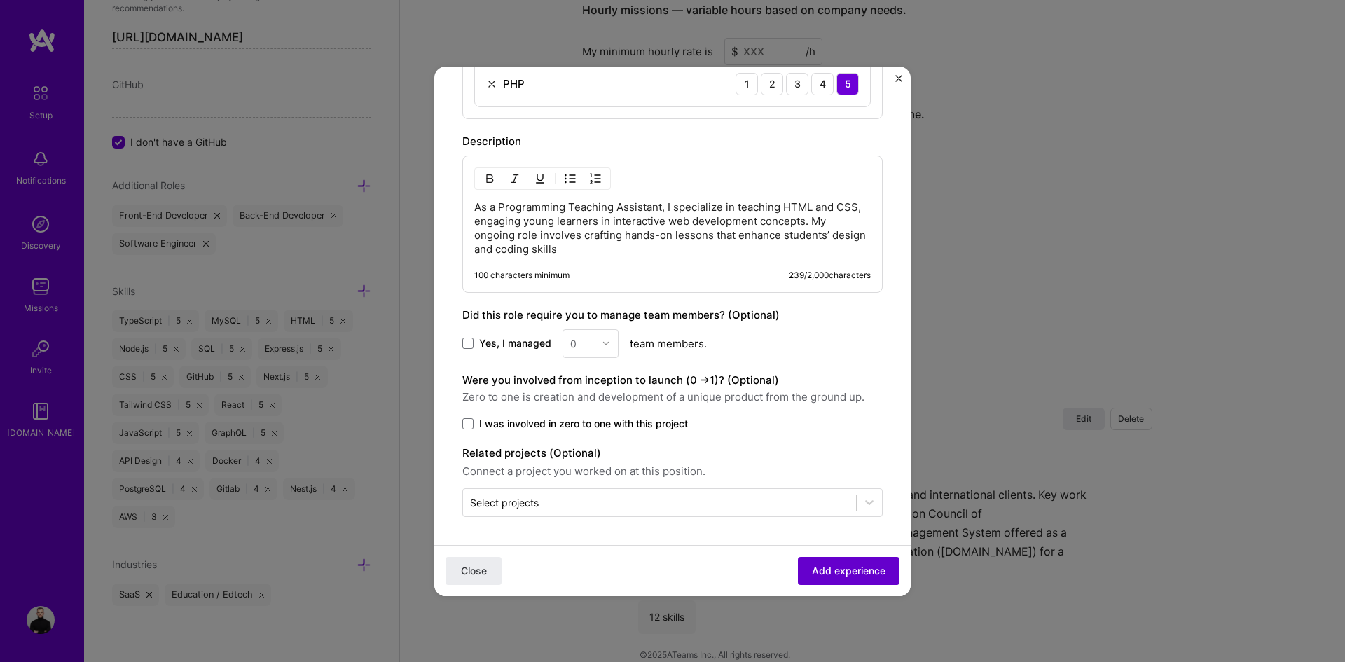
click at [812, 570] on span "Add experience" at bounding box center [849, 570] width 74 height 14
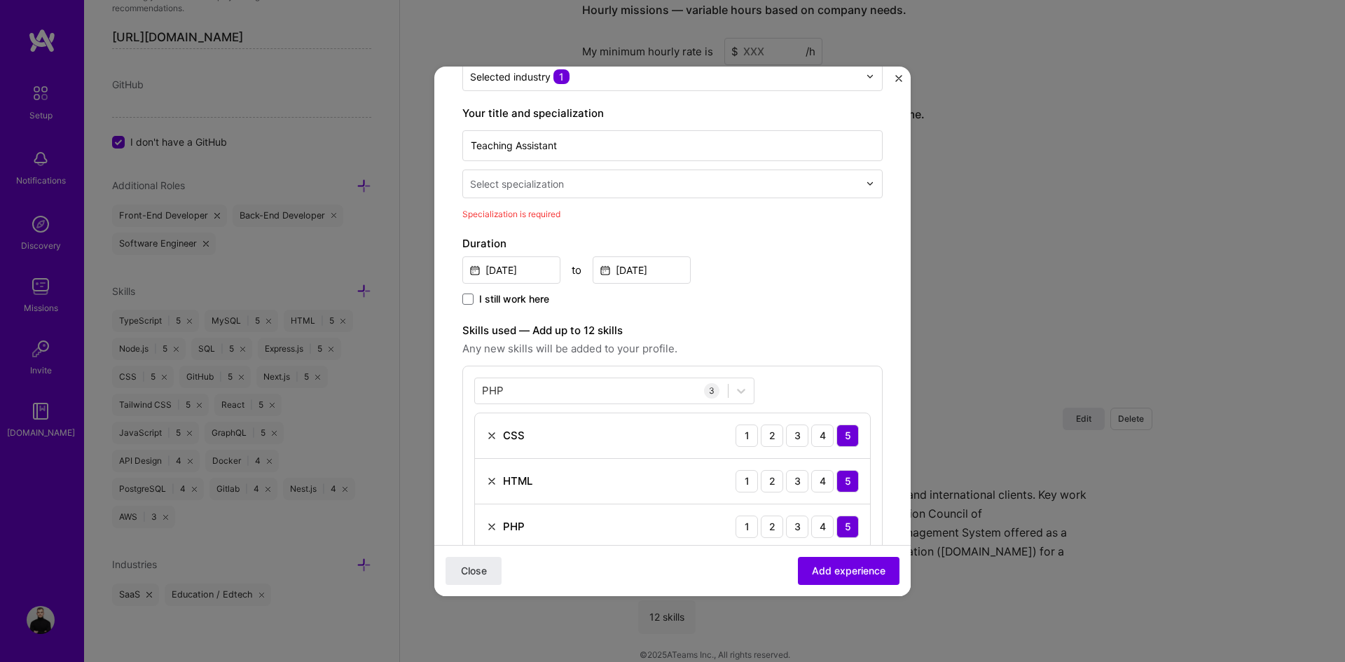
scroll to position [158, 0]
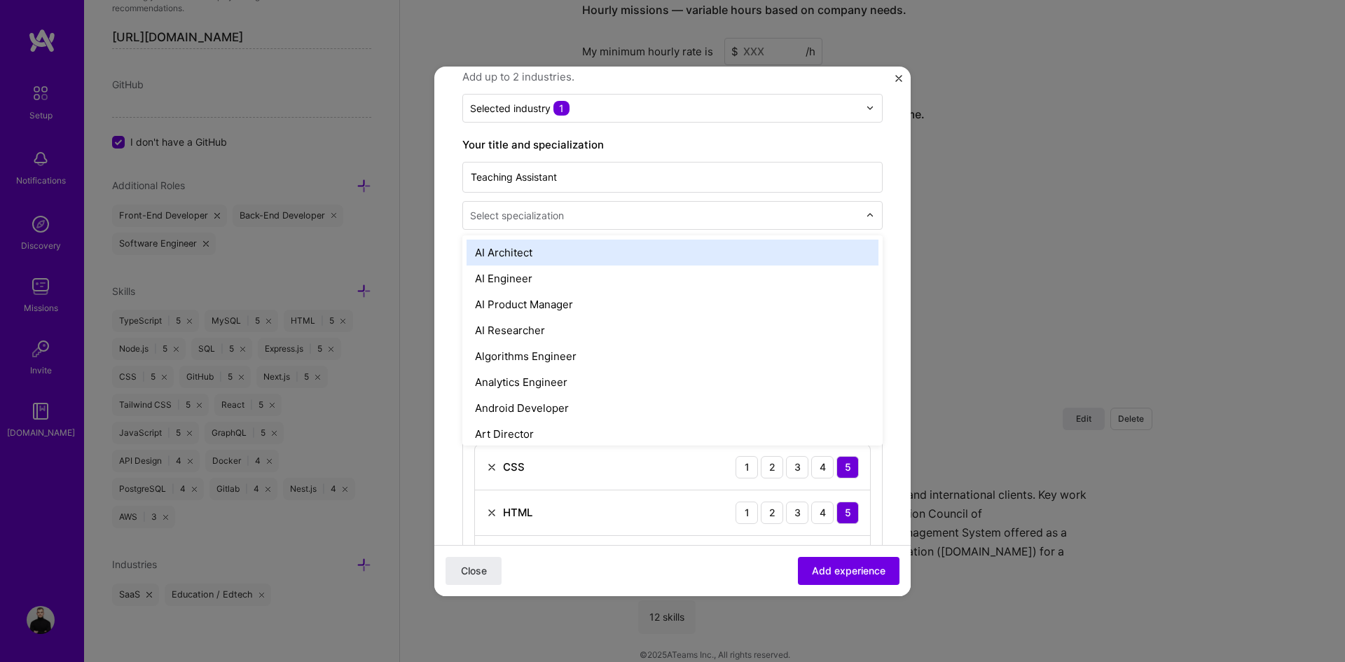
click at [574, 227] on div "Select specialization" at bounding box center [664, 215] width 403 height 27
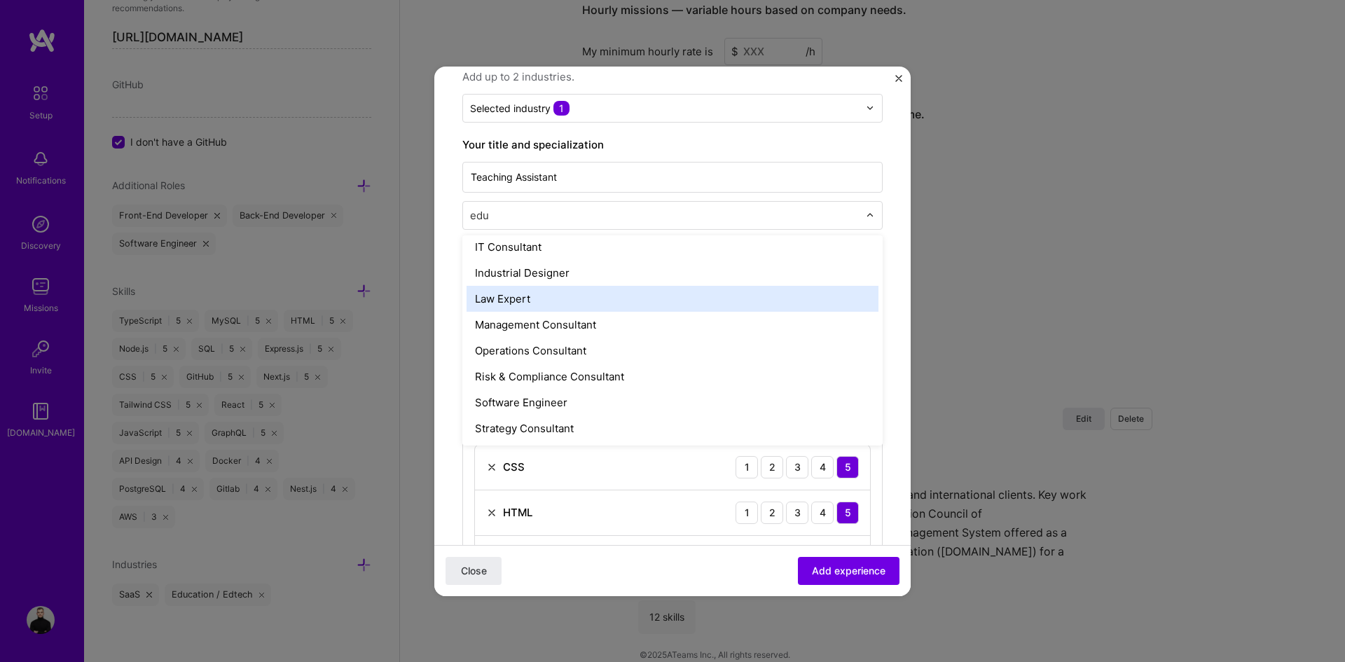
scroll to position [0, 0]
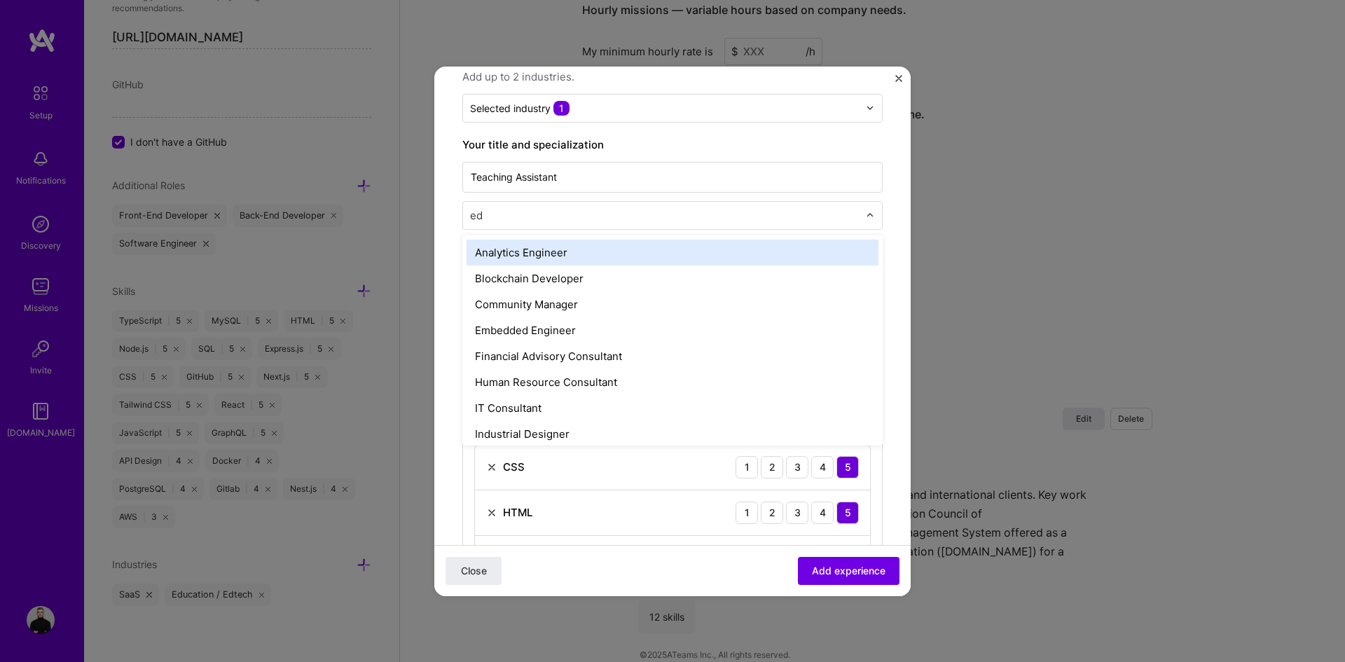
type input "e"
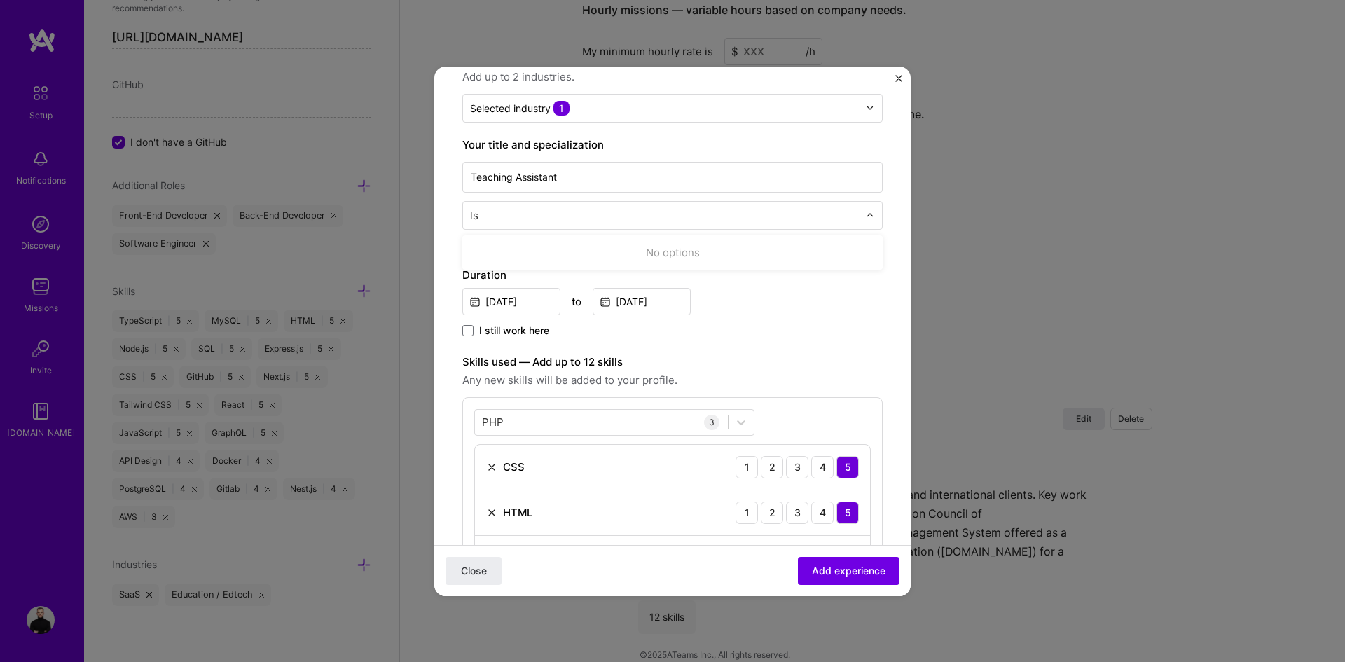
type input "l"
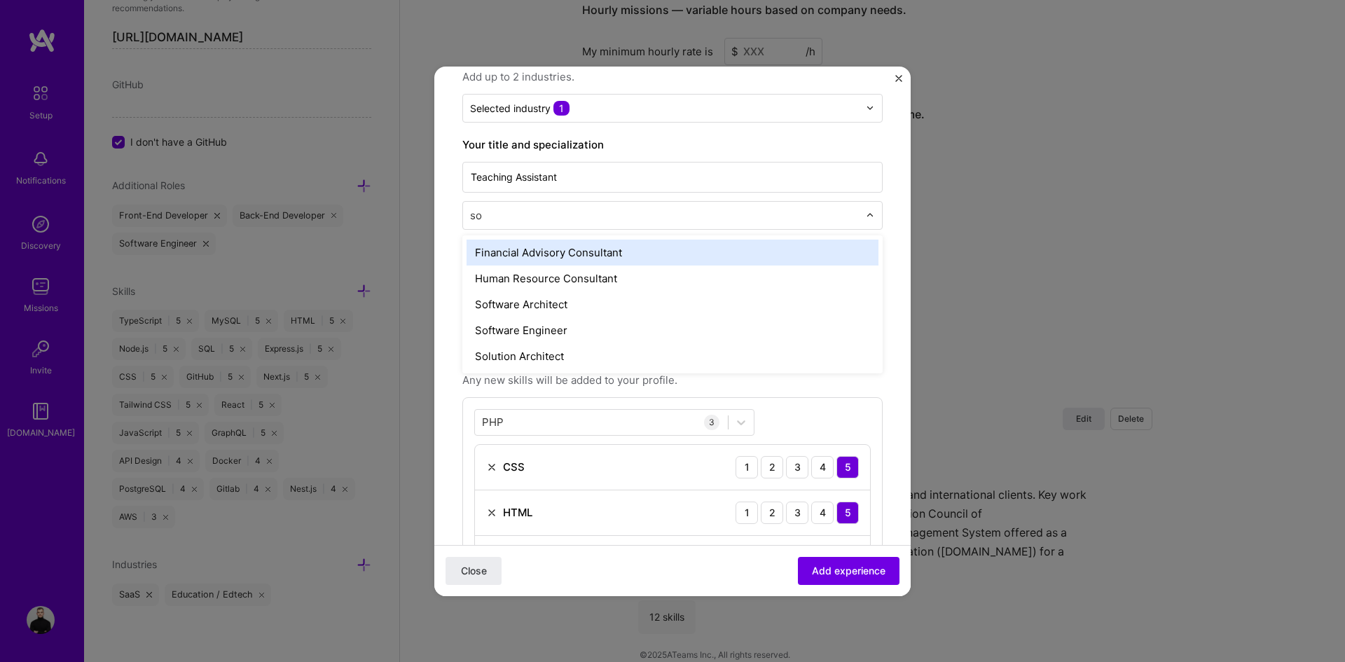
type input "sof"
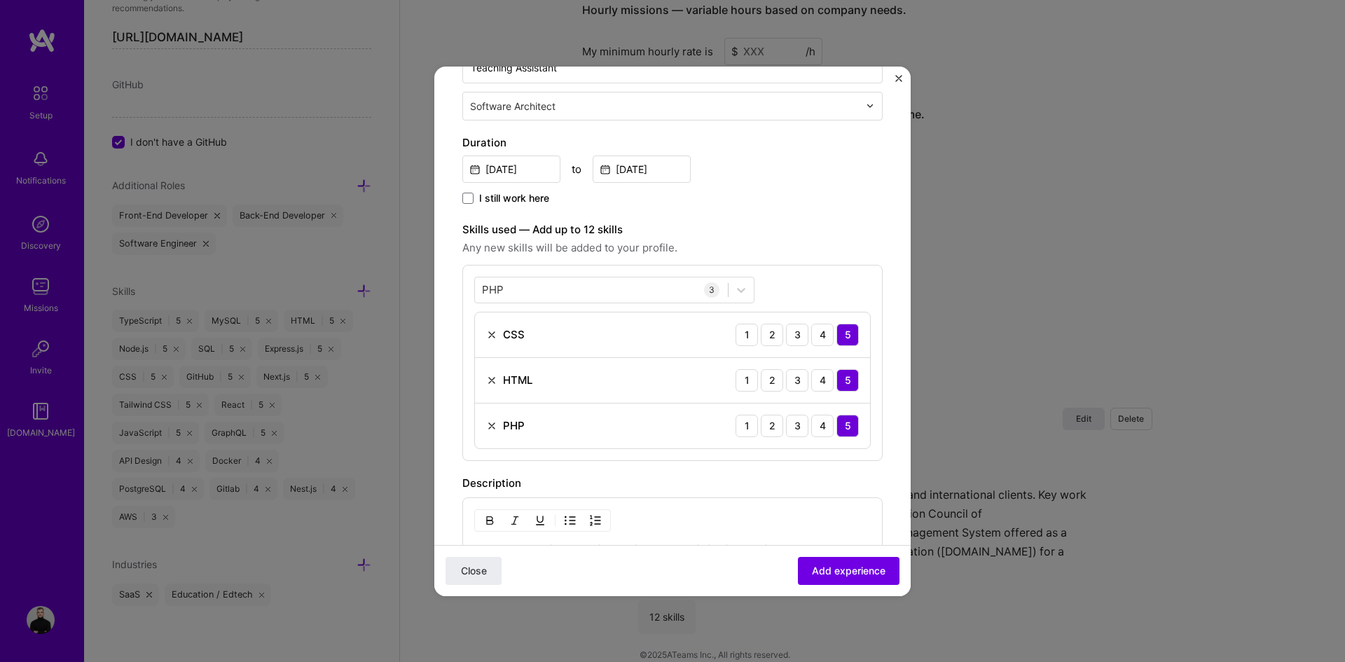
scroll to position [158, 0]
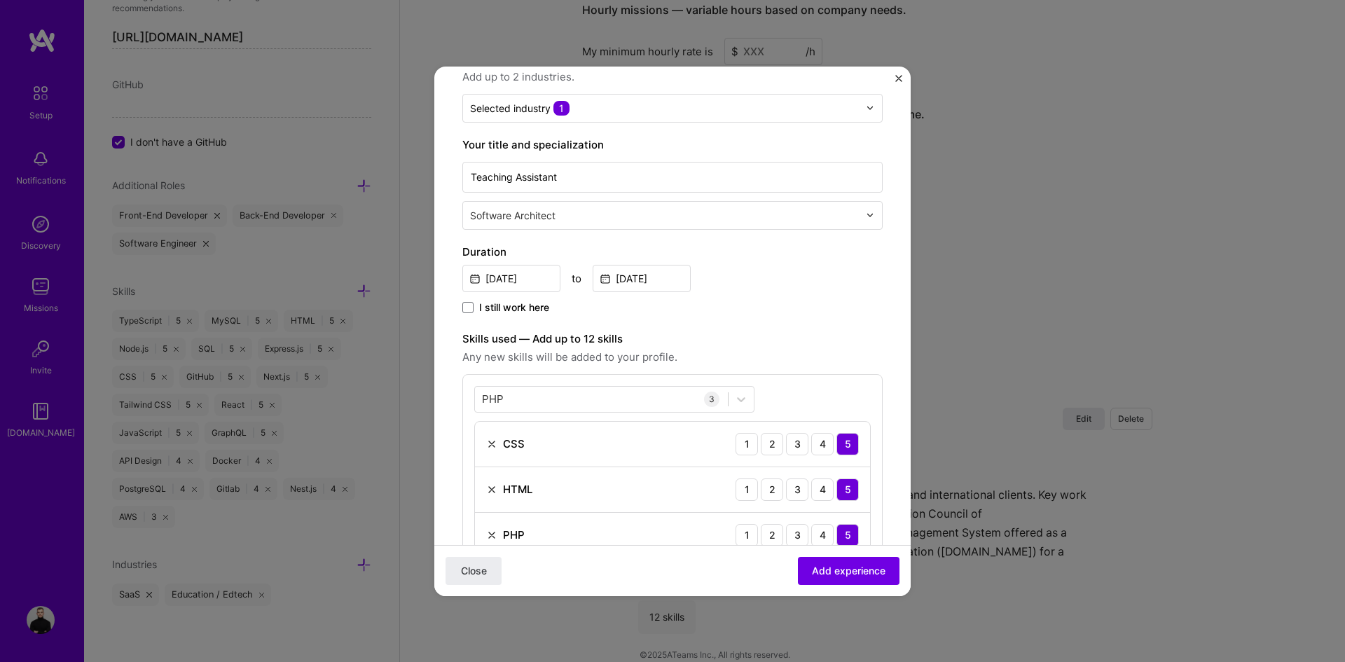
click at [538, 220] on input "text" at bounding box center [666, 215] width 392 height 15
type input "web"
type input "Fron"
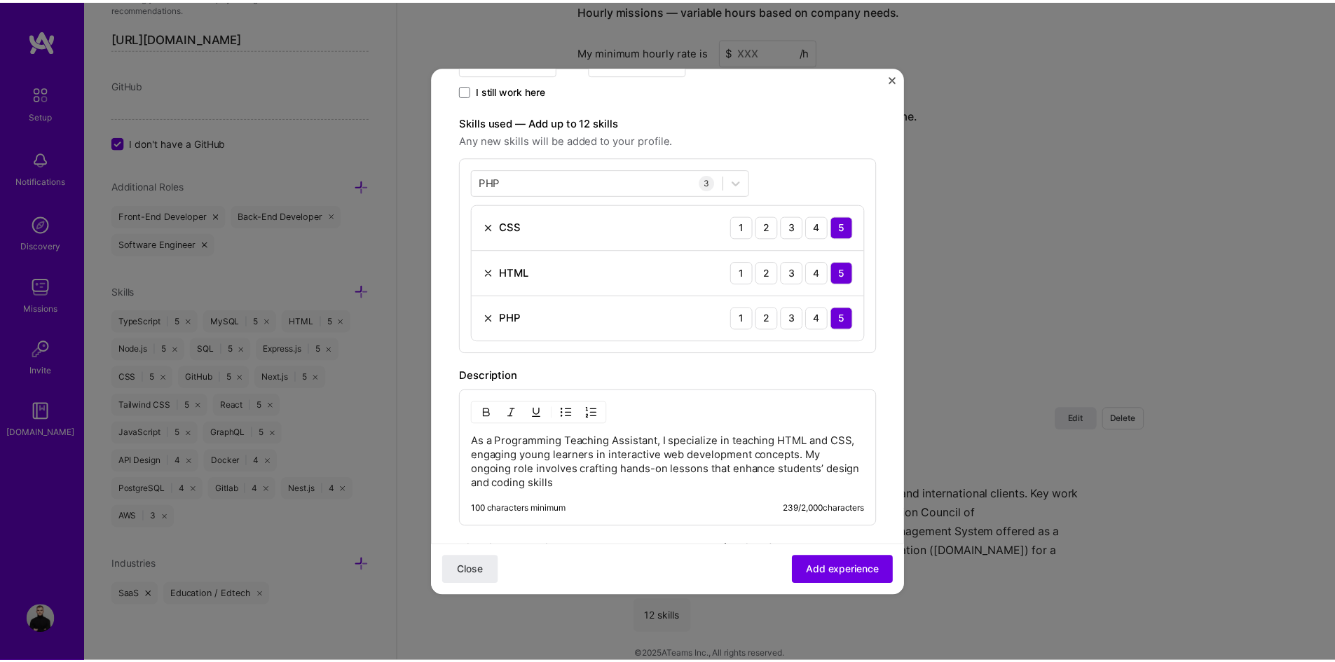
scroll to position [508, 0]
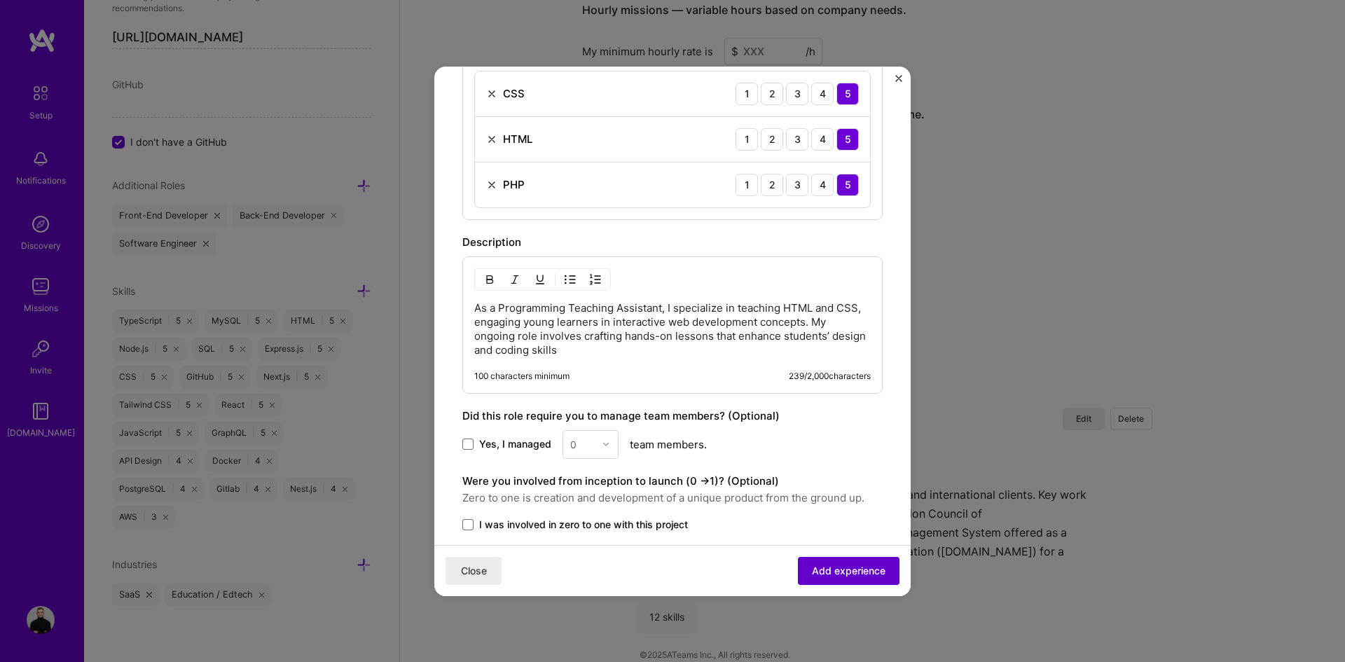
click at [800, 574] on button "Add experience" at bounding box center [849, 570] width 102 height 28
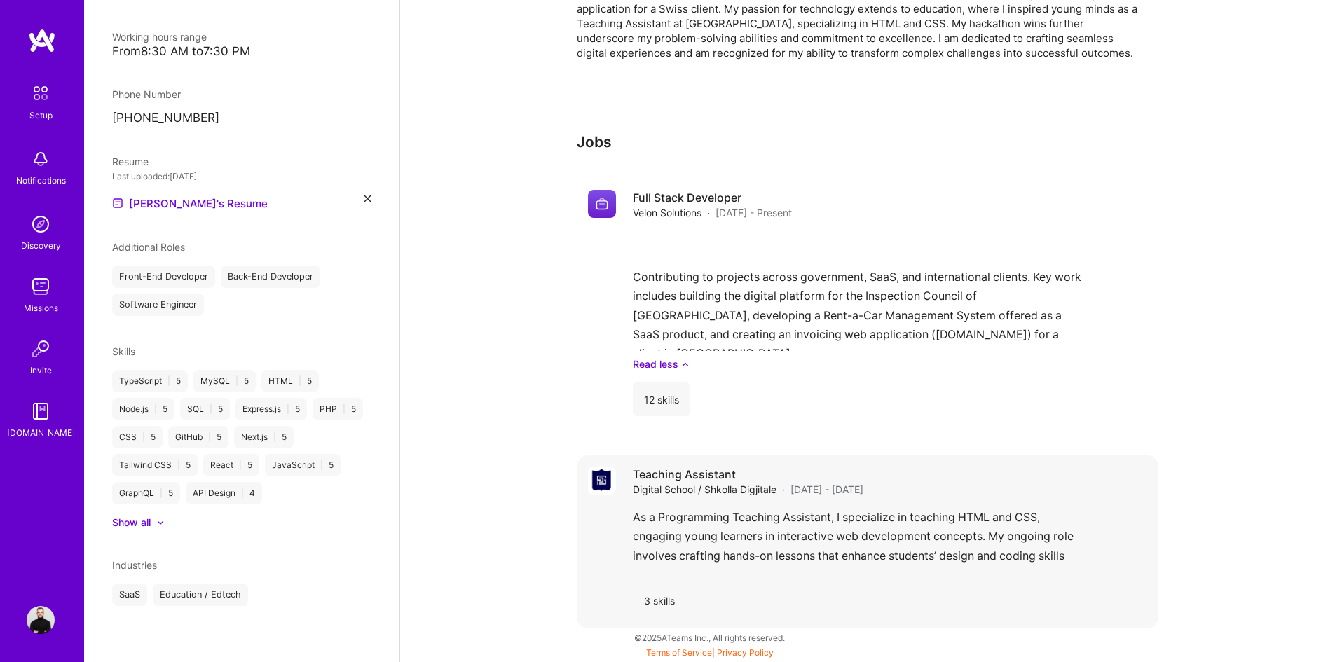
scroll to position [447, 0]
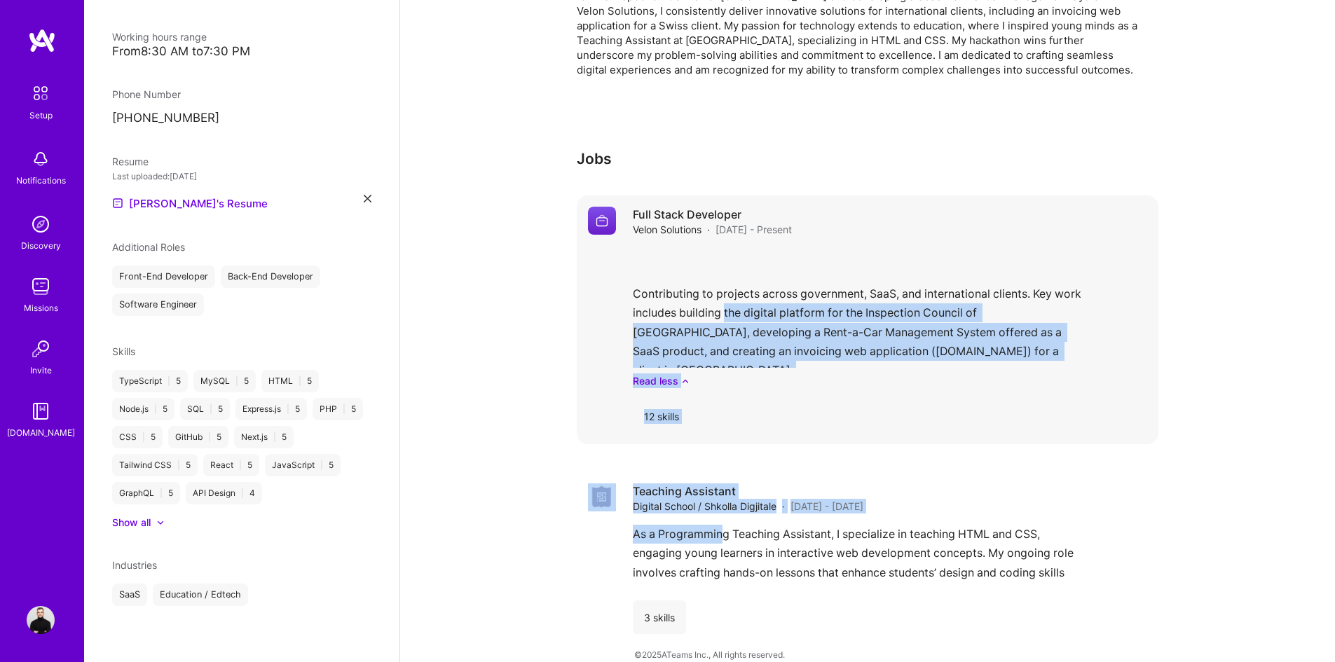
drag, startPoint x: 719, startPoint y: 509, endPoint x: 726, endPoint y: 289, distance: 219.4
click at [726, 289] on div "Full Stack Developer Velon Solutions · [DATE] - Present Contributing to project…" at bounding box center [867, 420] width 581 height 450
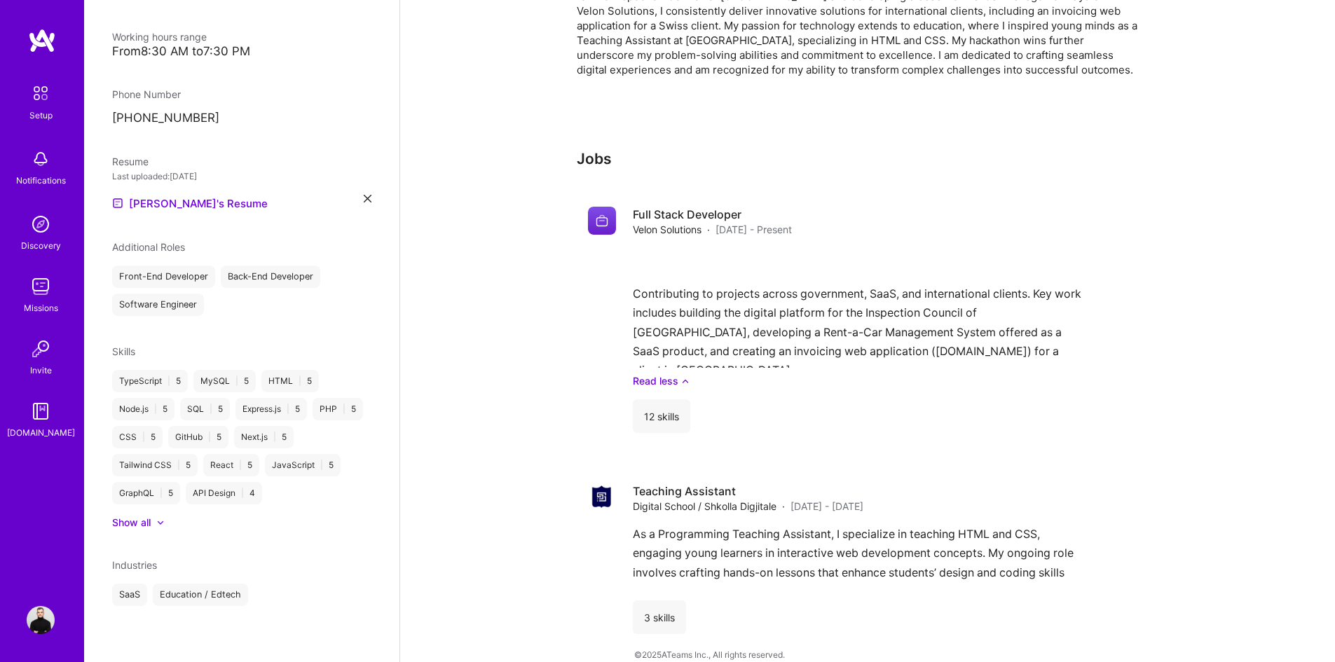
click at [556, 588] on div "Complete your profile to take the first step in unlocking full [DOMAIN_NAME] ac…" at bounding box center [867, 144] width 935 height 1070
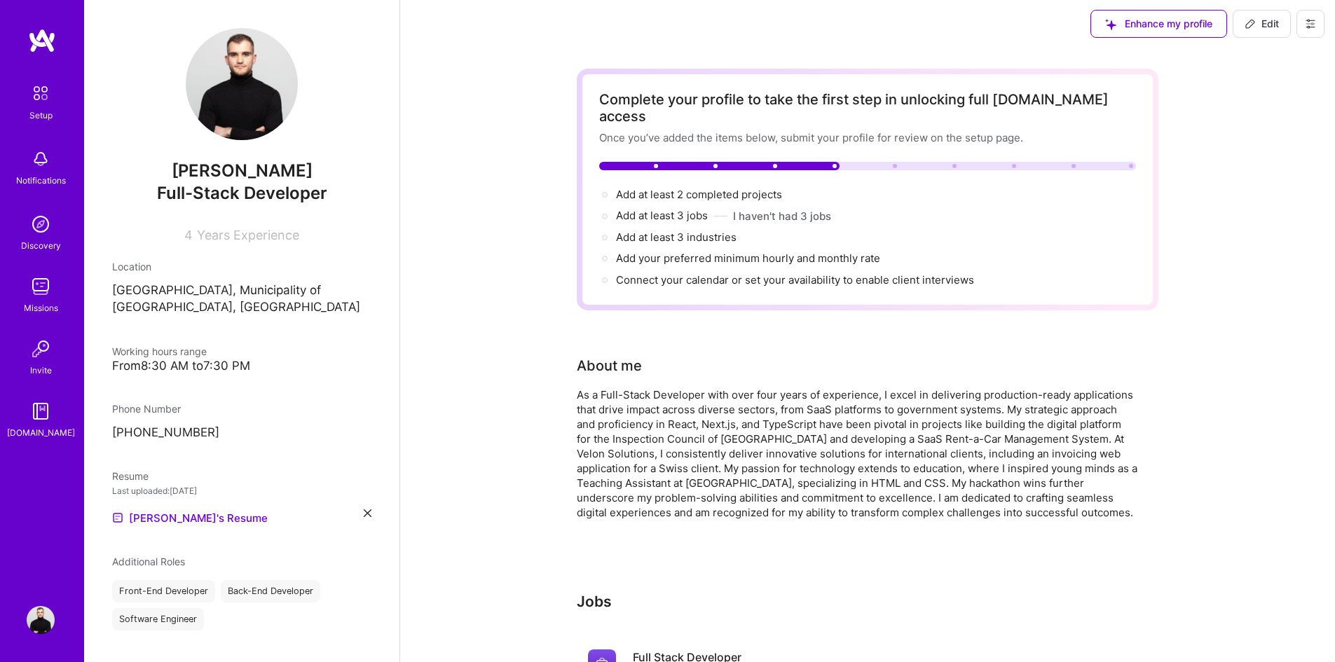
scroll to position [0, 0]
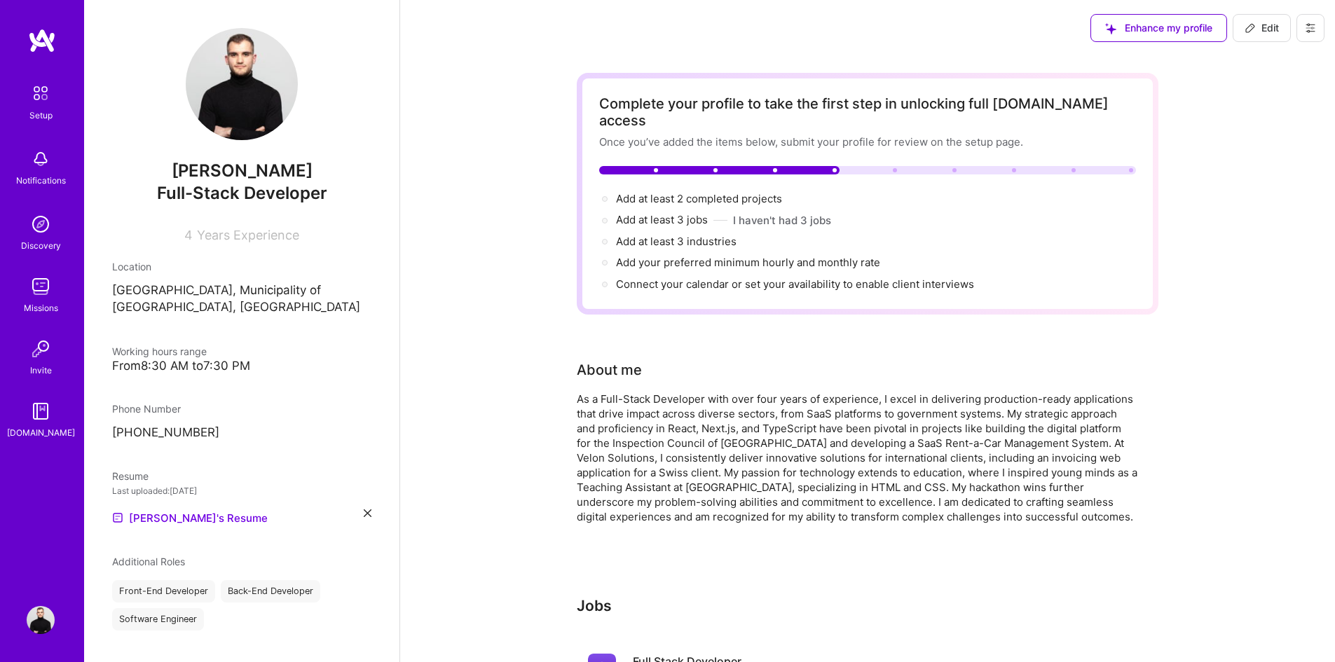
click at [1259, 35] on span "Edit" at bounding box center [1261, 28] width 34 height 14
select select "MK"
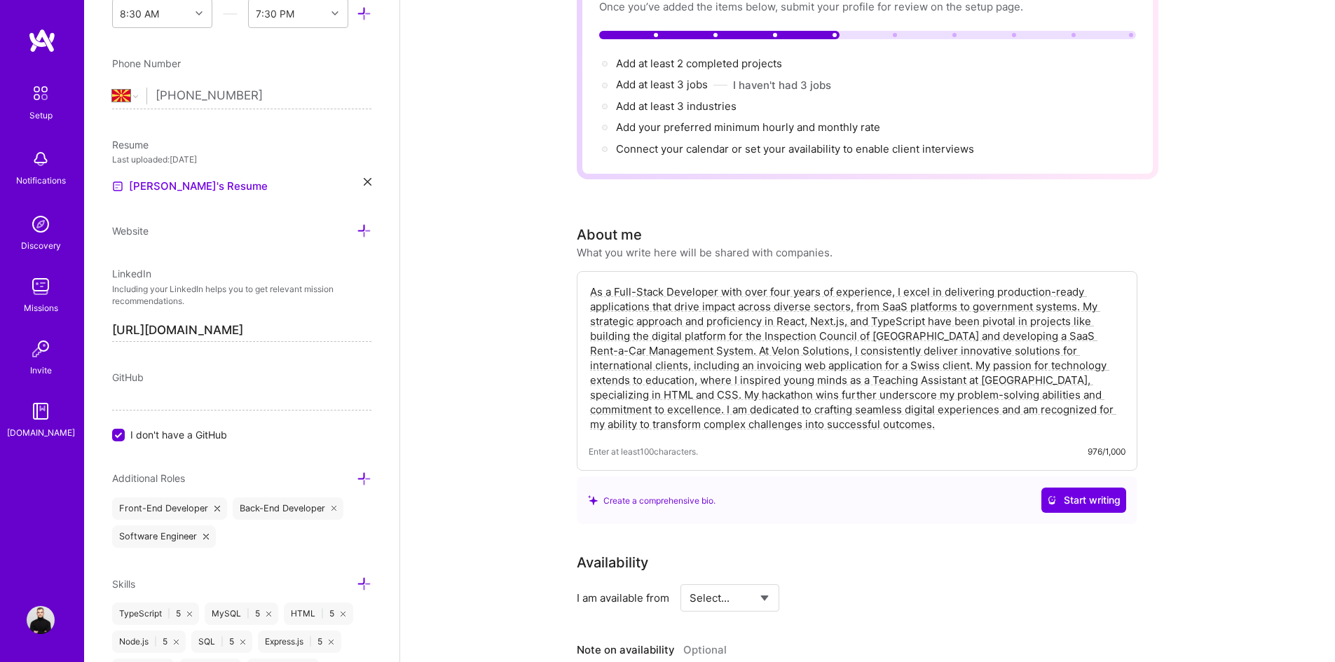
scroll to position [280, 0]
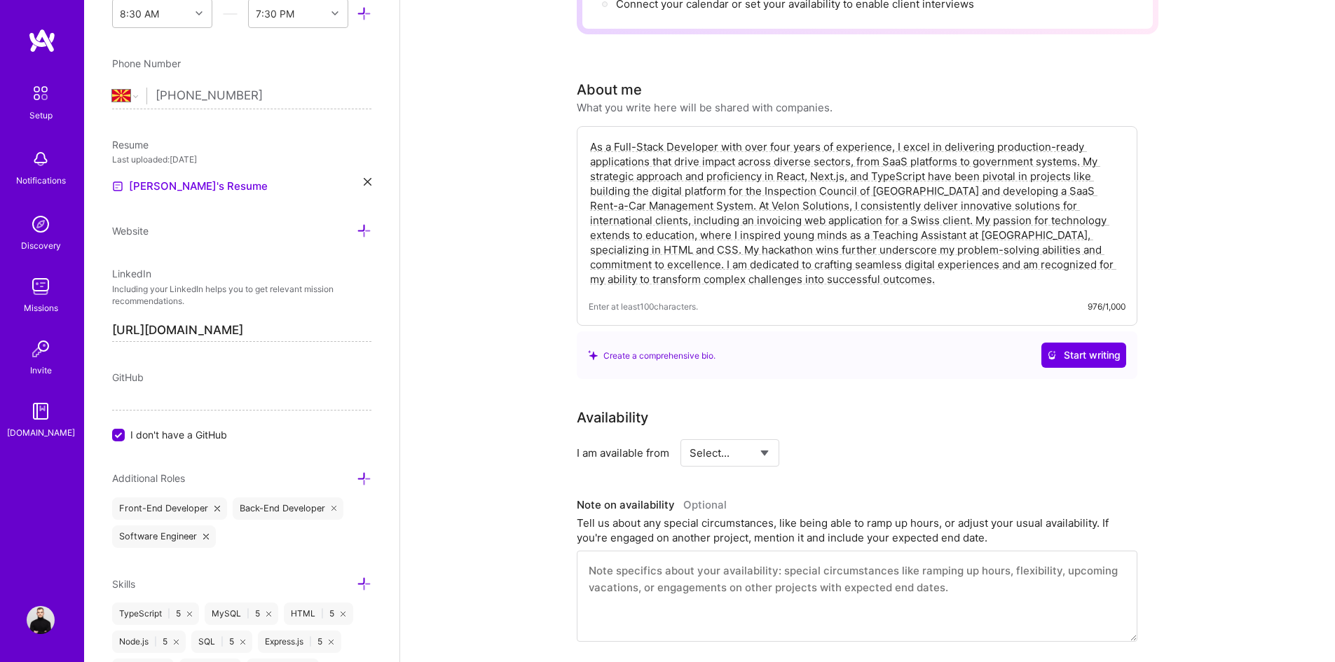
click at [725, 436] on select "Select... Right Now Future Date Not Available" at bounding box center [729, 453] width 81 height 36
select select "Right Now"
click at [689, 435] on select "Select... Right Now Future Date Not Available" at bounding box center [729, 453] width 81 height 36
click at [856, 439] on input at bounding box center [857, 452] width 84 height 27
type input "40"
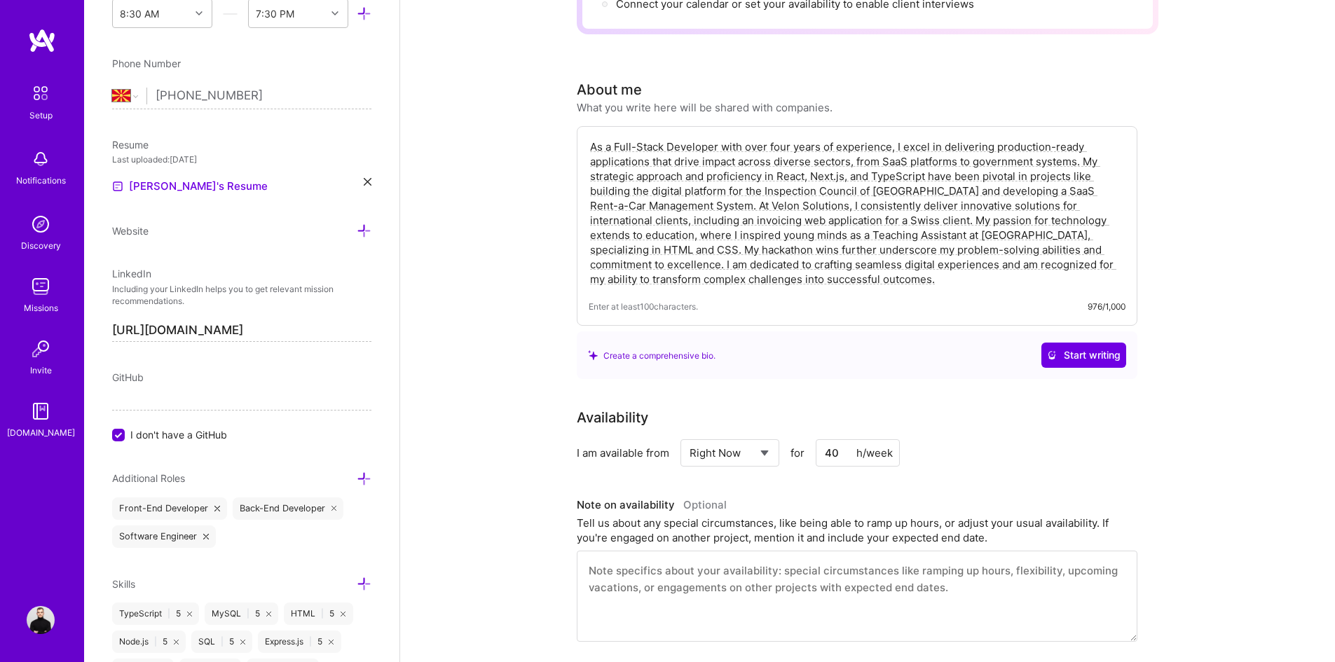
click at [983, 462] on div "Availability I am available from Select... Right Now Future Date Not Available …" at bounding box center [867, 524] width 581 height 235
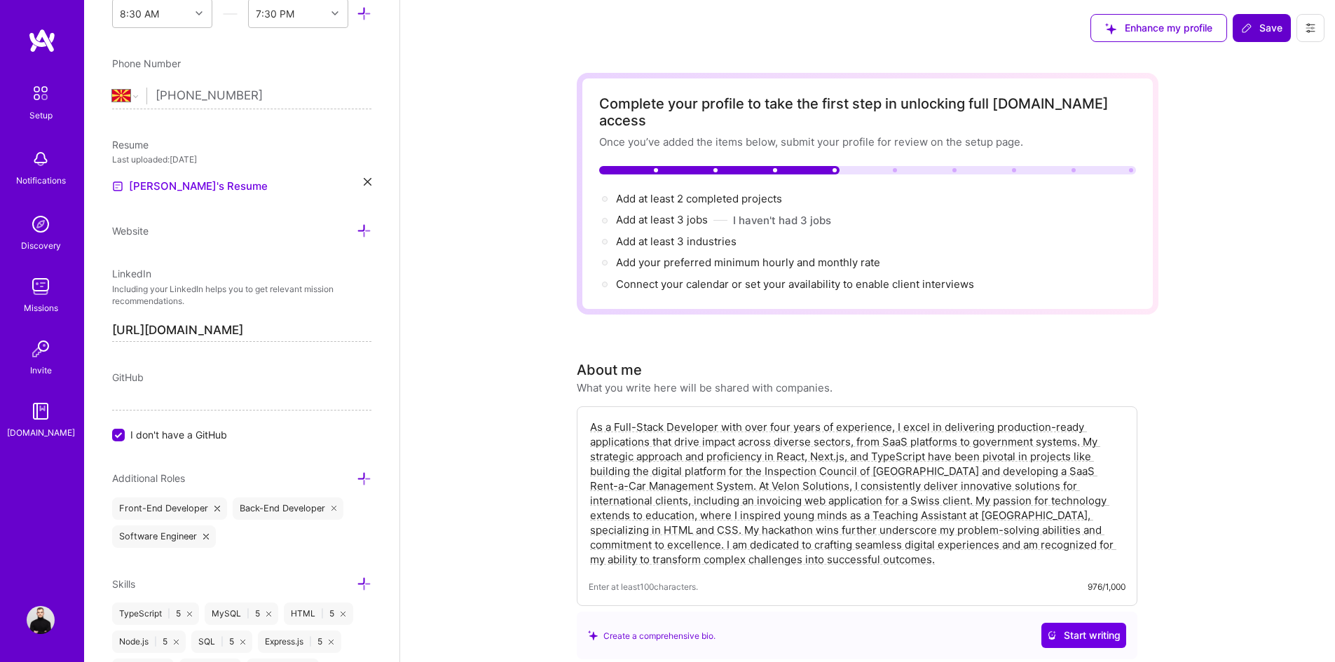
click at [1248, 33] on icon at bounding box center [1246, 27] width 11 height 11
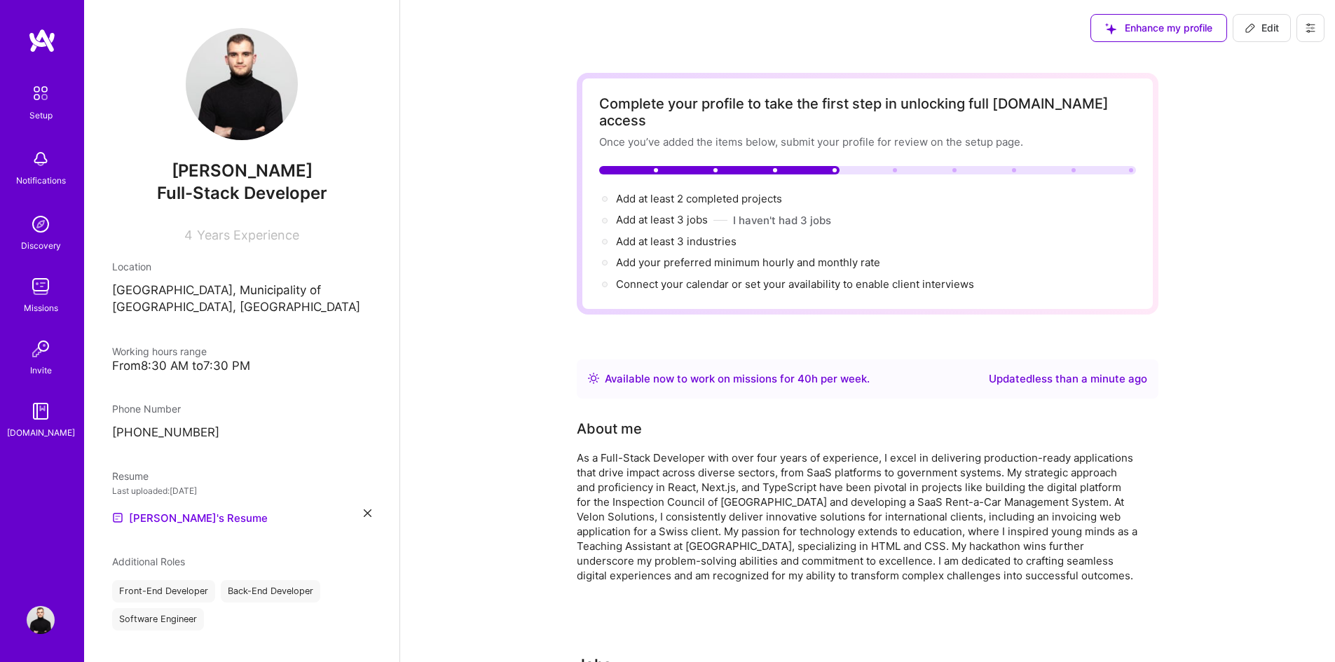
drag, startPoint x: 1263, startPoint y: 32, endPoint x: 1206, endPoint y: 59, distance: 63.6
click at [1263, 32] on span "Edit" at bounding box center [1261, 28] width 34 height 14
select select "MK"
select select "Right Now"
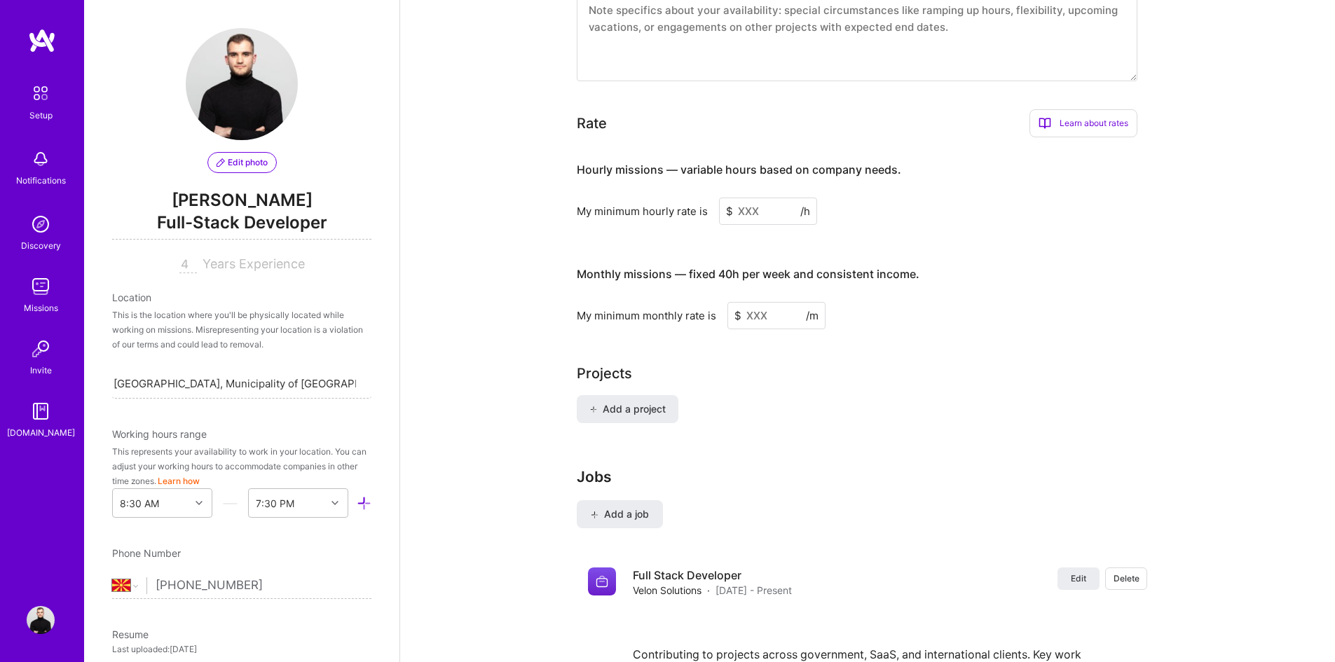
click at [779, 198] on input at bounding box center [768, 211] width 98 height 27
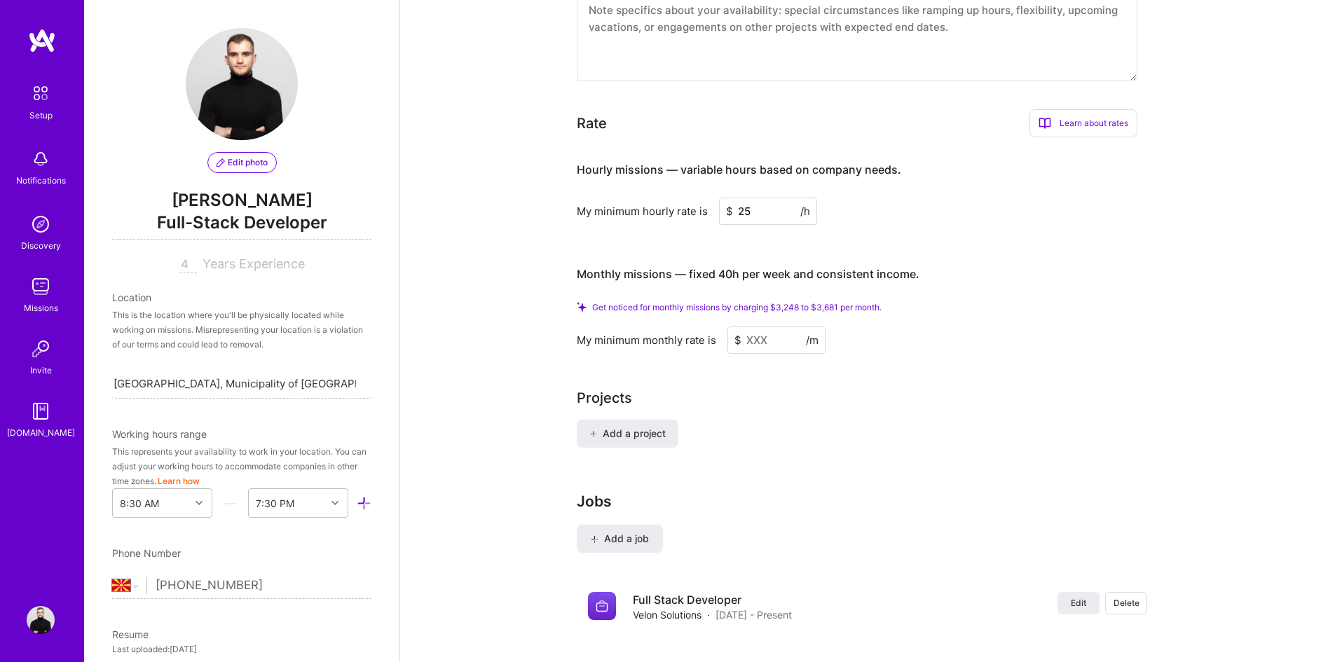
type input "25"
click at [776, 326] on input at bounding box center [776, 339] width 98 height 27
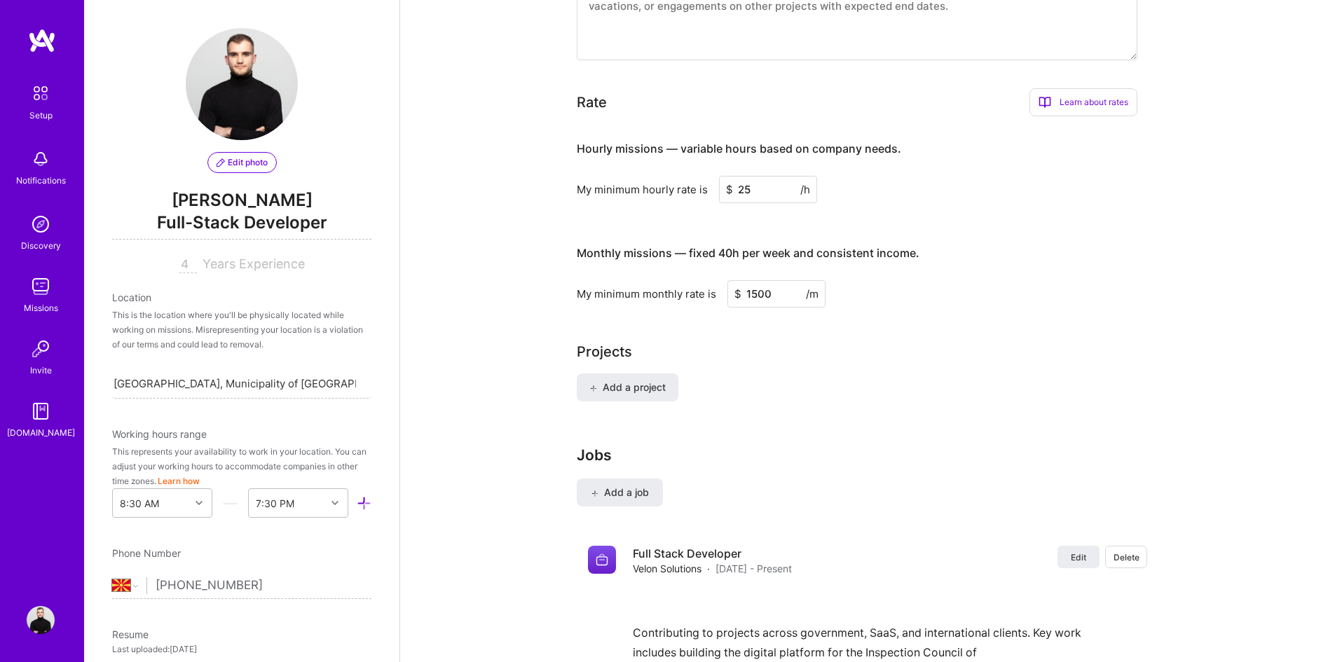
type input "1500"
click at [890, 403] on div "Complete your profile to take the first step in unlocking full [DOMAIN_NAME] ac…" at bounding box center [867, 108] width 581 height 1752
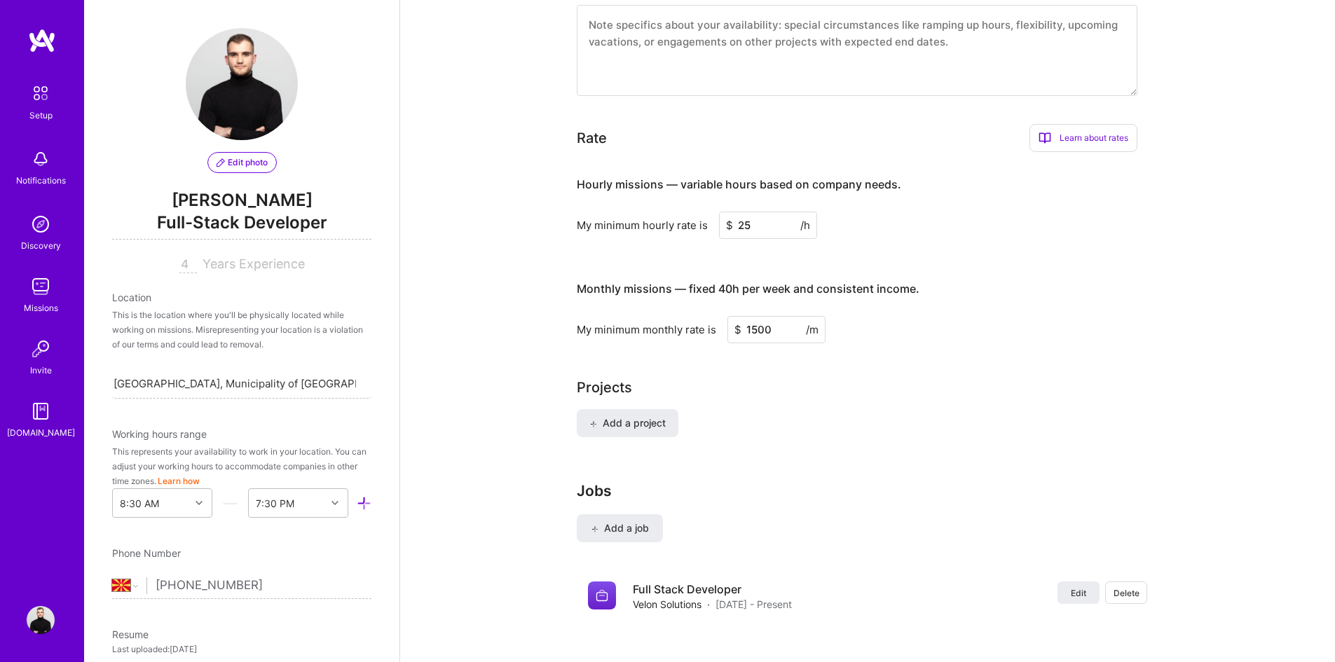
scroll to position [771, 0]
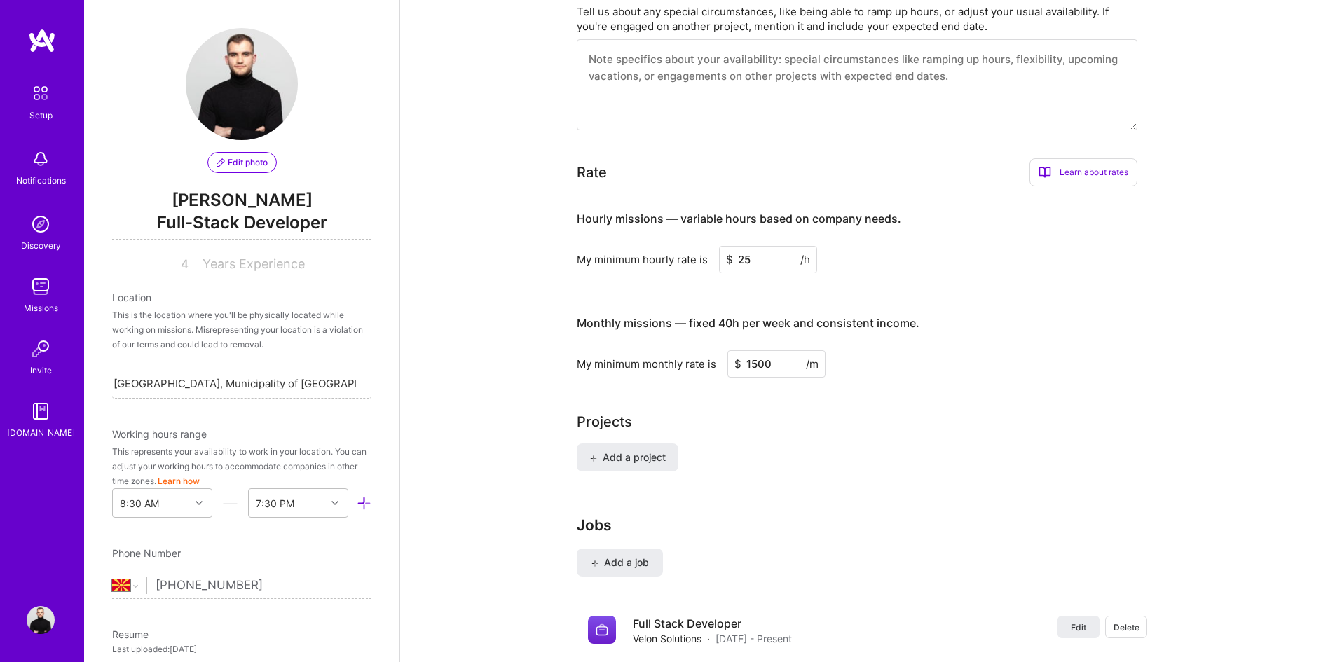
click at [768, 249] on input "25" at bounding box center [768, 259] width 98 height 27
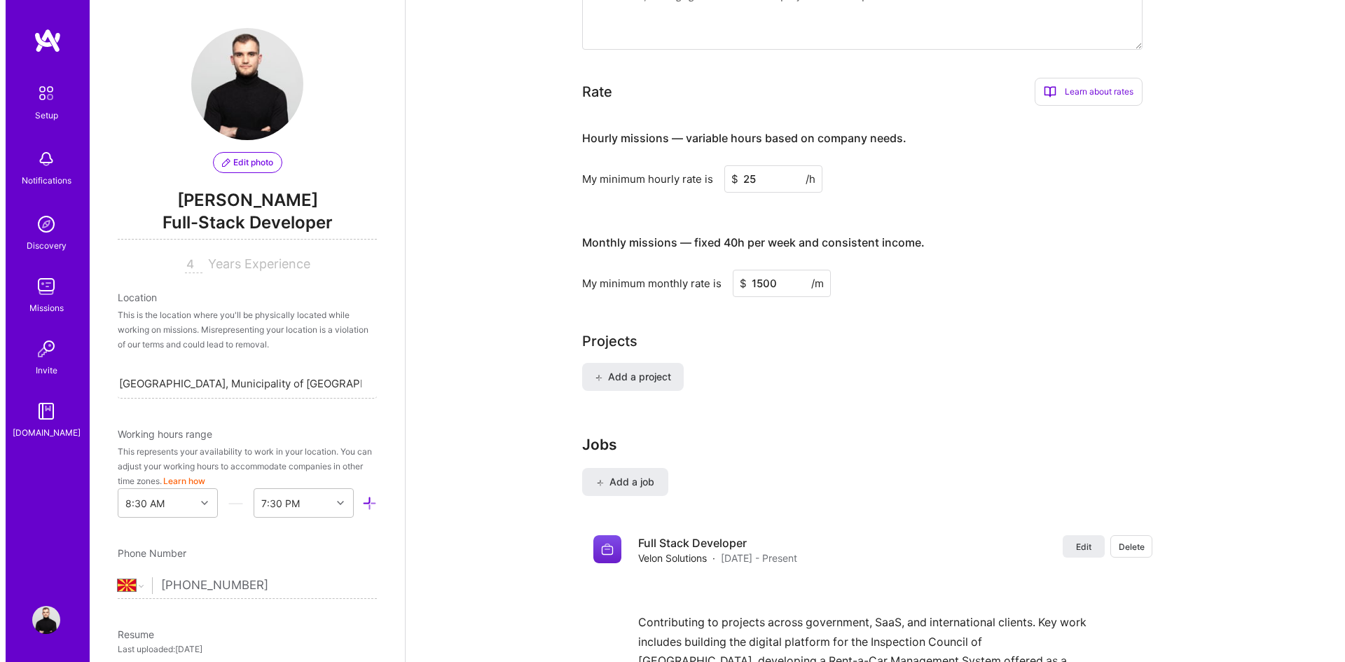
scroll to position [829, 0]
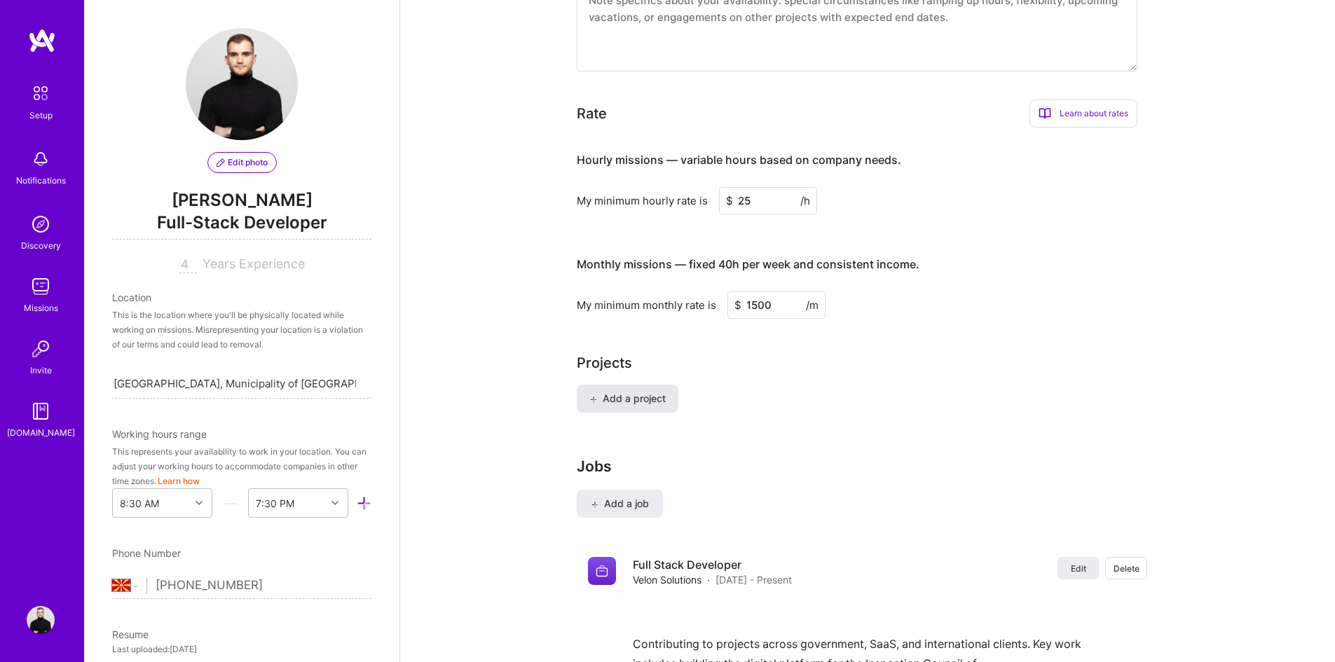
click at [616, 392] on span "Add a project" at bounding box center [627, 399] width 76 height 14
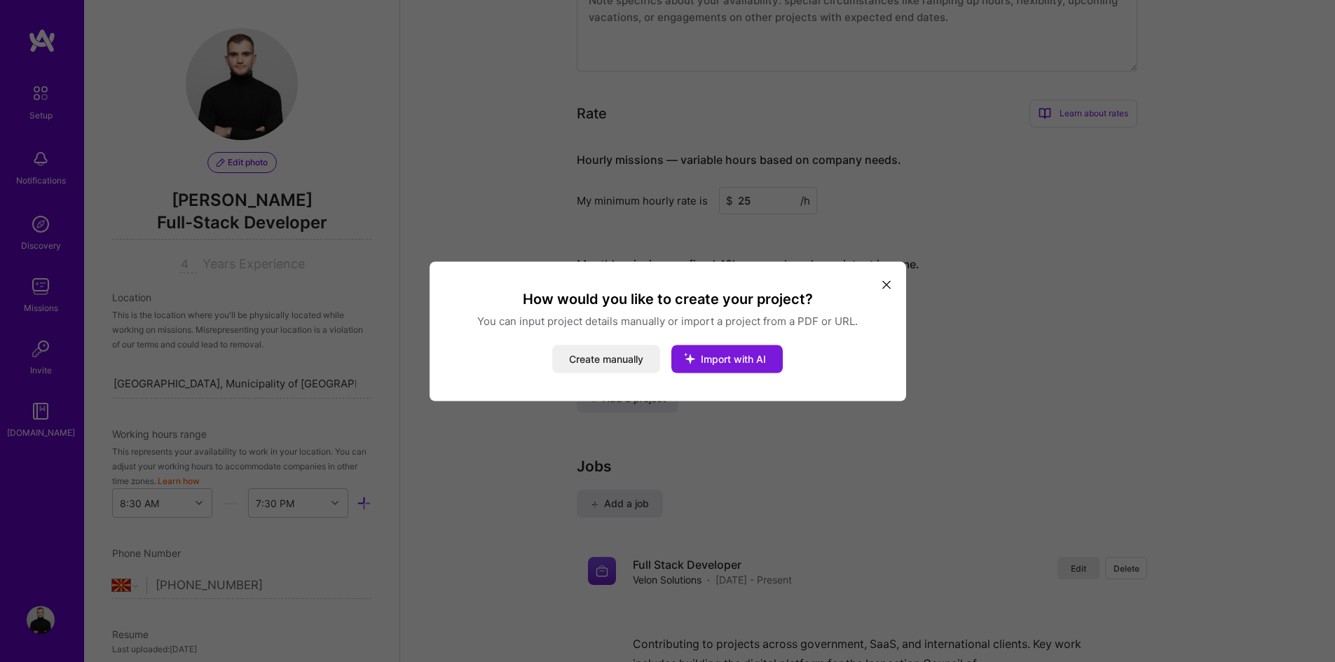
click at [703, 366] on icon "modal" at bounding box center [689, 358] width 36 height 36
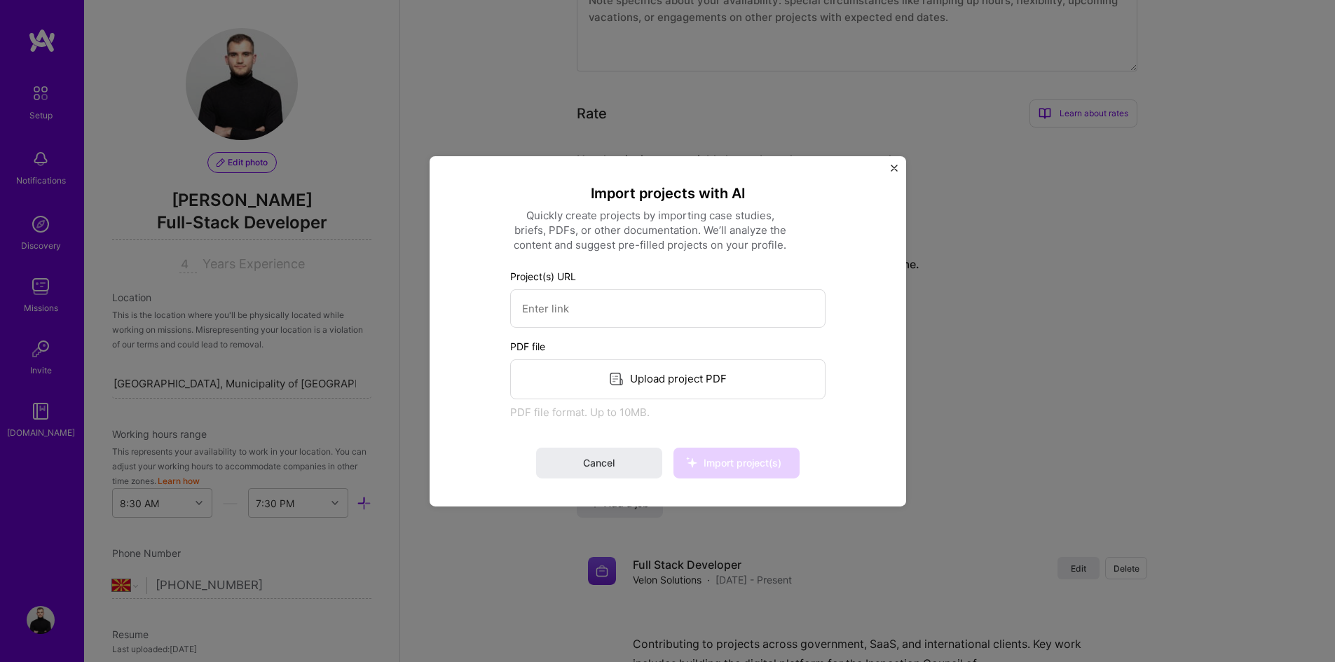
click at [898, 169] on div "Import projects with AI Quickly create projects by importing case studies, brie…" at bounding box center [667, 331] width 476 height 350
click at [894, 171] on img "Close" at bounding box center [893, 167] width 7 height 7
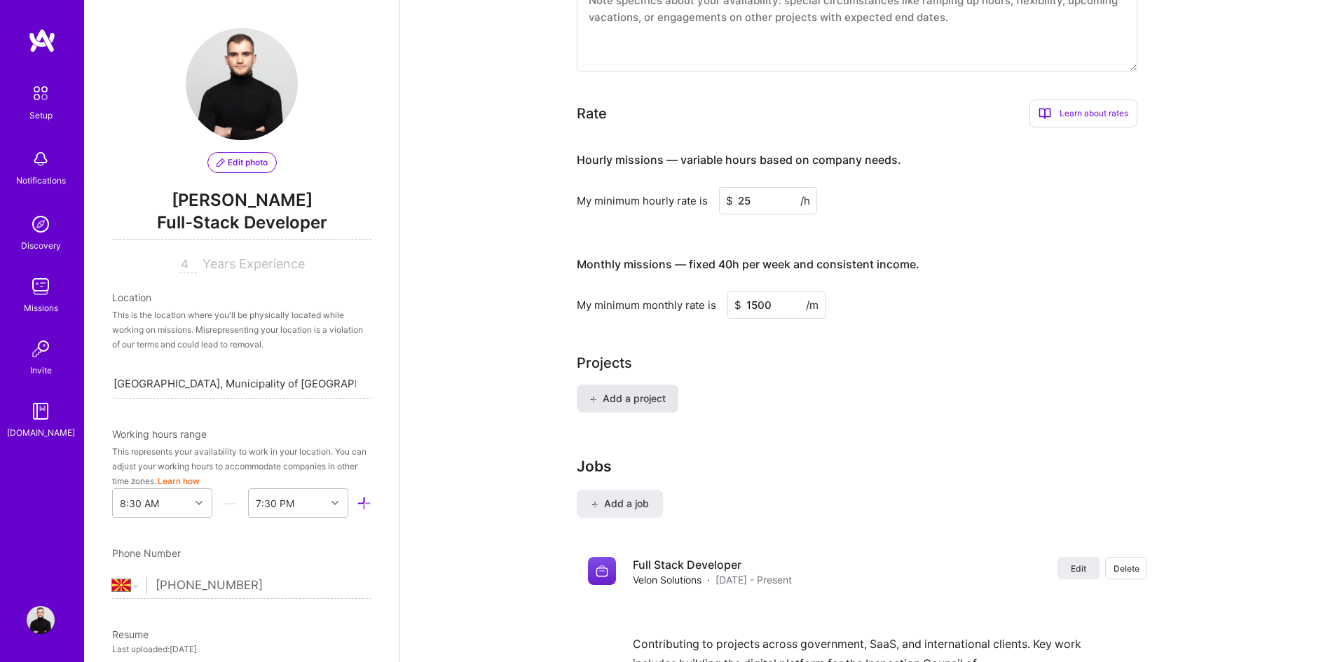
click at [649, 392] on button "Add a project" at bounding box center [628, 399] width 102 height 28
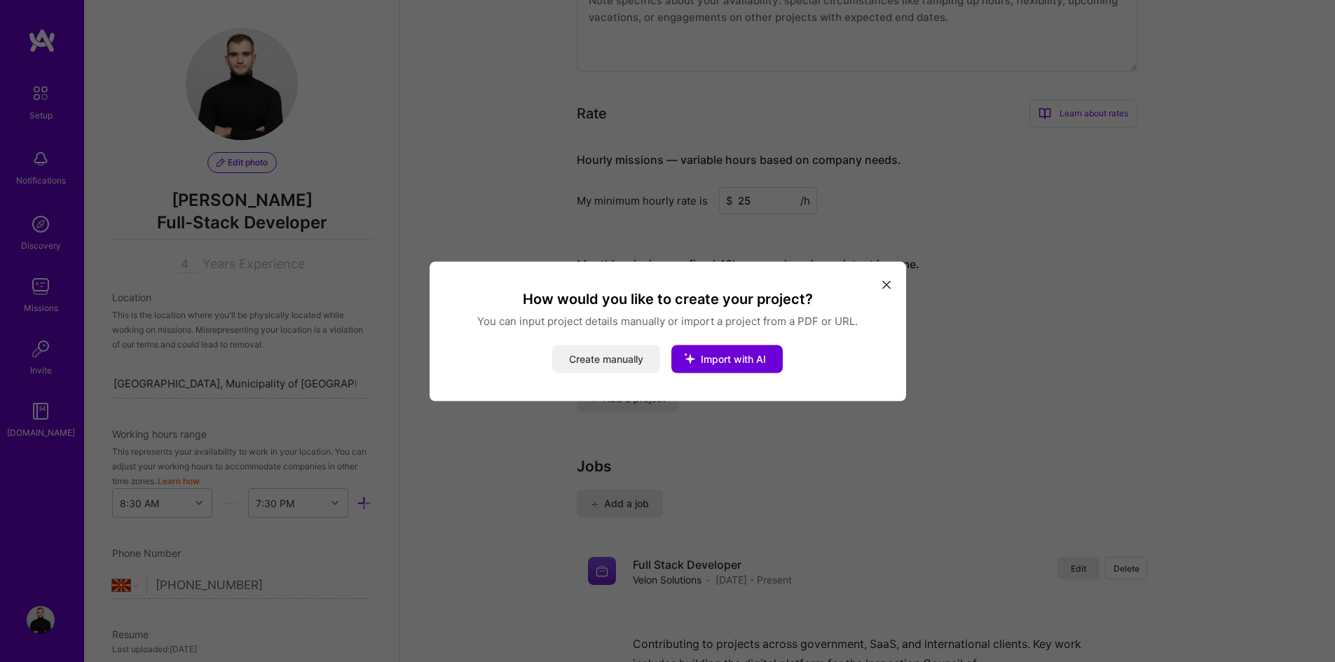
click at [615, 364] on button "Create manually" at bounding box center [606, 359] width 108 height 28
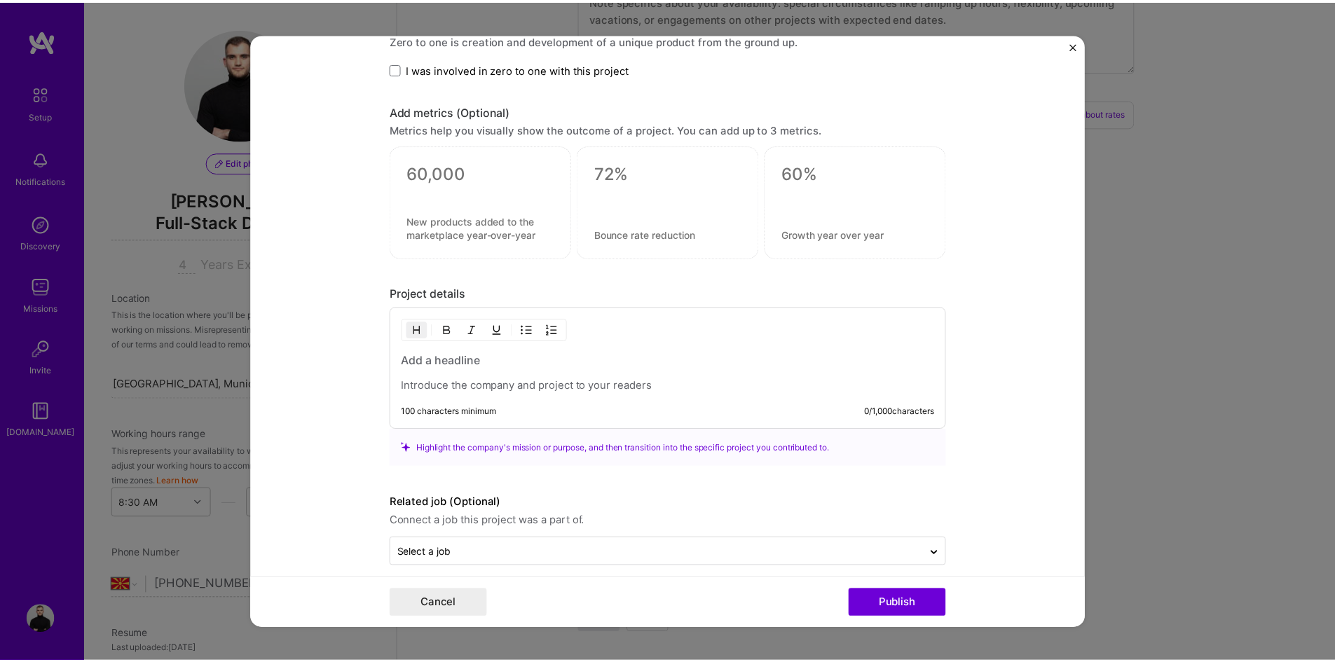
scroll to position [874, 0]
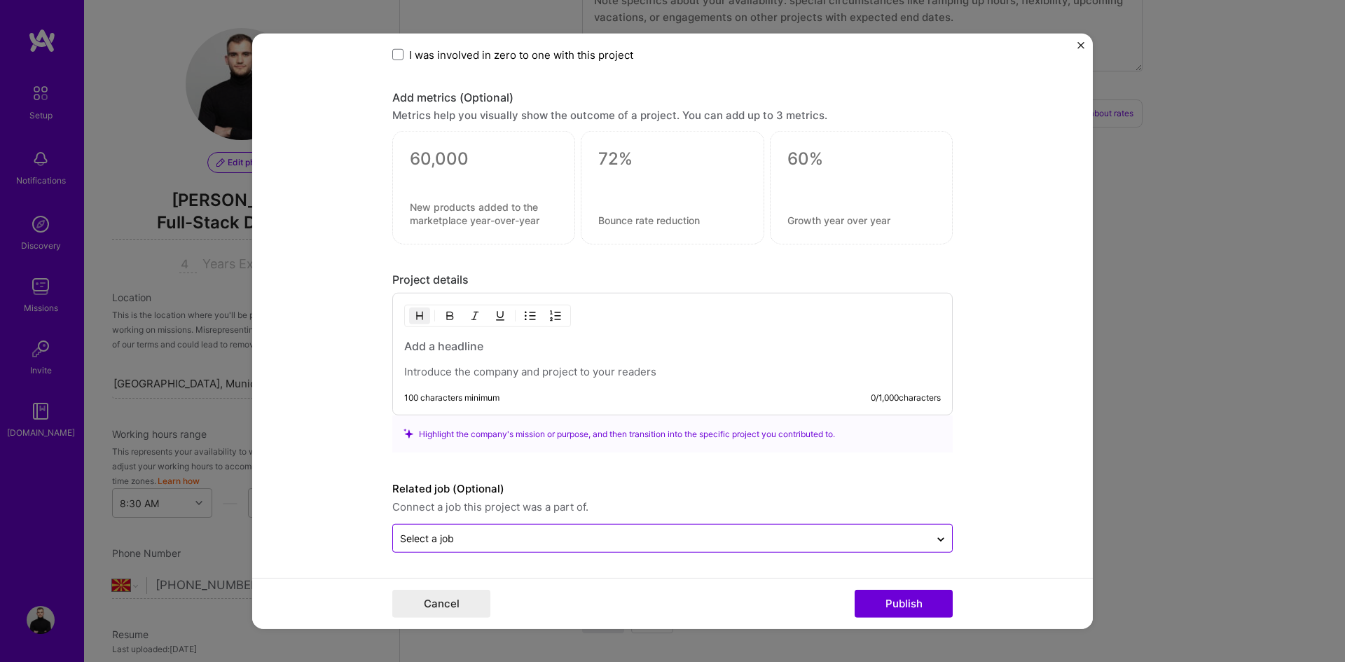
click at [497, 535] on input "text" at bounding box center [661, 538] width 523 height 15
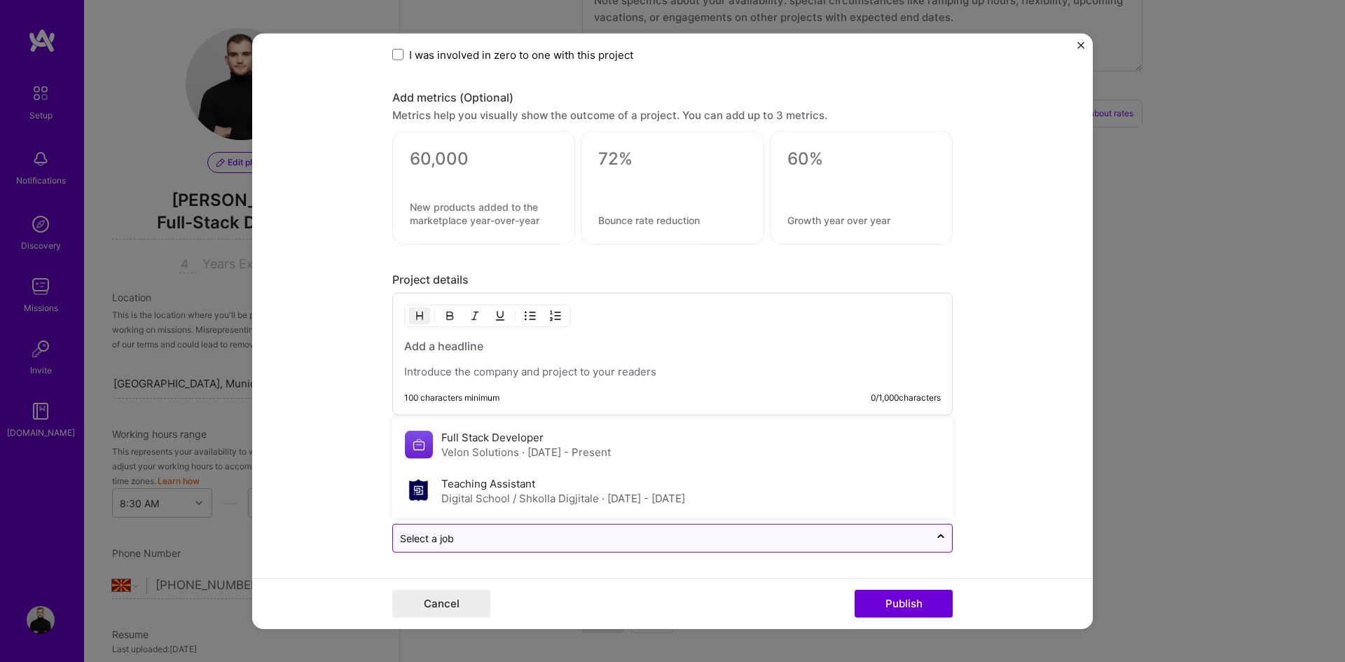
click at [497, 535] on input "text" at bounding box center [661, 538] width 523 height 15
click at [359, 483] on form "Project title Company Project industry Industry Project Link (Optional) Drag an…" at bounding box center [672, 331] width 841 height 596
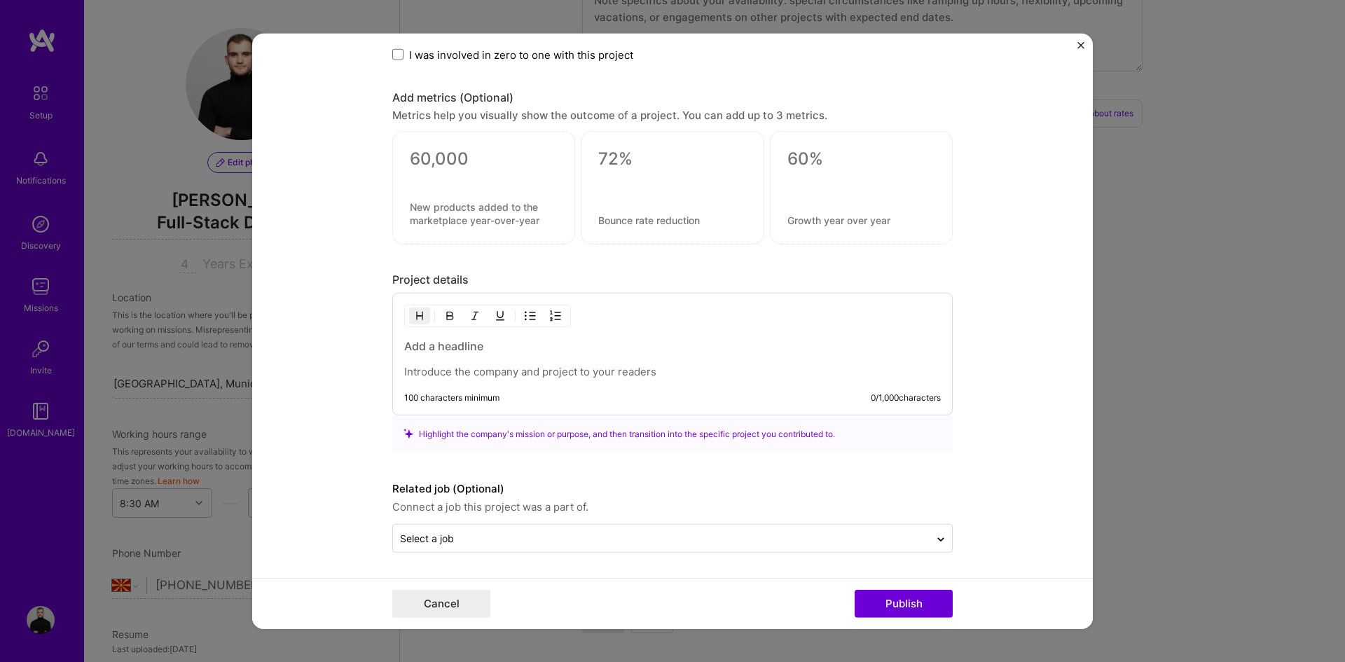
click at [1082, 47] on img "Close" at bounding box center [1080, 44] width 7 height 7
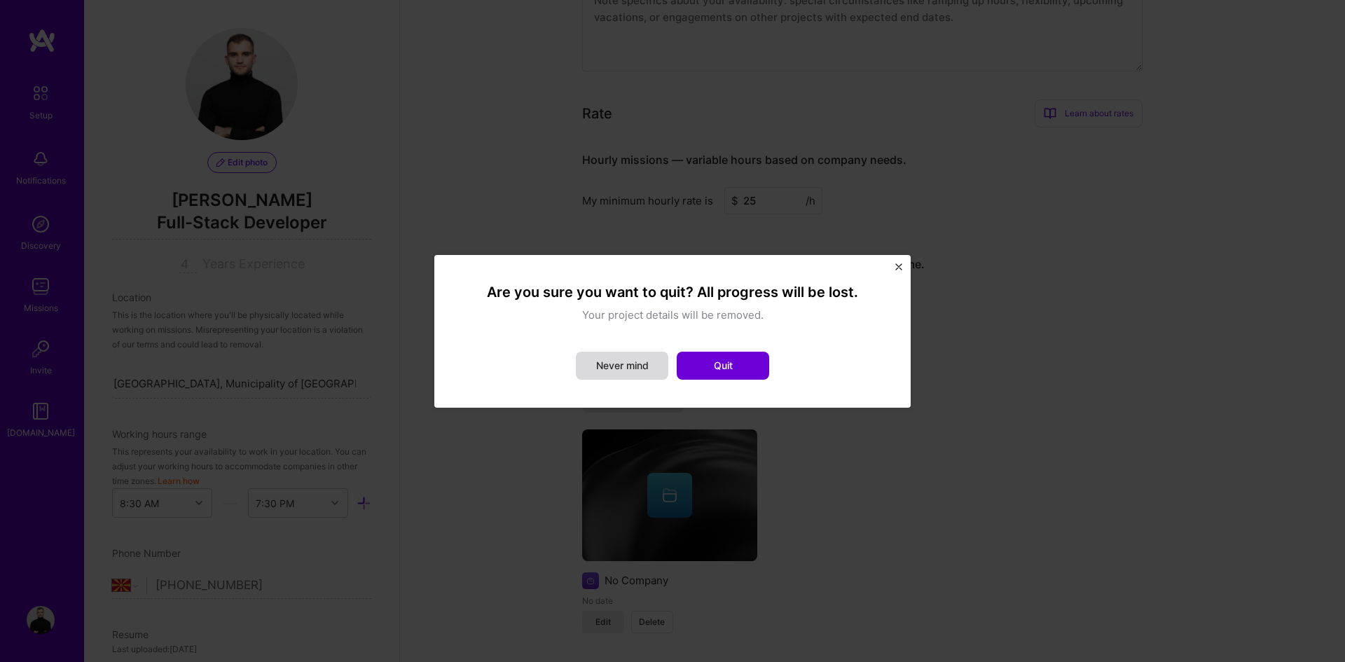
click at [602, 369] on button "Never mind" at bounding box center [622, 366] width 92 height 28
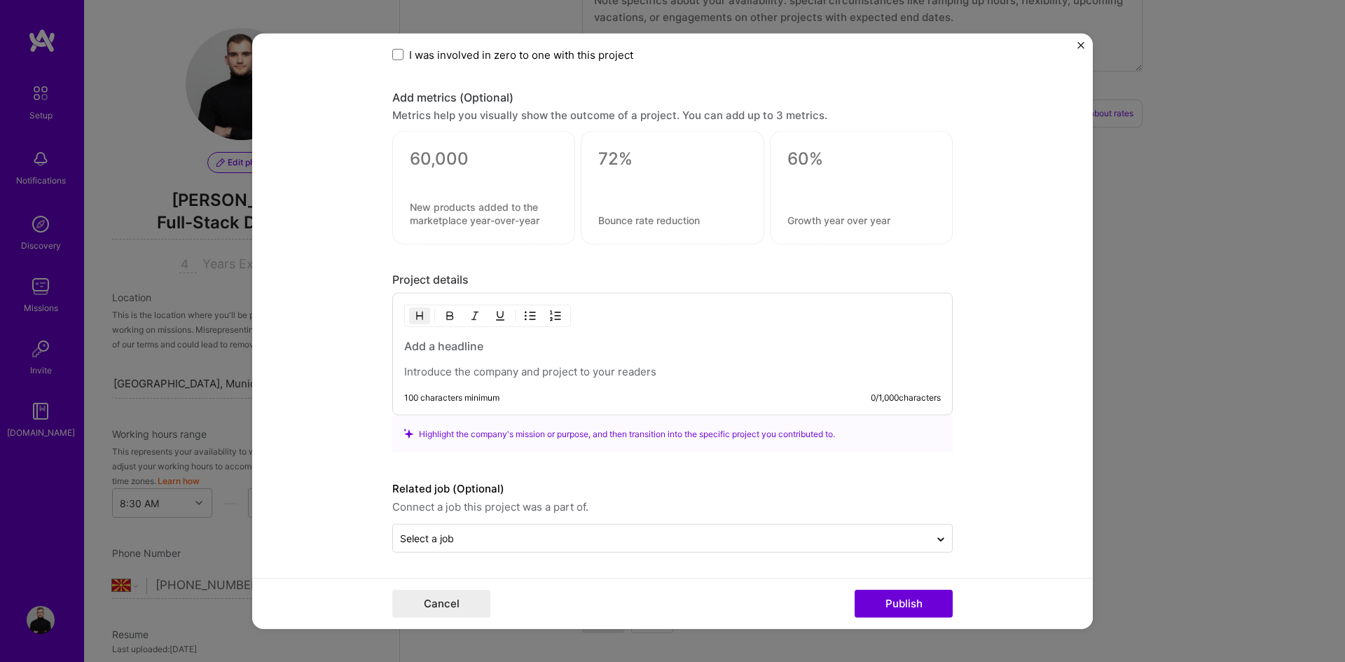
click at [1079, 48] on img "Close" at bounding box center [1080, 44] width 7 height 7
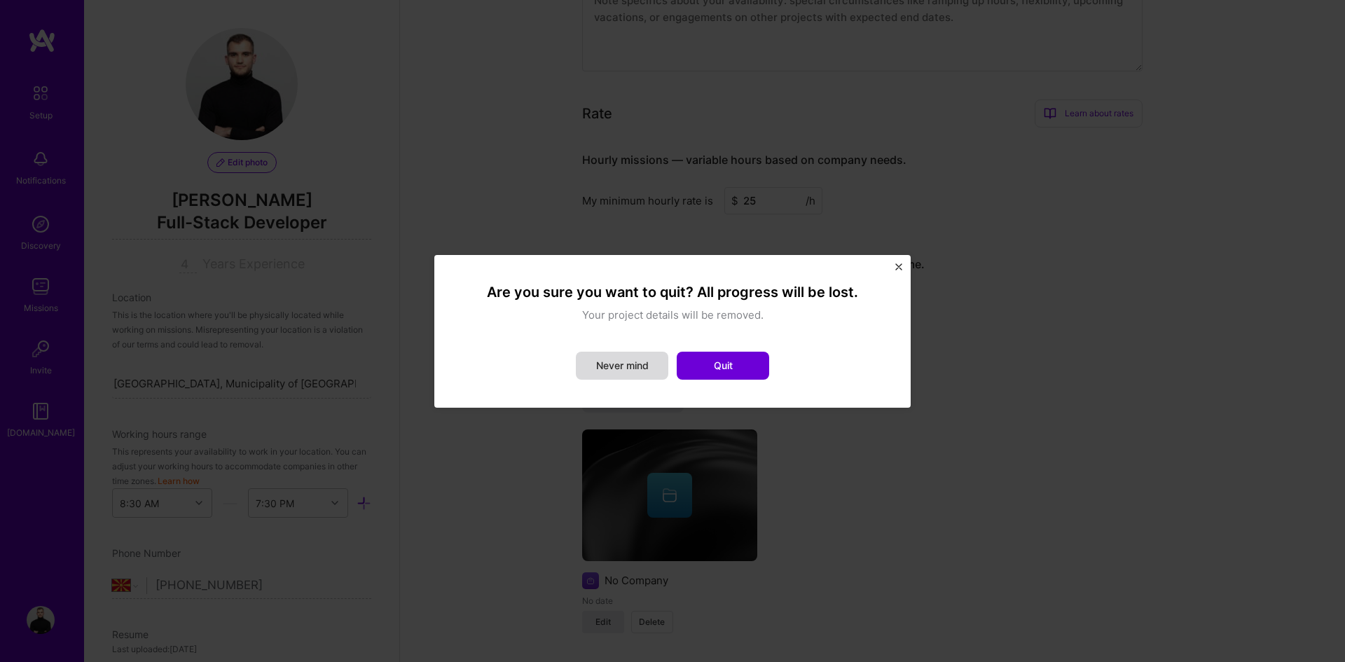
click at [622, 366] on button "Never mind" at bounding box center [622, 366] width 92 height 28
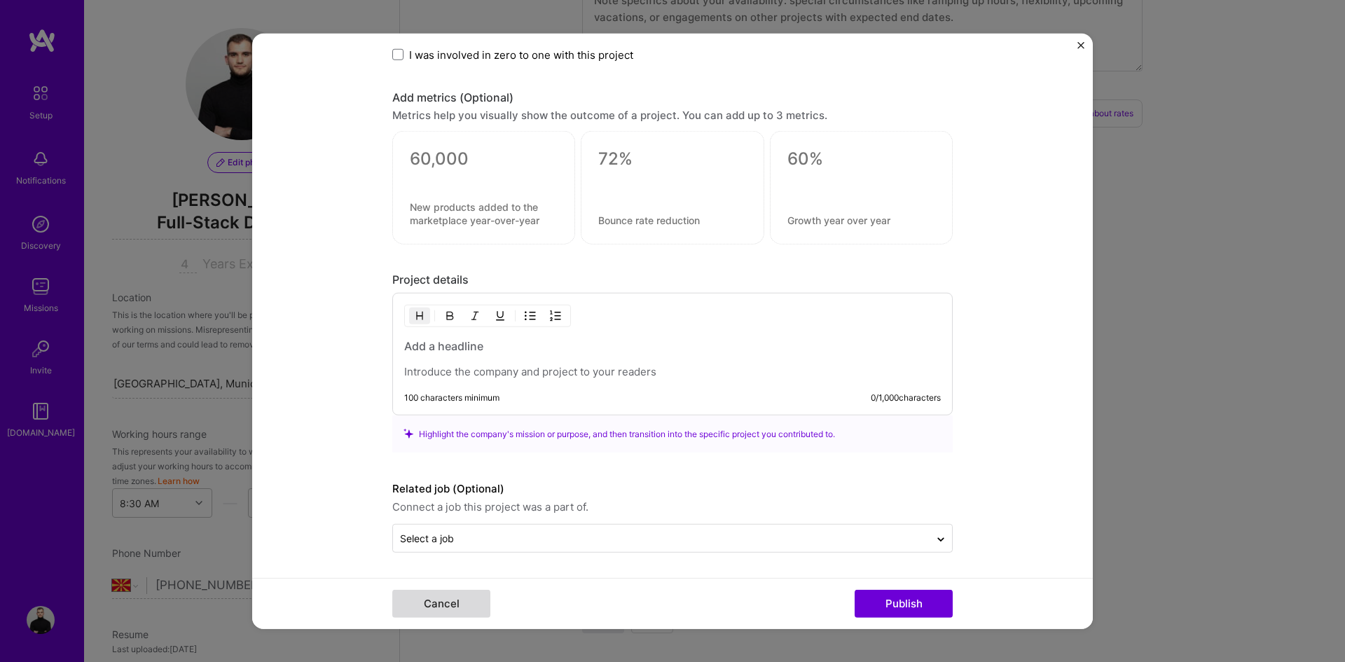
click at [463, 609] on button "Cancel" at bounding box center [441, 604] width 98 height 28
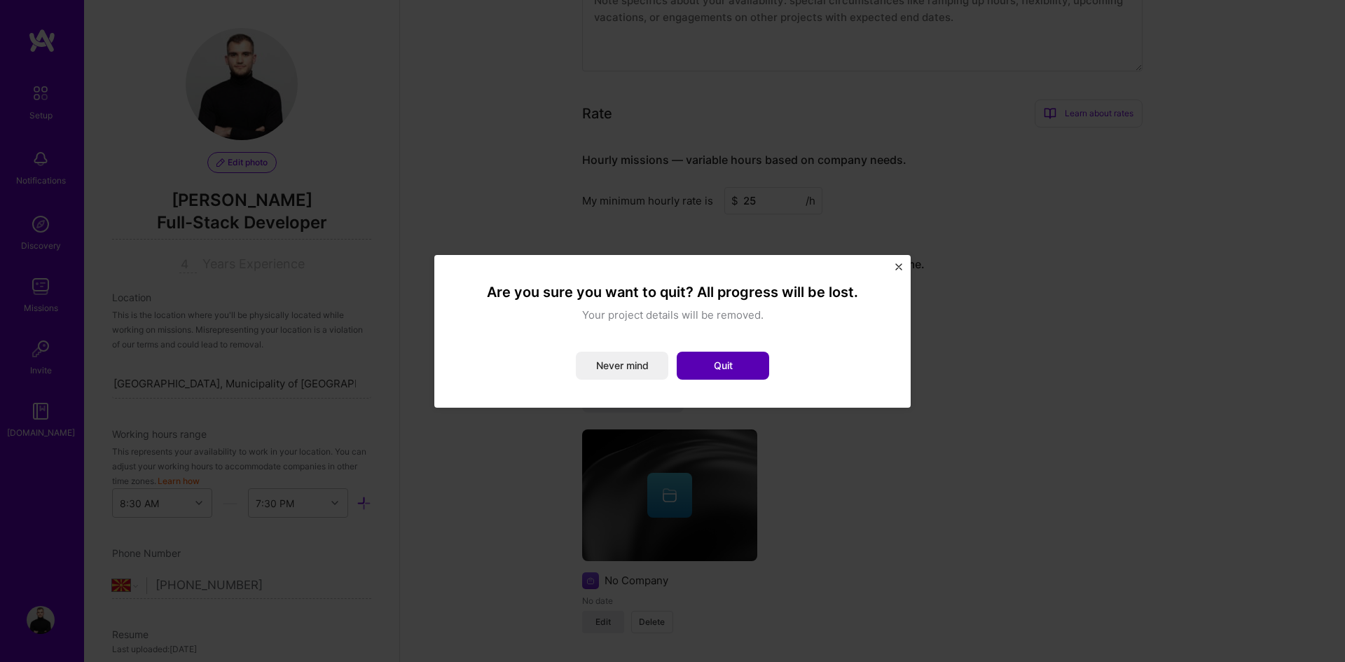
click at [723, 376] on button "Quit" at bounding box center [723, 366] width 92 height 28
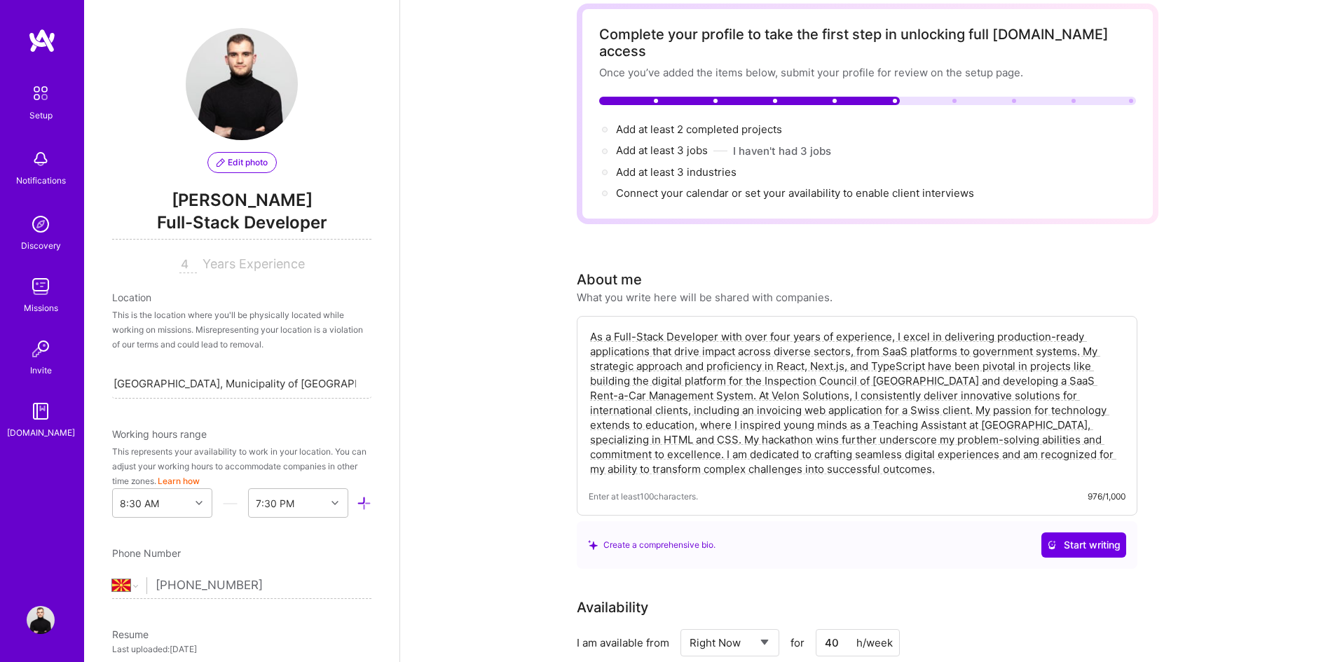
scroll to position [0, 0]
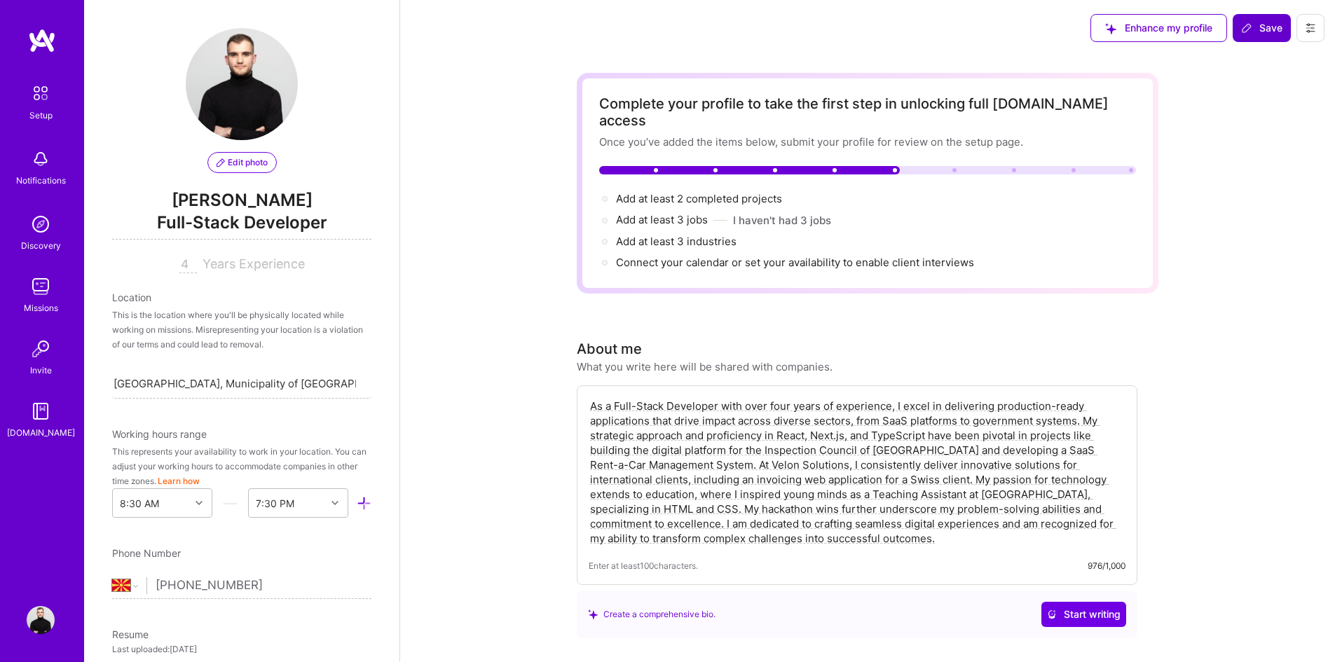
click at [1278, 34] on span "Save" at bounding box center [1261, 28] width 41 height 14
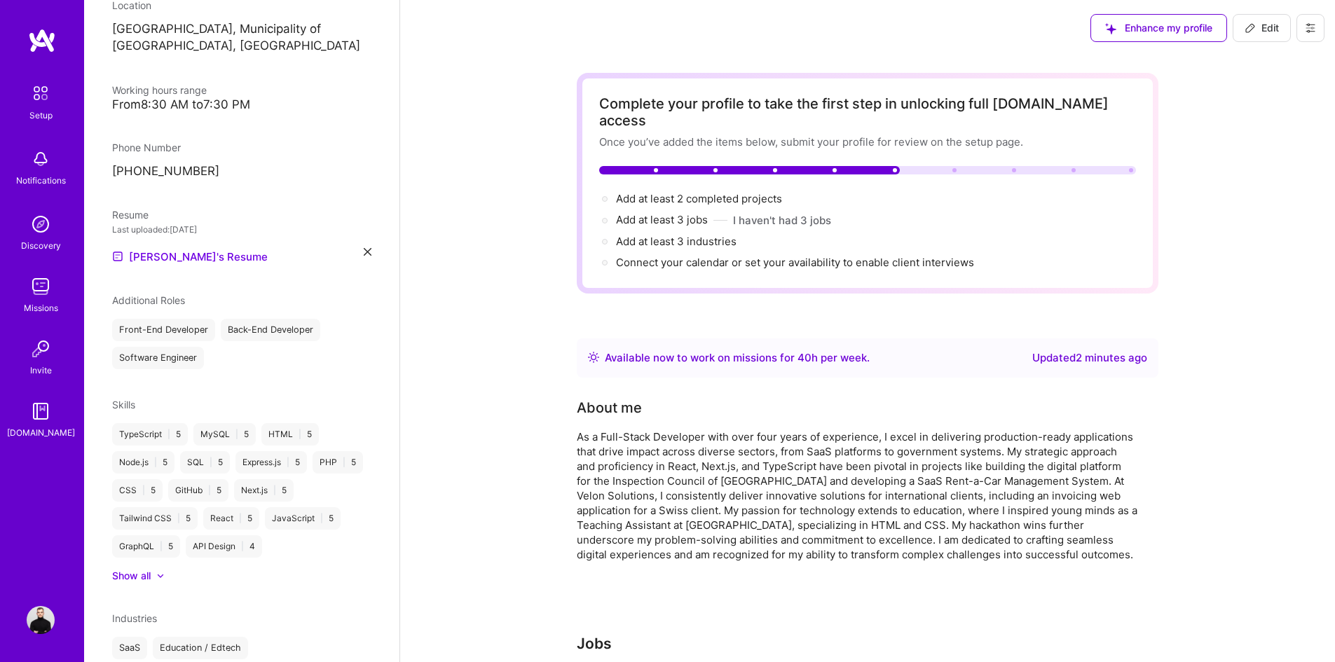
scroll to position [315, 0]
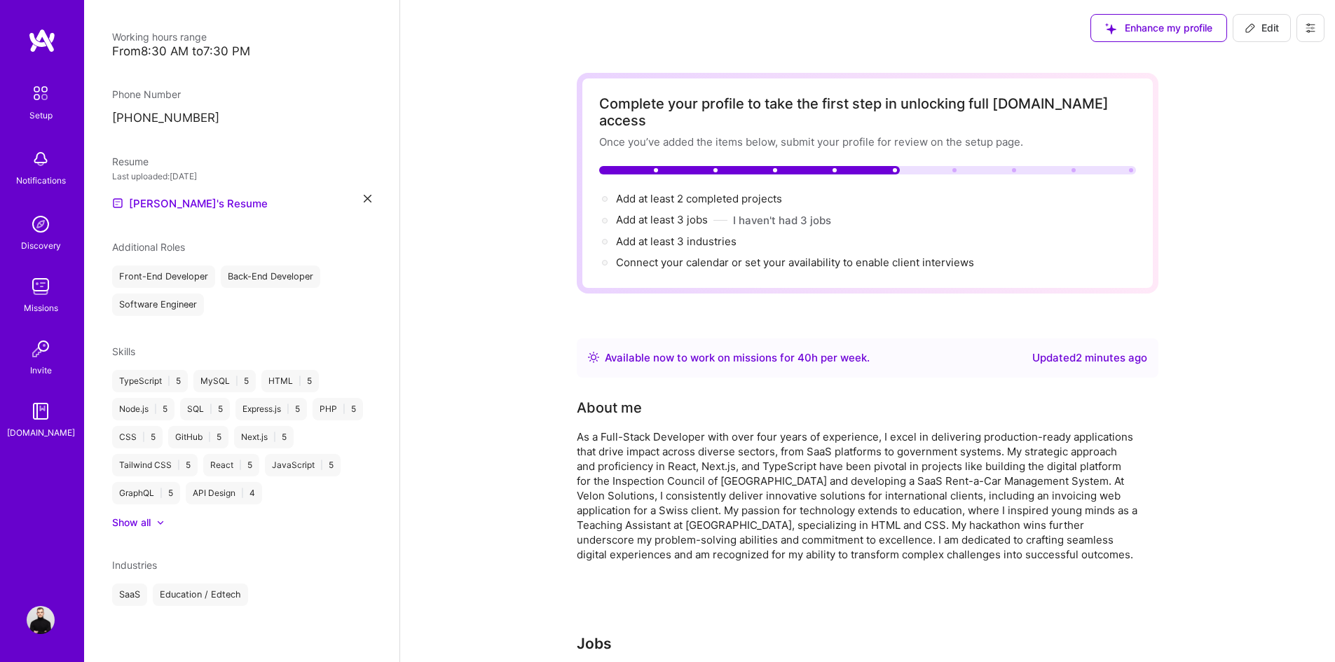
click at [137, 528] on div "Show all" at bounding box center [131, 523] width 39 height 14
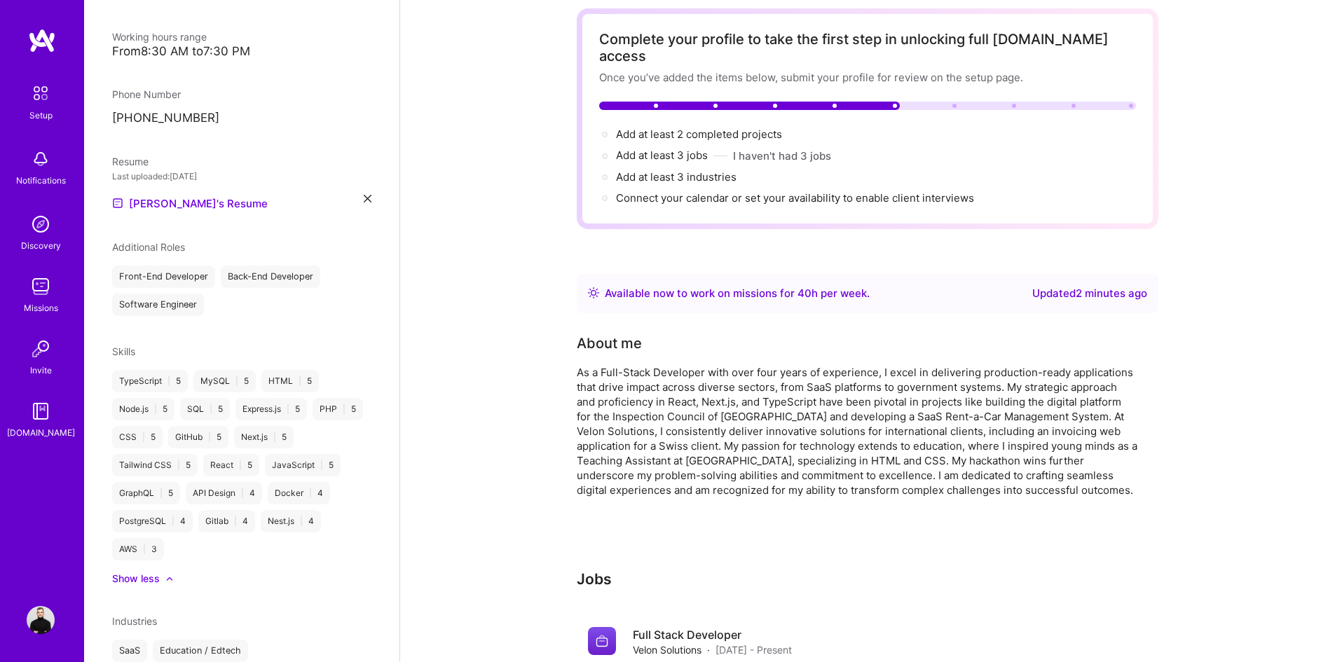
scroll to position [0, 0]
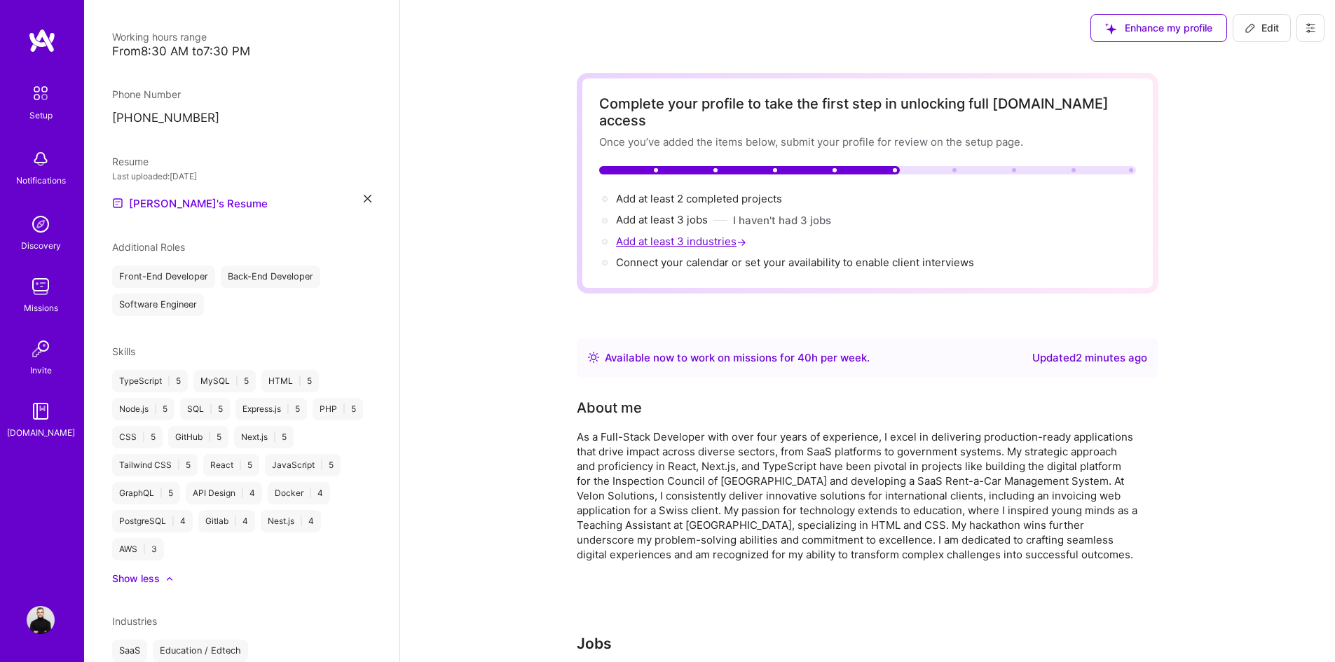
click at [697, 235] on span "Add at least 3 industries →" at bounding box center [682, 241] width 133 height 13
select select "MK"
select select "Right Now"
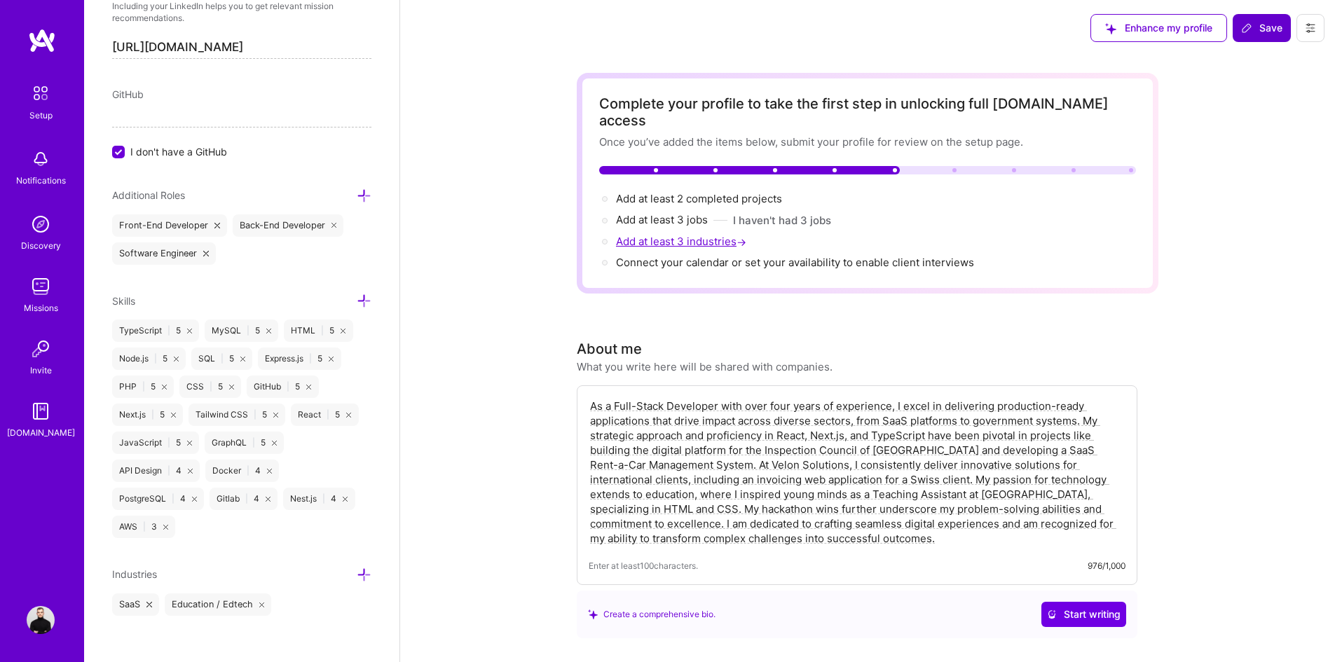
scroll to position [783, 0]
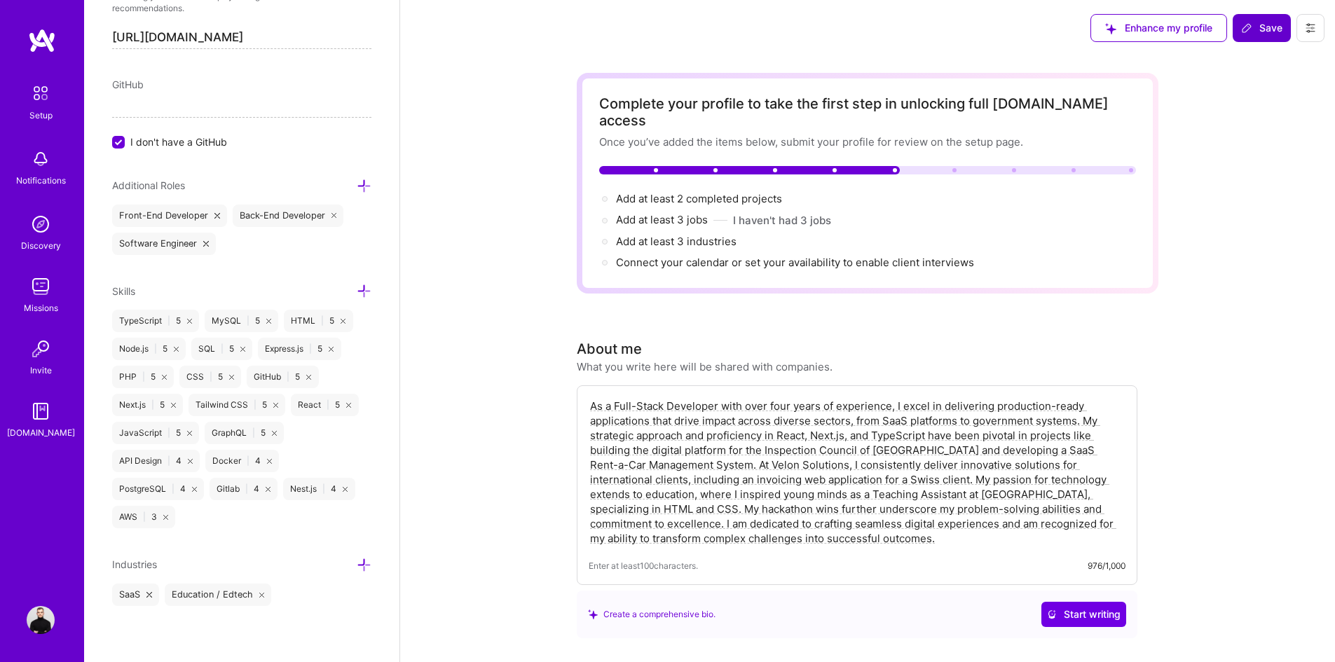
click at [357, 560] on icon at bounding box center [364, 565] width 15 height 15
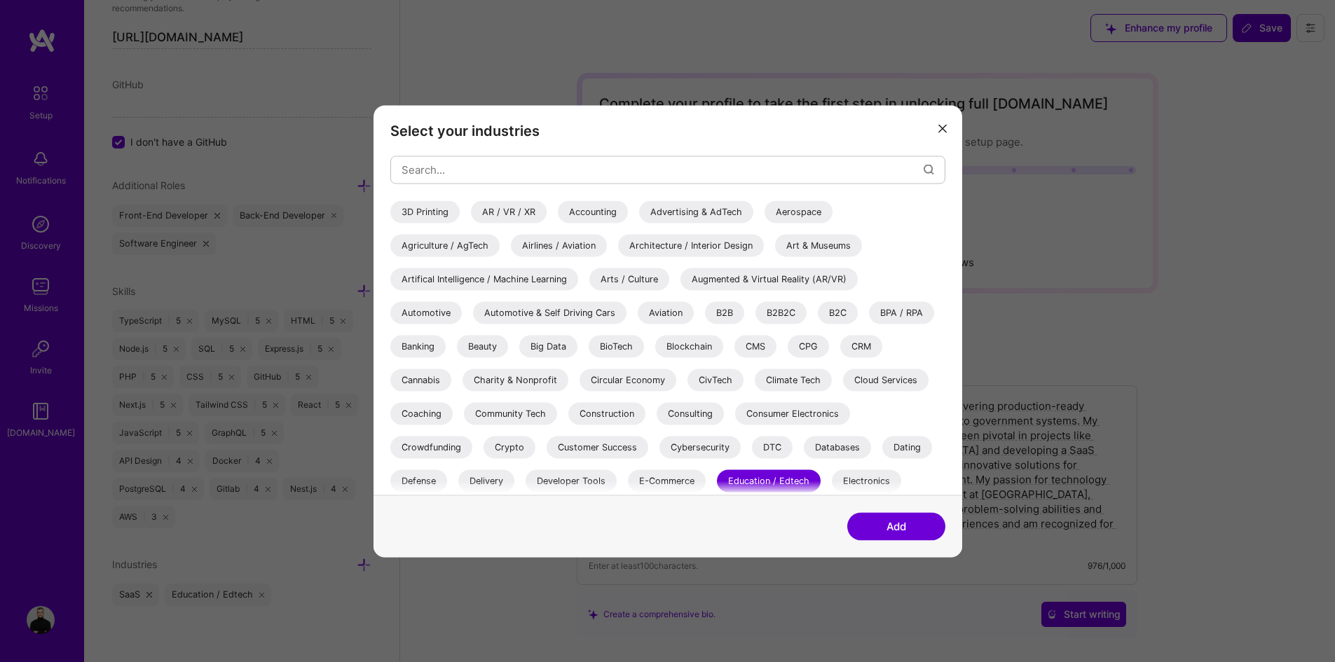
drag, startPoint x: 865, startPoint y: 343, endPoint x: 843, endPoint y: 340, distance: 21.9
click at [866, 343] on div "CRM" at bounding box center [861, 346] width 42 height 22
drag, startPoint x: 722, startPoint y: 307, endPoint x: 749, endPoint y: 309, distance: 27.4
click at [722, 308] on div "B2B" at bounding box center [724, 312] width 39 height 22
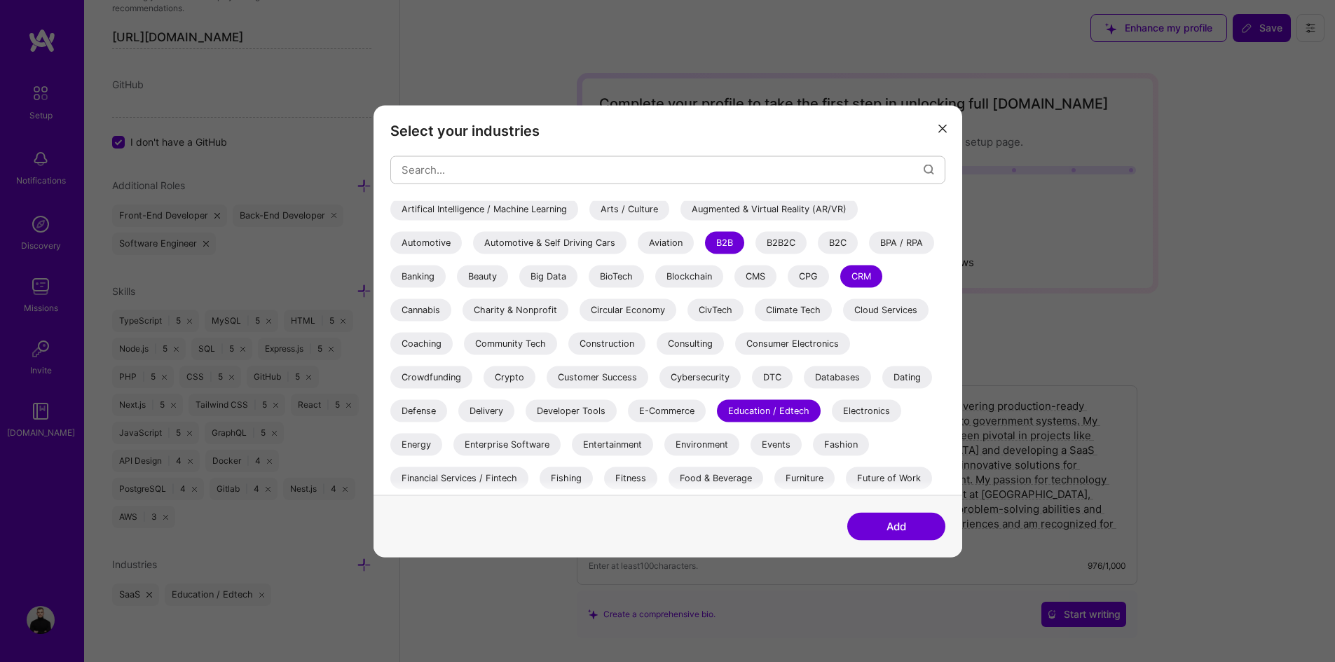
click at [676, 411] on div "E-Commerce" at bounding box center [667, 410] width 78 height 22
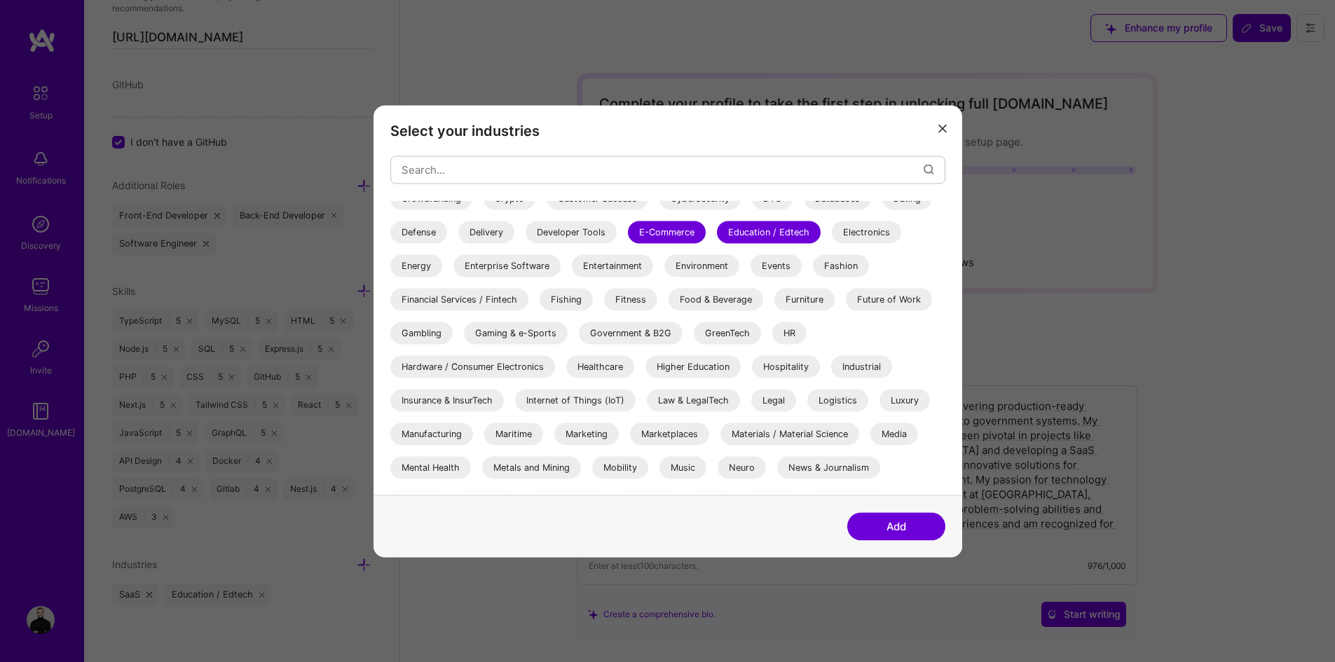
scroll to position [280, 0]
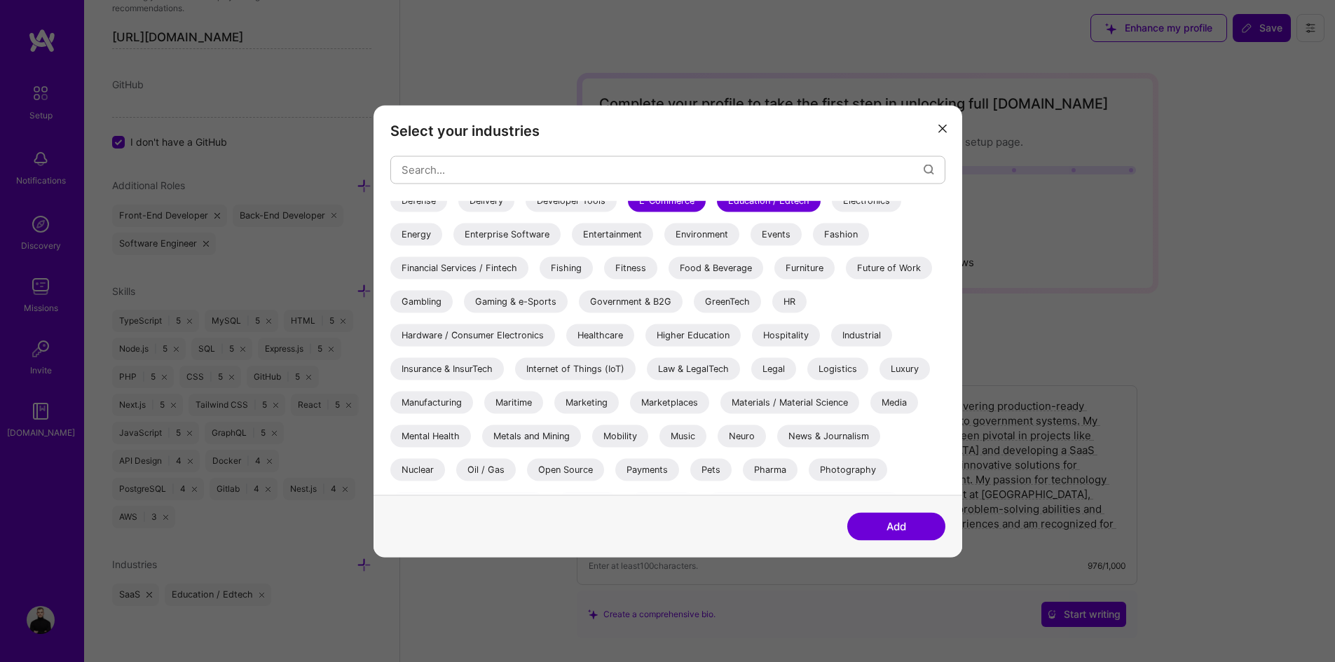
click at [832, 336] on div "Industrial" at bounding box center [861, 335] width 61 height 22
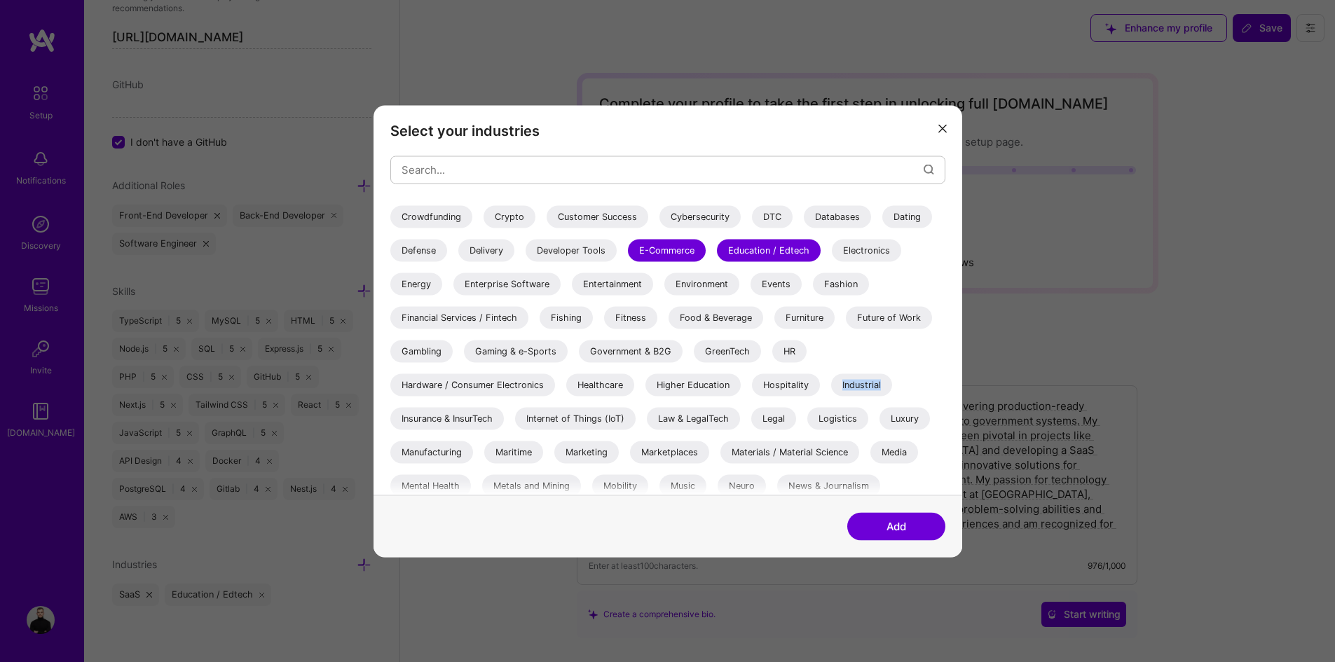
scroll to position [196, 0]
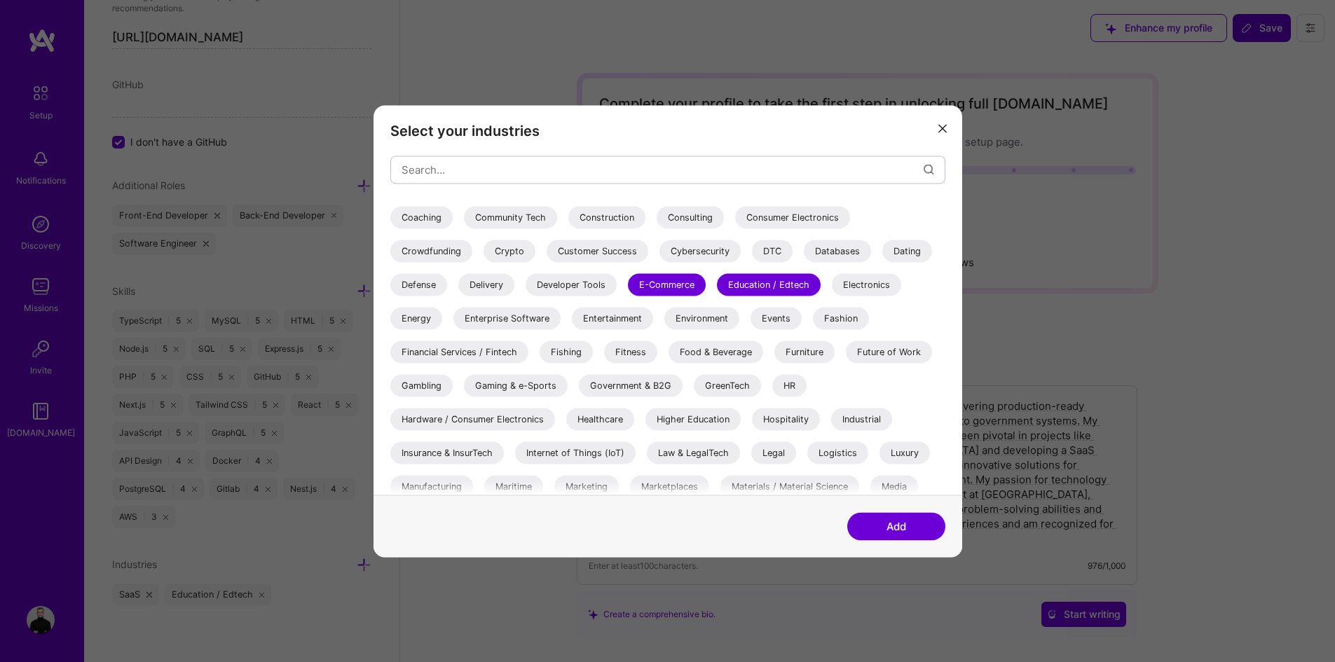
click at [492, 315] on div "Enterprise Software" at bounding box center [506, 318] width 107 height 22
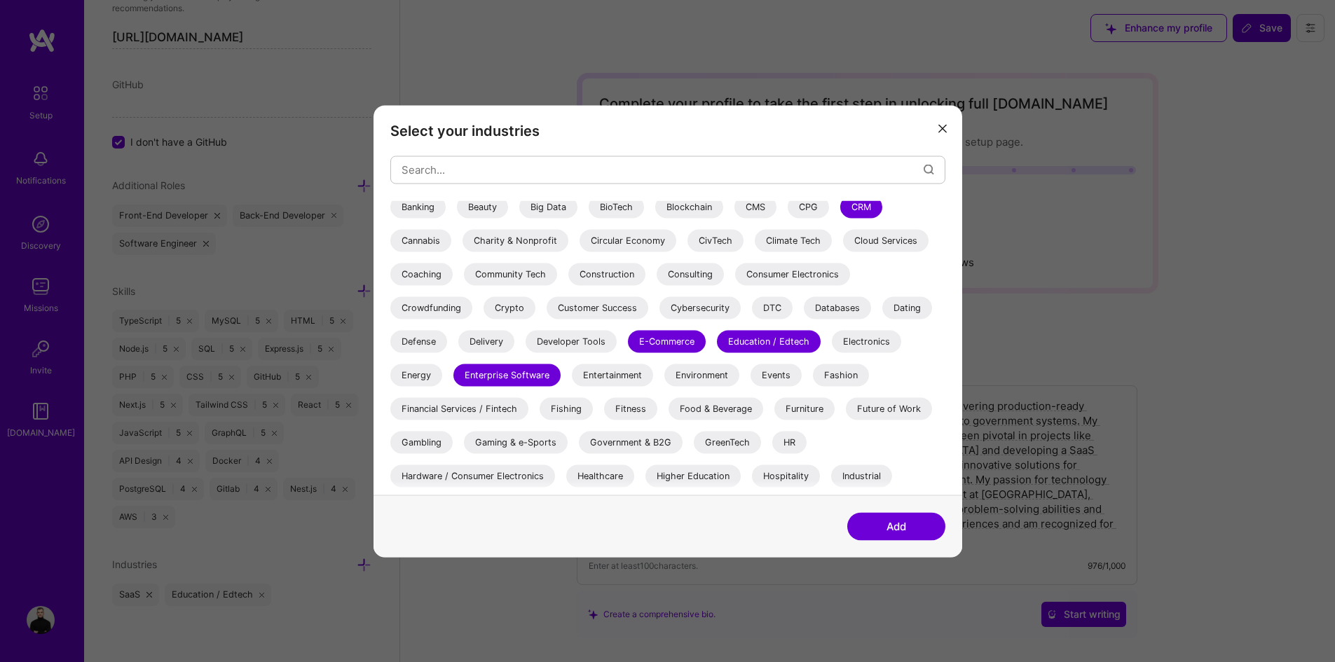
scroll to position [140, 0]
click at [536, 172] on input "modal" at bounding box center [662, 170] width 522 height 36
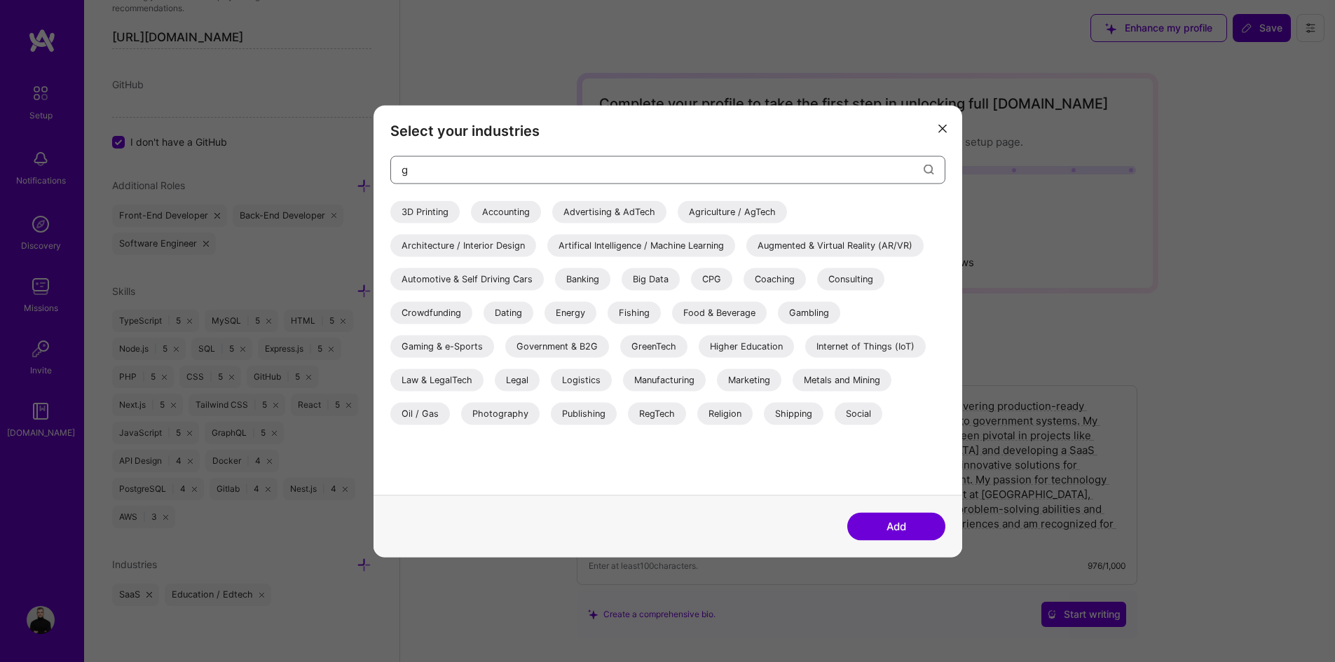
scroll to position [0, 0]
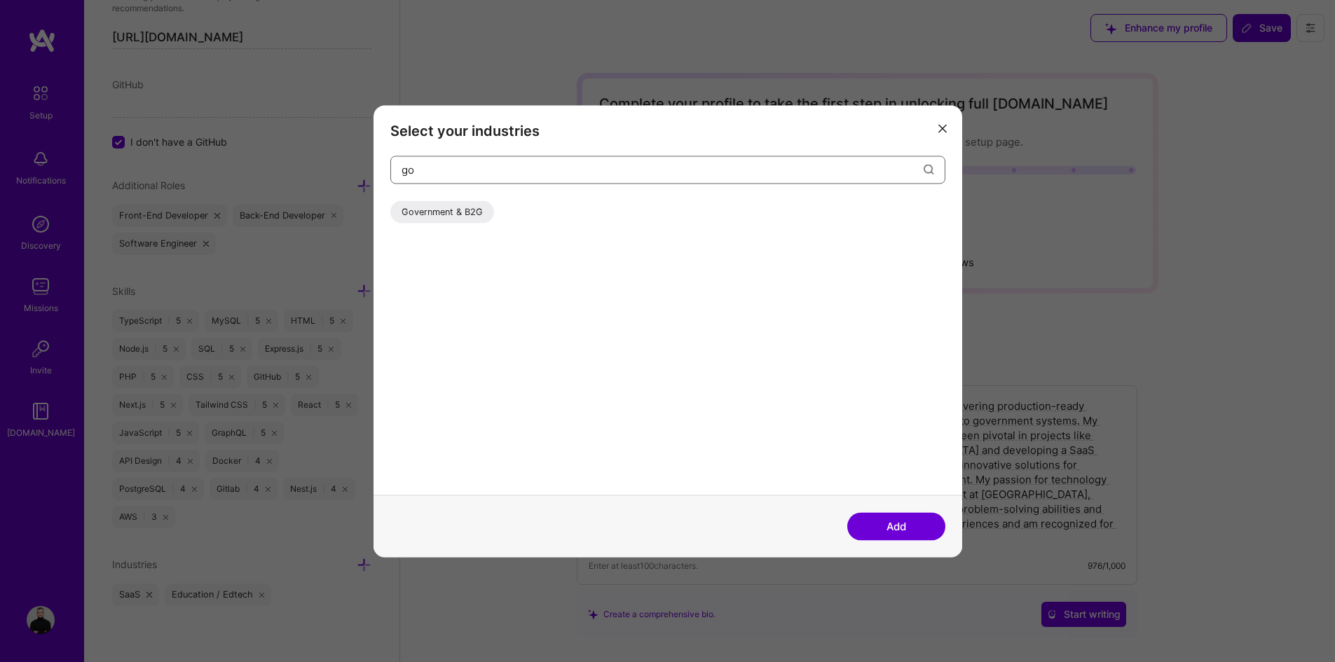
type input "go"
click at [460, 207] on div "Government & B2G" at bounding box center [442, 211] width 104 height 22
click at [918, 534] on button "Add" at bounding box center [896, 526] width 98 height 28
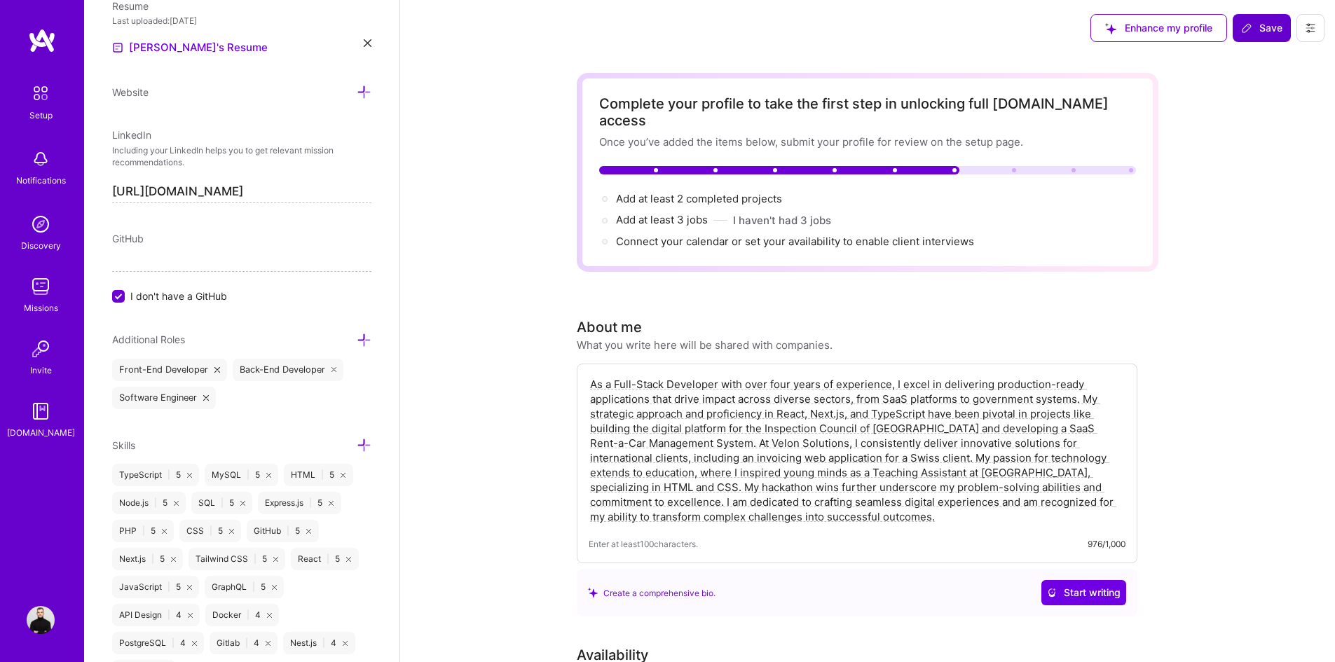
click at [1253, 25] on span "Save" at bounding box center [1261, 28] width 41 height 14
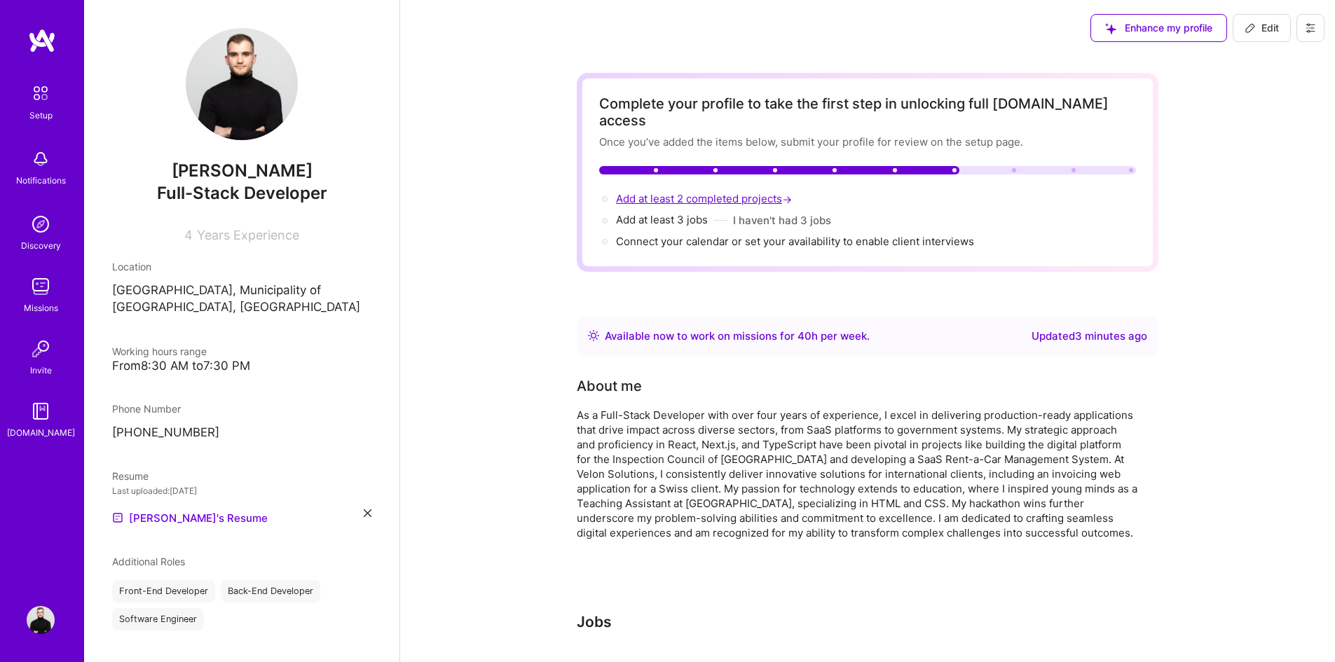
click at [724, 192] on span "Add at least 2 completed projects →" at bounding box center [705, 198] width 179 height 13
select select "MK"
select select "Right Now"
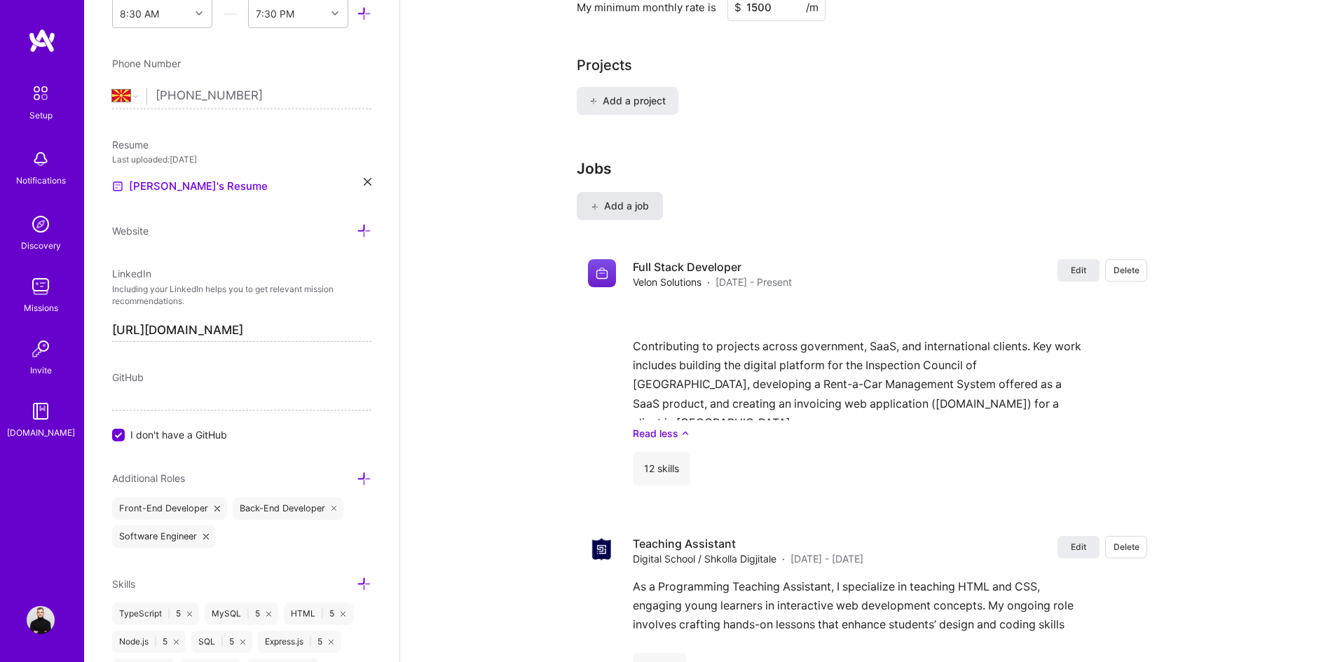
scroll to position [1074, 0]
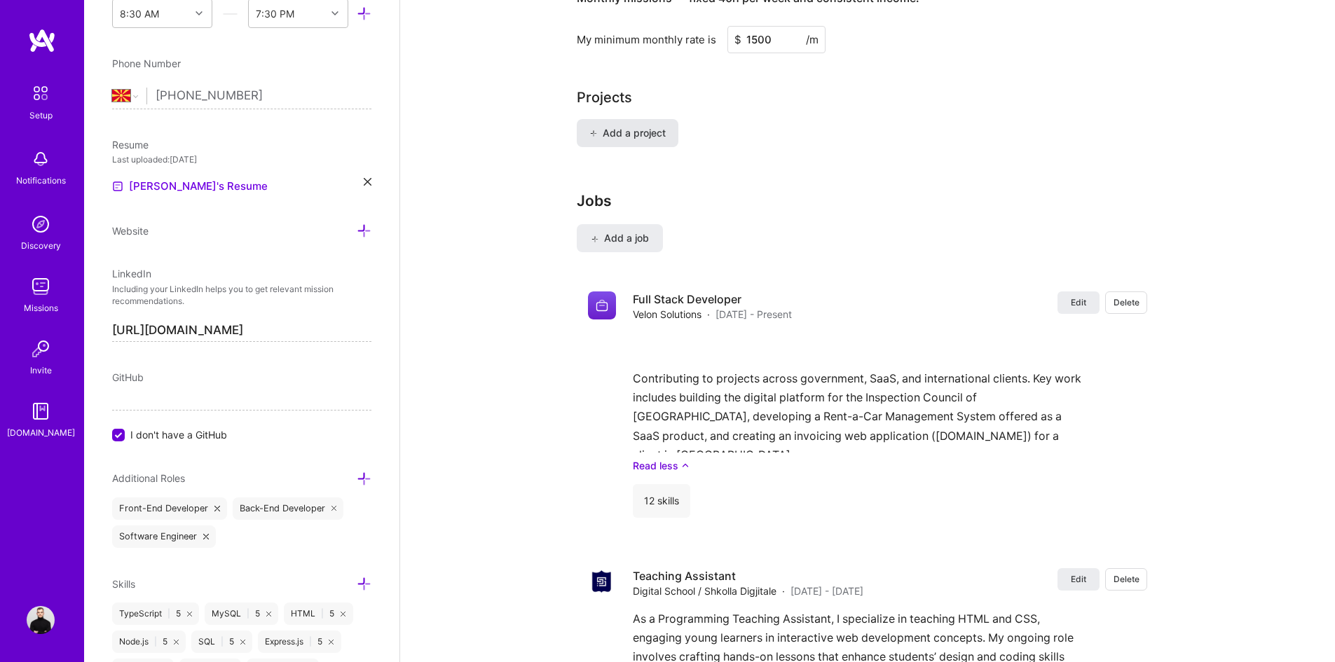
click at [624, 128] on button "Add a project" at bounding box center [628, 133] width 102 height 28
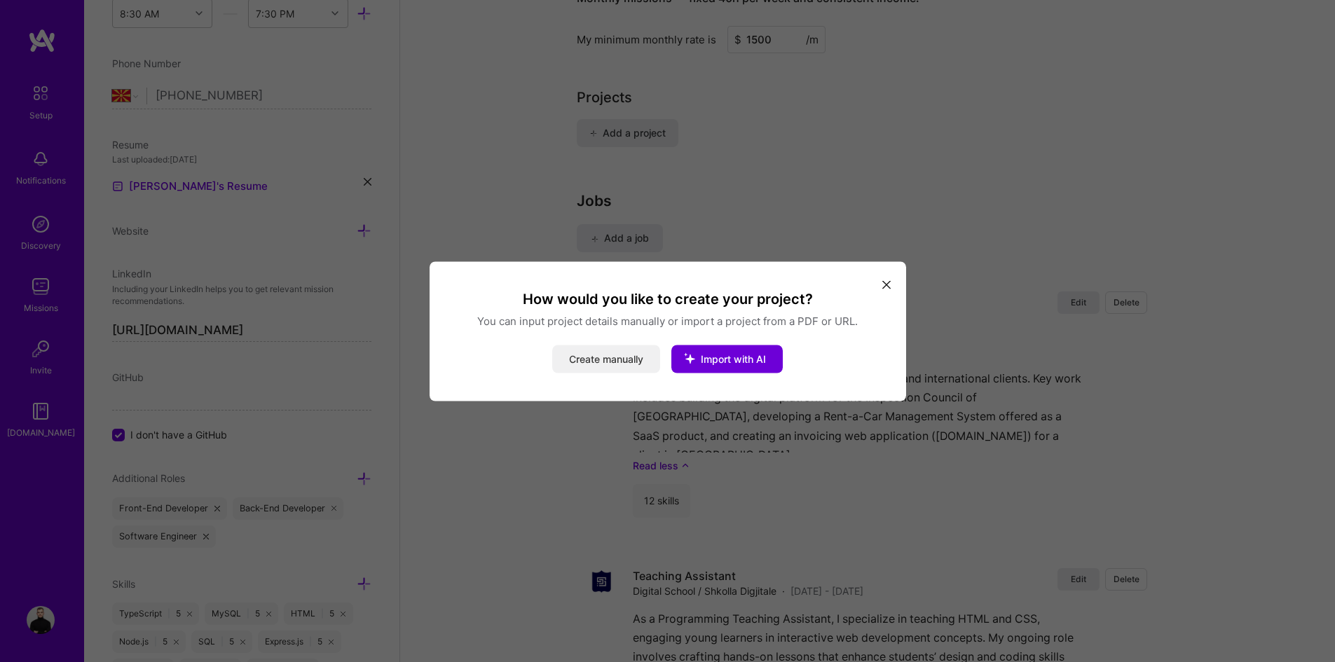
click at [619, 357] on button "Create manually" at bounding box center [606, 359] width 108 height 28
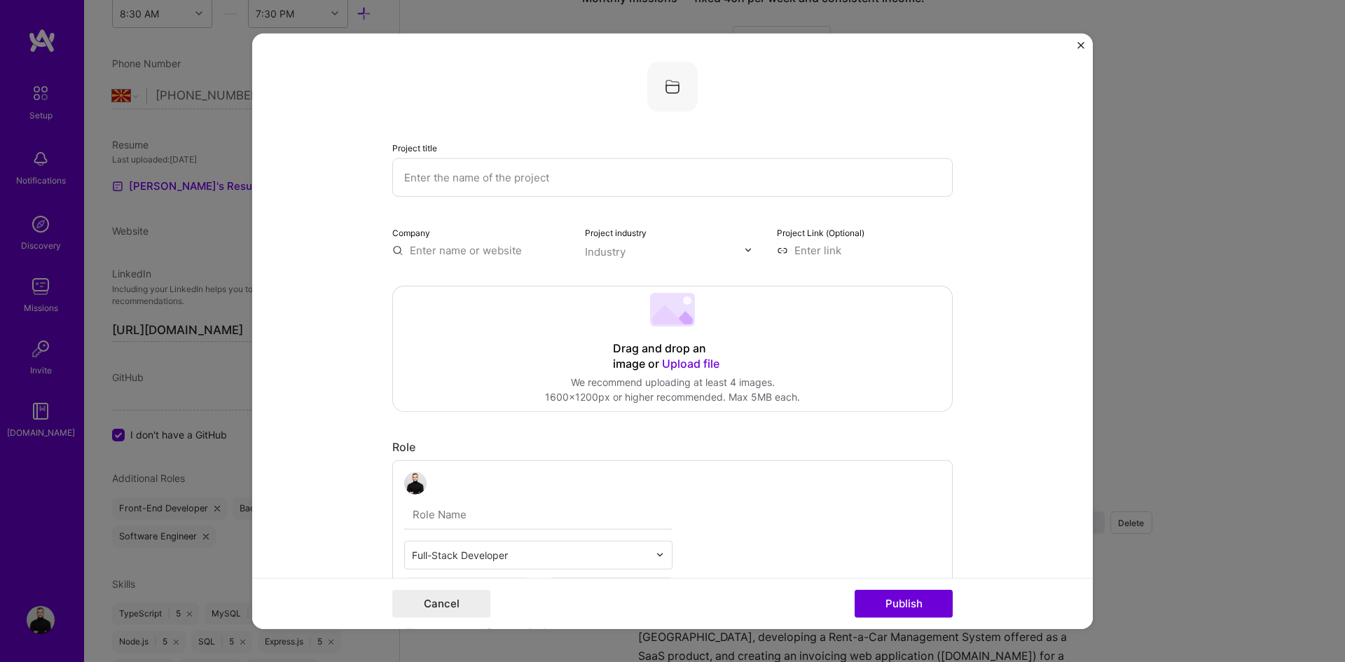
click at [1080, 47] on img "Close" at bounding box center [1080, 44] width 7 height 7
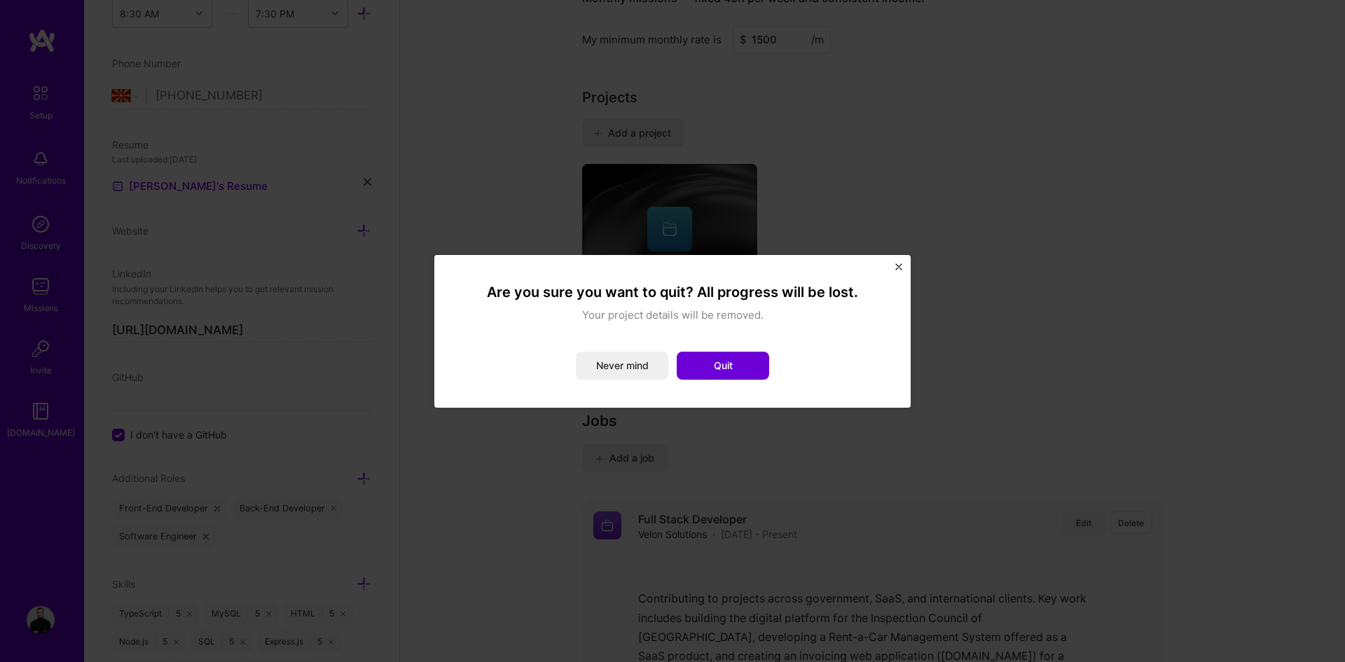
click at [761, 361] on button "Quit" at bounding box center [723, 366] width 92 height 28
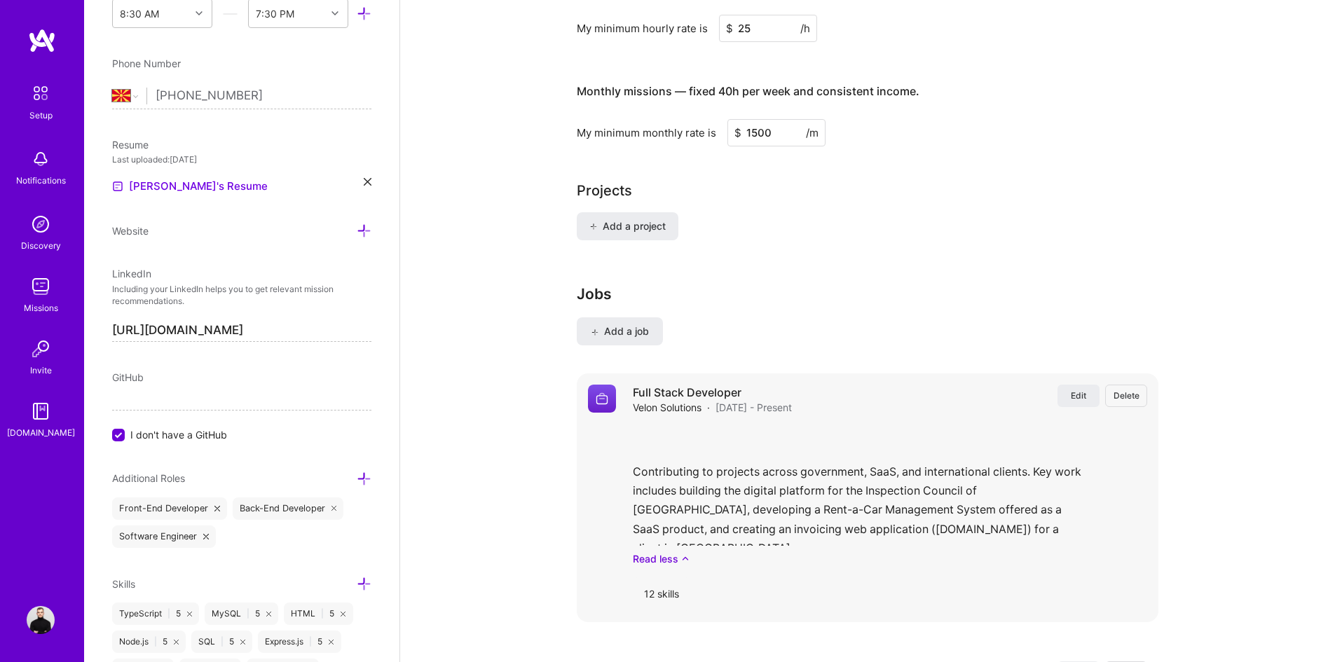
scroll to position [841, 0]
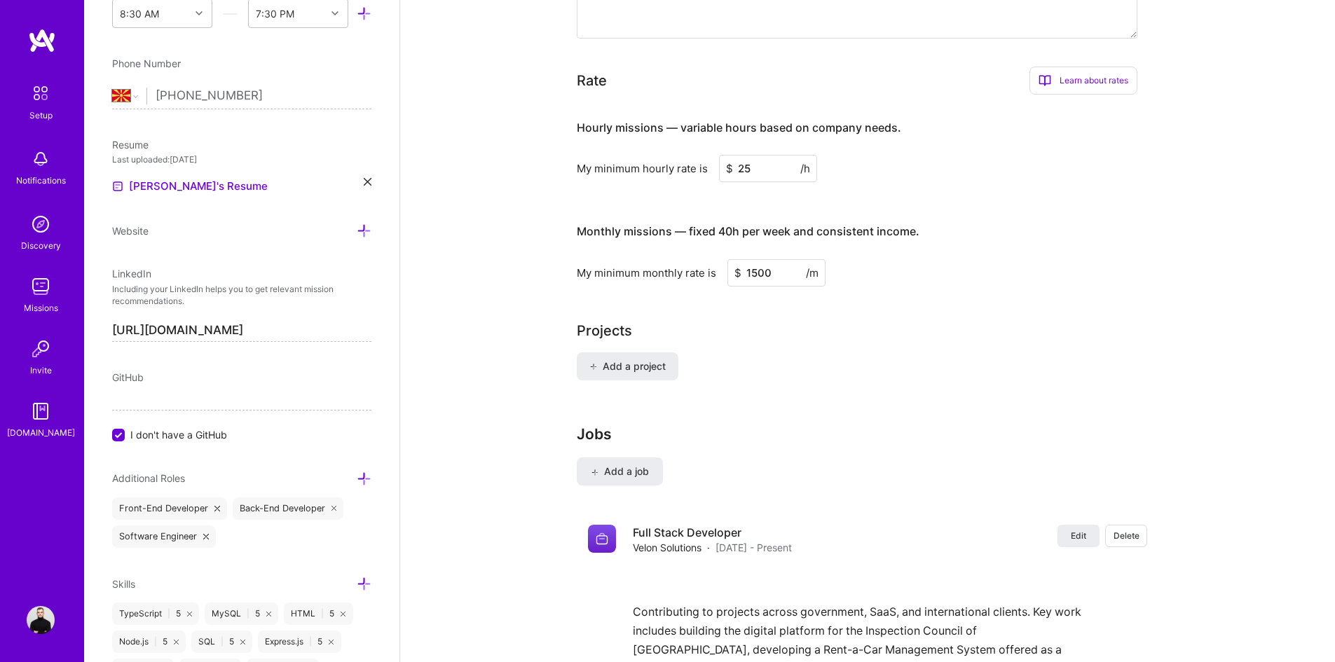
drag, startPoint x: 762, startPoint y: 146, endPoint x: 735, endPoint y: 147, distance: 27.3
click at [738, 155] on input "25" at bounding box center [768, 168] width 98 height 27
type input "30"
drag, startPoint x: 784, startPoint y: 258, endPoint x: 663, endPoint y: 254, distance: 121.2
click at [709, 259] on div "My minimum monthly rate is $ 1500 /m" at bounding box center [857, 272] width 560 height 27
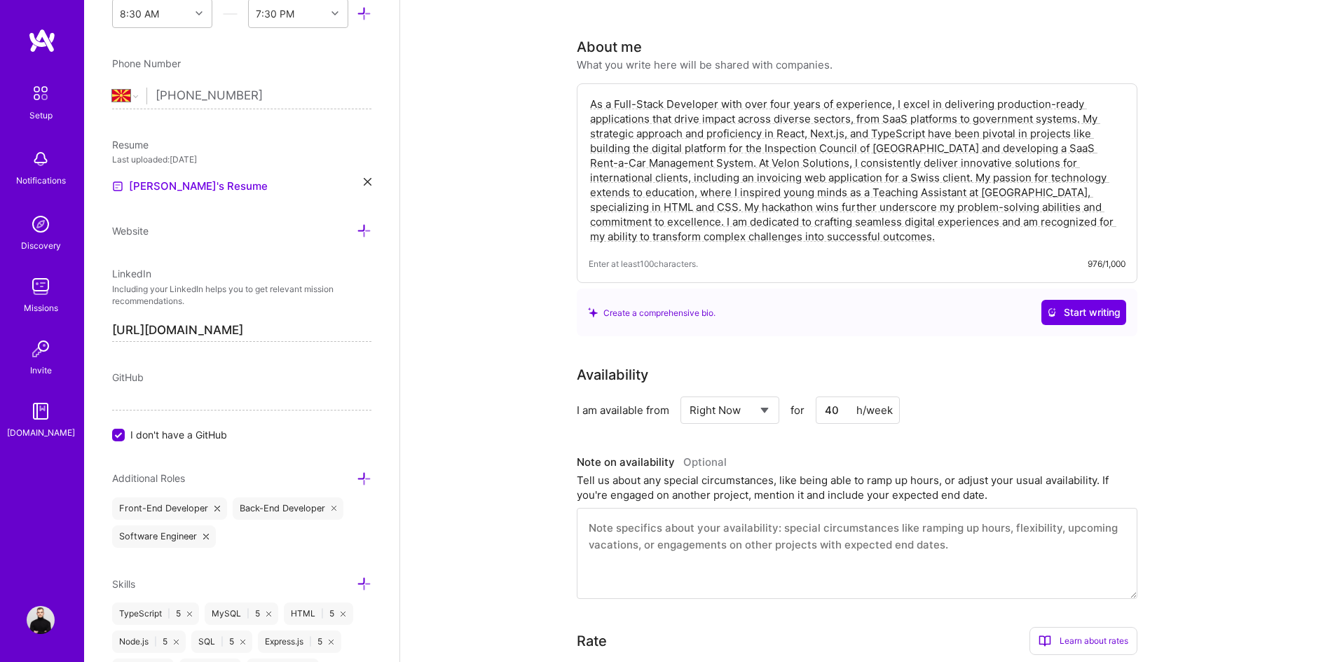
scroll to position [0, 0]
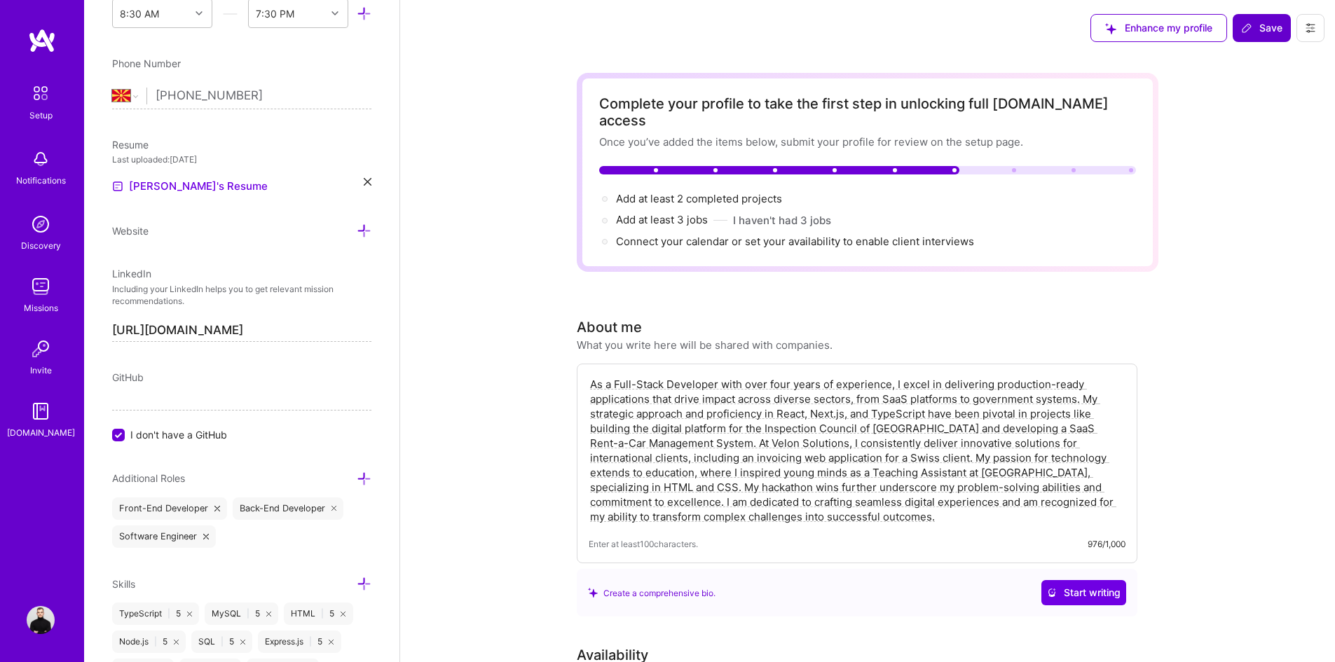
type input "2400"
click at [1260, 20] on button "Save" at bounding box center [1261, 28] width 58 height 28
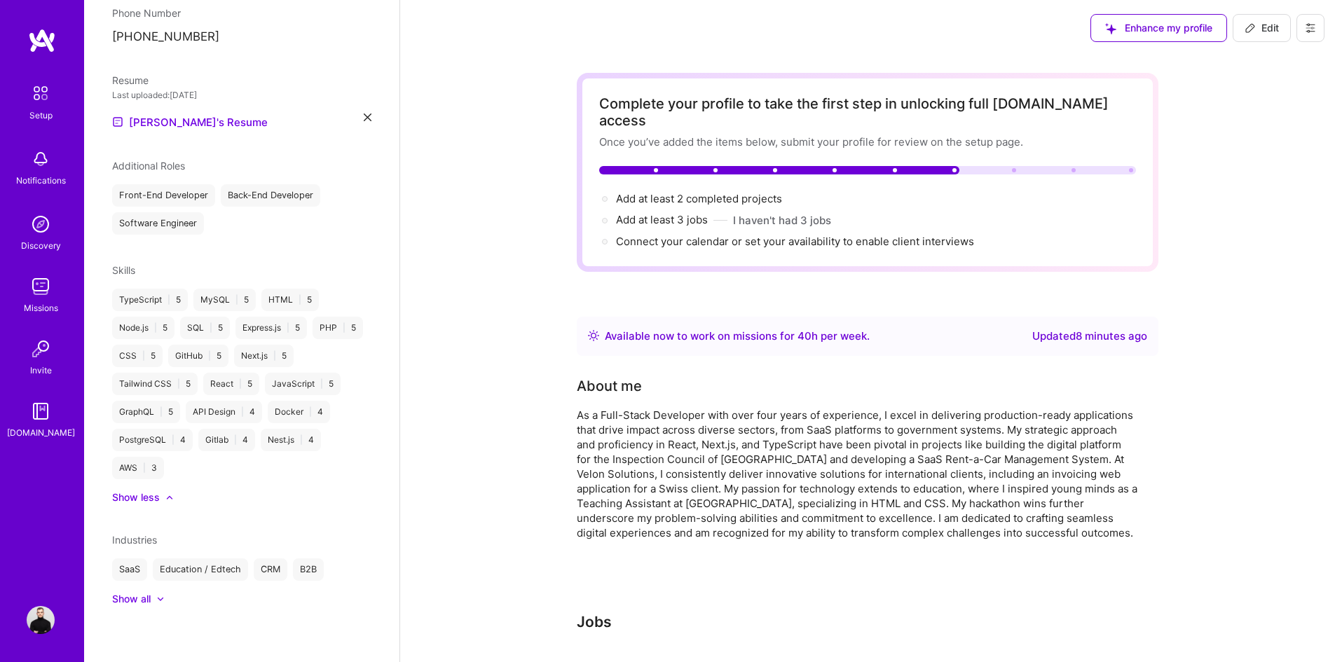
scroll to position [360, 0]
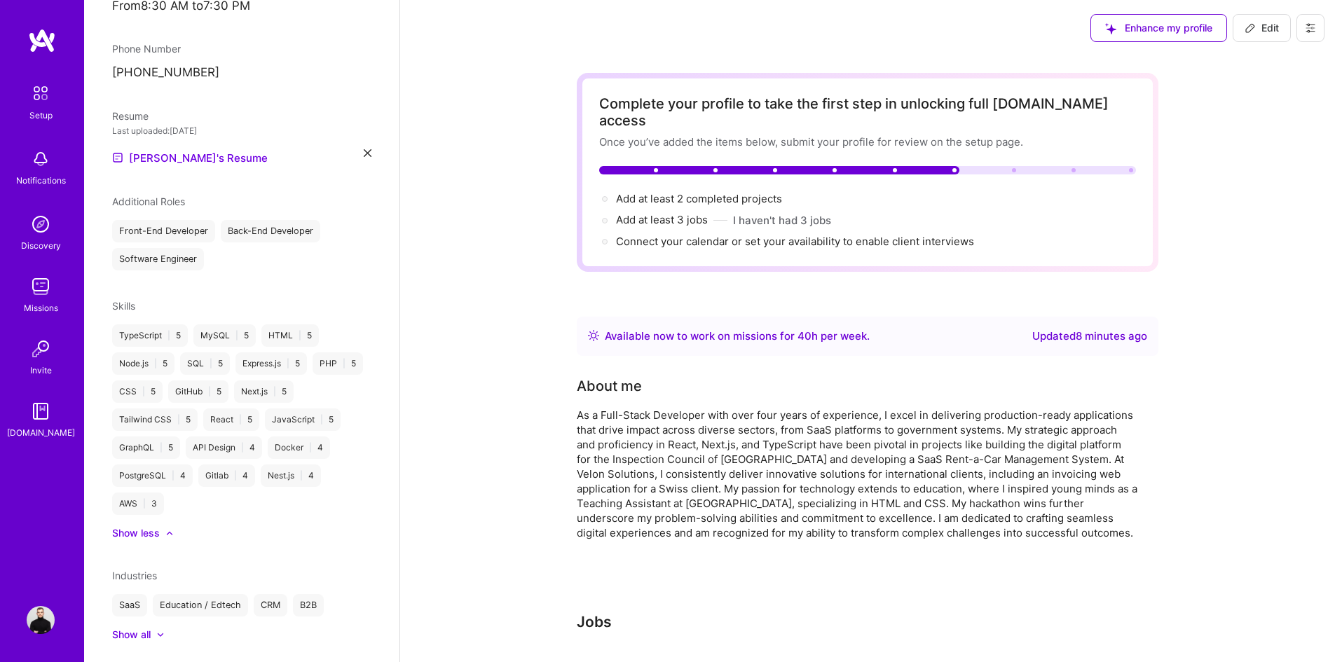
click at [43, 106] on img at bounding box center [40, 92] width 29 height 29
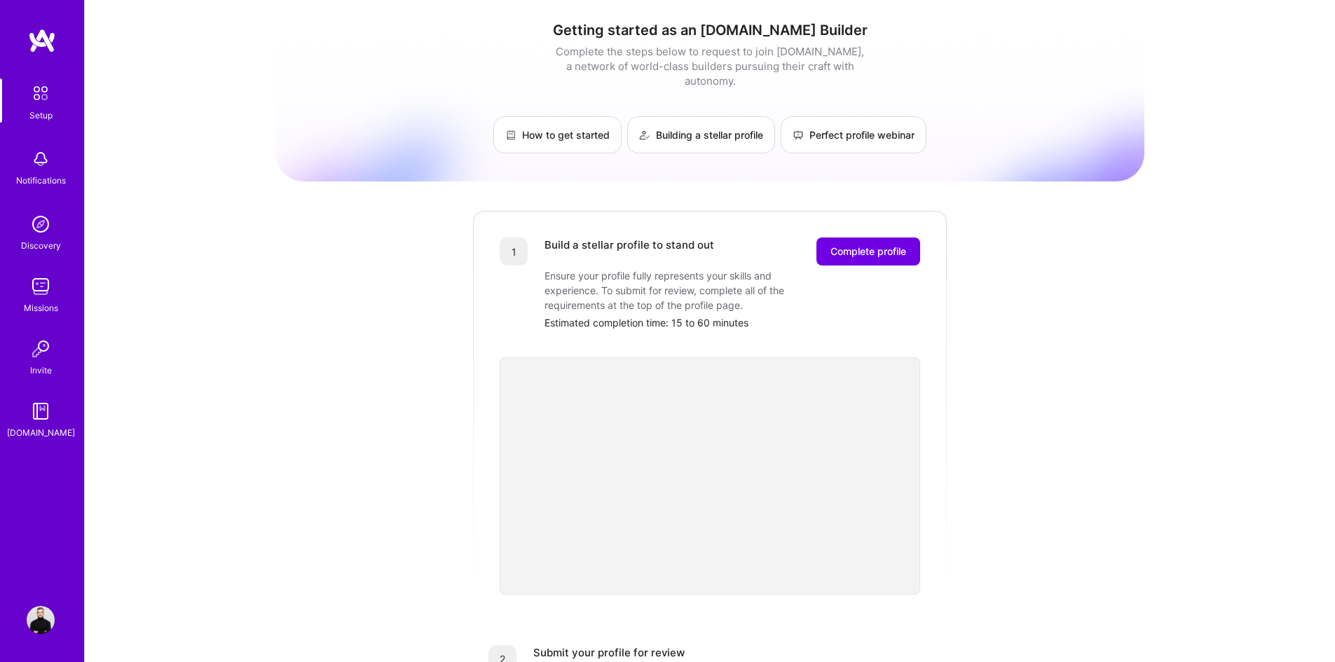
click at [48, 41] on img at bounding box center [42, 40] width 28 height 25
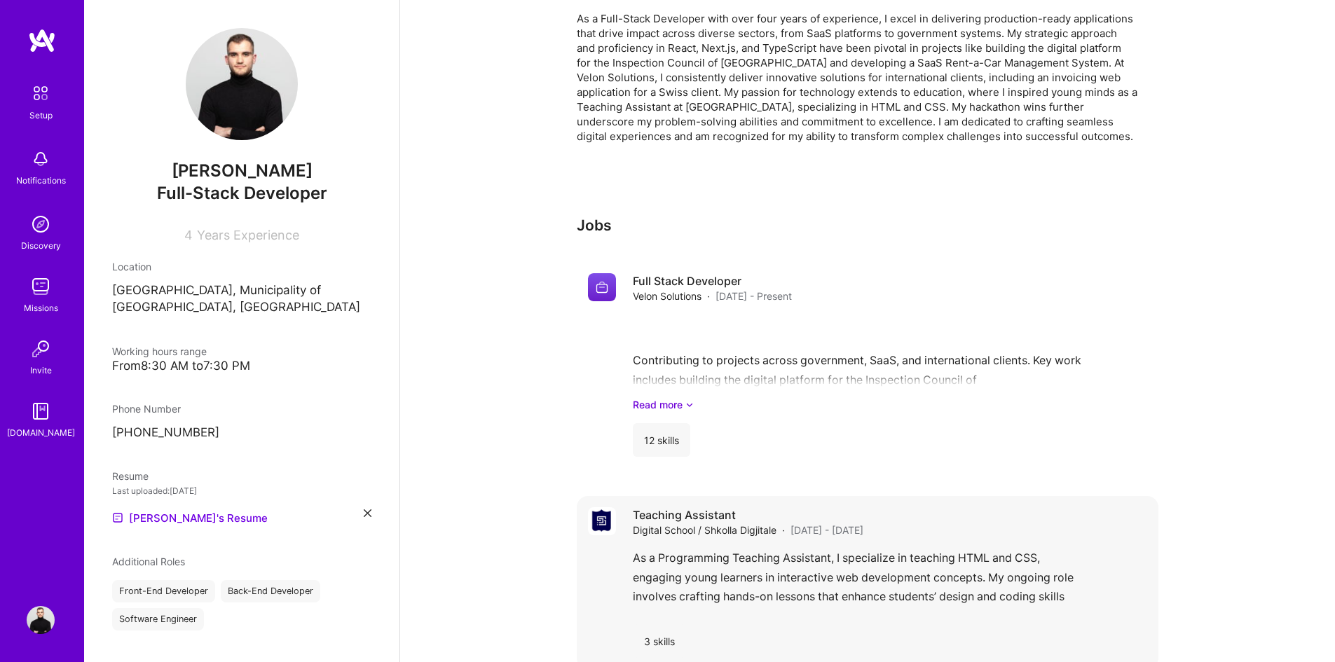
scroll to position [420, 0]
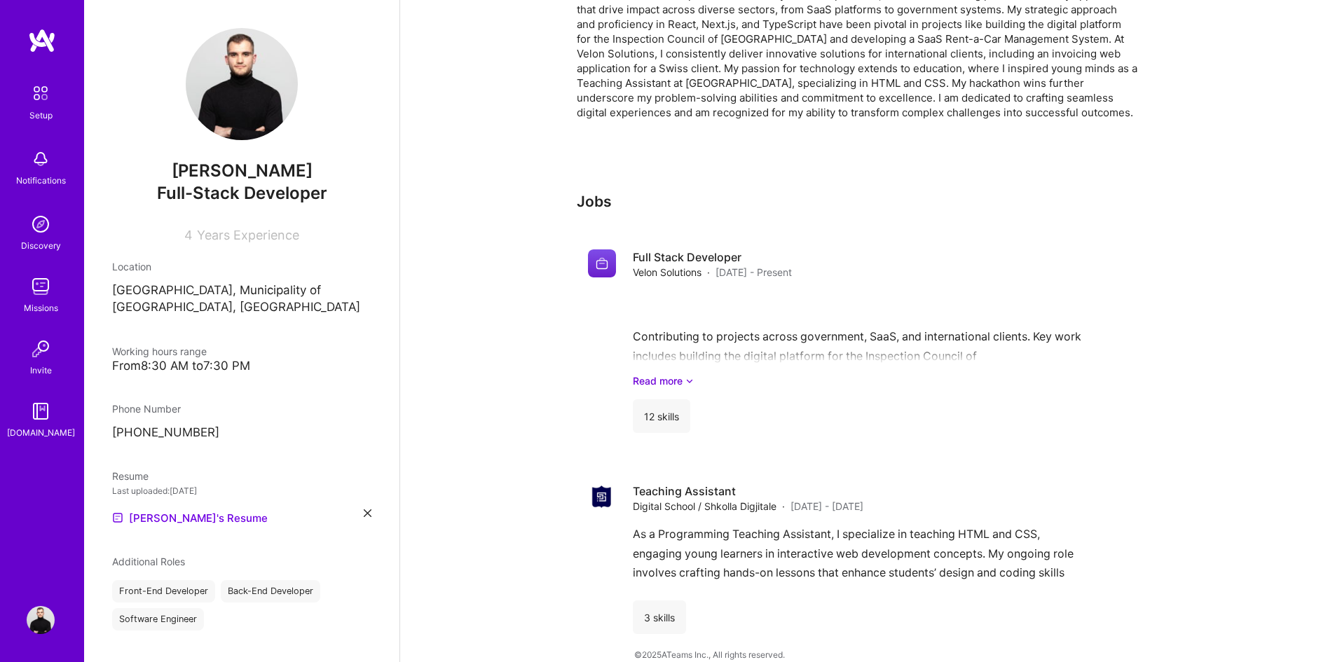
click at [50, 46] on img at bounding box center [42, 40] width 28 height 25
